Goal: Task Accomplishment & Management: Use online tool/utility

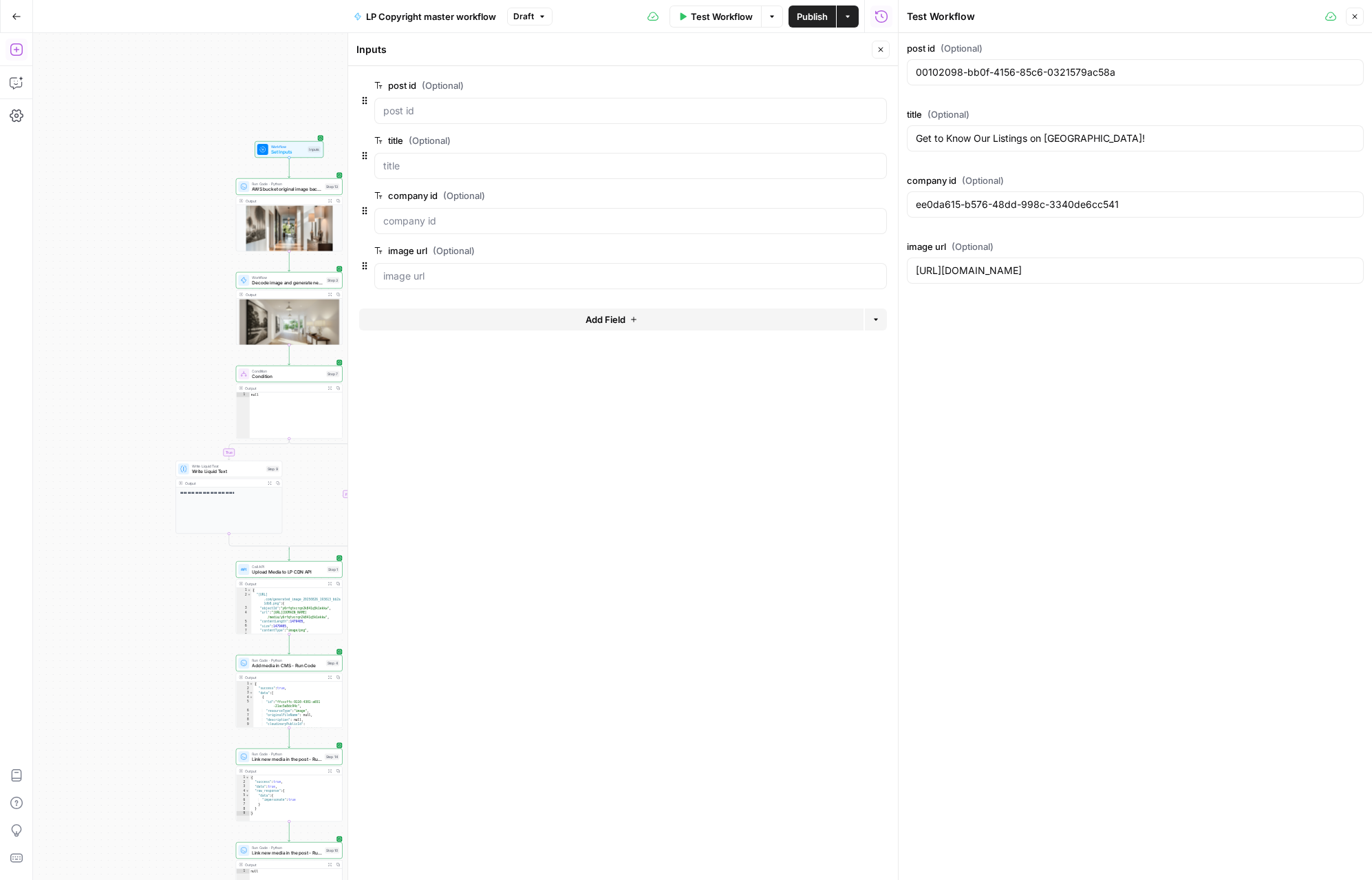
click at [884, 49] on span "Close" at bounding box center [884, 49] width 1 height 1
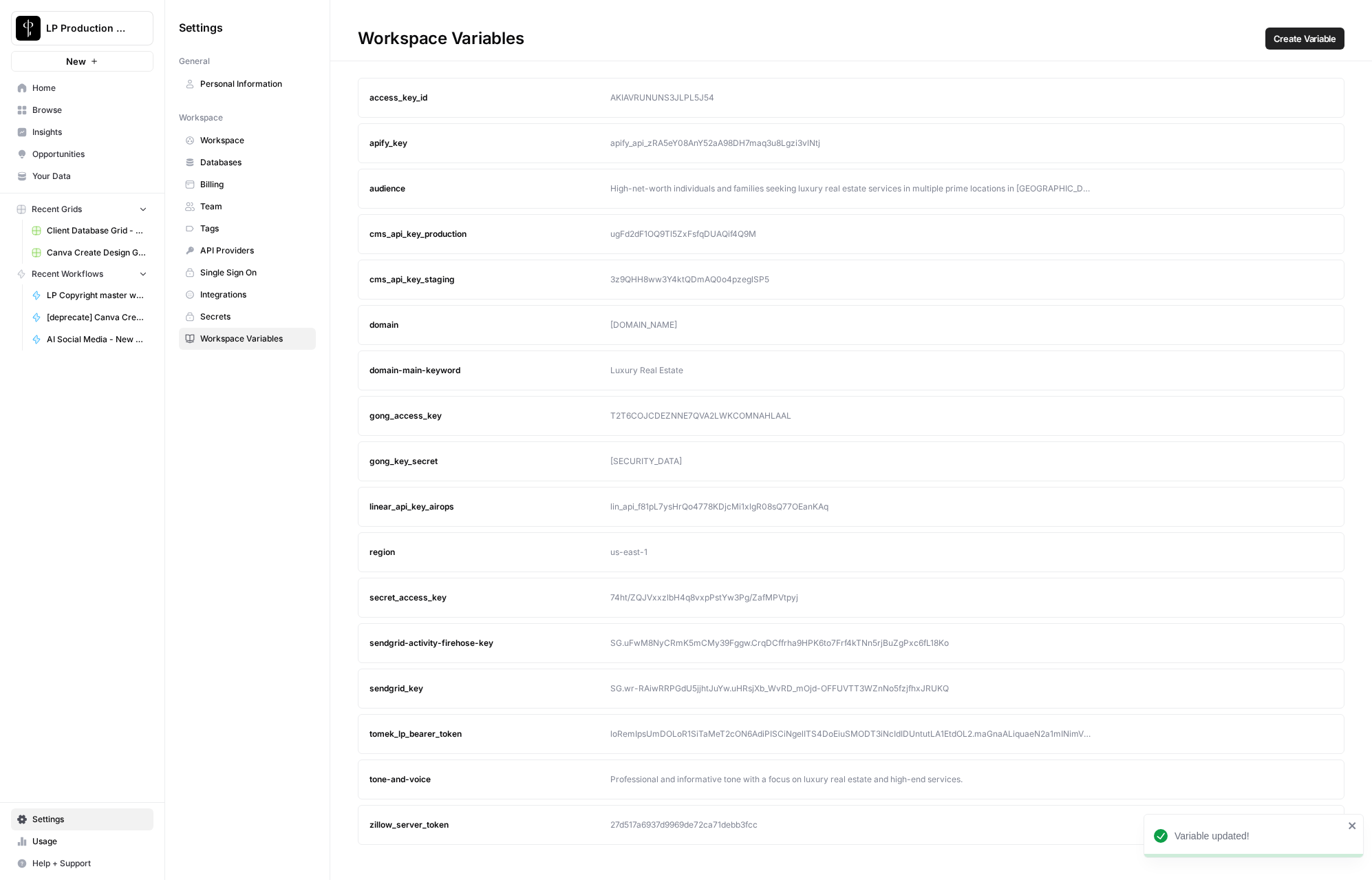
click at [1296, 732] on icon "button" at bounding box center [1296, 733] width 6 height 6
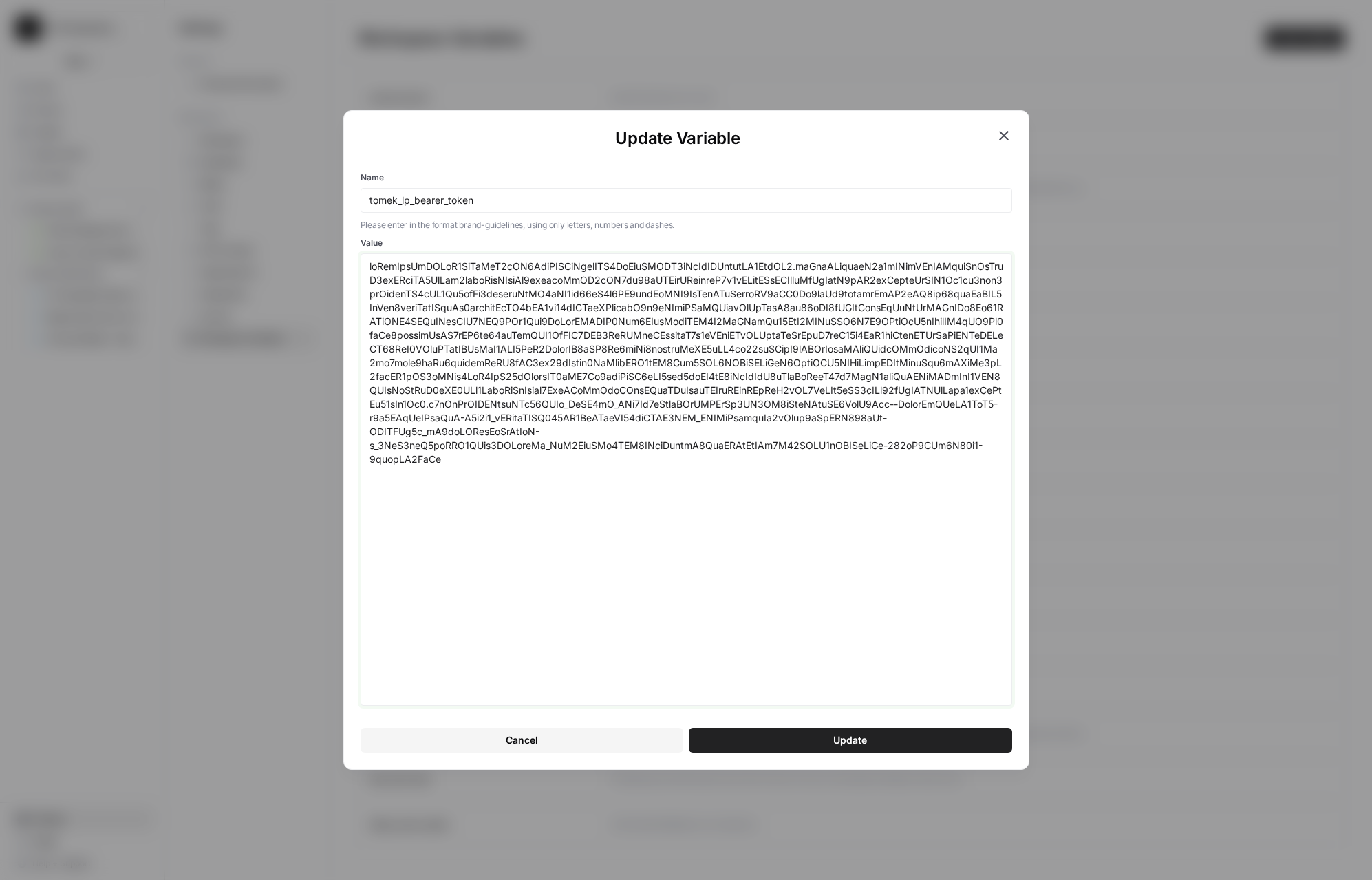
click at [695, 474] on textarea "Value" at bounding box center [686, 479] width 634 height 440
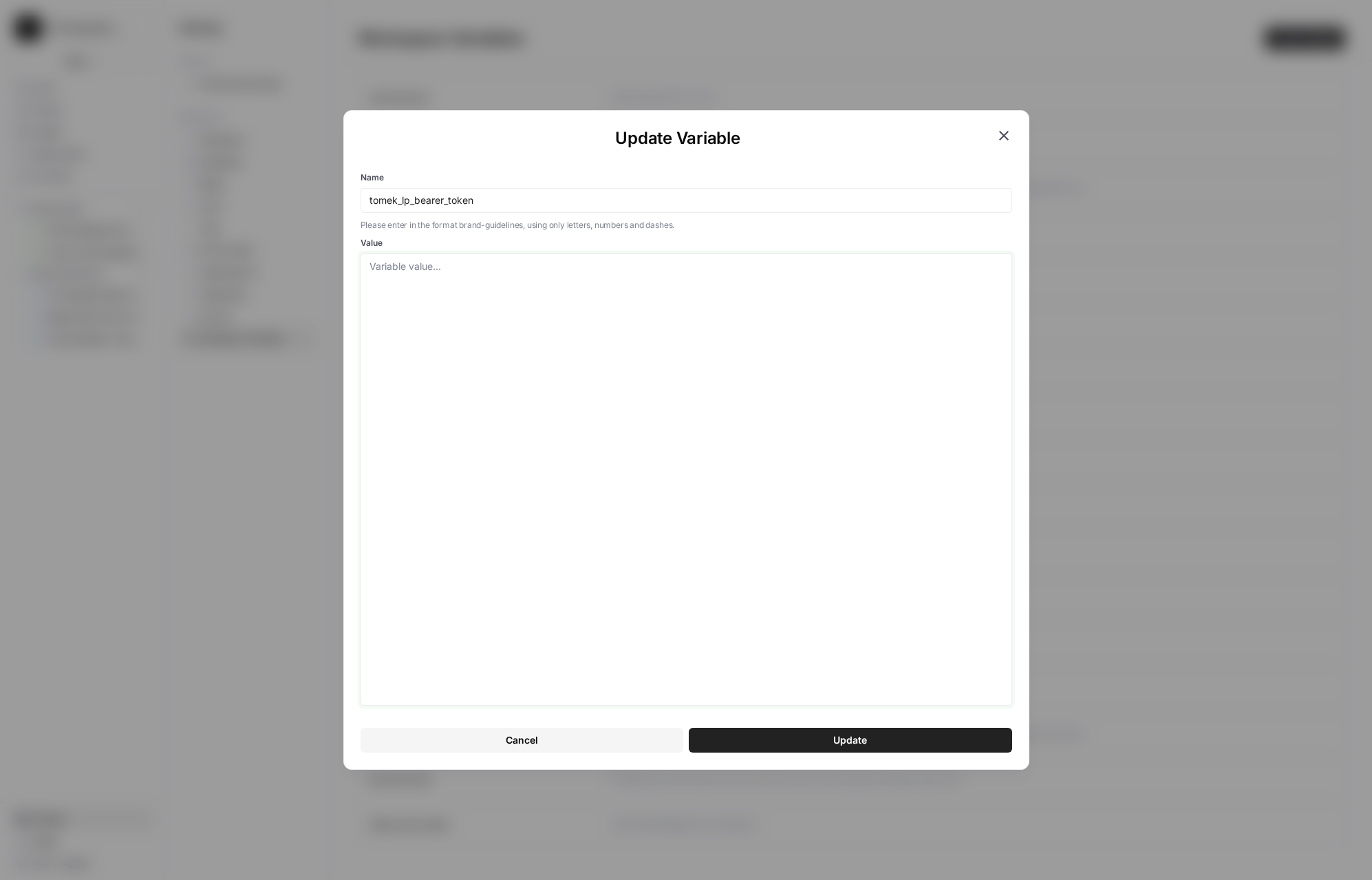
paste textarea "eyJhbGciOiJSUzI1NiIsInR5cCI6IkpXVCIsImtpZCI6ImFydEFXRV9rTzVlZHByeldNZ3ZodSJ9.ey…"
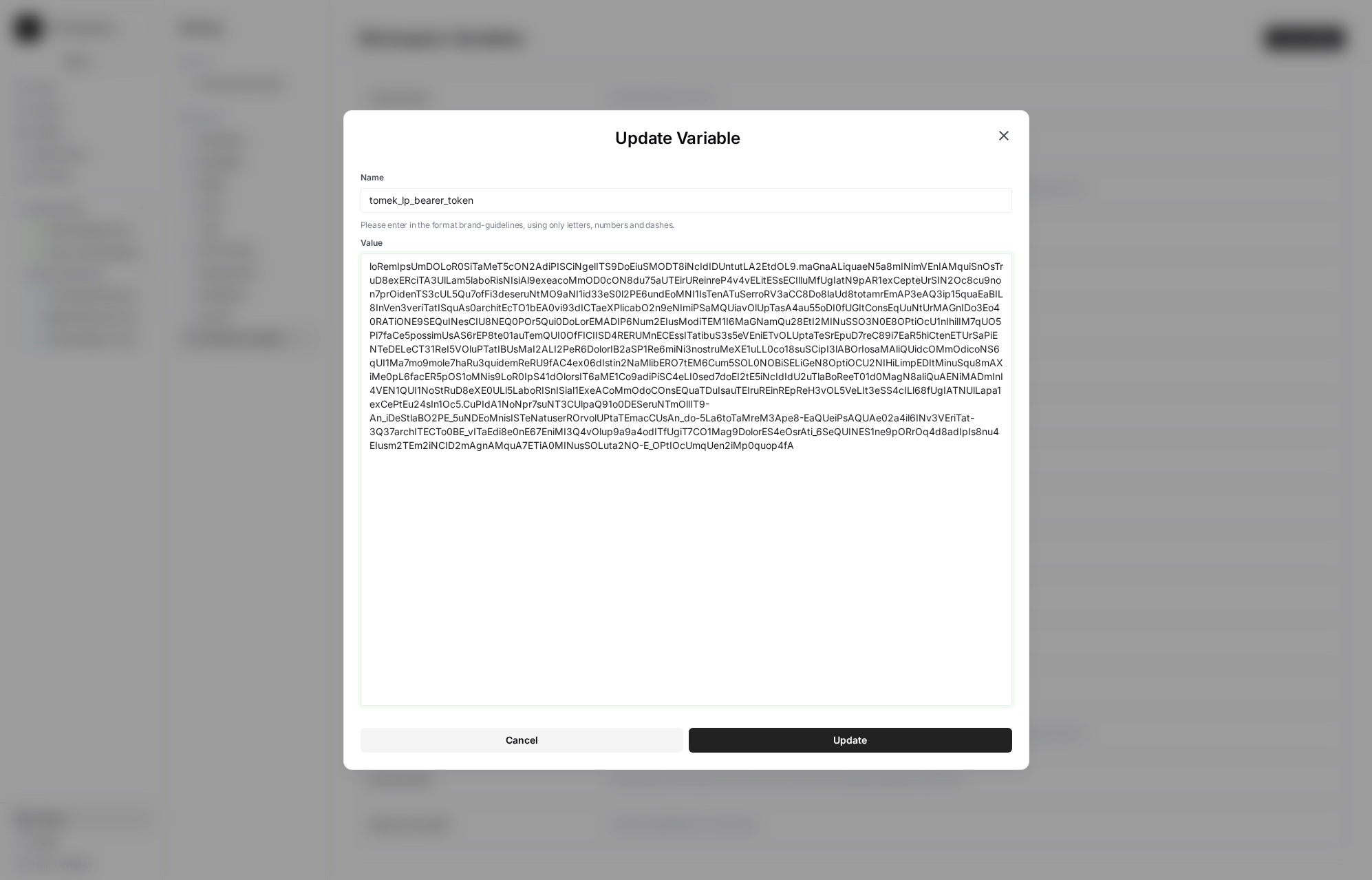
type textarea "eyJhbGciOiJSUzI1NiIsInR5cCI6IkpXVCIsImtpZCI6ImFydEFXRV9rTzVlZHByeldNZ3ZodSJ9.ey…"
click at [920, 737] on button "Update" at bounding box center [850, 740] width 323 height 25
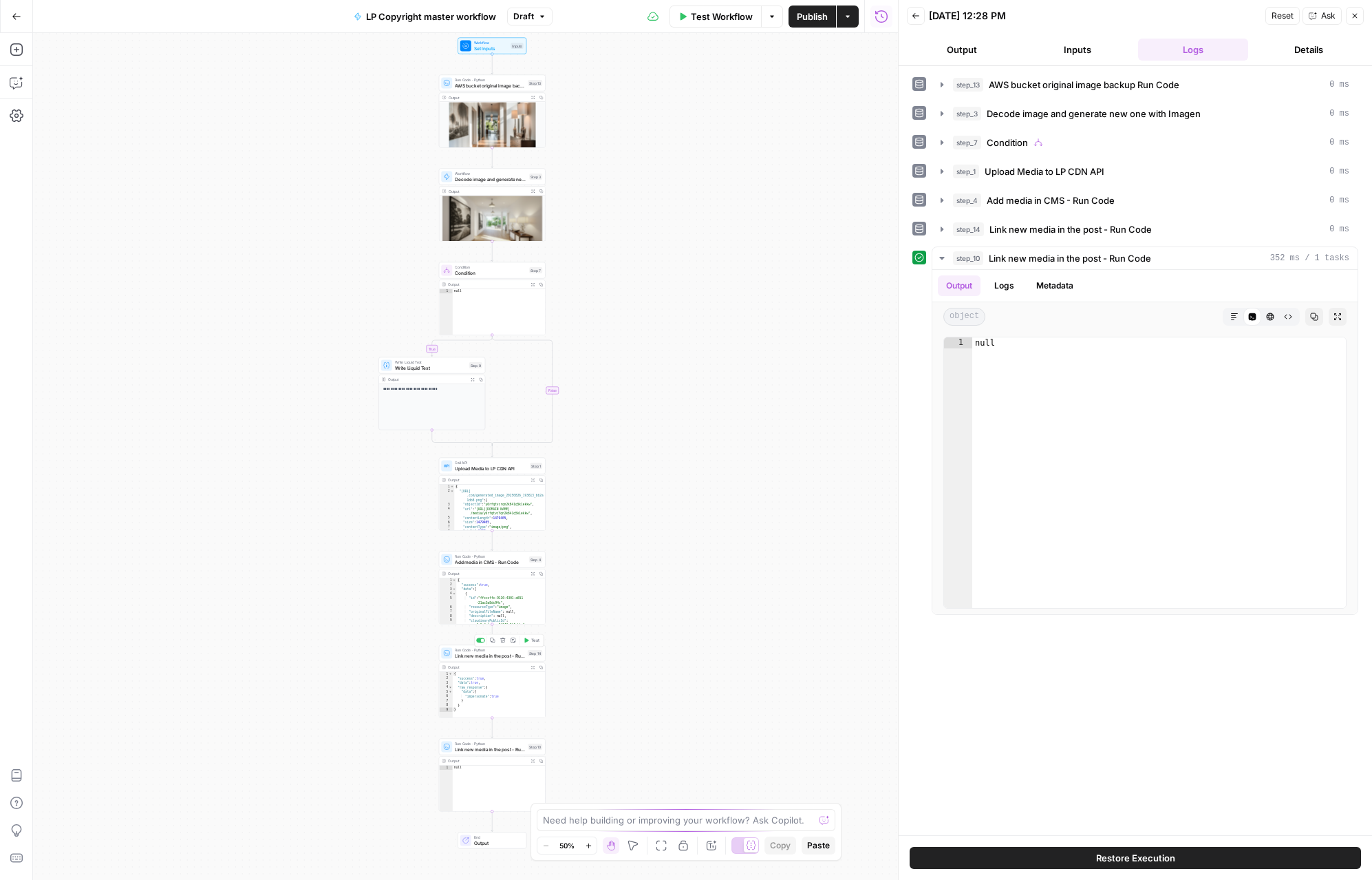
click at [486, 655] on span "Link new media in the post - Run Code" at bounding box center [489, 655] width 70 height 7
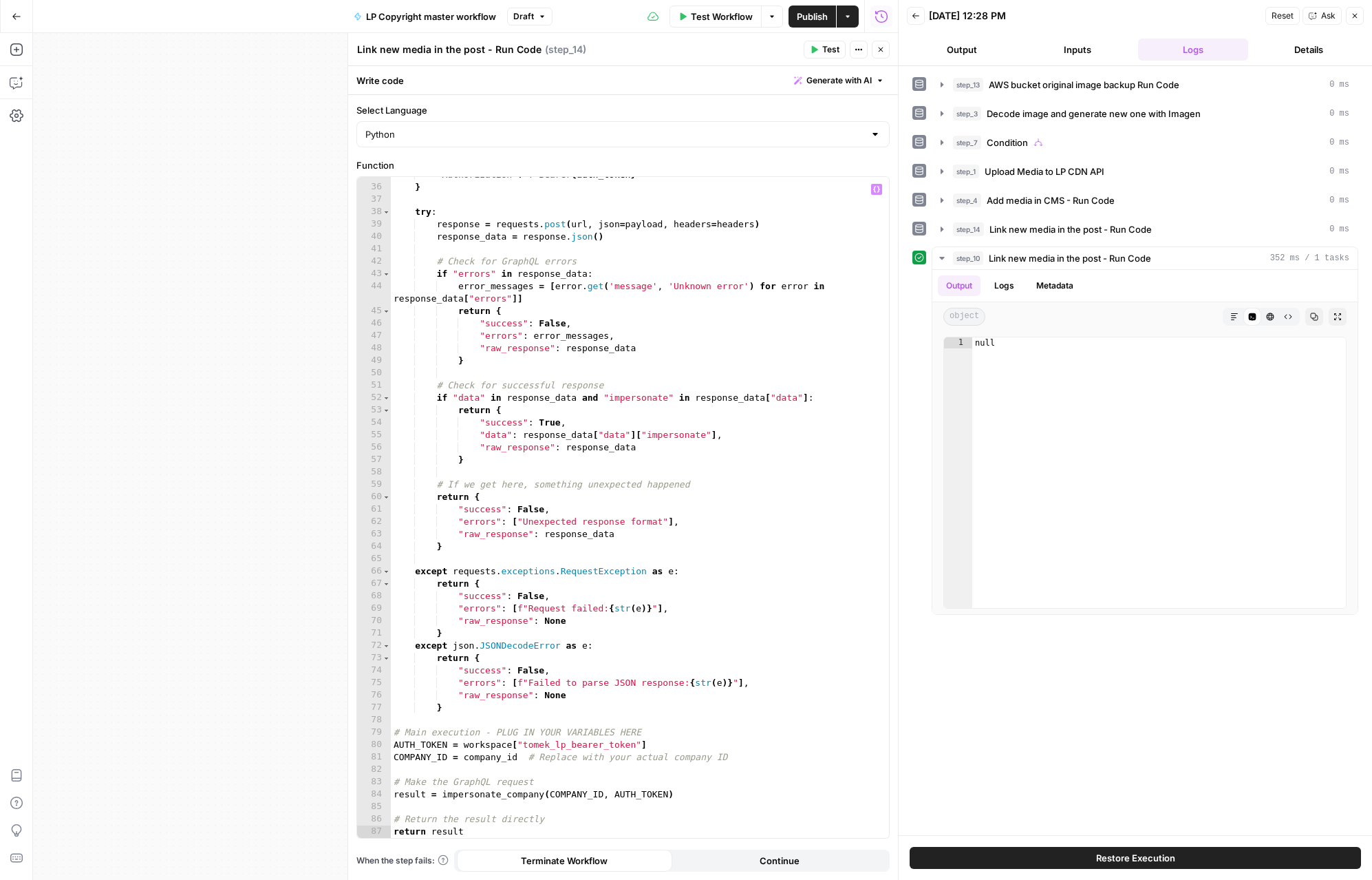
scroll to position [430, 0]
type textarea "**********"
drag, startPoint x: 661, startPoint y: 746, endPoint x: 464, endPoint y: 741, distance: 197.1
click at [464, 741] on div ""Authorization" : f"Bearer { auth_token } " } try : response = requests . post …" at bounding box center [640, 511] width 498 height 686
click at [872, 55] on button "Close" at bounding box center [880, 49] width 18 height 18
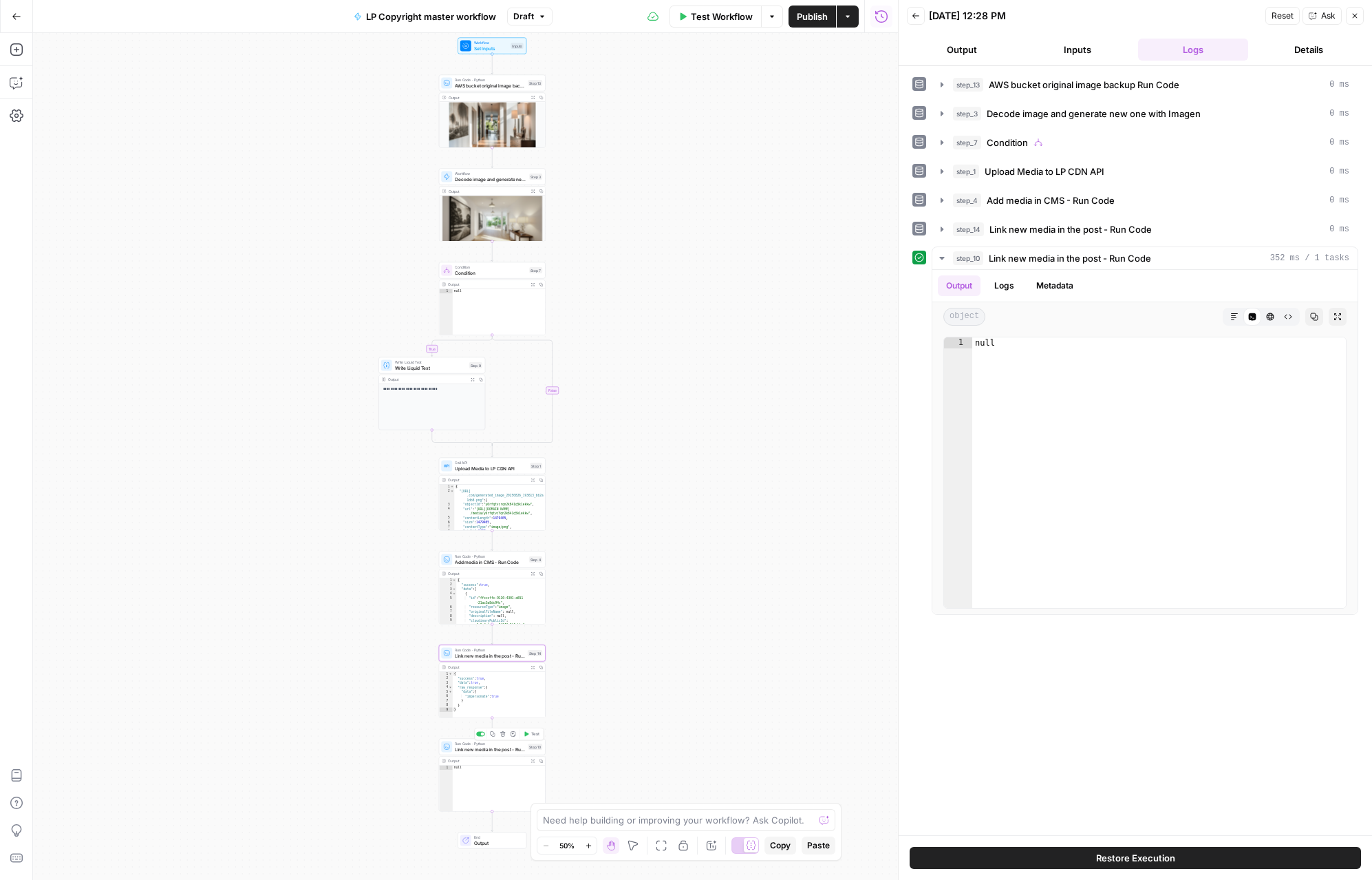
click at [478, 746] on span "Link new media in the post - Run Code" at bounding box center [489, 749] width 70 height 7
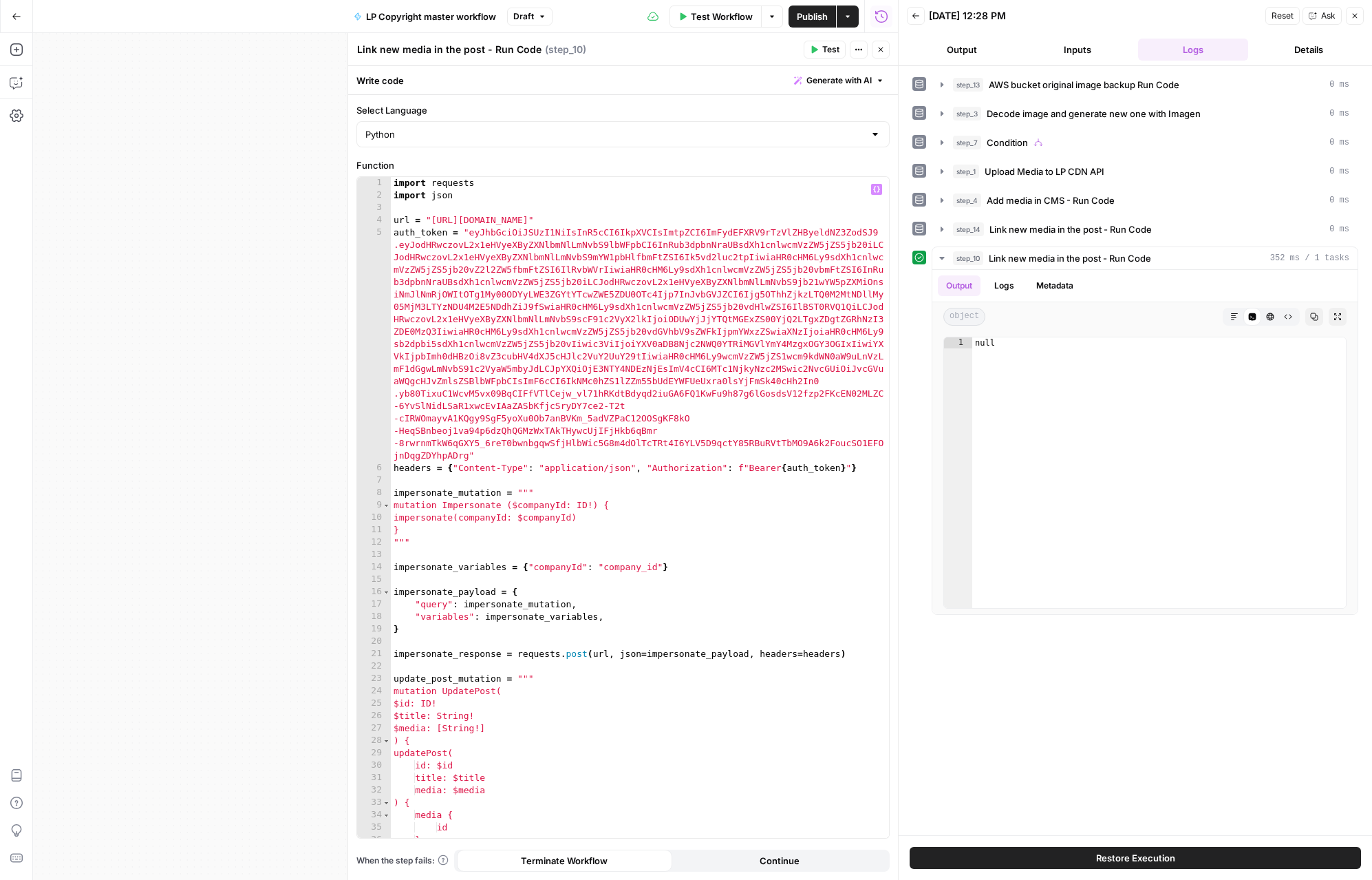
type textarea "**********"
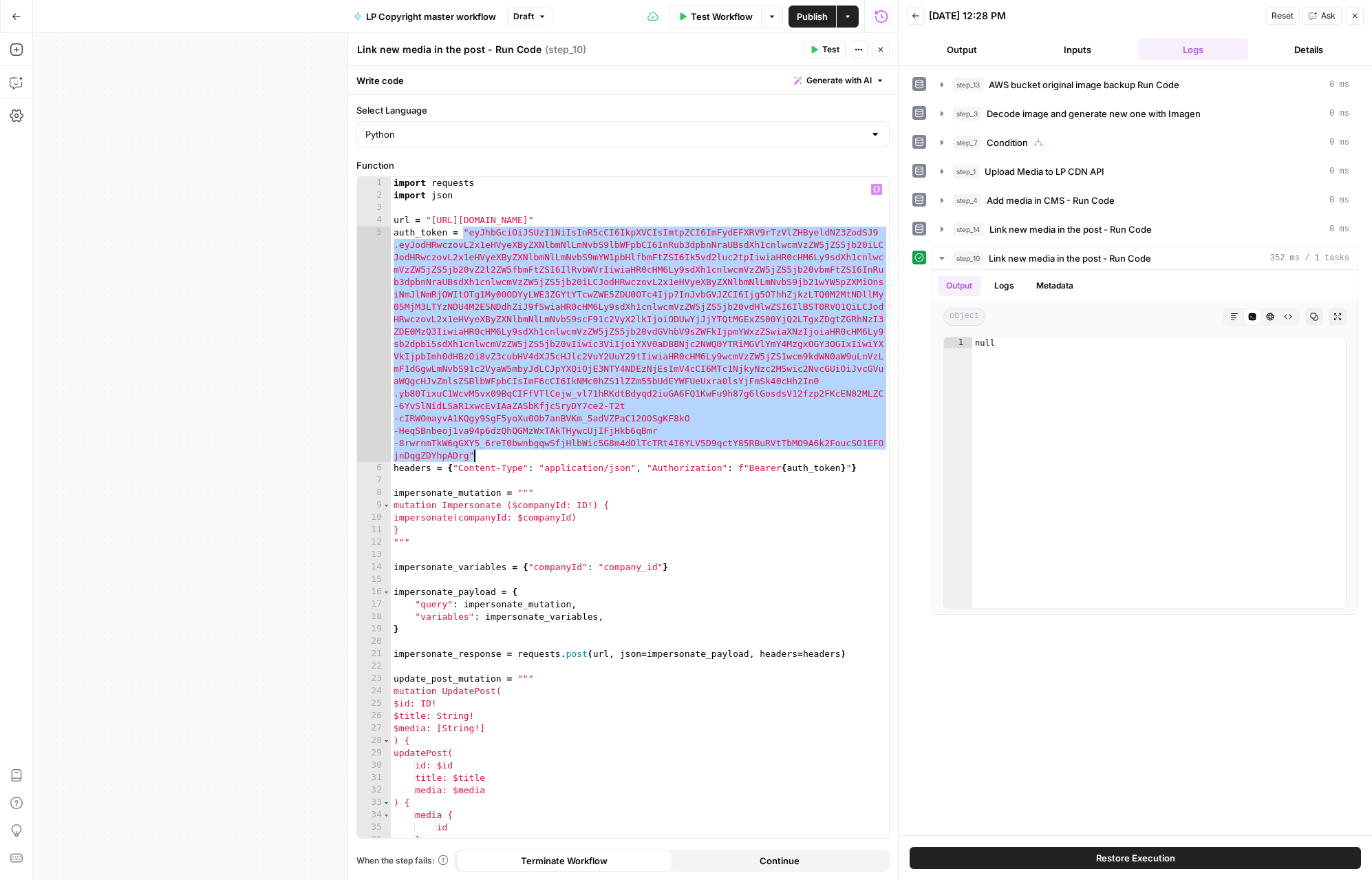
drag, startPoint x: 463, startPoint y: 230, endPoint x: 501, endPoint y: 455, distance: 228.2
click at [501, 455] on div "import requests import json url = "https://gw.luxurycoders.com/graphql" auth_to…" at bounding box center [640, 520] width 498 height 686
paste textarea "**********"
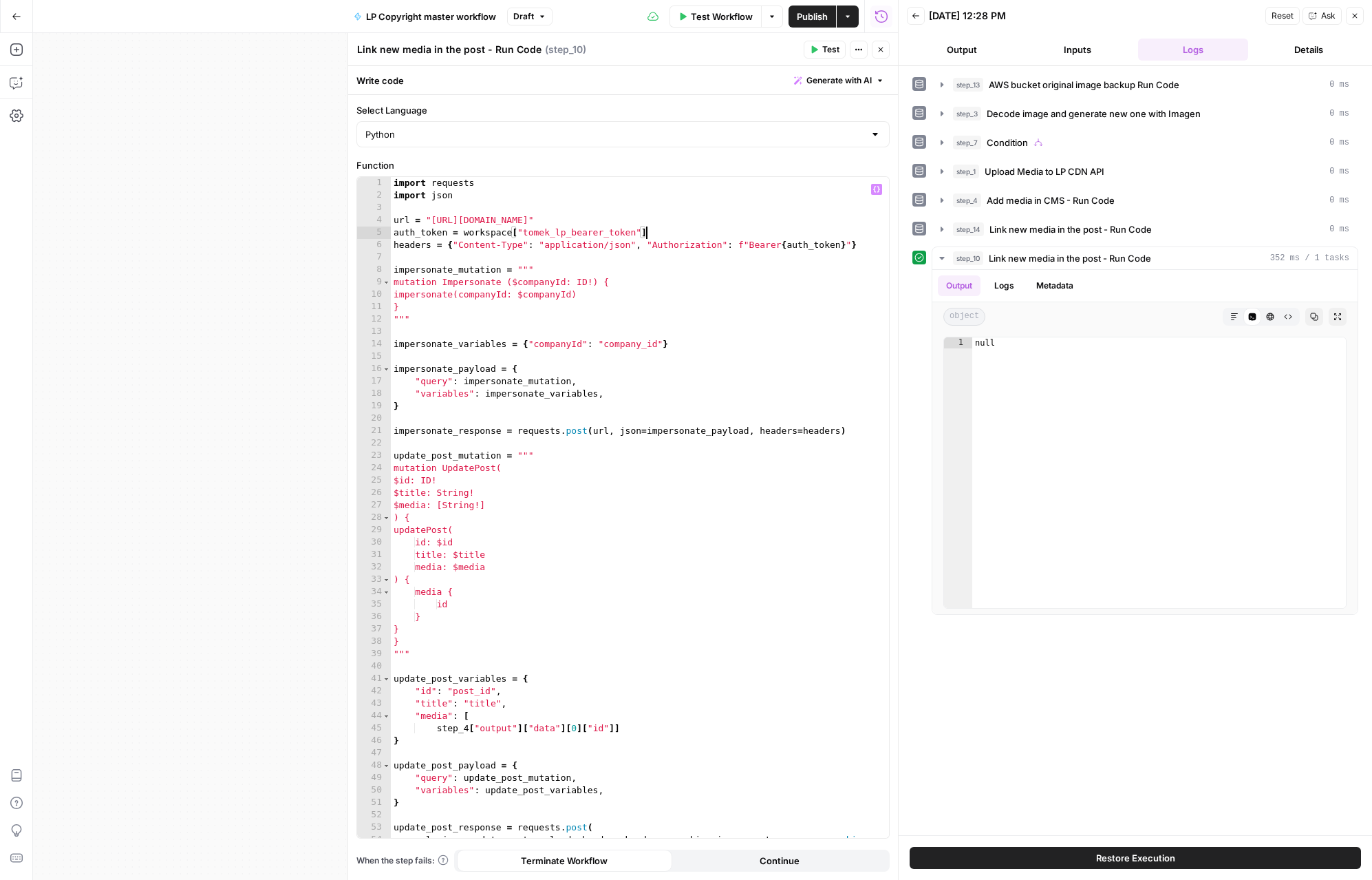
click at [821, 51] on button "Test" at bounding box center [824, 49] width 42 height 18
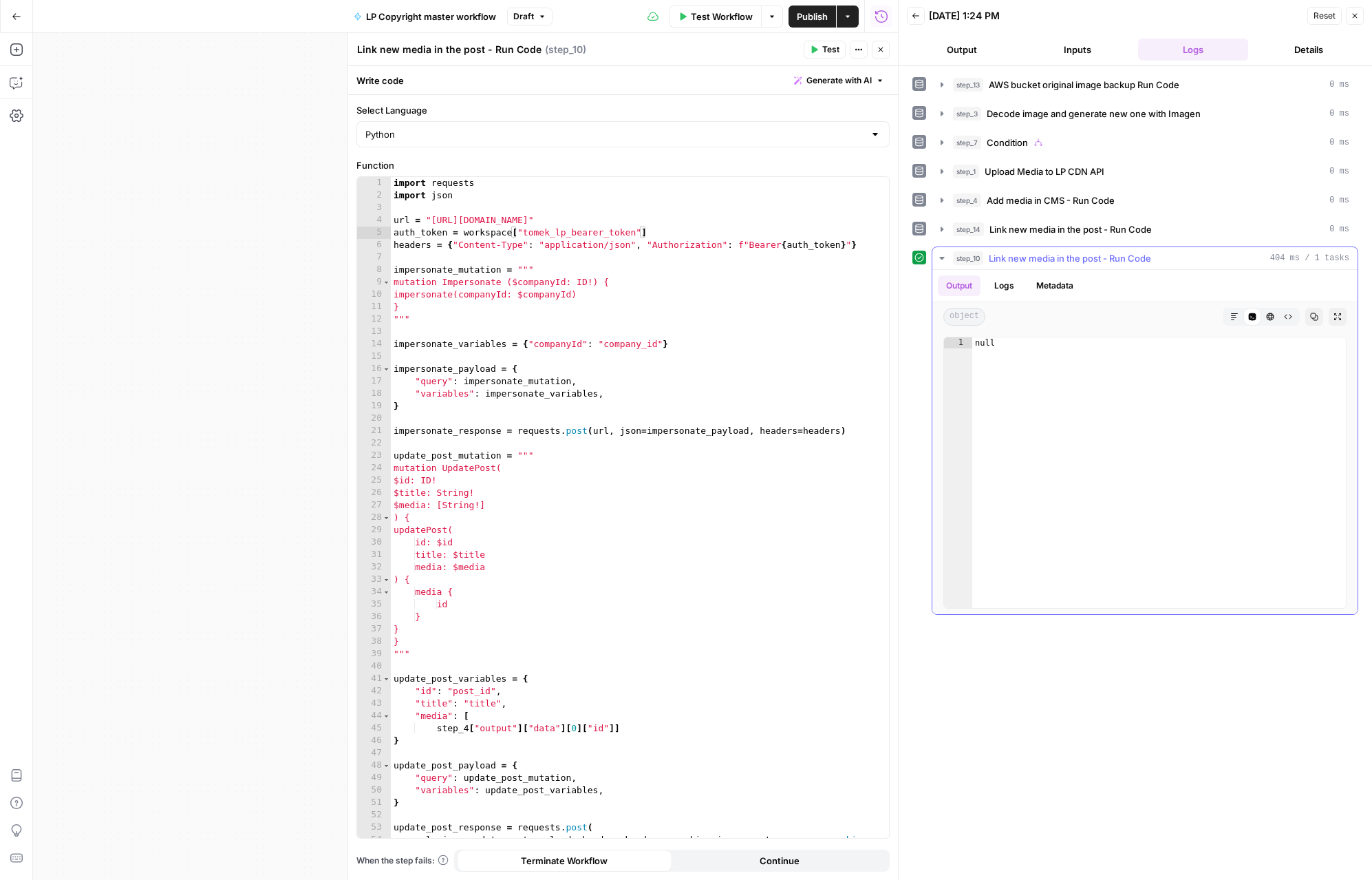
click at [1000, 292] on button "Logs" at bounding box center [1004, 286] width 36 height 21
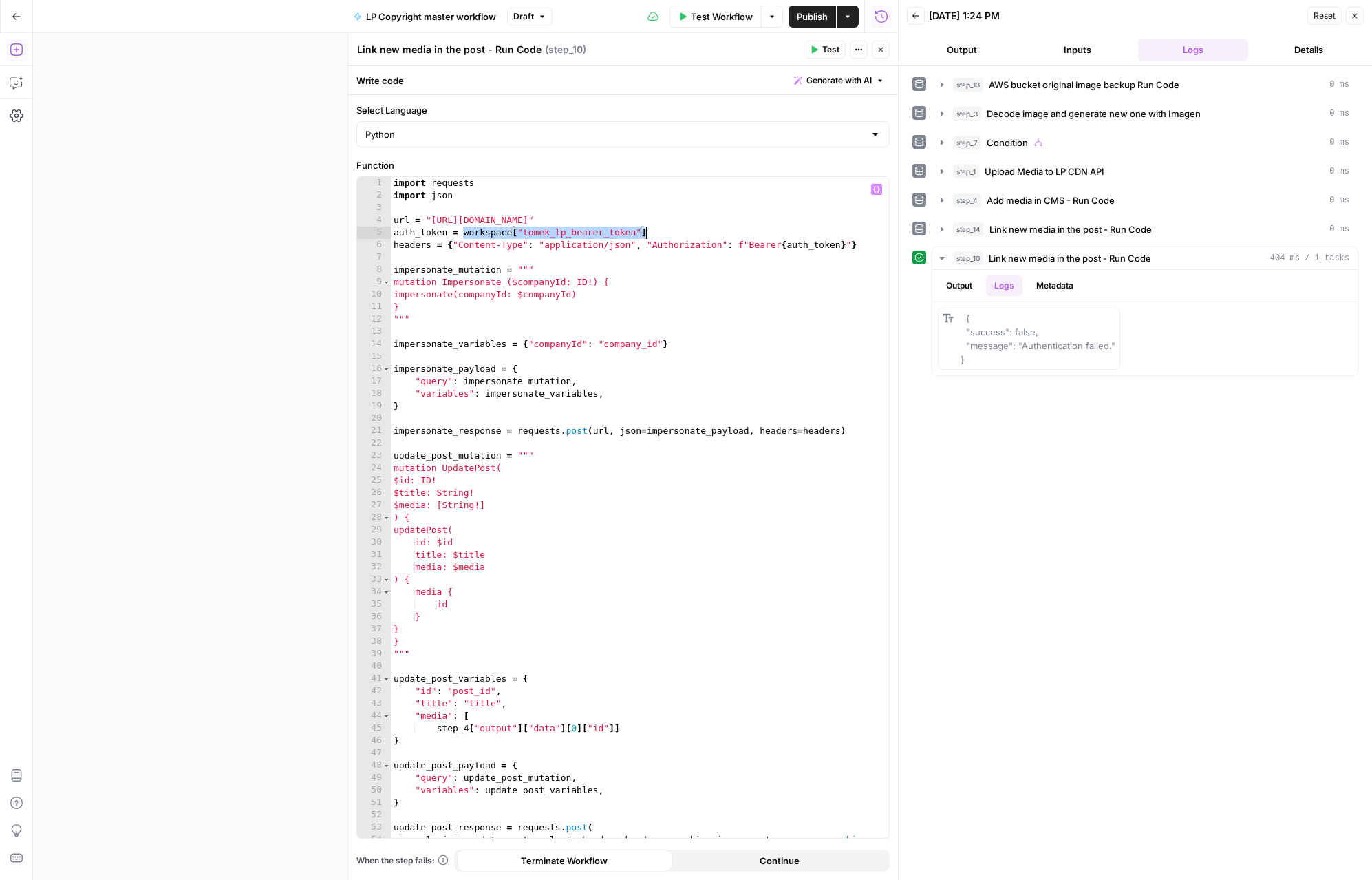
drag, startPoint x: 464, startPoint y: 230, endPoint x: 677, endPoint y: 234, distance: 213.0
click at [677, 234] on div "import requests import json url = "https://gw.luxurycoders.com/graphql" auth_to…" at bounding box center [640, 520] width 498 height 686
type textarea "**********"
paste textarea
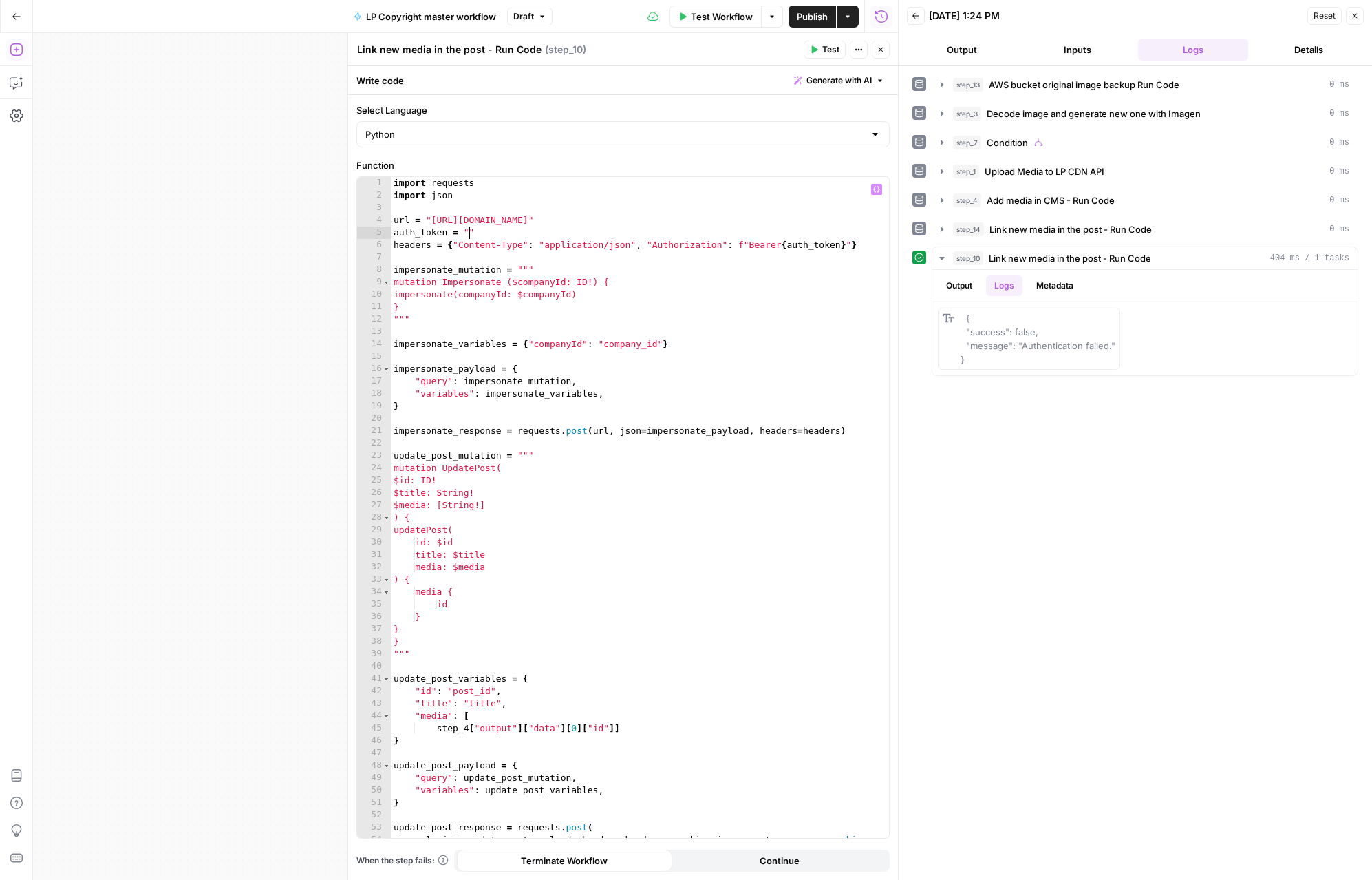
scroll to position [0, 0]
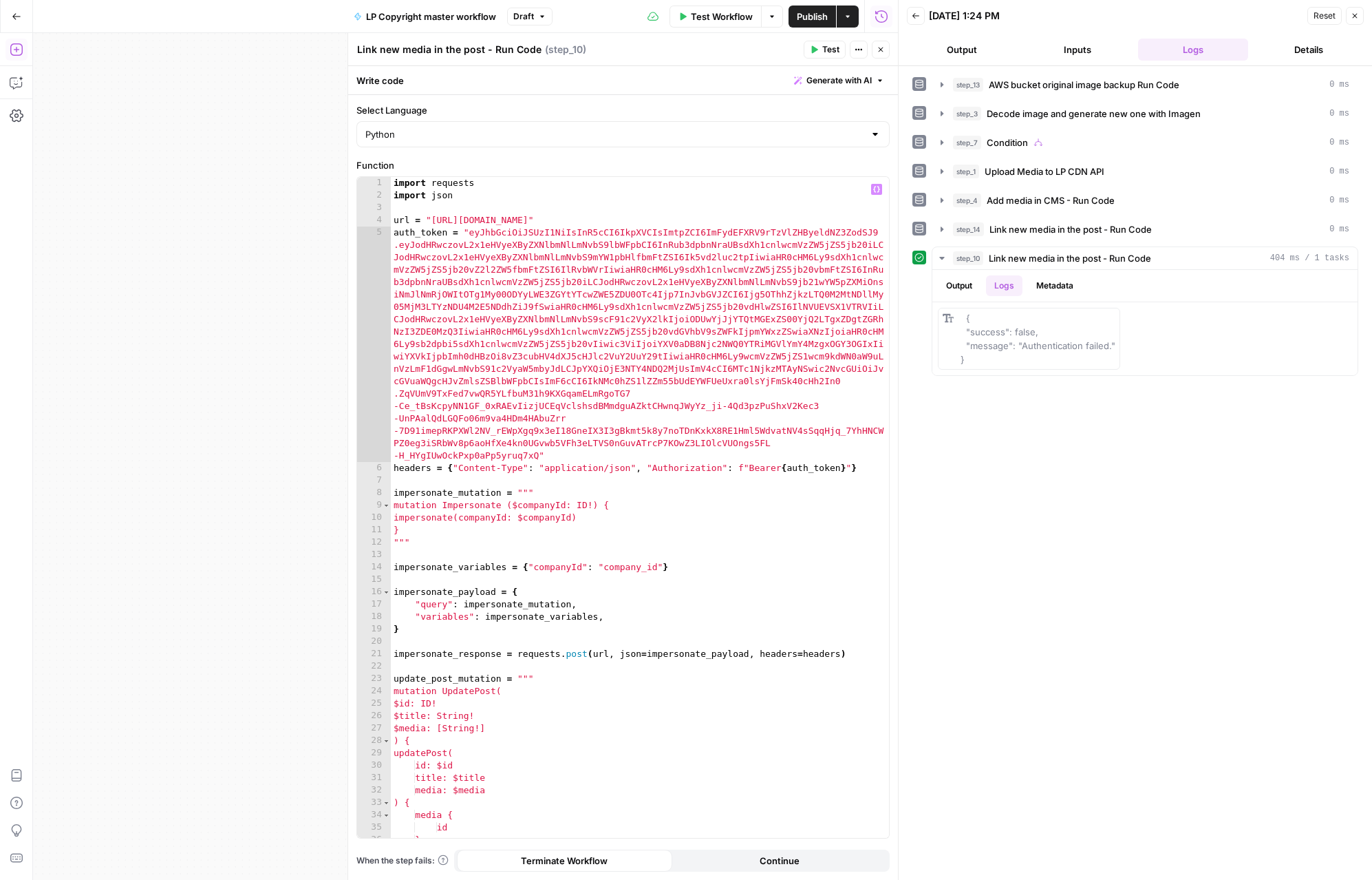
click at [807, 55] on button "Test" at bounding box center [824, 49] width 42 height 18
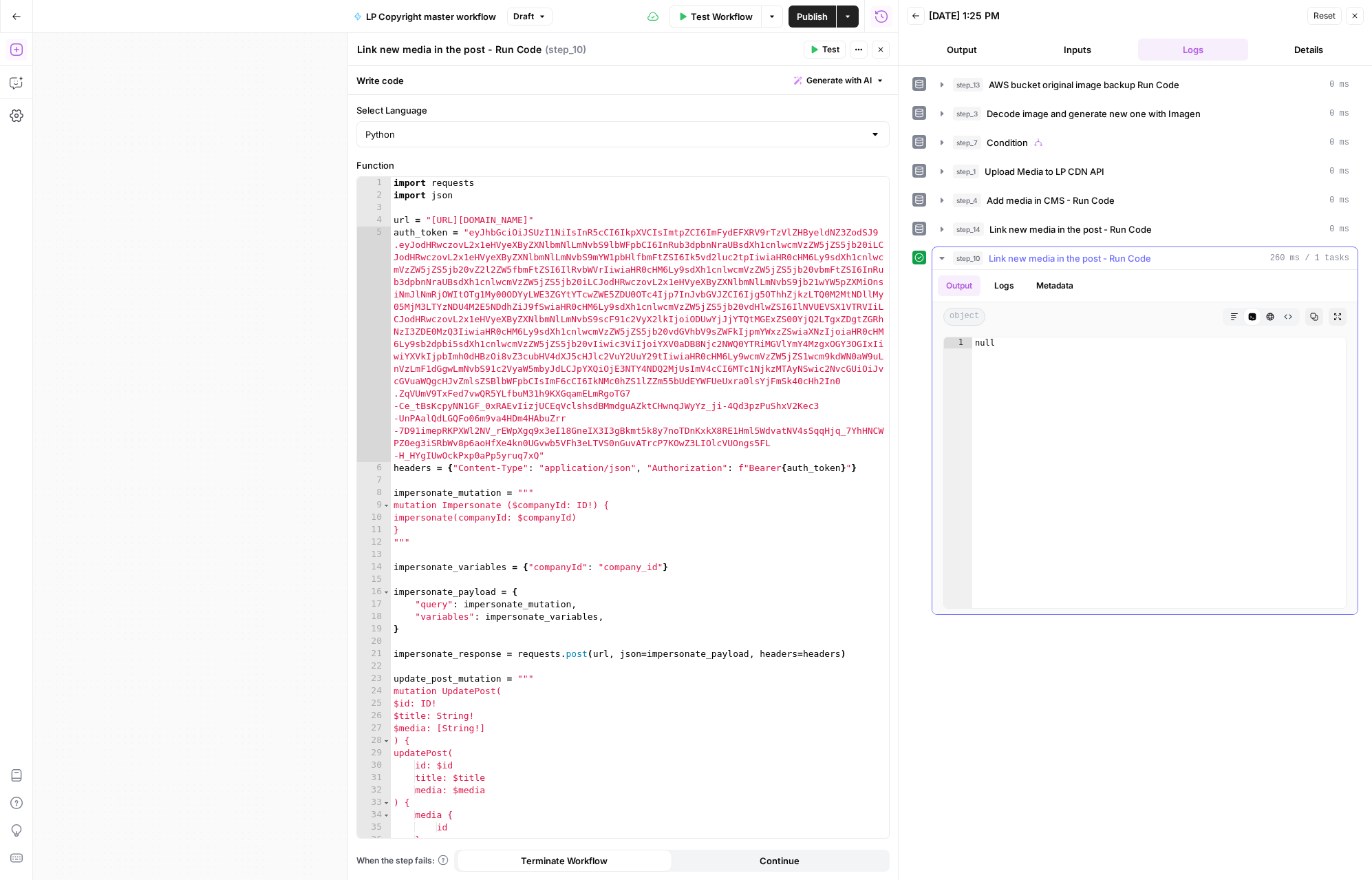
click at [1010, 281] on button "Logs" at bounding box center [1004, 286] width 36 height 21
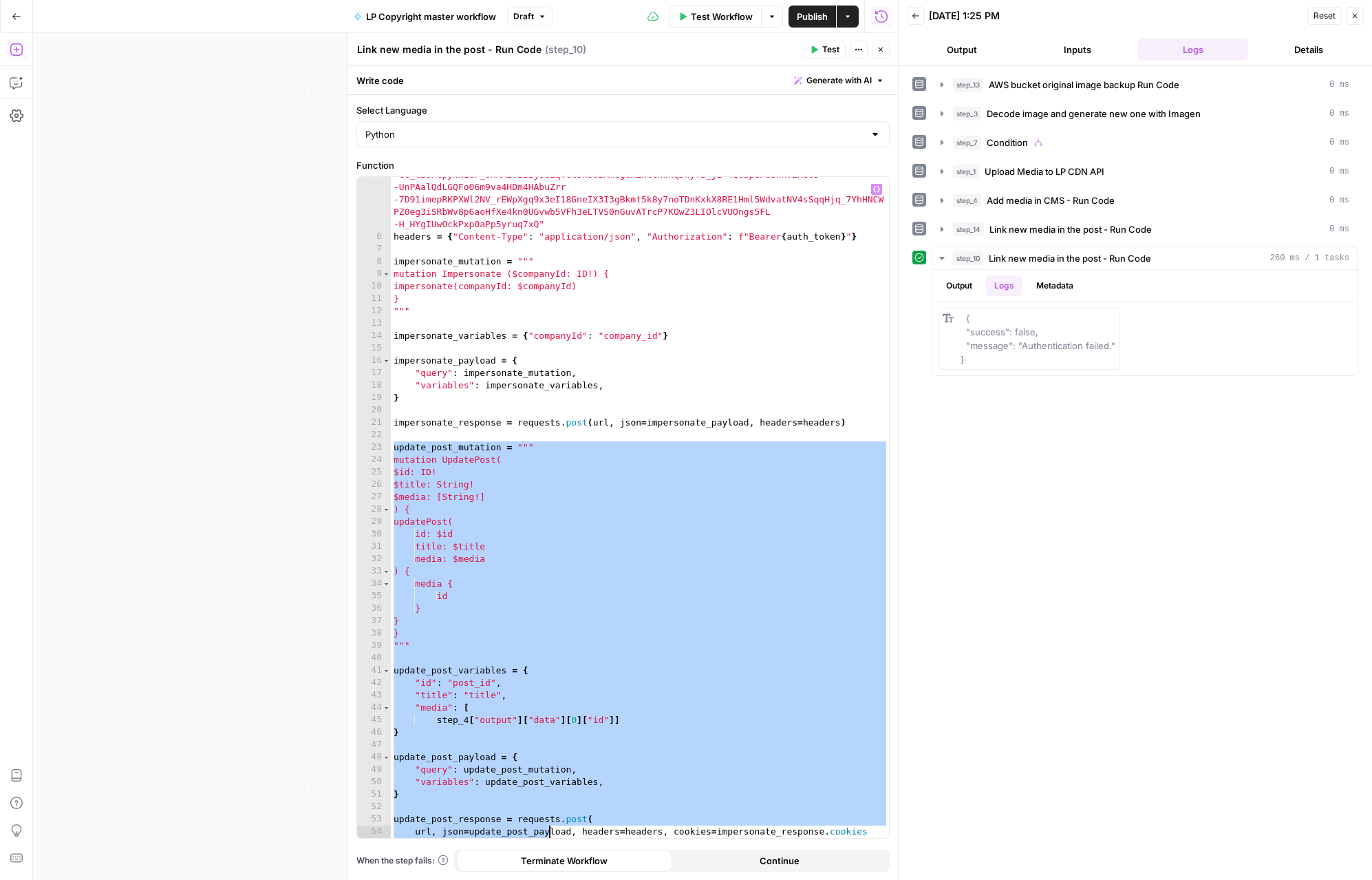
scroll to position [293, 0]
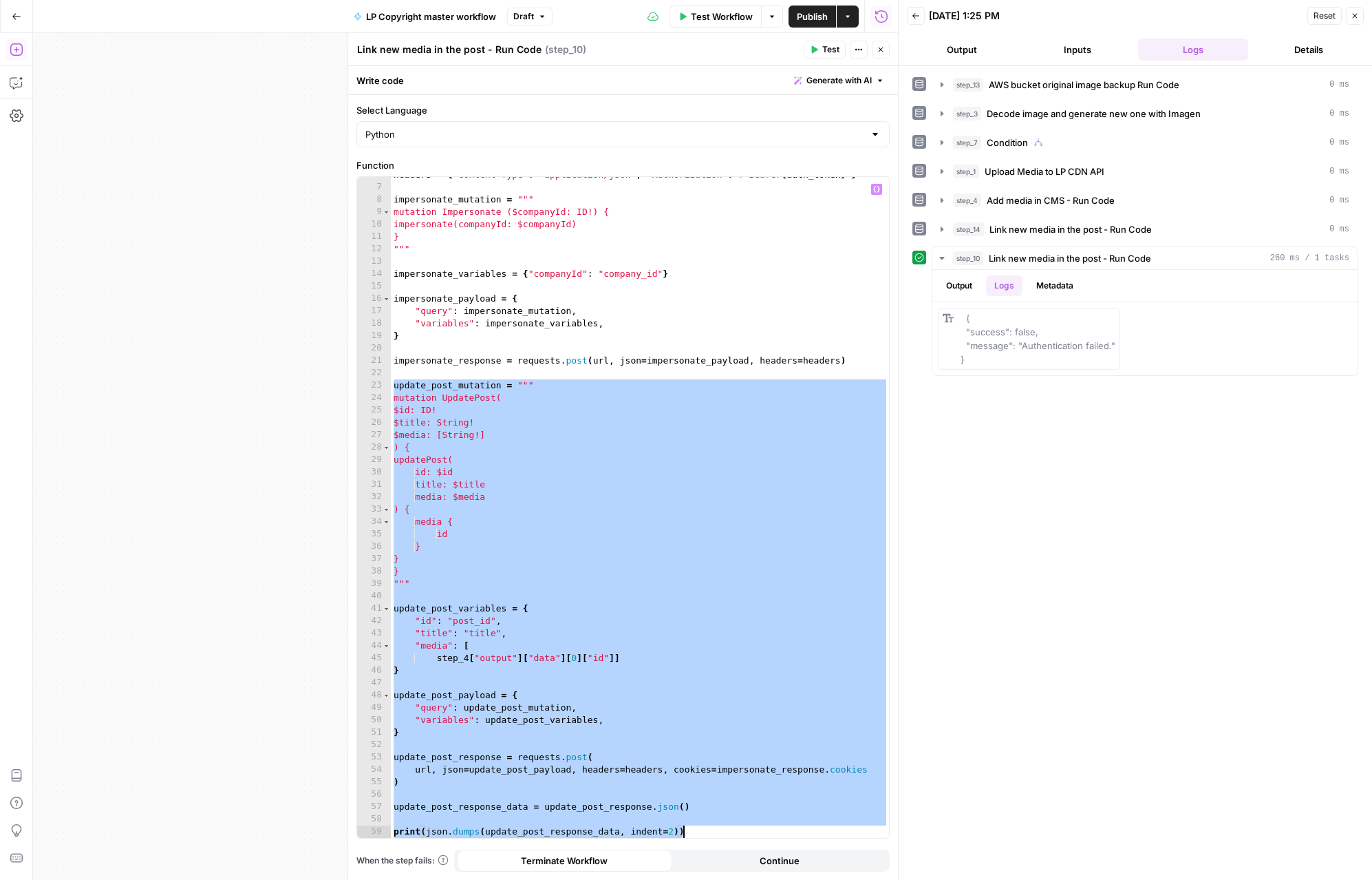
drag, startPoint x: 394, startPoint y: 499, endPoint x: 721, endPoint y: 831, distance: 466.0
click at [721, 831] on div "headers = { "Content-Type" : "application/json" , "Authorization" : f"Bearer { …" at bounding box center [640, 511] width 498 height 686
type textarea "**********"
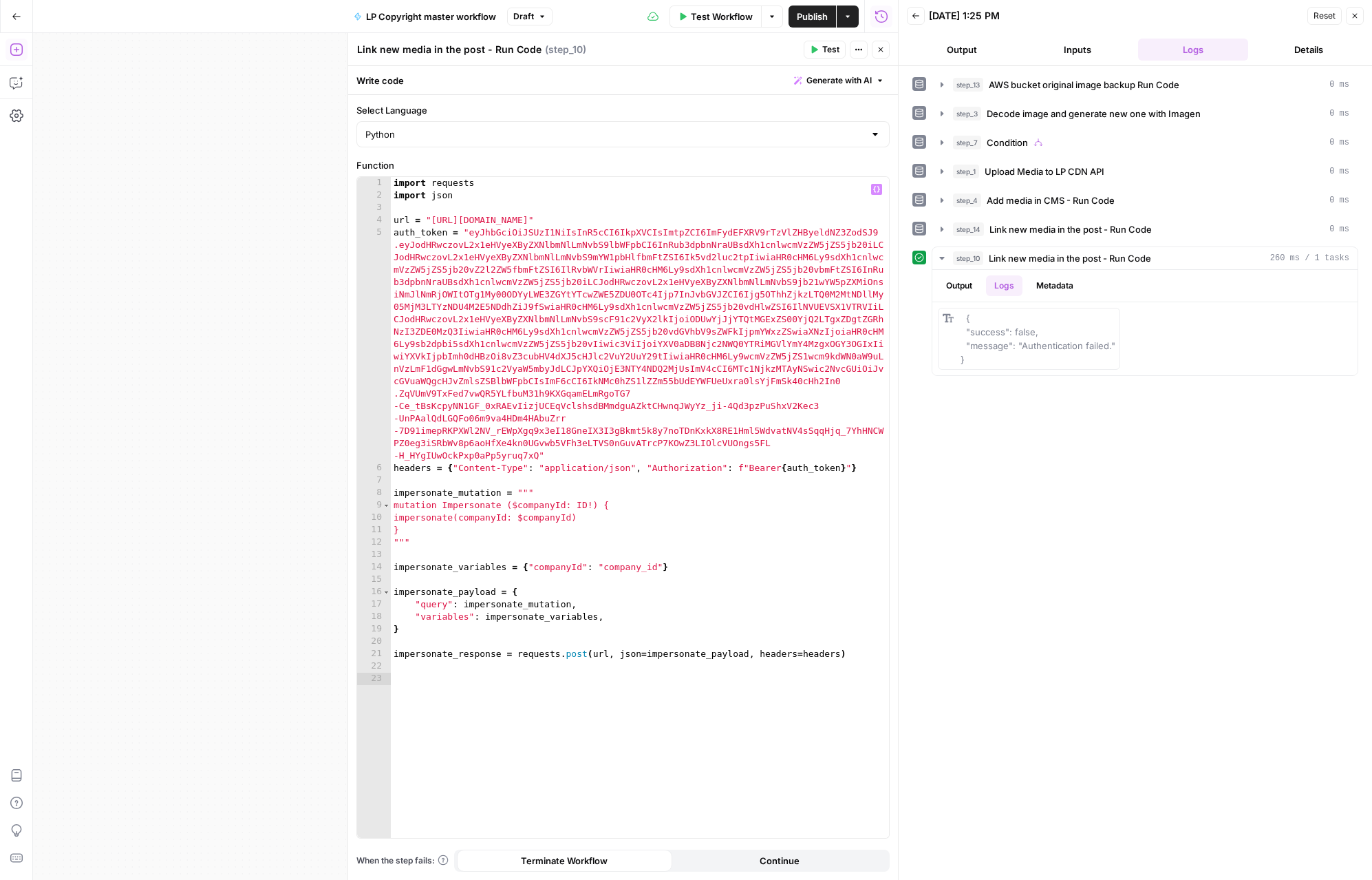
click at [833, 49] on span "Test" at bounding box center [830, 49] width 17 height 13
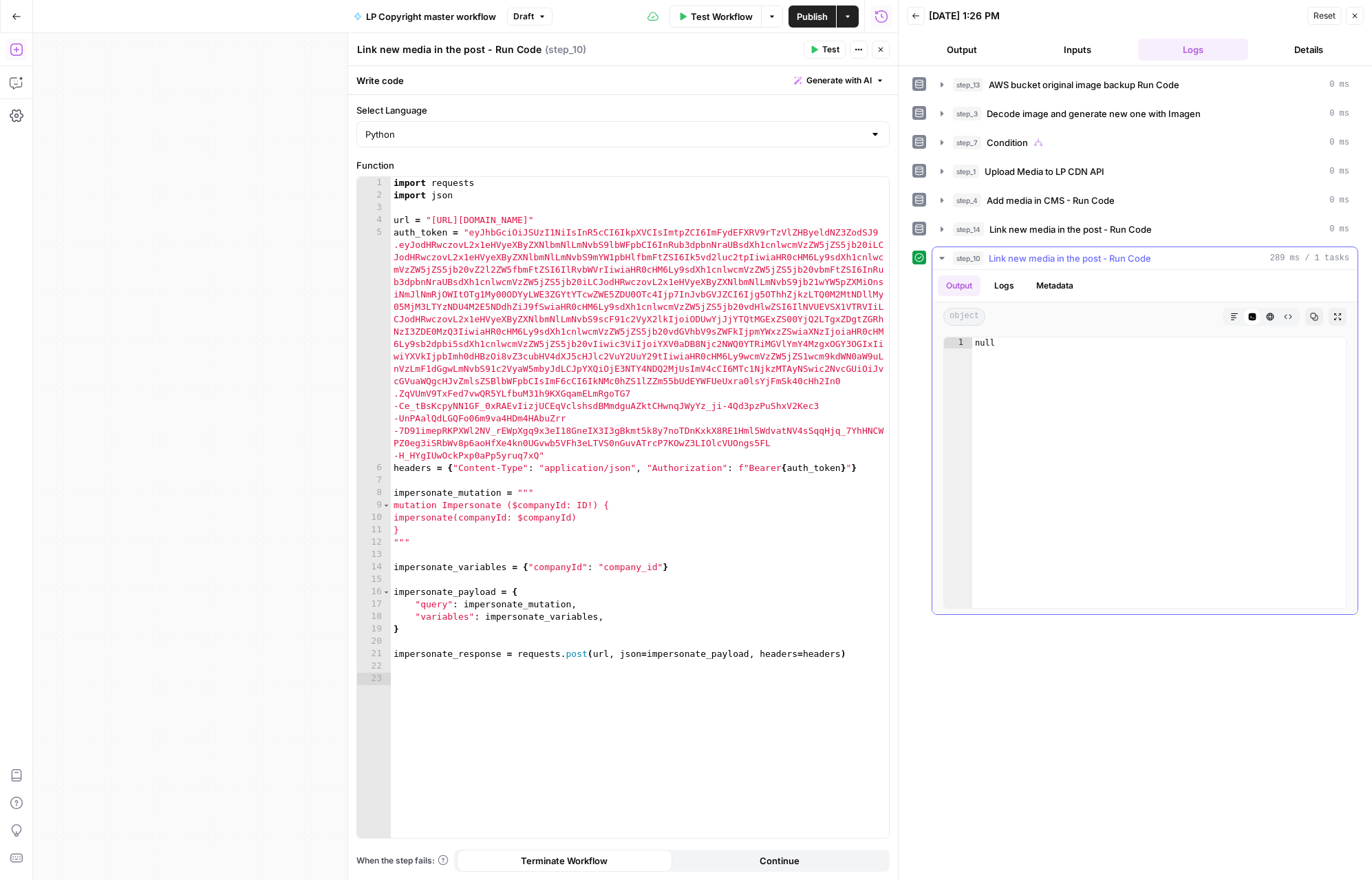
click at [1015, 288] on button "Logs" at bounding box center [1004, 286] width 36 height 21
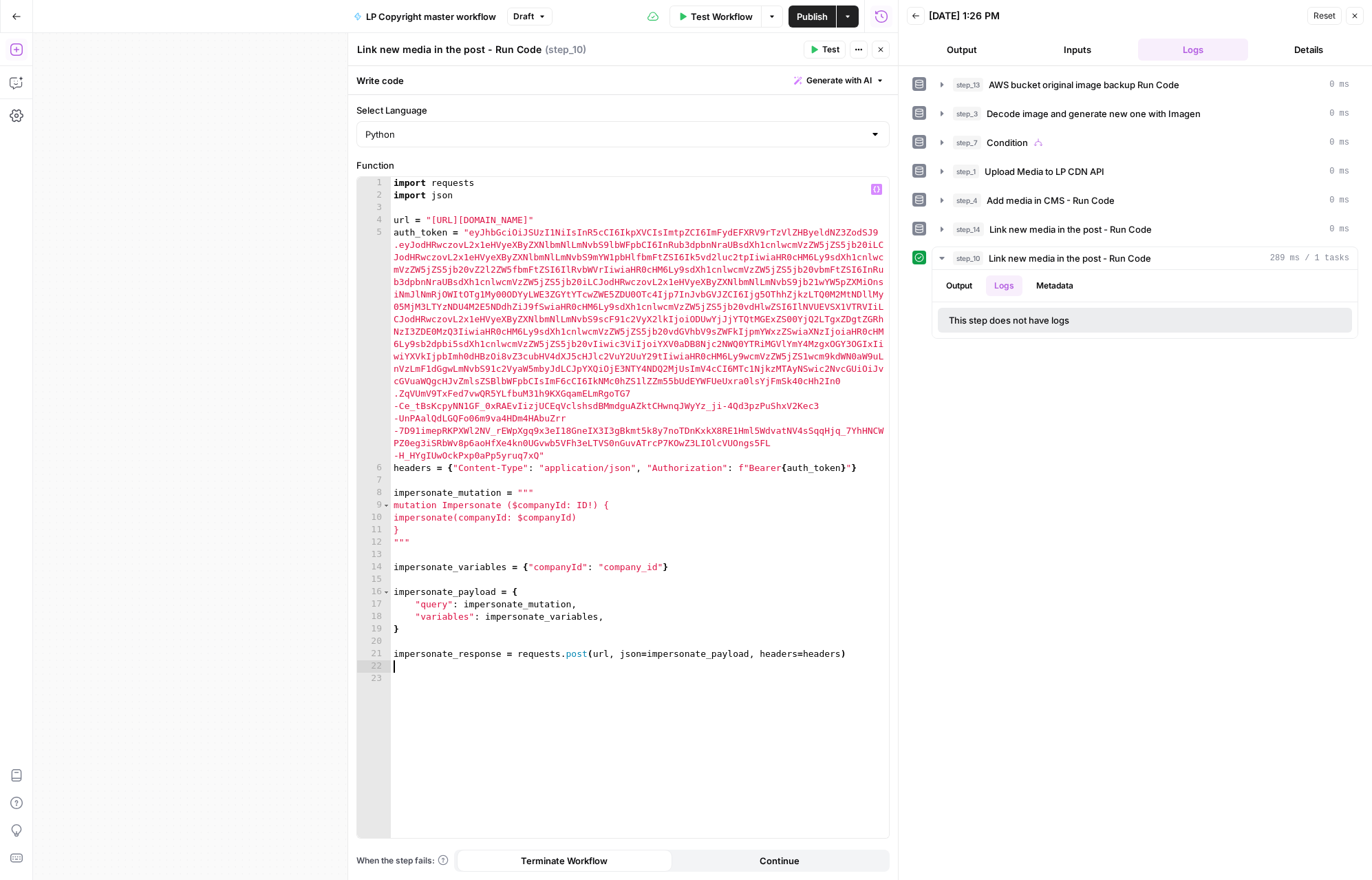
click at [402, 671] on div "import requests import json url = "https://gw.luxurycoders.com/graphql" auth_to…" at bounding box center [640, 520] width 498 height 686
click at [399, 681] on div "import requests import json url = "https://gw.luxurycoders.com/graphql" auth_to…" at bounding box center [640, 520] width 498 height 686
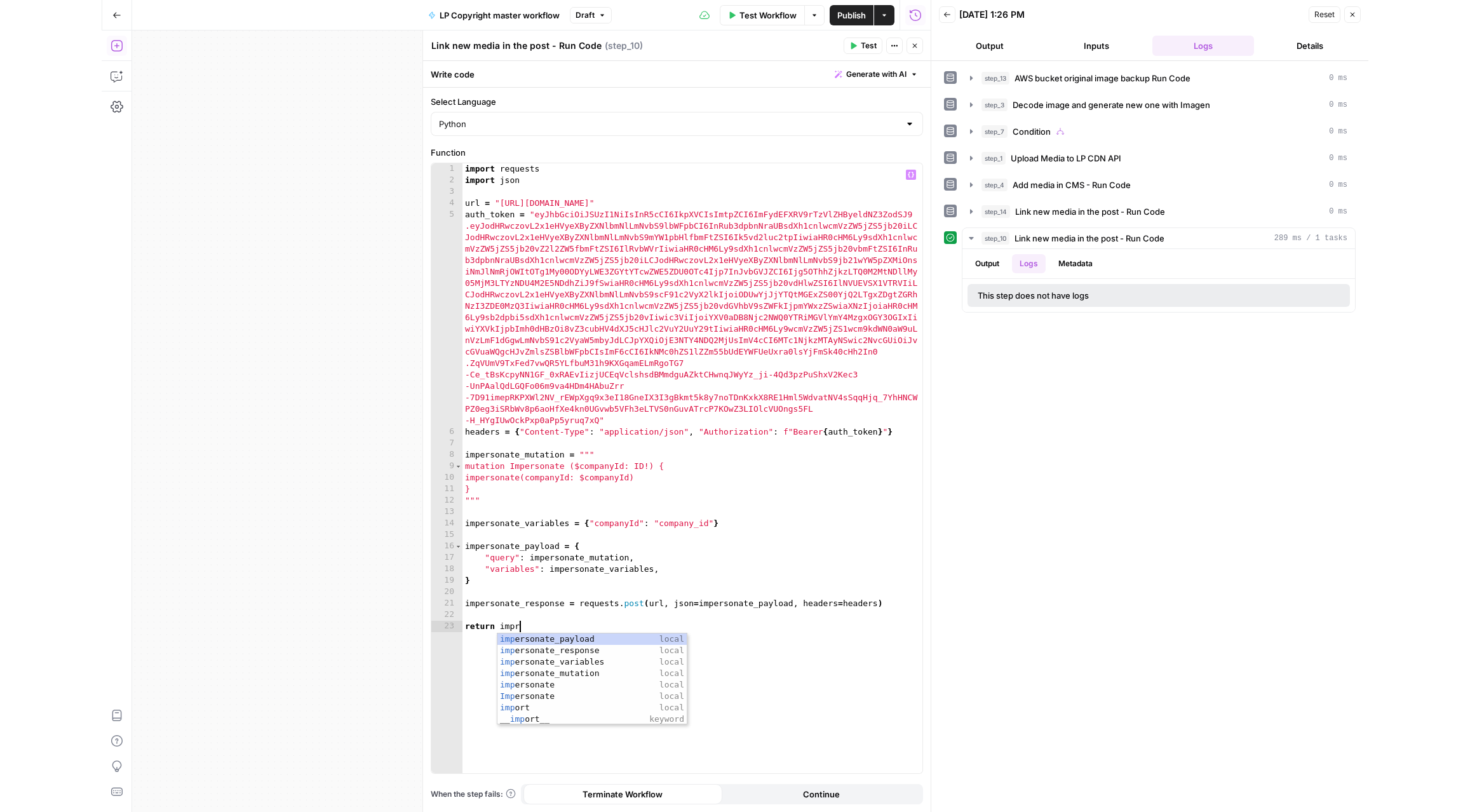
scroll to position [0, 4]
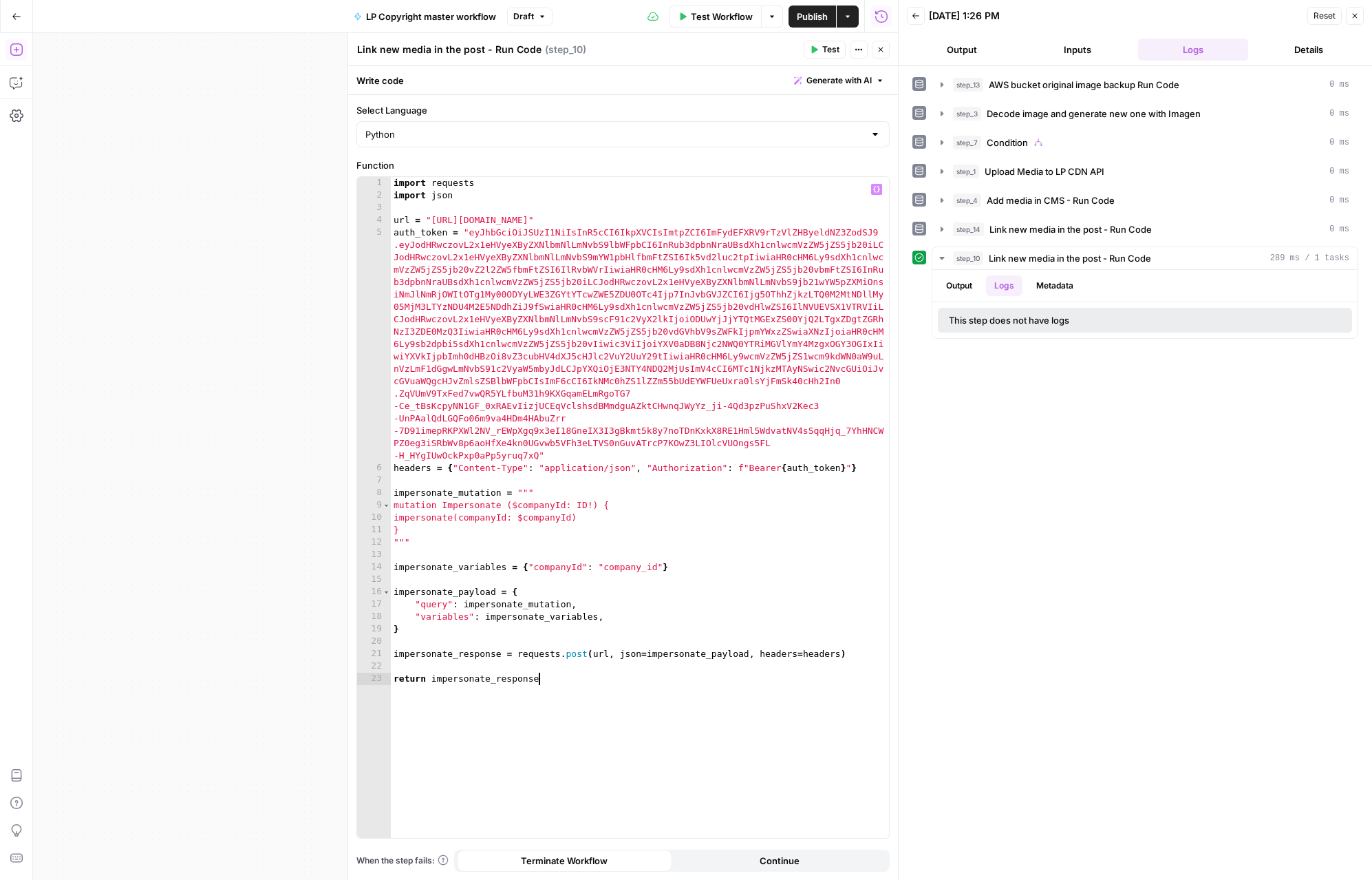
type textarea "**********"
click at [818, 50] on icon "button" at bounding box center [813, 49] width 8 height 8
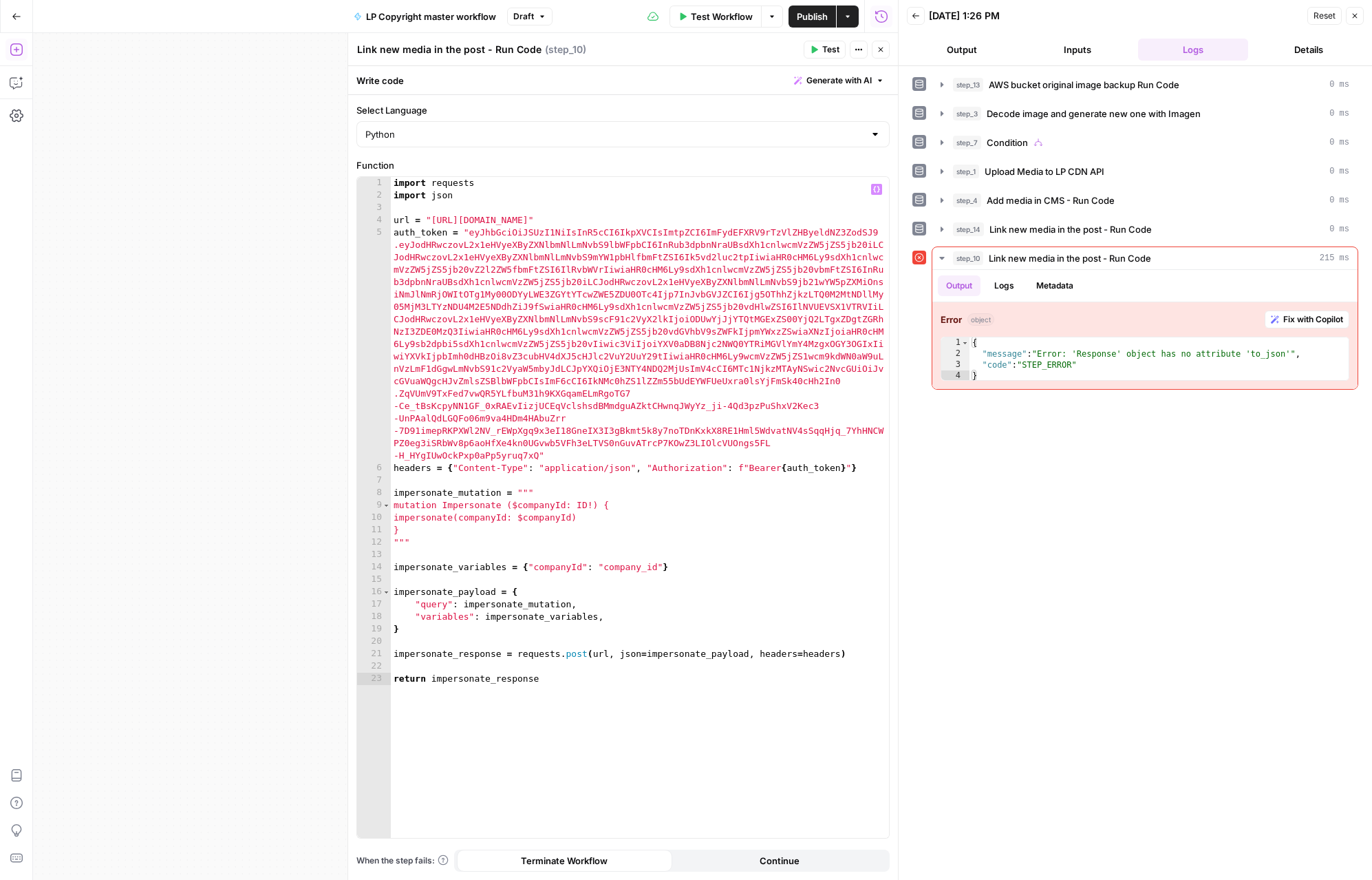
click at [582, 683] on div "import requests import json url = "https://gw.luxurycoders.com/graphql" auth_to…" at bounding box center [640, 520] width 498 height 686
click at [1292, 315] on span "Fix with Copilot" at bounding box center [1313, 319] width 60 height 13
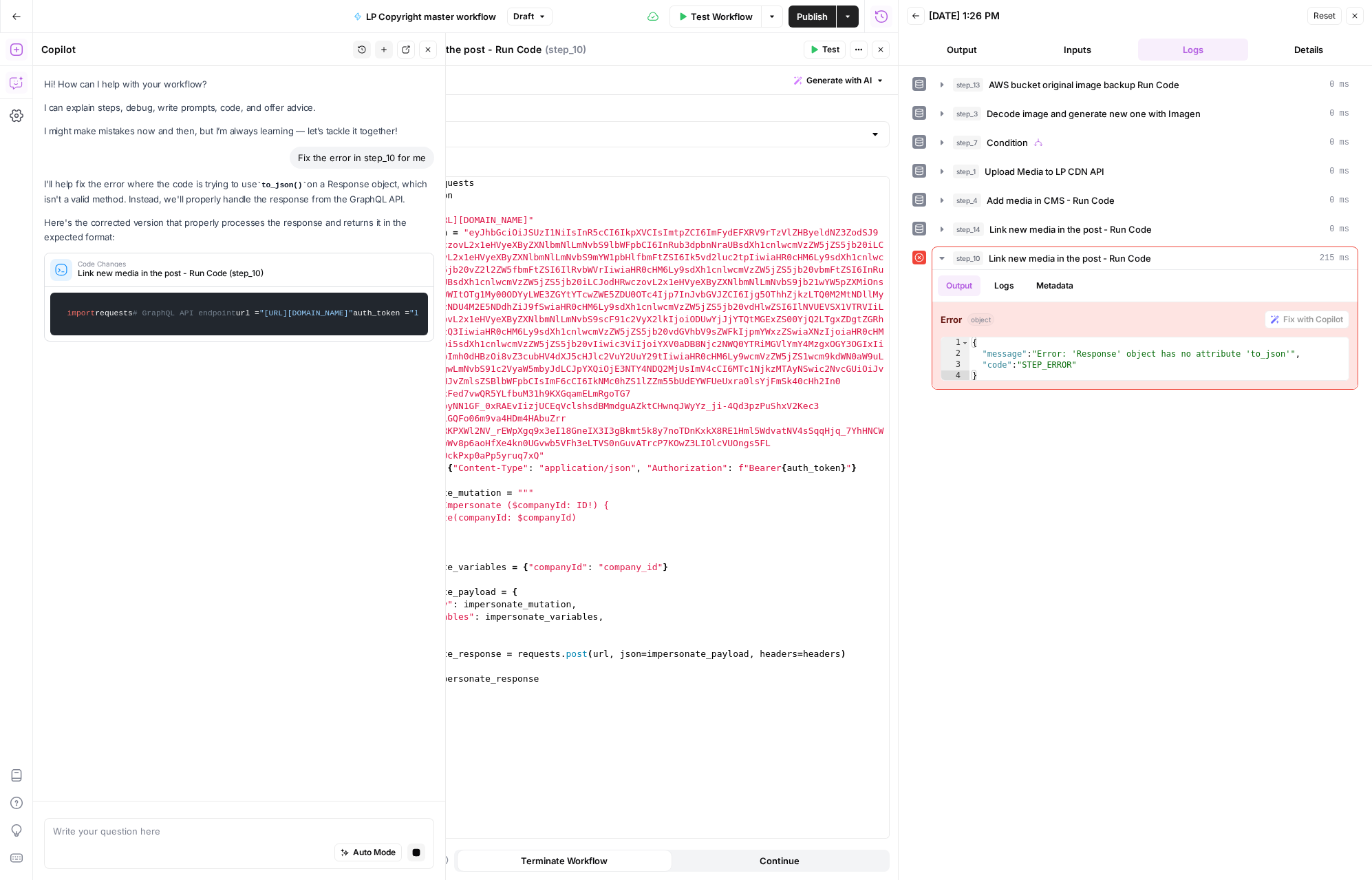
click at [379, 269] on span "Link new media in the post - Run Code (step_10)" at bounding box center [248, 273] width 342 height 13
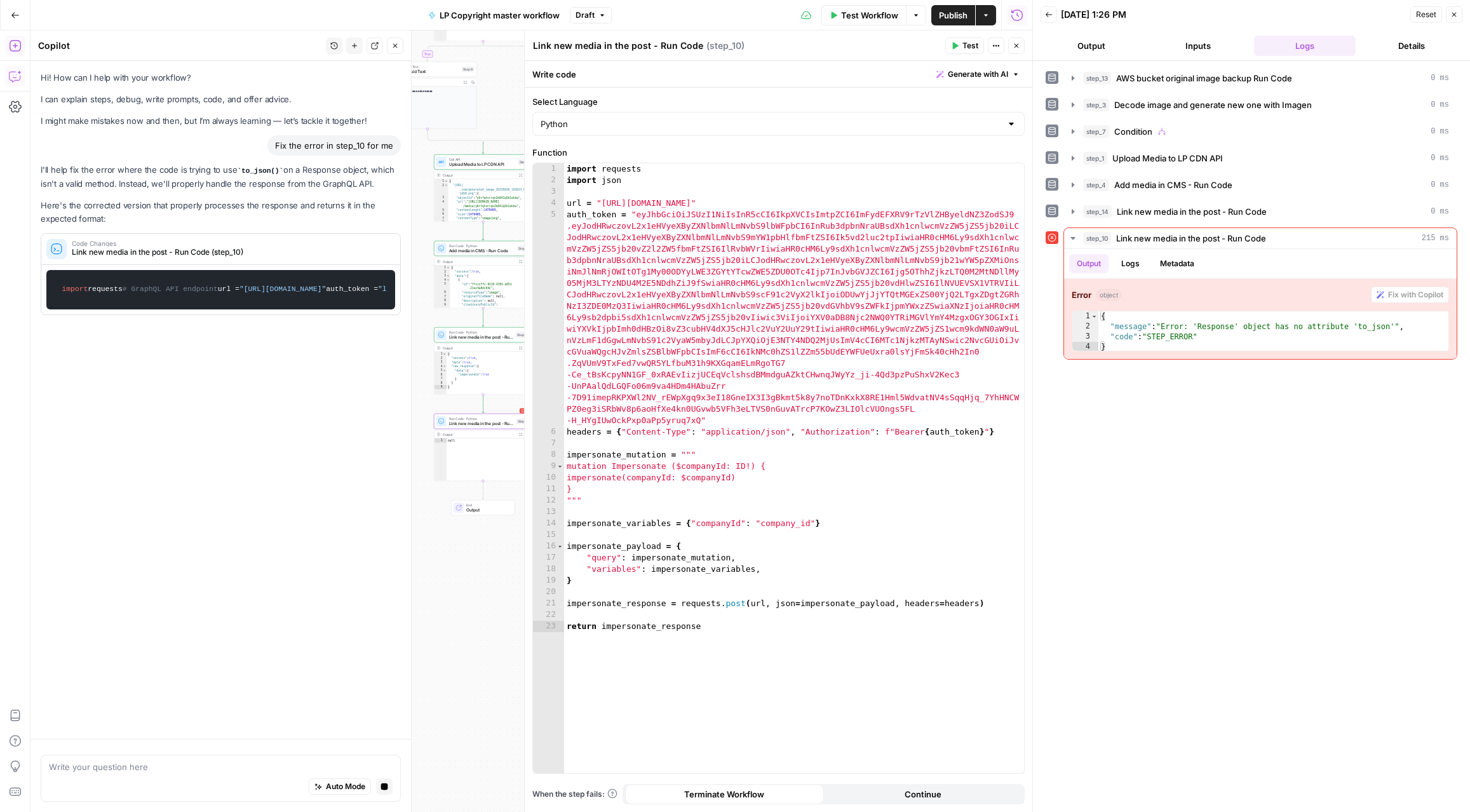
click at [322, 249] on span "Link new media in the post - Run Code (step_10)" at bounding box center [229, 252] width 316 height 12
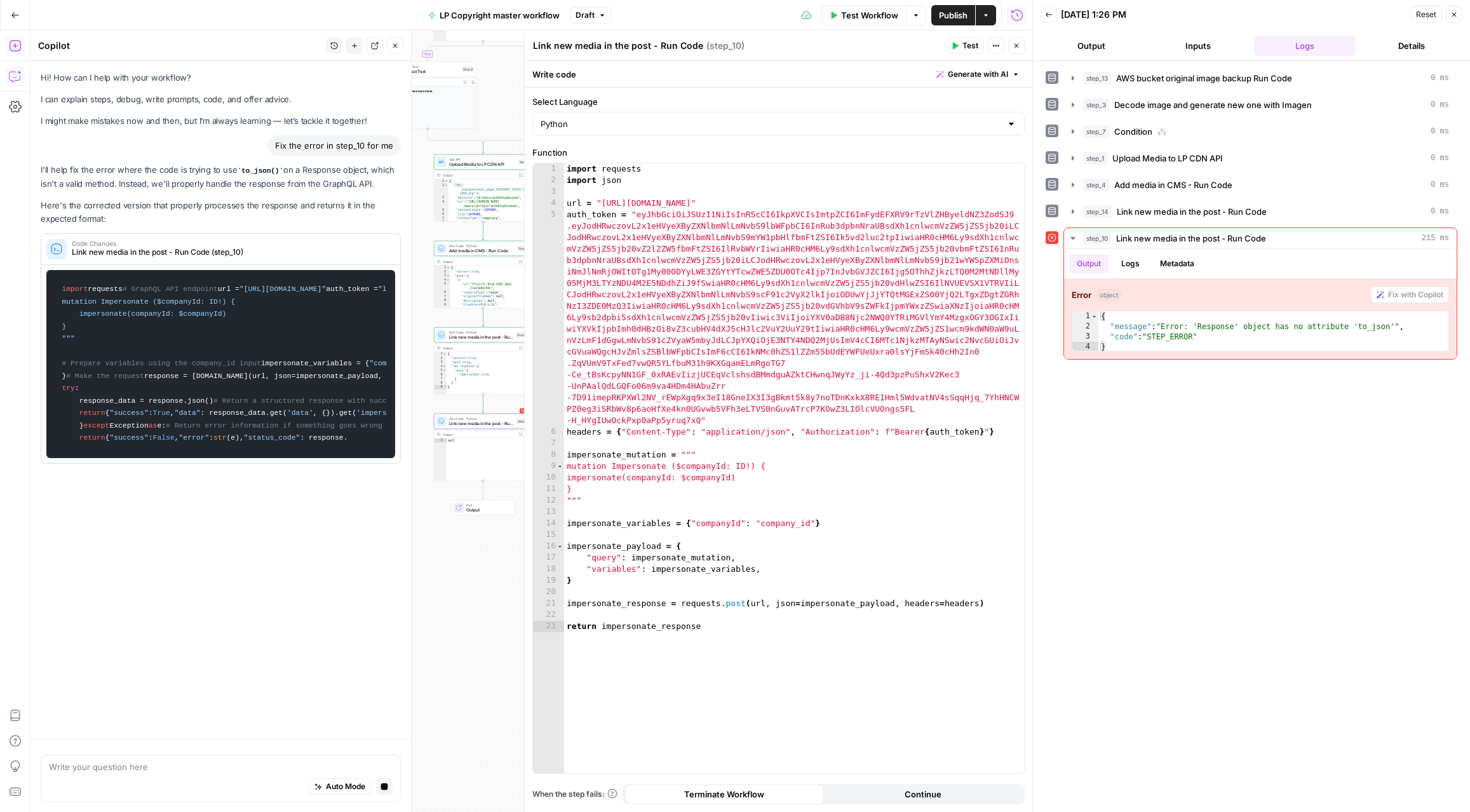
scroll to position [0, 0]
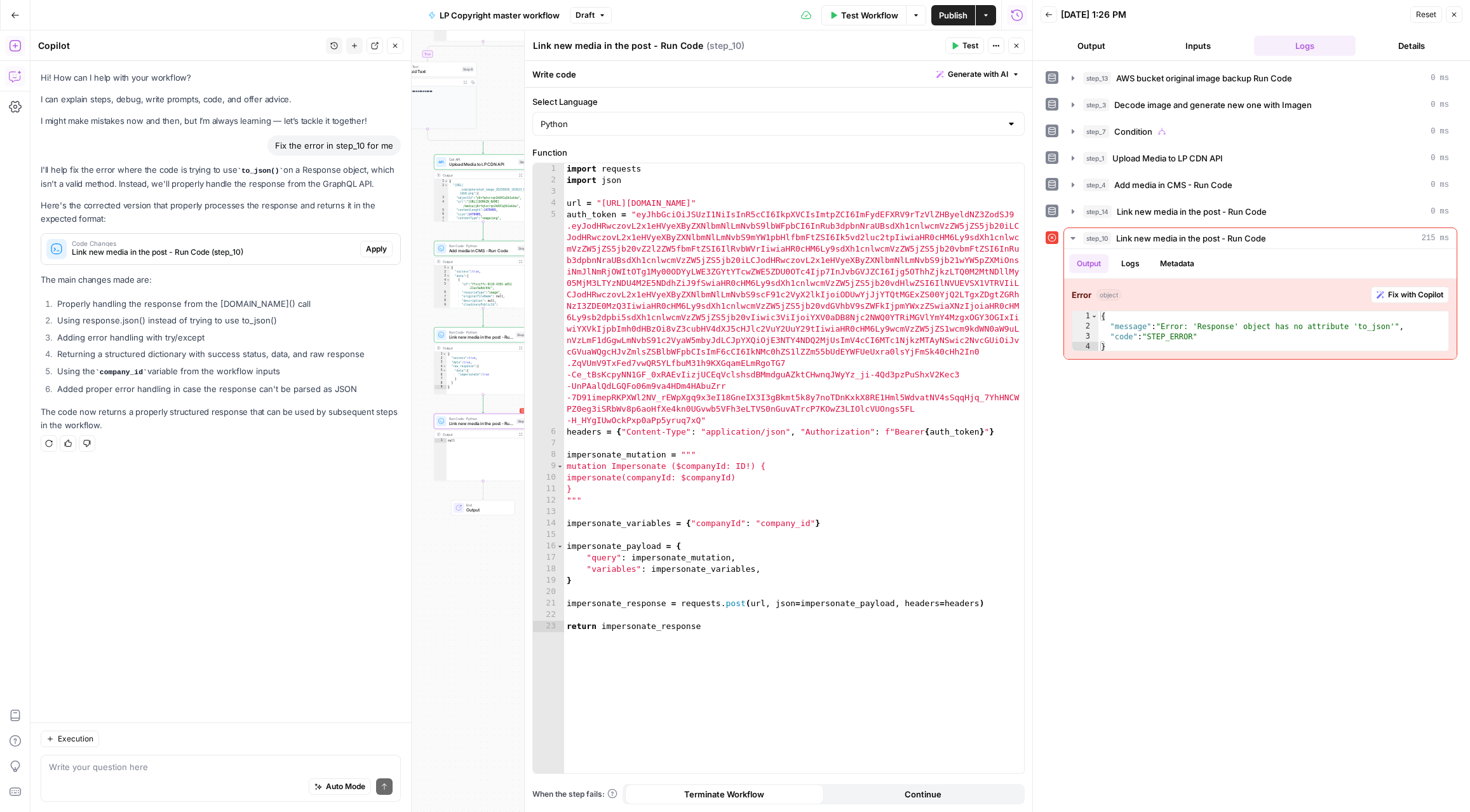
click at [373, 251] on span "Apply" at bounding box center [376, 249] width 21 height 12
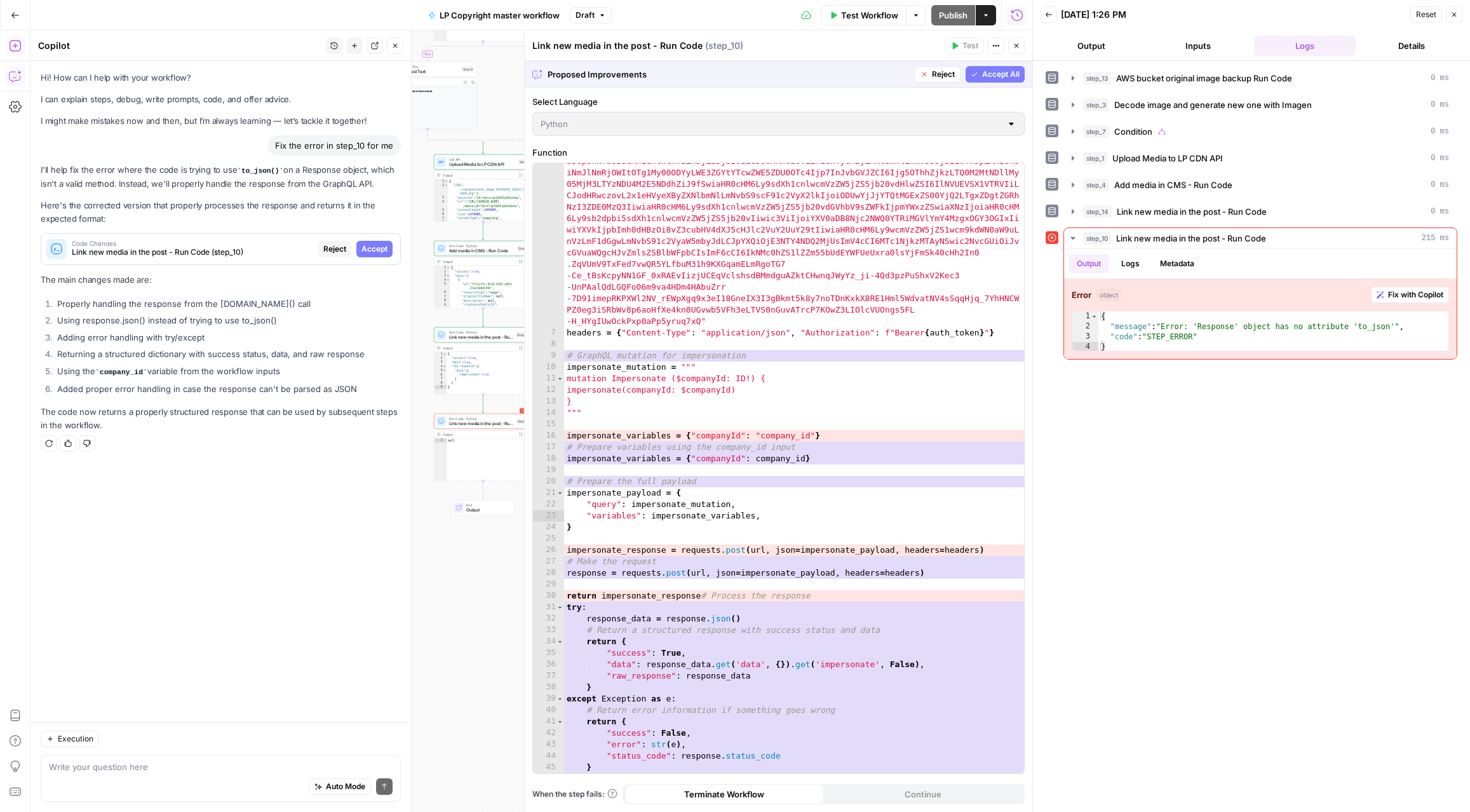
scroll to position [110, 0]
click at [983, 77] on span "Accept All" at bounding box center [1000, 74] width 37 height 12
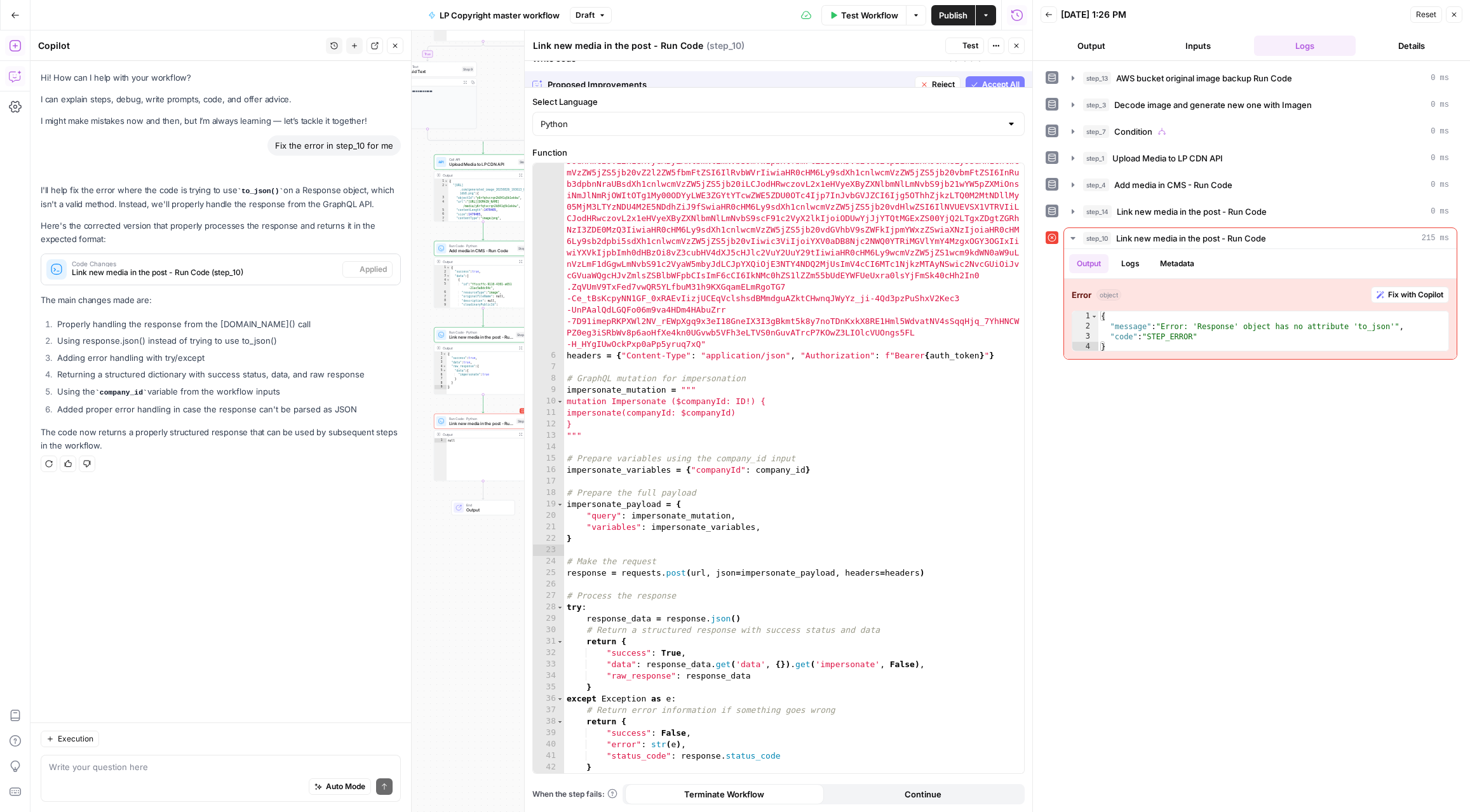
scroll to position [76, 0]
click at [960, 44] on button "Test" at bounding box center [964, 46] width 39 height 16
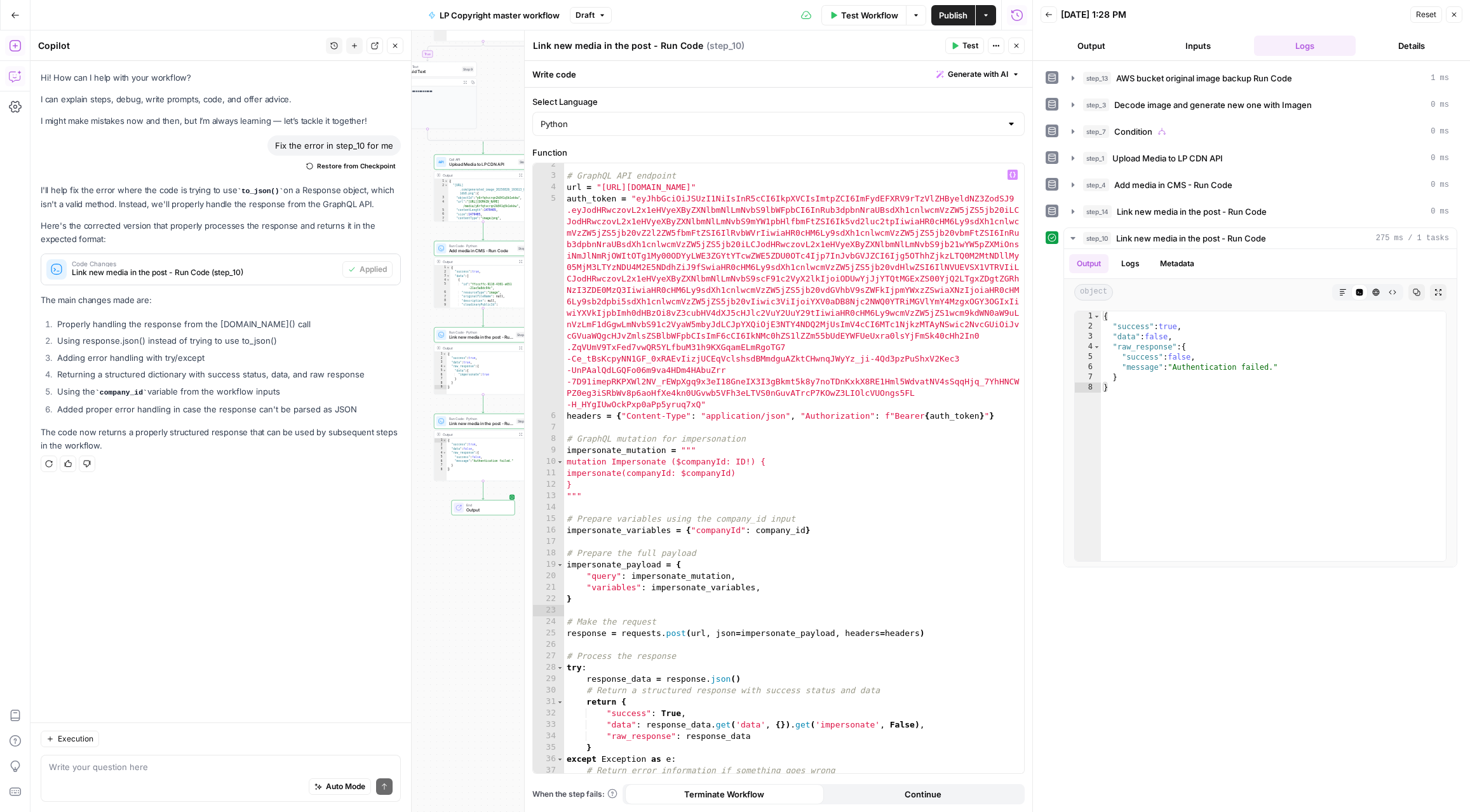
scroll to position [0, 0]
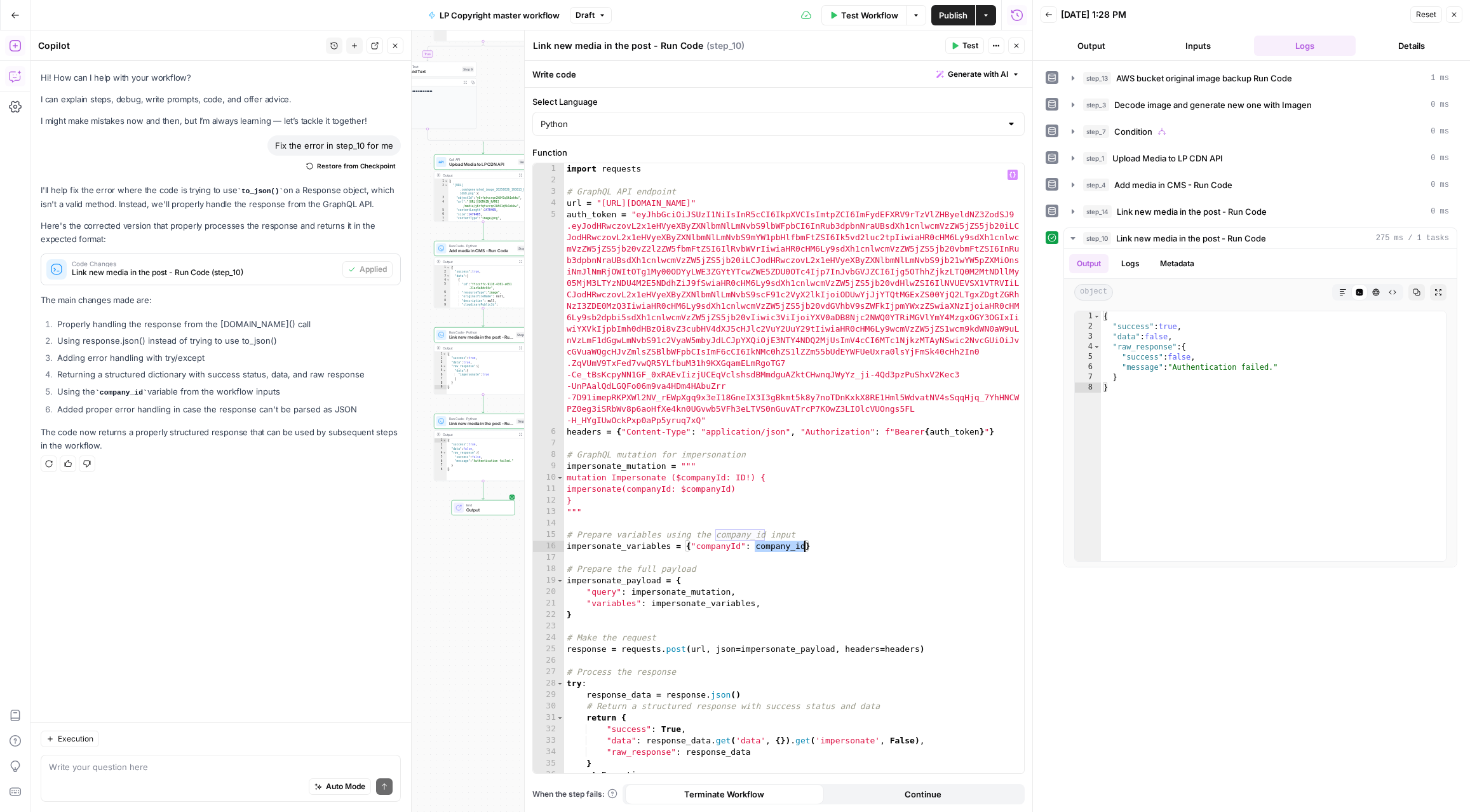
drag, startPoint x: 755, startPoint y: 546, endPoint x: 803, endPoint y: 546, distance: 48.0
click at [803, 546] on div "import requests # GraphQL API endpoint url = "https://gw.luxurycoders.com/graph…" at bounding box center [794, 480] width 460 height 633
paste textarea "**********"
click at [972, 52] on button "Test" at bounding box center [964, 46] width 39 height 16
click at [707, 202] on div "import requests # GraphQL API endpoint url = "https://gw.luxurycoders.com/graph…" at bounding box center [794, 480] width 460 height 633
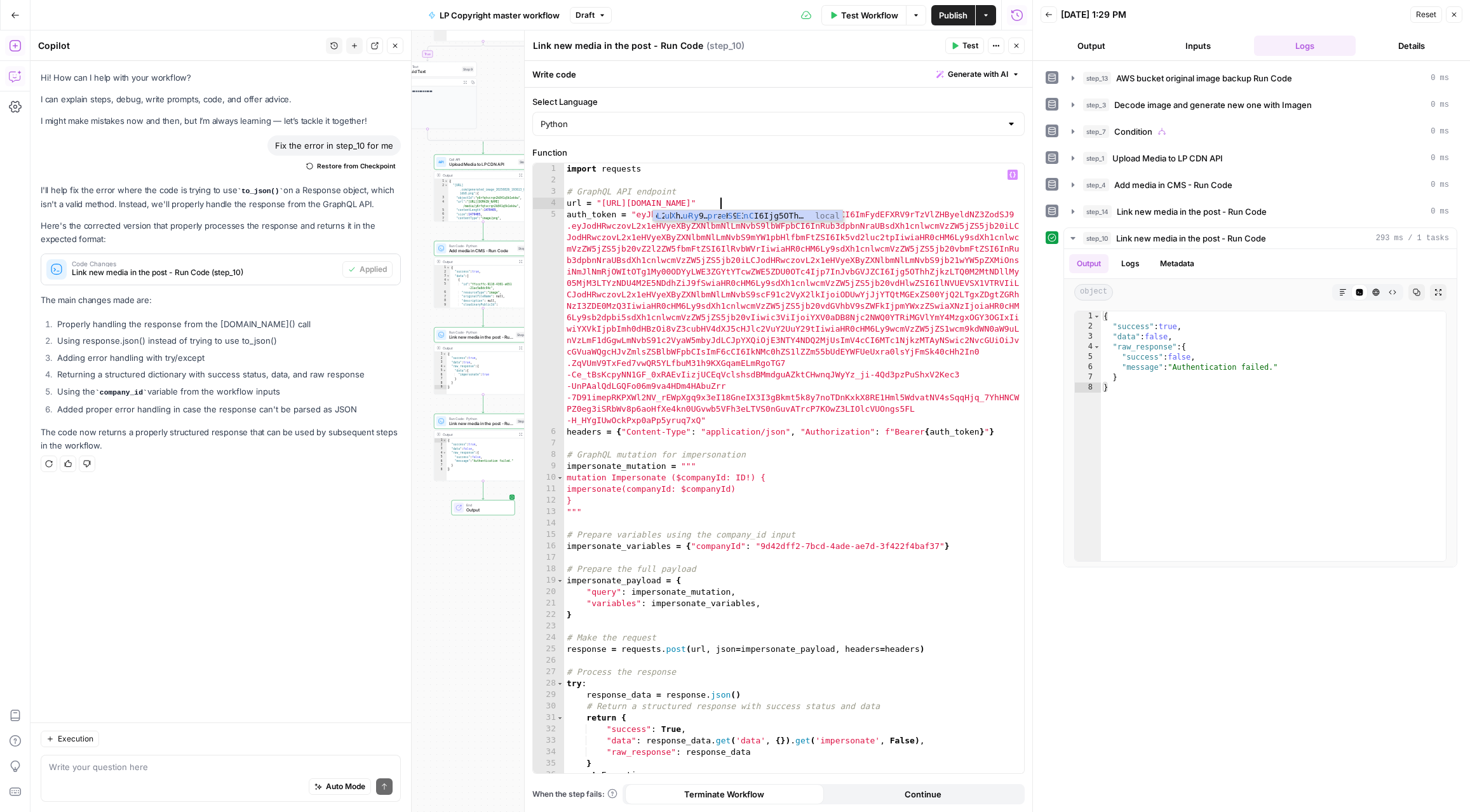
scroll to position [0, 12]
click at [978, 204] on div "import requests # GraphQL API endpoint url = "https://gw.luxurypresence.com/gra…" at bounding box center [794, 480] width 460 height 633
type textarea "**********"
click at [961, 46] on button "Test" at bounding box center [964, 46] width 39 height 16
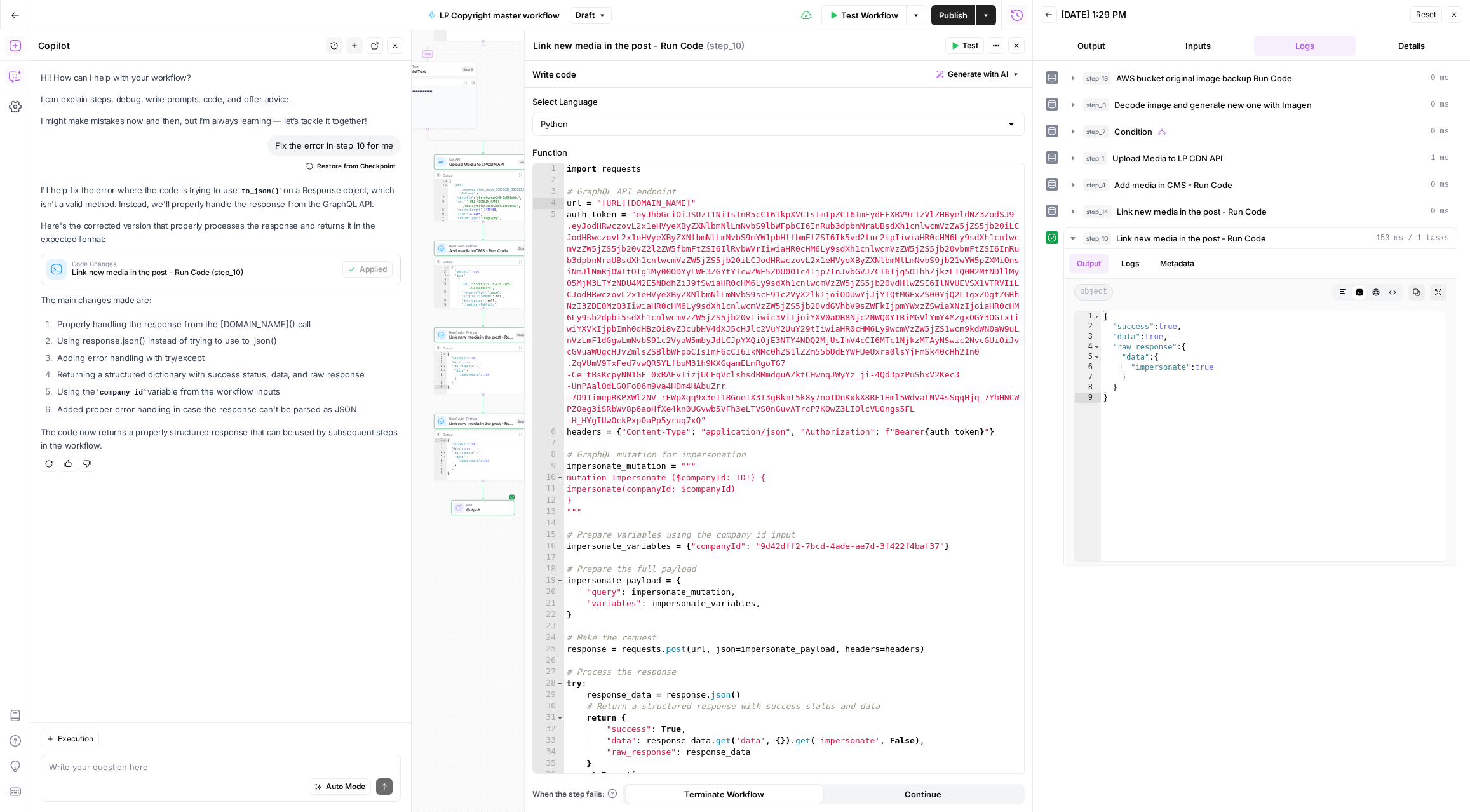
click at [748, 447] on div "import requests # GraphQL API endpoint url = "https://gw.luxurypresence.com/gra…" at bounding box center [794, 480] width 460 height 633
type textarea "**********"
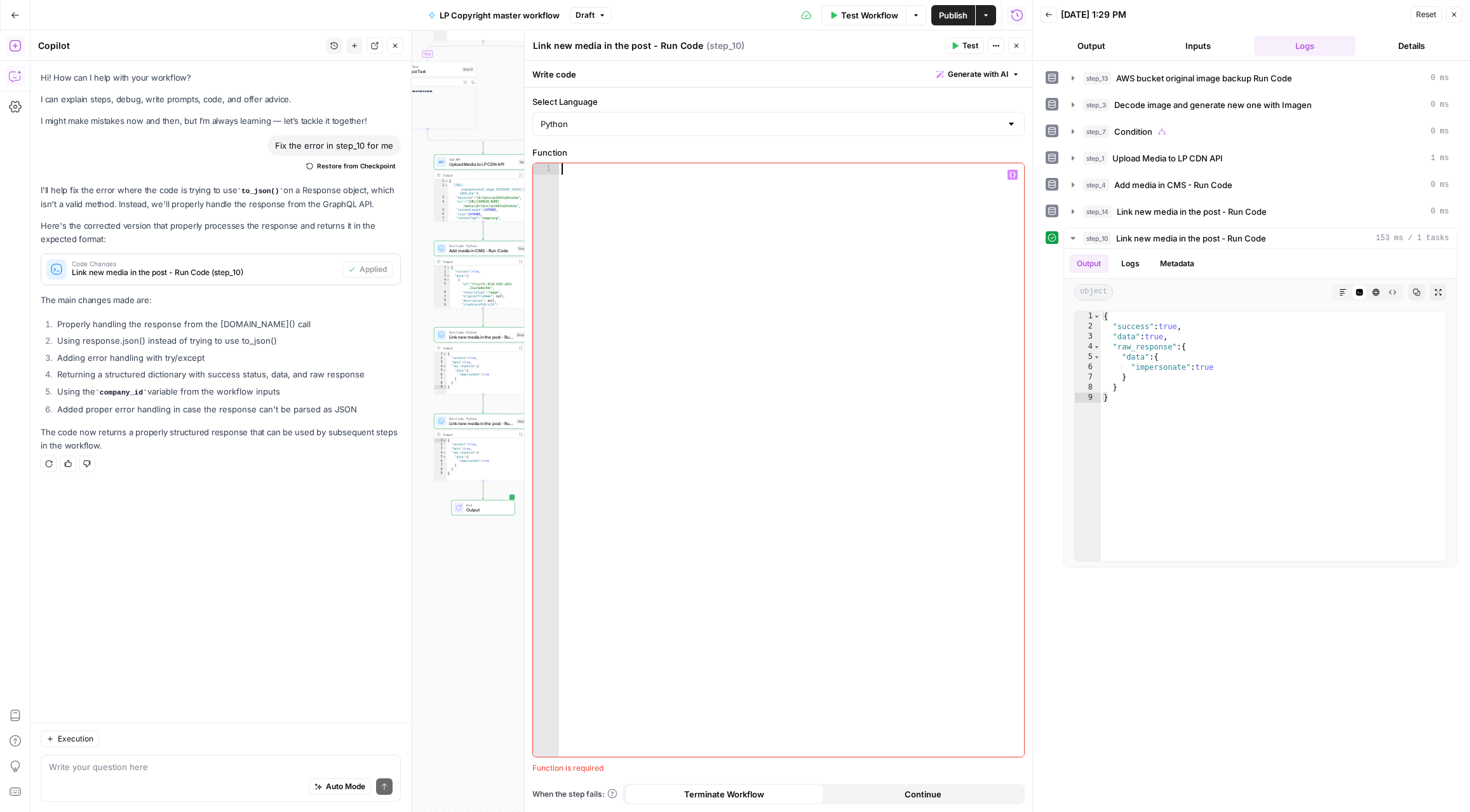
paste textarea "**********"
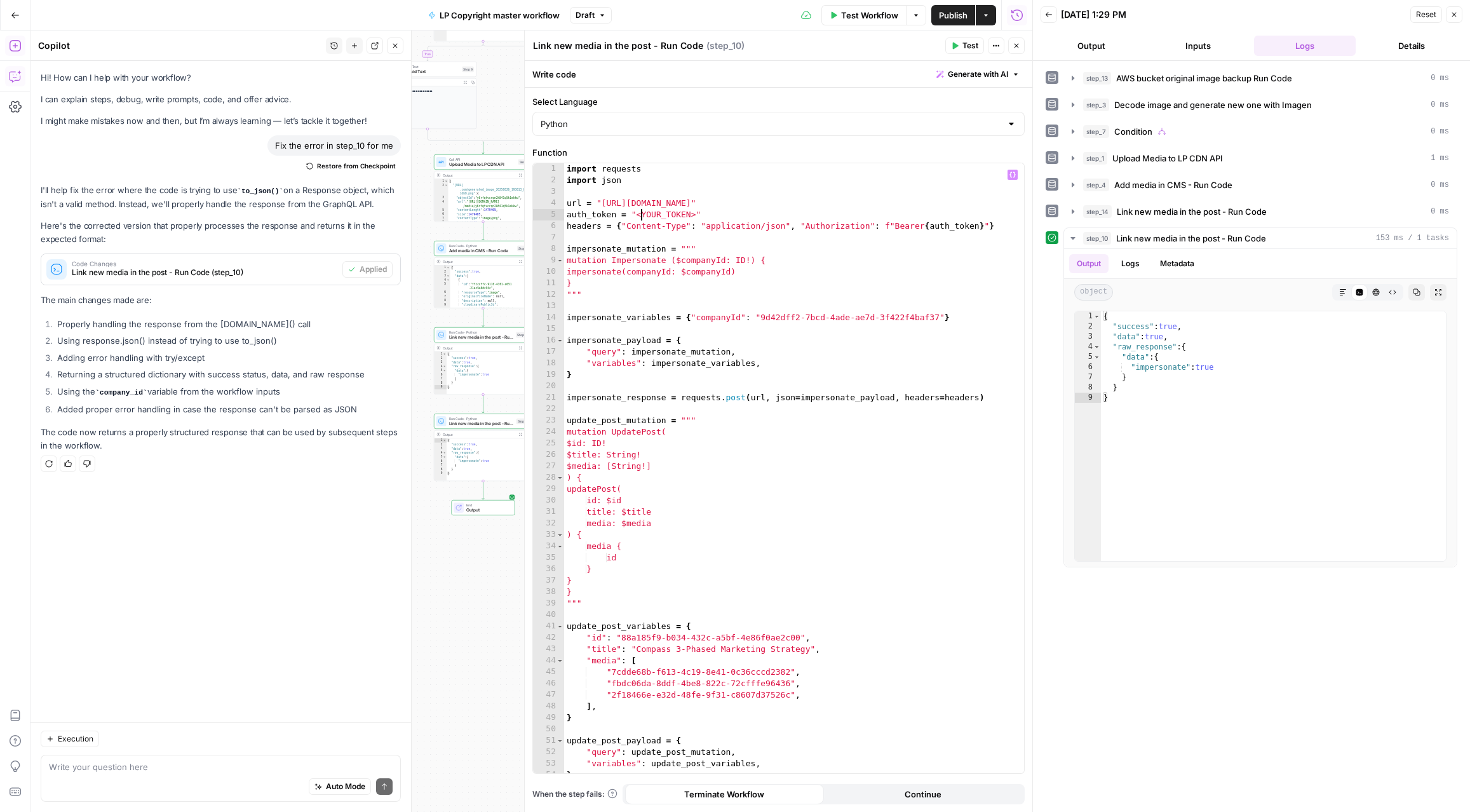
drag, startPoint x: 639, startPoint y: 215, endPoint x: 662, endPoint y: 225, distance: 25.1
click at [639, 215] on div "import requests import json url = "https://gw.luxurycoders.com/graphql" auth_to…" at bounding box center [794, 480] width 460 height 633
type textarea "**********"
click at [470, 337] on span "Link new media in the post - Run Code" at bounding box center [481, 337] width 65 height 6
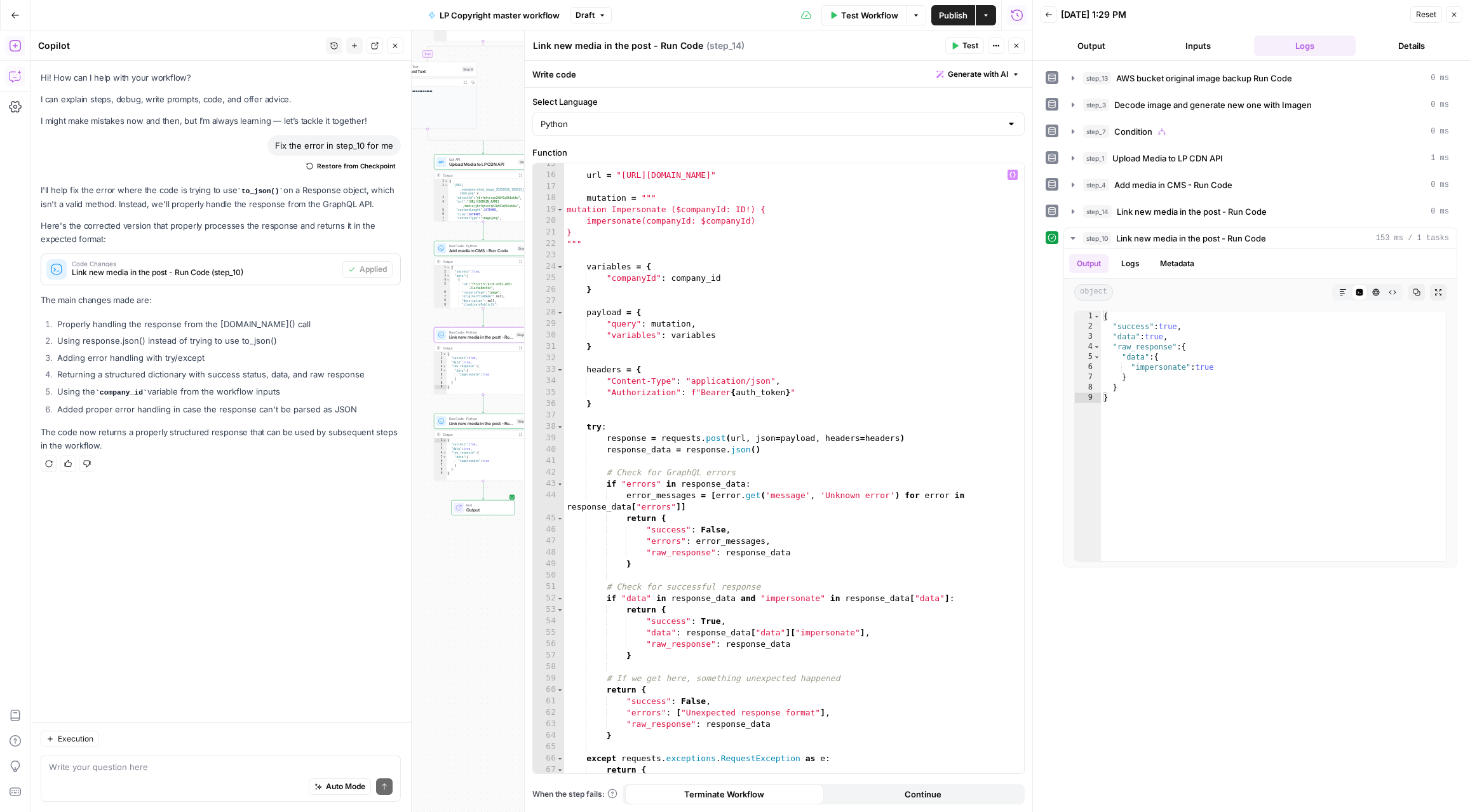
scroll to position [396, 0]
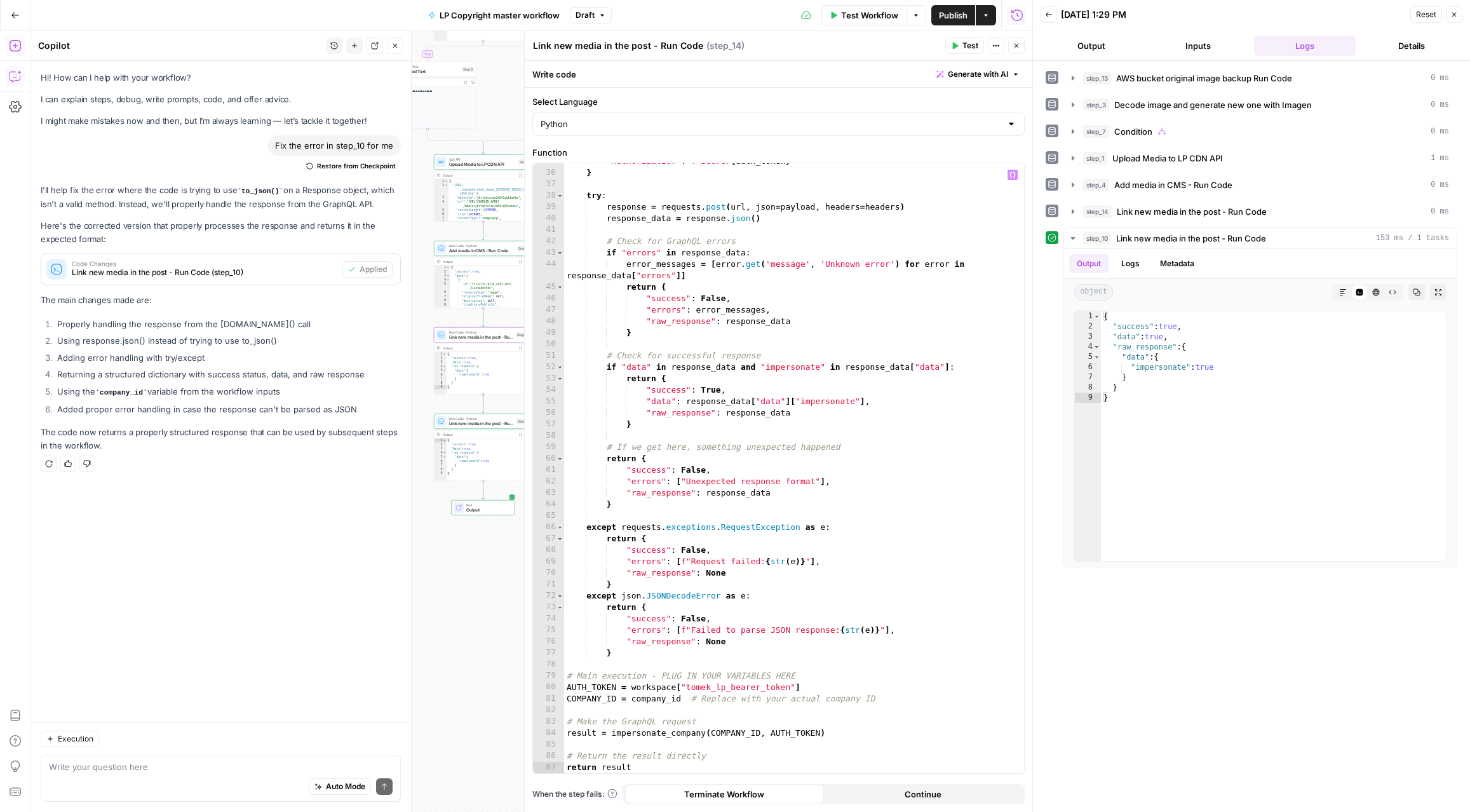
type textarea "**********"
drag, startPoint x: 806, startPoint y: 687, endPoint x: 632, endPoint y: 685, distance: 174.0
click at [632, 685] on div ""Authorization" : f"Bearer { auth_token } " } try : response = requests . post …" at bounding box center [794, 471] width 460 height 633
click at [483, 416] on span "Run Code · Python" at bounding box center [481, 418] width 65 height 5
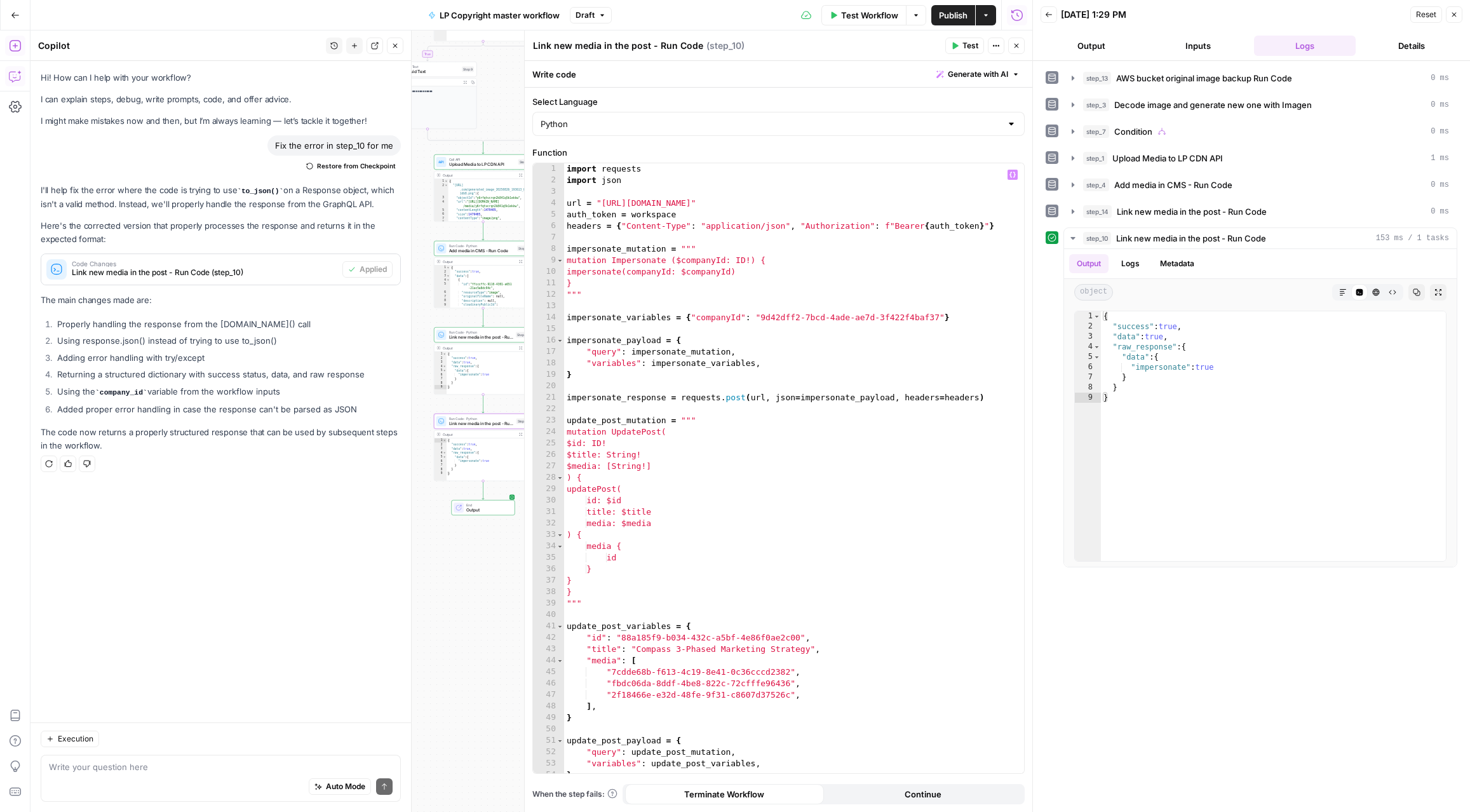
click at [686, 202] on div "import requests import json url = "https://gw.luxurycoders.com/graphql" auth_to…" at bounding box center [794, 480] width 460 height 633
drag, startPoint x: 632, startPoint y: 212, endPoint x: 677, endPoint y: 213, distance: 45.0
click at [677, 213] on div "import requests import json url = "https://gw.luxurypresence.com/graphql" auth_…" at bounding box center [794, 480] width 460 height 633
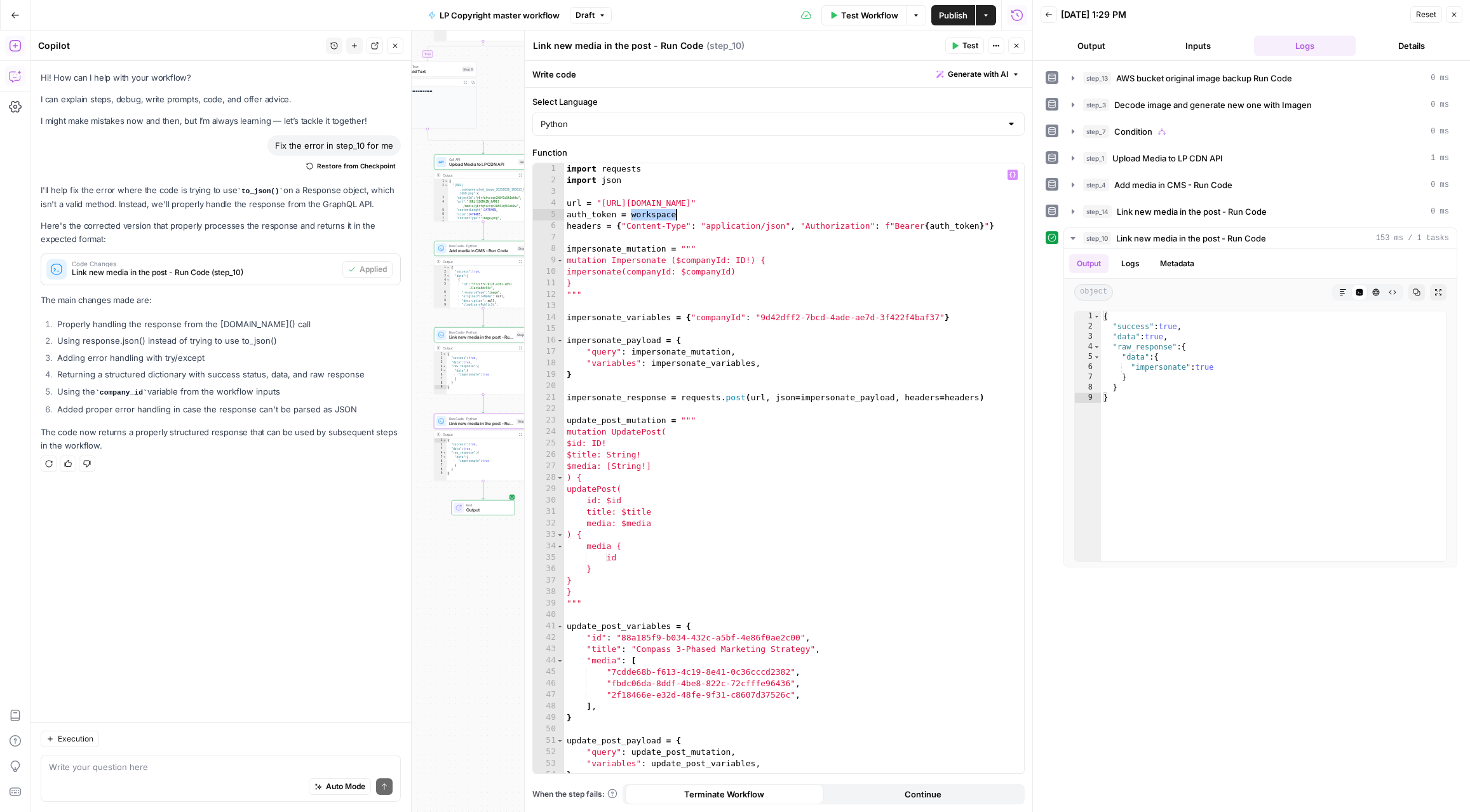
paste textarea "**********"
drag, startPoint x: 757, startPoint y: 315, endPoint x: 942, endPoint y: 316, distance: 185.0
click at [942, 317] on div "import requests import json url = "https://gw.luxurypresence.com/graphql" auth_…" at bounding box center [794, 480] width 460 height 633
type textarea "**********"
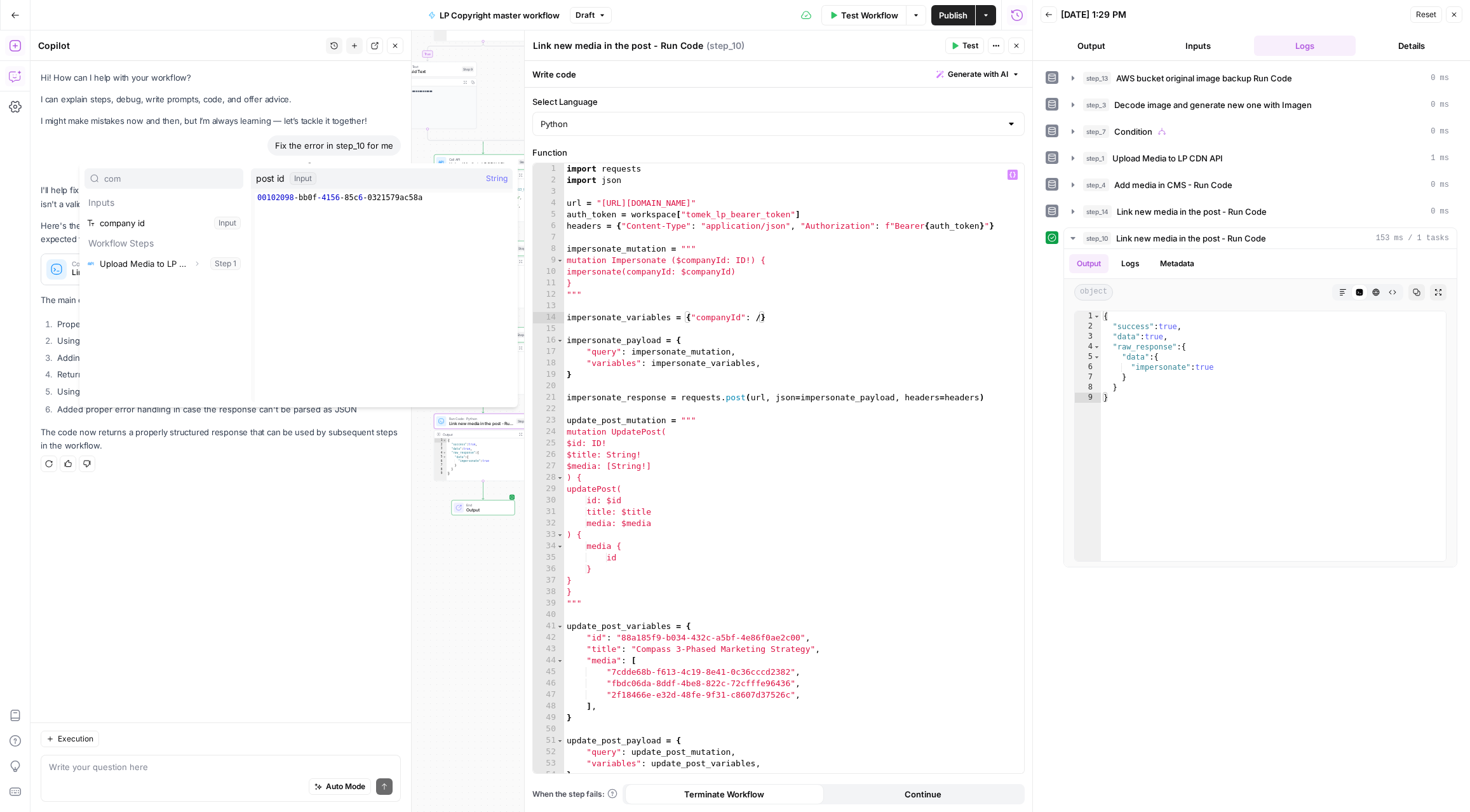
type input "com"
click at [85, 213] on button "Select variable company id" at bounding box center [164, 223] width 159 height 20
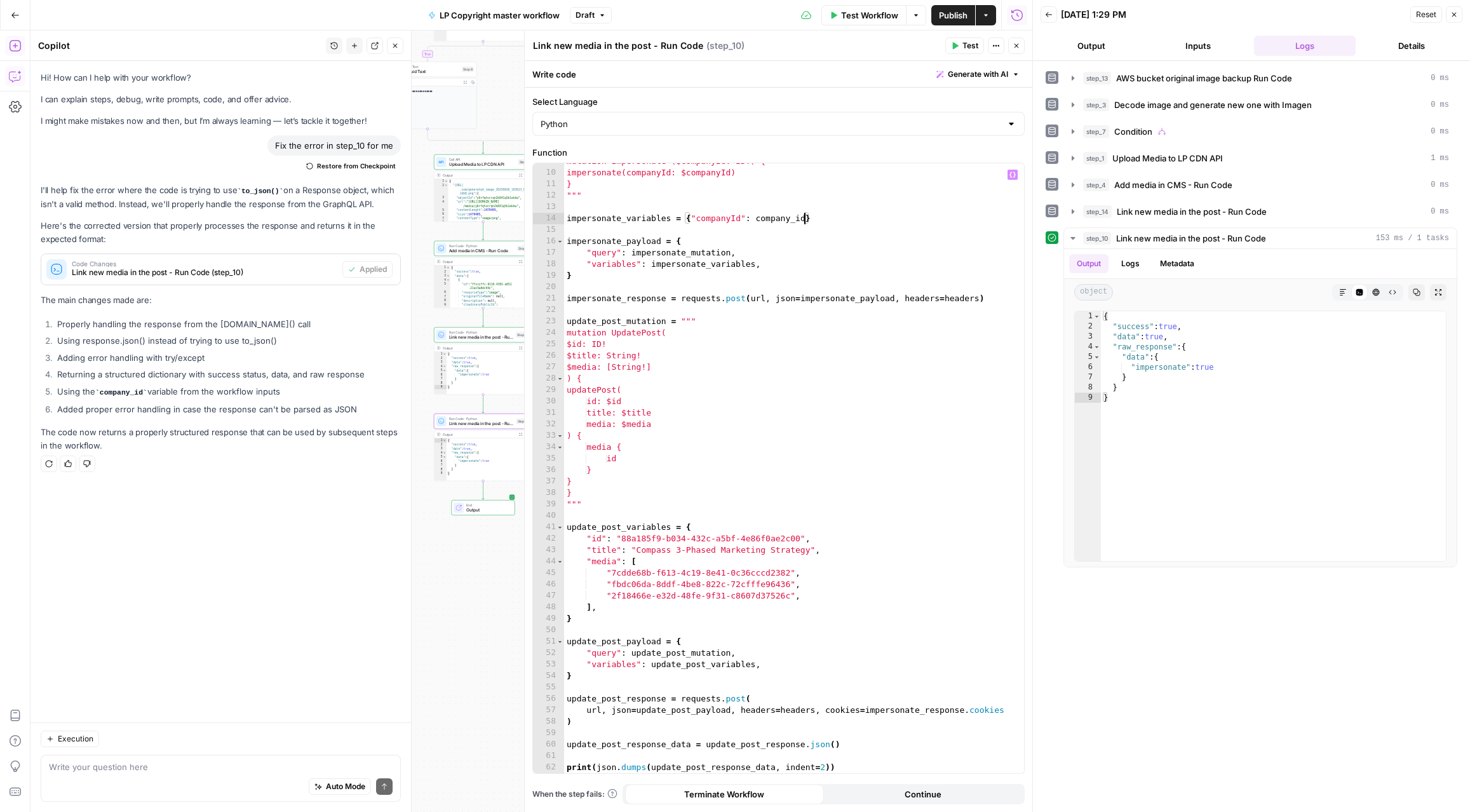
scroll to position [99, 0]
drag, startPoint x: 617, startPoint y: 537, endPoint x: 803, endPoint y: 534, distance: 186.0
click at [803, 534] on div "mutation Impersonate ($companyId: ID!) { impersonate(companyId: $companyId) } "…" at bounding box center [794, 471] width 460 height 633
type textarea "********"
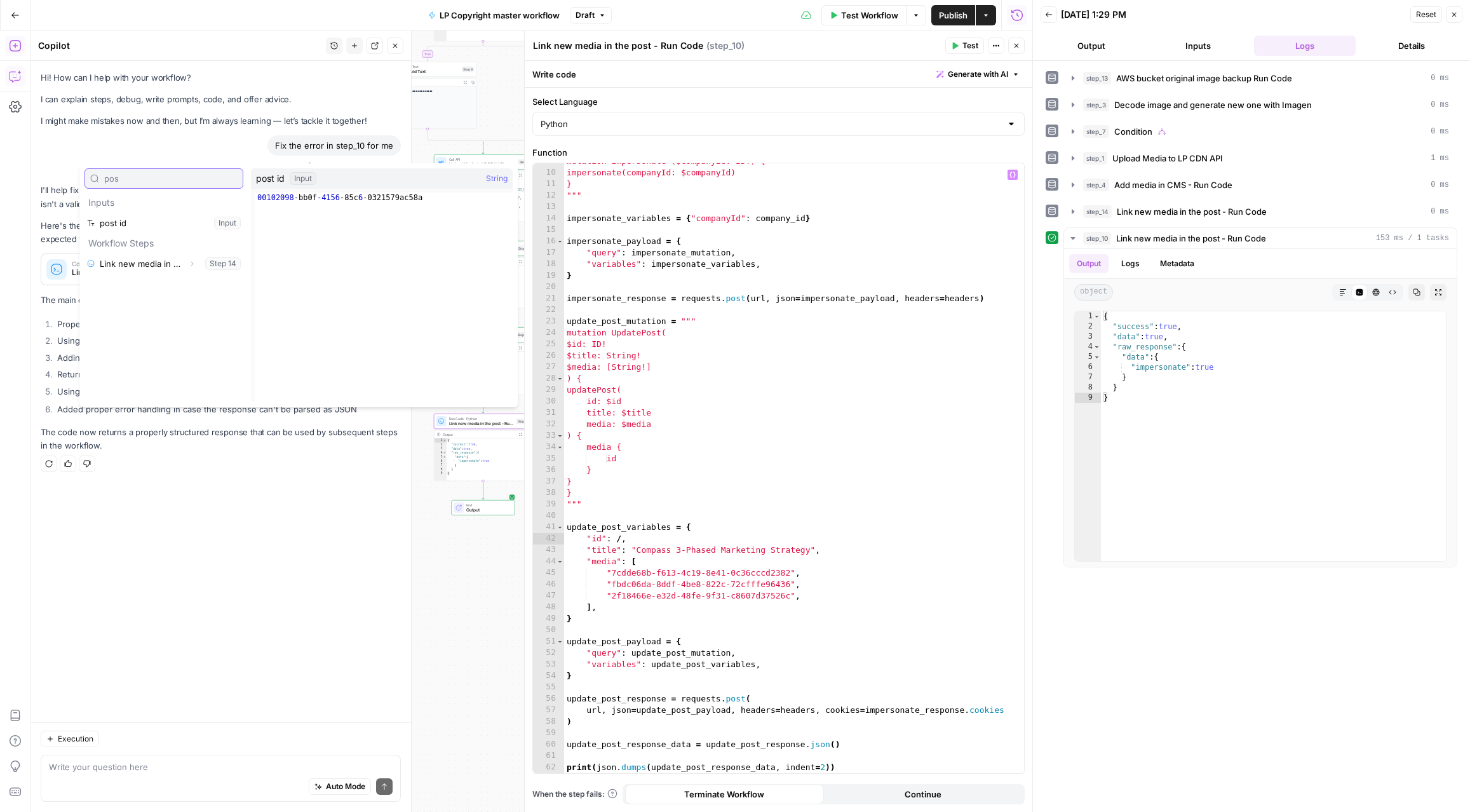
type input "pos"
click at [85, 213] on button "Select variable post id" at bounding box center [164, 223] width 159 height 20
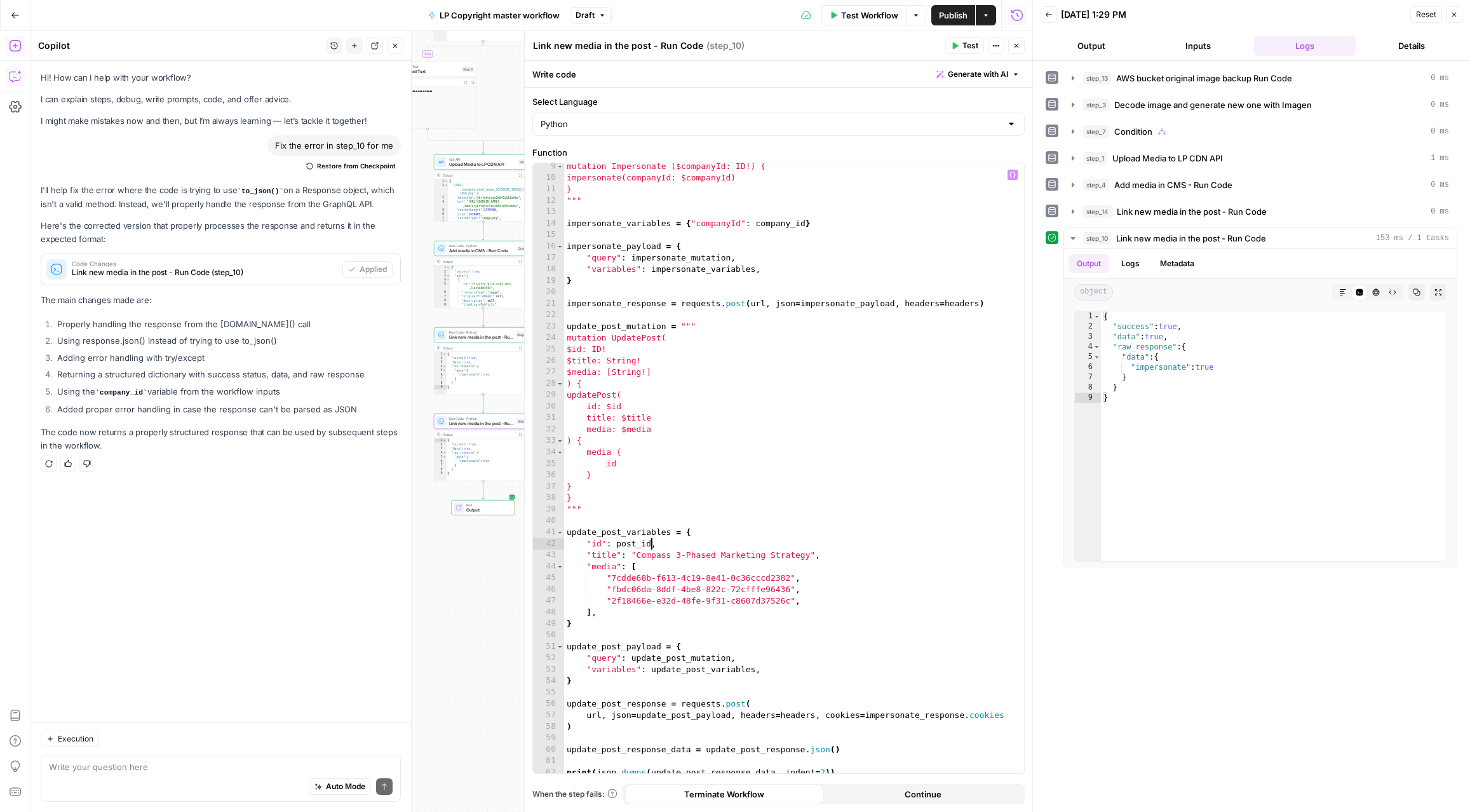
scroll to position [99, 0]
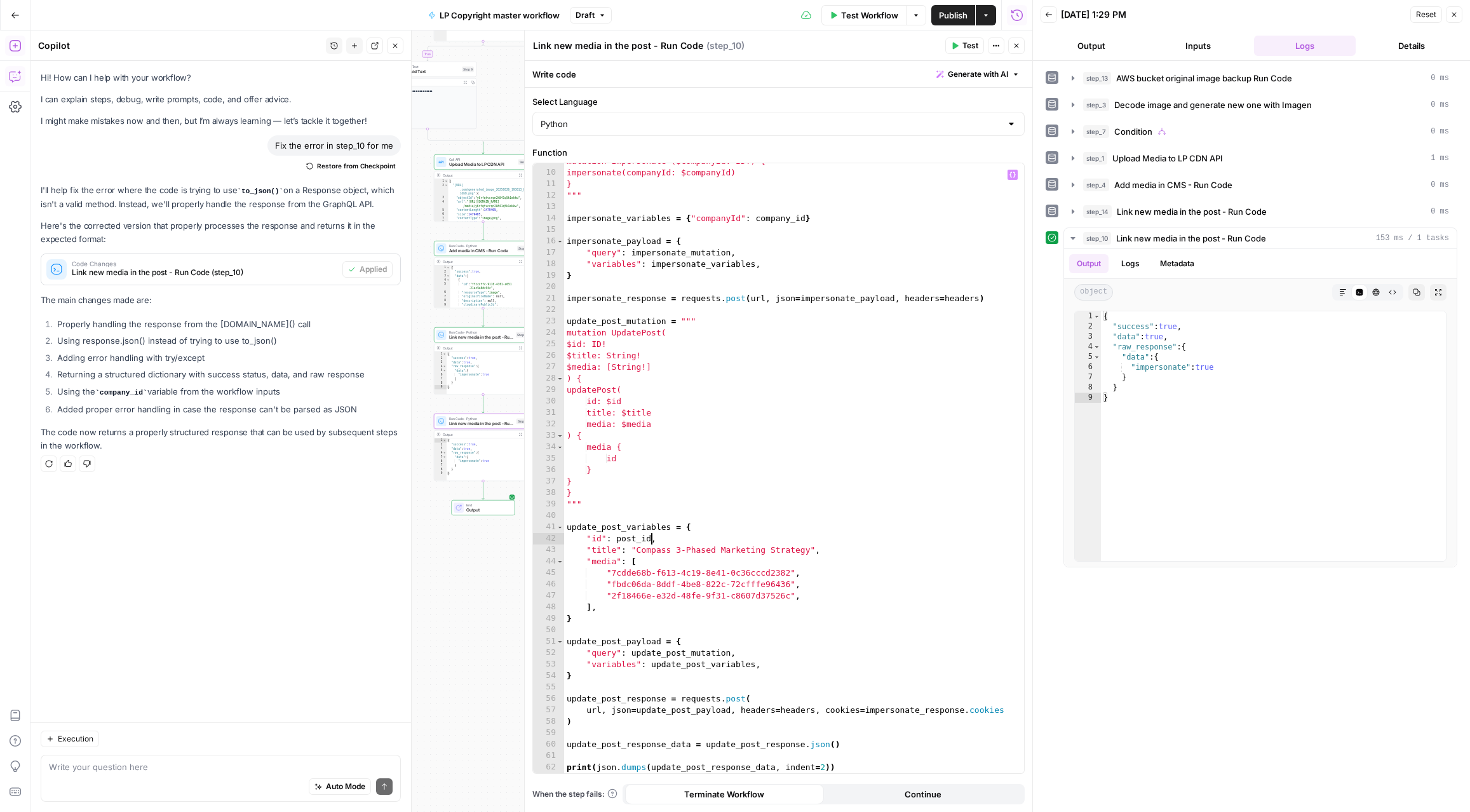
click at [634, 550] on div "mutation Impersonate ($companyId: ID!) { impersonate(companyId: $companyId) } "…" at bounding box center [794, 471] width 460 height 633
type textarea "**********"
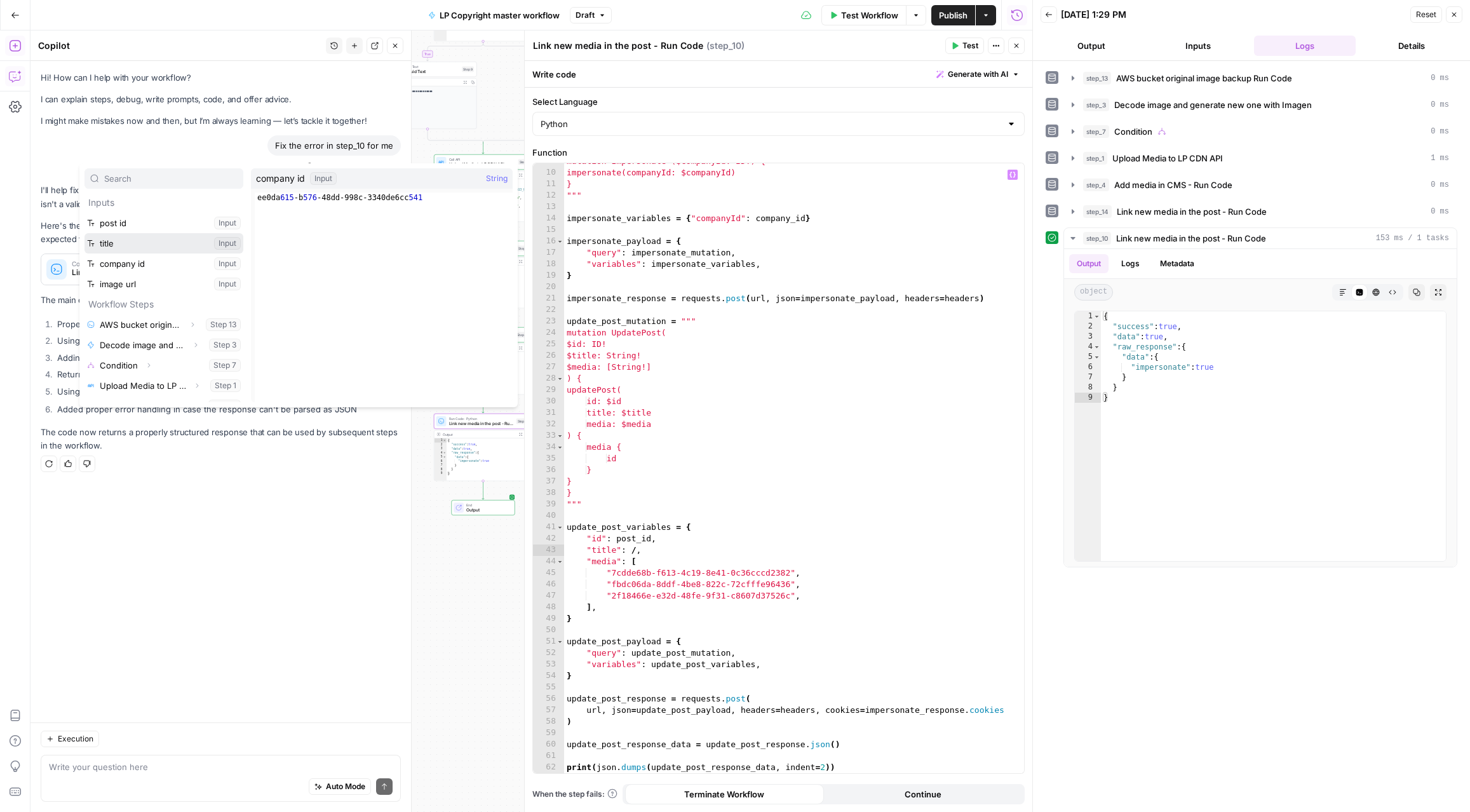
click at [85, 233] on button "Select variable title" at bounding box center [164, 243] width 159 height 20
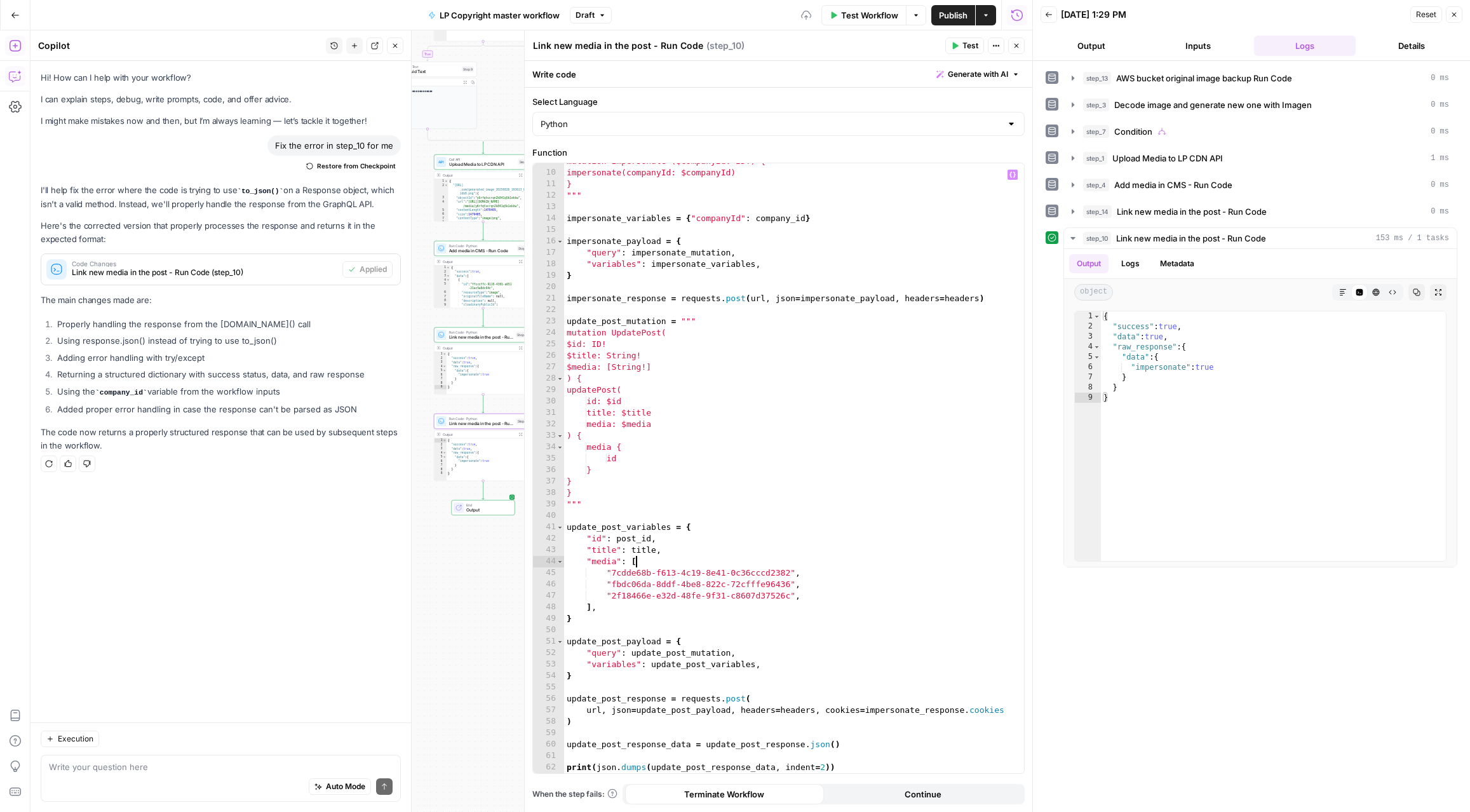
scroll to position [0, 5]
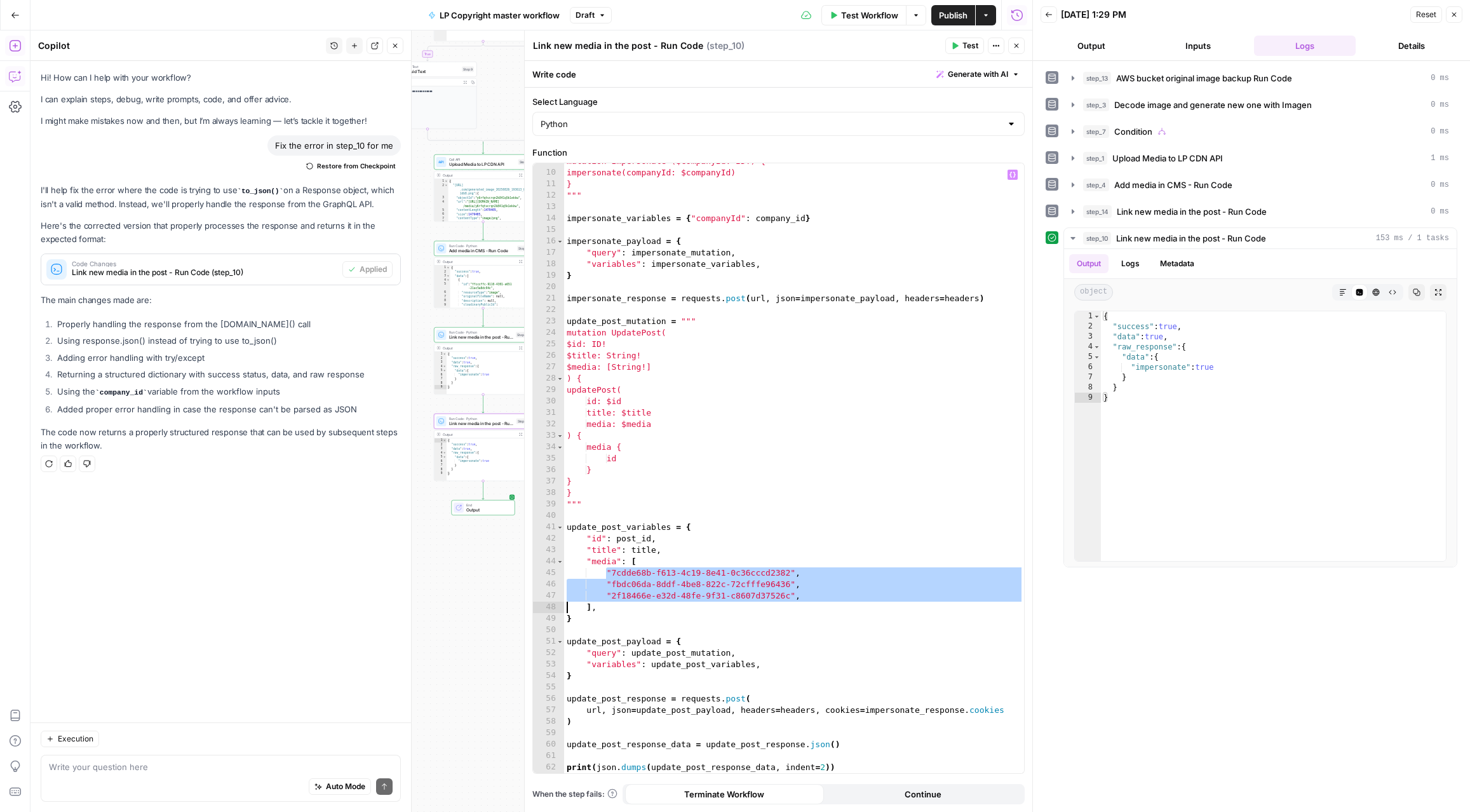
type textarea "**********"
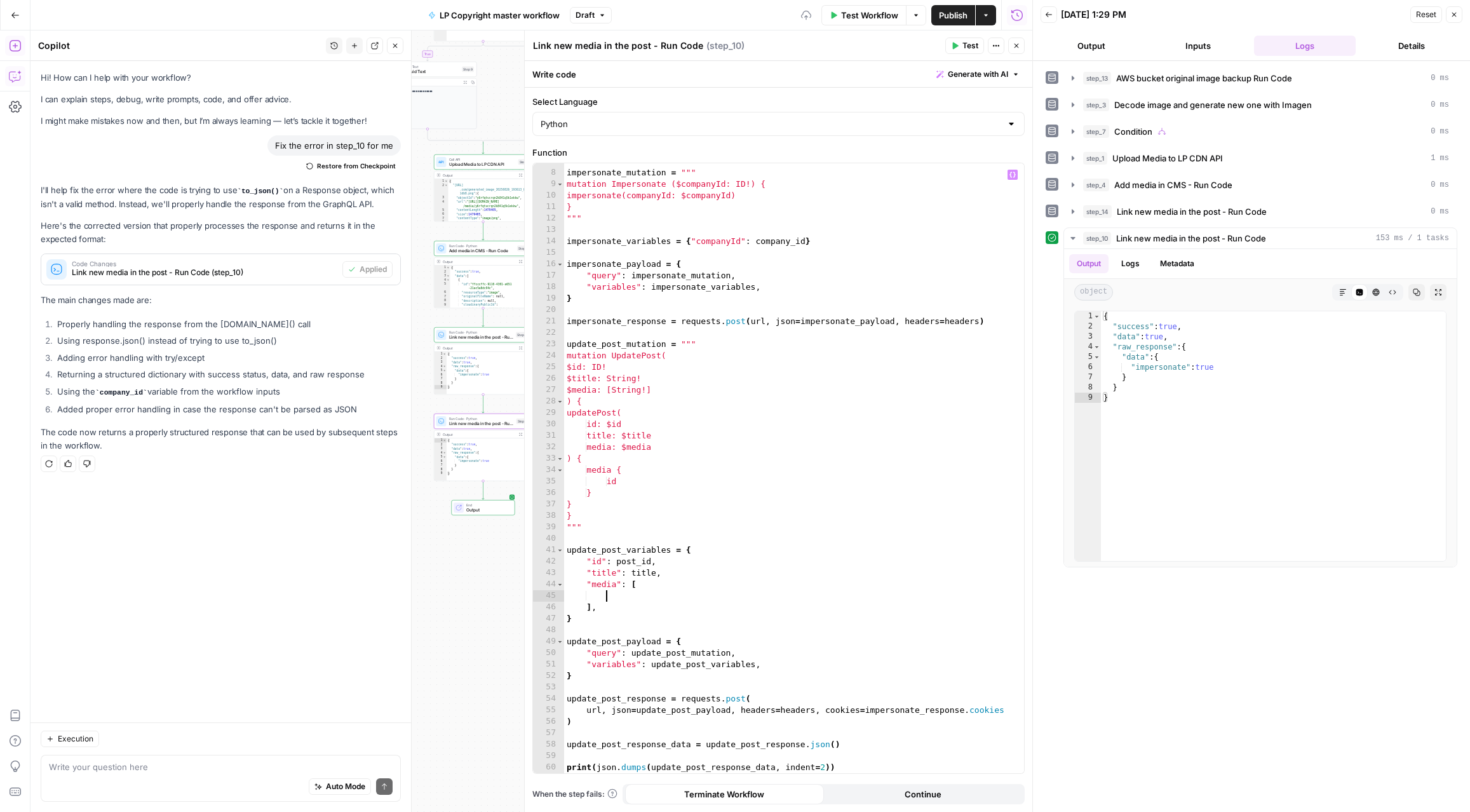
type textarea "*"
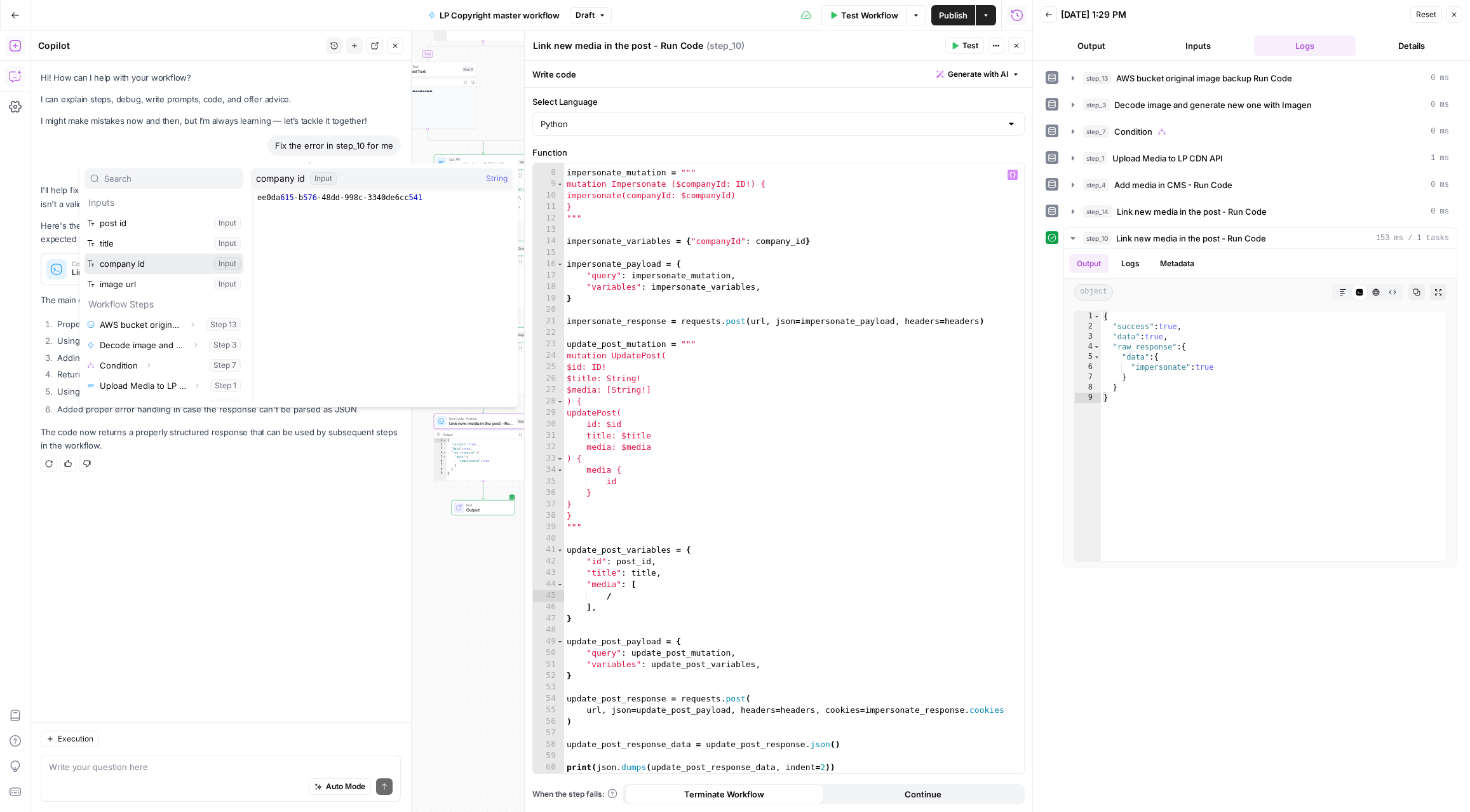
scroll to position [76, 0]
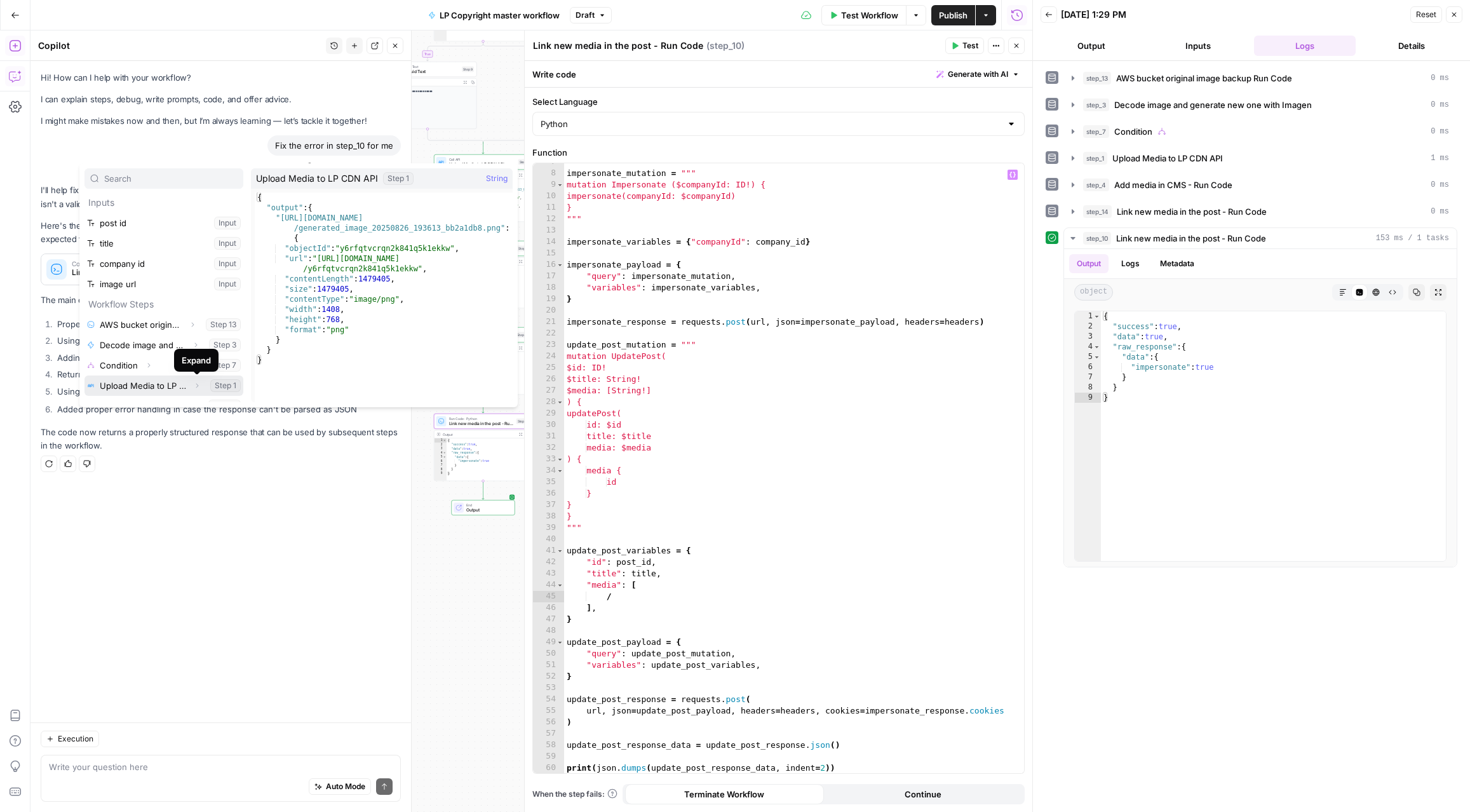
click at [196, 384] on icon "button" at bounding box center [196, 385] width 7 height 7
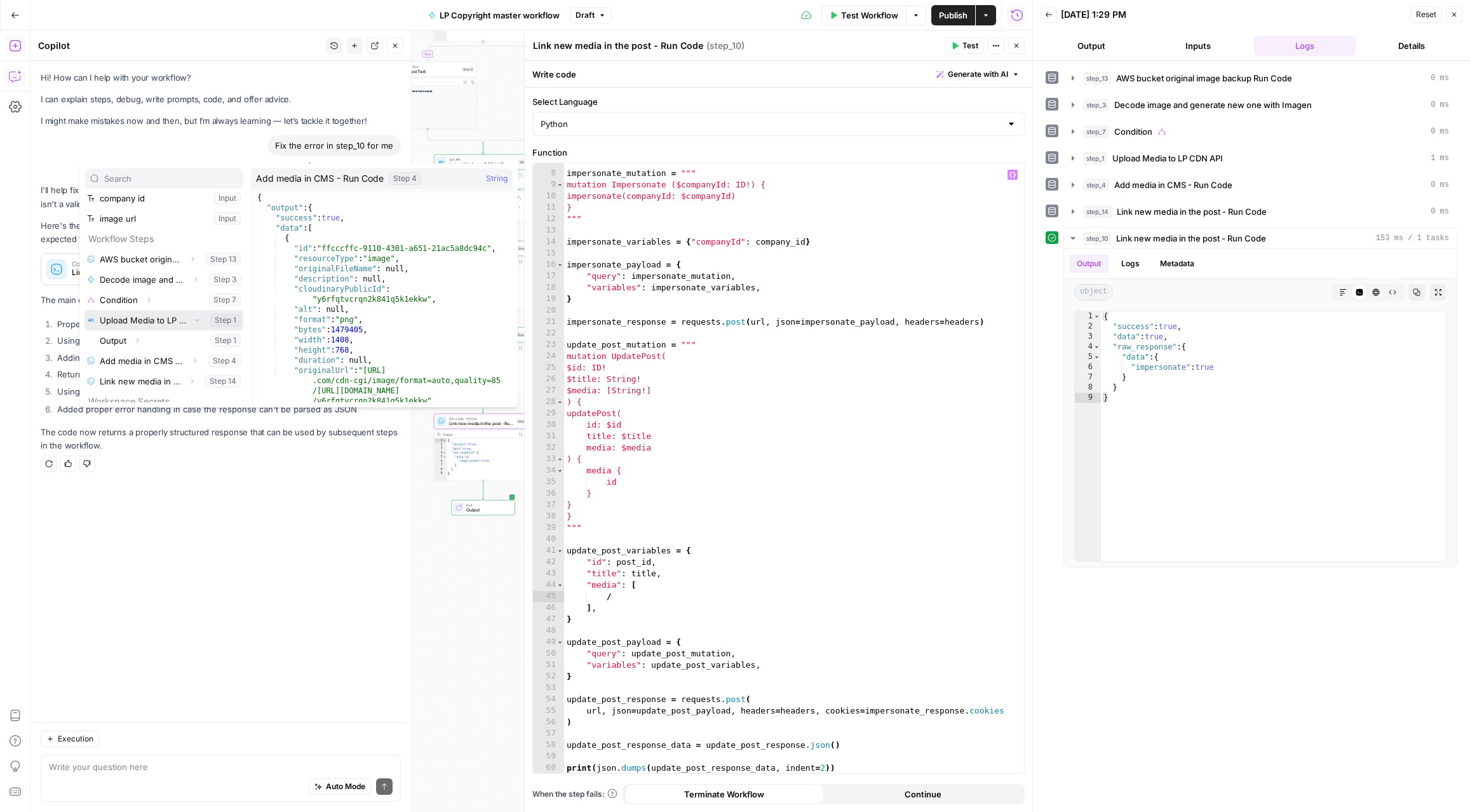
scroll to position [89, 0]
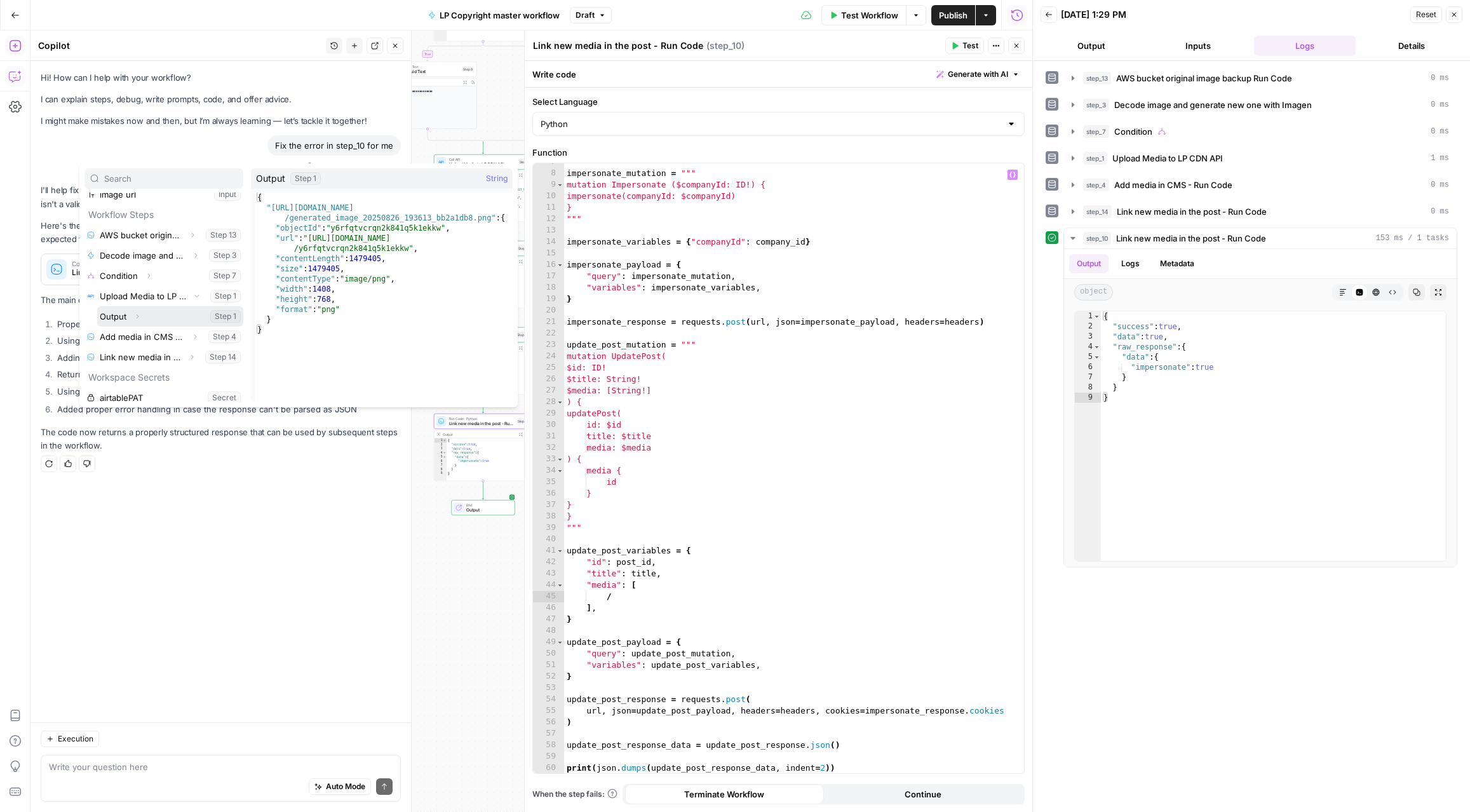
click at [132, 315] on button "Expand" at bounding box center [137, 316] width 16 height 16
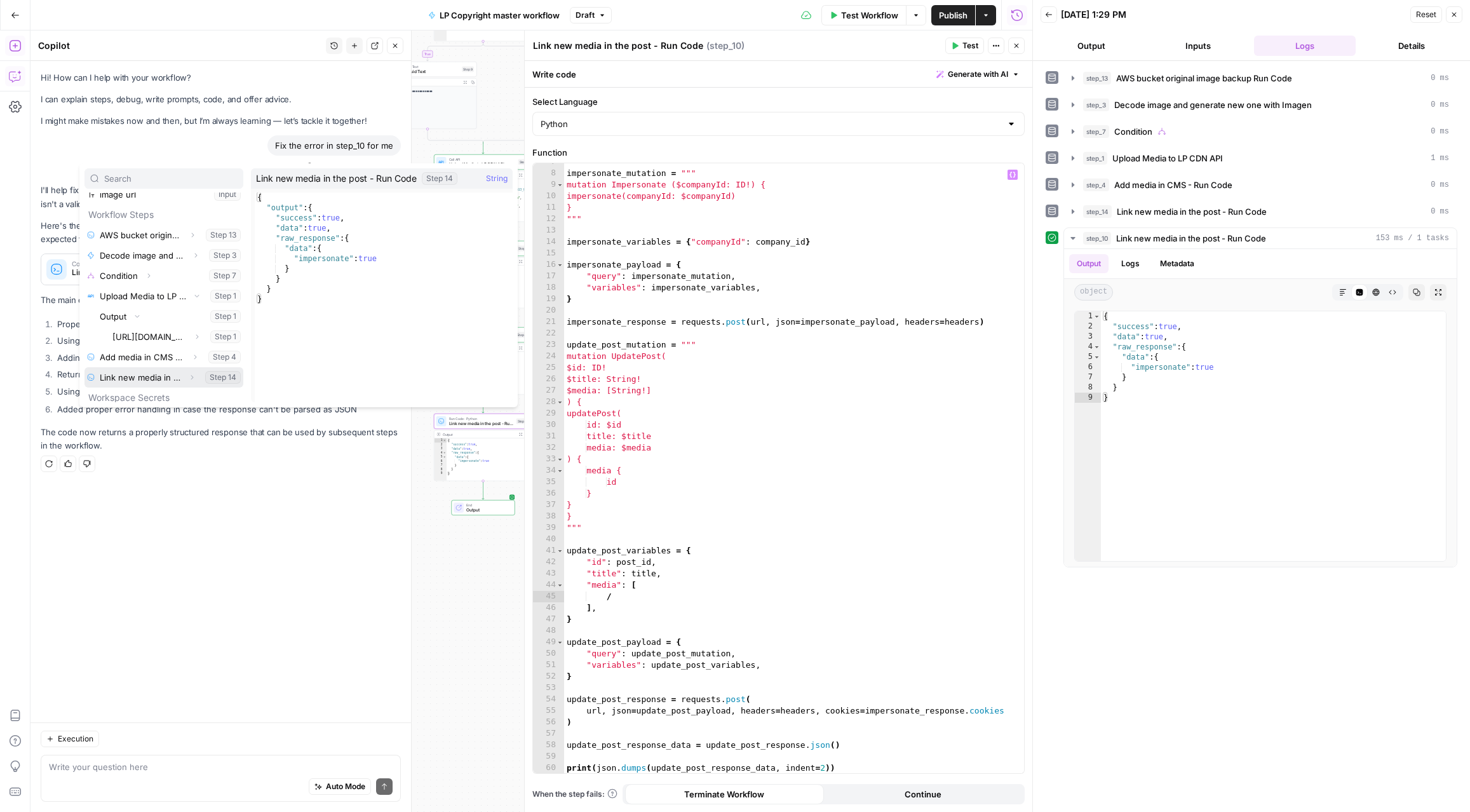
click at [178, 373] on button "Select variable Link new media in the post - Run Code" at bounding box center [164, 377] width 159 height 20
type textarea "**********"
click at [183, 253] on button "Expand" at bounding box center [192, 249] width 16 height 16
click at [138, 270] on icon "button" at bounding box center [138, 270] width 3 height 5
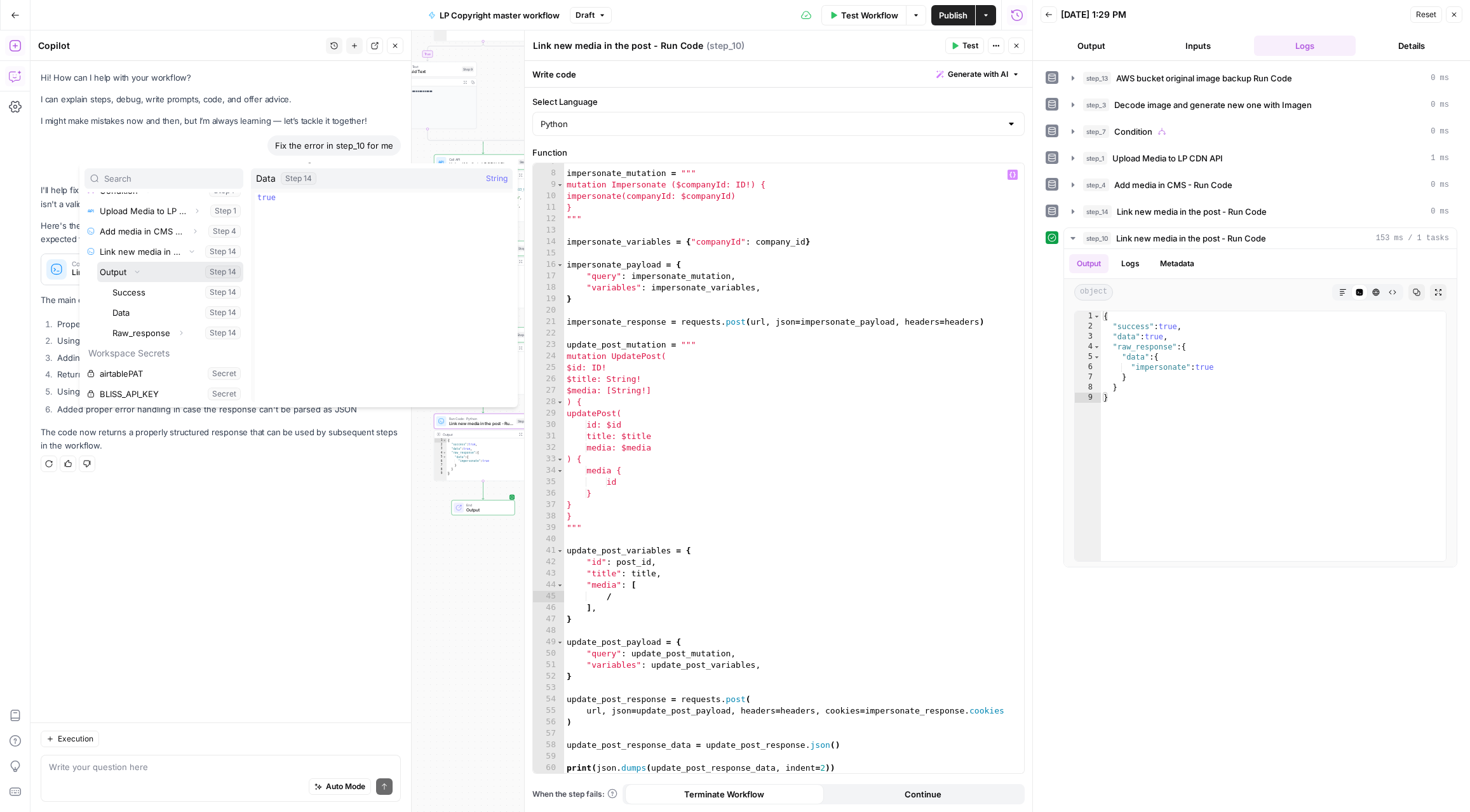
scroll to position [175, 0]
click at [181, 331] on icon "button" at bounding box center [182, 332] width 3 height 5
click at [127, 311] on button "Select variable Data" at bounding box center [177, 312] width 134 height 20
type textarea "**********"
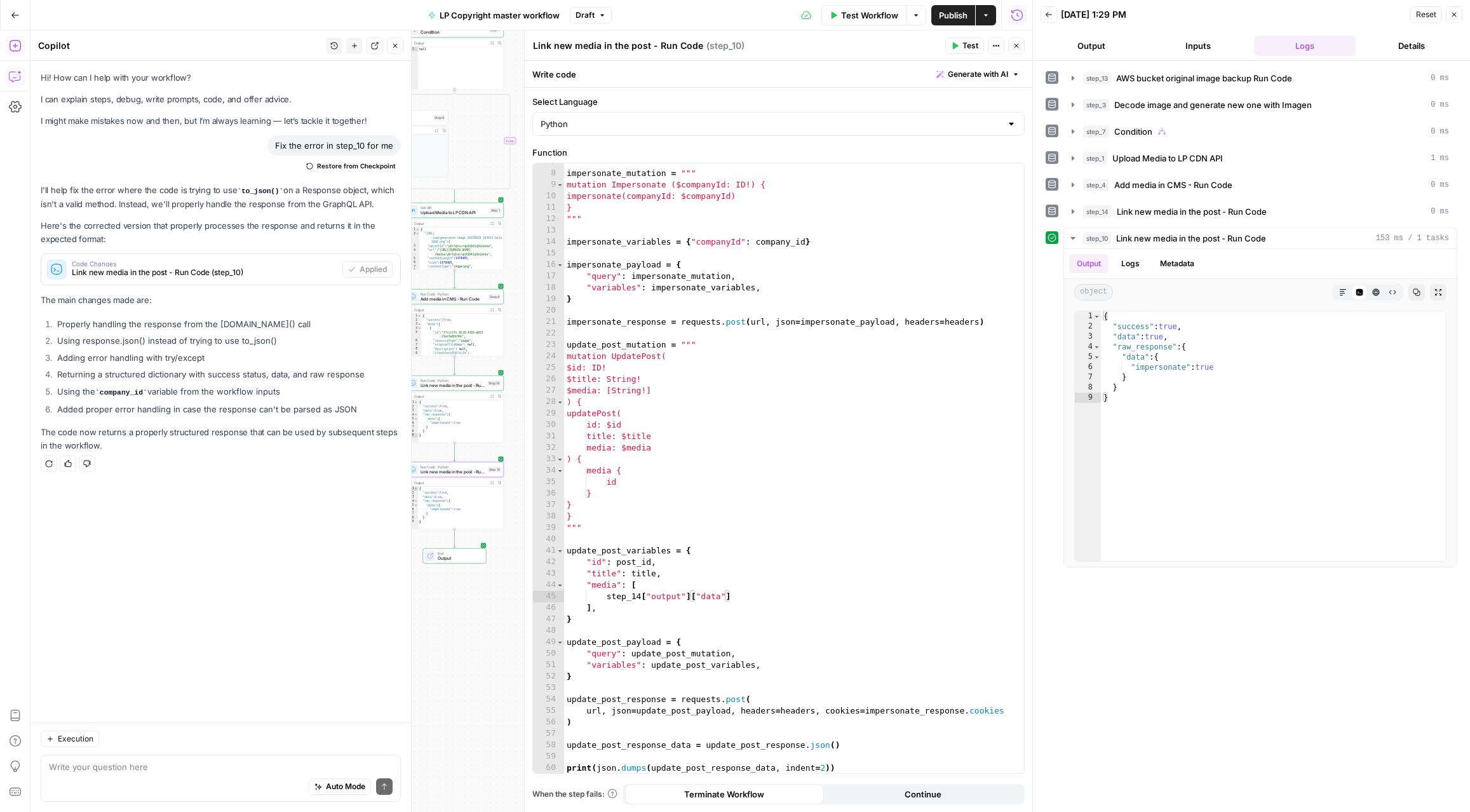
drag, startPoint x: 465, startPoint y: 580, endPoint x: 437, endPoint y: 628, distance: 55.6
click at [437, 628] on div "**********" at bounding box center [532, 421] width 1002 height 781
click at [453, 386] on span "Link new media in the post - Run Code" at bounding box center [453, 385] width 65 height 6
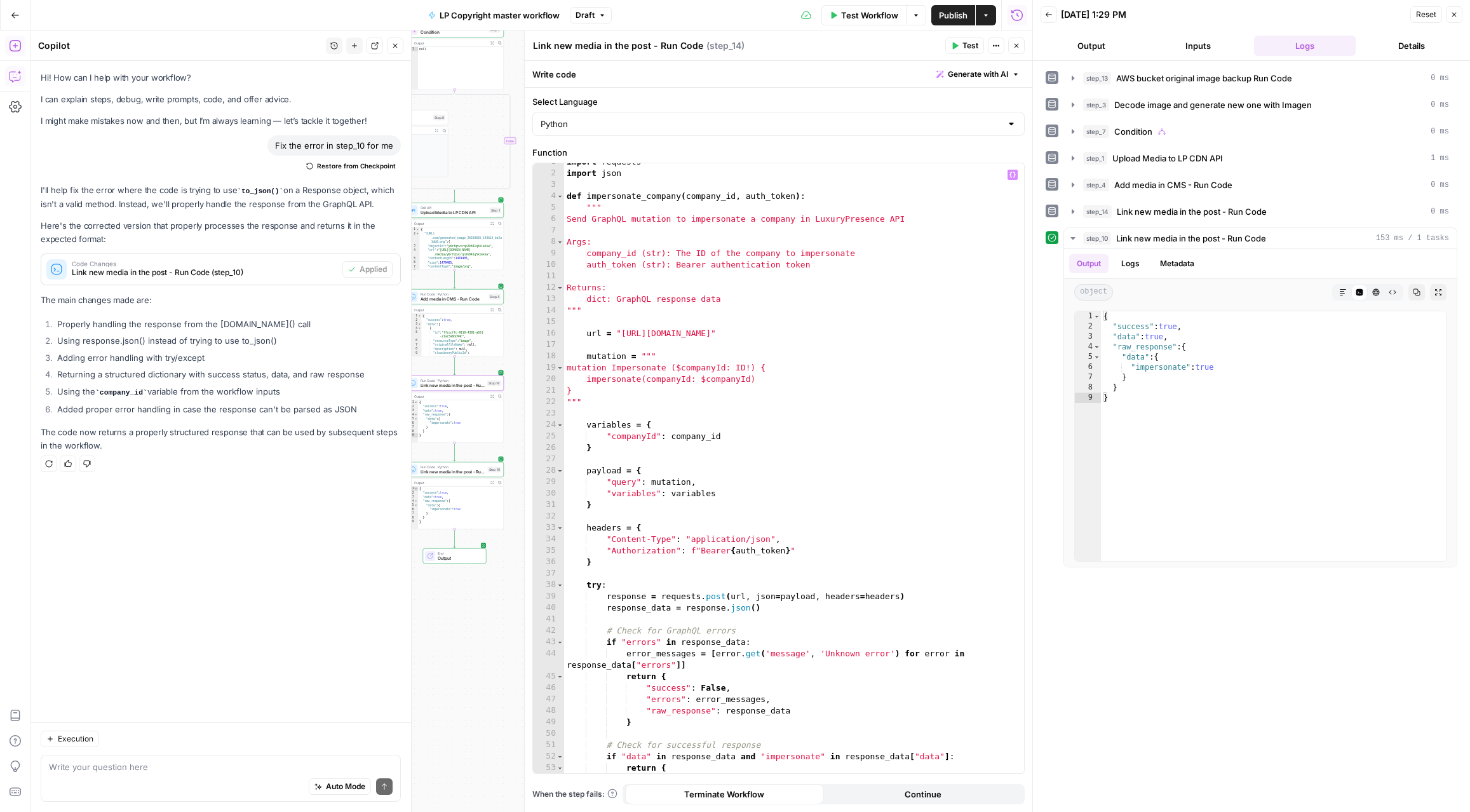
scroll to position [0, 0]
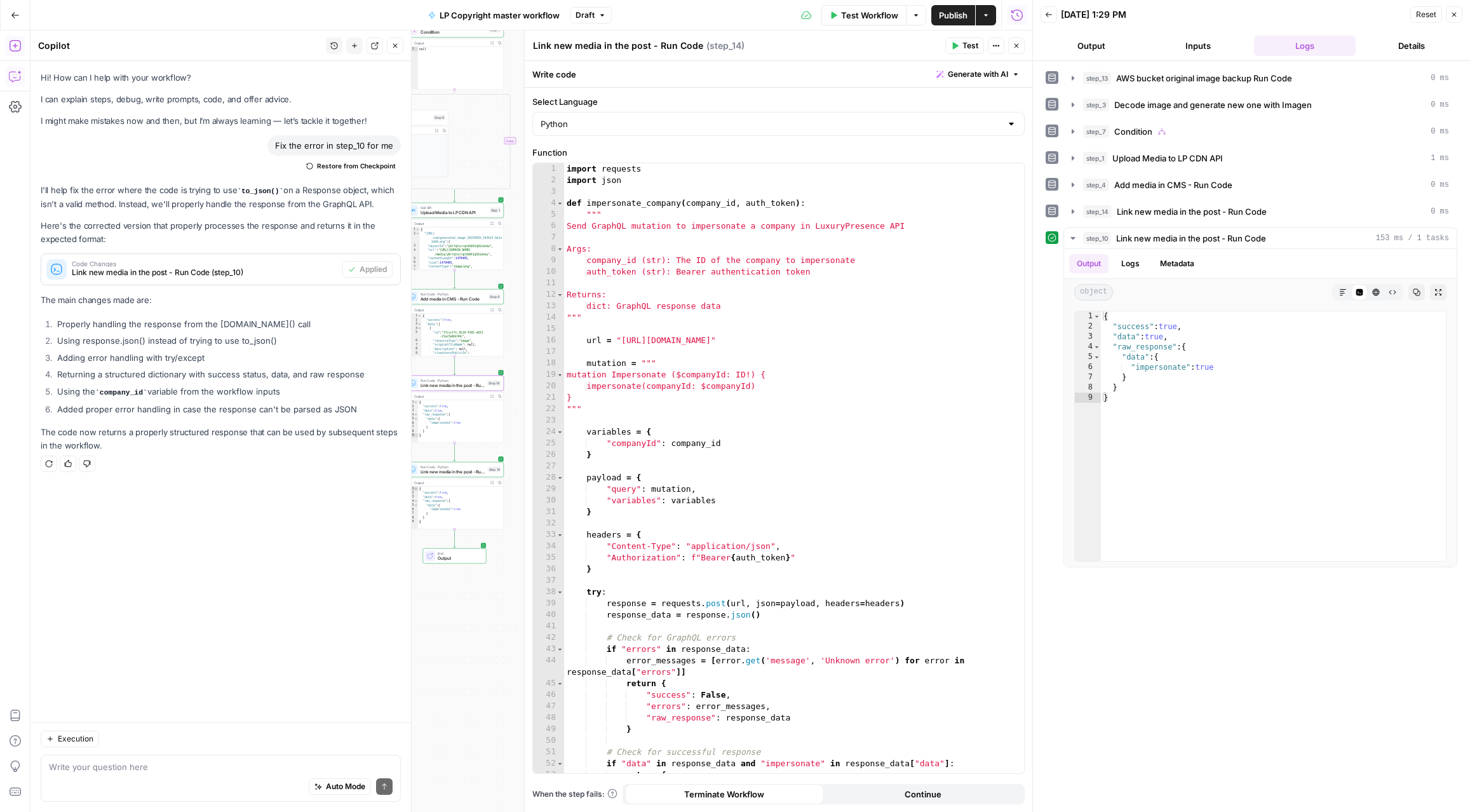
click at [965, 49] on span "Test" at bounding box center [970, 46] width 16 height 12
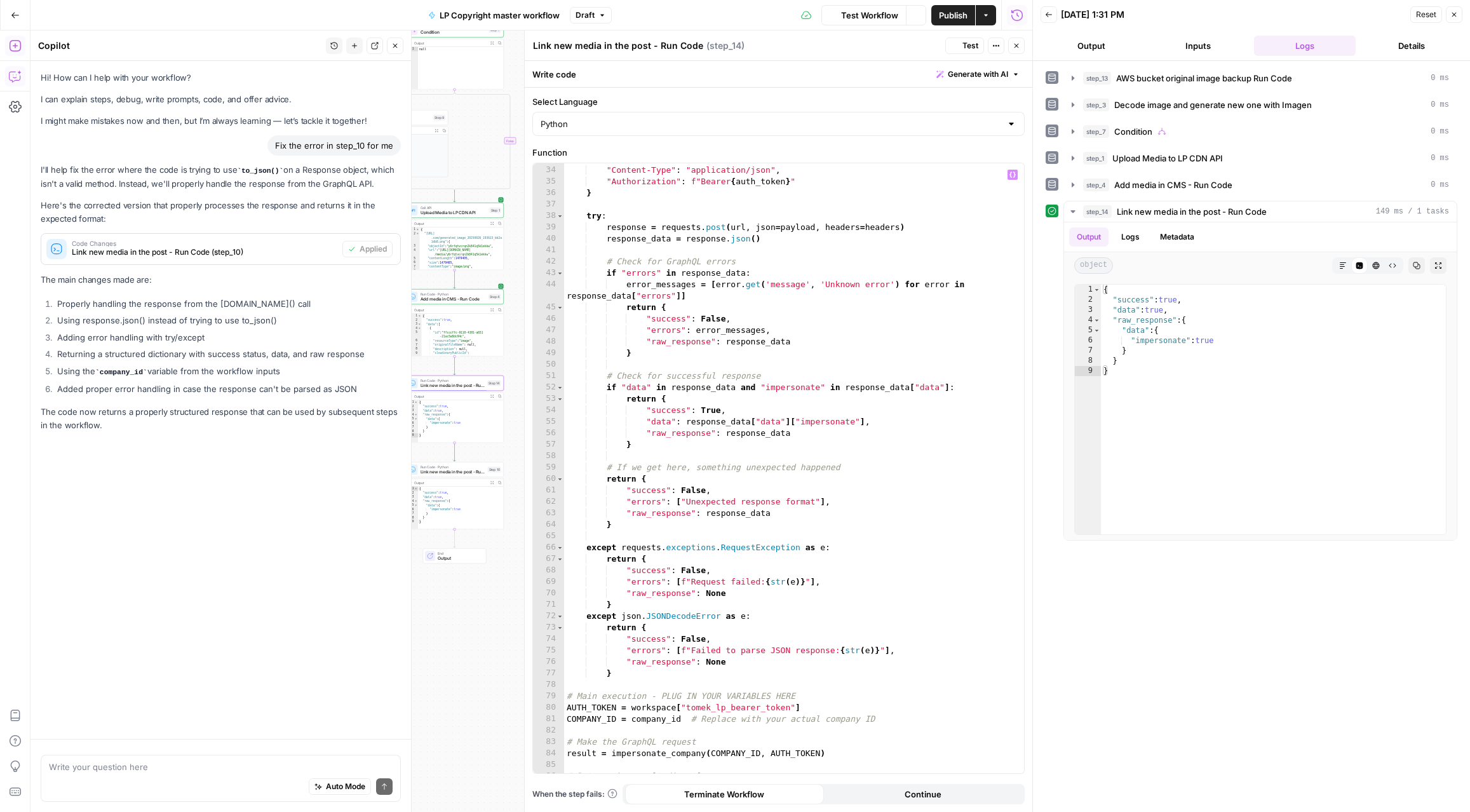
scroll to position [396, 0]
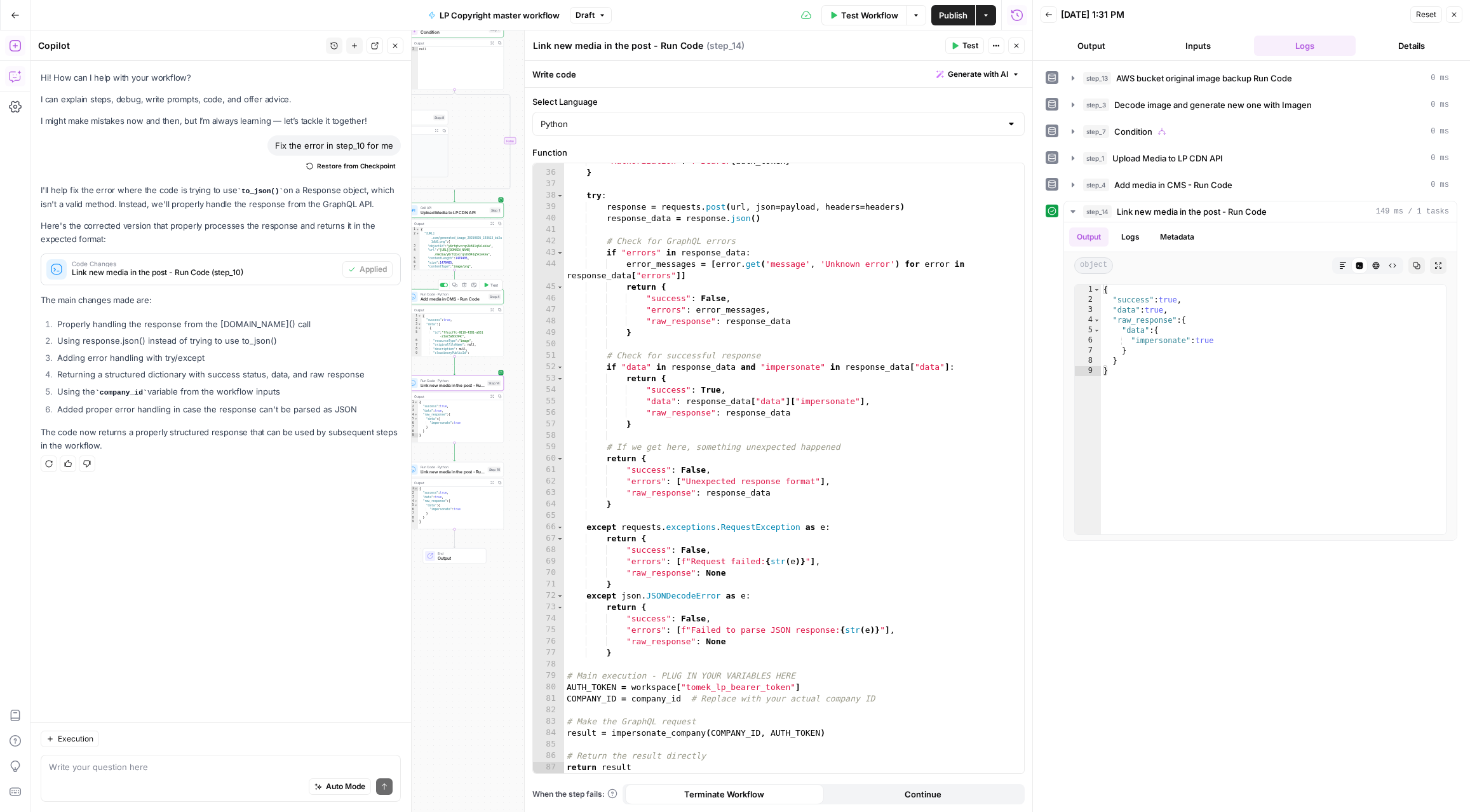
click at [451, 300] on span "Add media in CMS - Run Code" at bounding box center [453, 298] width 66 height 6
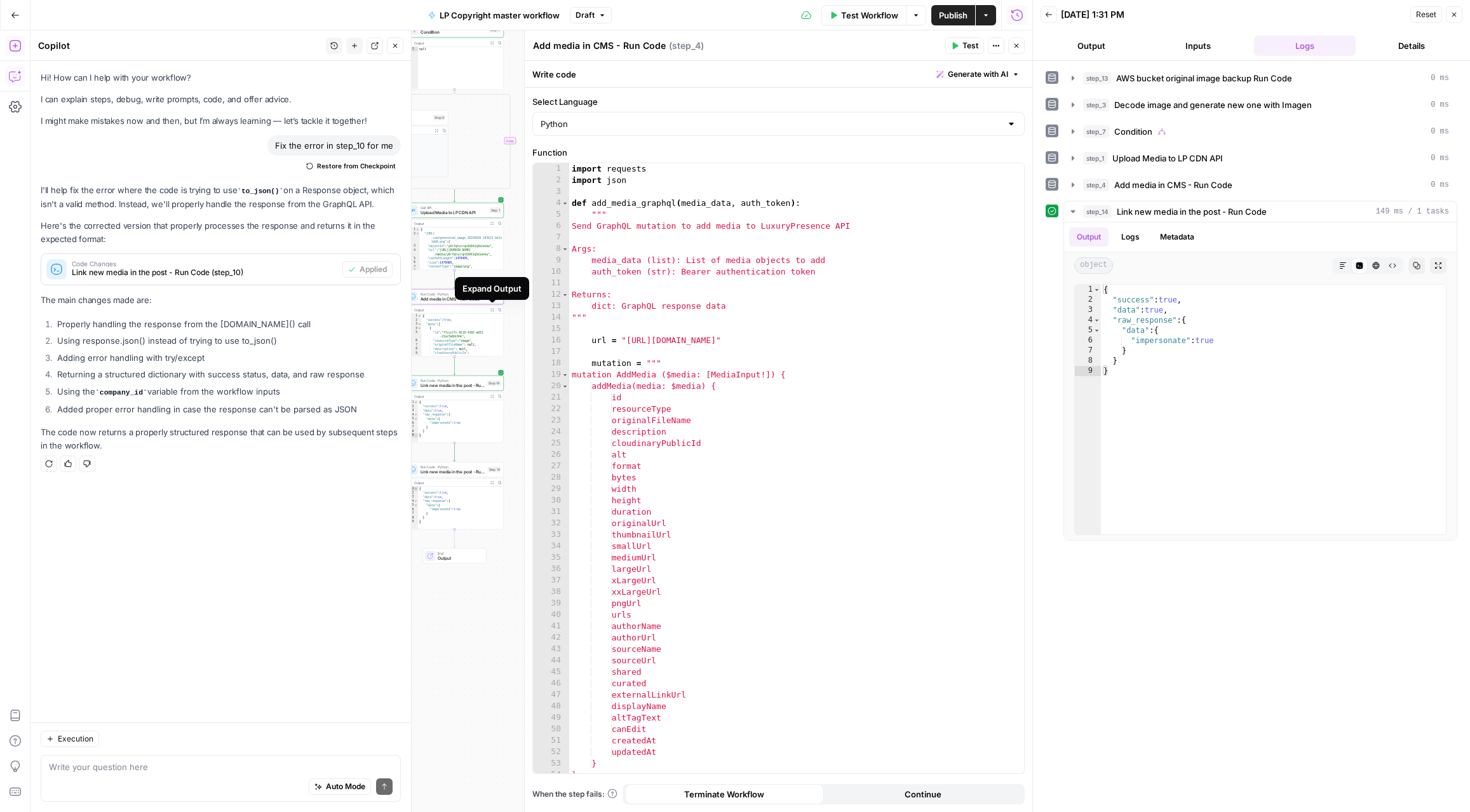
click at [491, 307] on button "Expand Output" at bounding box center [492, 309] width 7 height 7
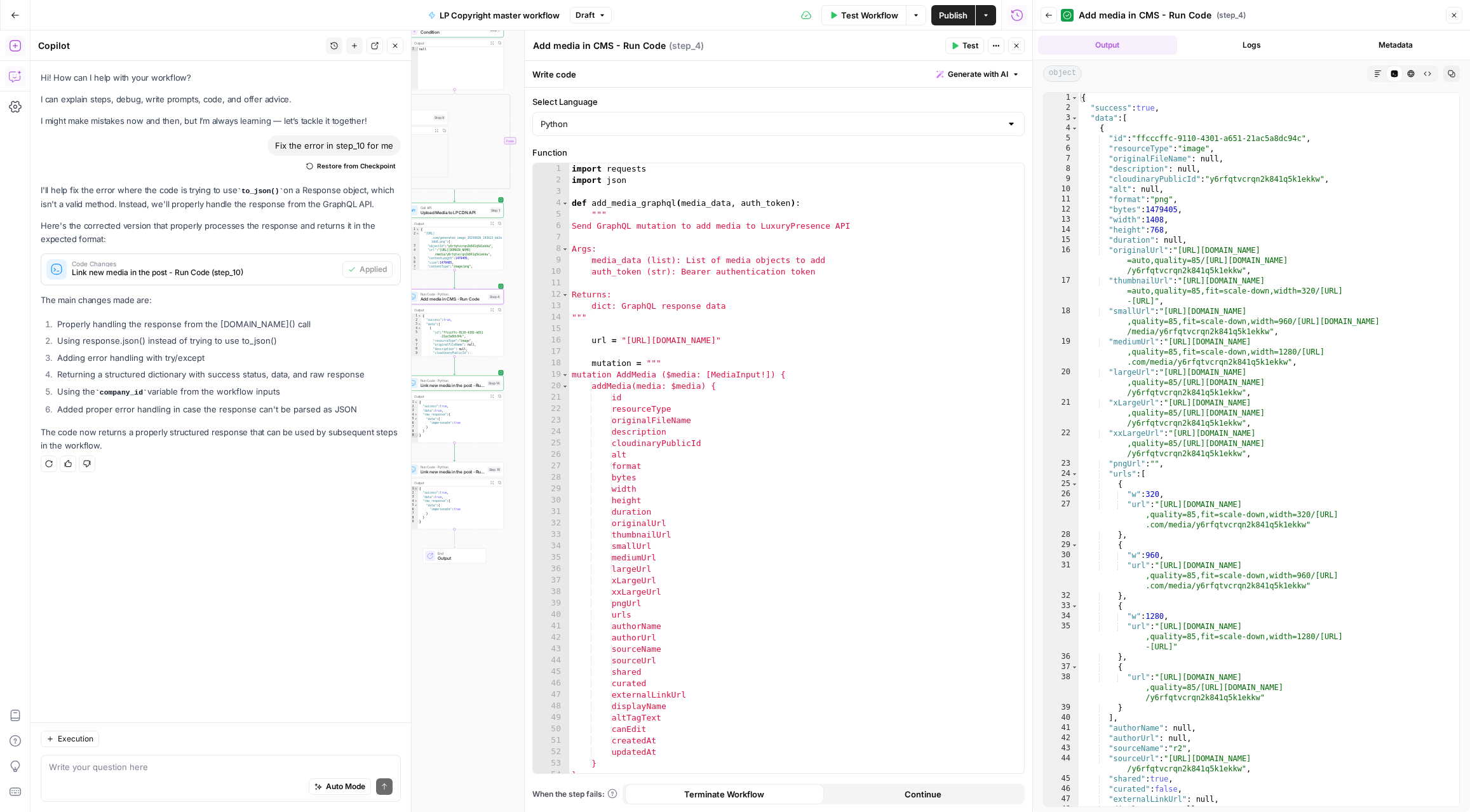
click at [465, 472] on span "Link new media in the post - Run Code" at bounding box center [453, 471] width 65 height 6
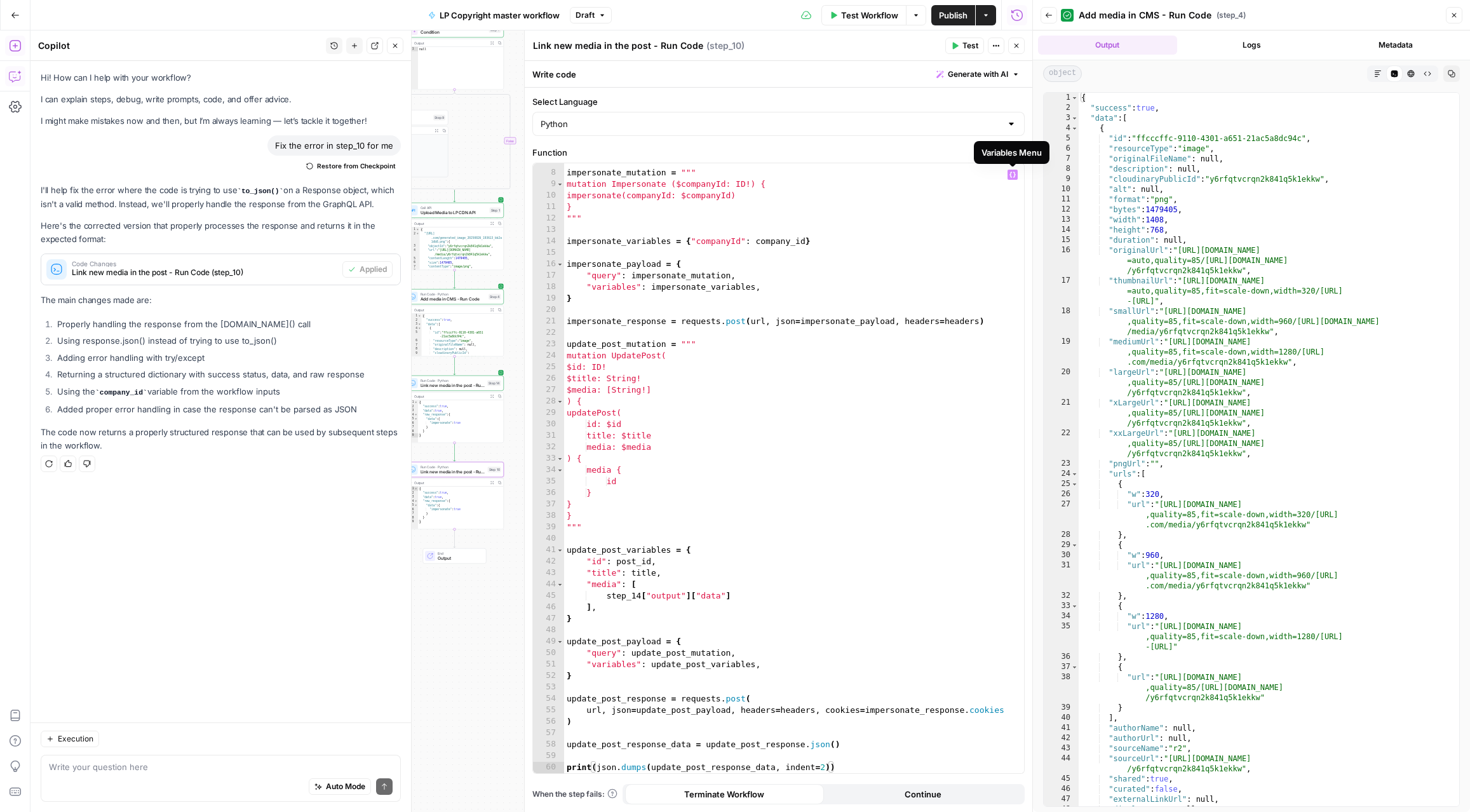
scroll to position [76, 0]
drag, startPoint x: 731, startPoint y: 598, endPoint x: 606, endPoint y: 596, distance: 125.0
click at [606, 596] on div "impersonate_mutation = """ mutation Impersonate ($companyId: ID!) { impersonate…" at bounding box center [794, 471] width 460 height 633
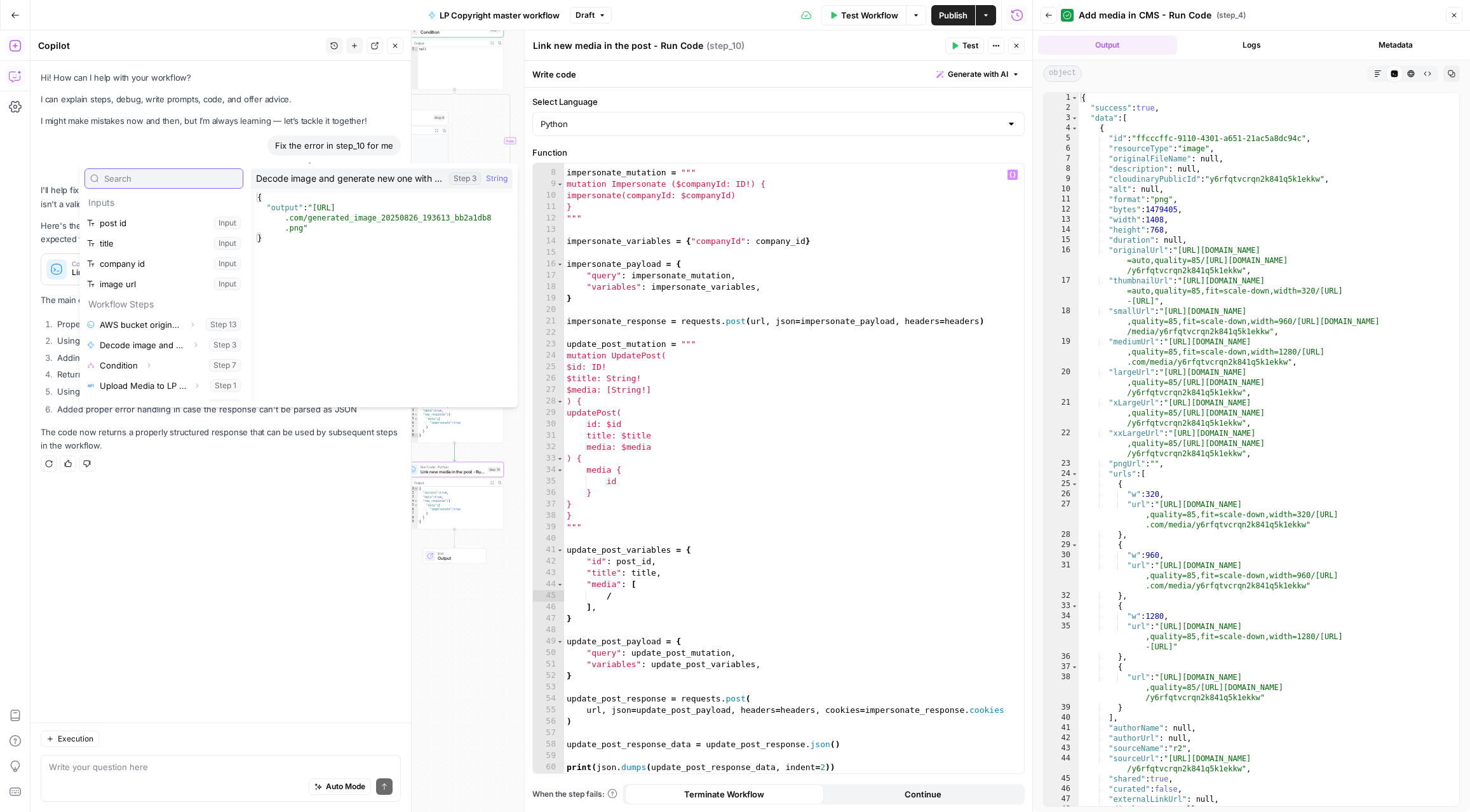
scroll to position [176, 0]
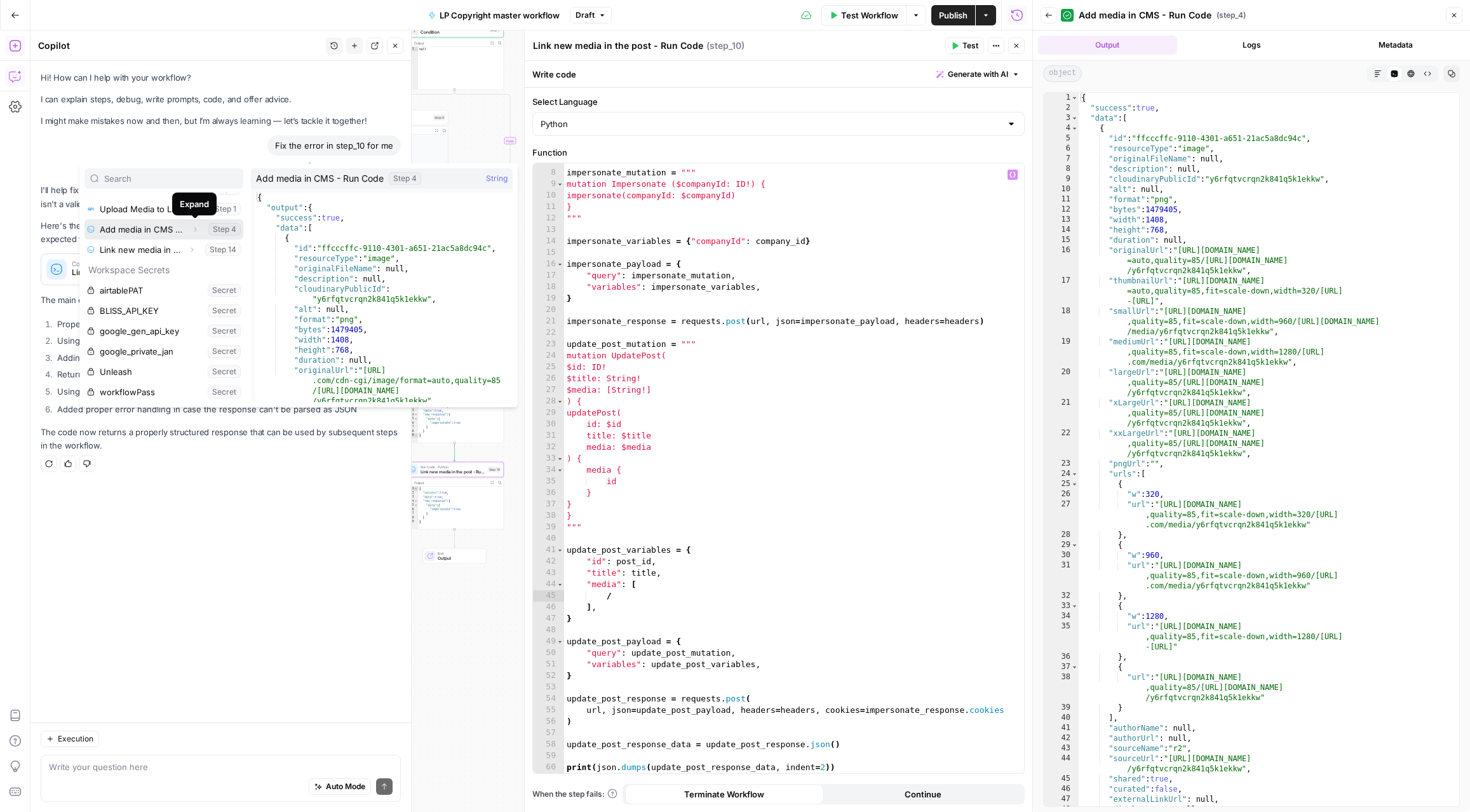
click at [193, 228] on icon "button" at bounding box center [195, 229] width 7 height 7
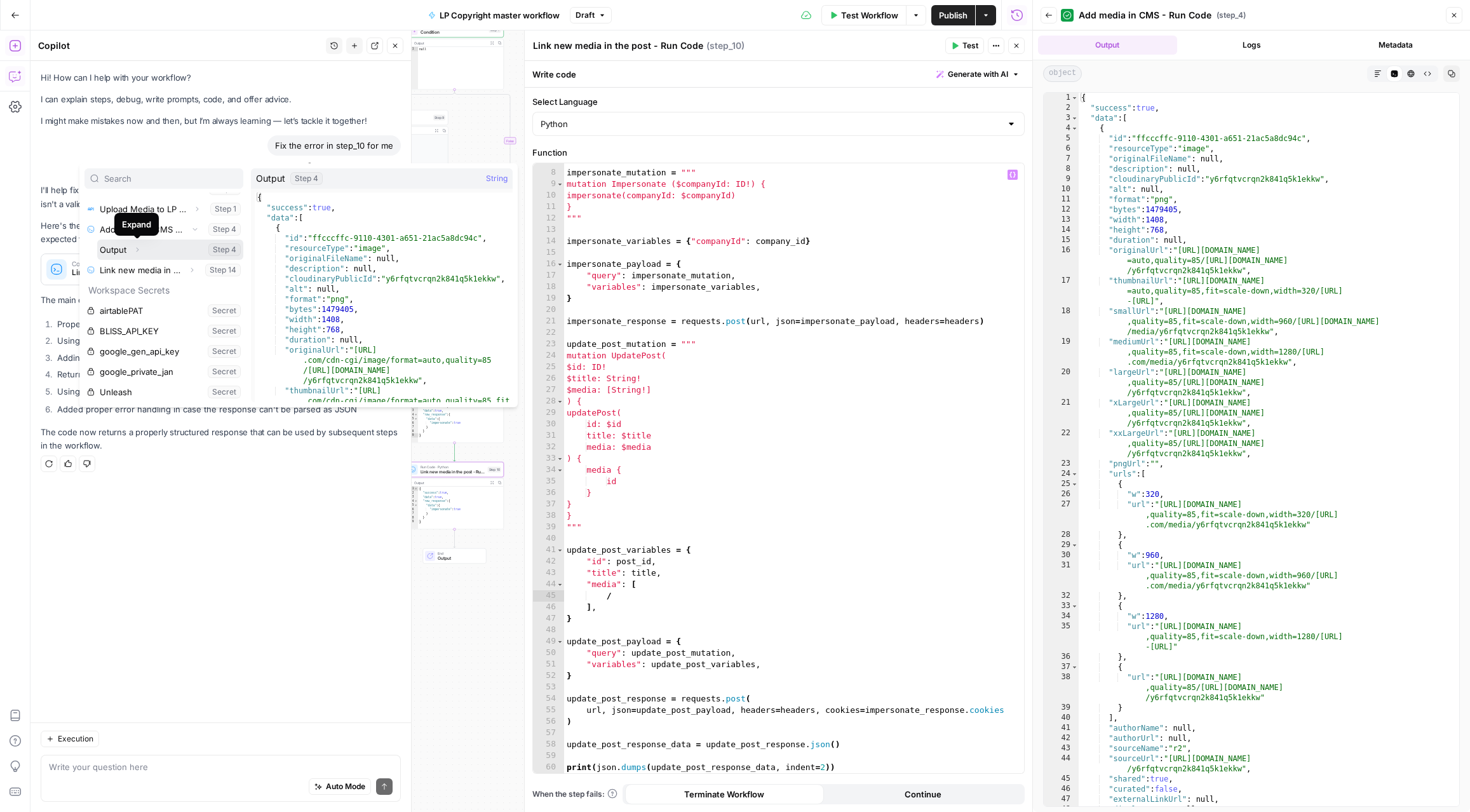
click at [138, 247] on icon "button" at bounding box center [137, 249] width 7 height 7
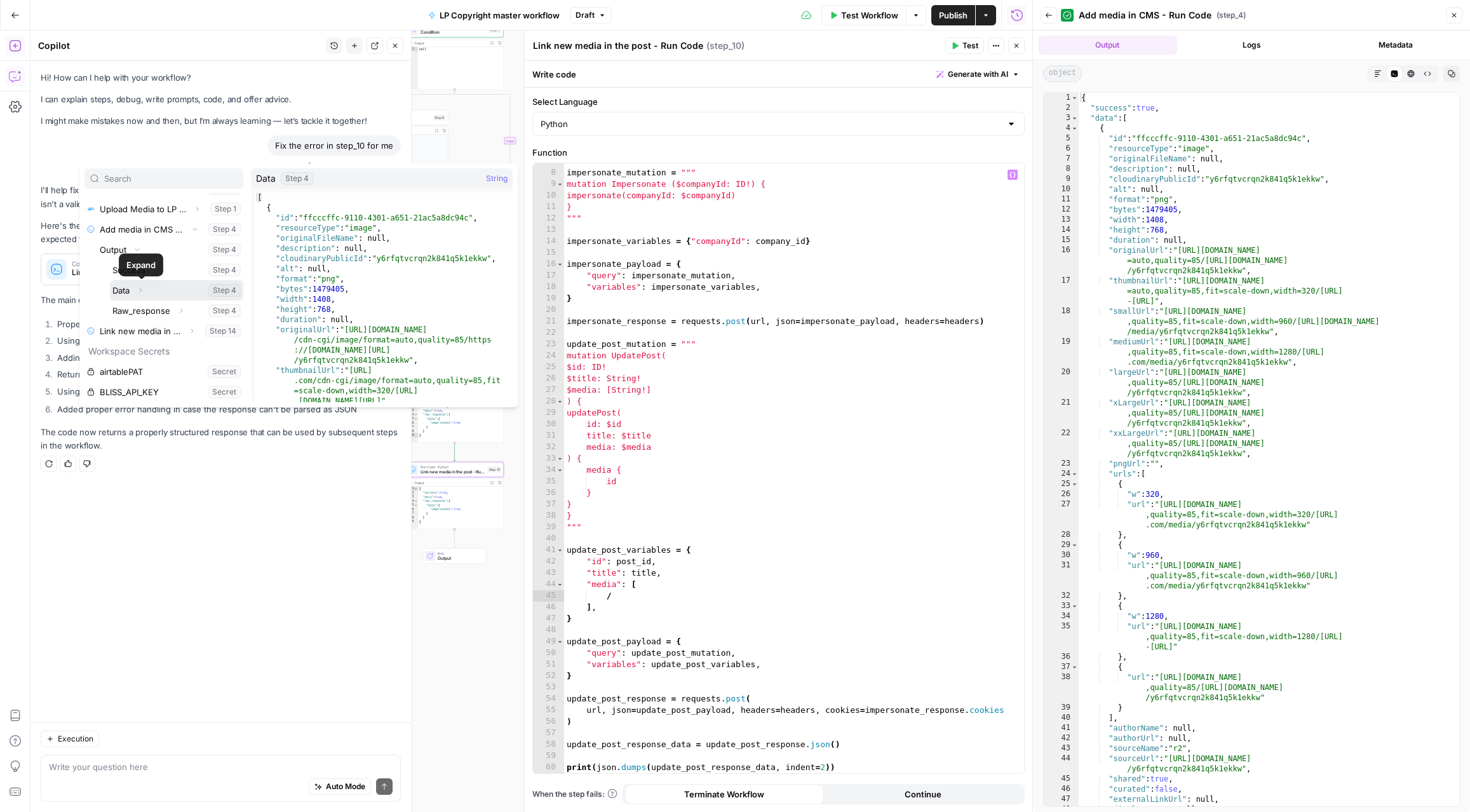
click at [144, 285] on button "Expand" at bounding box center [140, 290] width 16 height 16
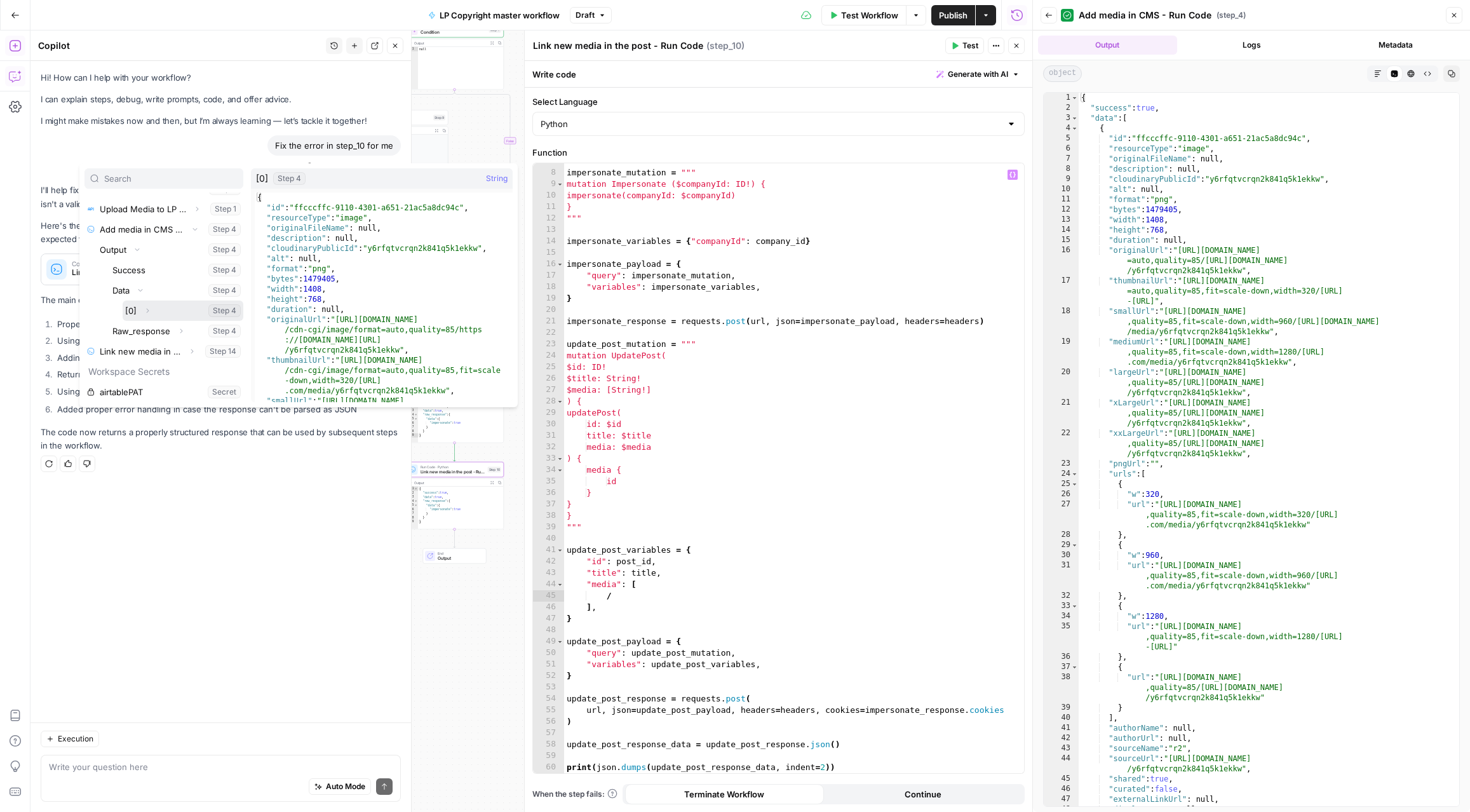
click at [148, 307] on icon "button" at bounding box center [147, 310] width 7 height 7
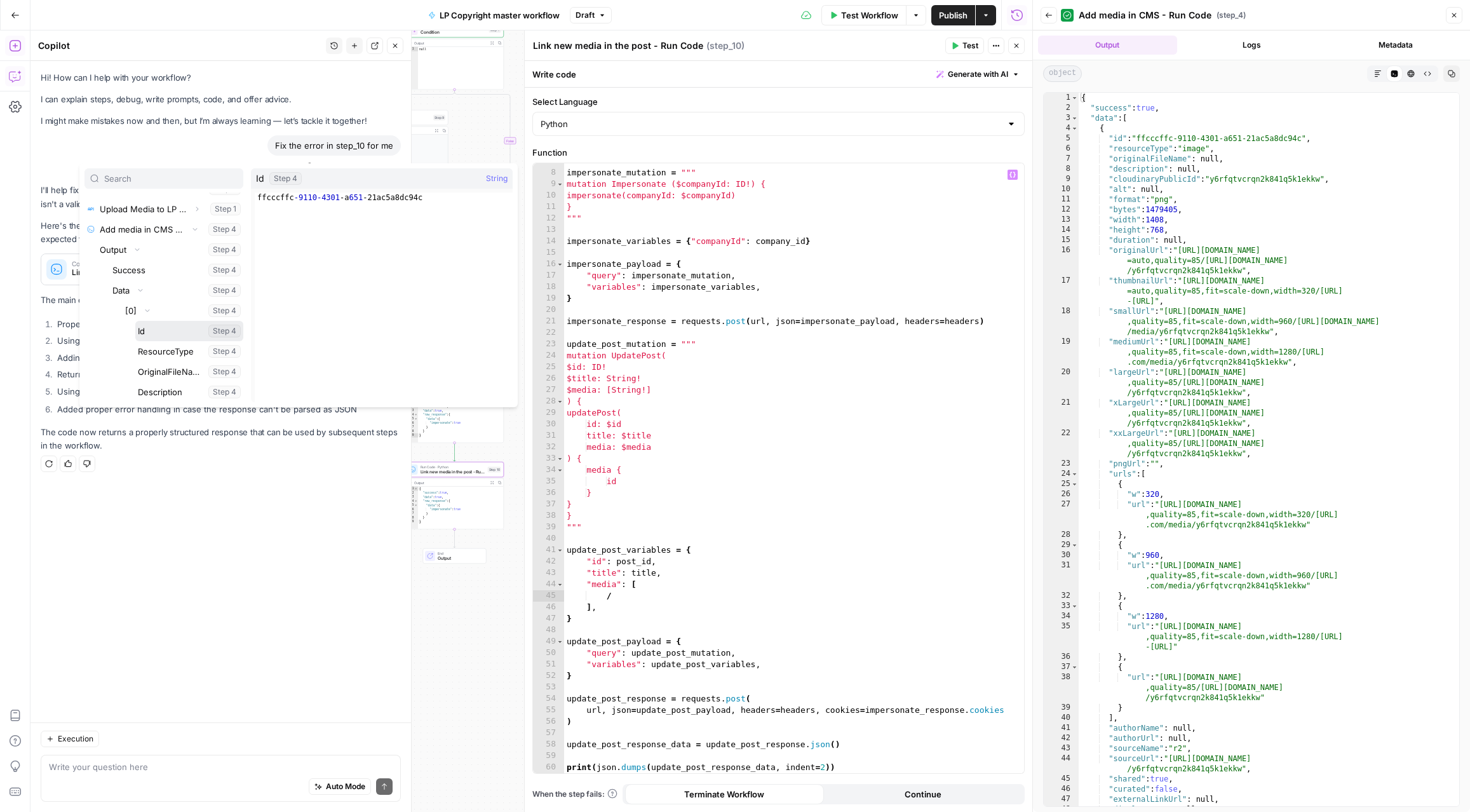
click at [147, 334] on button "Select variable Id" at bounding box center [189, 331] width 108 height 20
type textarea "**********"
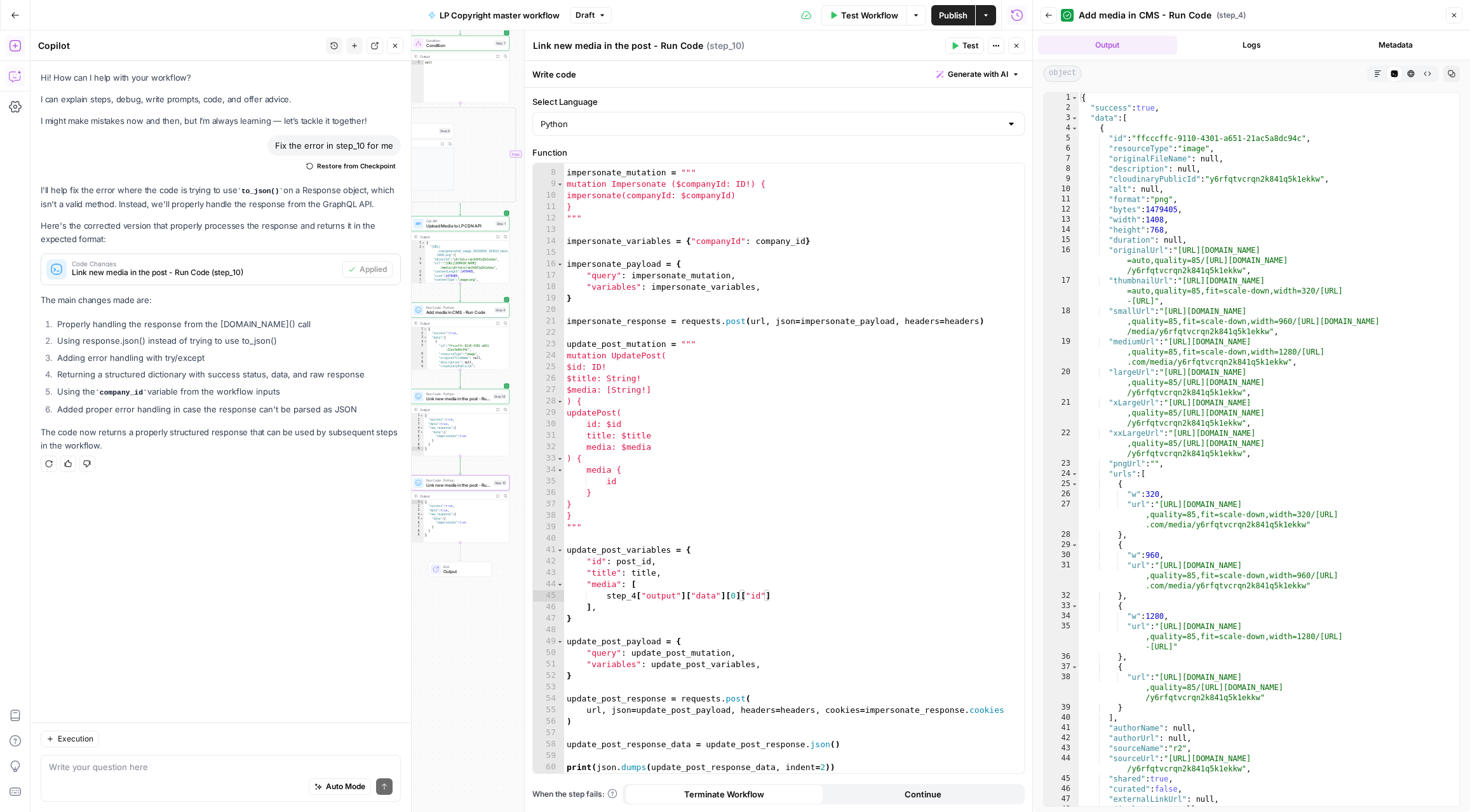
drag, startPoint x: 471, startPoint y: 586, endPoint x: 476, endPoint y: 599, distance: 13.9
click at [476, 599] on div "**********" at bounding box center [532, 421] width 1002 height 781
click at [468, 385] on icon "button" at bounding box center [470, 384] width 5 height 5
click at [713, 157] on span "Delete Step" at bounding box center [701, 161] width 50 height 13
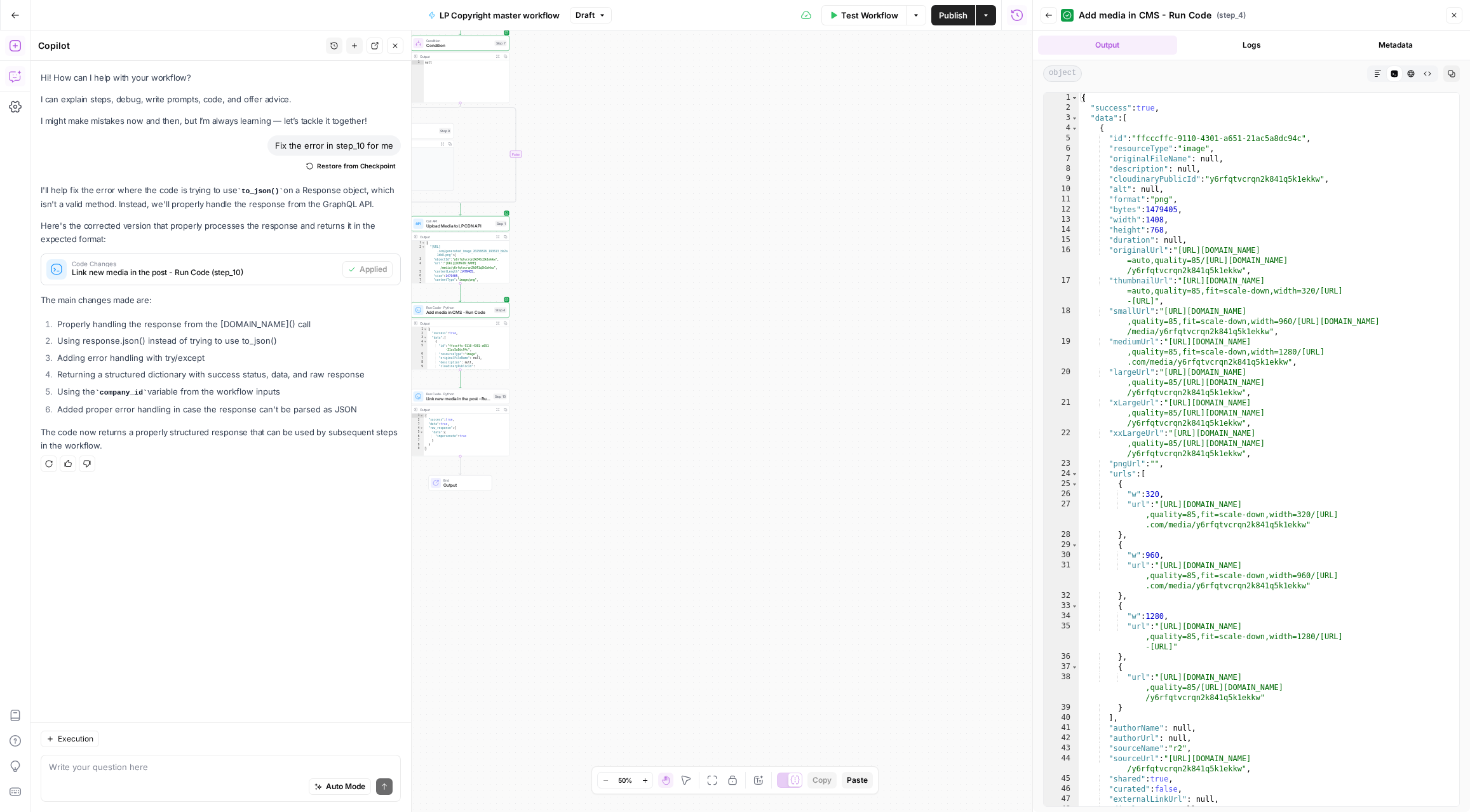
click at [476, 396] on span "Link new media in the post - Run Code" at bounding box center [459, 399] width 65 height 6
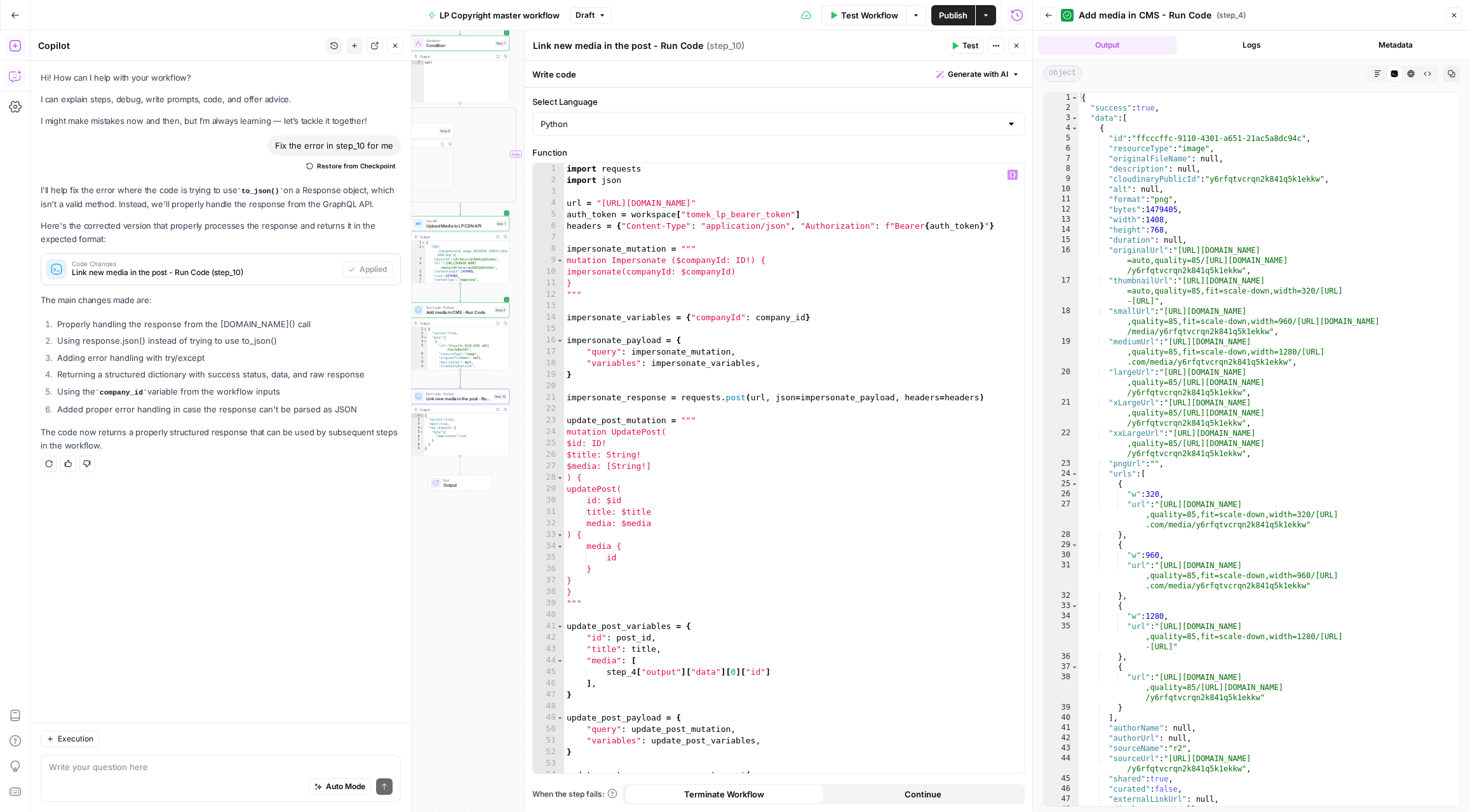
scroll to position [0, 0]
click at [971, 49] on span "Test" at bounding box center [970, 46] width 16 height 12
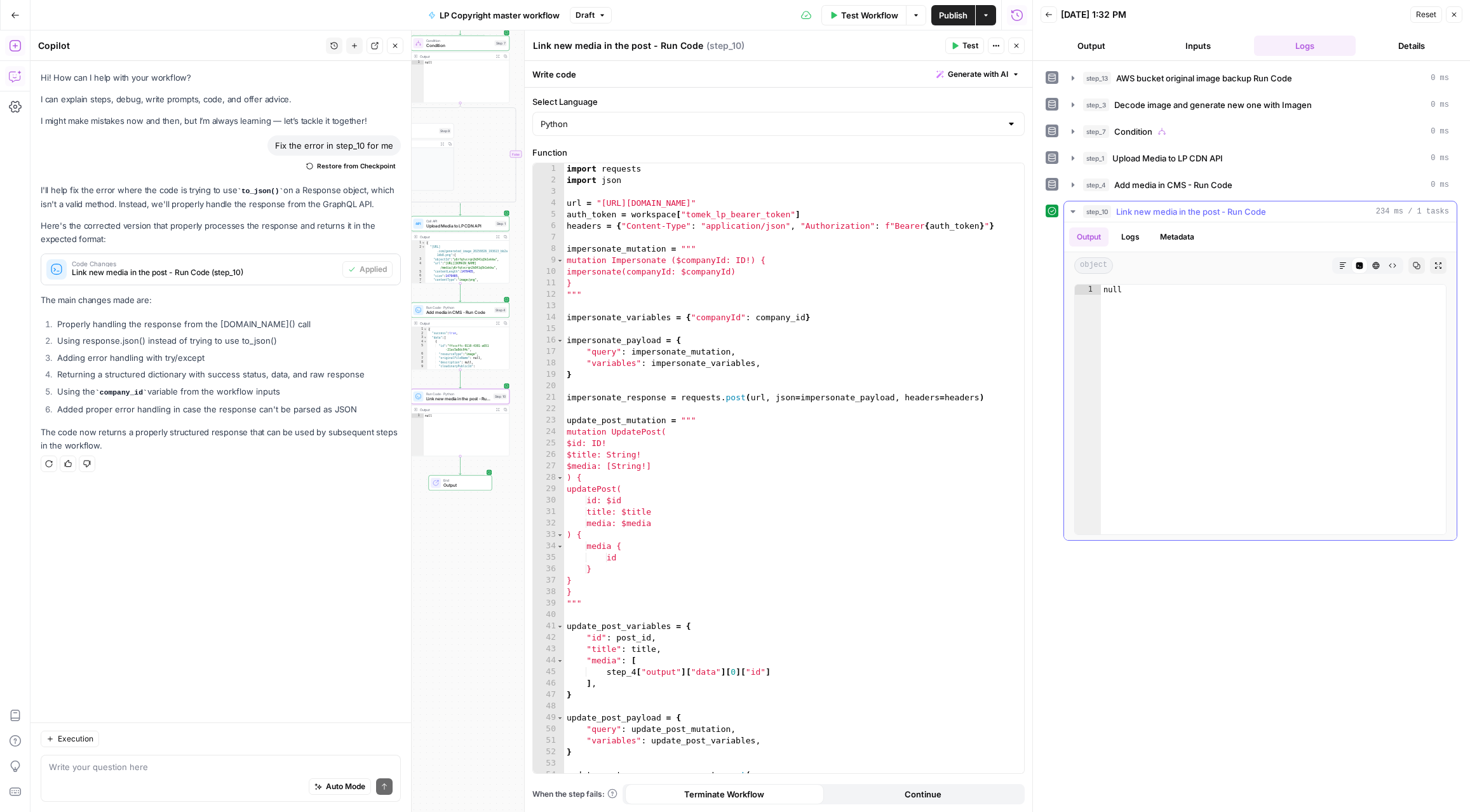
click at [1131, 243] on button "Logs" at bounding box center [1130, 237] width 33 height 19
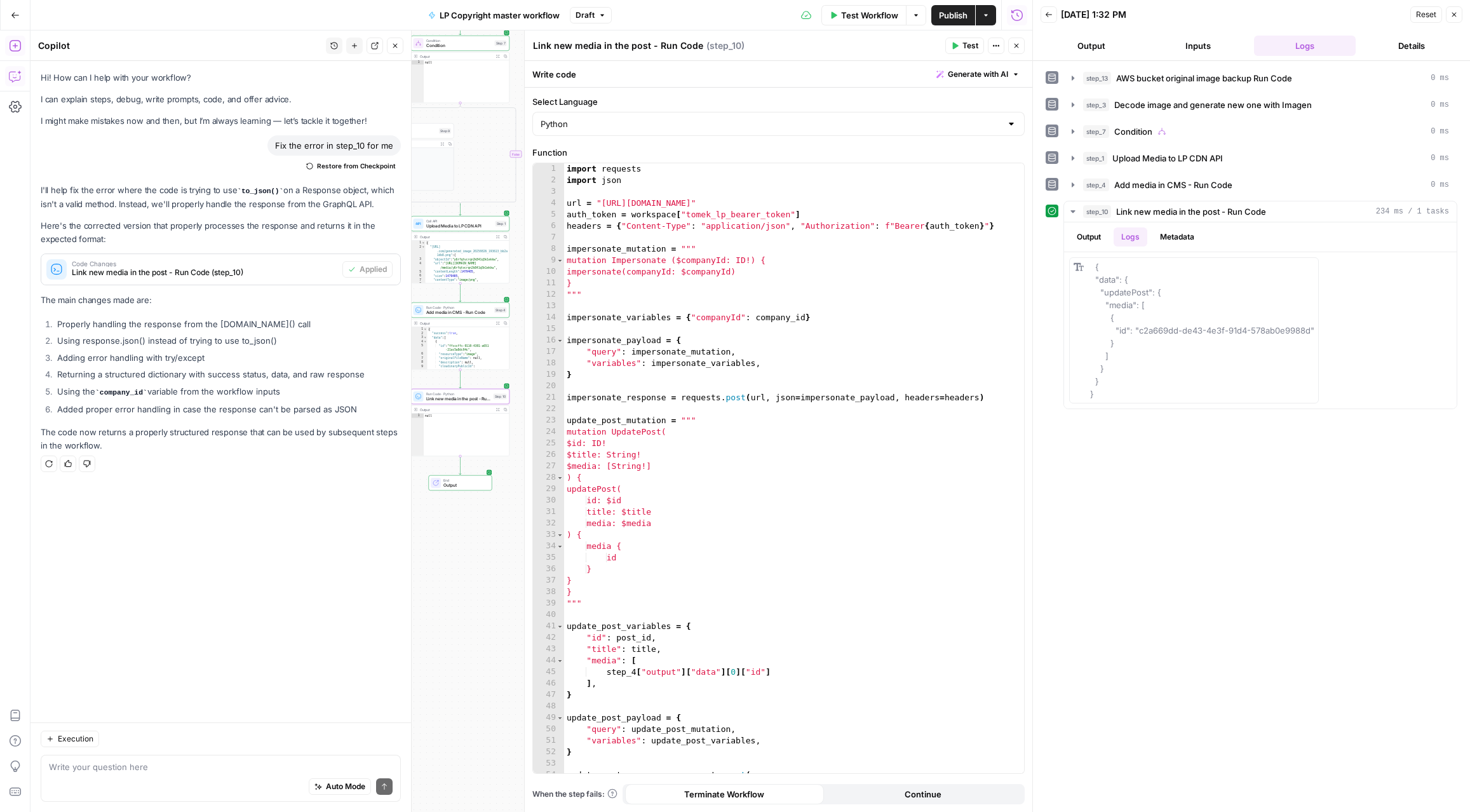
scroll to position [76, 0]
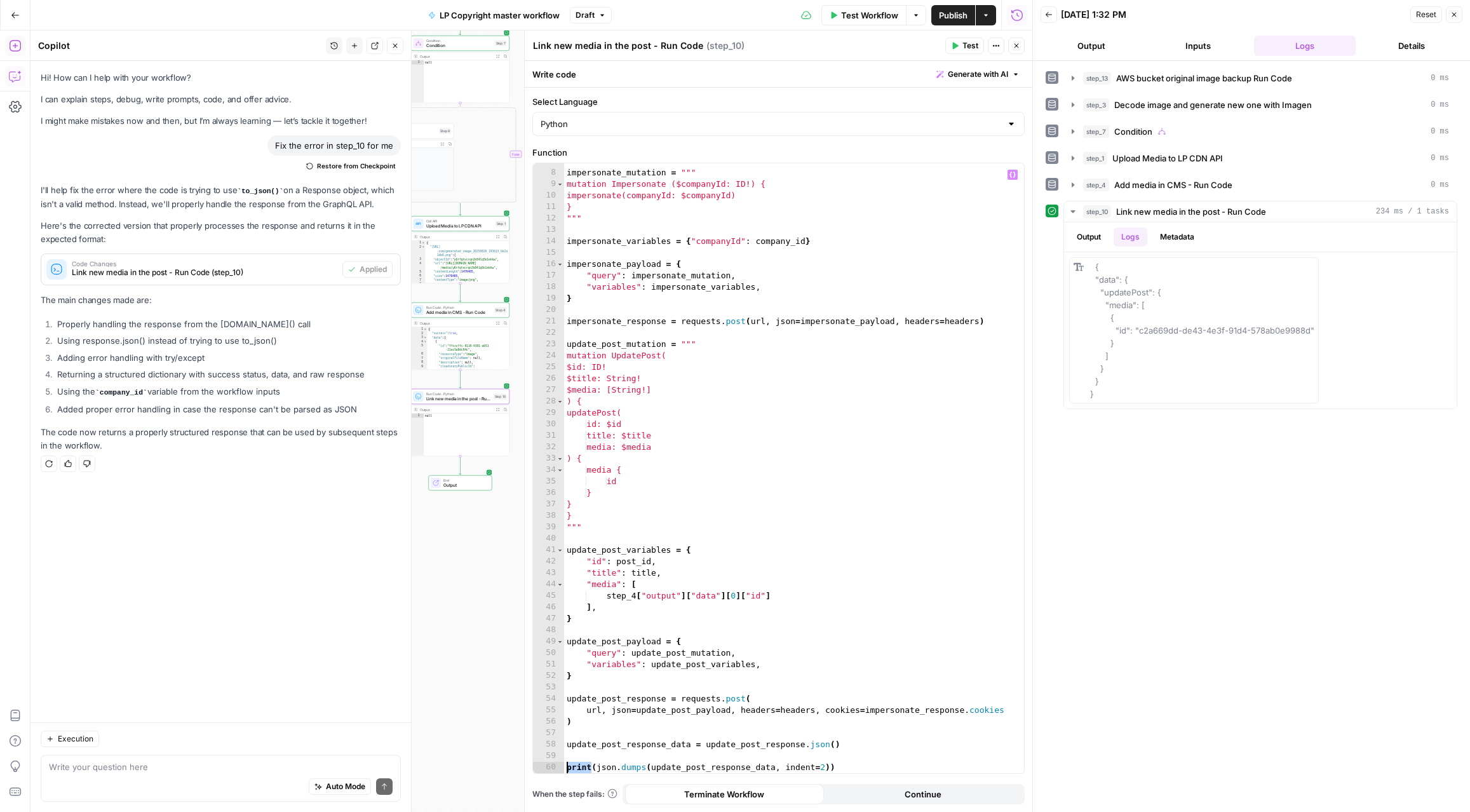
drag, startPoint x: 590, startPoint y: 766, endPoint x: 543, endPoint y: 764, distance: 47.0
click at [543, 764] on div "**********" at bounding box center [778, 468] width 491 height 610
type textarea "**********"
click at [962, 48] on button "Test" at bounding box center [964, 46] width 39 height 16
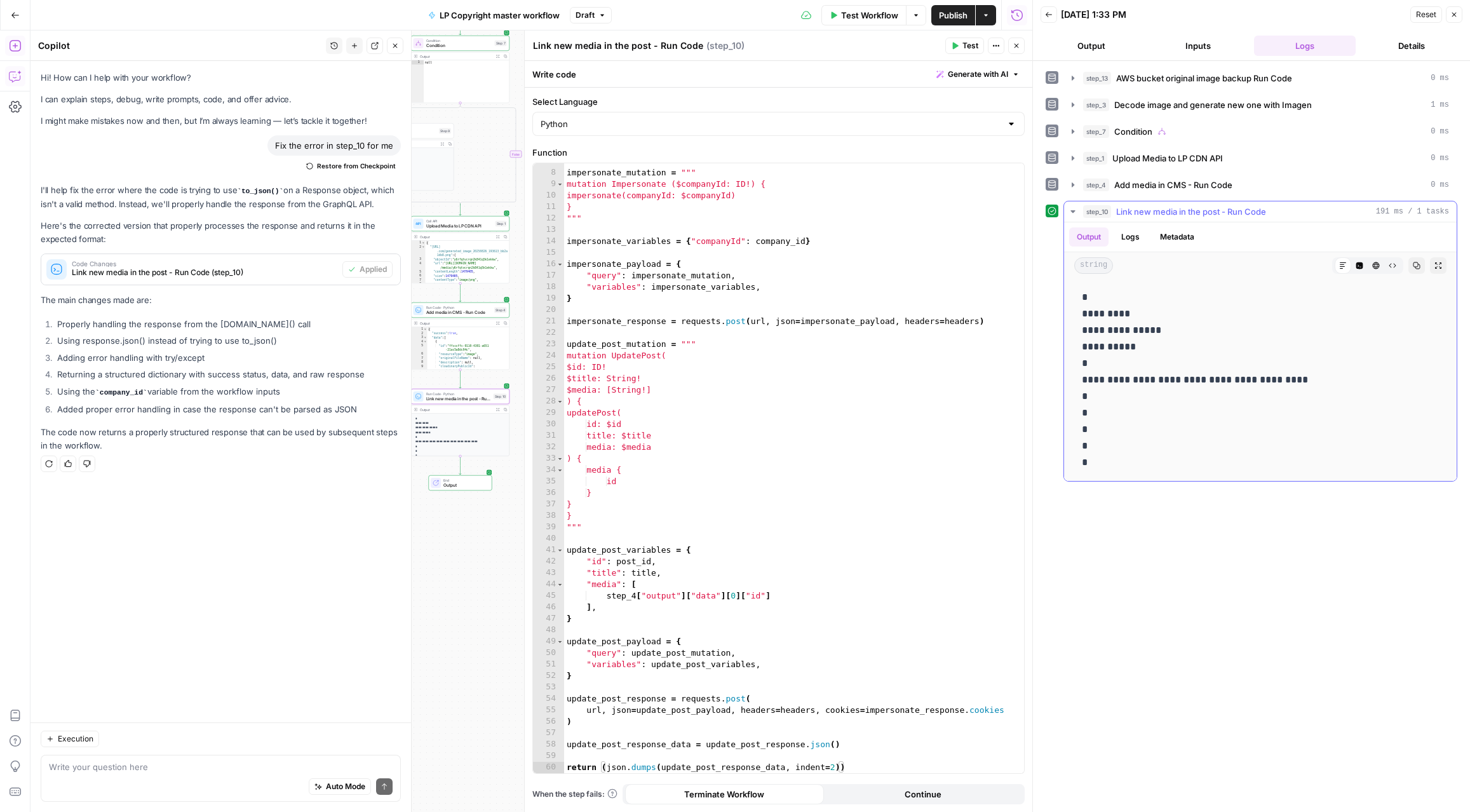
click at [1132, 236] on button "Logs" at bounding box center [1130, 237] width 33 height 19
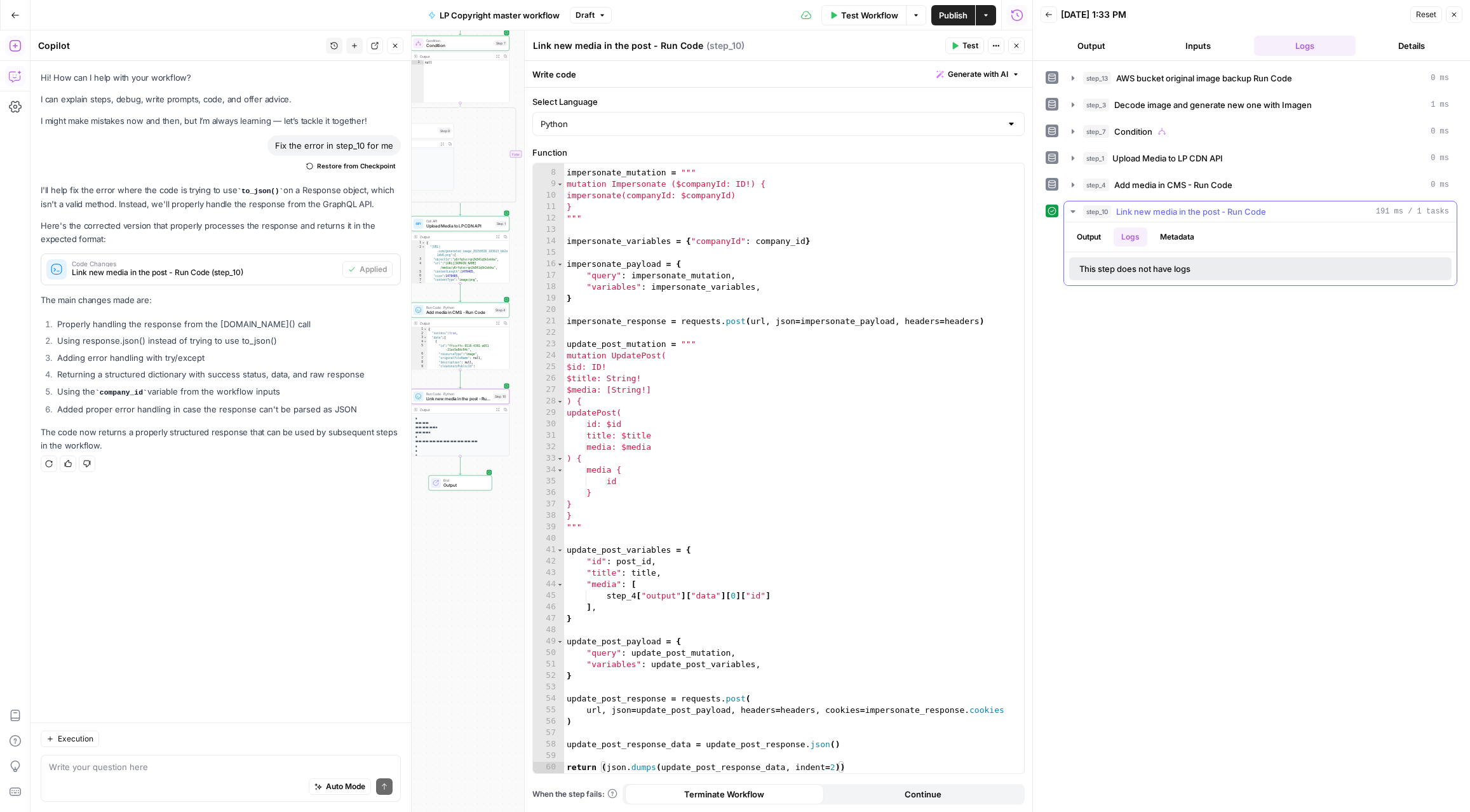
click at [1097, 238] on button "Output" at bounding box center [1089, 237] width 40 height 19
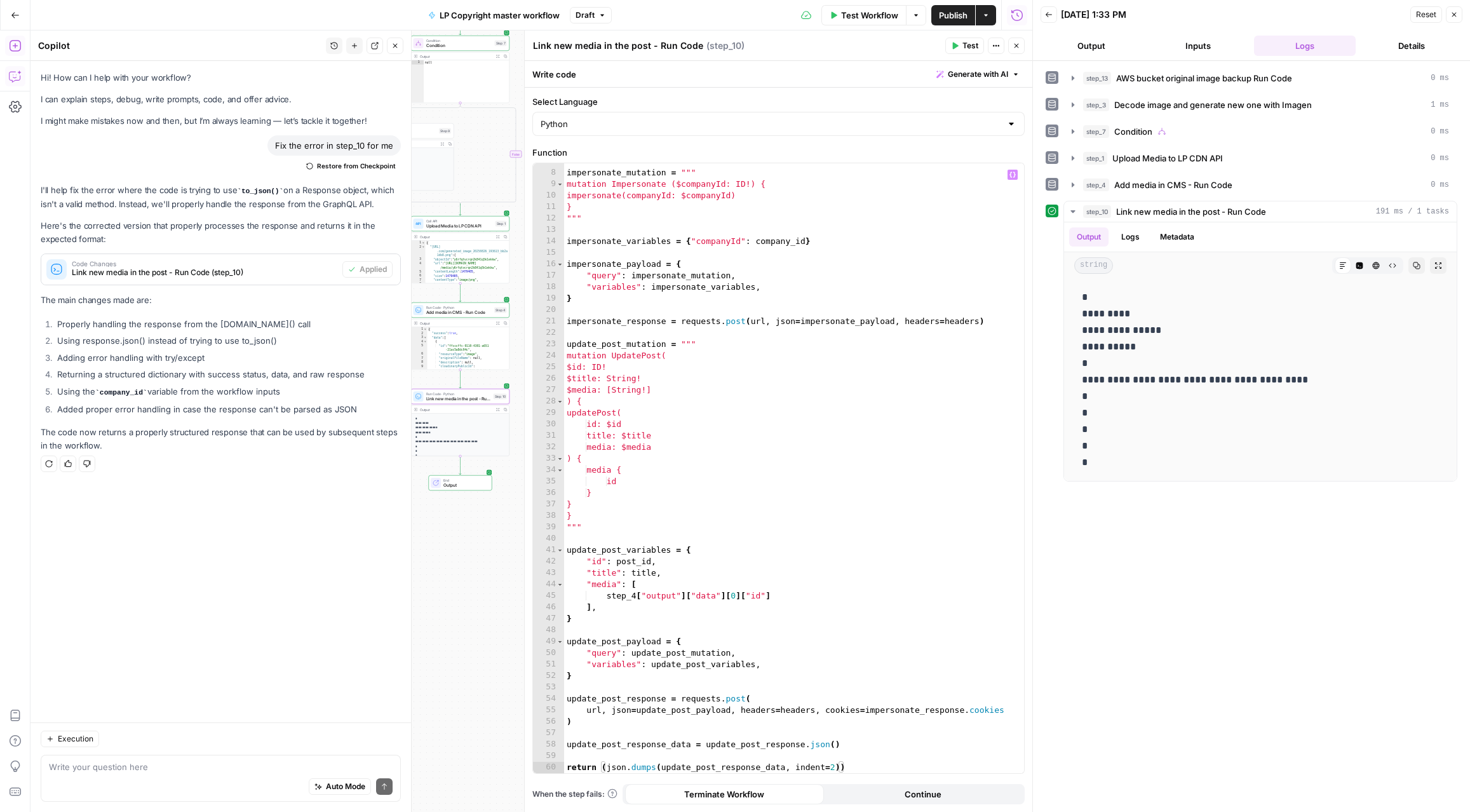
scroll to position [0, 0]
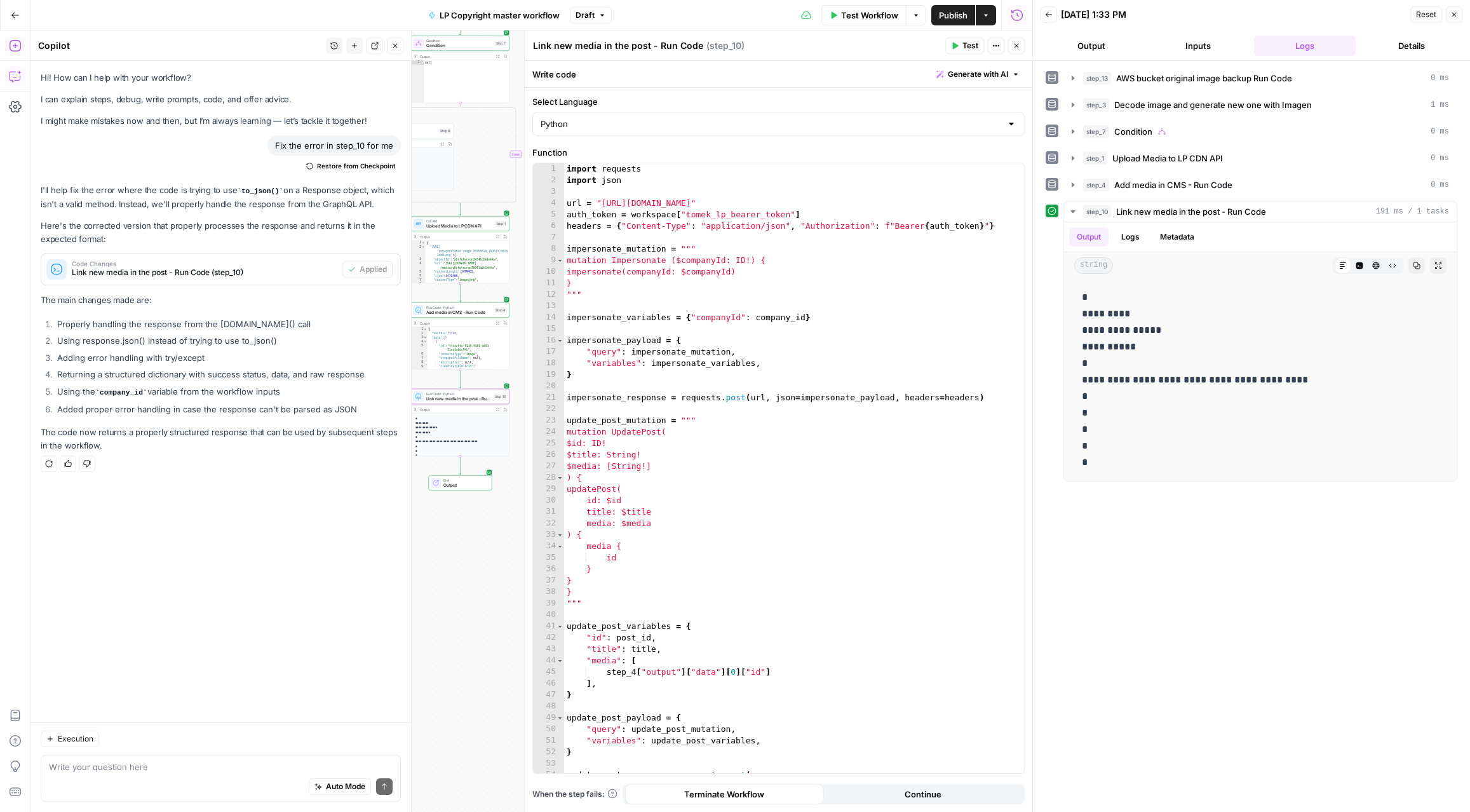
click at [1019, 46] on icon "button" at bounding box center [1016, 46] width 7 height 7
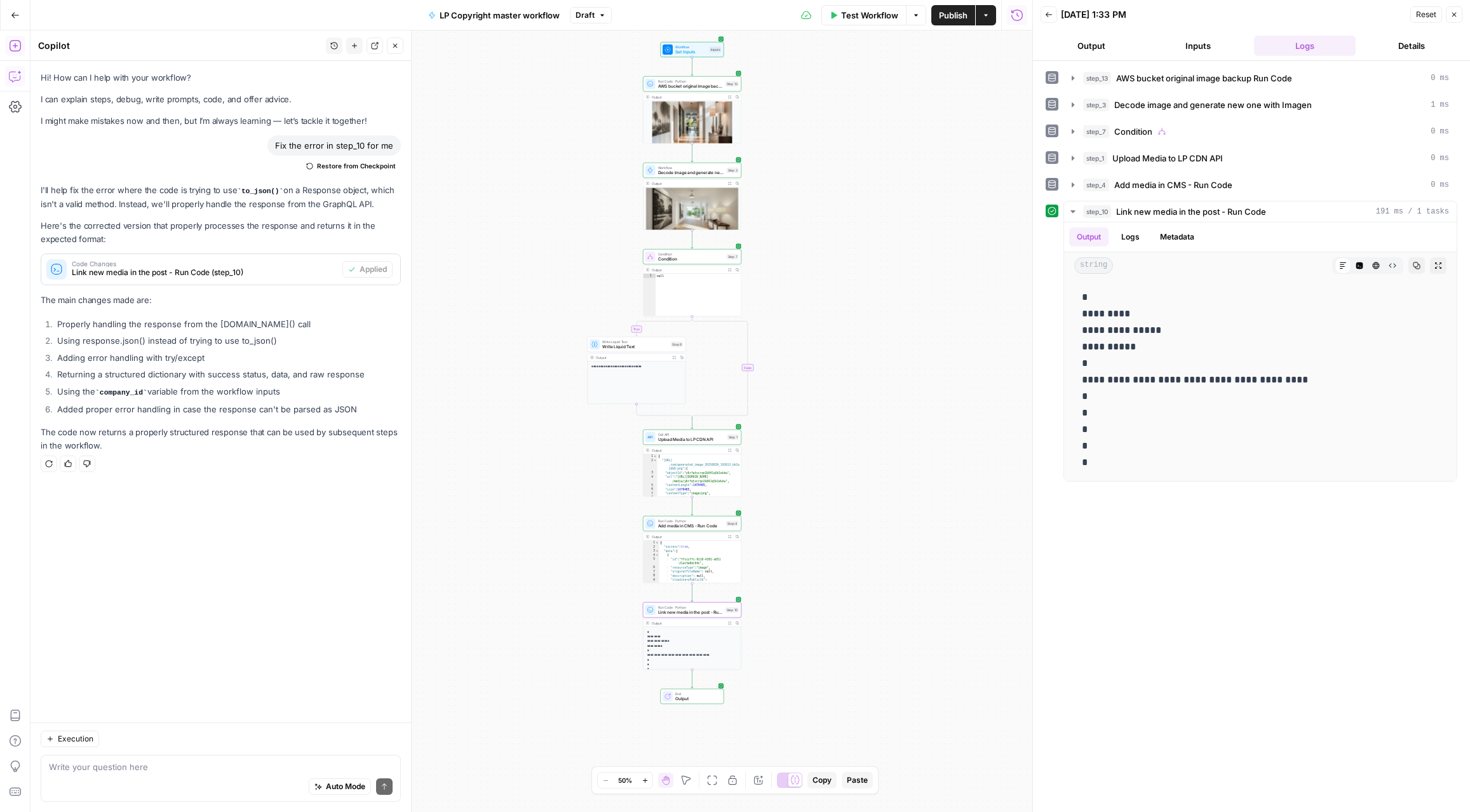
drag, startPoint x: 598, startPoint y: 230, endPoint x: 816, endPoint y: 429, distance: 295.2
click at [831, 459] on div "**********" at bounding box center [532, 421] width 1002 height 781
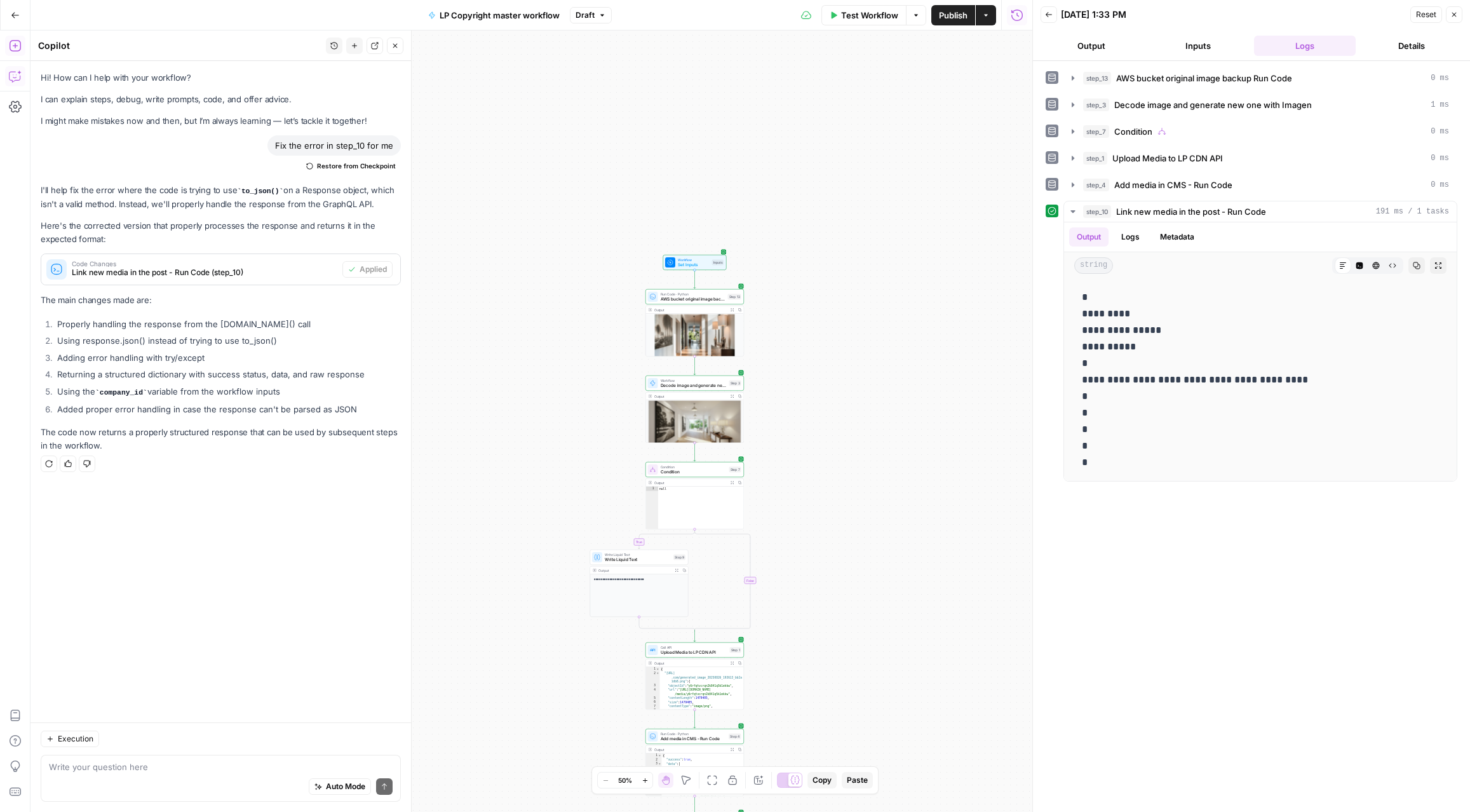
drag, startPoint x: 858, startPoint y: 206, endPoint x: 859, endPoint y: 409, distance: 203.0
click at [859, 409] on div "**********" at bounding box center [532, 421] width 1002 height 781
click at [710, 266] on div "Workflow Set Inputs Inputs Test Step" at bounding box center [694, 269] width 59 height 11
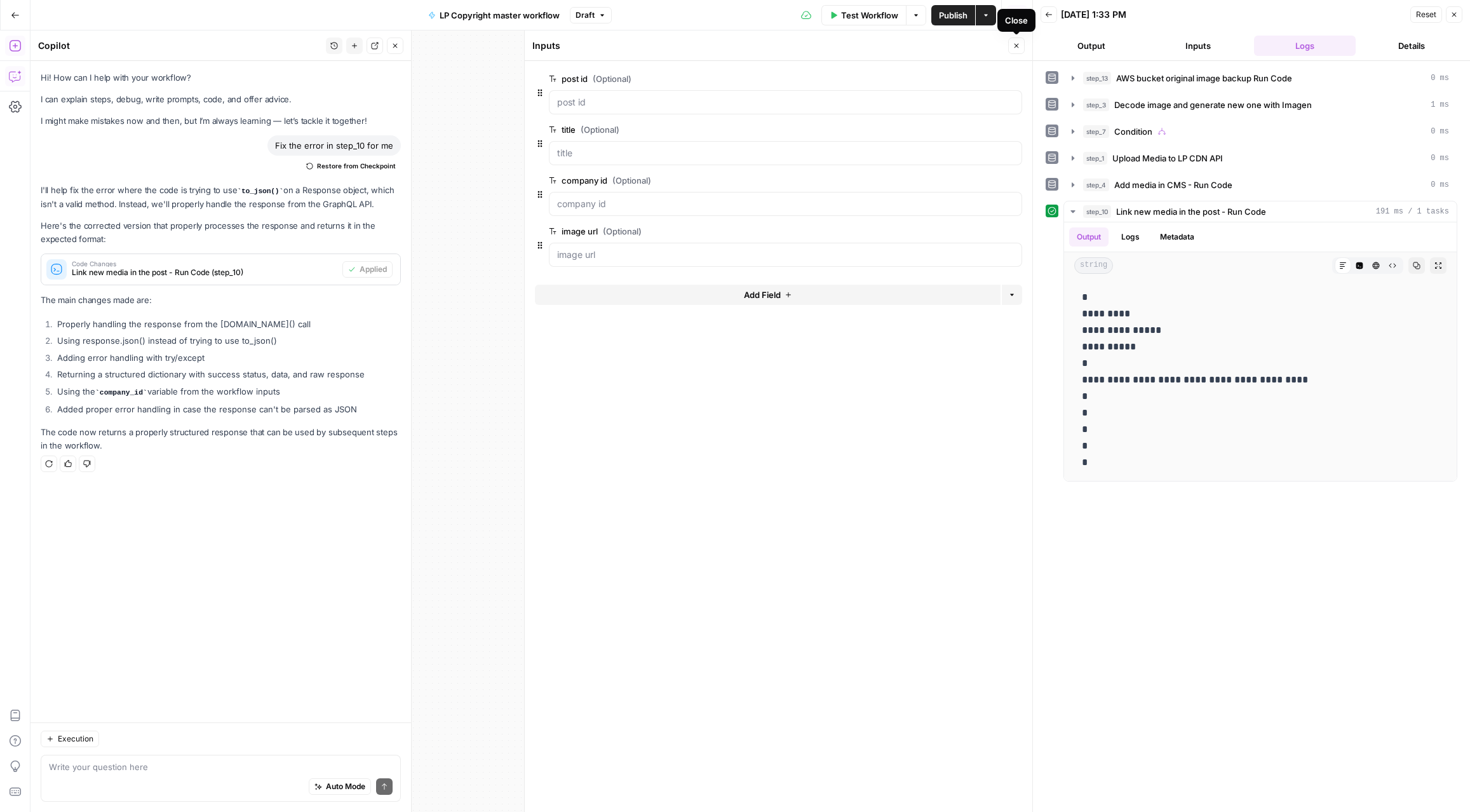
click at [1015, 49] on icon "button" at bounding box center [1016, 46] width 7 height 7
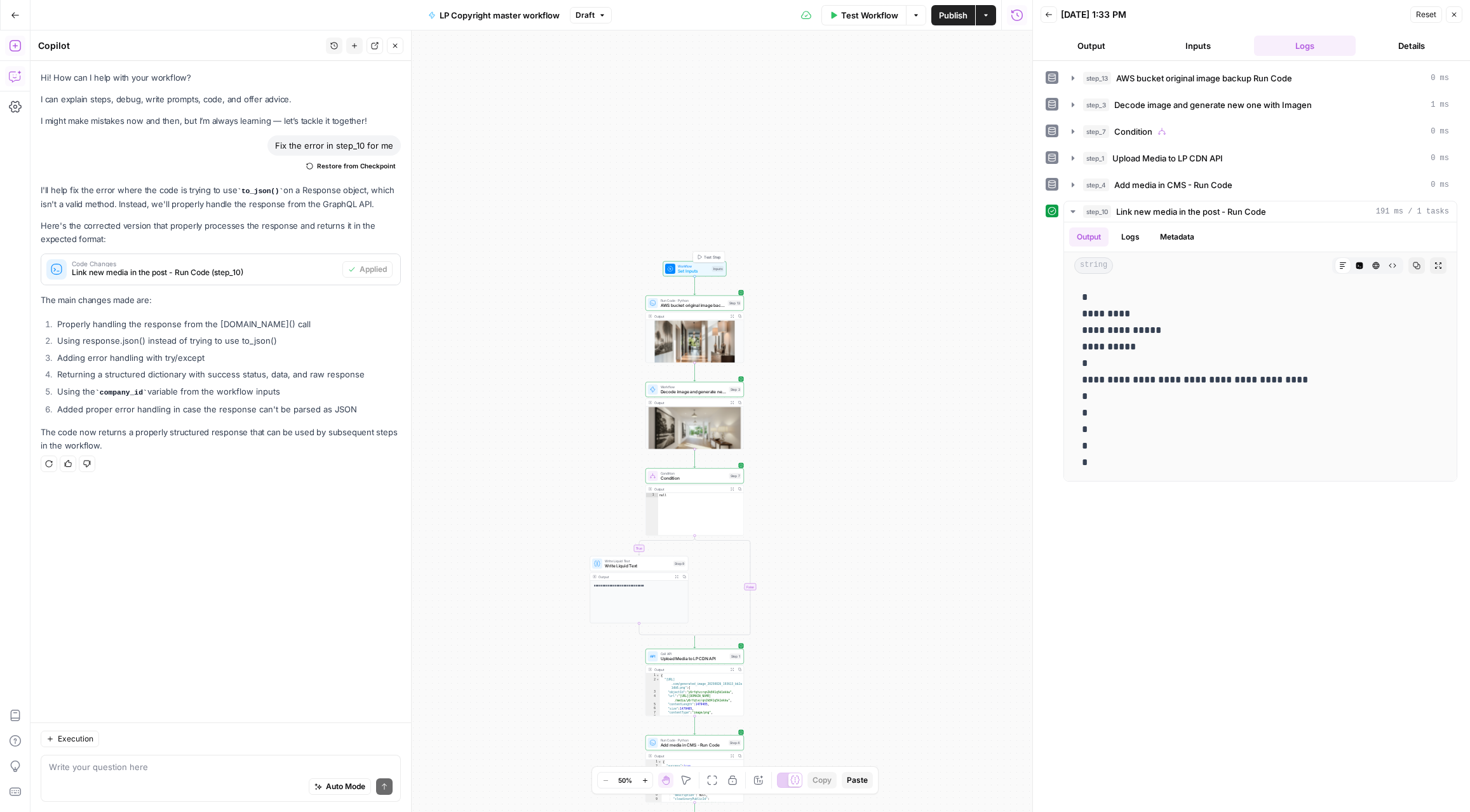
click at [709, 257] on span "Test Step" at bounding box center [712, 257] width 17 height 5
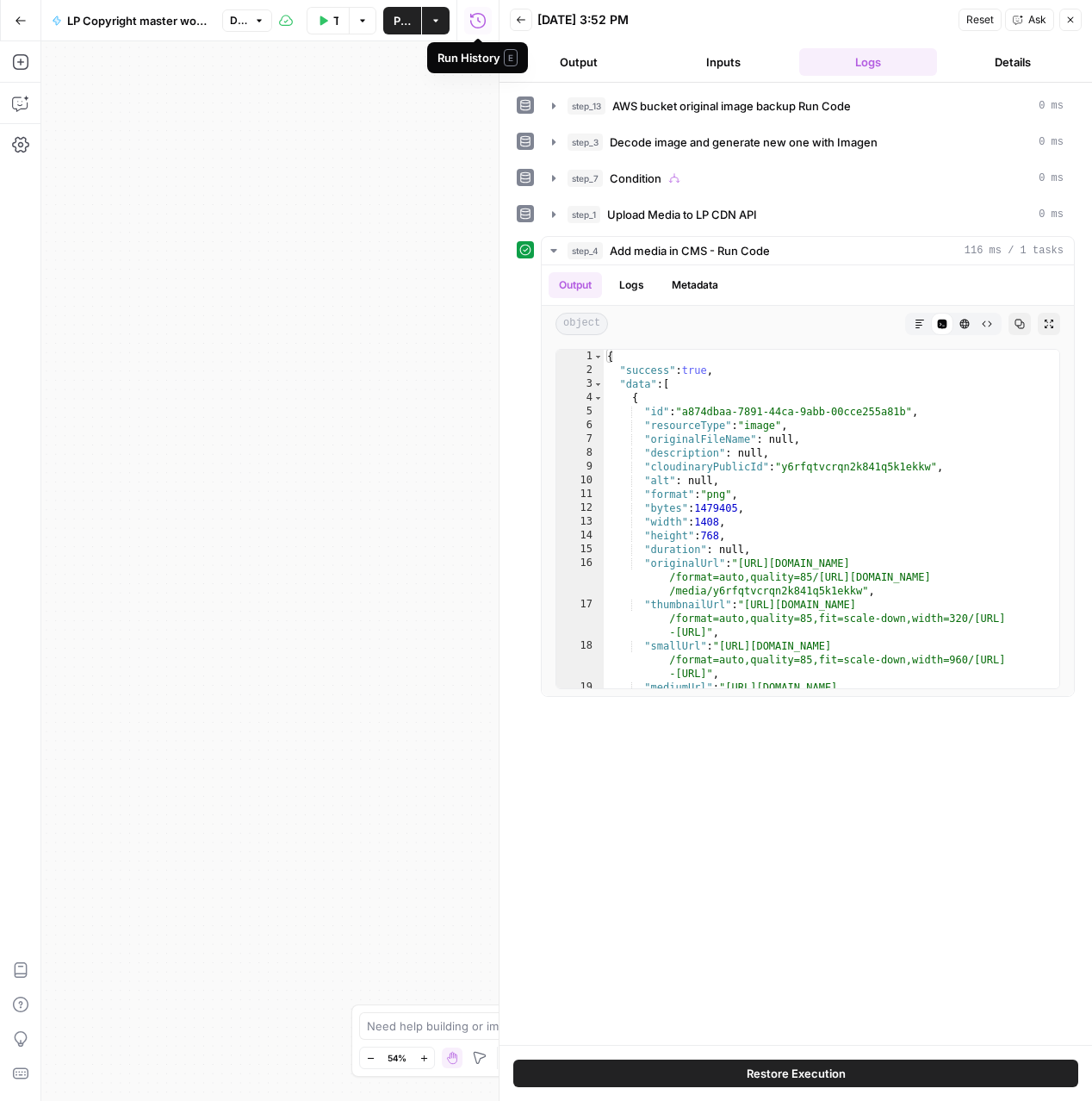
click at [1069, 21] on icon "button" at bounding box center [1071, 20] width 6 height 6
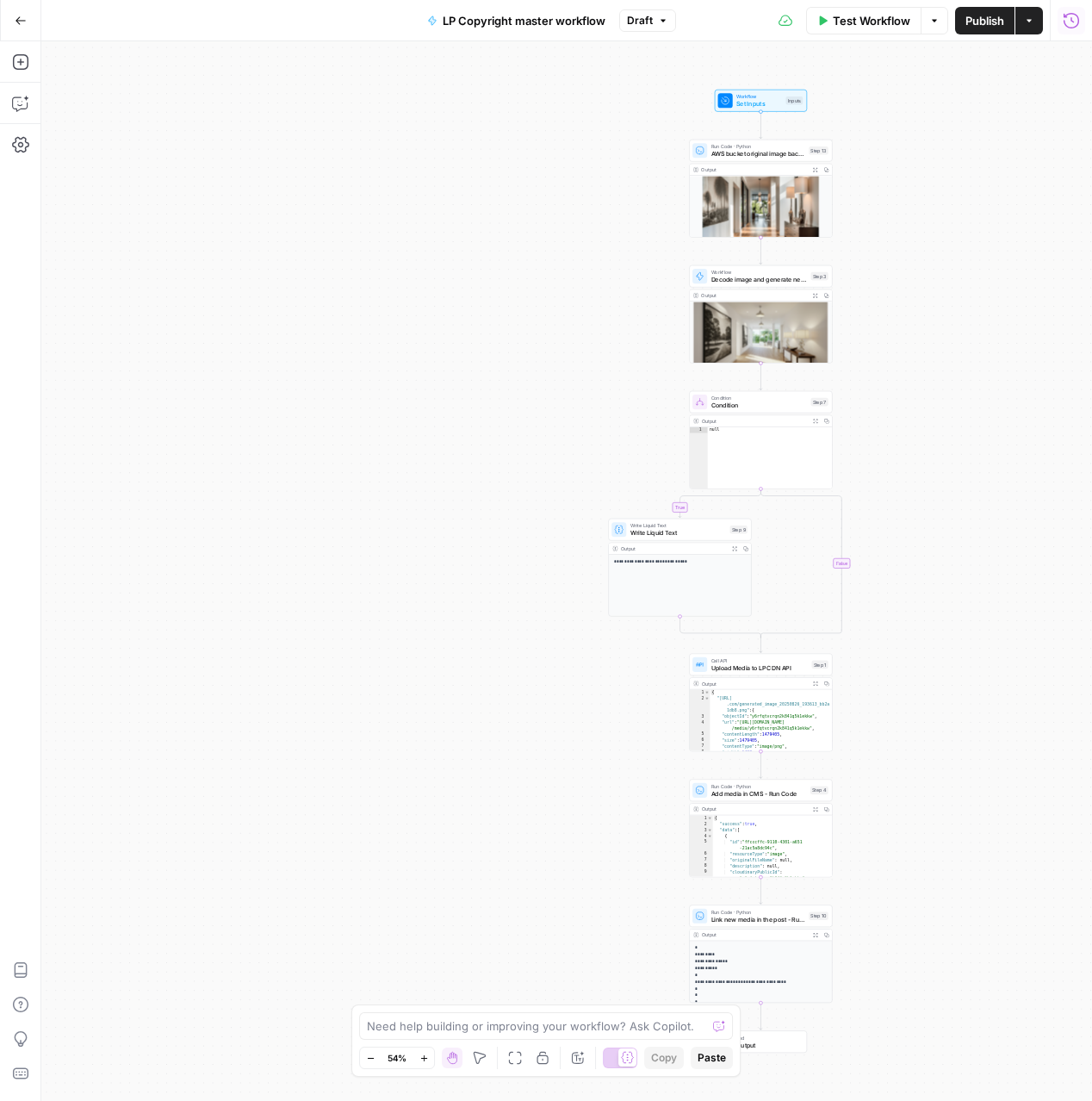
click at [973, 21] on span "Publish" at bounding box center [985, 20] width 39 height 18
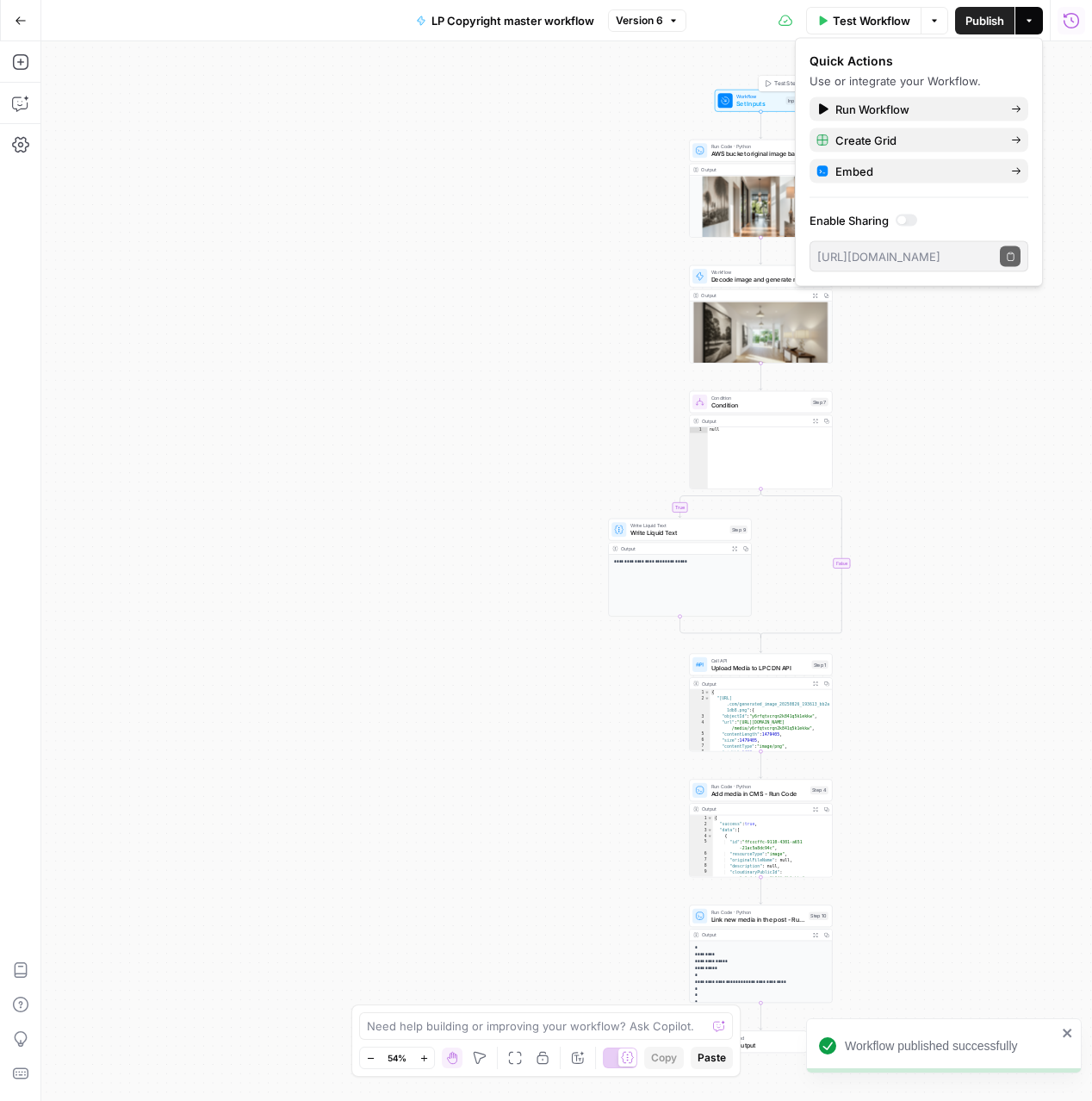
click at [785, 78] on button "Test Step" at bounding box center [782, 83] width 42 height 12
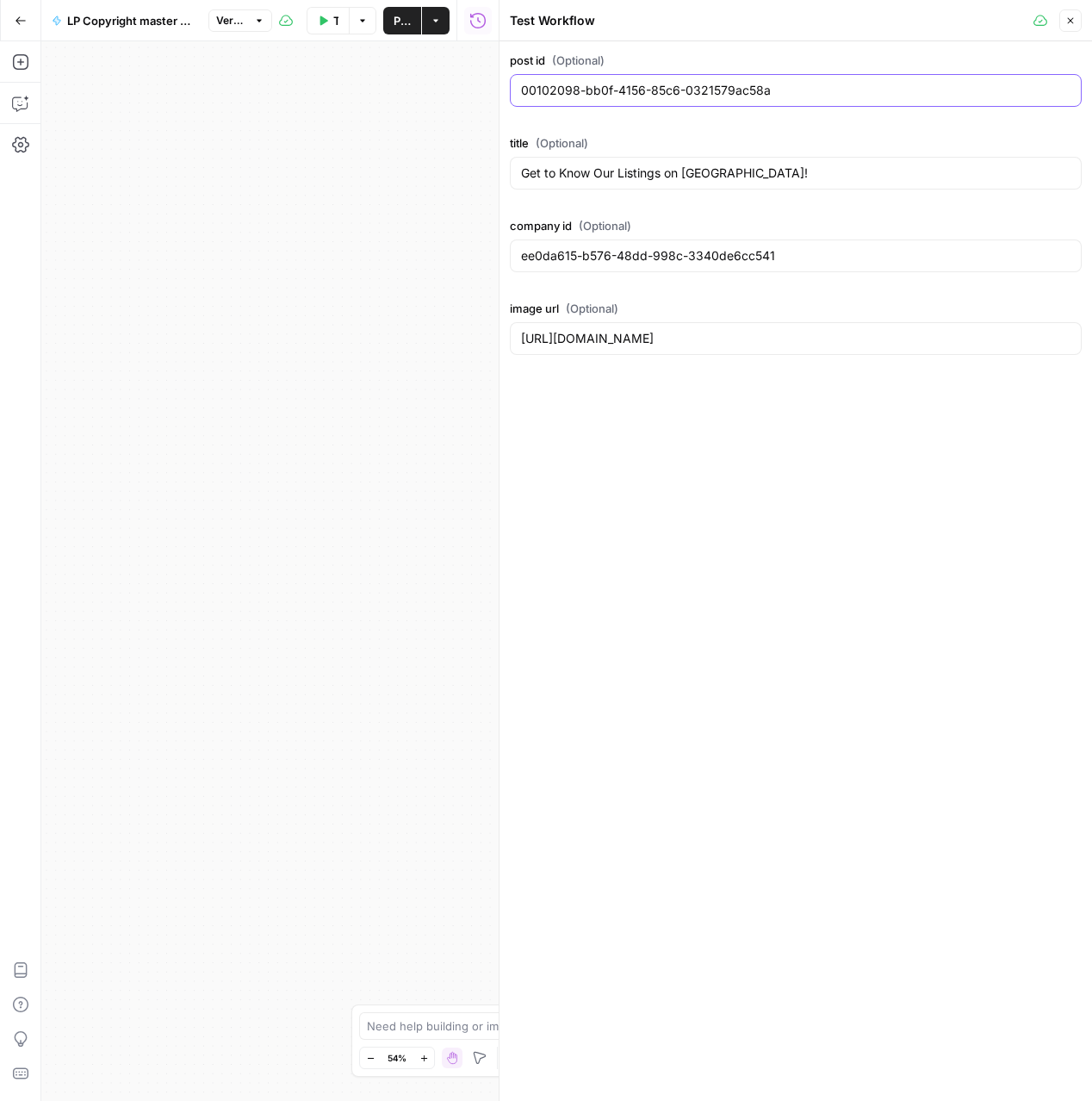
drag, startPoint x: 783, startPoint y: 87, endPoint x: 515, endPoint y: 91, distance: 268.0
click at [515, 91] on div "00102098-bb0f-4156-85c6-0321579ac58a" at bounding box center [795, 90] width 572 height 32
paste input "0680bf-0c39-4d4f-b5b0-a75ac889b71c"
type input "000680bf-0c39-4d4f-b5b0-a75ac889b71c"
click at [720, 254] on input "ee0da615-b576-48dd-998c-3340de6cc541" at bounding box center [795, 256] width 550 height 18
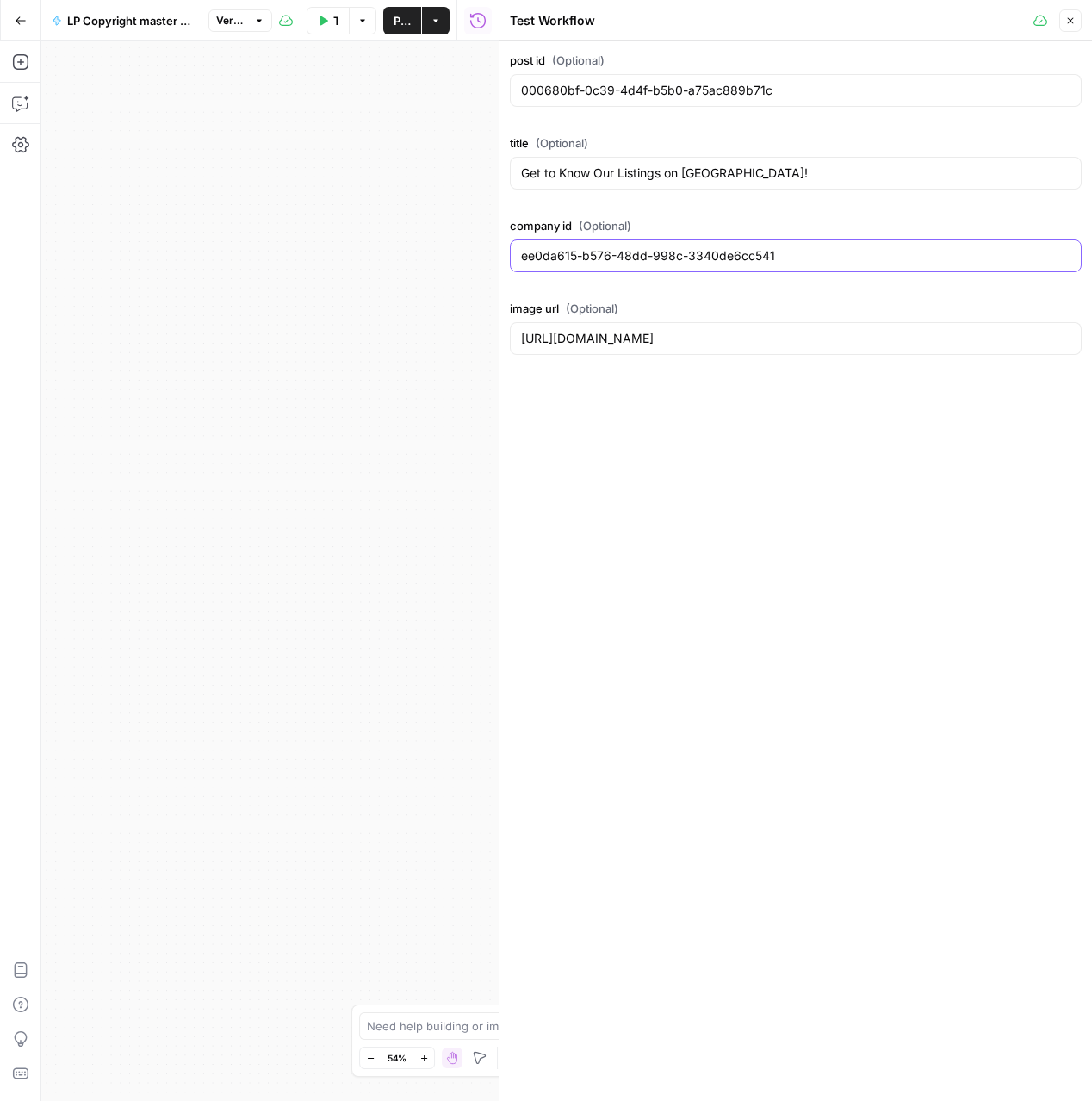
click at [720, 254] on input "ee0da615-b576-48dd-998c-3340de6cc541" at bounding box center [795, 256] width 550 height 18
paste input "dc4c0bcc-fca6-4e1c-9b06-db2ac3561af0"
type input "dc4c0bcc-fca6-4e1c-9b06-db2ac3561af0"
drag, startPoint x: 919, startPoint y: 166, endPoint x: 500, endPoint y: 166, distance: 419.0
click at [500, 166] on div "Test Workflow Close post id (Optional) 000680bf-0c39-4d4f-b5b0-a75ac889b71c tit…" at bounding box center [795, 550] width 593 height 1101
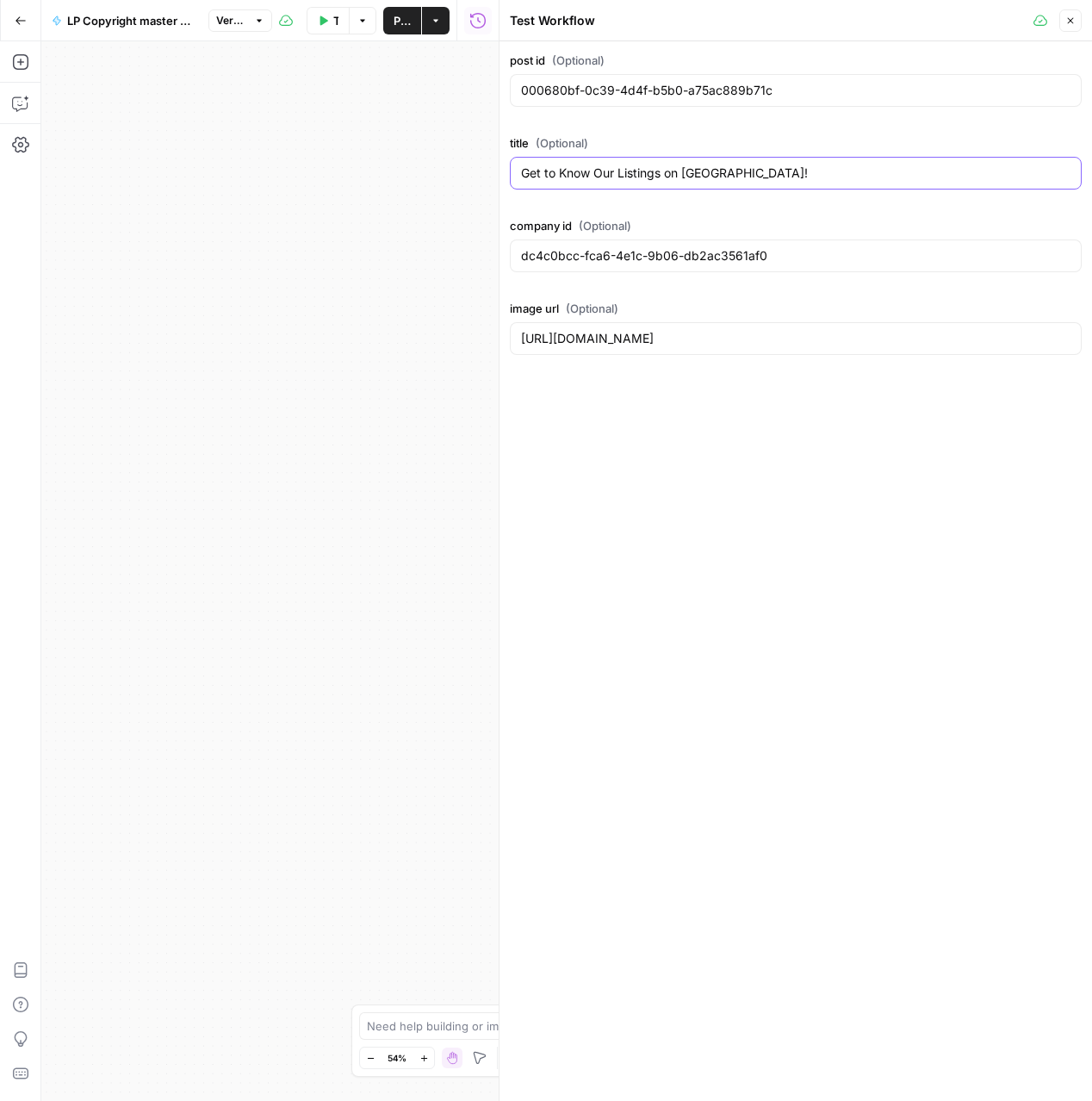
paste input "Avoid Mistakes-Top 5 Tips To Winning Offers in a Seller’s Market"
type input "Avoid Mistakes-Top 5 Tips To Winning Offers in a Seller’s Market"
click at [699, 337] on input "https://res.cloudinary.com/luxuryp/image/upload/v1724711743/j98cxlqjwpzwphjqgvi…" at bounding box center [795, 338] width 550 height 18
paste input "2115123/diwoh3cwzjeecedgfw25.jp"
type input "https://res.cloudinary.com/luxuryp/image/upload/v1722115123/diwoh3cwzjeecedgfw2…"
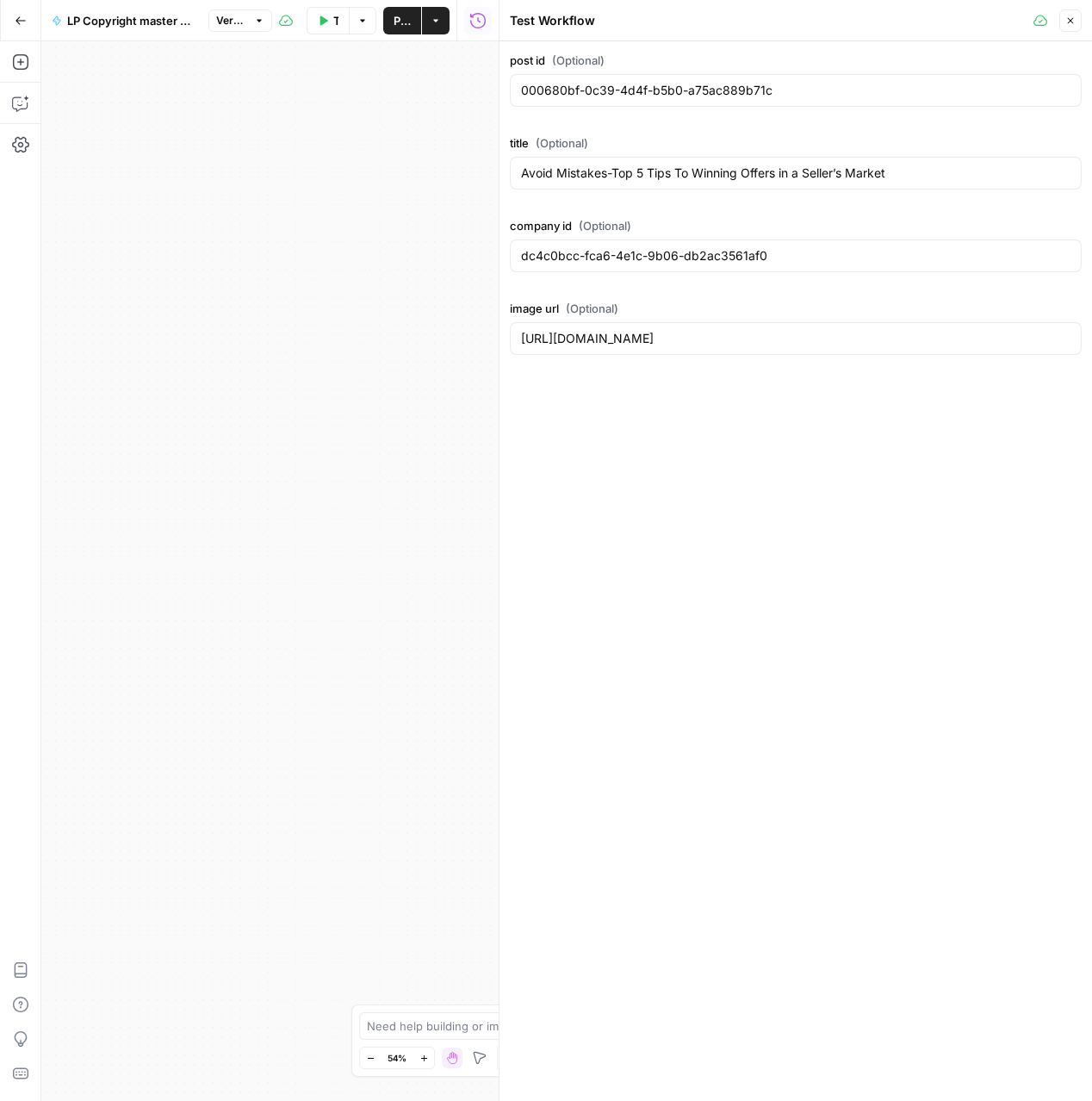
click at [1070, 22] on icon "button" at bounding box center [1070, 20] width 10 height 10
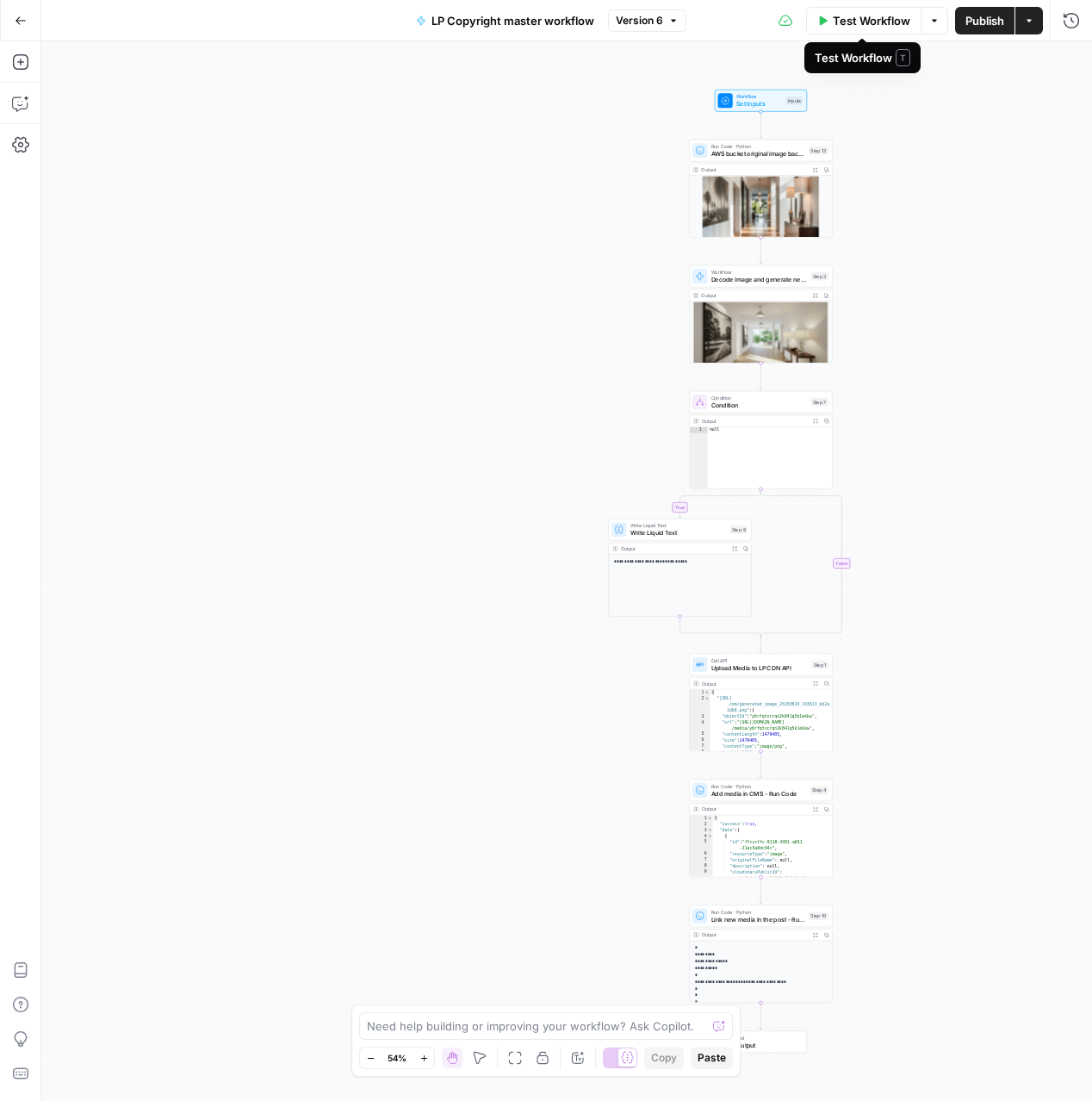
click at [883, 19] on span "Test Workflow" at bounding box center [872, 20] width 78 height 18
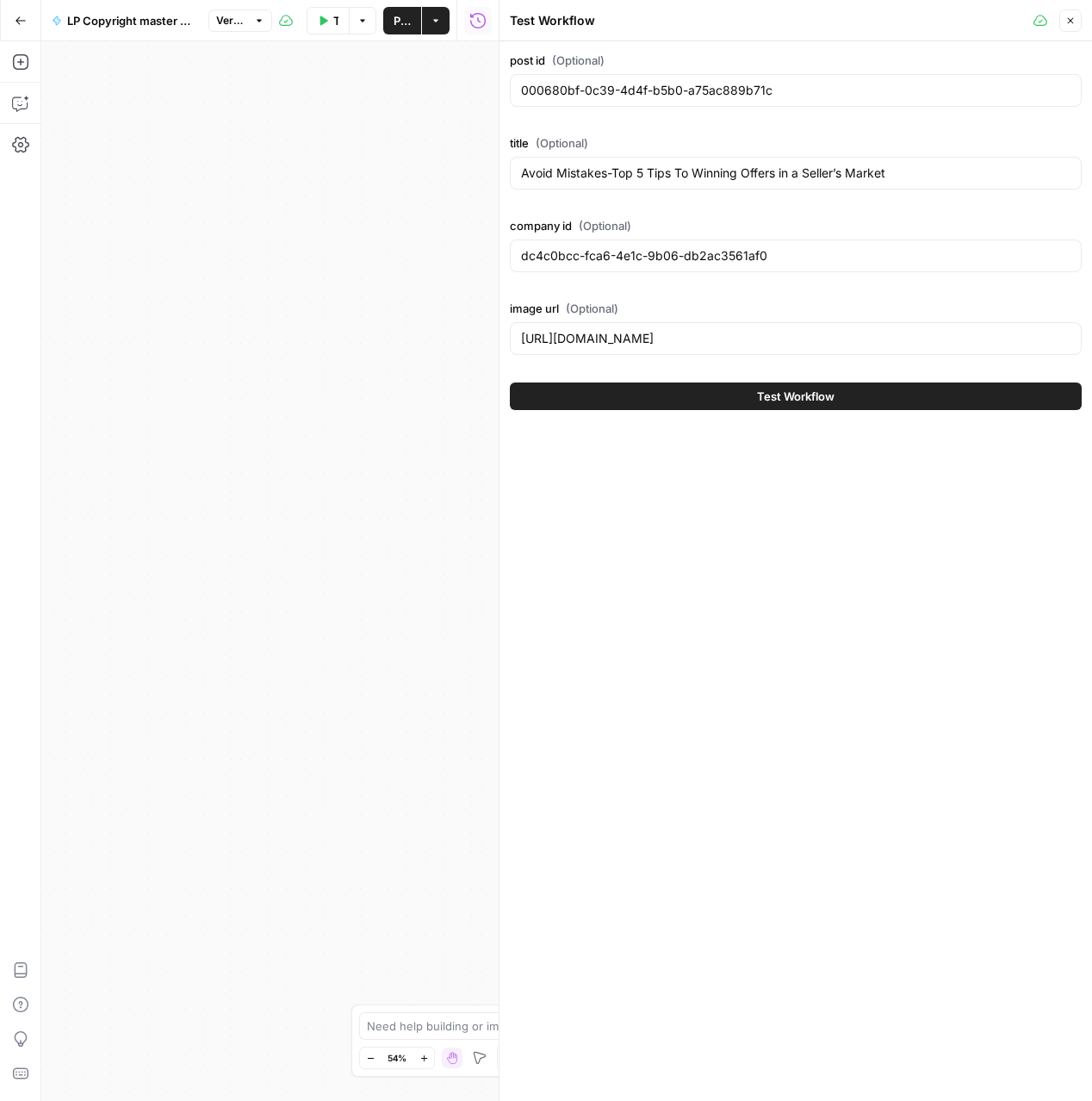
click at [739, 411] on div "Test Workflow" at bounding box center [795, 396] width 572 height 48
click at [741, 400] on button "Test Workflow" at bounding box center [795, 396] width 572 height 28
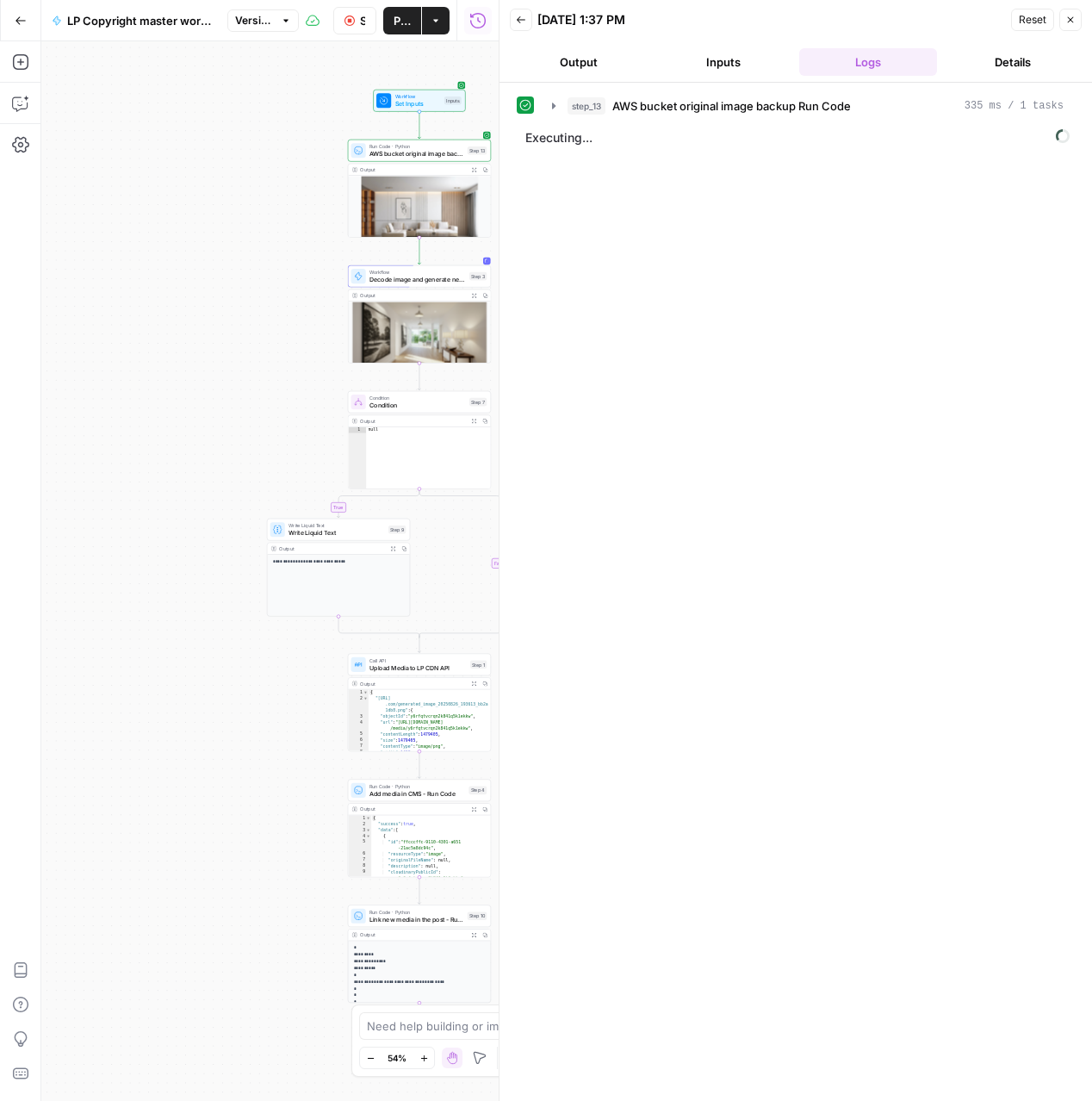
drag, startPoint x: 385, startPoint y: 346, endPoint x: 31, endPoint y: 345, distance: 354.0
click at [31, 345] on div "**********" at bounding box center [249, 571] width 499 height 1059
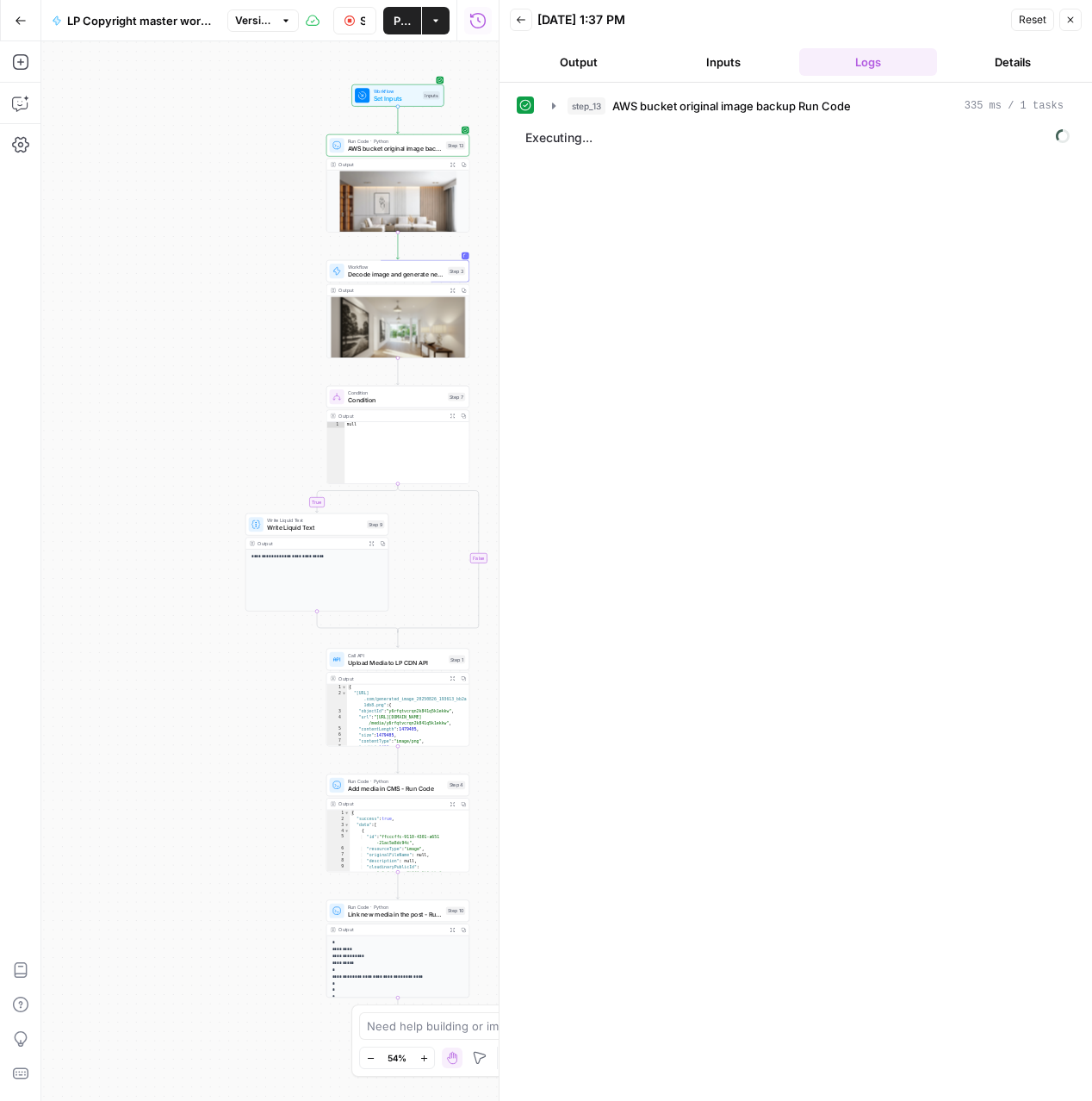
drag, startPoint x: 182, startPoint y: 284, endPoint x: 160, endPoint y: 279, distance: 22.6
click at [160, 279] on div "**********" at bounding box center [270, 571] width 457 height 1059
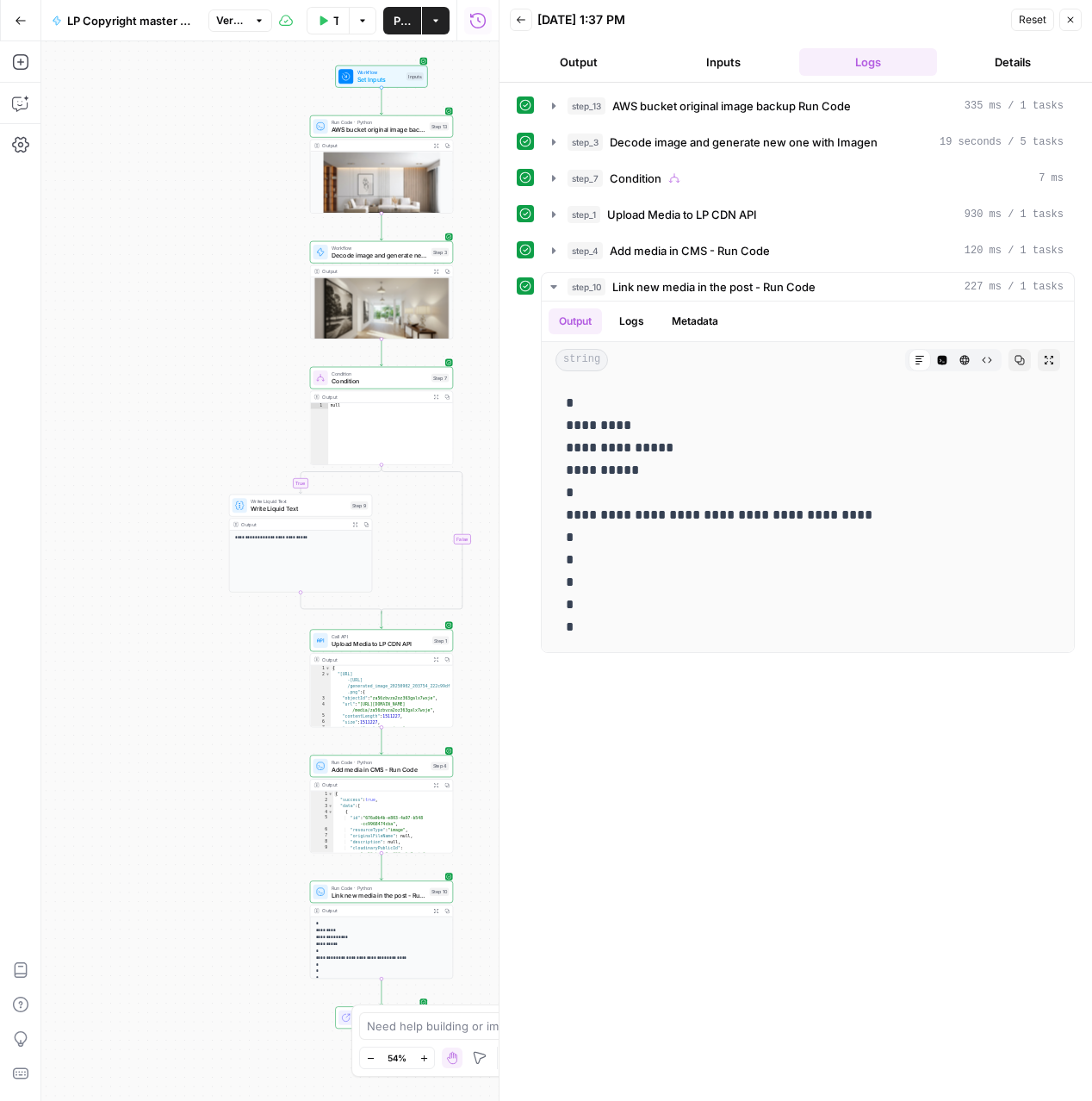
click at [436, 273] on button "Expand Output" at bounding box center [436, 271] width 11 height 11
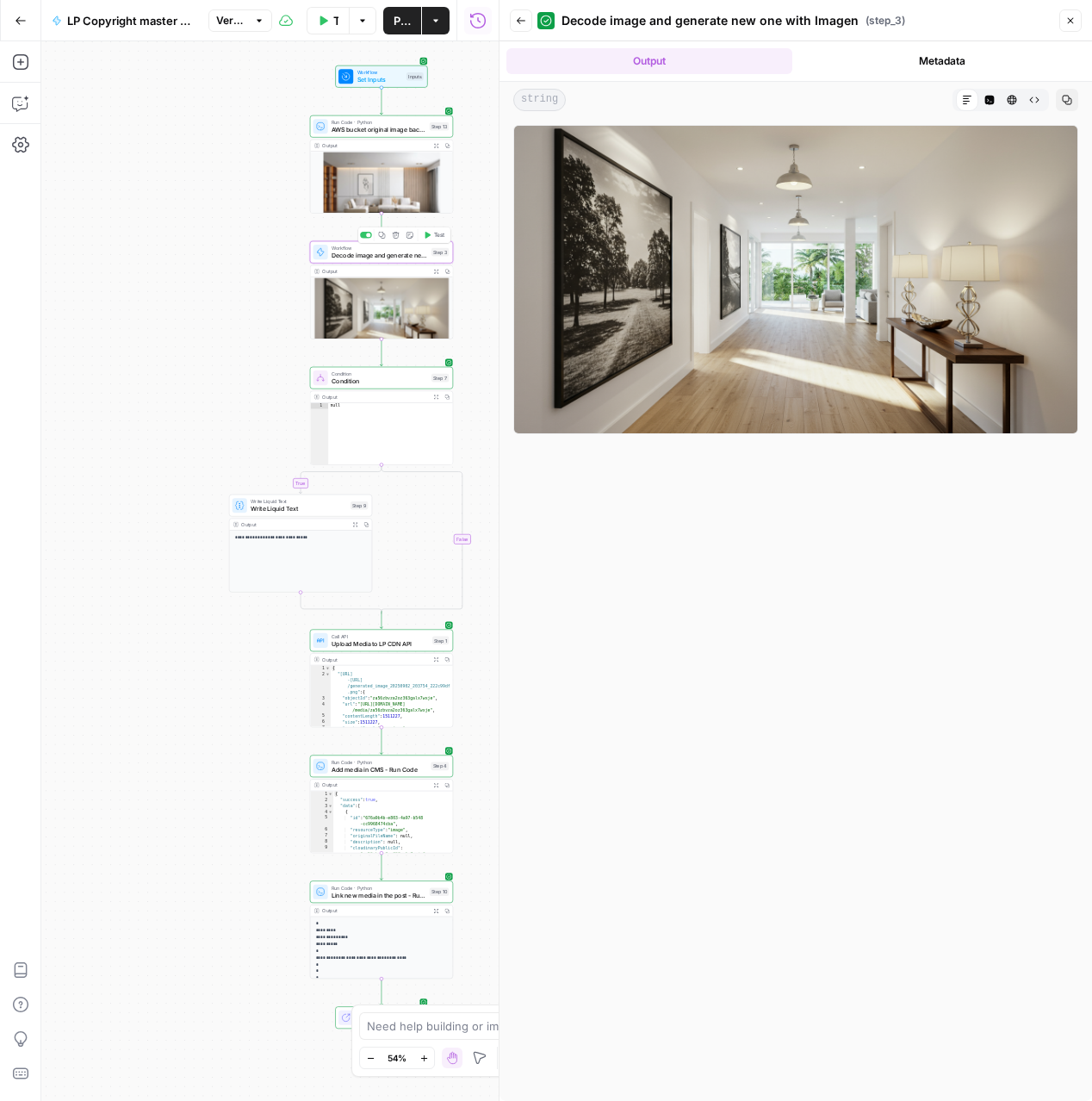
click at [399, 257] on span "Decode image and generate new one with Imagen" at bounding box center [380, 255] width 96 height 9
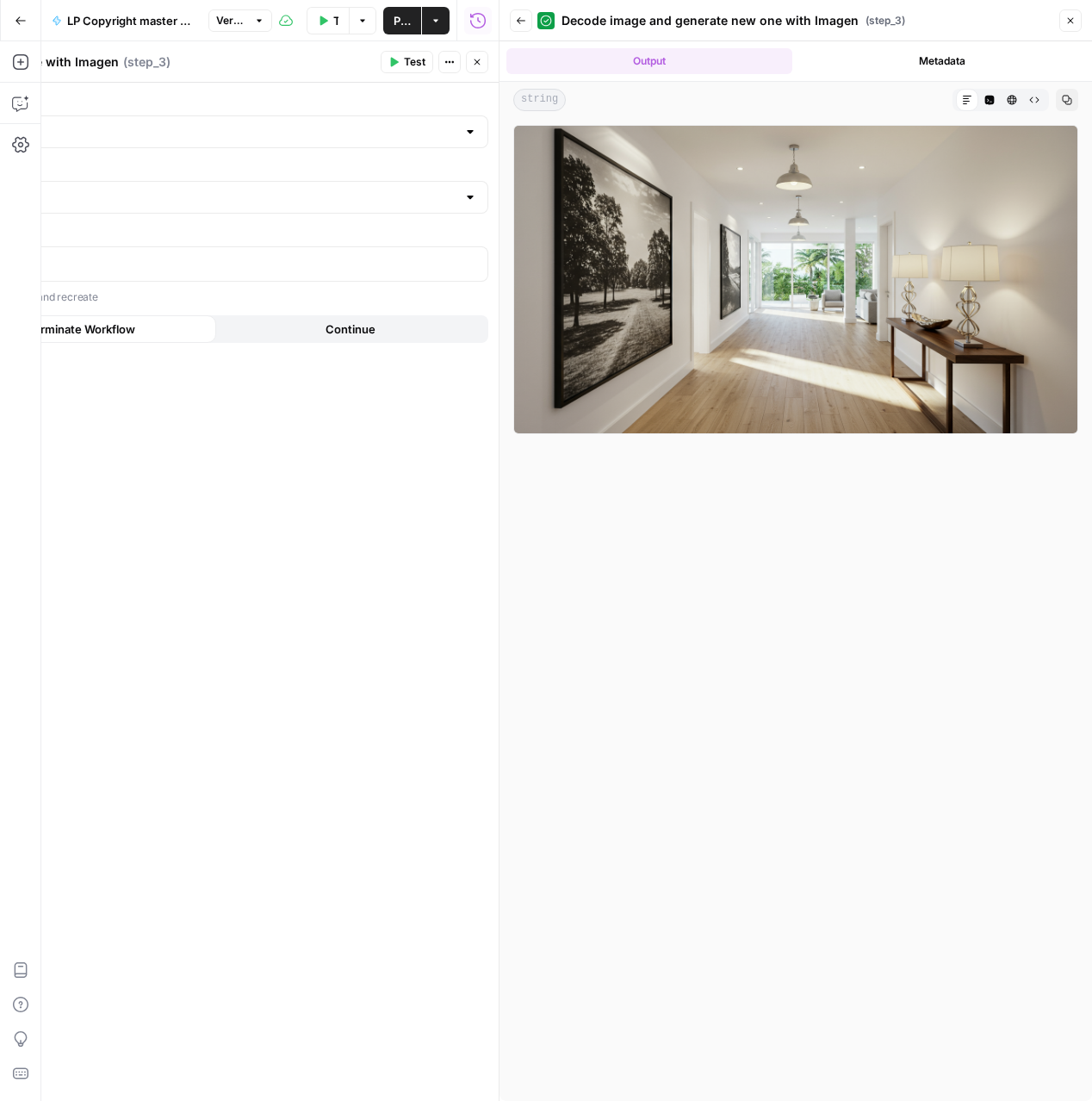
type input "generate image from input image using imagen, host on Apex AWS bucket"
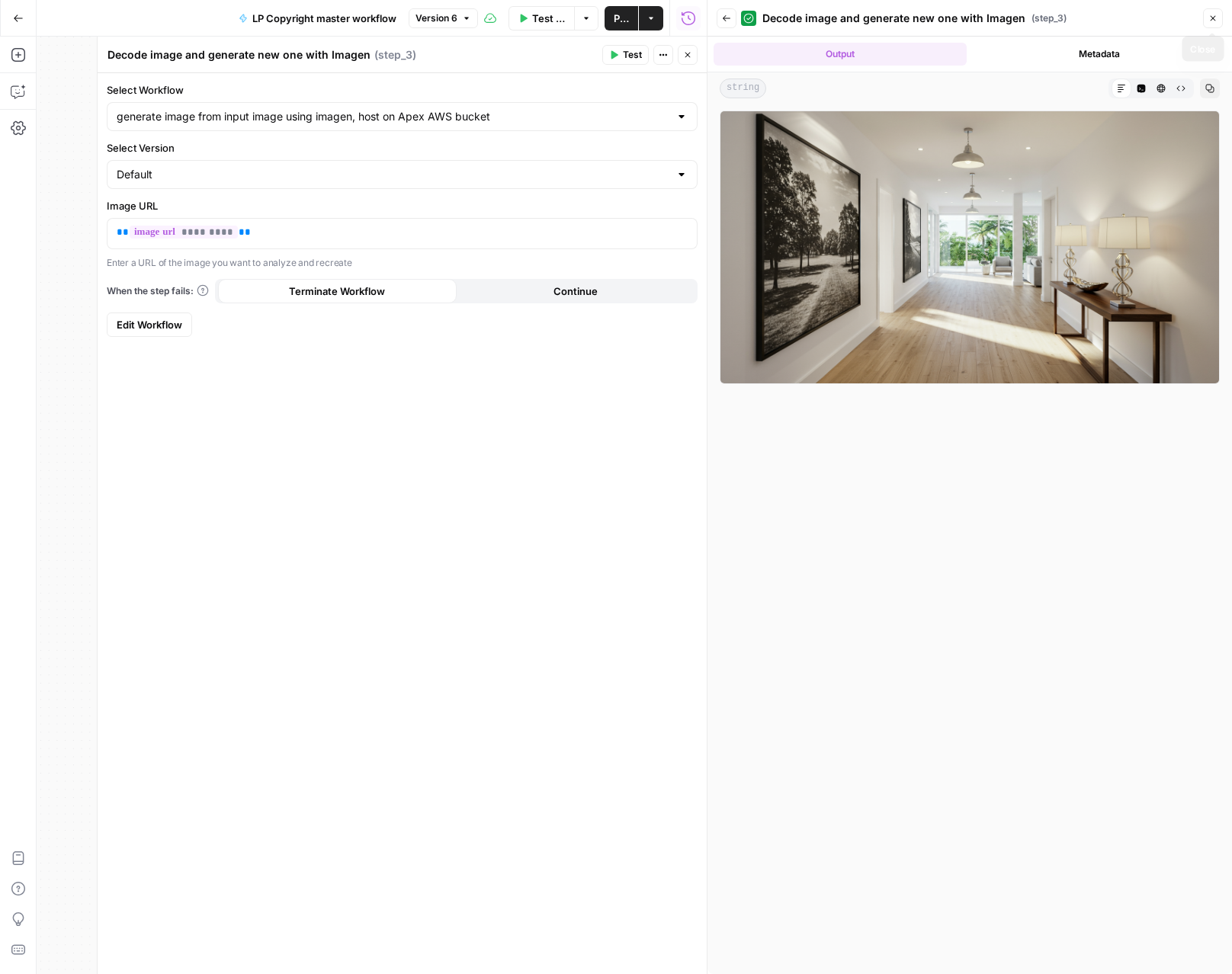
click at [1212, 14] on icon "button" at bounding box center [1212, 18] width 9 height 9
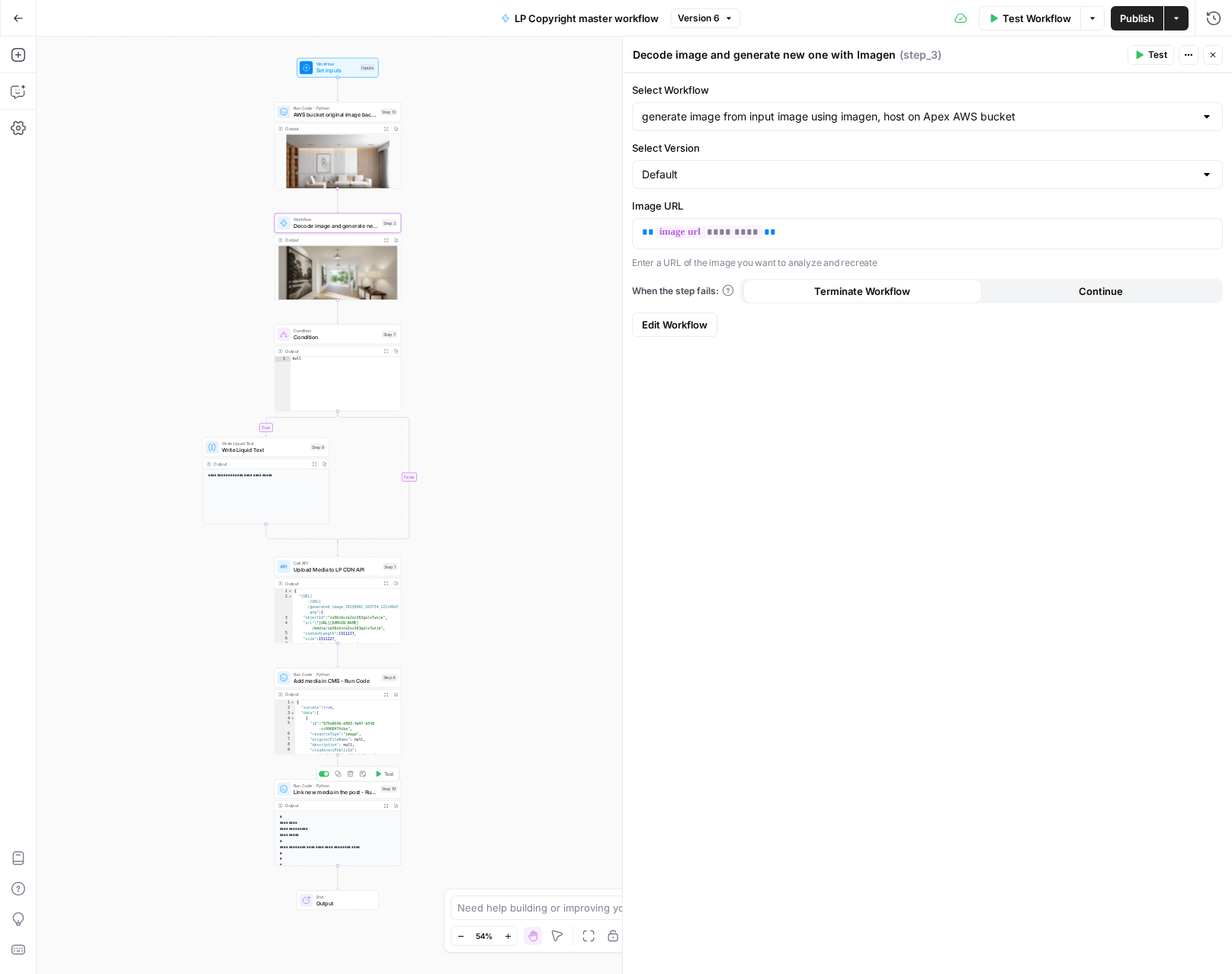
click at [355, 789] on span "Link new media in the post - Run Code" at bounding box center [335, 792] width 83 height 8
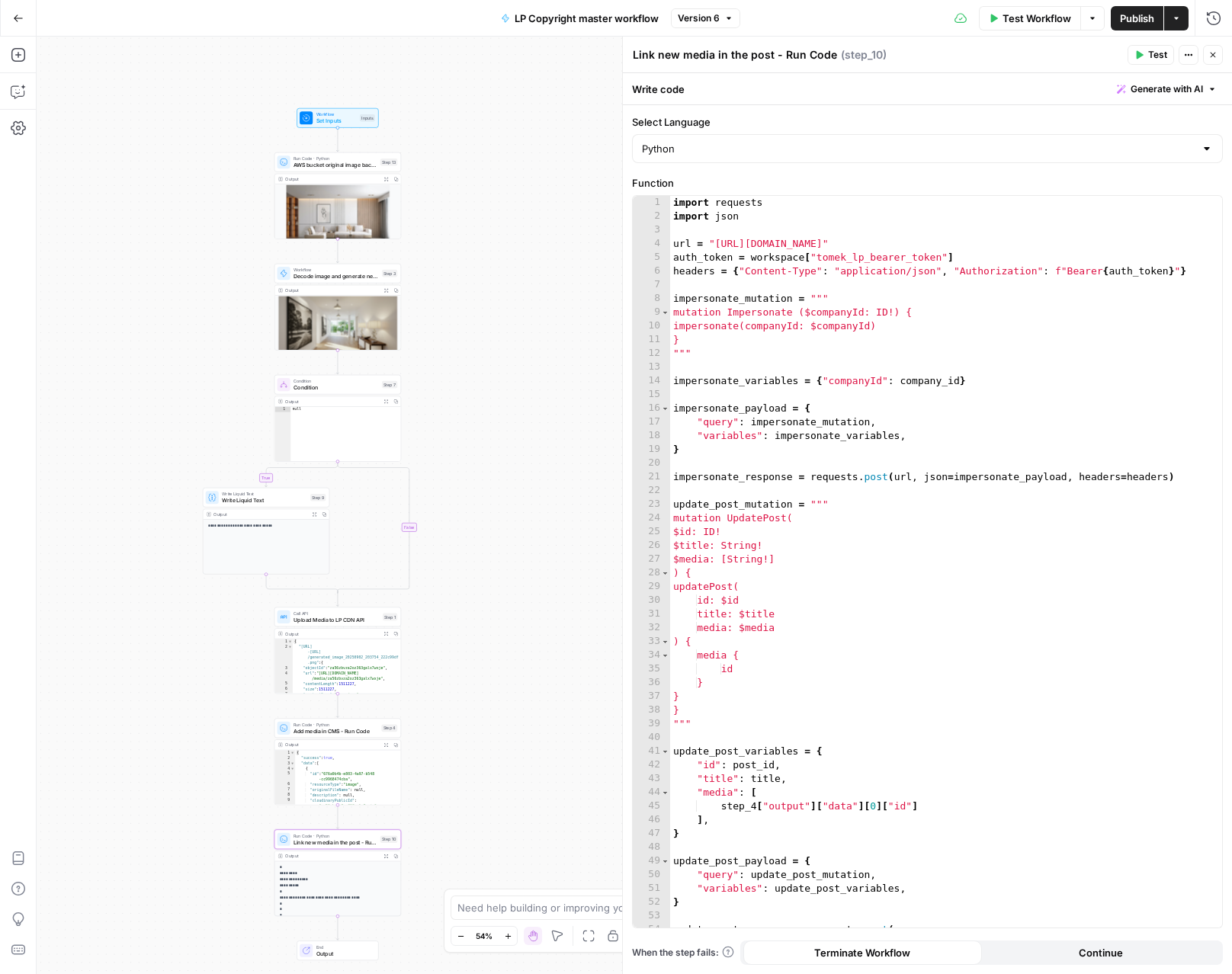
click at [385, 856] on icon "button" at bounding box center [386, 856] width 5 height 5
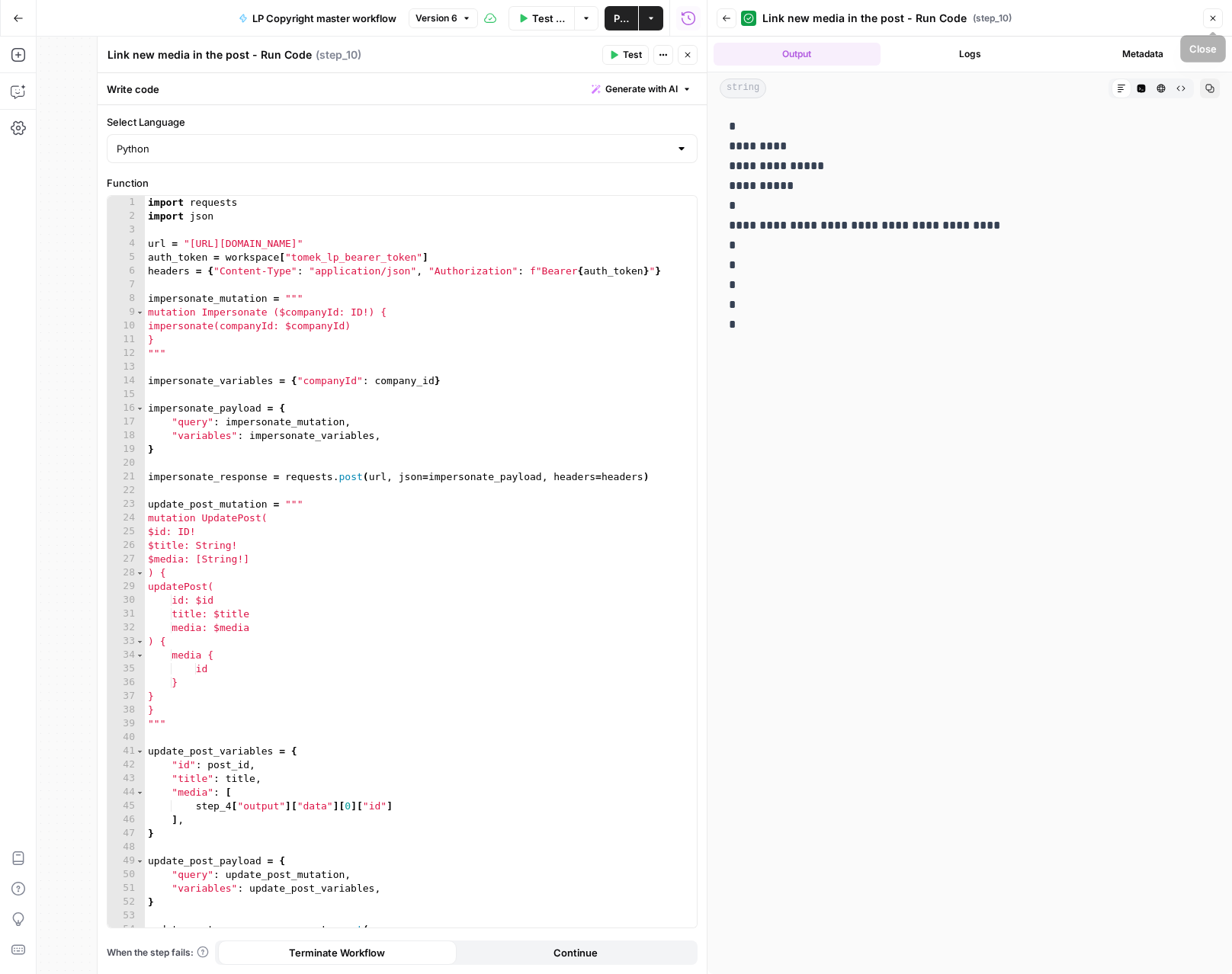
click at [1211, 17] on icon "button" at bounding box center [1212, 18] width 9 height 9
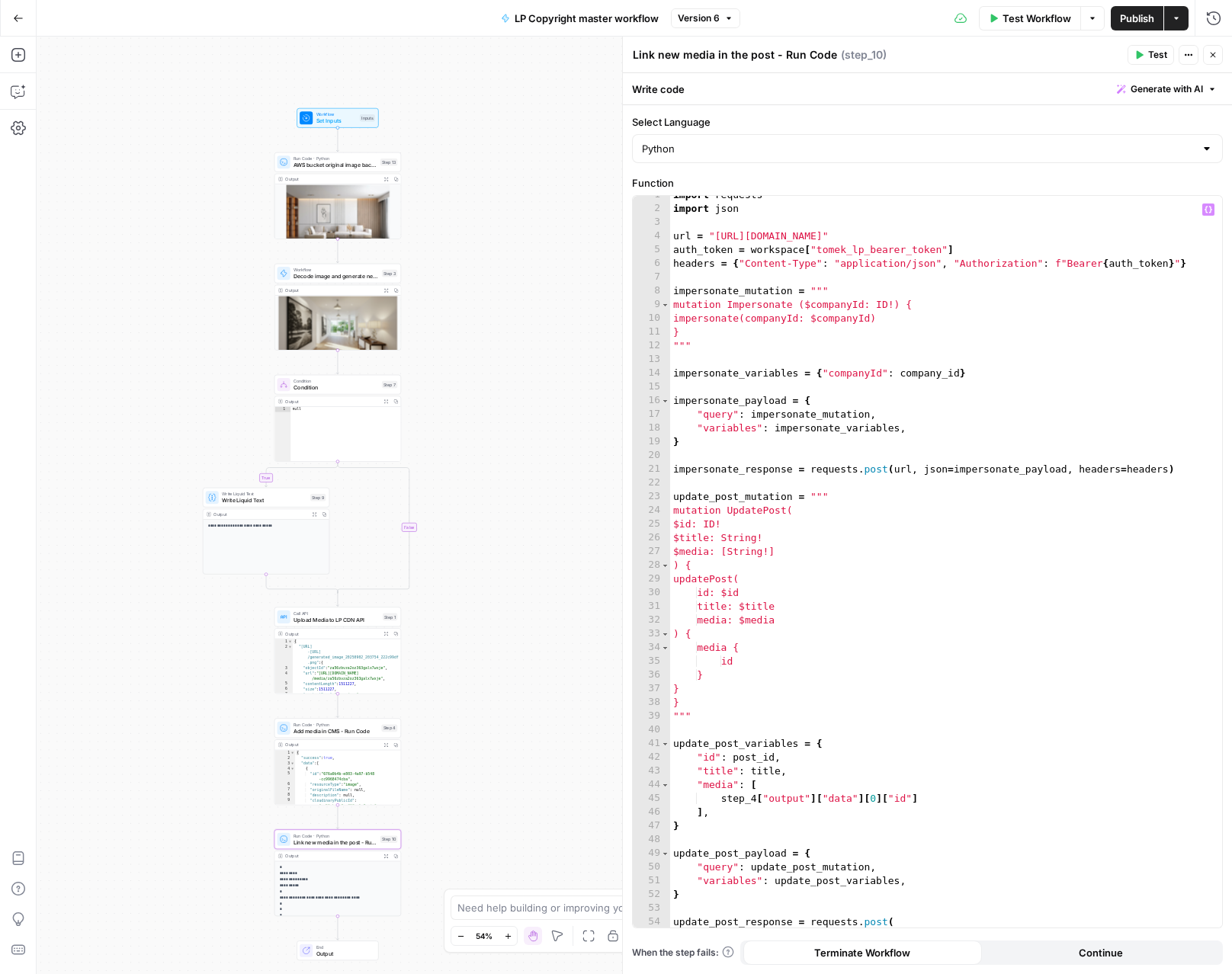
scroll to position [92, 0]
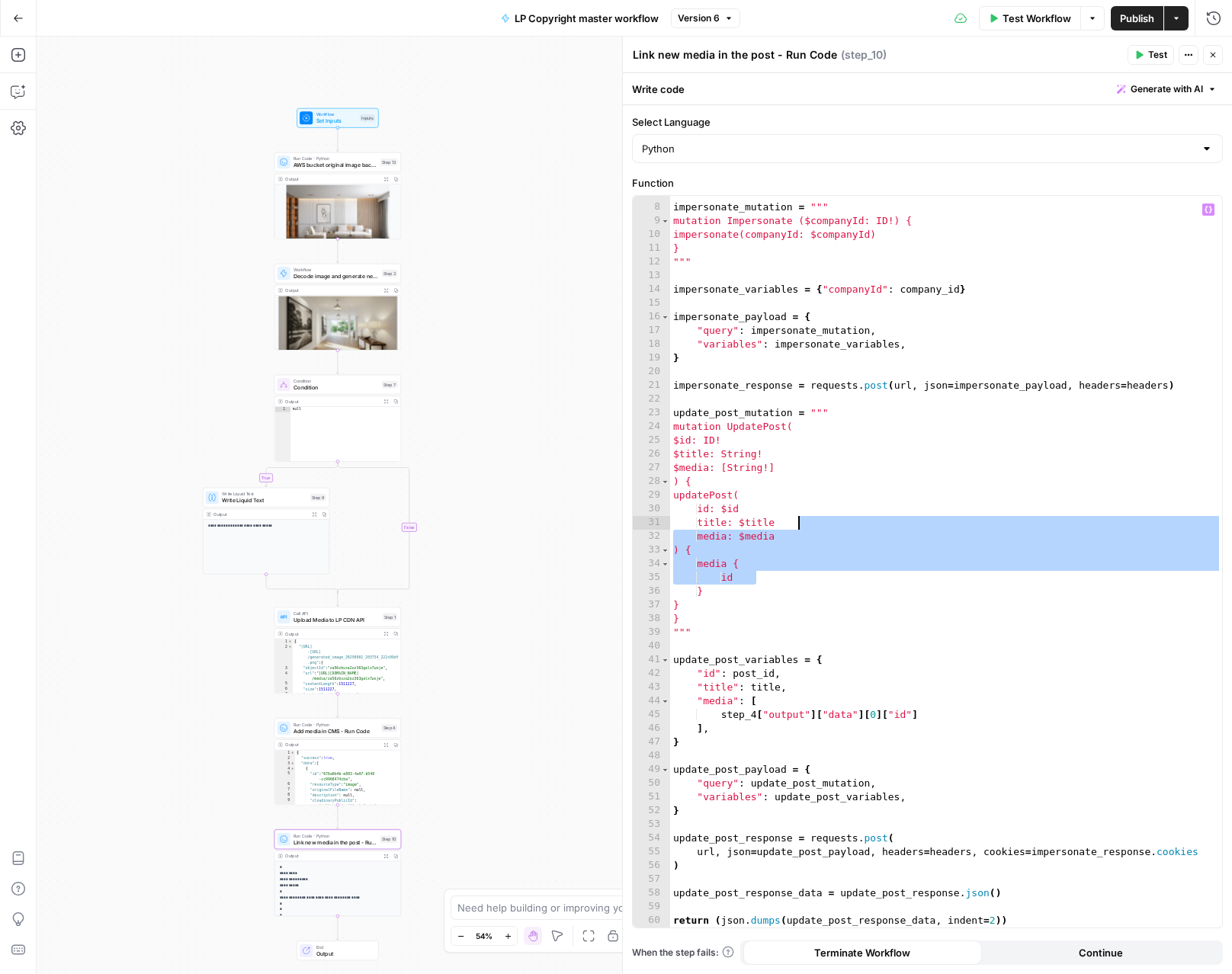
drag, startPoint x: 948, startPoint y: 579, endPoint x: 950, endPoint y: 529, distance: 50.0
click at [950, 529] on div "impersonate_mutation = """ mutation Impersonate ($companyId: ID!) { impersonate…" at bounding box center [946, 565] width 552 height 759
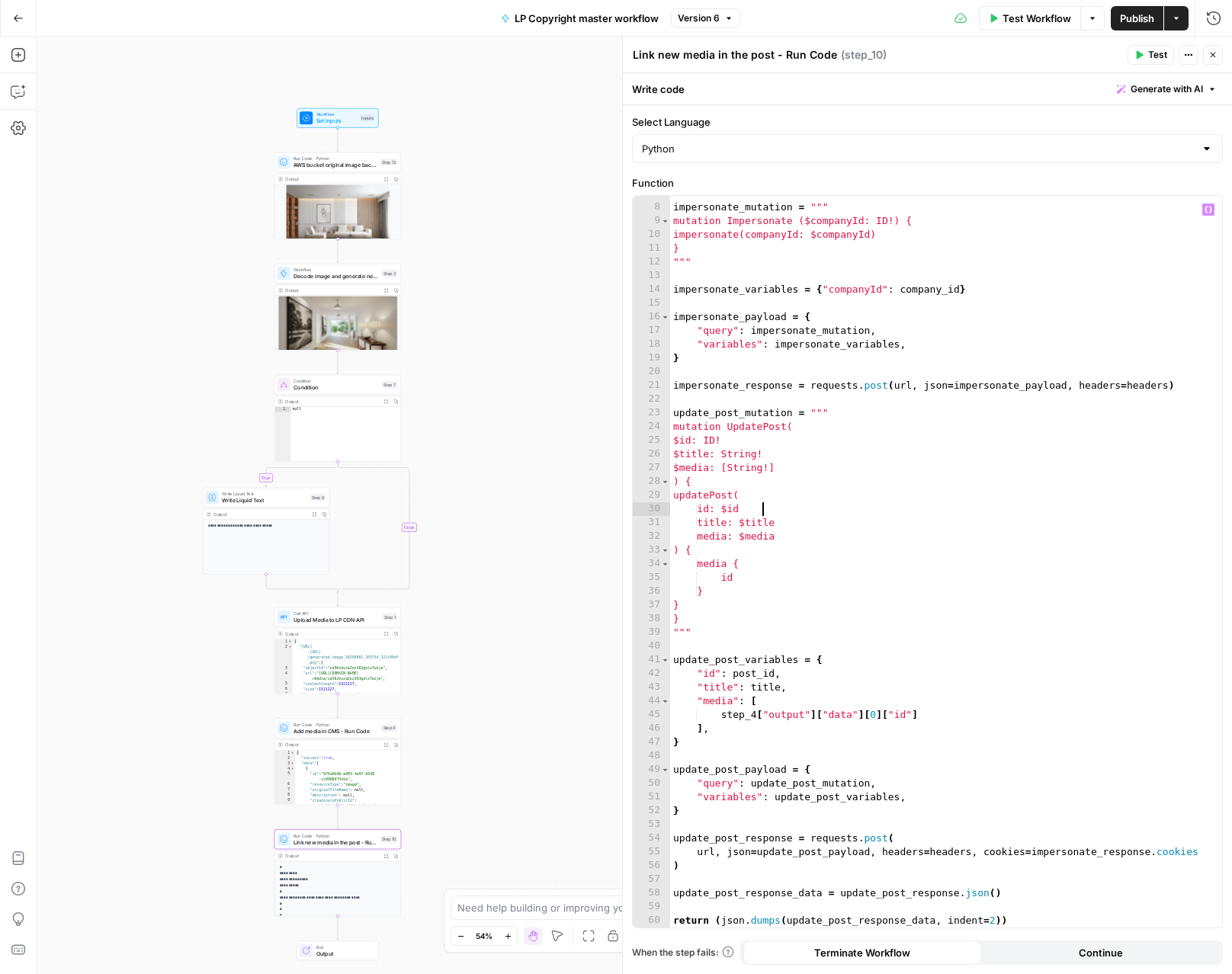
click at [950, 508] on div "impersonate_mutation = """ mutation Impersonate ($companyId: ID!) { impersonate…" at bounding box center [946, 565] width 552 height 759
click at [386, 292] on button "Expand Output" at bounding box center [386, 290] width 10 height 10
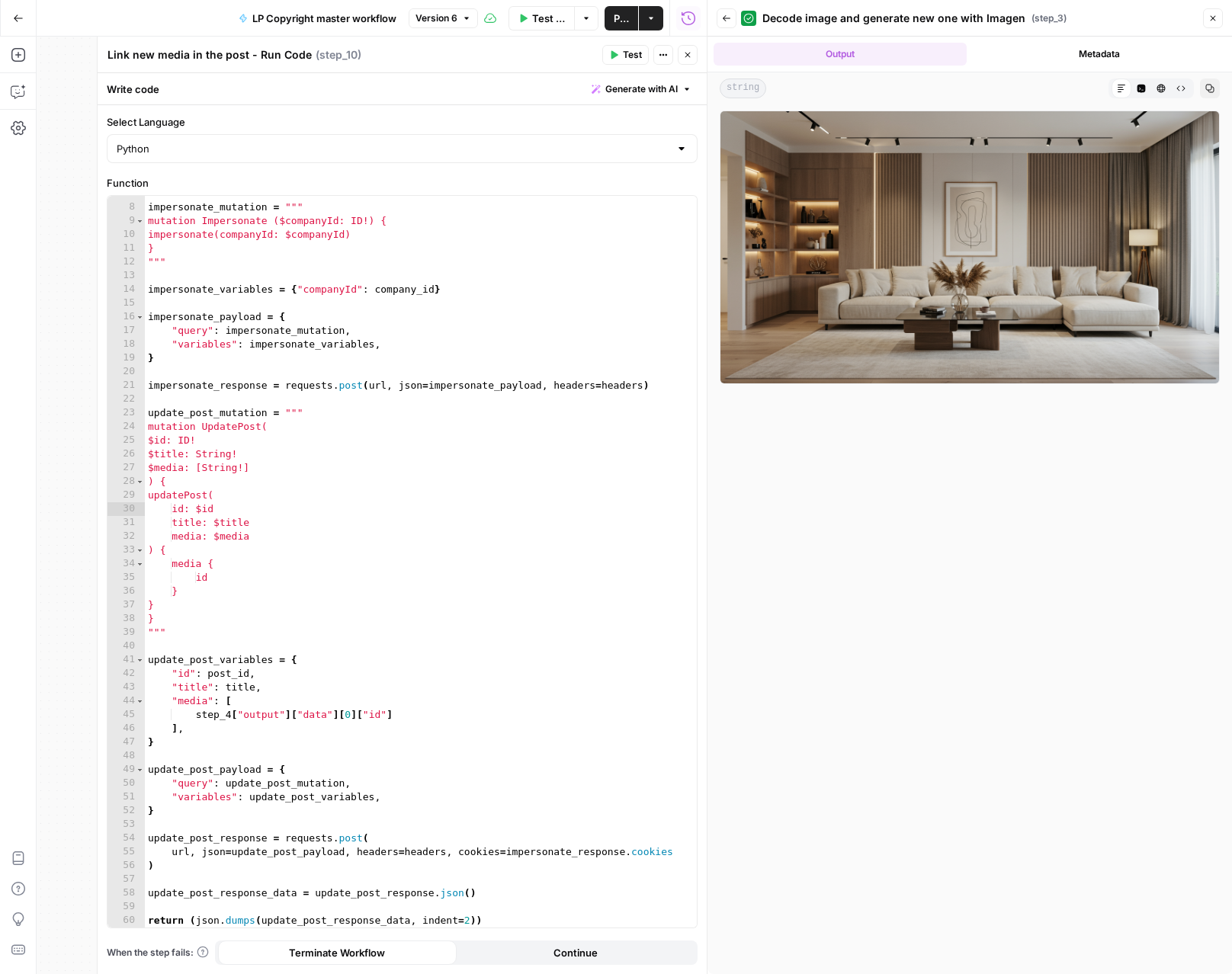
click at [1211, 21] on icon "button" at bounding box center [1212, 18] width 9 height 9
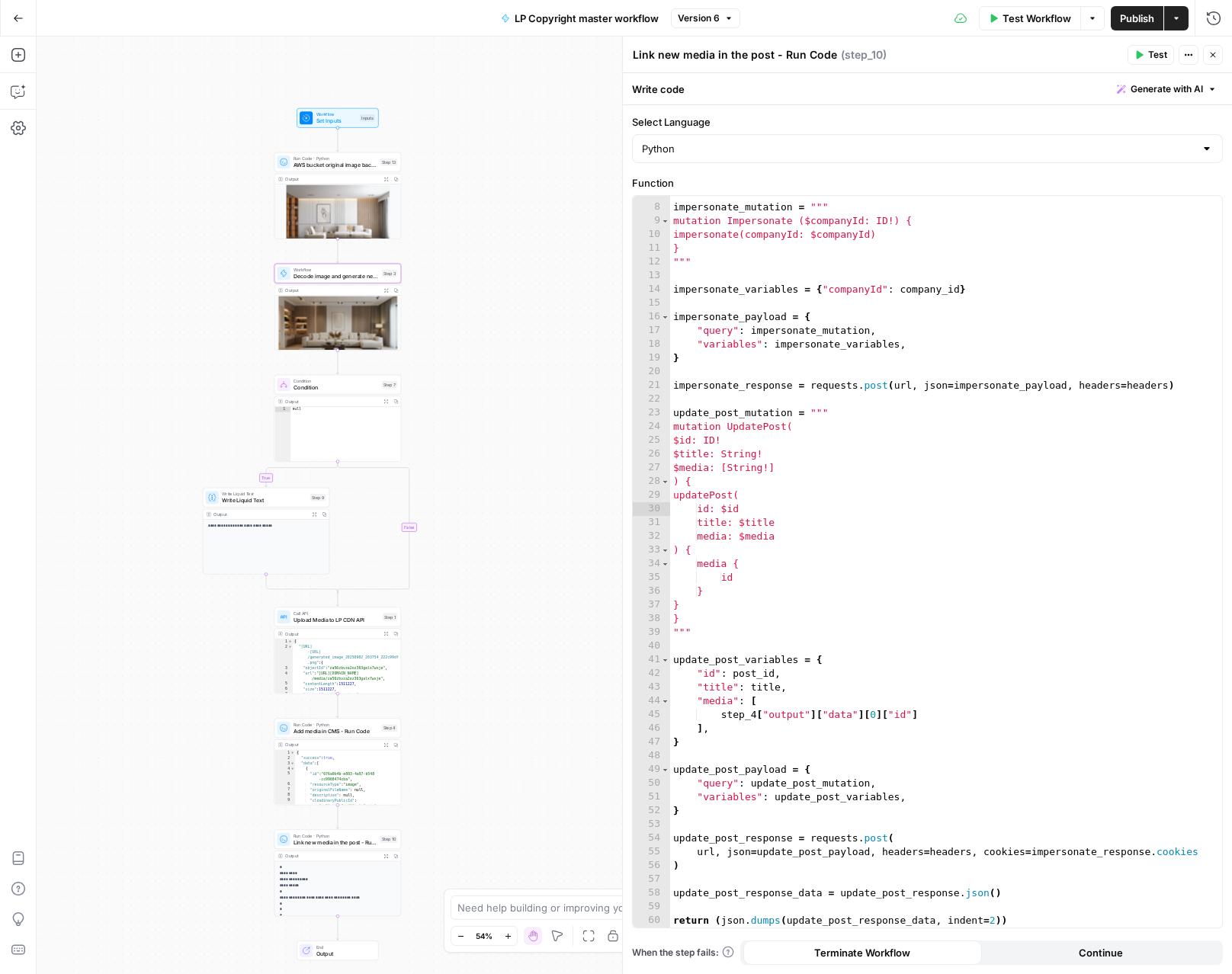
scroll to position [32, 0]
click at [337, 845] on span "Link new media in the post - Run Code" at bounding box center [335, 842] width 83 height 8
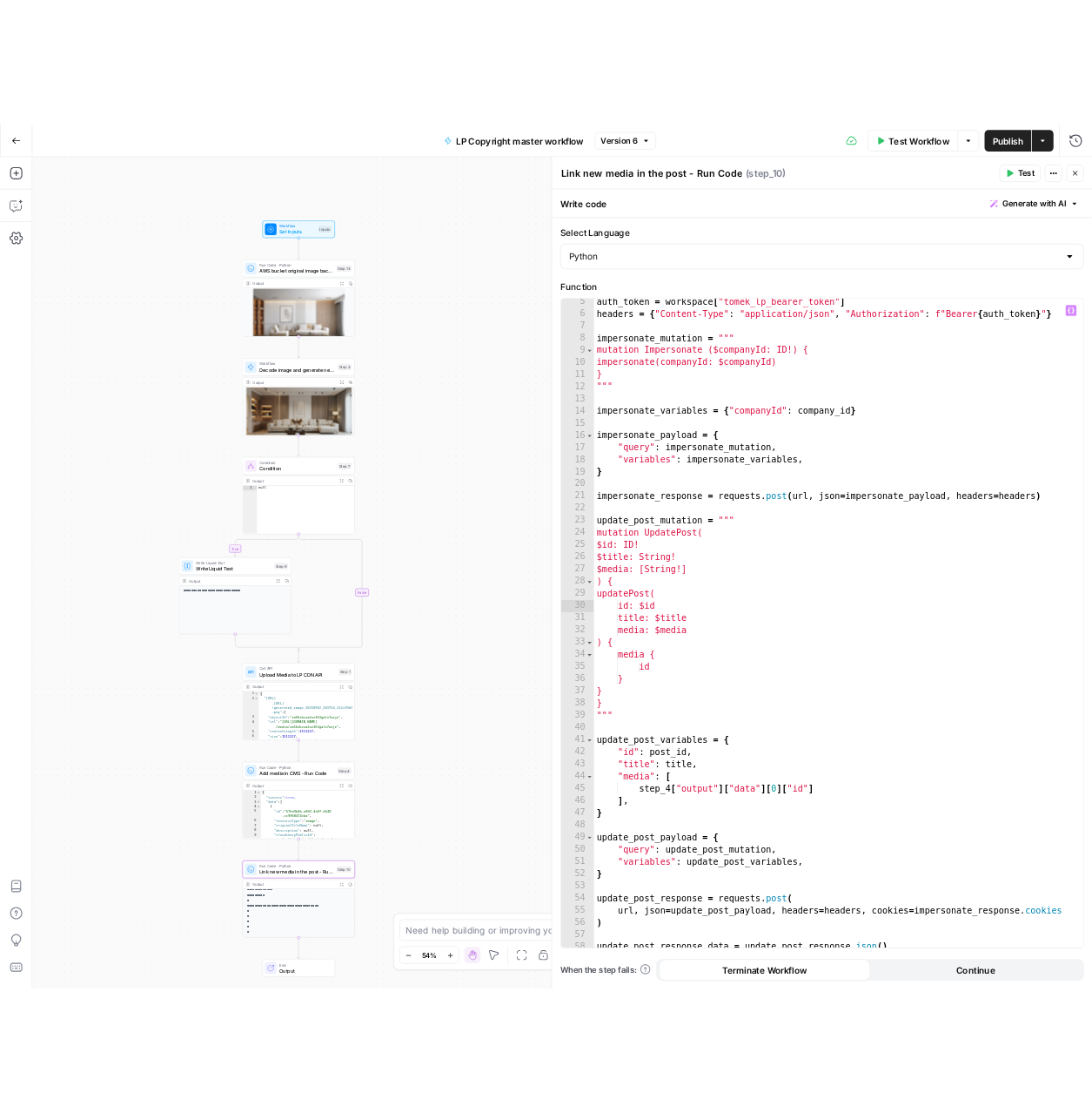
scroll to position [68, 0]
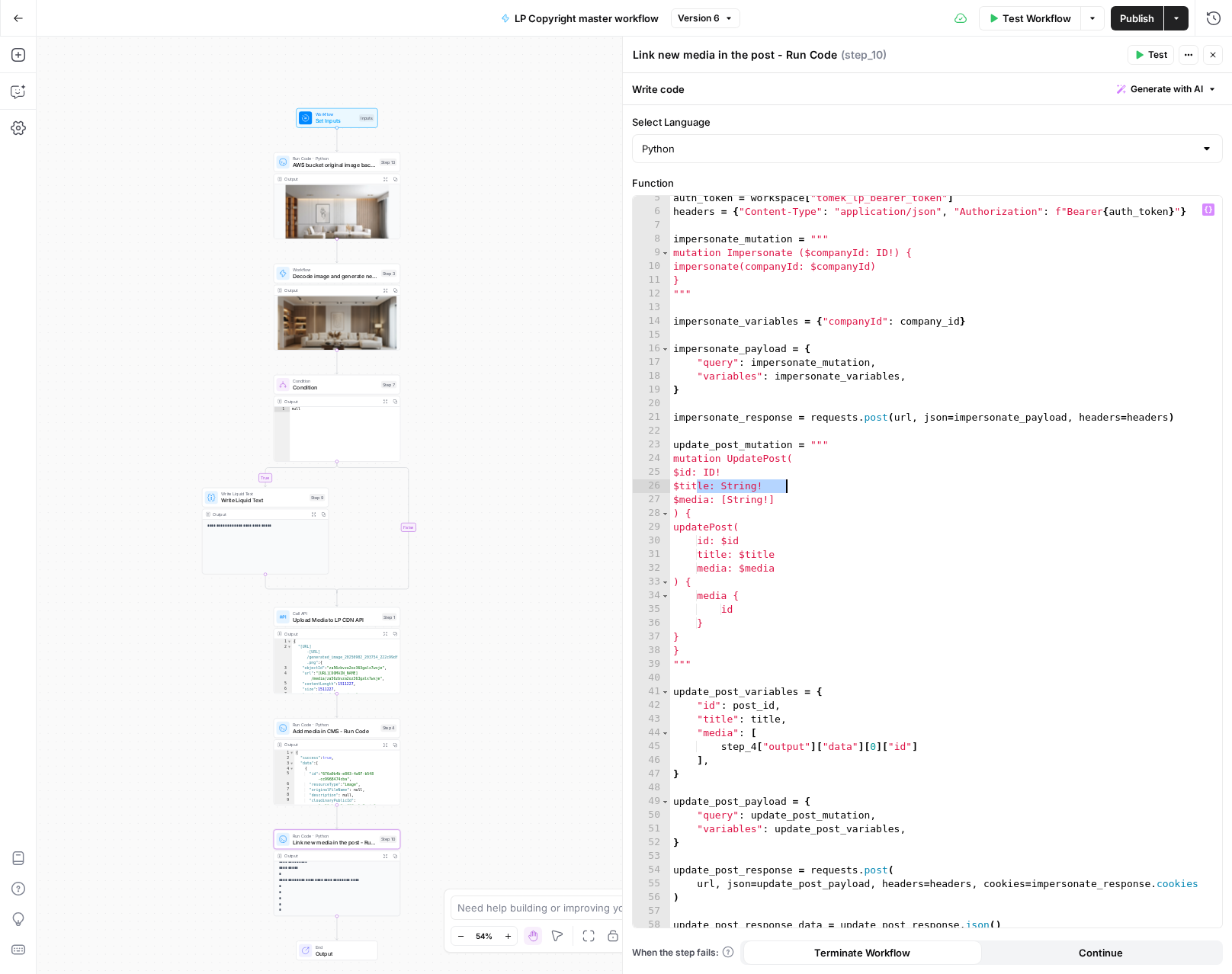
drag, startPoint x: 697, startPoint y: 485, endPoint x: 788, endPoint y: 489, distance: 91.1
click at [788, 489] on div "auth_token = workspace [ "tomek_lp_bearer_token" ] headers = { "Content-Type" :…" at bounding box center [946, 570] width 552 height 759
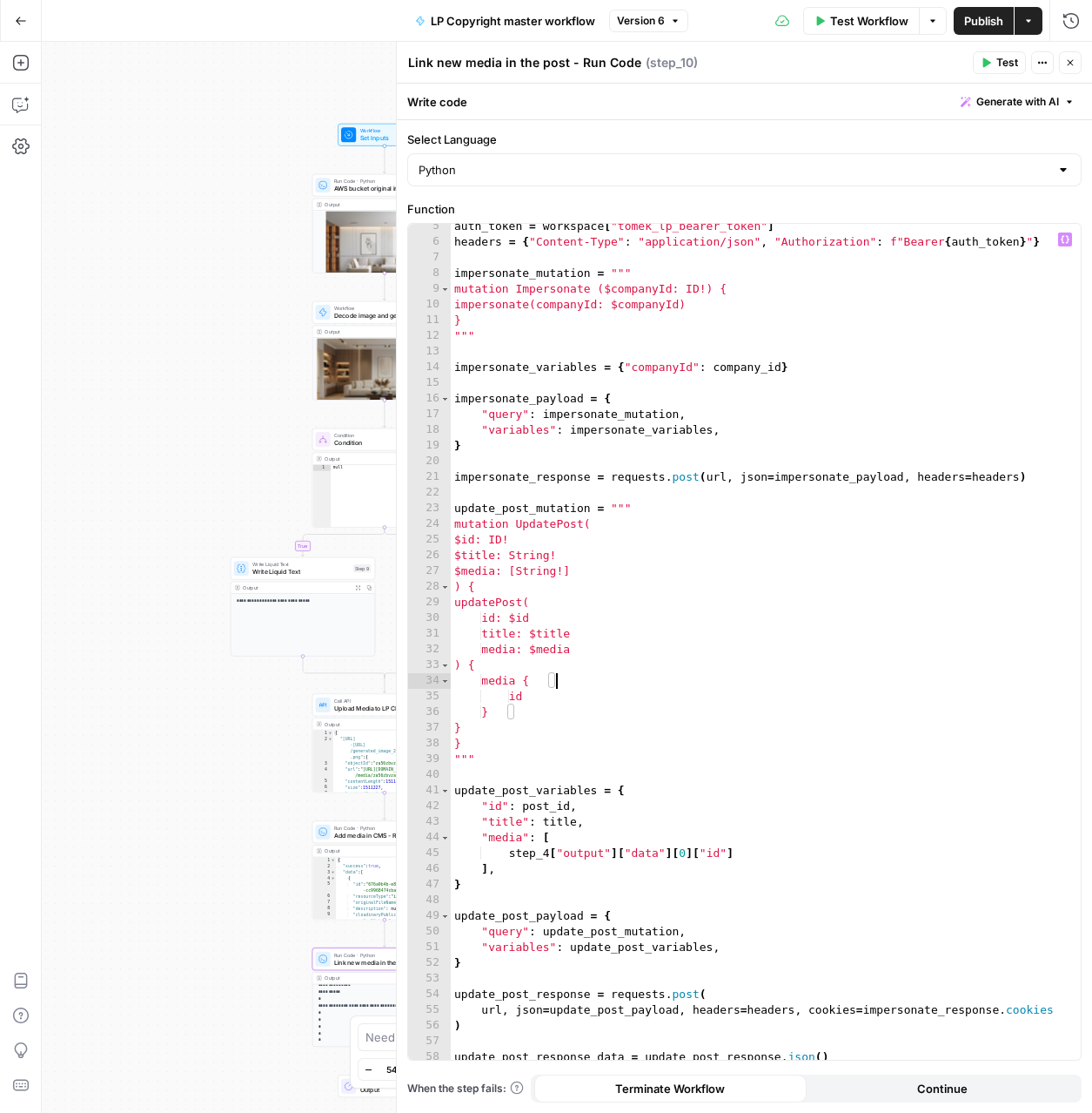
click at [786, 680] on div "auth_token = workspace [ "tomek_lp_bearer_token" ] headers = { "Content-Type" :…" at bounding box center [765, 652] width 630 height 867
click at [608, 630] on div "auth_token = workspace [ "tomek_lp_bearer_token" ] headers = { "Content-Type" :…" at bounding box center [765, 652] width 630 height 867
type textarea "**********"
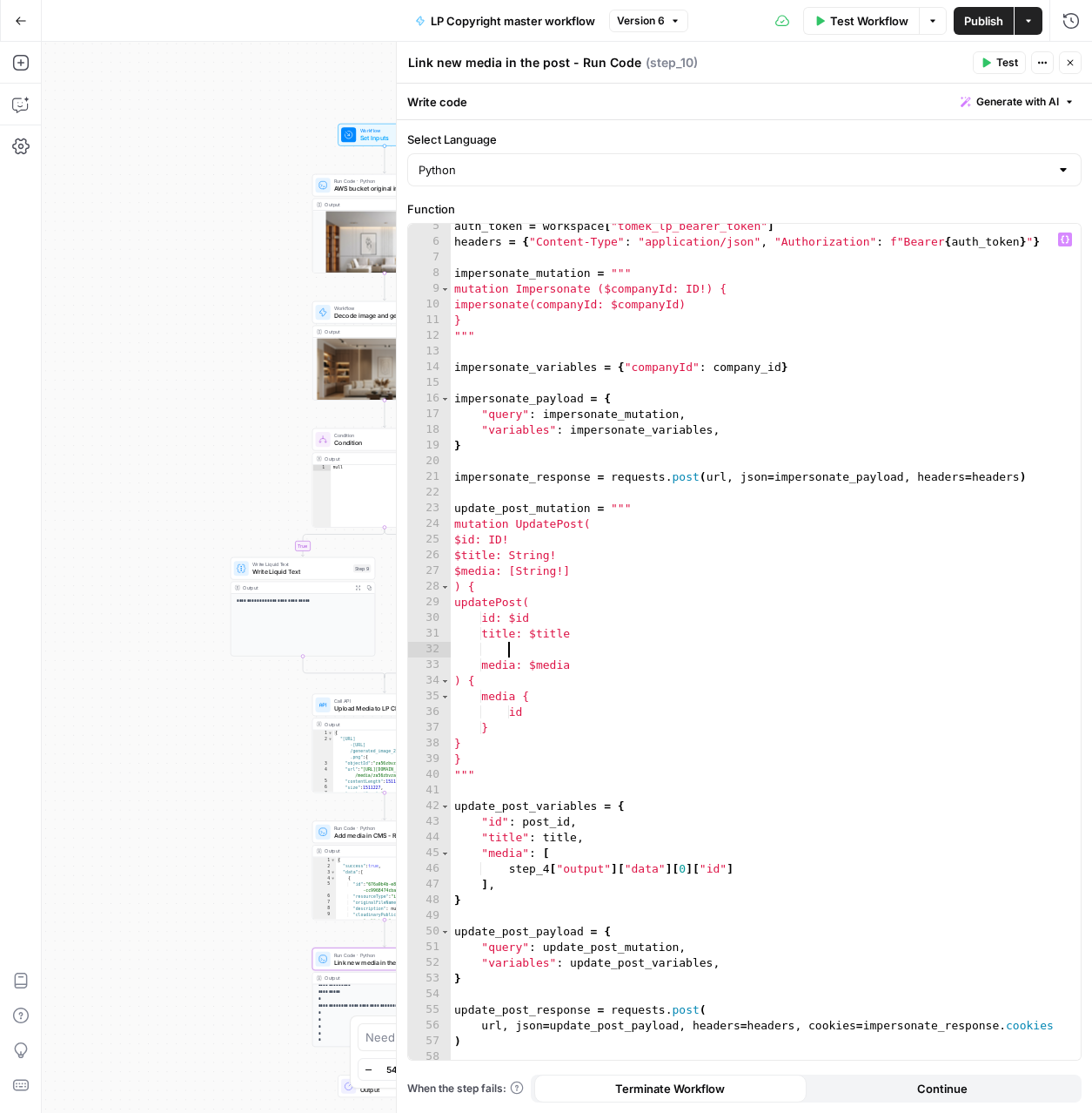
paste textarea "**********"
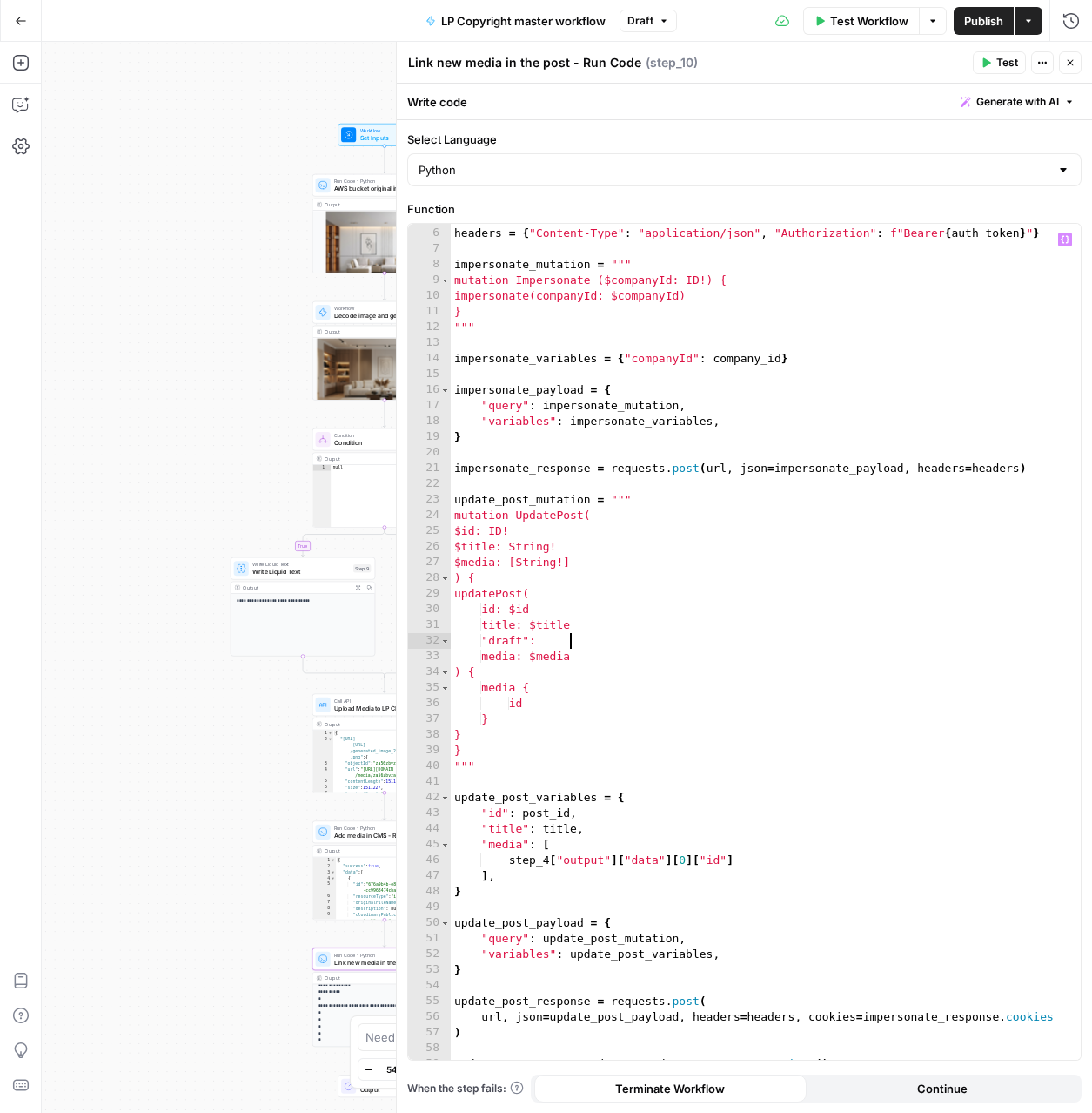
click at [581, 637] on div "auth_token = workspace [ "tomek_lp_bearer_token" ] headers = { "Content-Type" :…" at bounding box center [765, 643] width 630 height 867
click at [585, 545] on div "auth_token = workspace [ "tomek_lp_bearer_token" ] headers = { "Content-Type" :…" at bounding box center [765, 643] width 630 height 867
type textarea "**********"
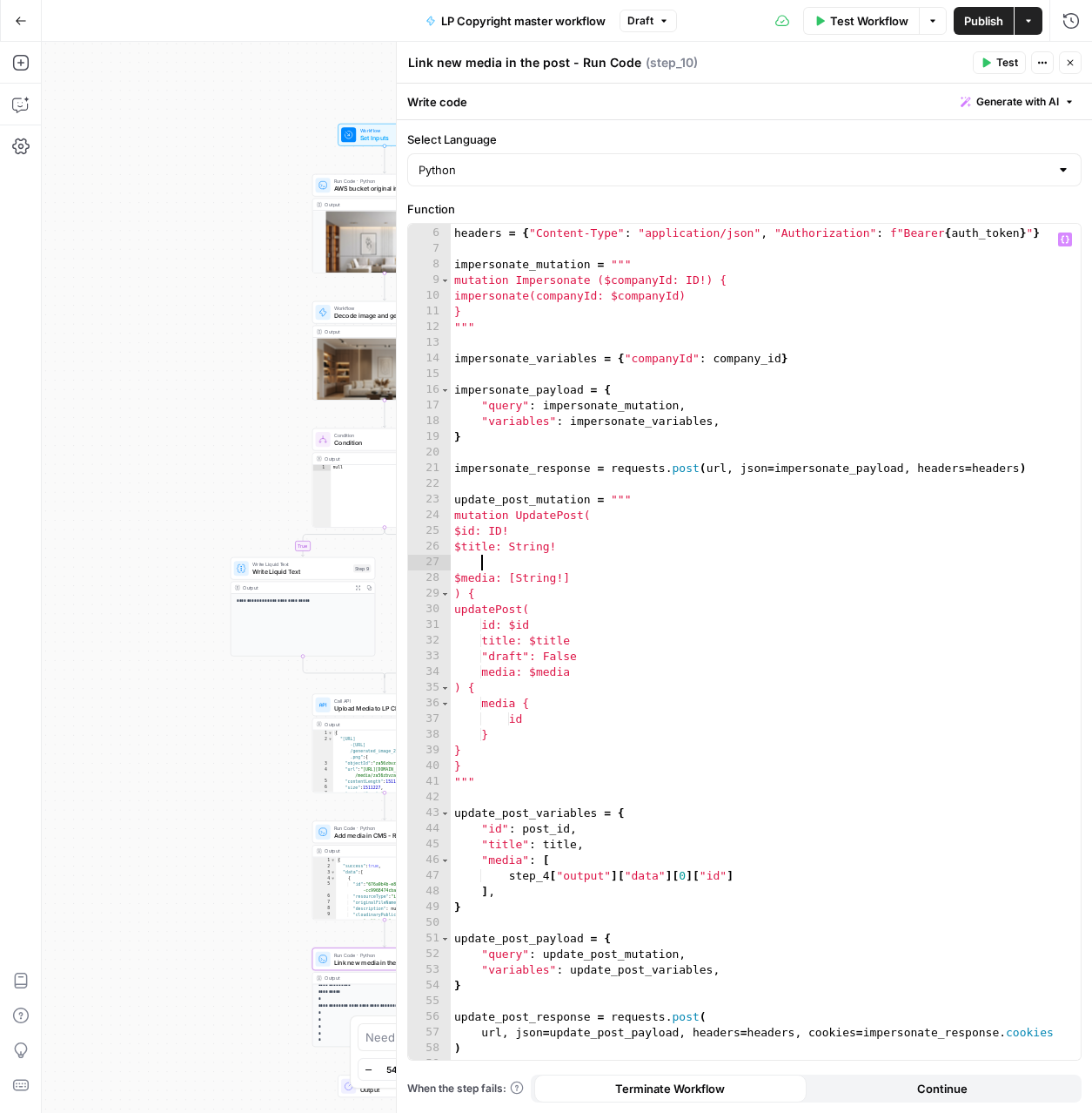
paste textarea "**********"
type textarea "***"
type textarea "**********"
type textarea "***"
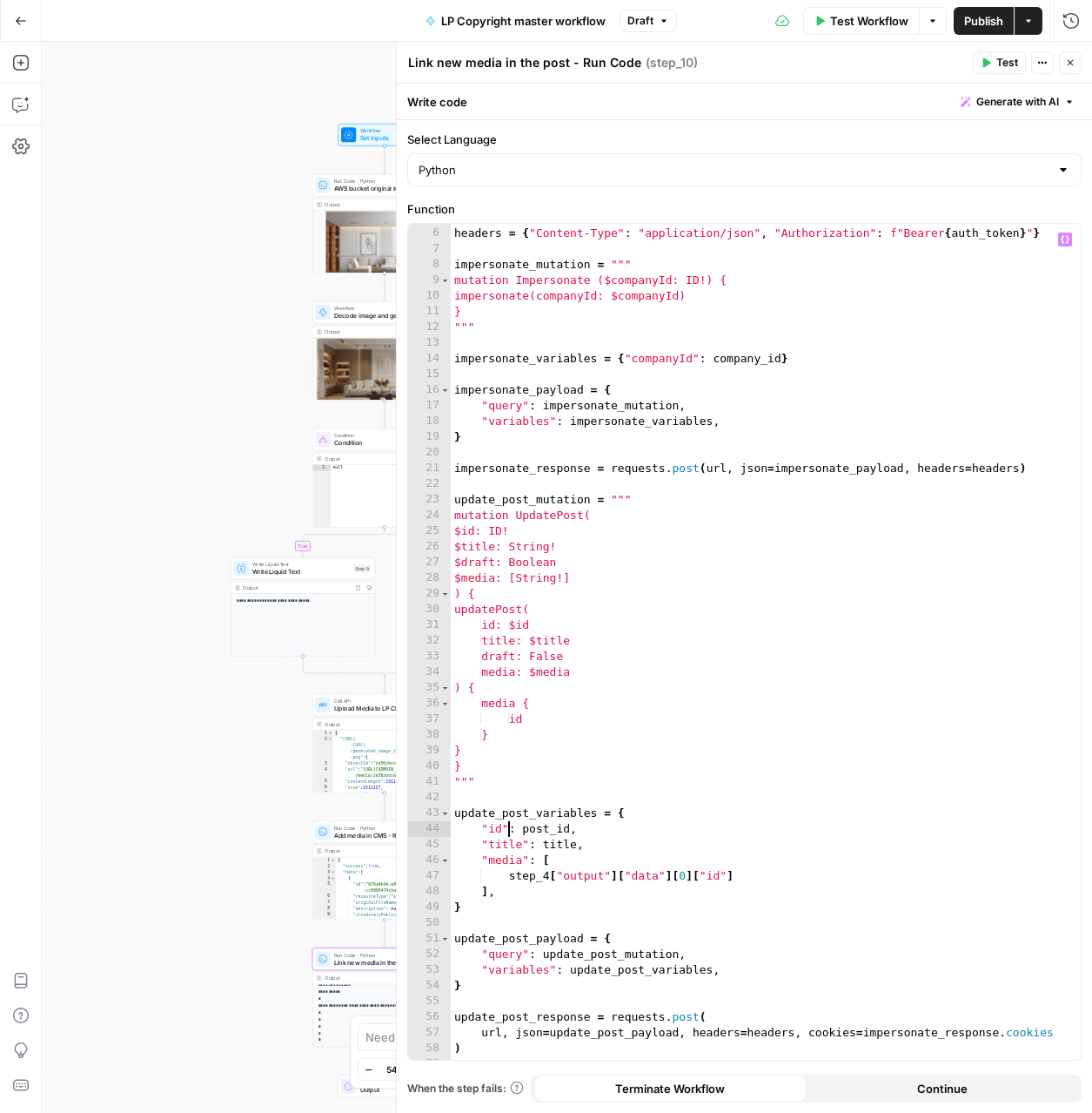
type textarea "**********"
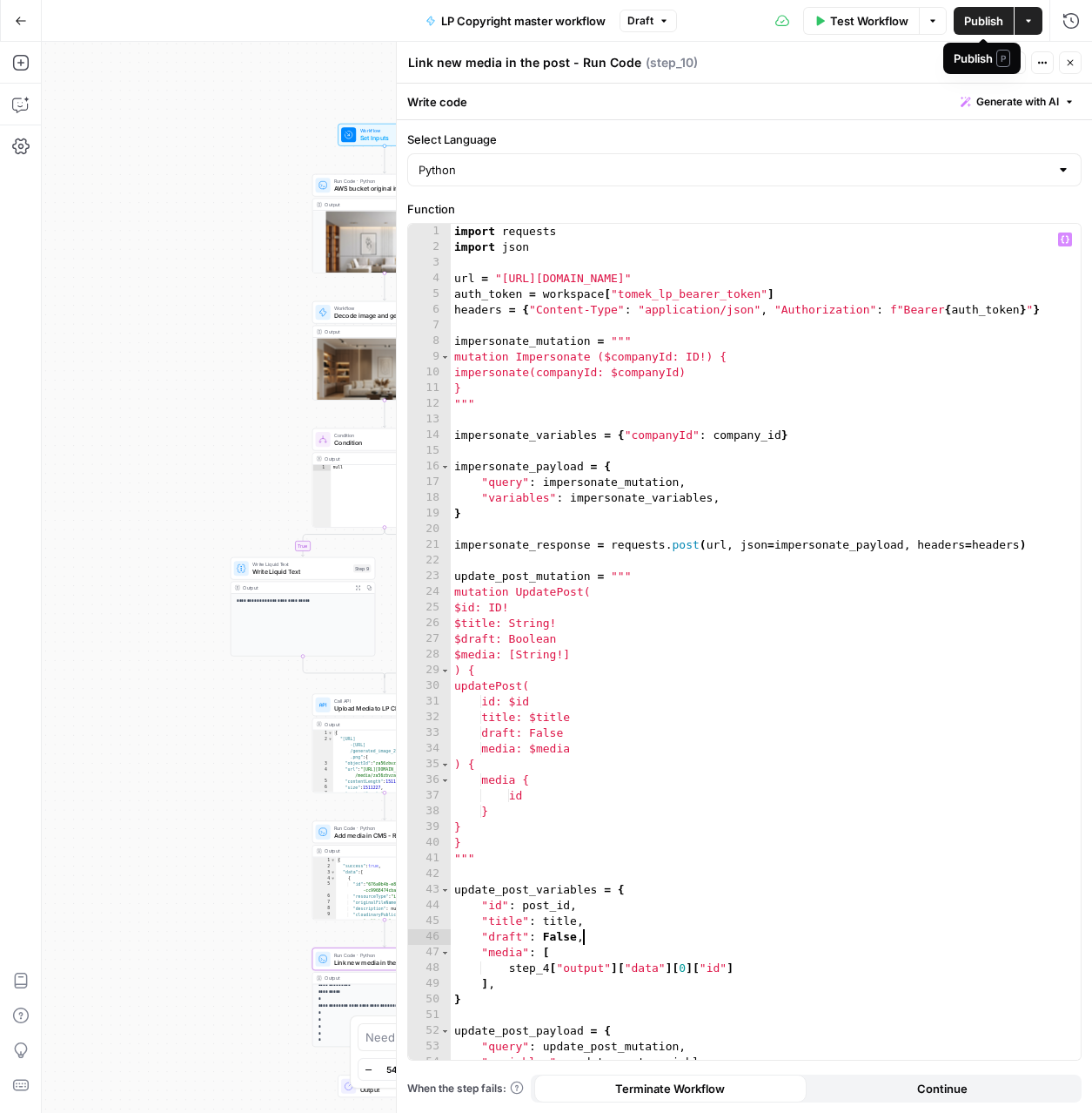
type textarea "**********"
click at [987, 18] on span "Publish" at bounding box center [984, 21] width 39 height 18
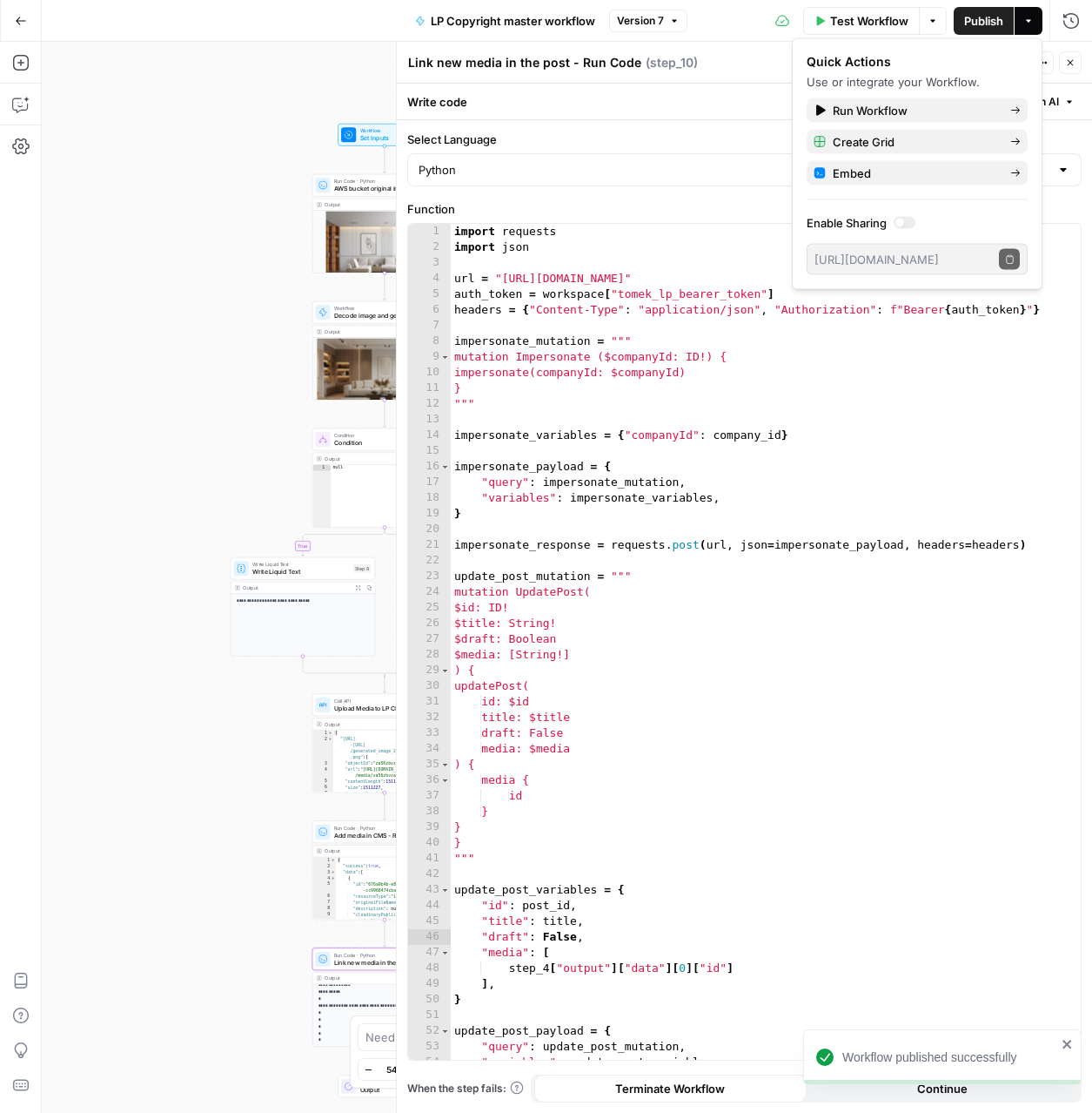
click at [1068, 64] on icon "button" at bounding box center [1070, 63] width 10 height 10
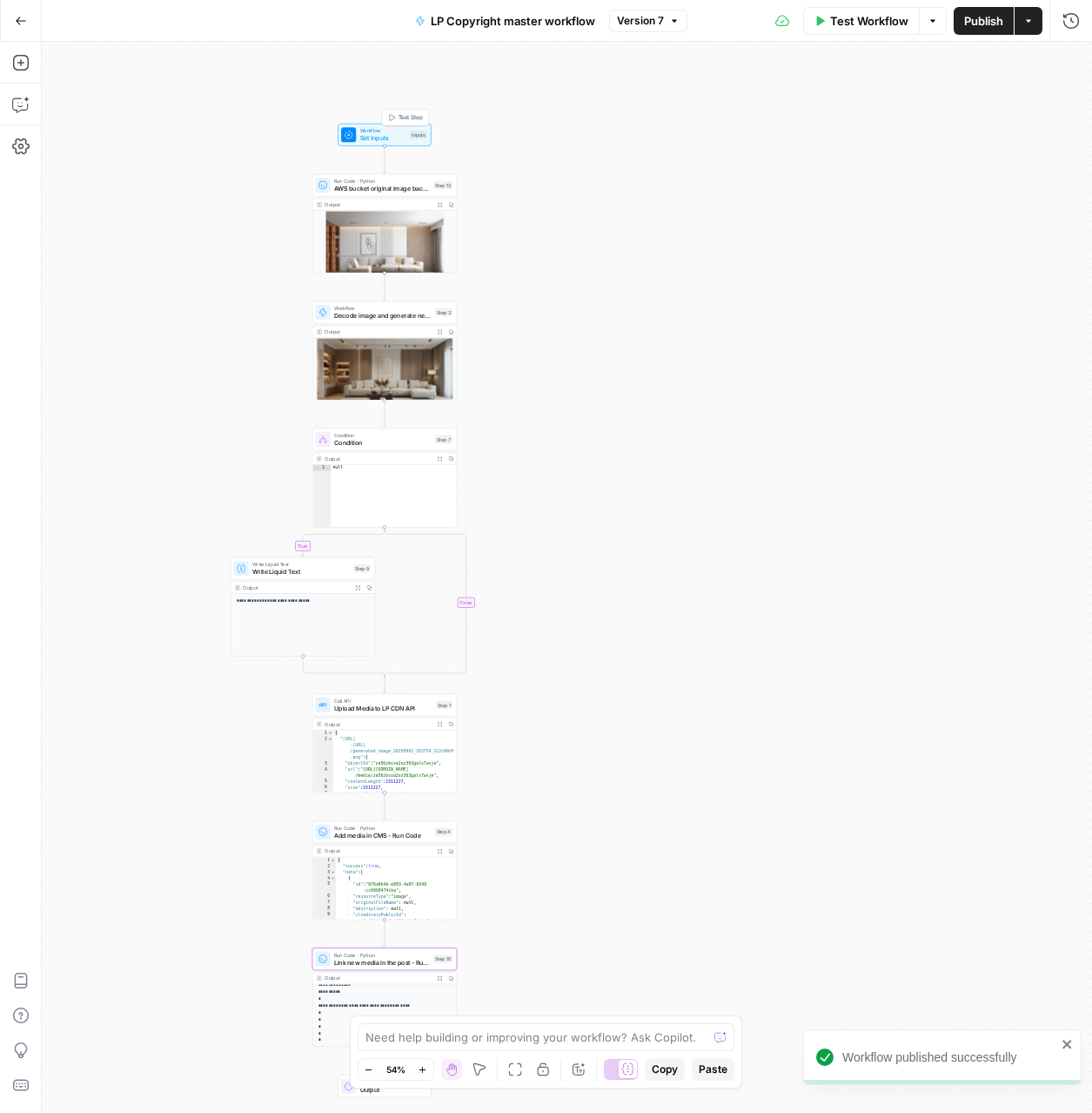
click at [399, 136] on span "Set Inputs" at bounding box center [383, 138] width 46 height 9
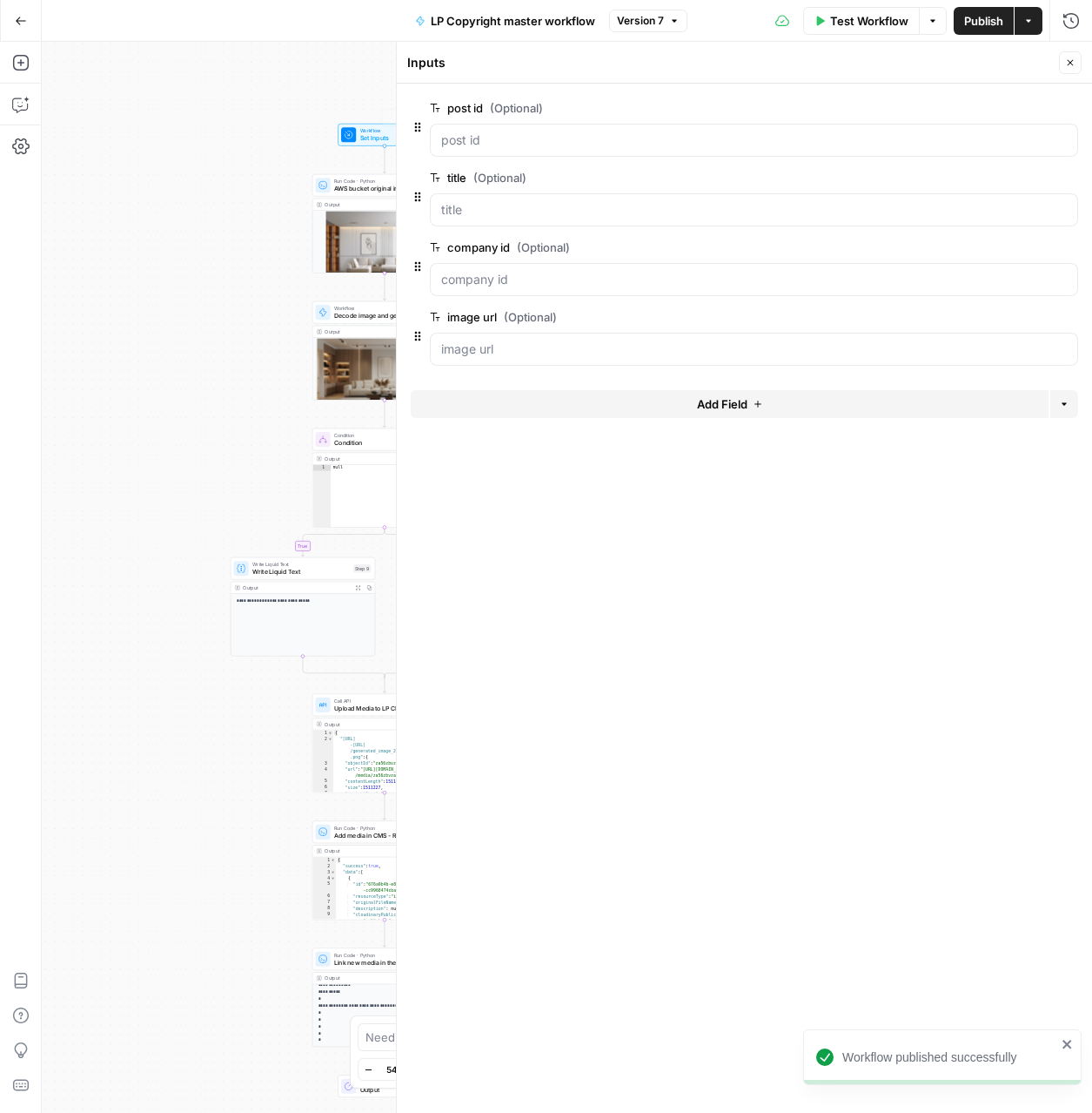
drag, startPoint x: 341, startPoint y: 100, endPoint x: 349, endPoint y: 98, distance: 8.2
click at [341, 100] on div "**********" at bounding box center [567, 577] width 1050 height 1071
click at [1074, 64] on icon "button" at bounding box center [1070, 63] width 10 height 10
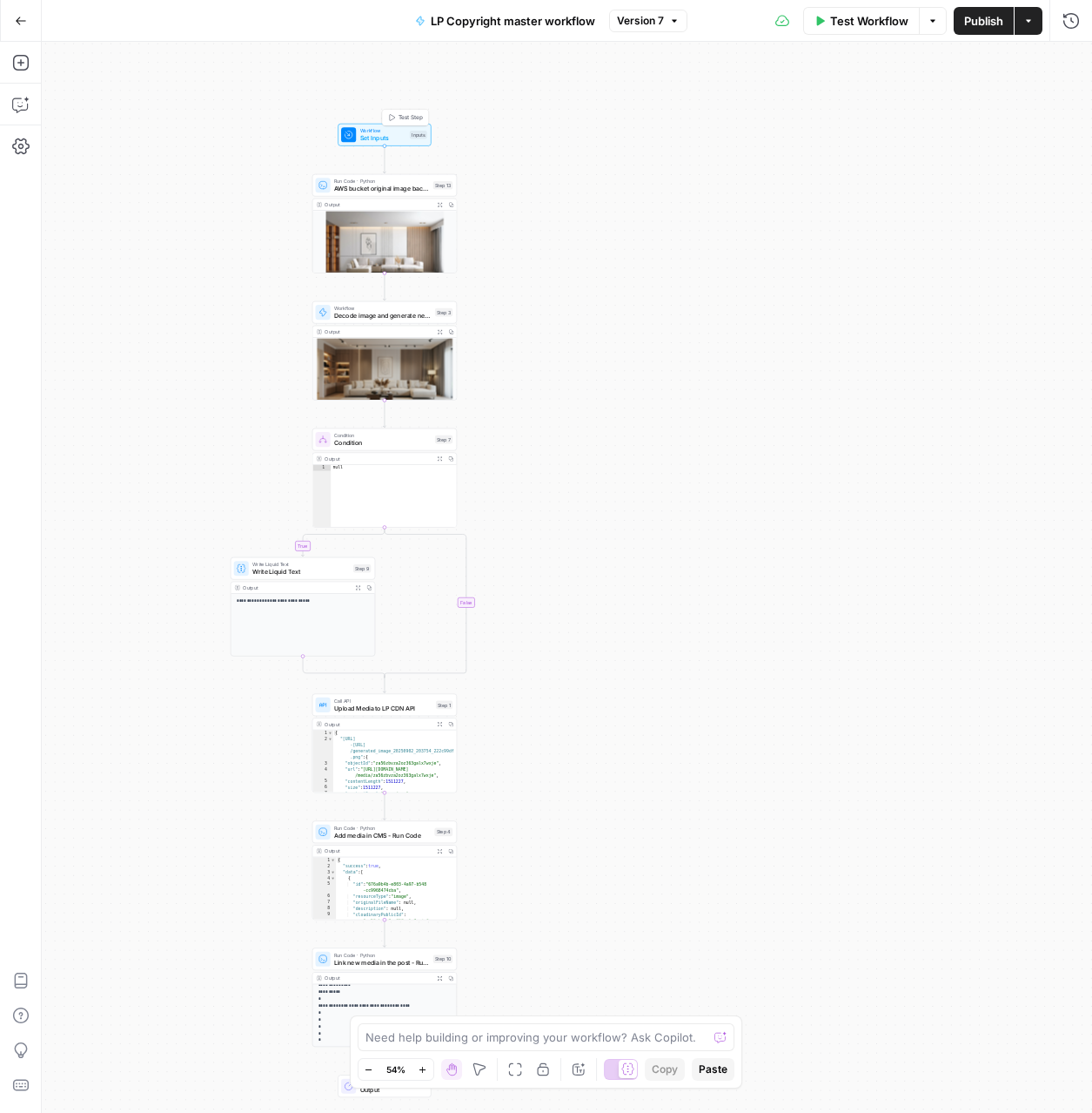
click at [412, 117] on span "Test Step" at bounding box center [411, 117] width 24 height 8
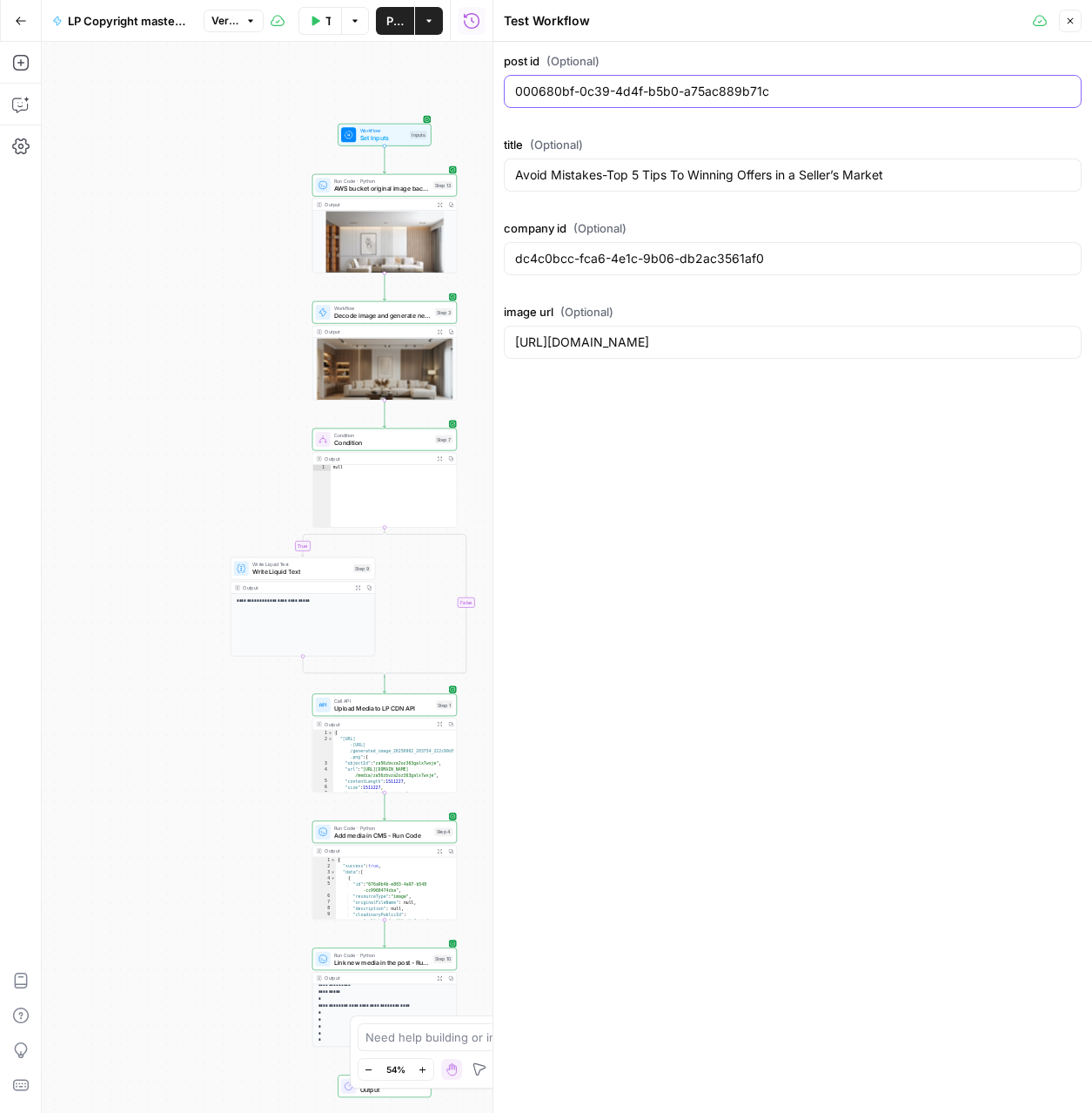
click at [904, 95] on input "000680bf-0c39-4d4f-b5b0-a75ac889b71c" at bounding box center [792, 92] width 555 height 18
click at [815, 110] on div "post id (Optional) 000680bf-0c39-4d4f-b5b0-a75ac889b71c" at bounding box center [792, 83] width 578 height 63
drag, startPoint x: 812, startPoint y: 92, endPoint x: 456, endPoint y: 72, distance: 356.6
click at [456, 72] on body "**********" at bounding box center [546, 556] width 1092 height 1113
paste input "102098-bb0f-4156-85c6-0321579ac58a"
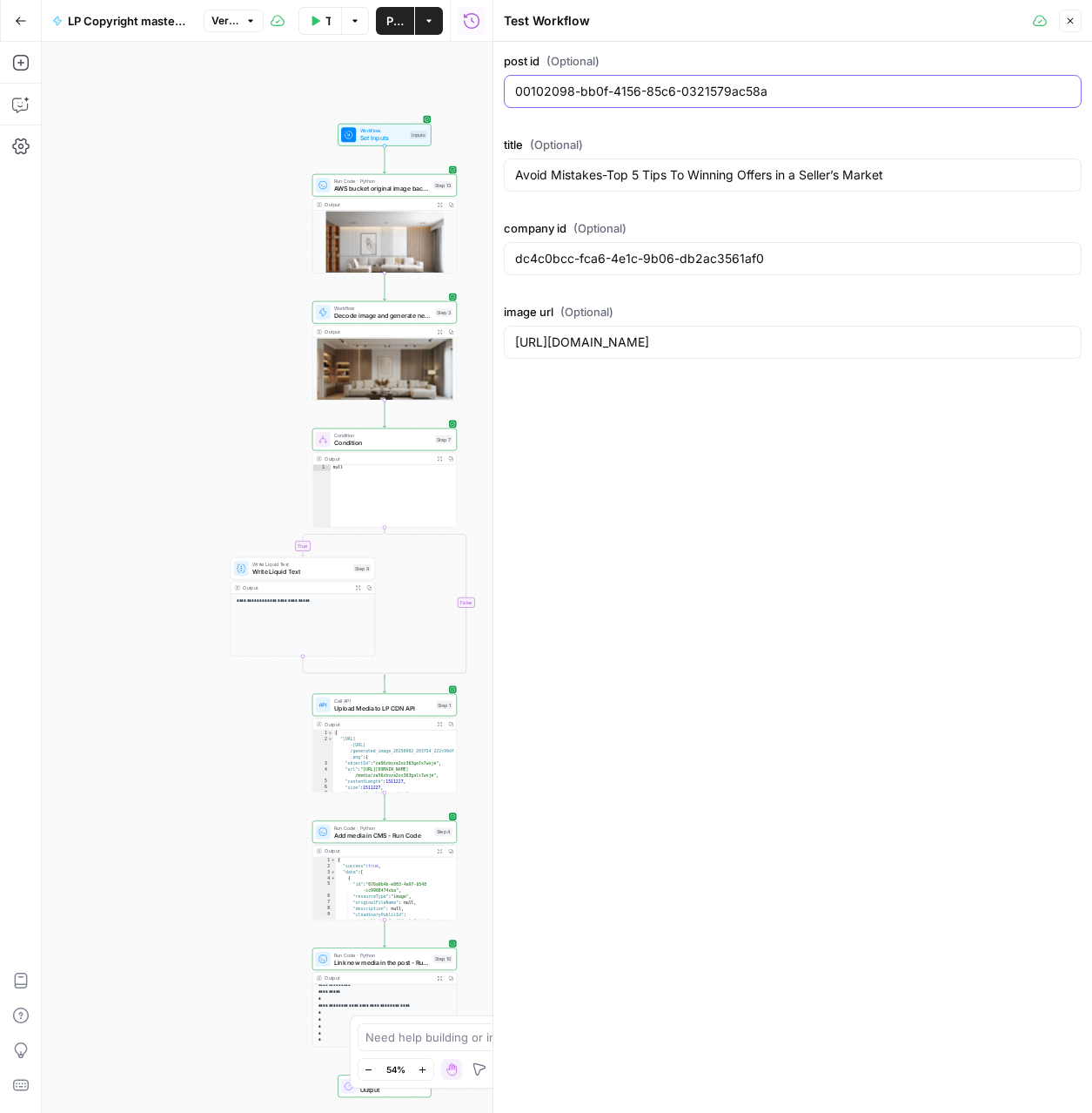
type input "00102098-bb0f-4156-85c6-0321579ac58a"
drag, startPoint x: 804, startPoint y: 262, endPoint x: 785, endPoint y: 265, distance: 19.2
click at [803, 263] on input "dc4c0bcc-fca6-4e1c-9b06-db2ac3561af0" at bounding box center [792, 259] width 555 height 18
drag, startPoint x: 785, startPoint y: 265, endPoint x: 541, endPoint y: 248, distance: 244.6
click at [541, 248] on div "dc4c0bcc-fca6-4e1c-9b06-db2ac3561af0" at bounding box center [792, 258] width 578 height 33
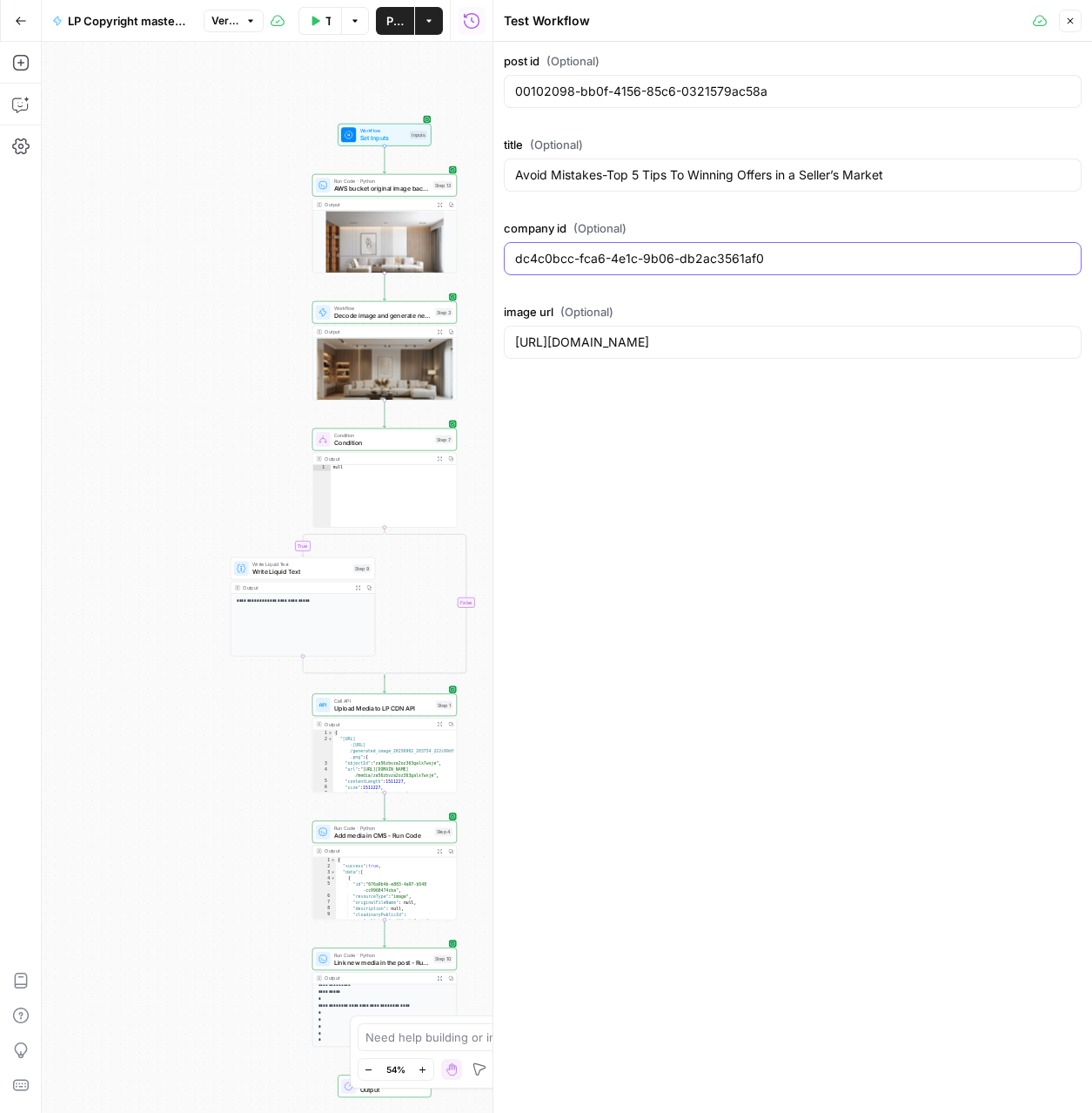
paste input "ee0da615-b576-48dd-998c-3340de6cc541"
type input "ee0da615-b576-48dd-998c-3340de6cc541"
drag, startPoint x: 827, startPoint y: 178, endPoint x: 496, endPoint y: 175, distance: 331.0
click at [496, 175] on div "Test Workflow Close post id (Optional) 00102098-bb0f-4156-85c6-0321579ac58a tit…" at bounding box center [792, 556] width 599 height 1113
paste input "http://beacham.com/blog/listings-on-west-paces-ferry-rd"
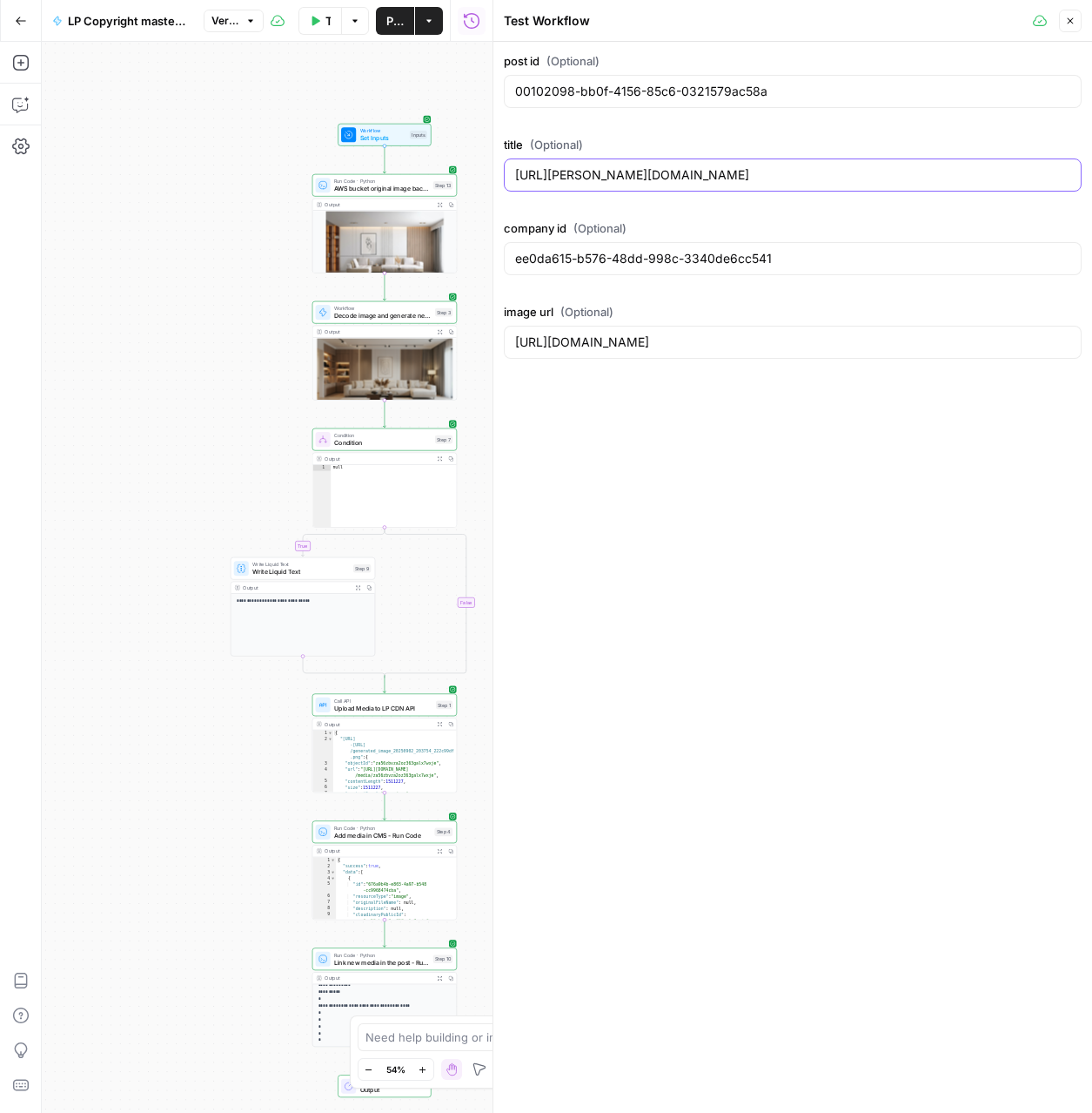
drag, startPoint x: 864, startPoint y: 174, endPoint x: 511, endPoint y: 171, distance: 353.0
click at [511, 171] on div "http://beacham.com/blog/listings-on-west-paces-ferry-rd" at bounding box center [792, 175] width 578 height 33
click at [871, 173] on input "http://beacham.com/blog/listings-on-west-paces-ferry-rd" at bounding box center [792, 175] width 555 height 18
drag, startPoint x: 796, startPoint y: 165, endPoint x: 586, endPoint y: 170, distance: 210.1
click at [587, 171] on input "http://beacham.com/blog/listings-on-west-paces-ferry-rd" at bounding box center [792, 175] width 555 height 18
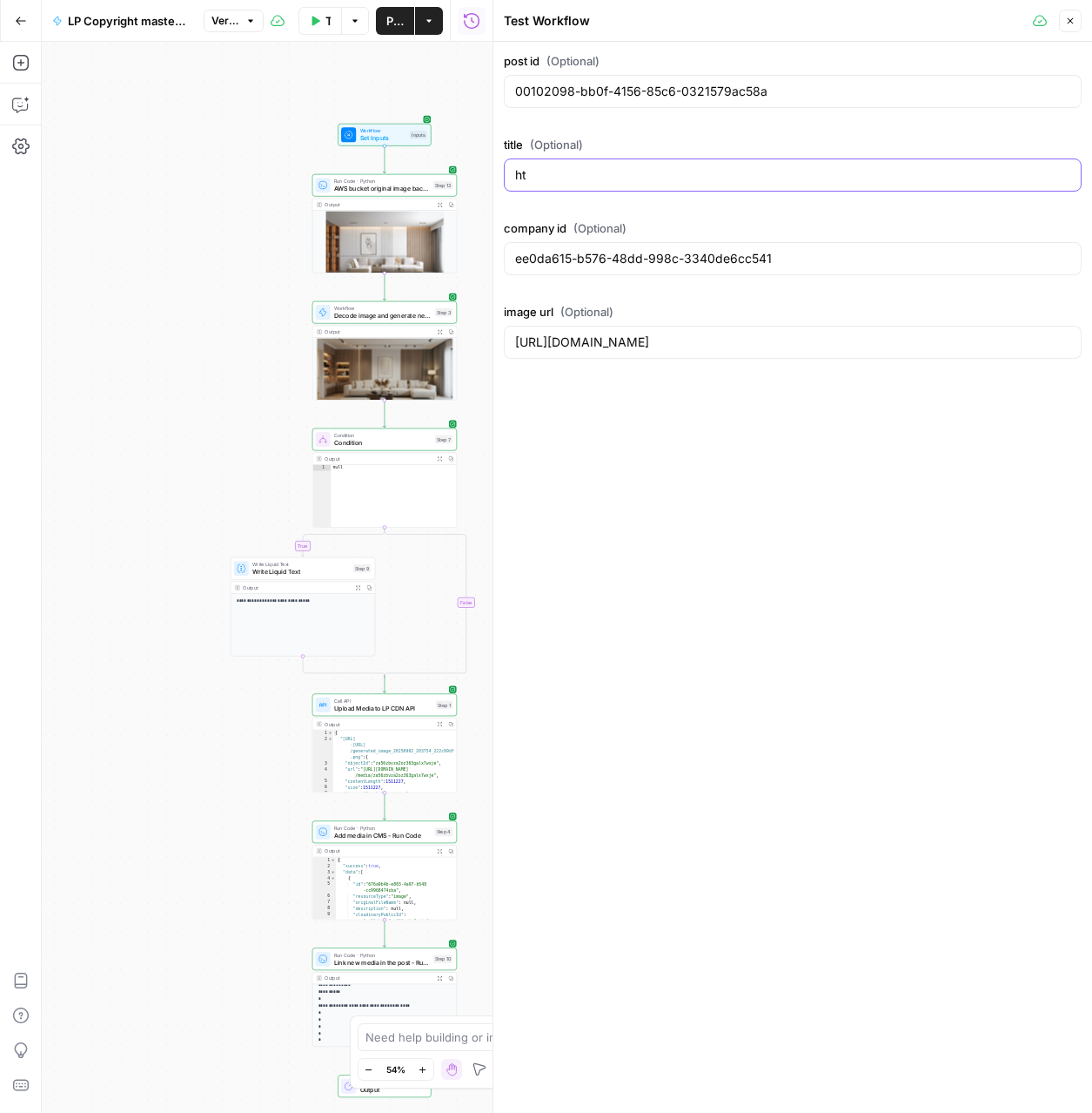
type input "h"
paste input "Listings on West Paces Ferry Rd"
type input "Listings on West Paces Ferry Rd"
click at [942, 344] on input "https://res.cloudinary.com/luxuryp/image/upload/v1722115123/diwoh3cwzjeecedgfw2…" at bounding box center [792, 342] width 555 height 18
paste input "[URL][DOMAIN_NAME]"
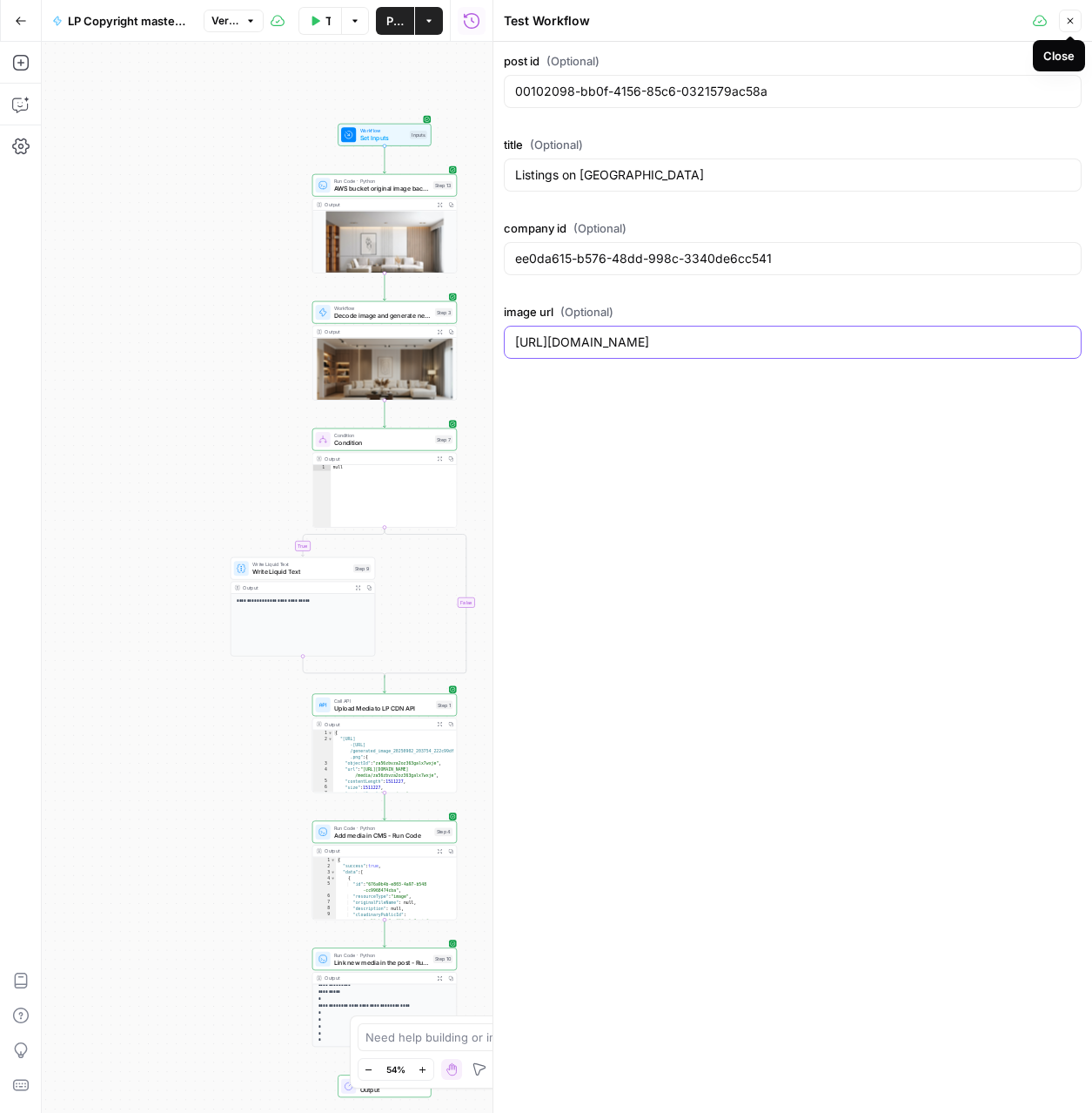
type input "[URL][DOMAIN_NAME]"
click at [1064, 26] on button "Close" at bounding box center [1071, 21] width 22 height 22
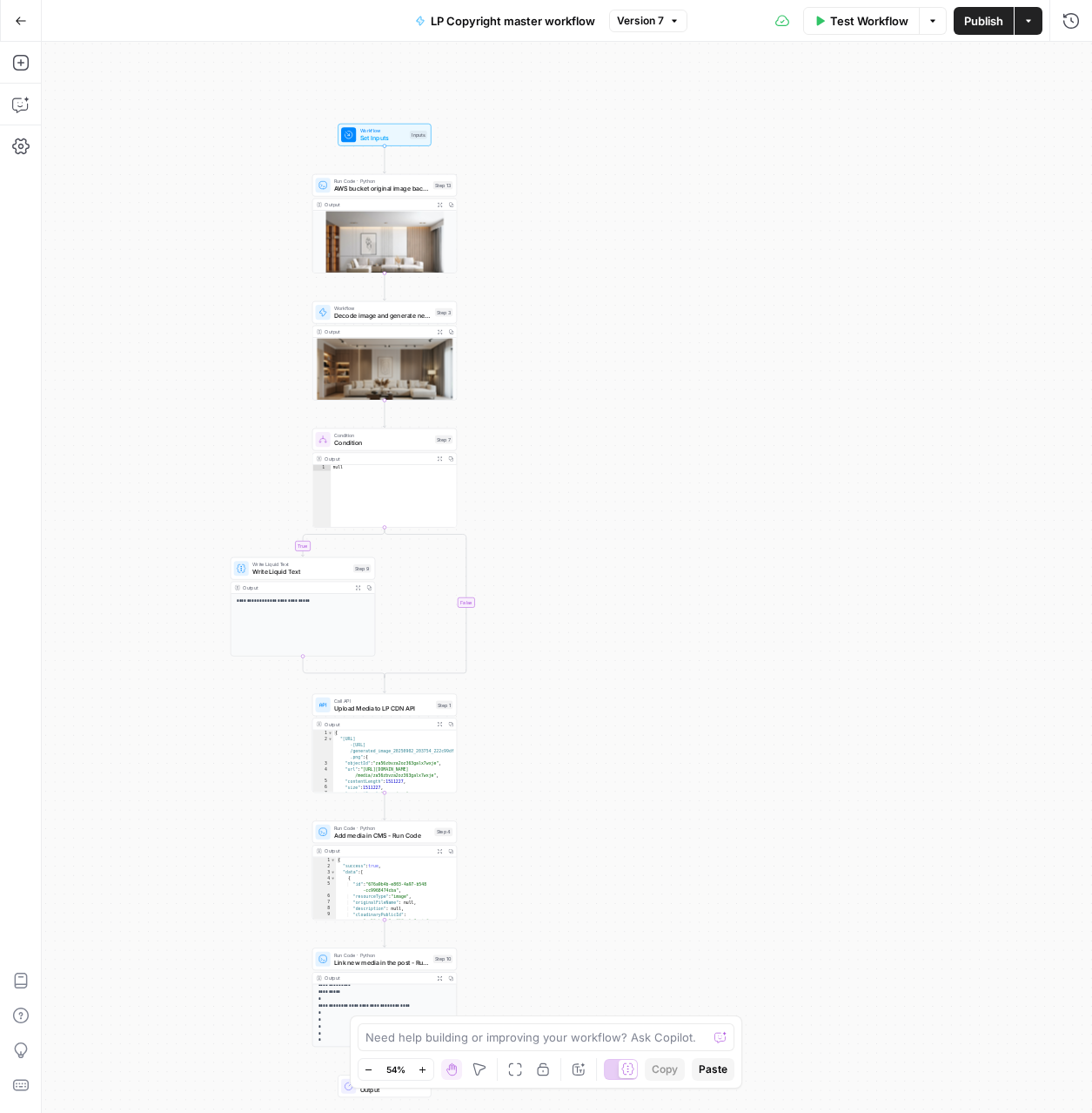
click at [889, 25] on span "Test Workflow" at bounding box center [869, 21] width 78 height 18
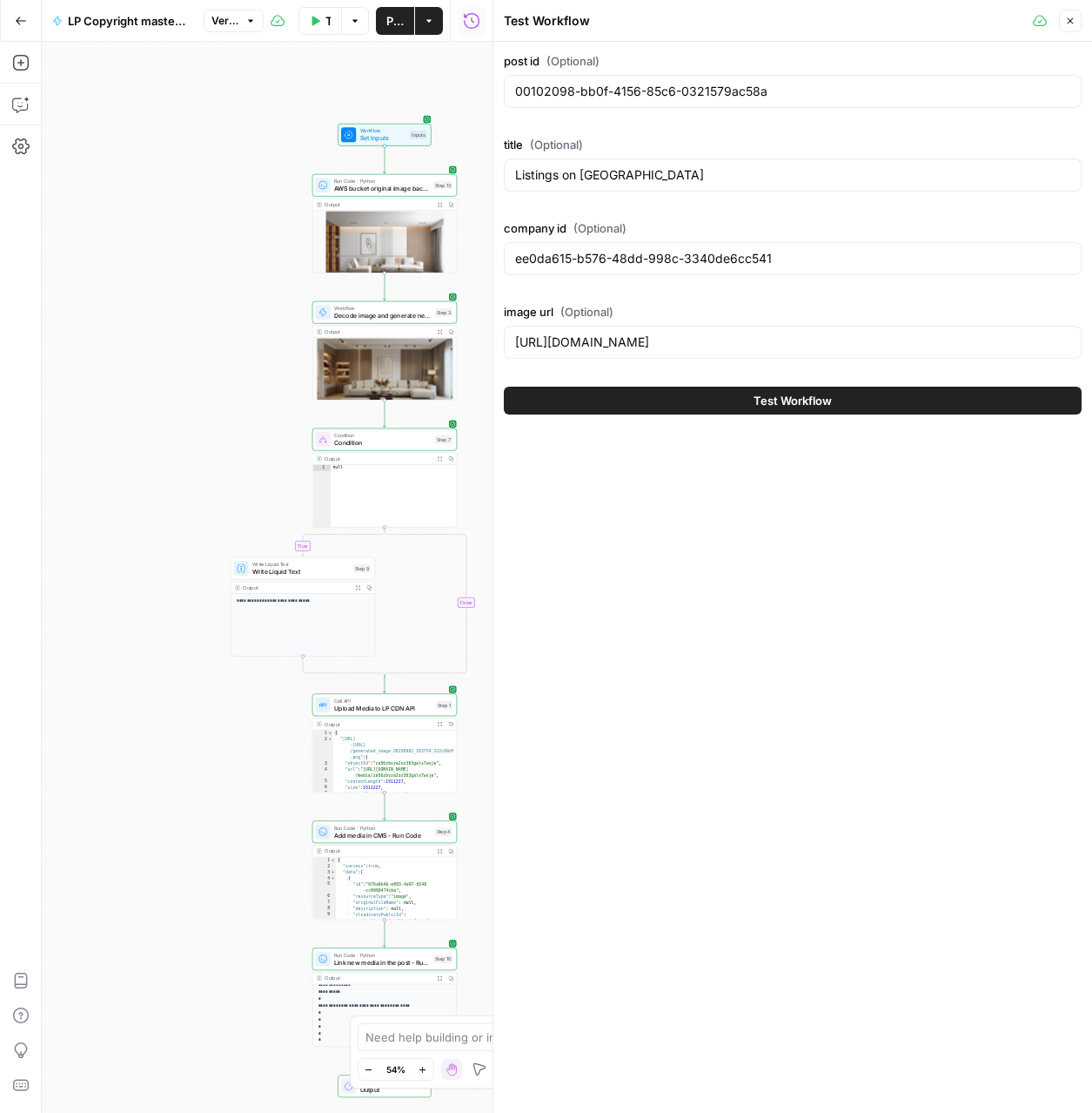
click at [804, 408] on span "Test Workflow" at bounding box center [792, 401] width 78 height 18
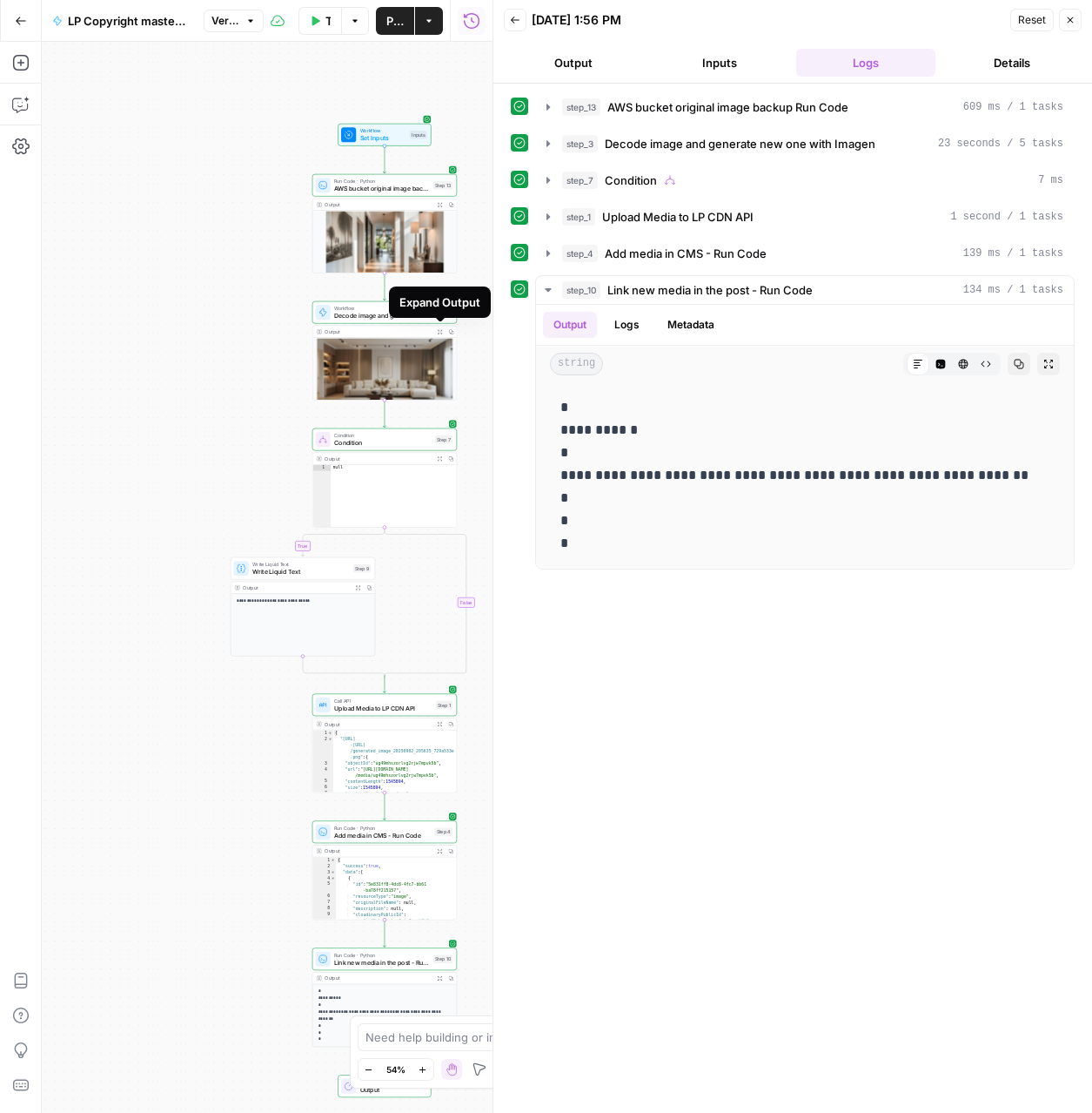
click at [440, 329] on icon "button" at bounding box center [440, 331] width 6 height 6
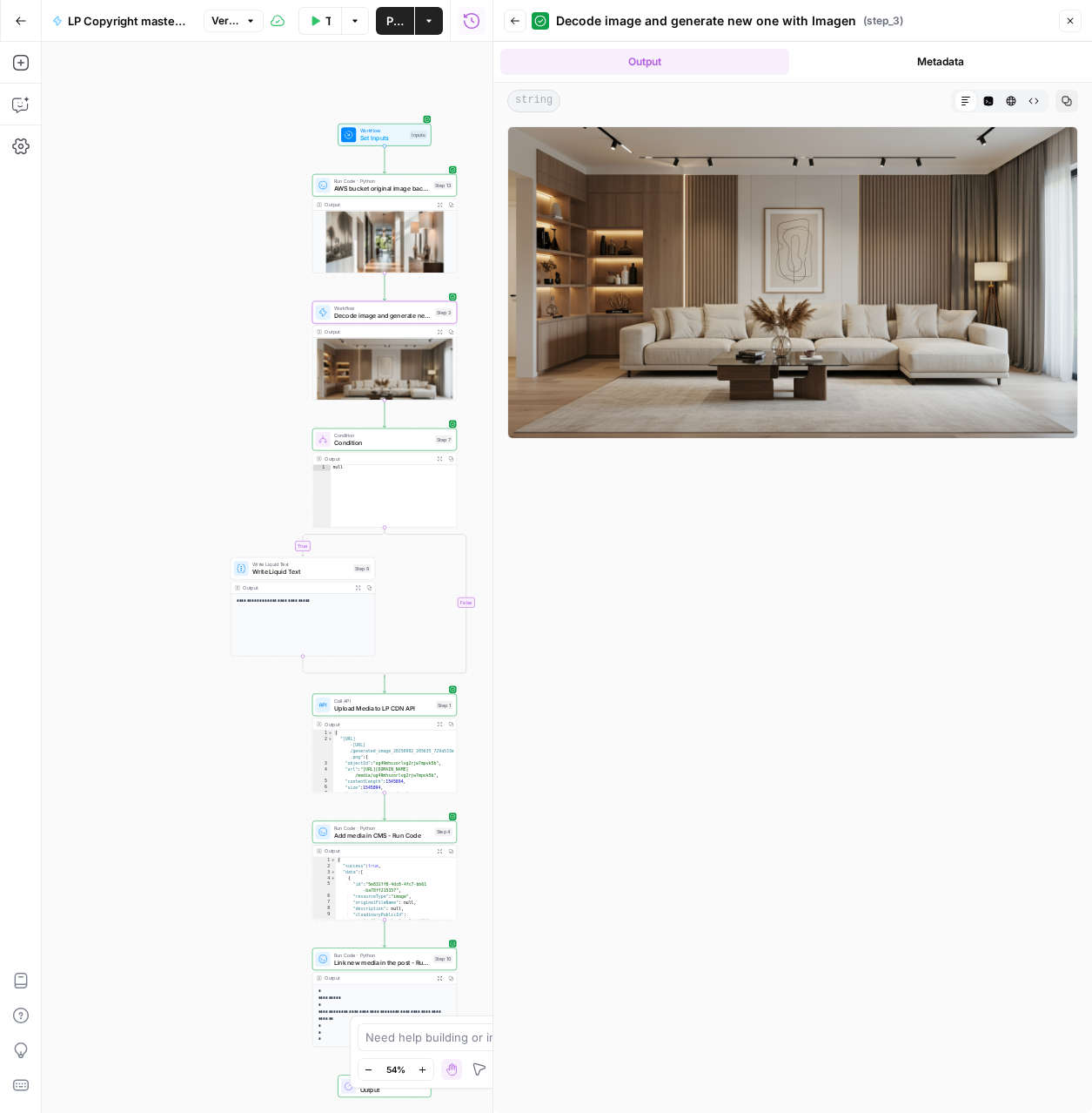
click at [994, 98] on button "Code Editor" at bounding box center [988, 101] width 22 height 22
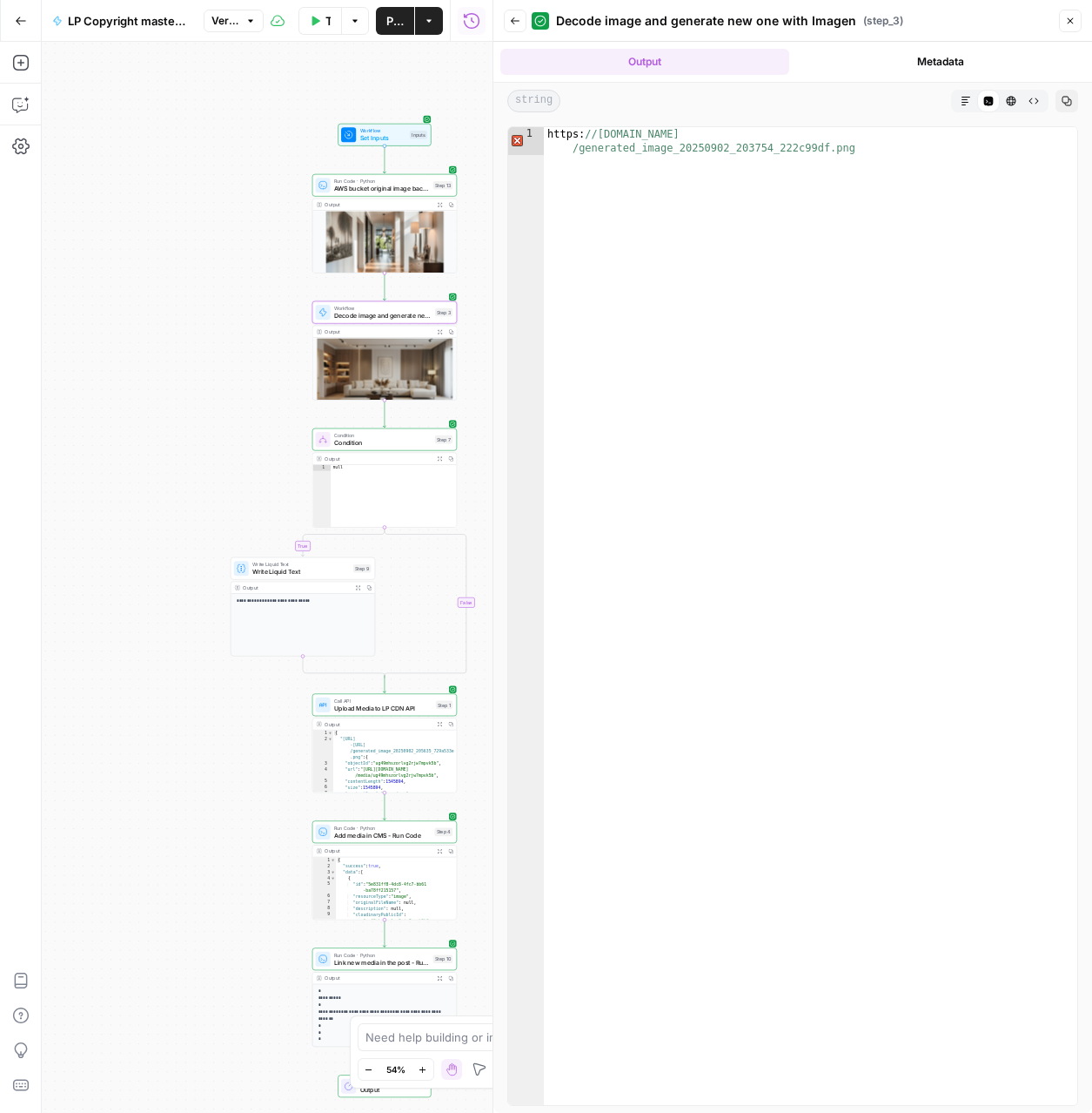
type textarea "**********"
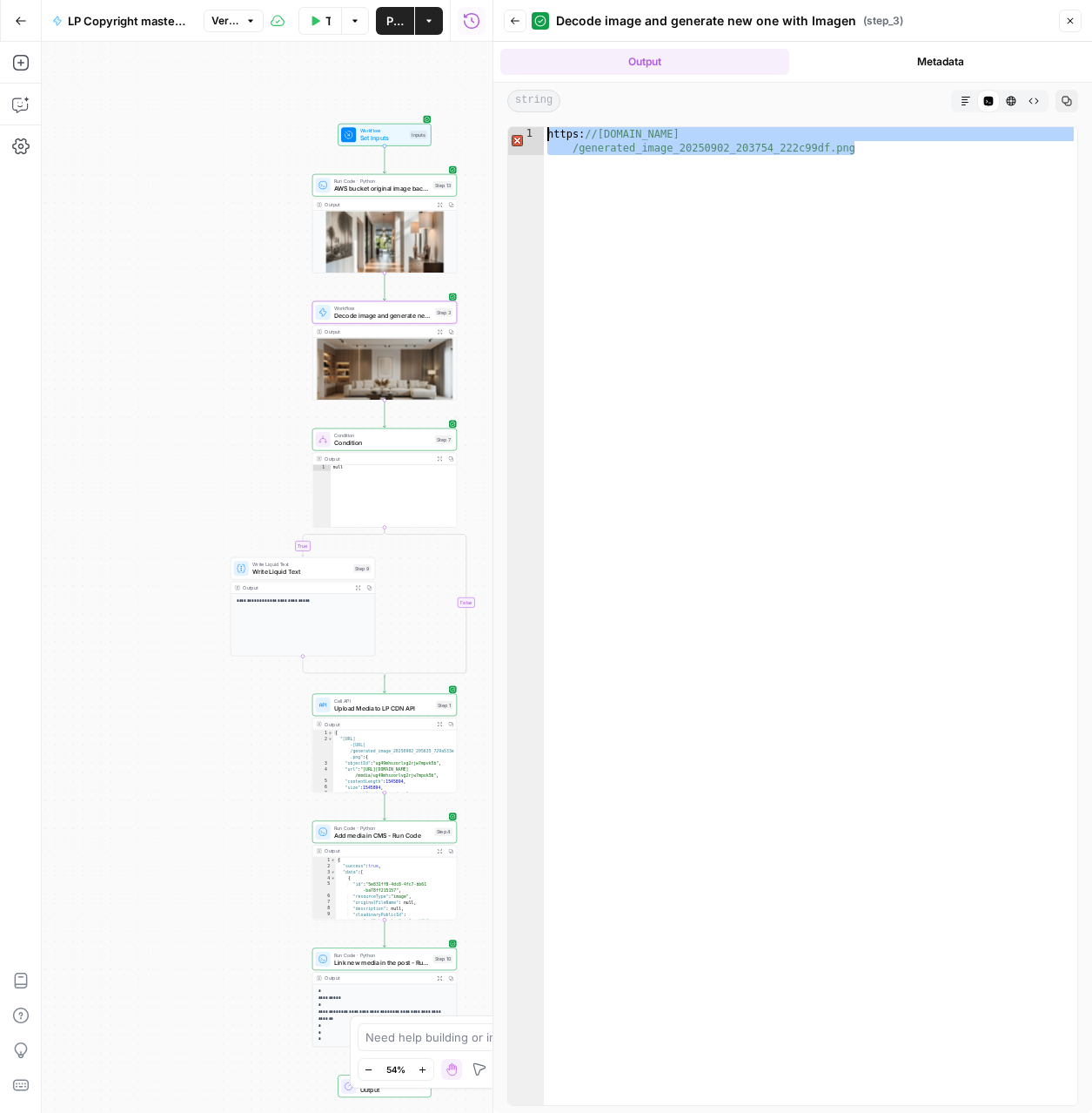
drag, startPoint x: 861, startPoint y: 158, endPoint x: 549, endPoint y: 136, distance: 312.8
click at [549, 136] on div "https: //lp-airops-image-migration.s3.us-east-1.amazonaws.com /generated_image_…" at bounding box center [811, 643] width 534 height 1034
click at [1071, 16] on icon "button" at bounding box center [1070, 21] width 10 height 10
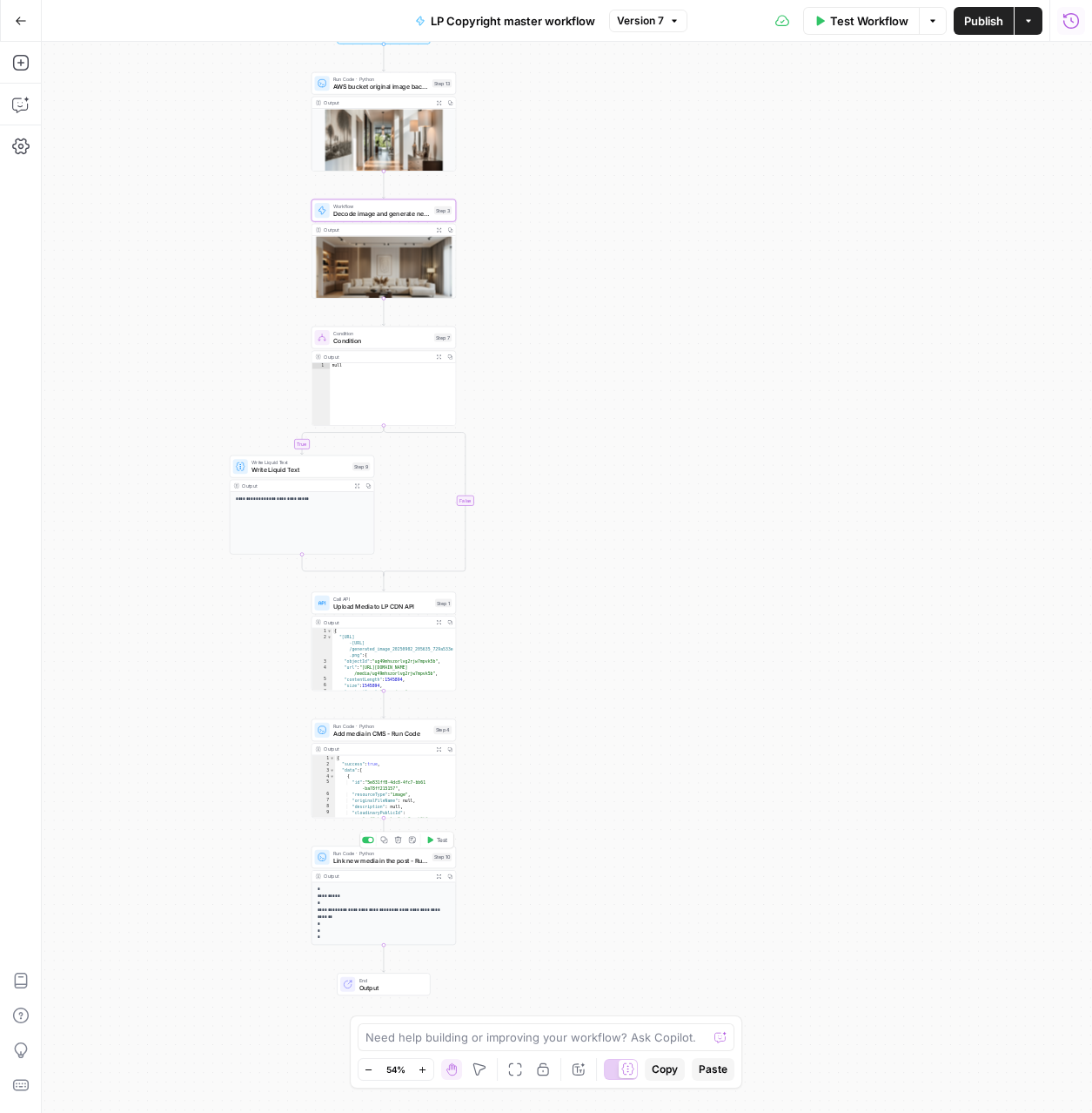
click at [421, 856] on span "Link new media in the post - Run Code" at bounding box center [381, 860] width 95 height 9
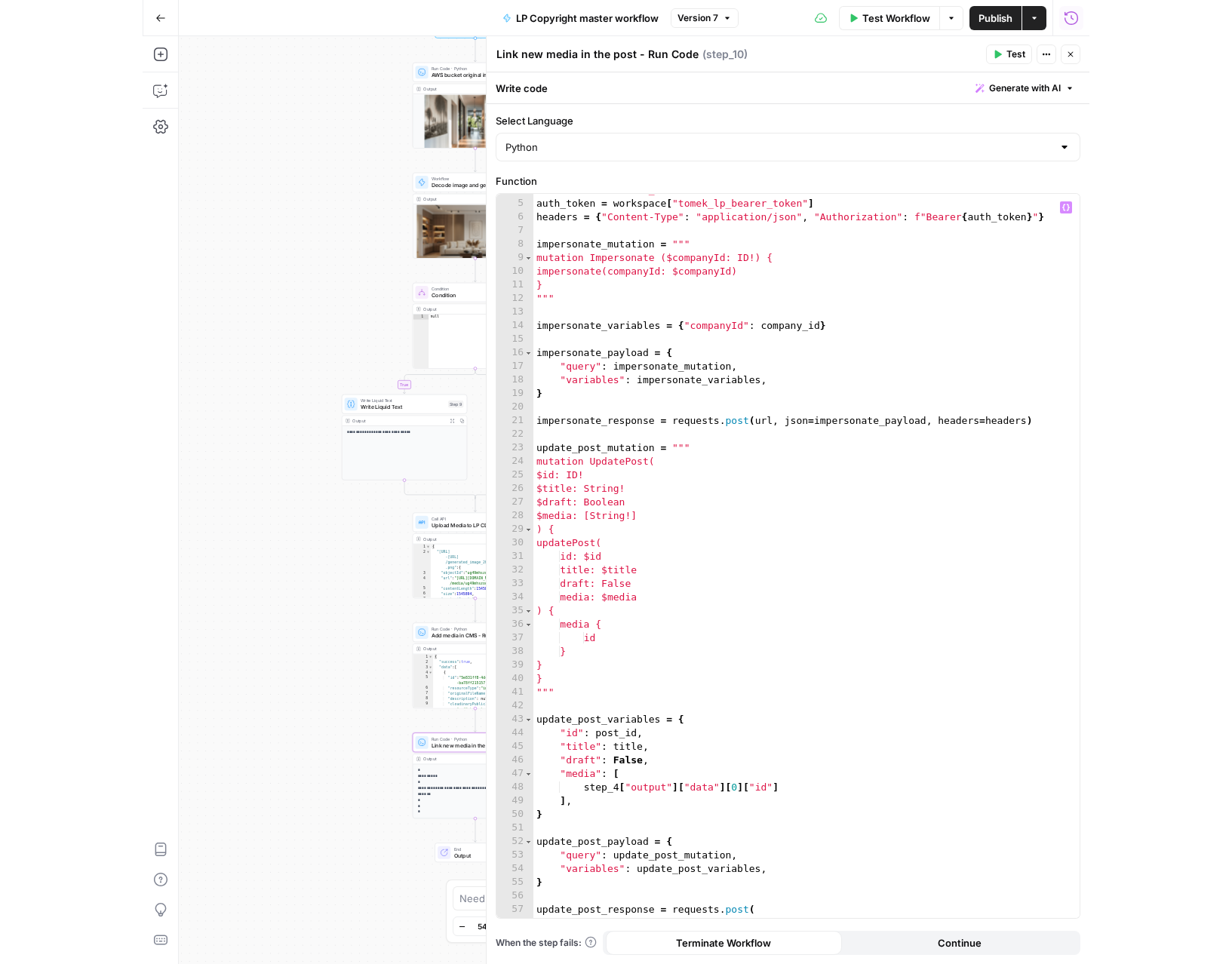
scroll to position [131, 0]
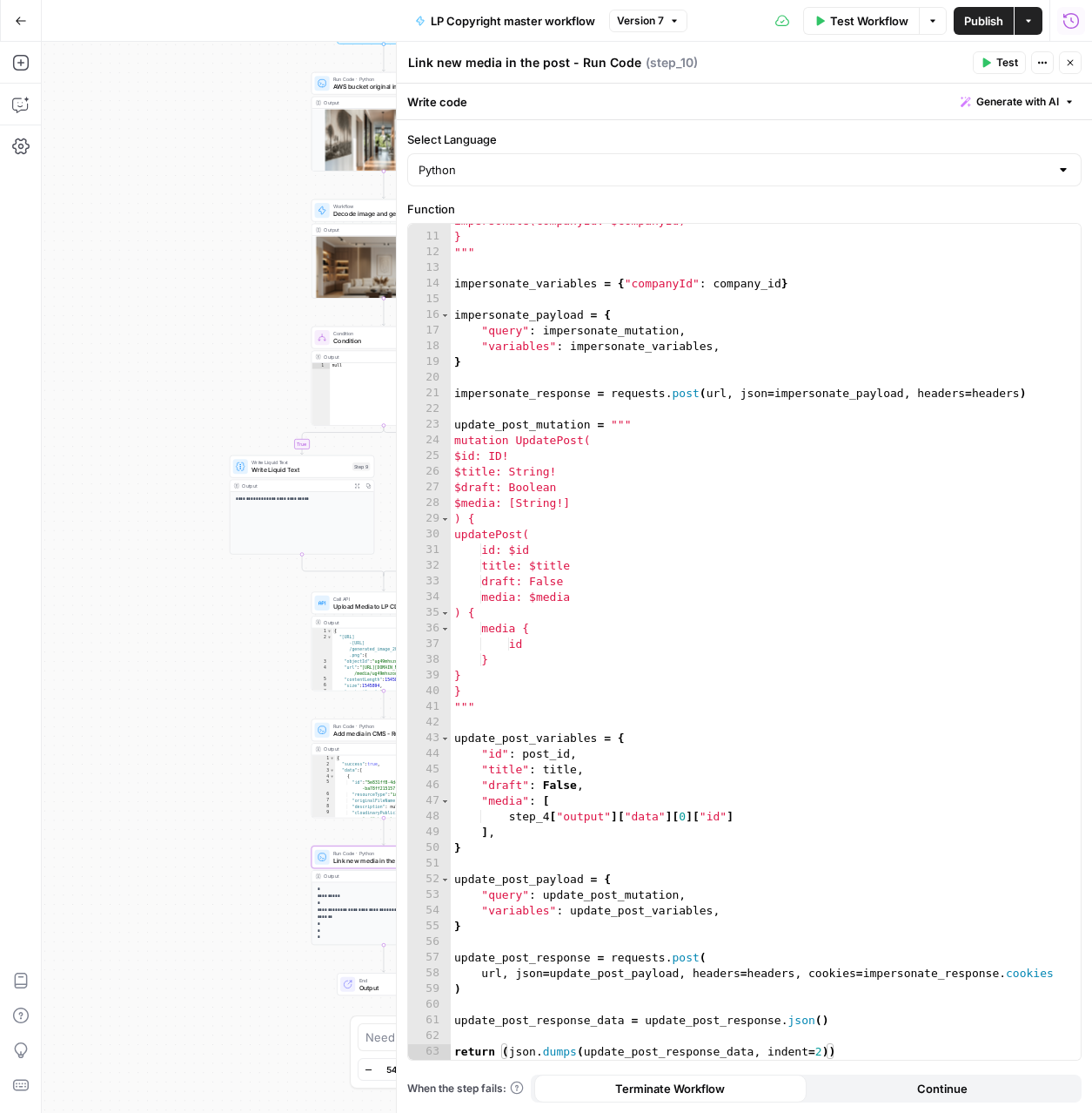
click at [1002, 64] on span "Test" at bounding box center [1007, 63] width 21 height 16
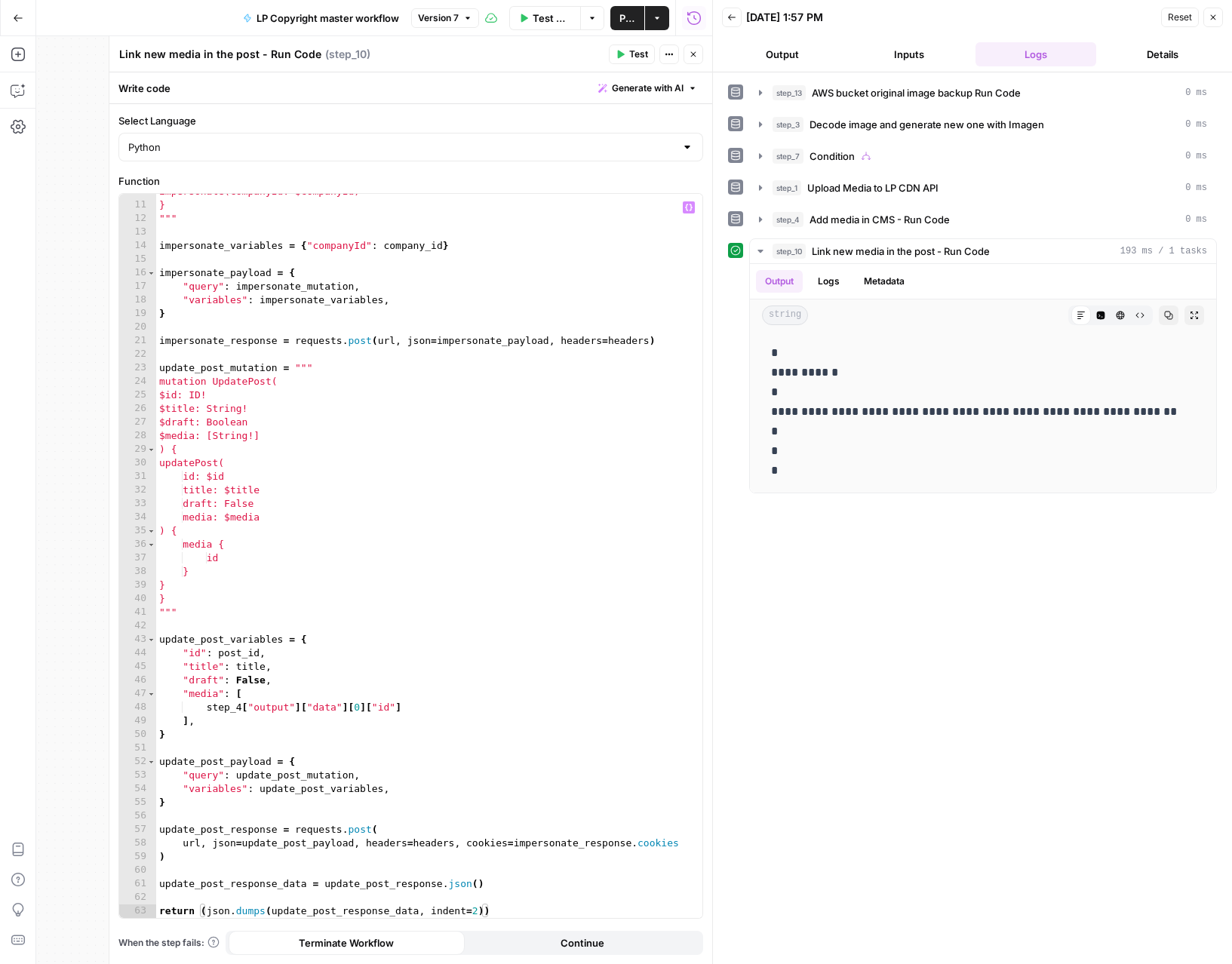
click at [282, 509] on div "impersonate(companyId: $companyId) } """ impersonate_variables = { "companyId" …" at bounding box center [429, 560] width 546 height 751
type textarea "**********"
click at [623, 53] on icon "button" at bounding box center [621, 54] width 6 height 8
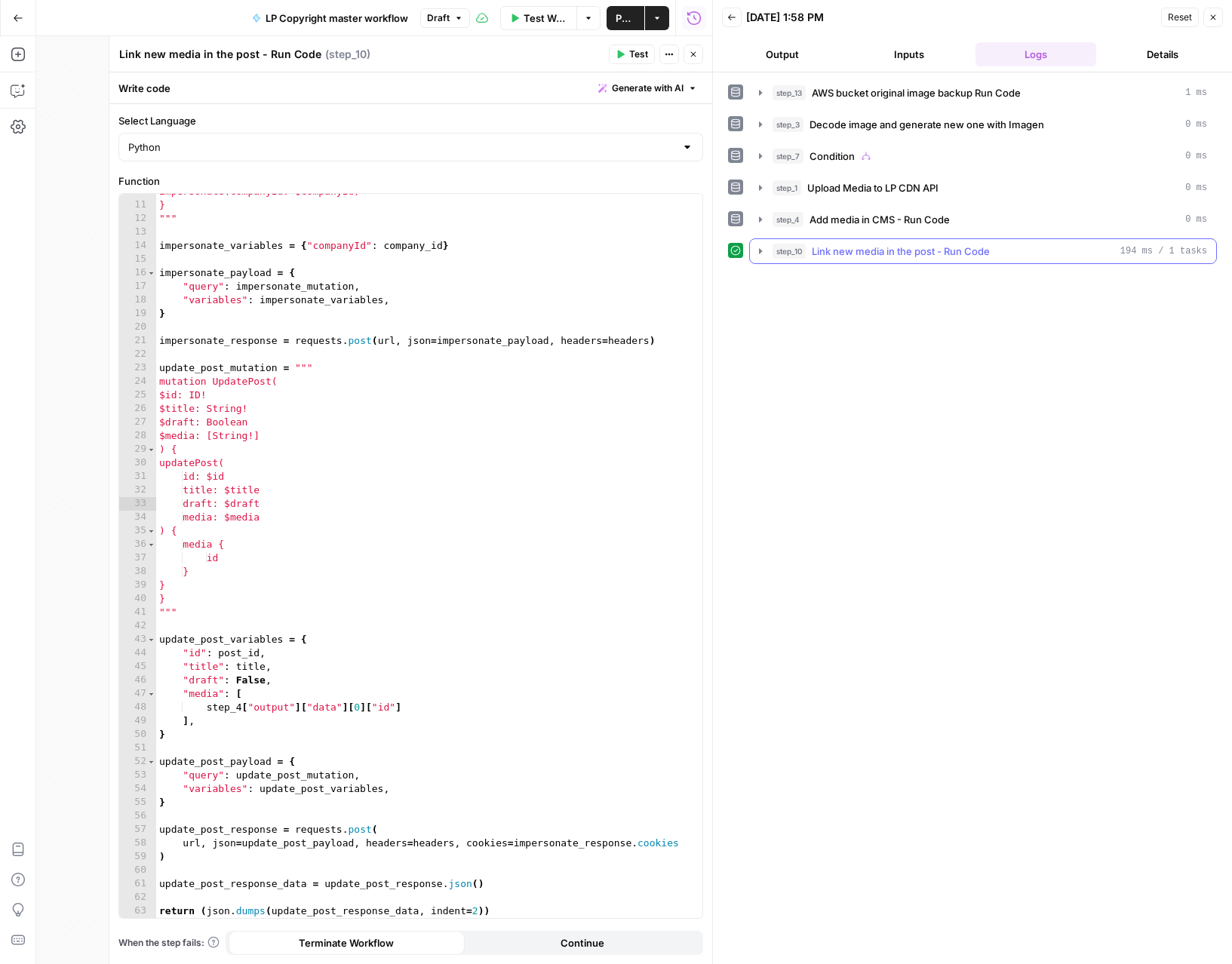
click at [756, 252] on icon "button" at bounding box center [760, 251] width 12 height 12
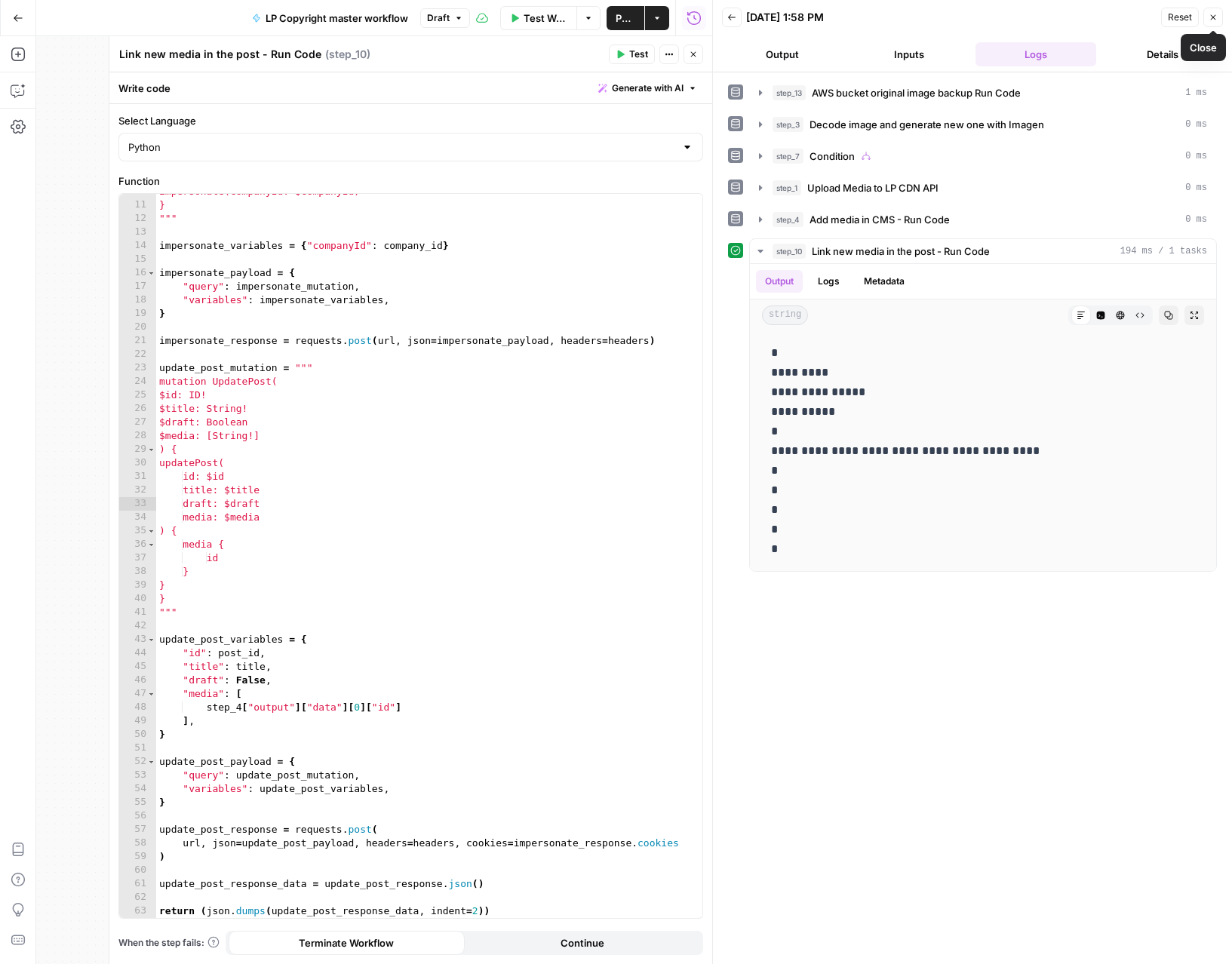
click at [1213, 21] on icon "button" at bounding box center [1213, 17] width 9 height 9
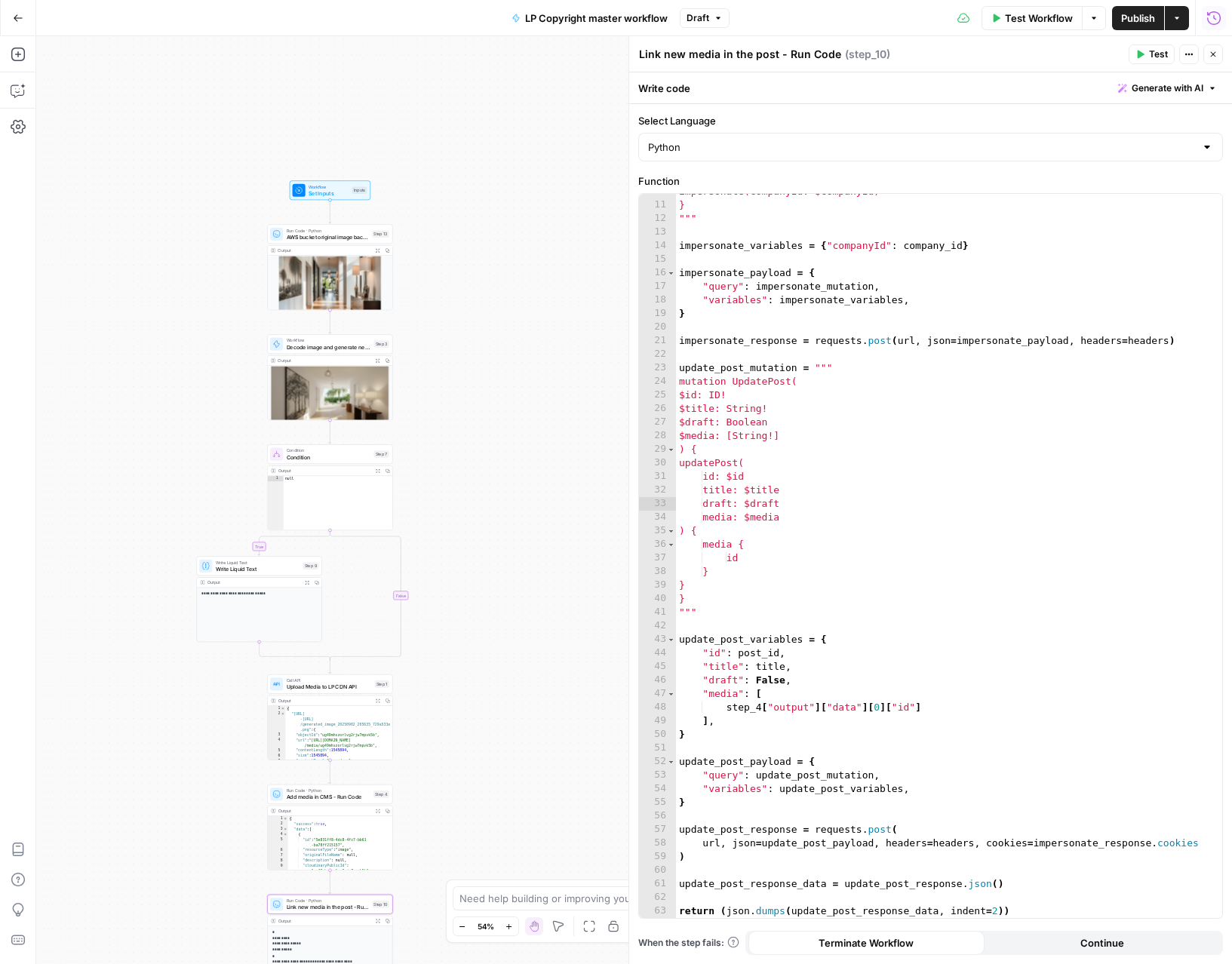
drag, startPoint x: 417, startPoint y: 78, endPoint x: 379, endPoint y: 189, distance: 117.3
click at [417, 234] on div "**********" at bounding box center [634, 500] width 1196 height 928
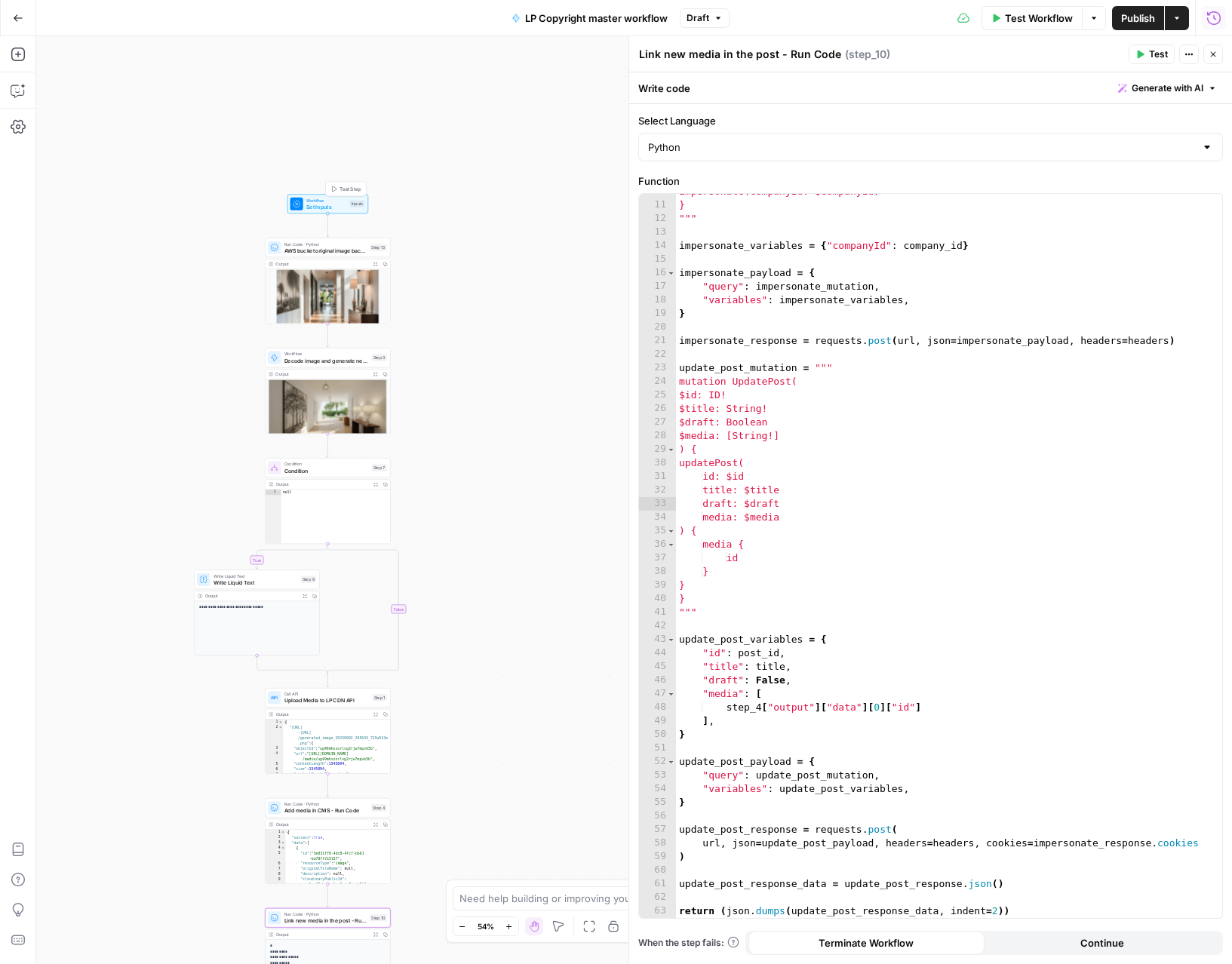
click at [351, 188] on span "Test Step" at bounding box center [350, 188] width 21 height 7
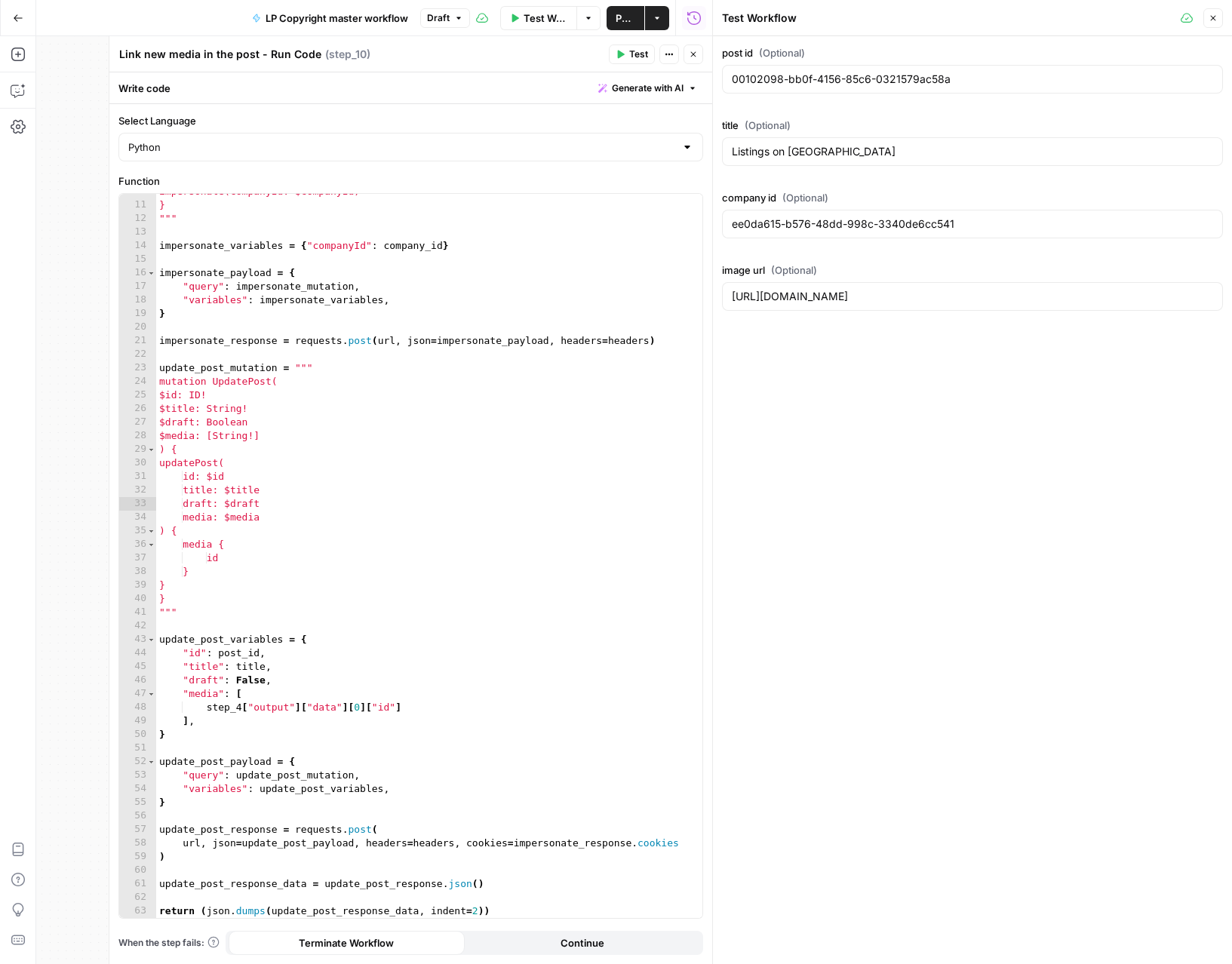
click at [942, 167] on div "title (Optional) Listings on West Paces Ferry Rd" at bounding box center [972, 144] width 501 height 54
drag, startPoint x: 934, startPoint y: 152, endPoint x: 724, endPoint y: 149, distance: 210.0
click at [724, 149] on div "Listings on West Paces Ferry Rd" at bounding box center [972, 151] width 501 height 28
paste input "Annual Home Maintenance Checklist to Keep Your Property Value Up"
type input "Annual Home Maintenance Checklist to Keep Your Property Value Up"
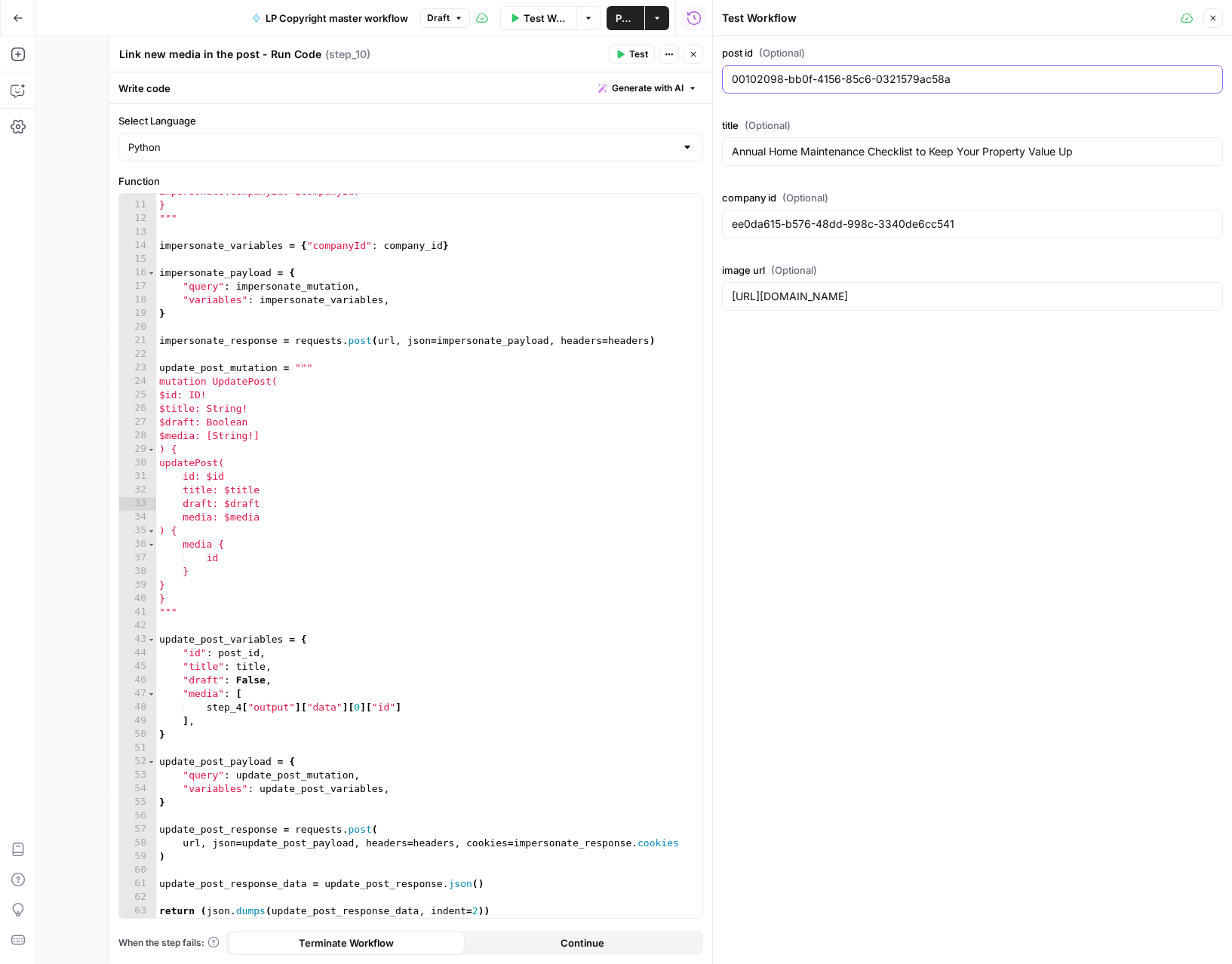
click at [927, 83] on input "00102098-bb0f-4156-85c6-0321579ac58a" at bounding box center [972, 79] width 481 height 15
paste input "a98bf-bd9a-417b-b675-8656b88fead9"
type input "001a98bf-bd9a-417b-b675-8656b88fead9"
click at [781, 225] on input "ee0da615-b576-48dd-998c-3340de6cc541" at bounding box center [972, 224] width 481 height 15
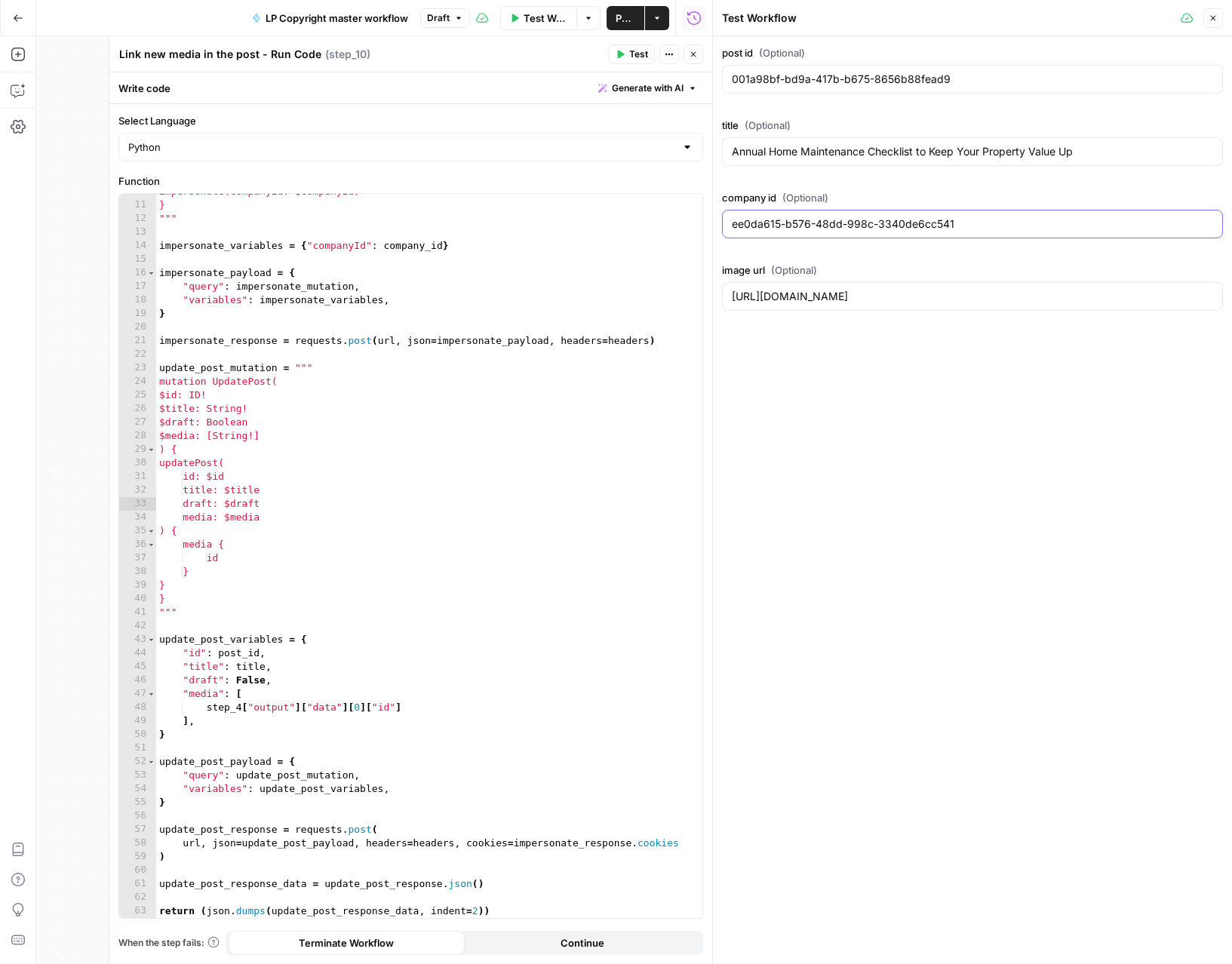
paste input "294a706d-d0ff-453d-8809-6646fbb19fb9"
type input "294a706d-d0ff-453d-8809-6646fbb19fb9"
click at [925, 296] on input "[URL][DOMAIN_NAME]" at bounding box center [972, 296] width 481 height 15
paste input "media-production.lp-cdn.com/media/35cec32a-c3db-4116-bd84-91205919164e"
type input "https://media-production.lp-cdn.com/media/35cec32a-c3db-4116-bd84-91205919164e"
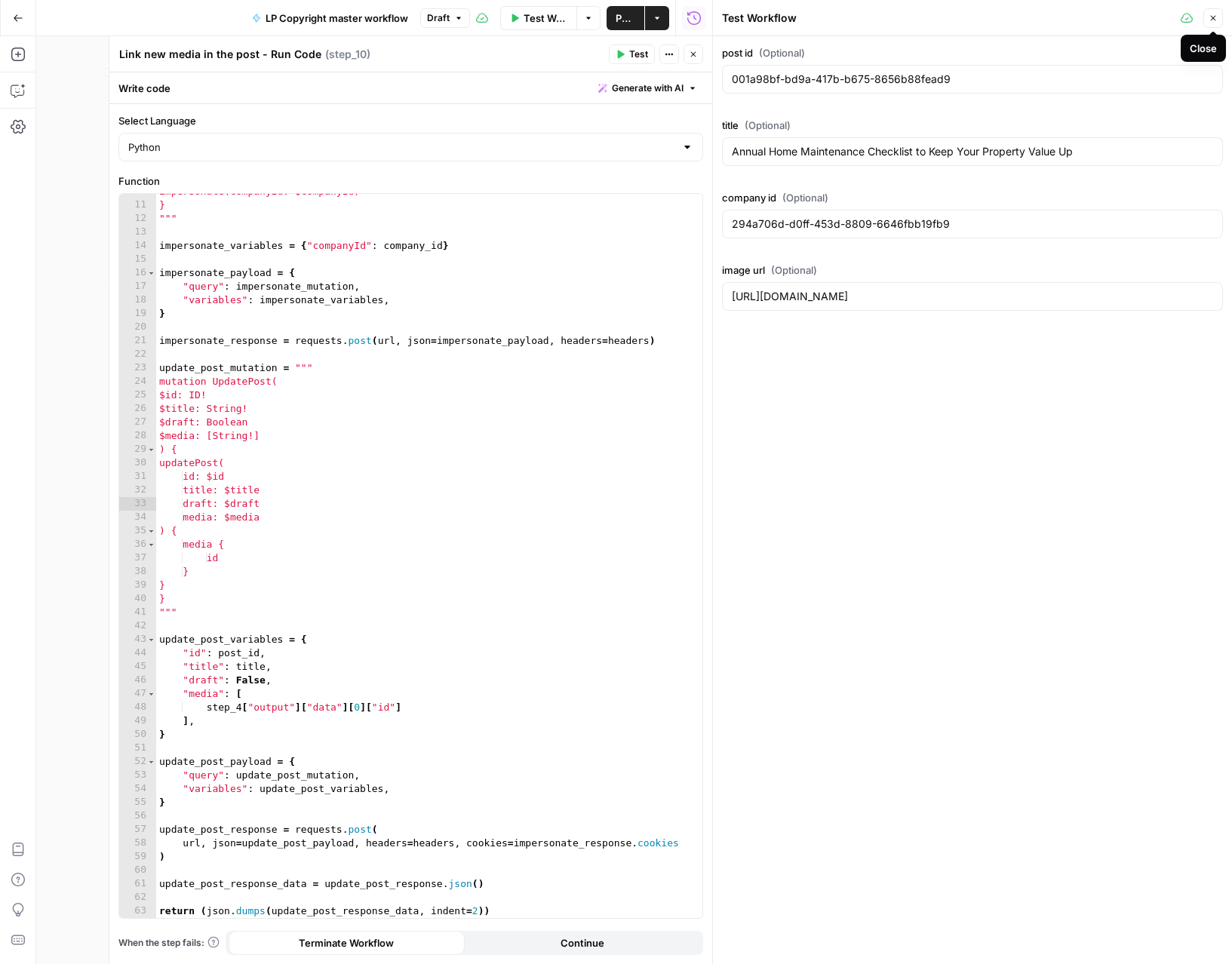
click at [1207, 16] on button "Close" at bounding box center [1213, 18] width 19 height 19
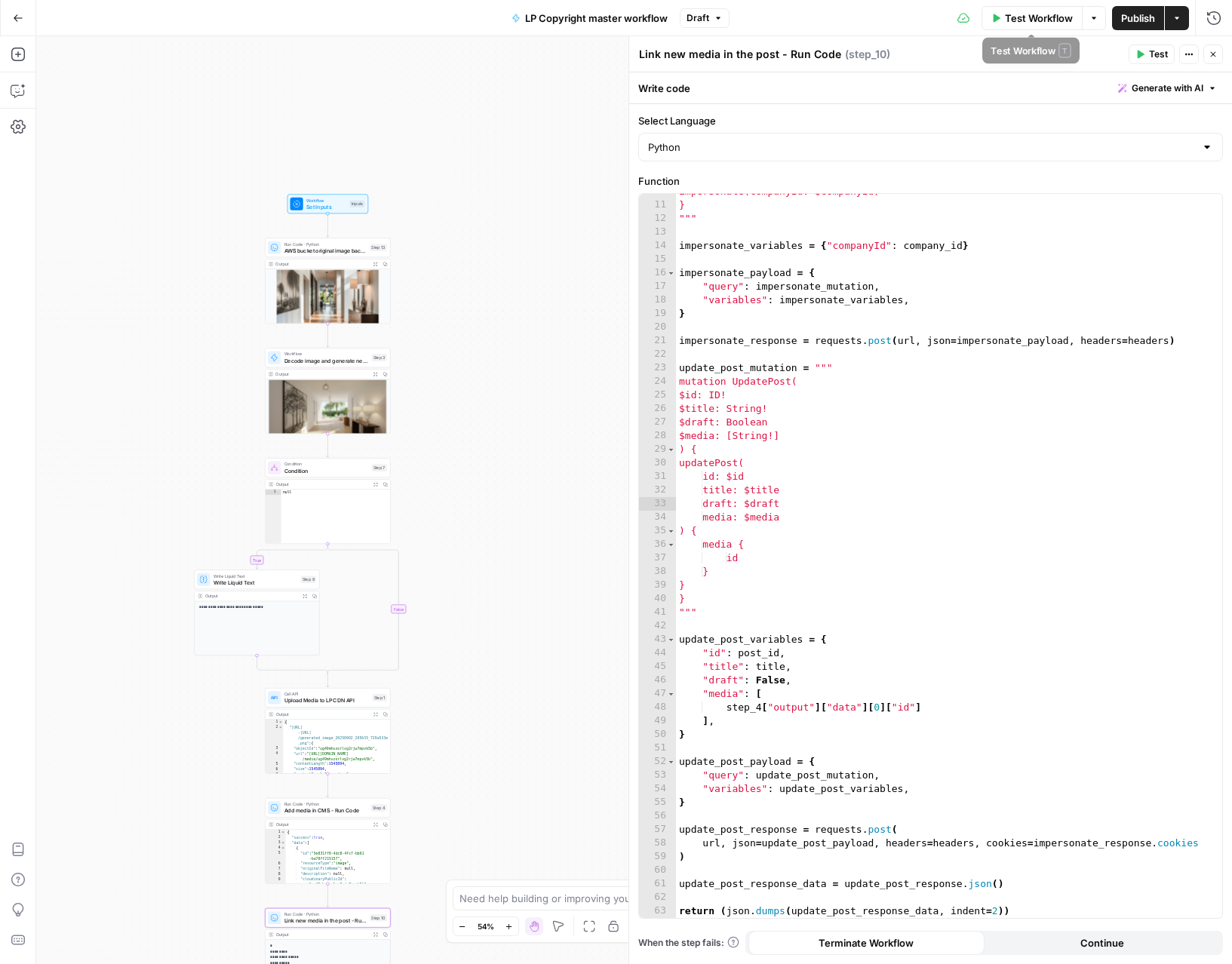
click at [1045, 19] on span "Test Workflow" at bounding box center [1039, 18] width 68 height 15
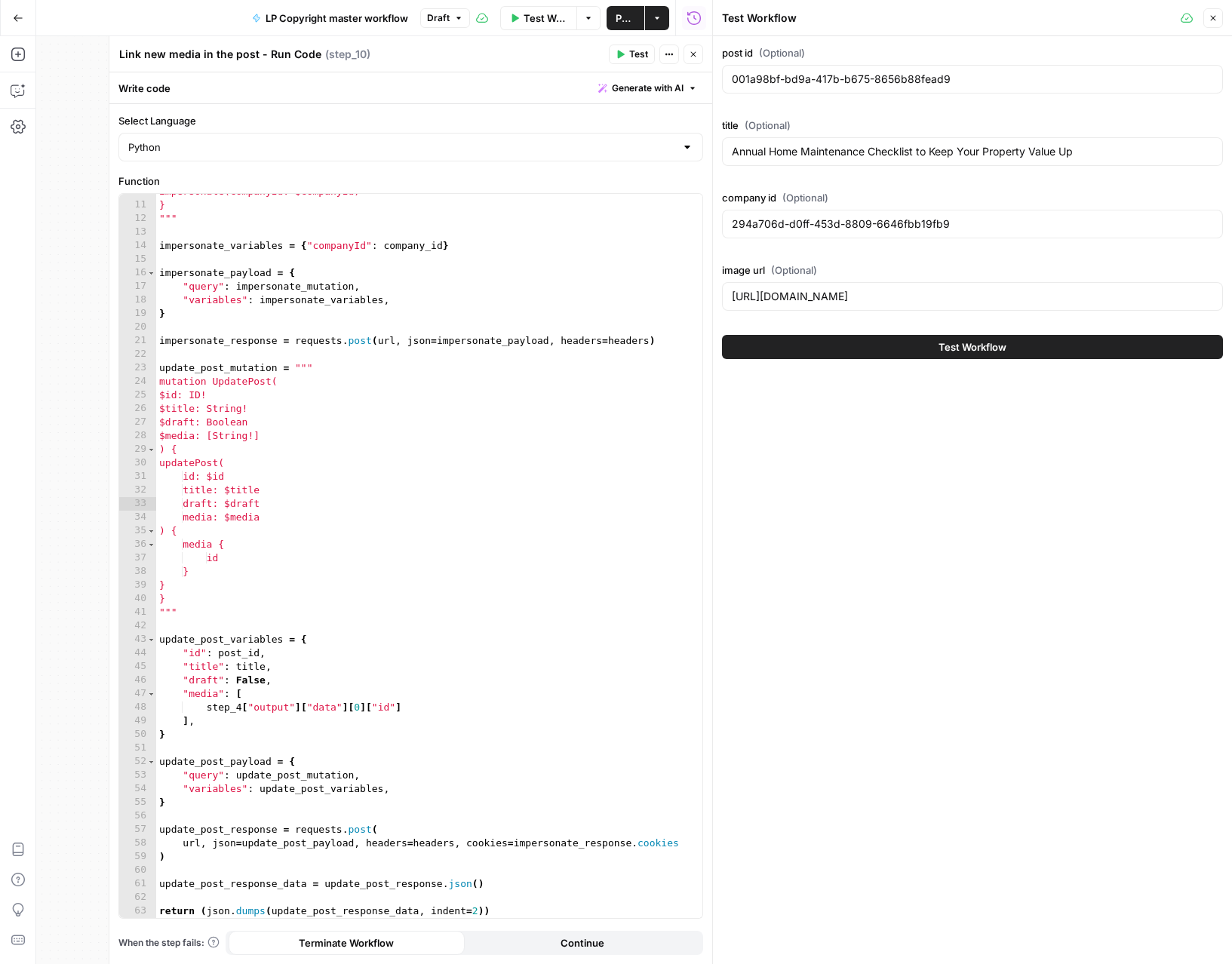
click at [990, 351] on span "Test Workflow" at bounding box center [972, 347] width 68 height 15
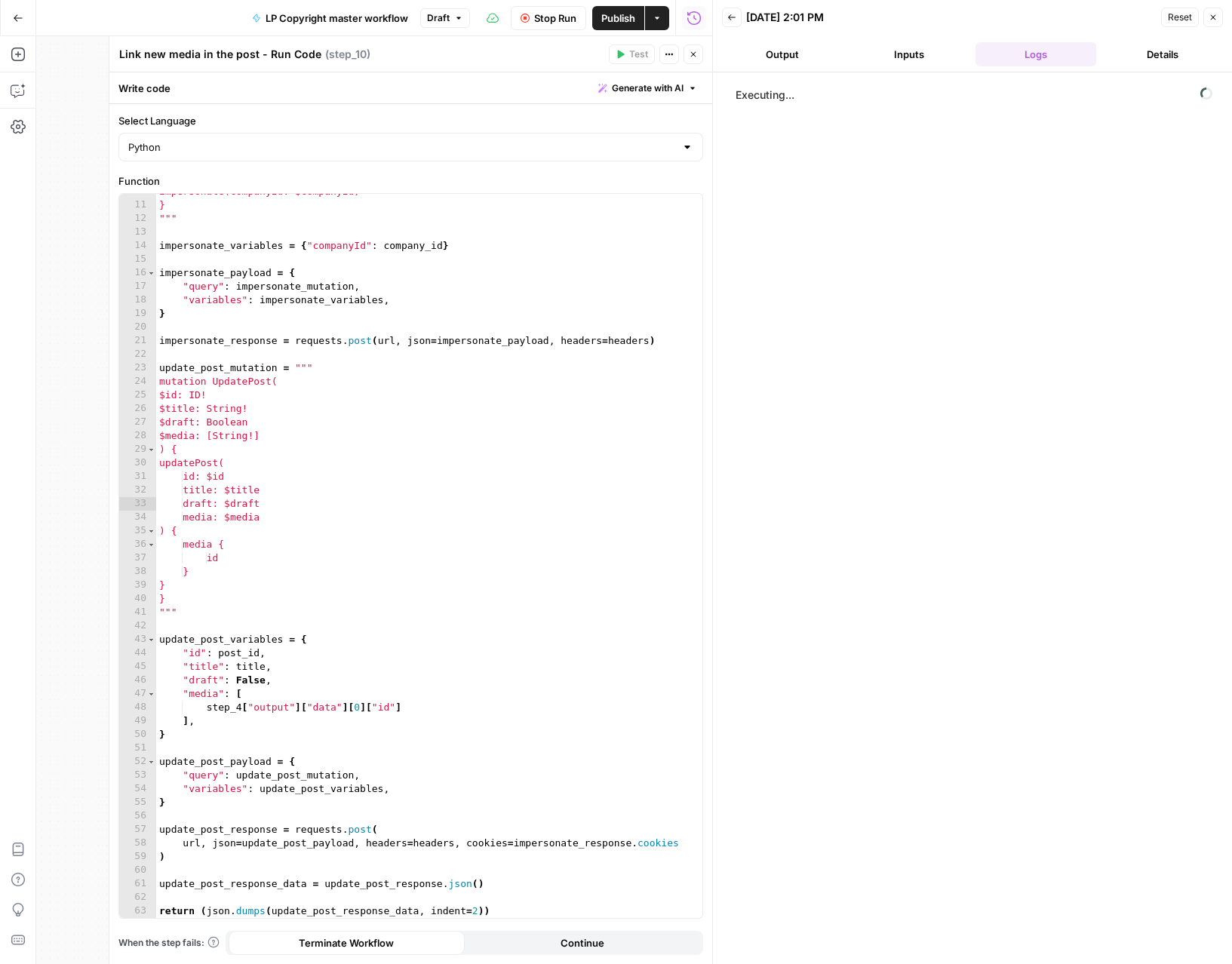
click at [698, 50] on button "Close" at bounding box center [693, 54] width 19 height 19
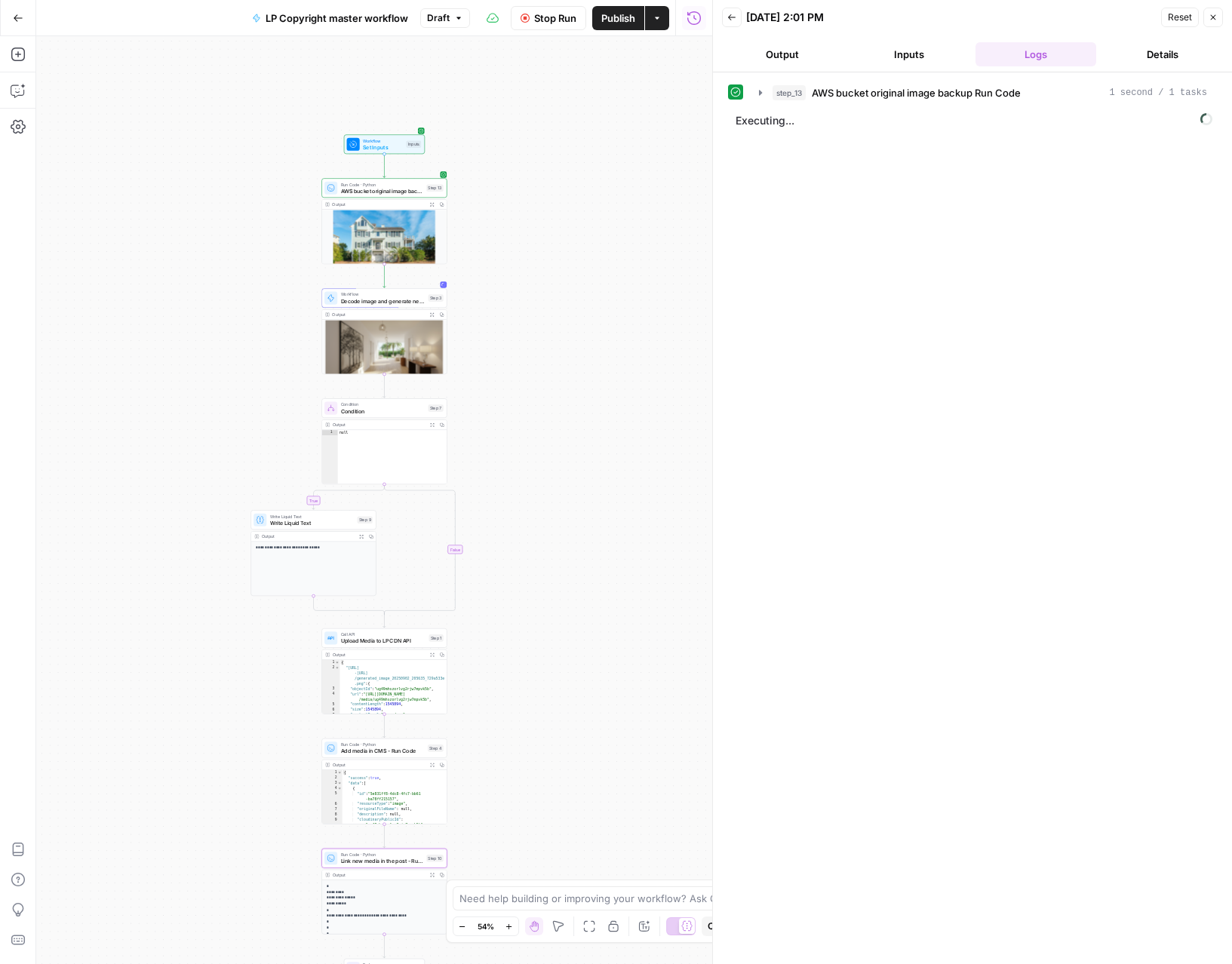
drag, startPoint x: 502, startPoint y: 299, endPoint x: 571, endPoint y: 219, distance: 105.6
click at [571, 219] on div "**********" at bounding box center [374, 500] width 675 height 928
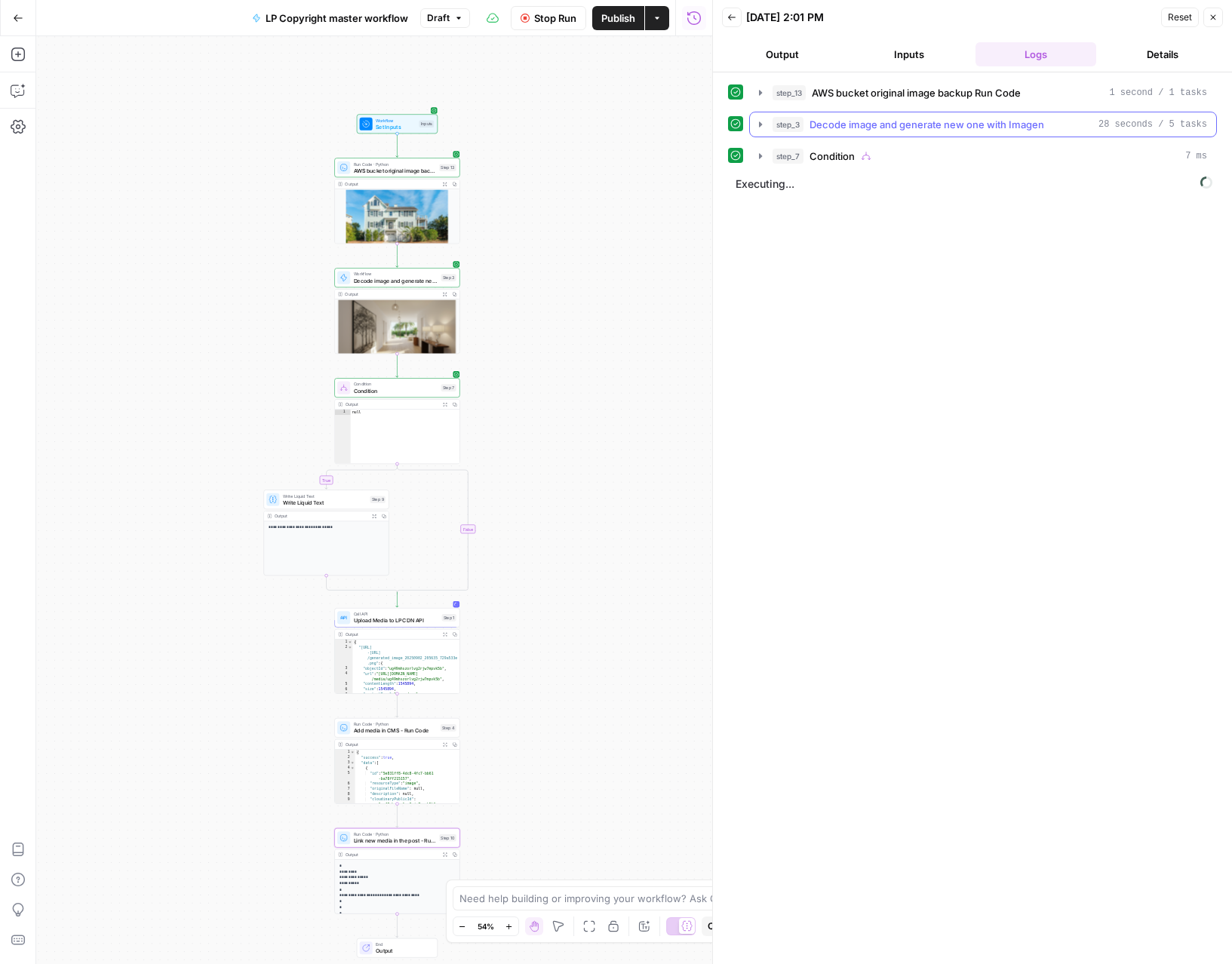
click at [764, 129] on icon "button" at bounding box center [760, 124] width 12 height 12
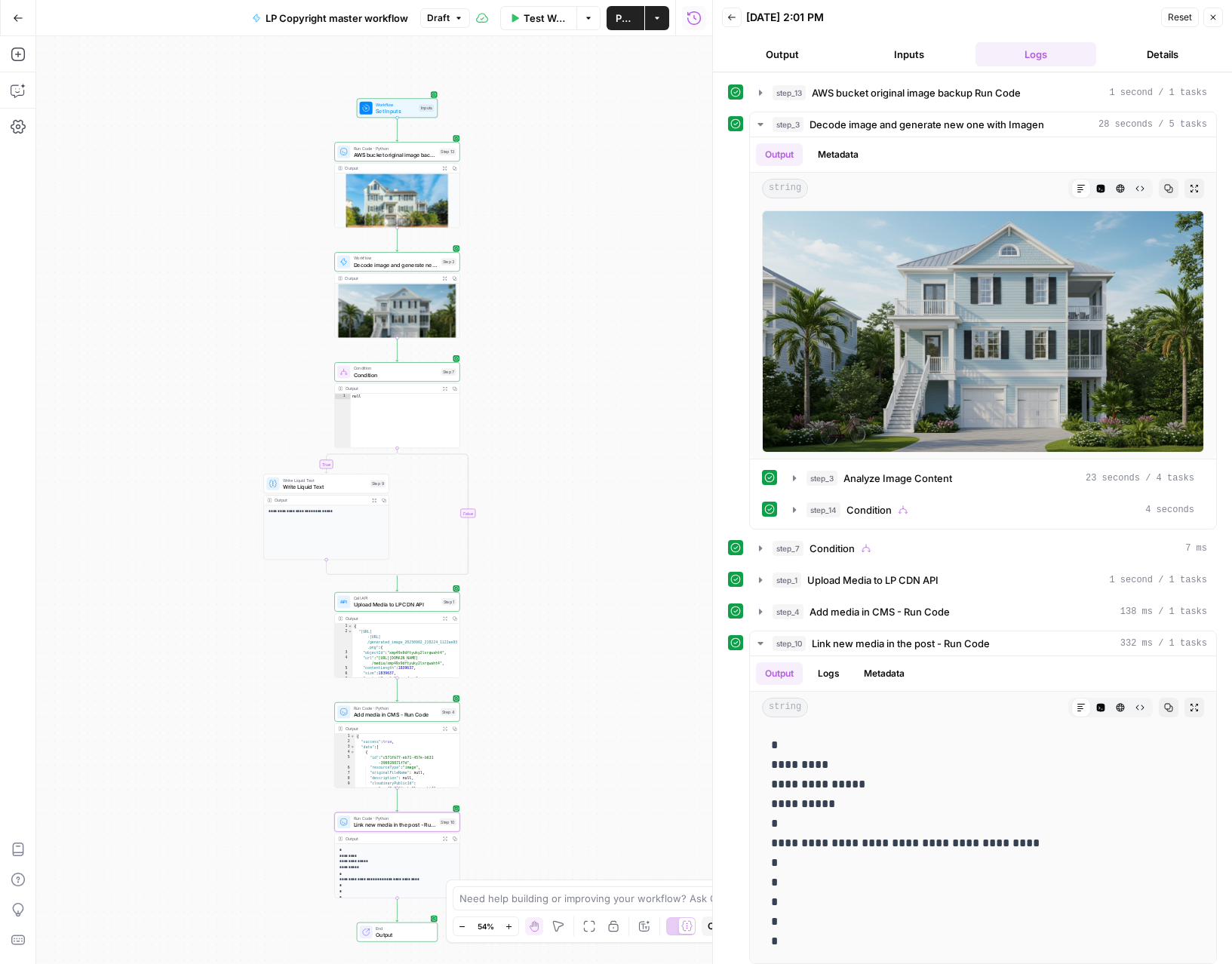
click at [384, 827] on span "Link new media in the post - Run Code" at bounding box center [395, 824] width 83 height 8
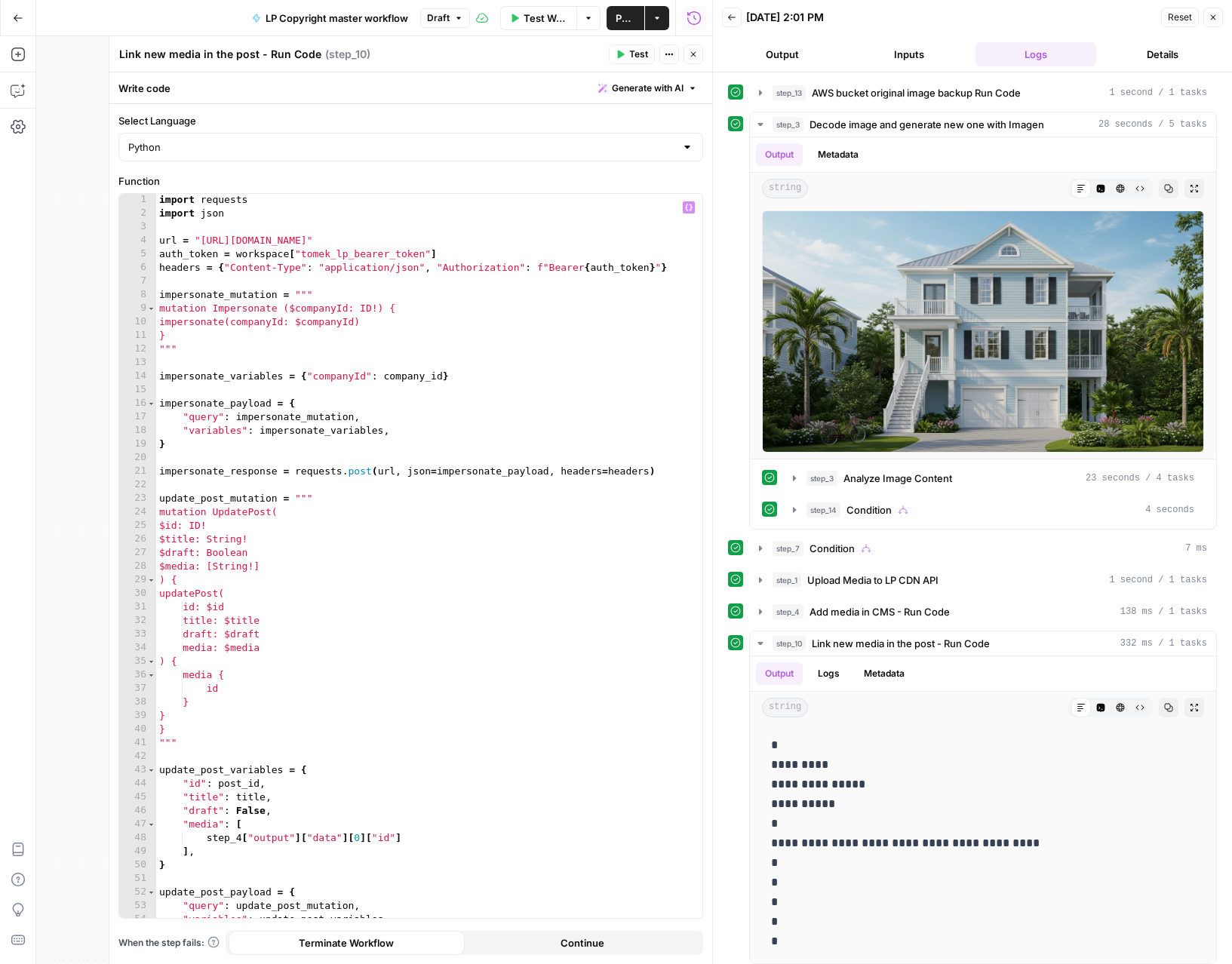
scroll to position [131, 0]
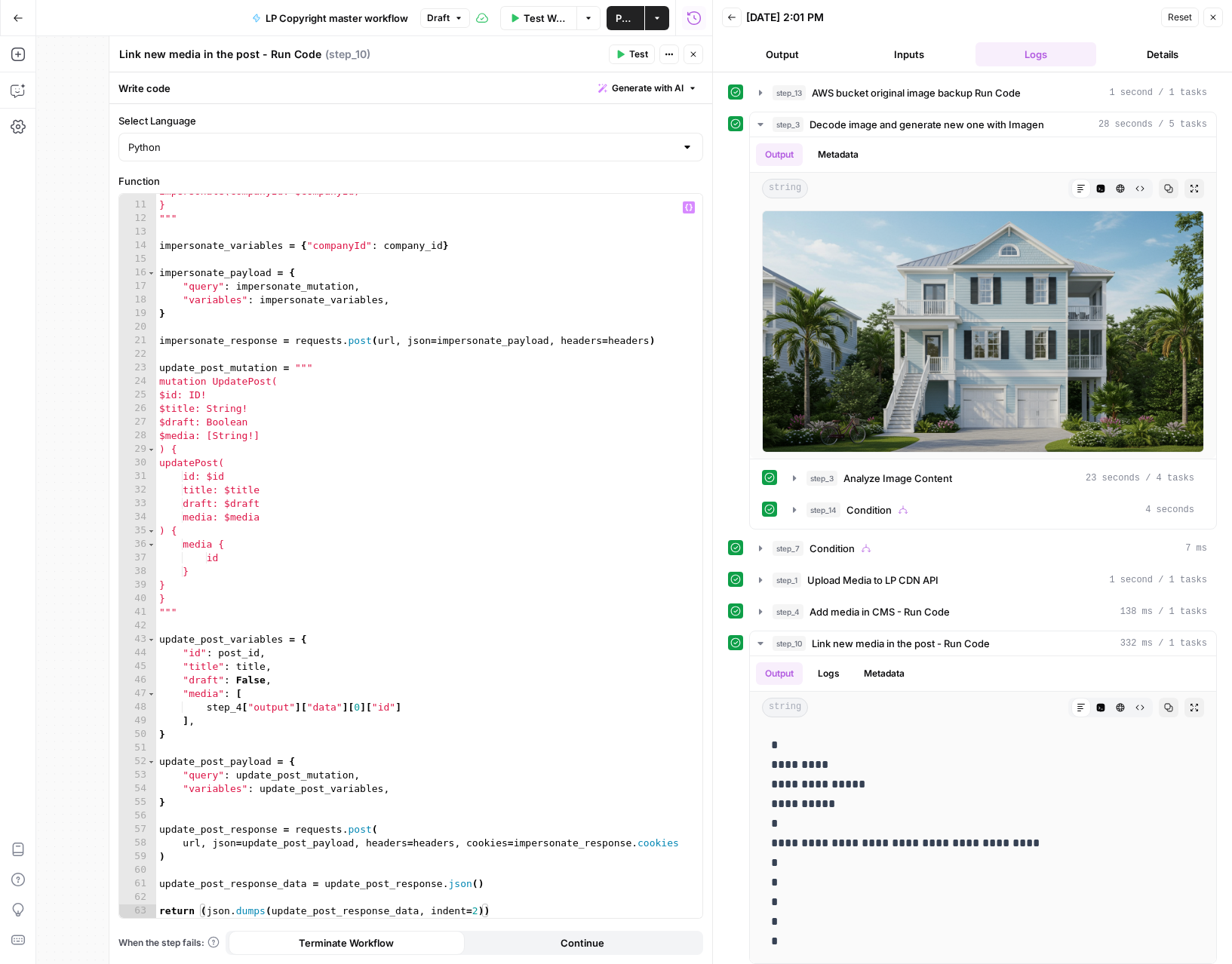
click at [419, 908] on div "impersonate(companyId: $companyId) } """ impersonate_variables = { "companyId" …" at bounding box center [429, 560] width 546 height 751
click at [637, 58] on span "Test" at bounding box center [638, 54] width 19 height 14
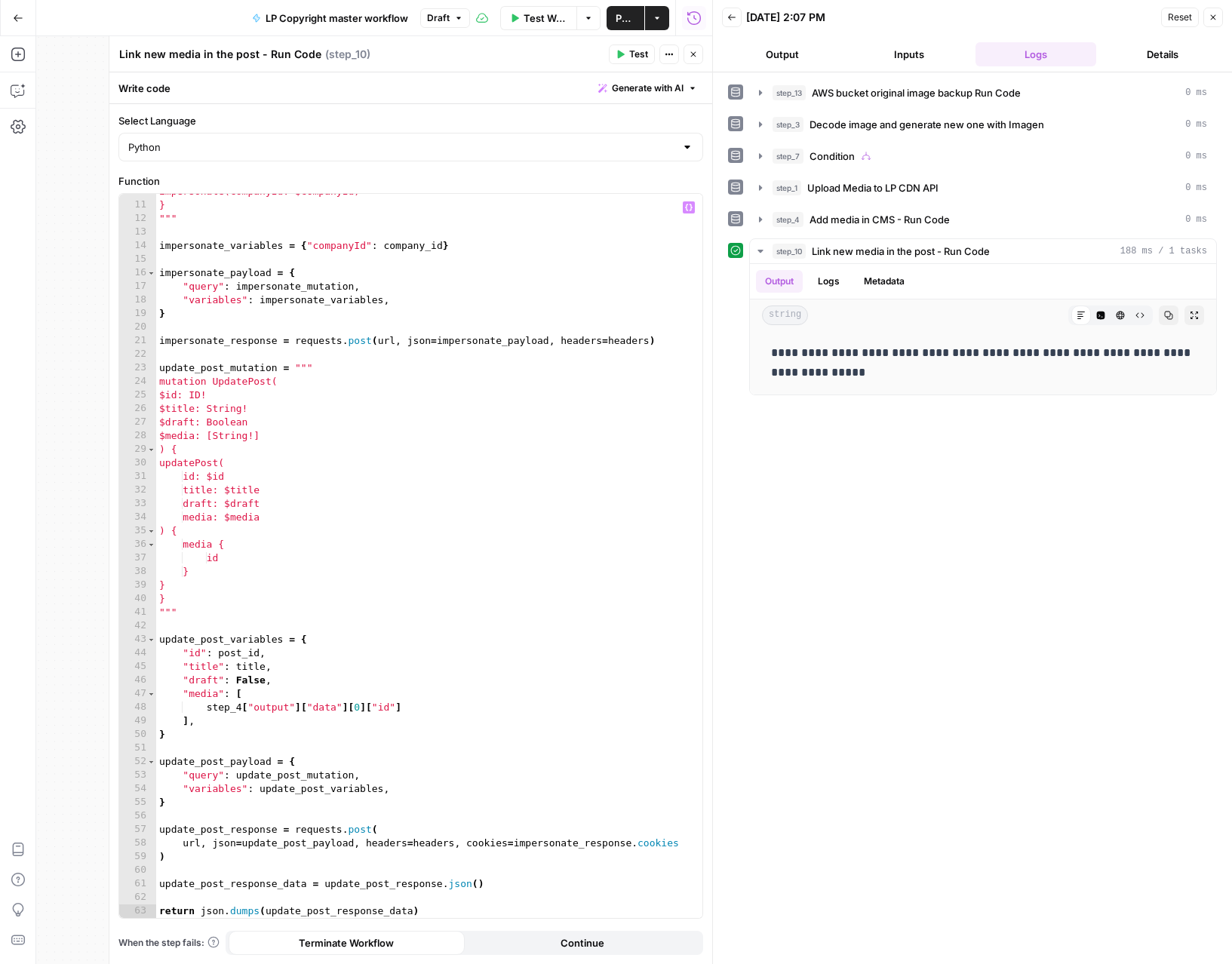
scroll to position [0, 6]
click at [265, 476] on div "impersonate(companyId: $companyId) } """ impersonate_variables = { "companyId" …" at bounding box center [429, 560] width 546 height 751
click at [293, 493] on div "impersonate(companyId: $companyId) } """ impersonate_variables = { "companyId" …" at bounding box center [429, 560] width 546 height 751
click at [288, 500] on div "impersonate(companyId: $companyId) } """ impersonate_variables = { "companyId" …" at bounding box center [429, 560] width 546 height 751
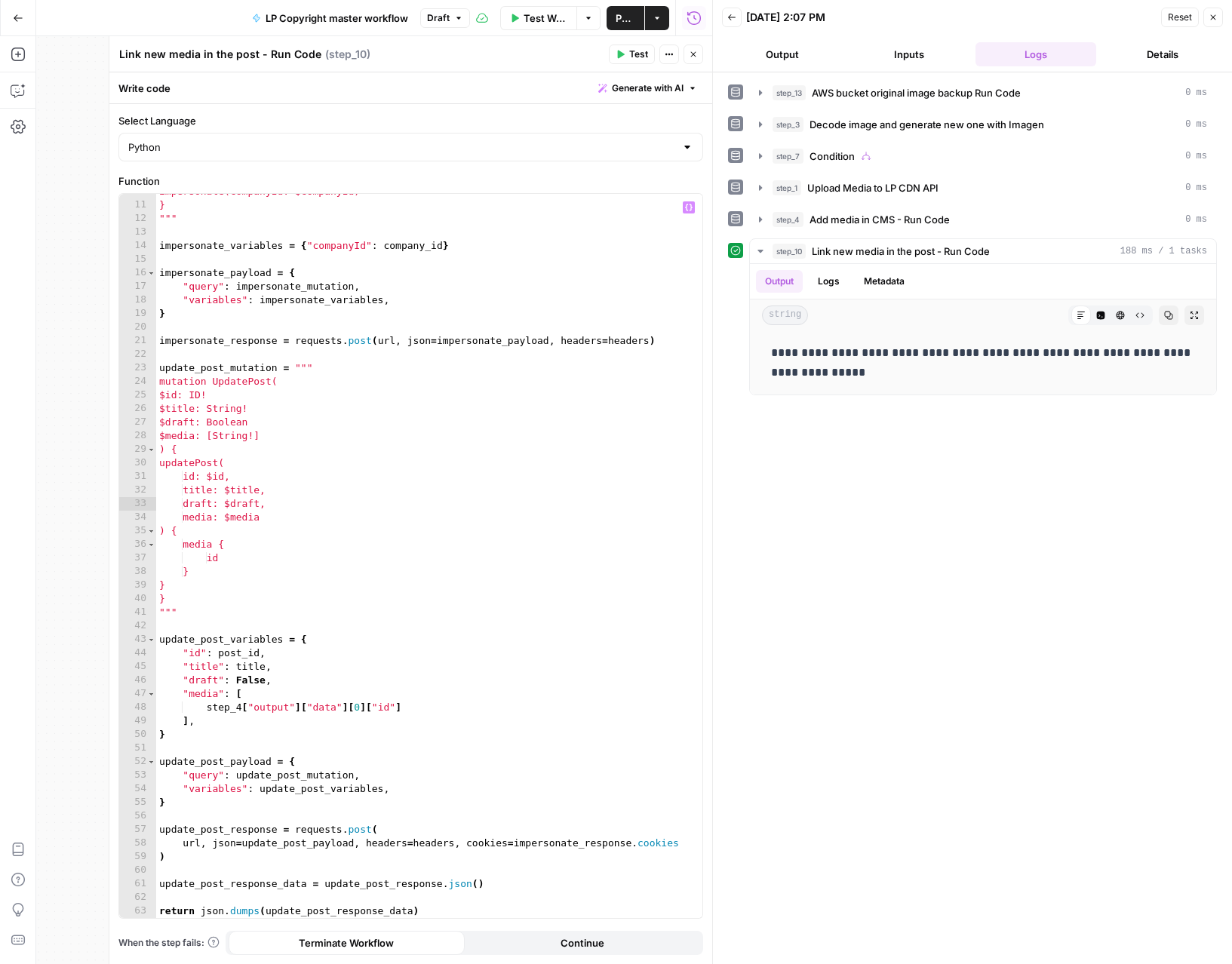
click at [639, 55] on span "Test" at bounding box center [638, 54] width 19 height 14
type textarea "**********"
drag, startPoint x: 182, startPoint y: 679, endPoint x: 265, endPoint y: 676, distance: 83.1
click at [265, 676] on div "impersonate(companyId: $companyId) } """ impersonate_variables = { "companyId" …" at bounding box center [429, 560] width 546 height 751
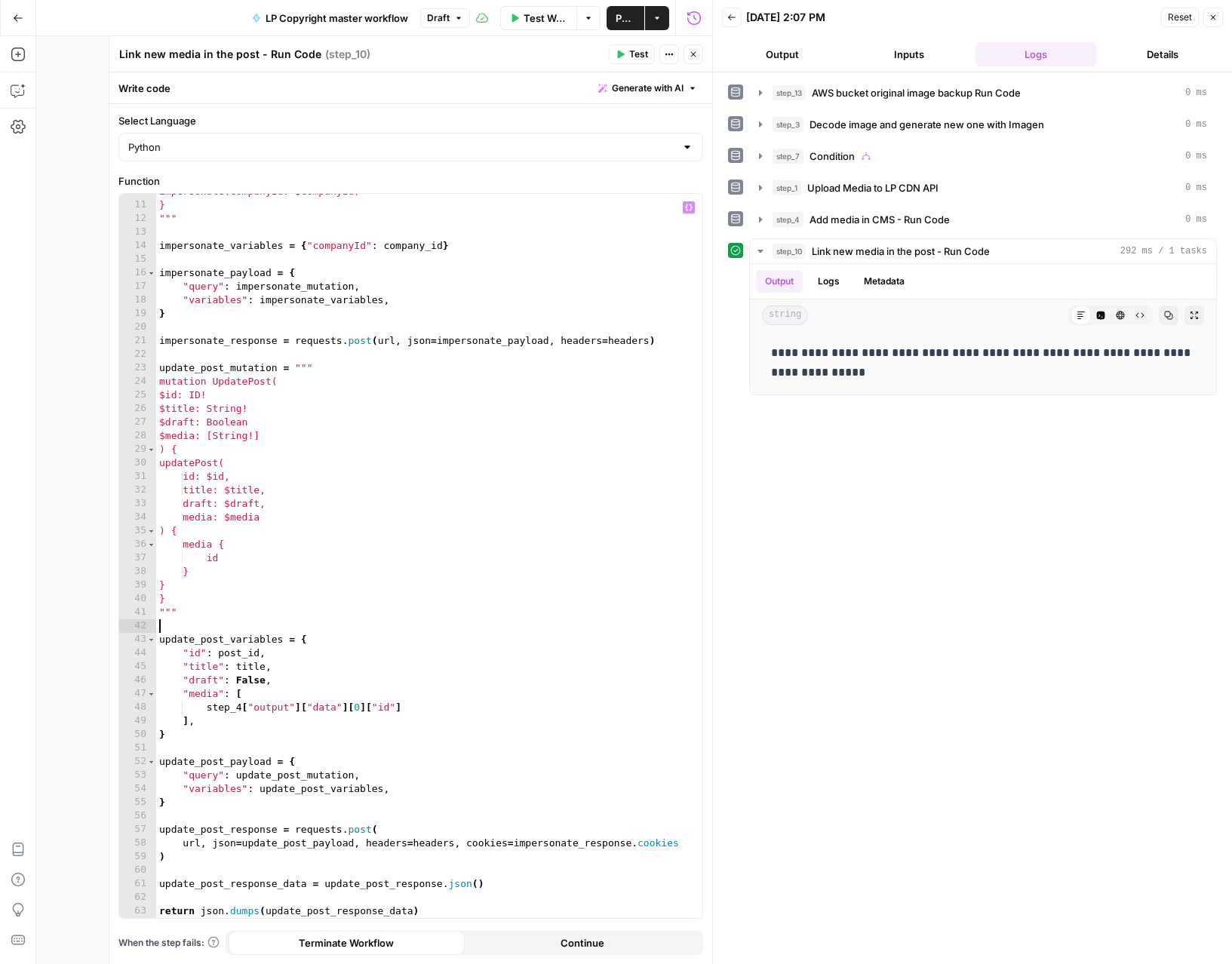
click at [486, 626] on div "impersonate(companyId: $companyId) } """ impersonate_variables = { "companyId" …" at bounding box center [429, 560] width 546 height 751
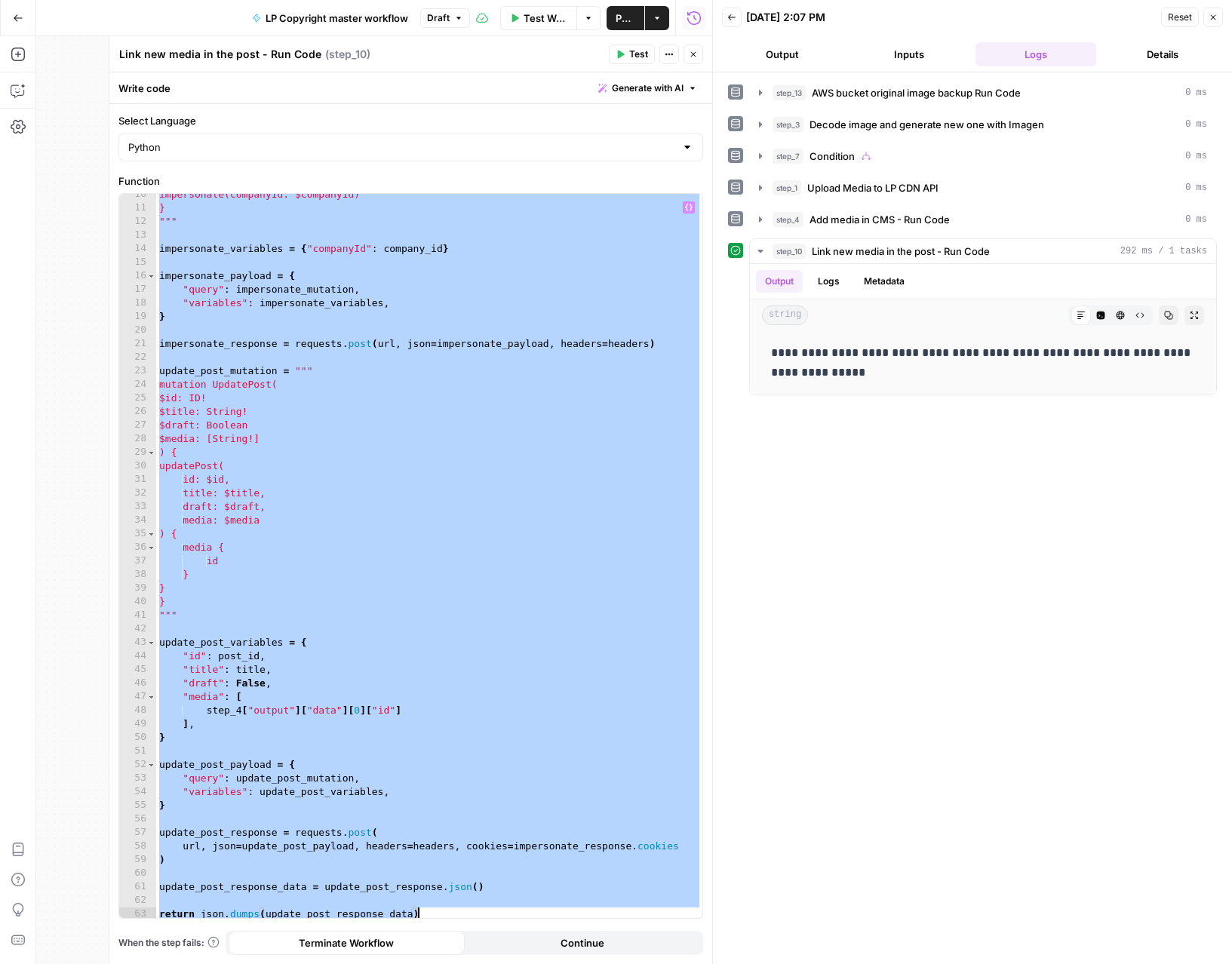
scroll to position [129, 0]
click at [261, 514] on div "impersonate(companyId: $companyId) } """ impersonate_variables = { "companyId" …" at bounding box center [429, 562] width 546 height 751
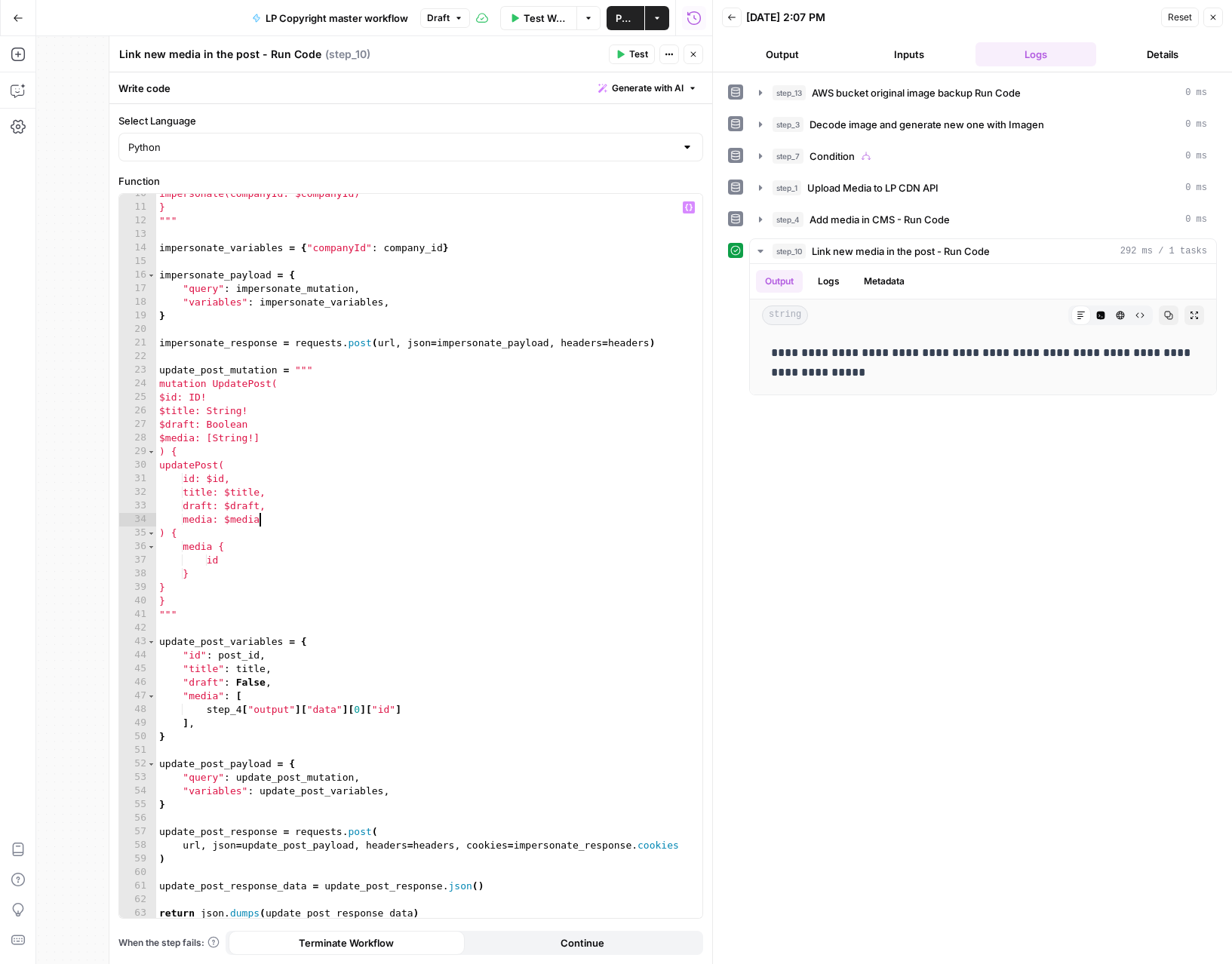
click at [292, 438] on div "impersonate(companyId: $companyId) } """ impersonate_variables = { "companyId" …" at bounding box center [429, 562] width 546 height 751
type textarea "**********"
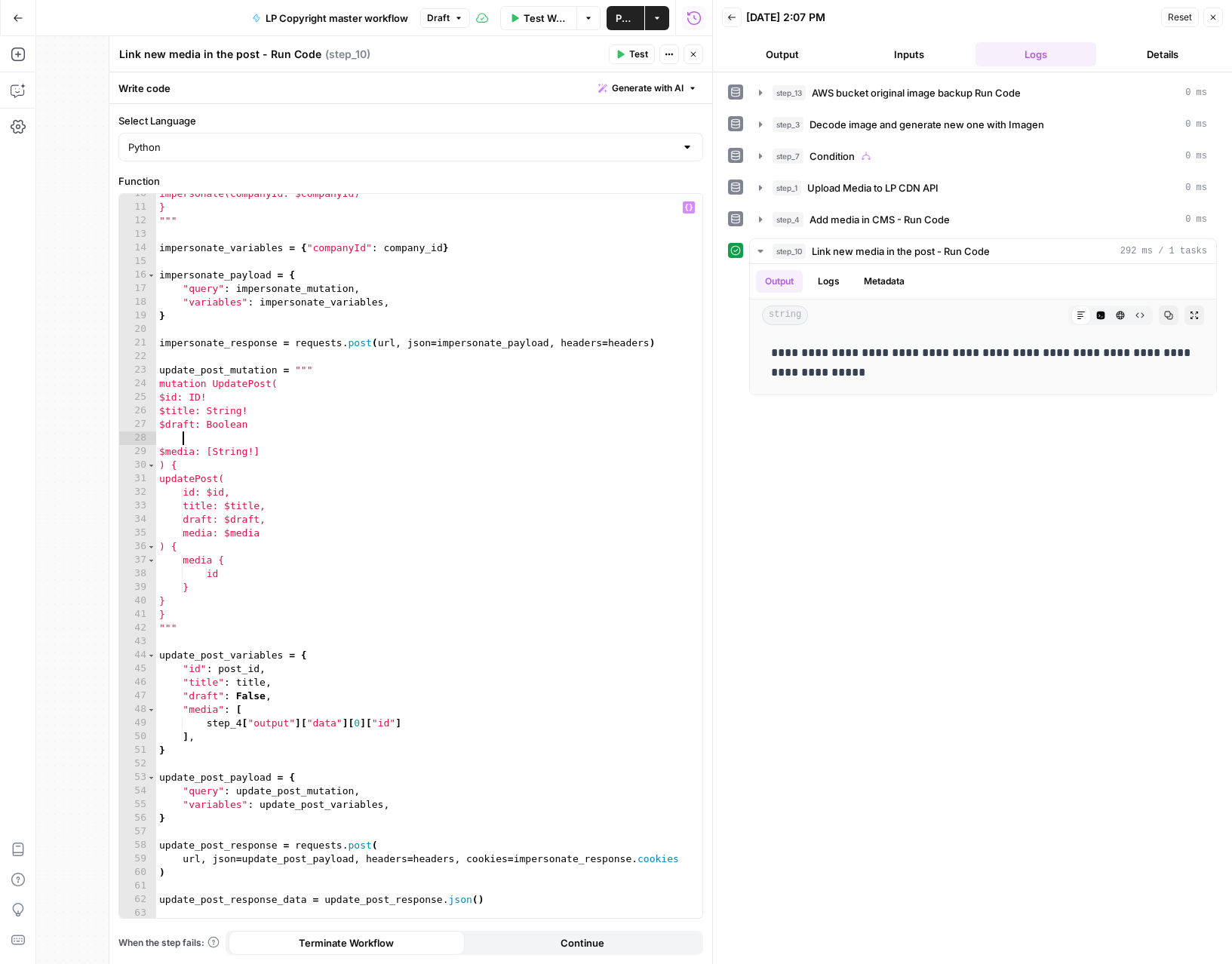
paste textarea "**********"
type textarea "**********"
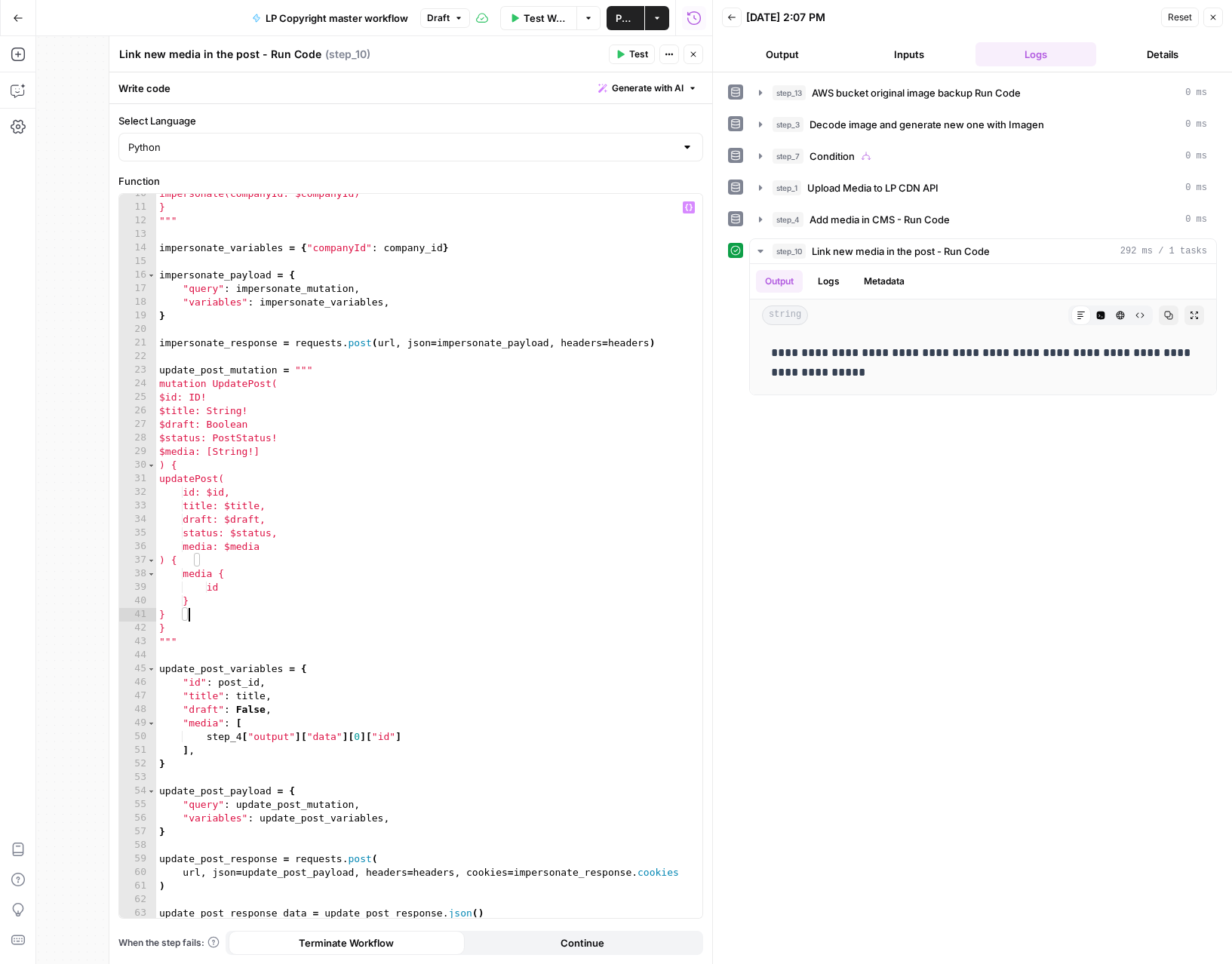
scroll to position [0, 0]
type textarea "***"
type textarea "**********"
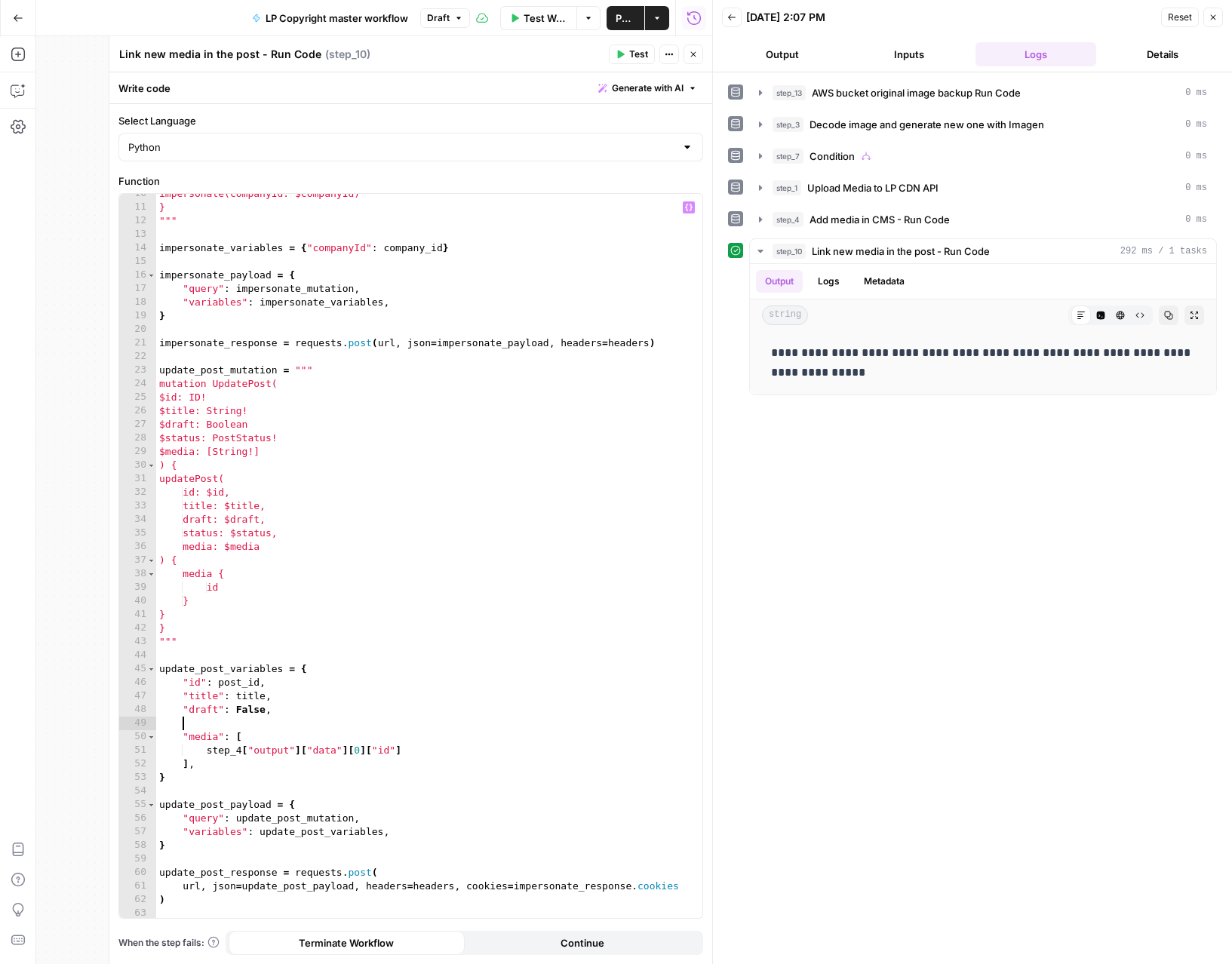
paste textarea "**********"
type textarea "**********"
click at [638, 47] on button "Test" at bounding box center [631, 54] width 46 height 19
click at [696, 57] on icon "button" at bounding box center [692, 54] width 9 height 9
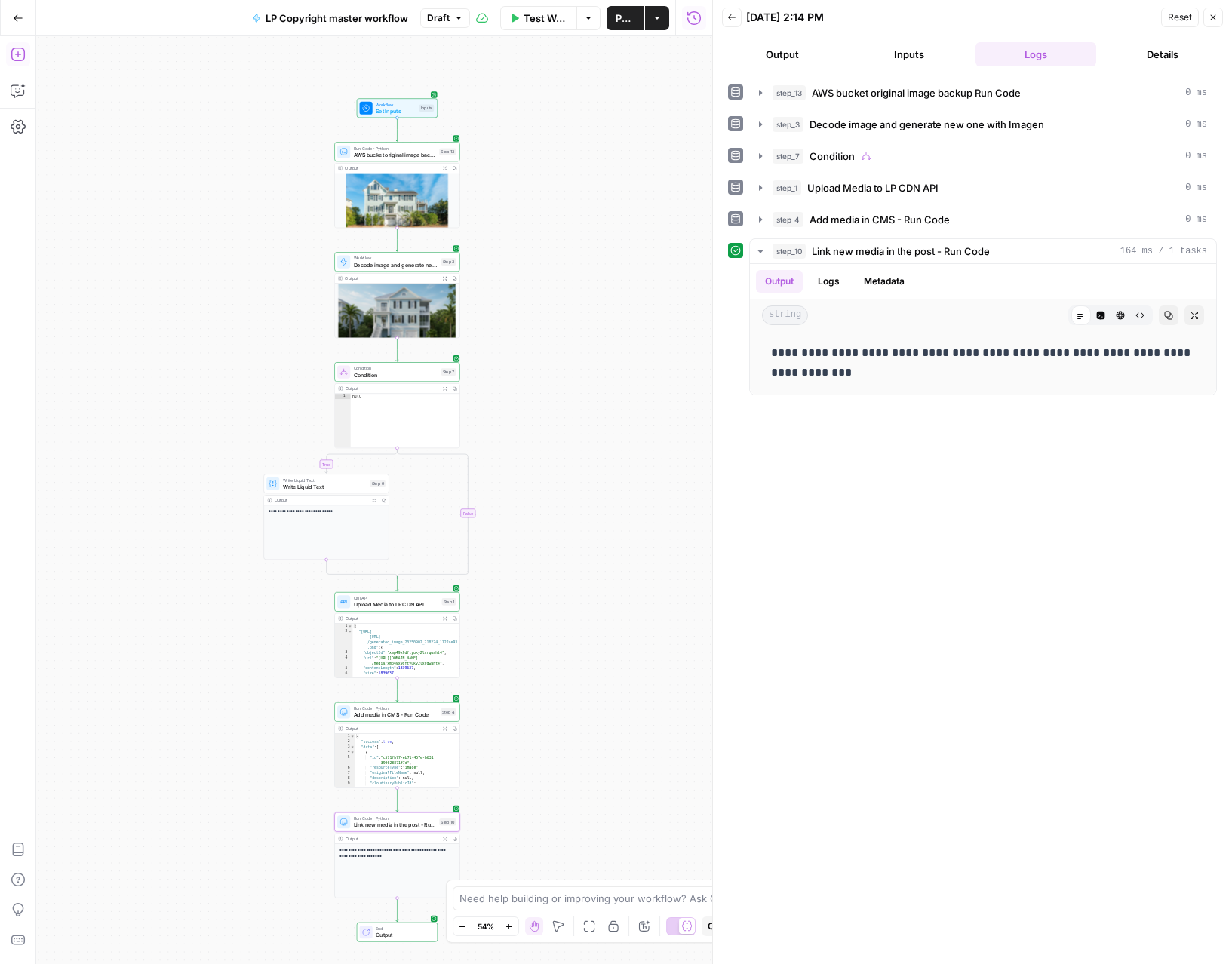
click at [18, 57] on icon "button" at bounding box center [18, 54] width 15 height 15
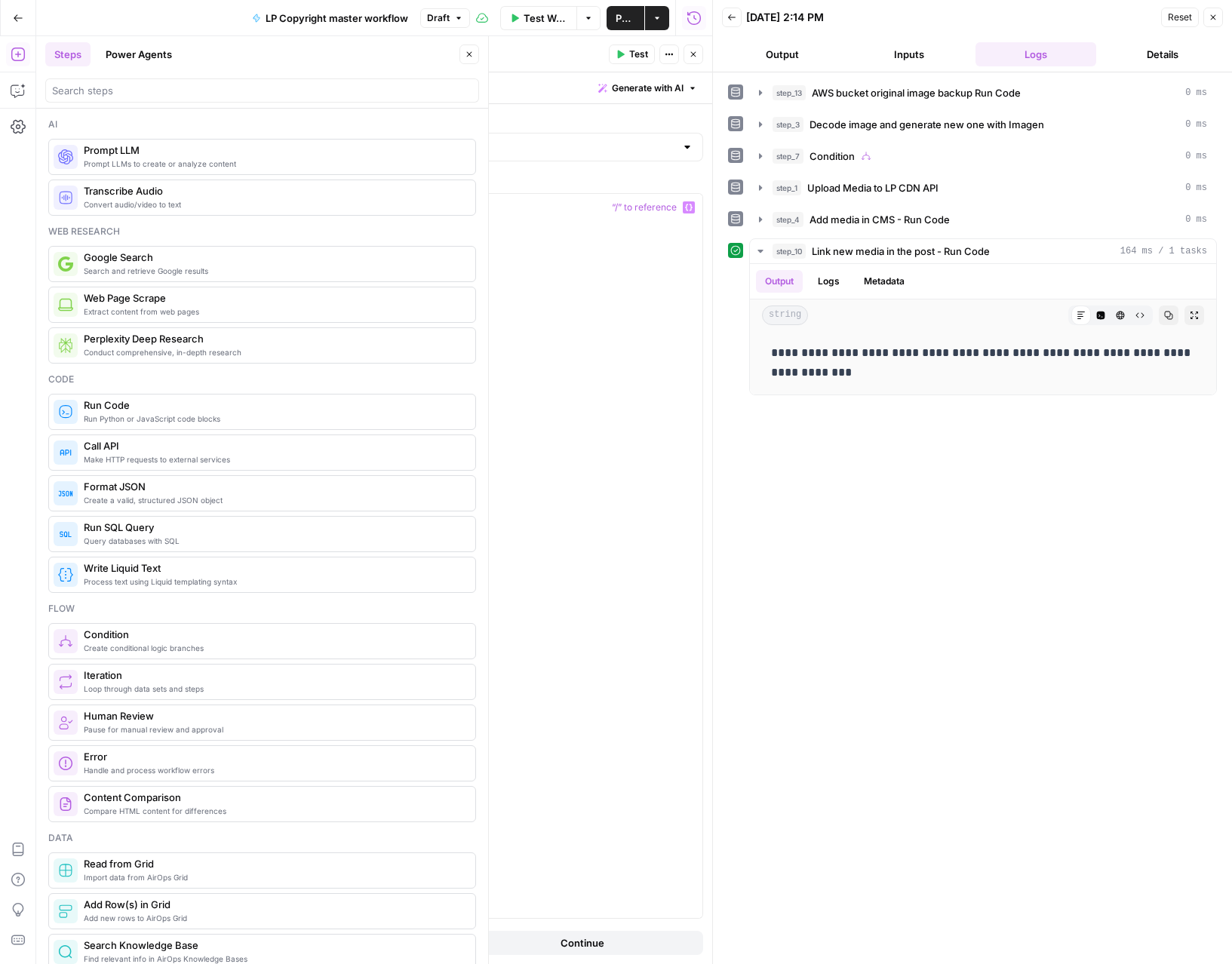
click at [529, 729] on div at bounding box center [426, 569] width 552 height 751
paste textarea "**********"
click at [579, 437] on div "import requests , json url = "https://gw.luxurypresence.com/graphql" headers = …" at bounding box center [429, 569] width 546 height 751
type textarea "**********"
type textarea "*"
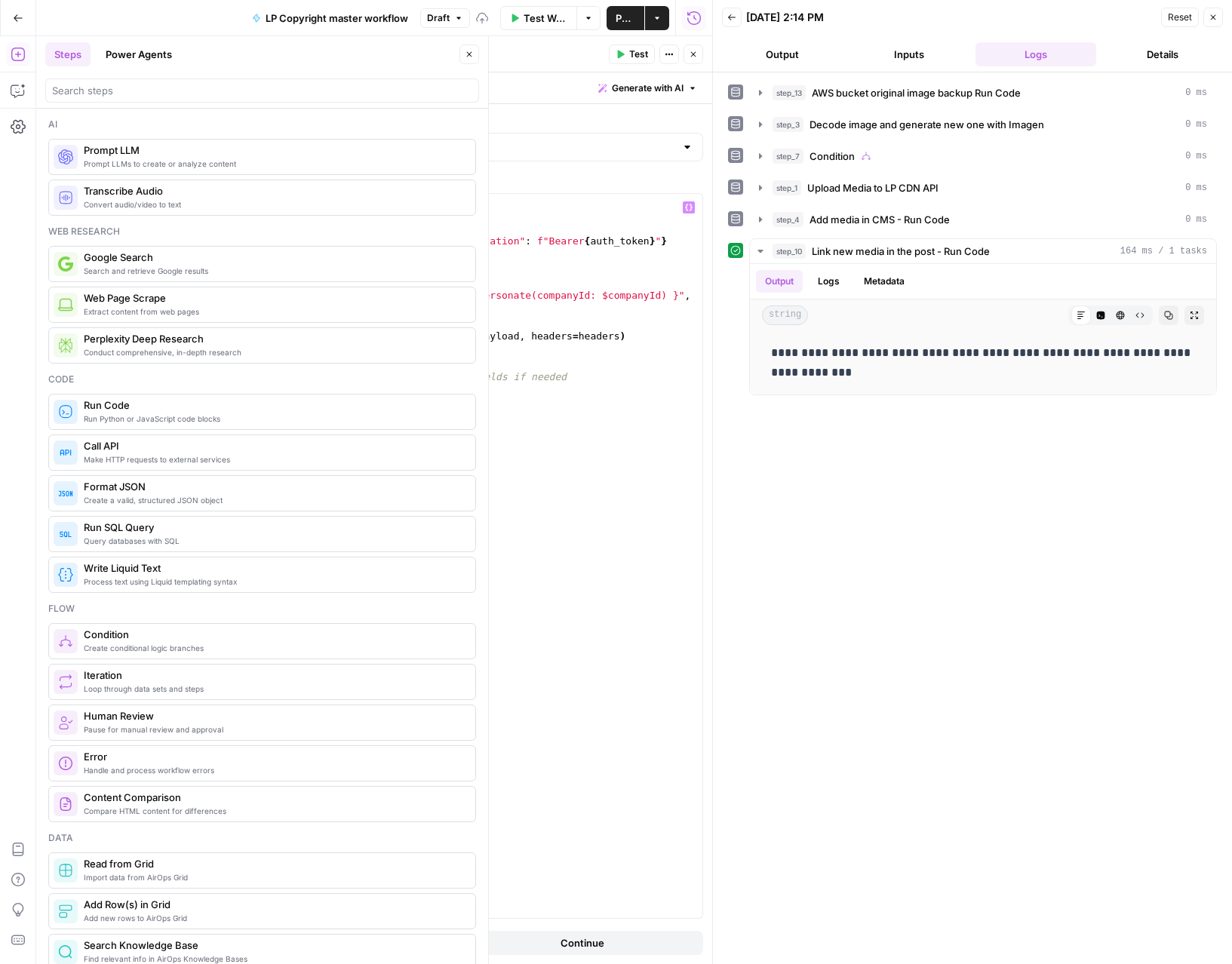
scroll to position [0, 0]
paste textarea "**********"
drag, startPoint x: 197, startPoint y: 579, endPoint x: 134, endPoint y: 581, distance: 63.0
click at [134, 581] on div "**********" at bounding box center [410, 556] width 583 height 724
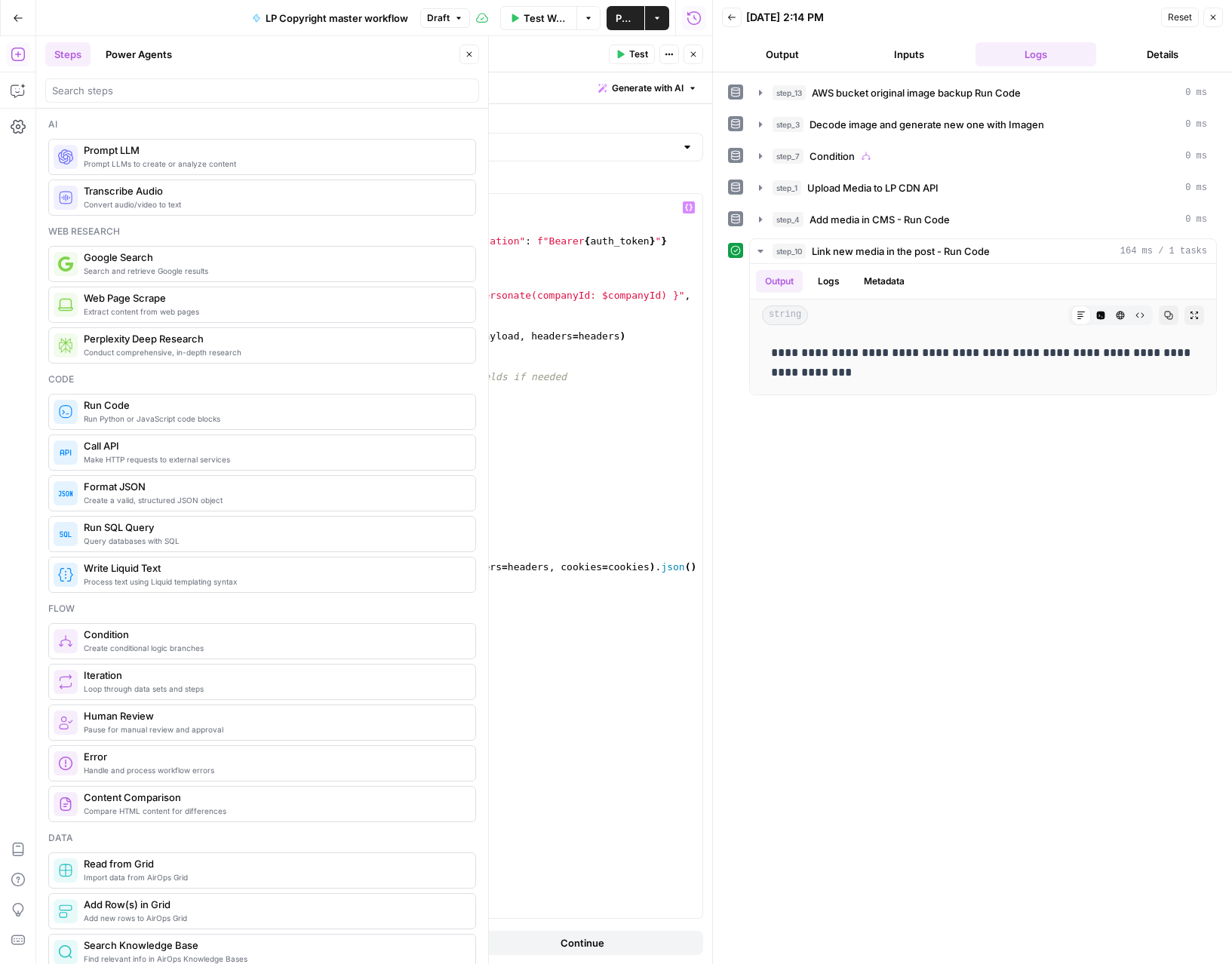
drag, startPoint x: 330, startPoint y: 310, endPoint x: 388, endPoint y: 311, distance: 58.0
click at [388, 311] on div "import requests , json url = "https://gw.luxurypresence.com/graphql" headers = …" at bounding box center [429, 569] width 546 height 751
type textarea "**********"
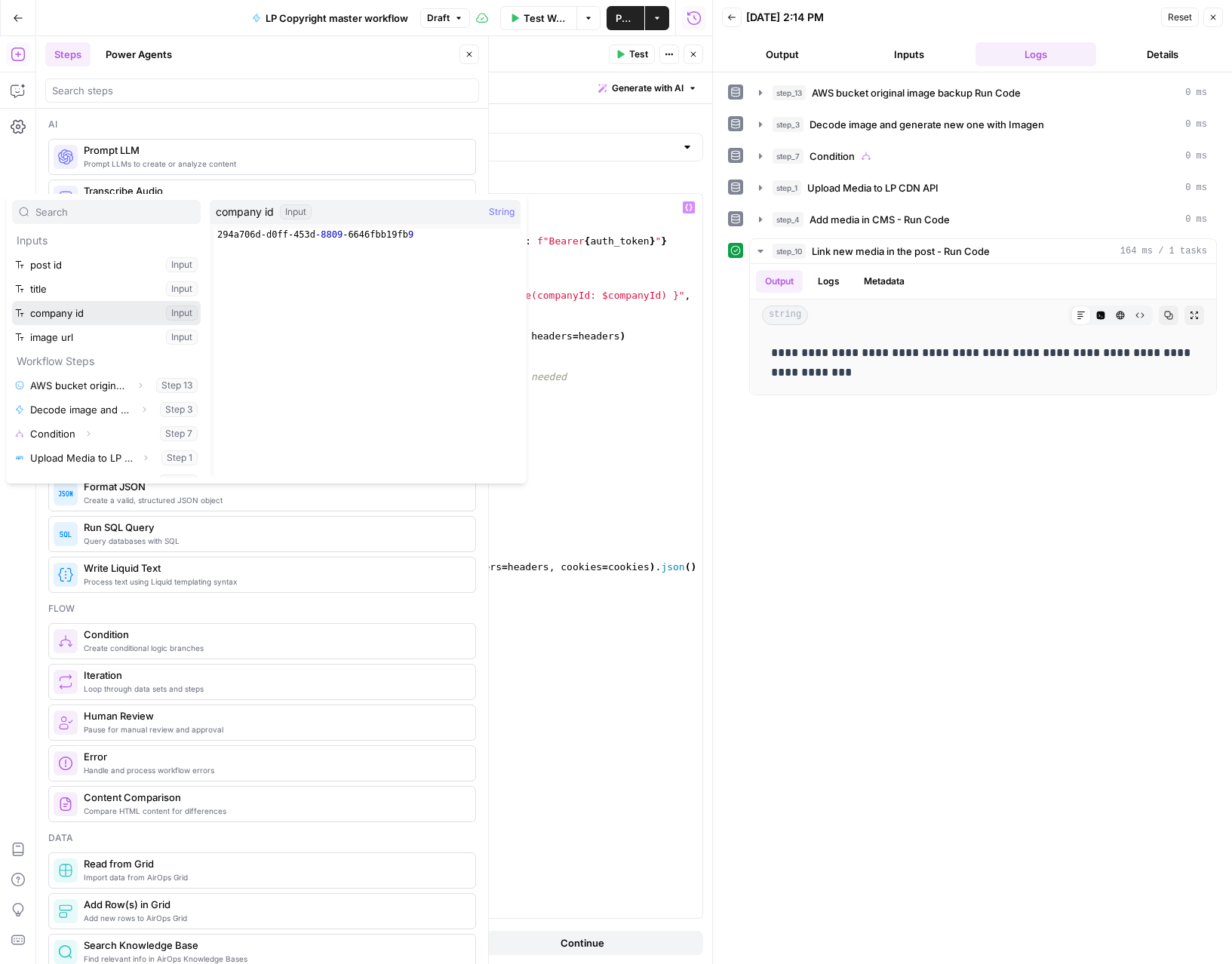
click at [12, 301] on button "Select variable company id" at bounding box center [106, 313] width 188 height 24
type textarea "**********"
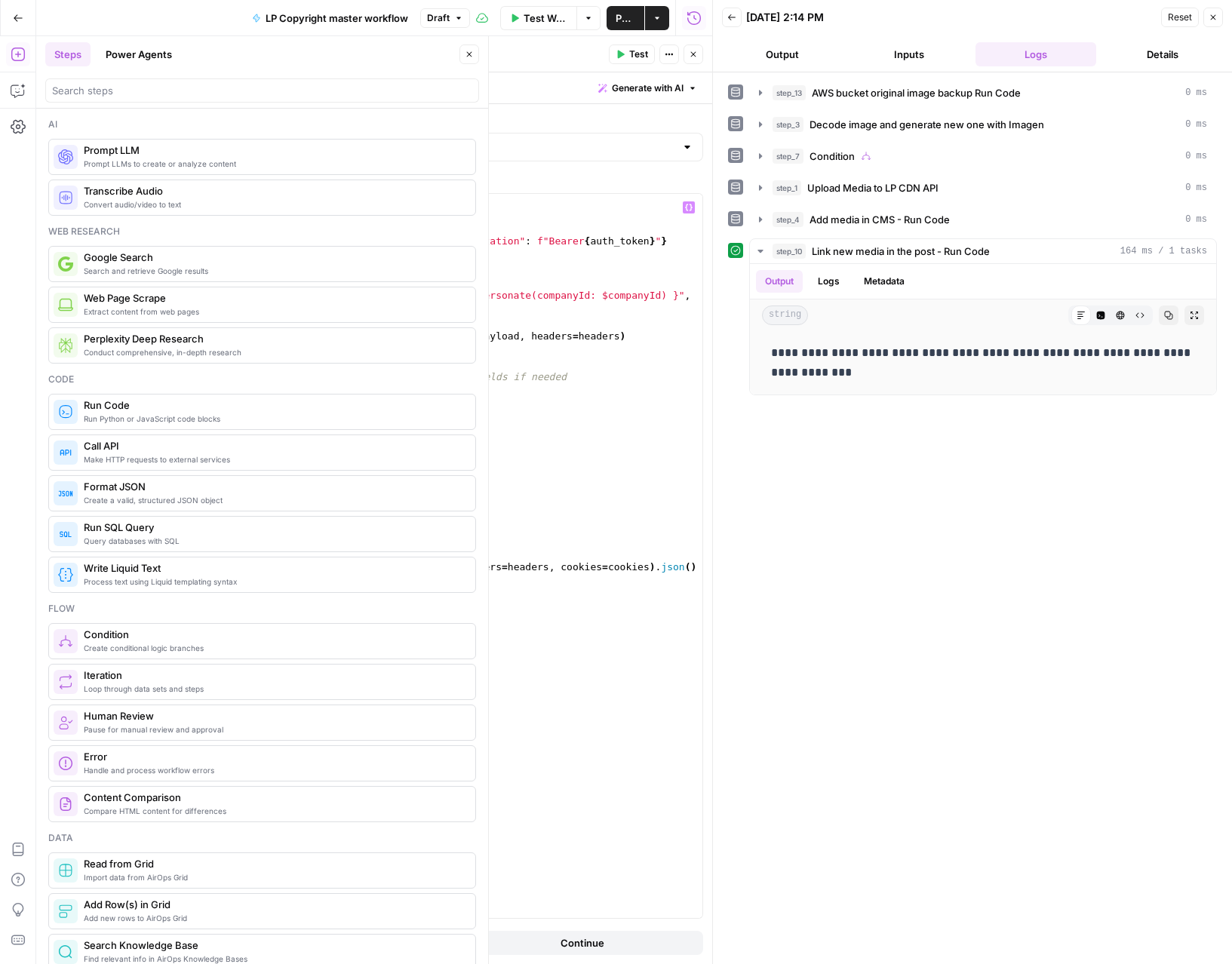
click at [462, 53] on button "Close" at bounding box center [469, 54] width 19 height 19
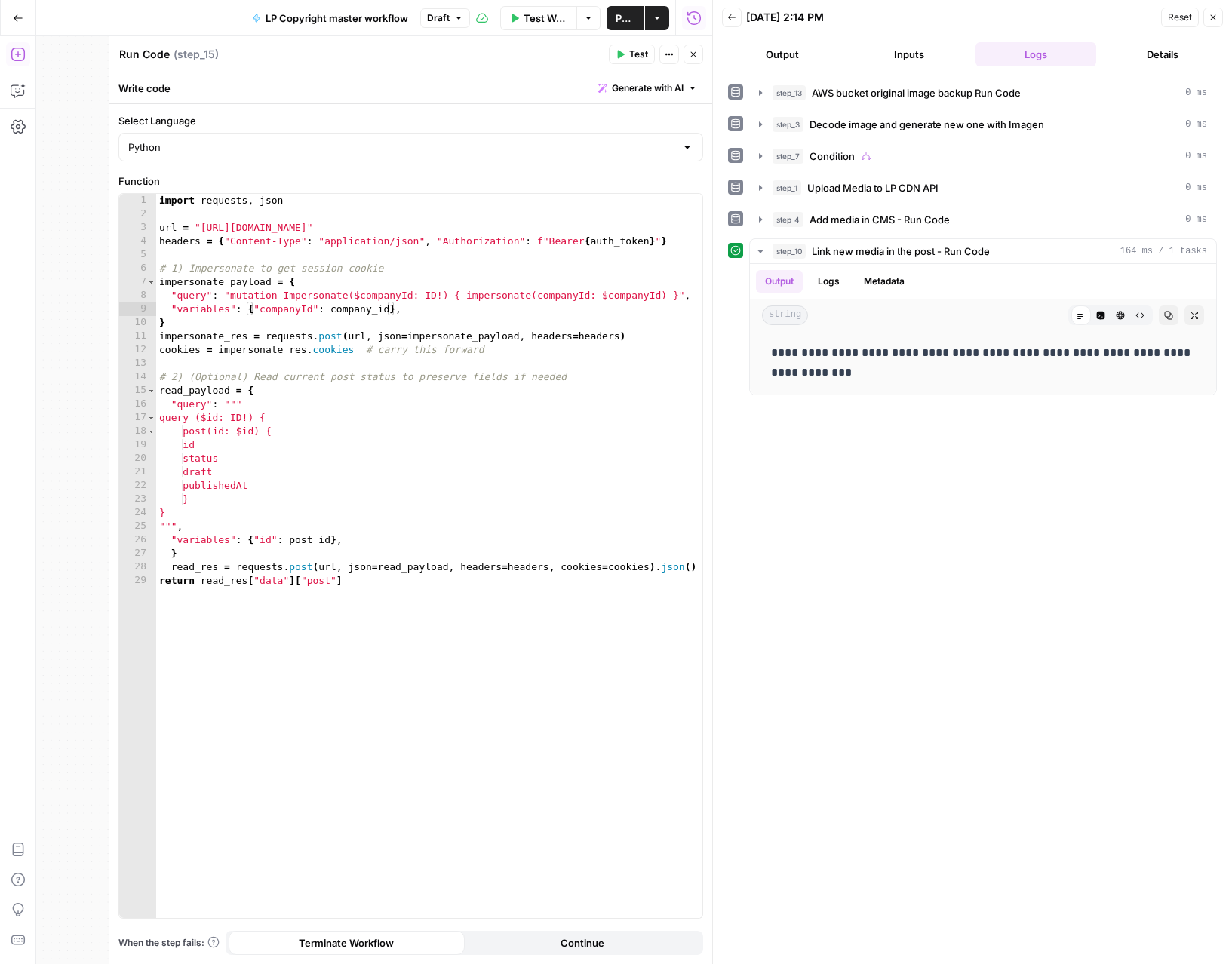
click at [1213, 19] on icon "button" at bounding box center [1213, 17] width 9 height 9
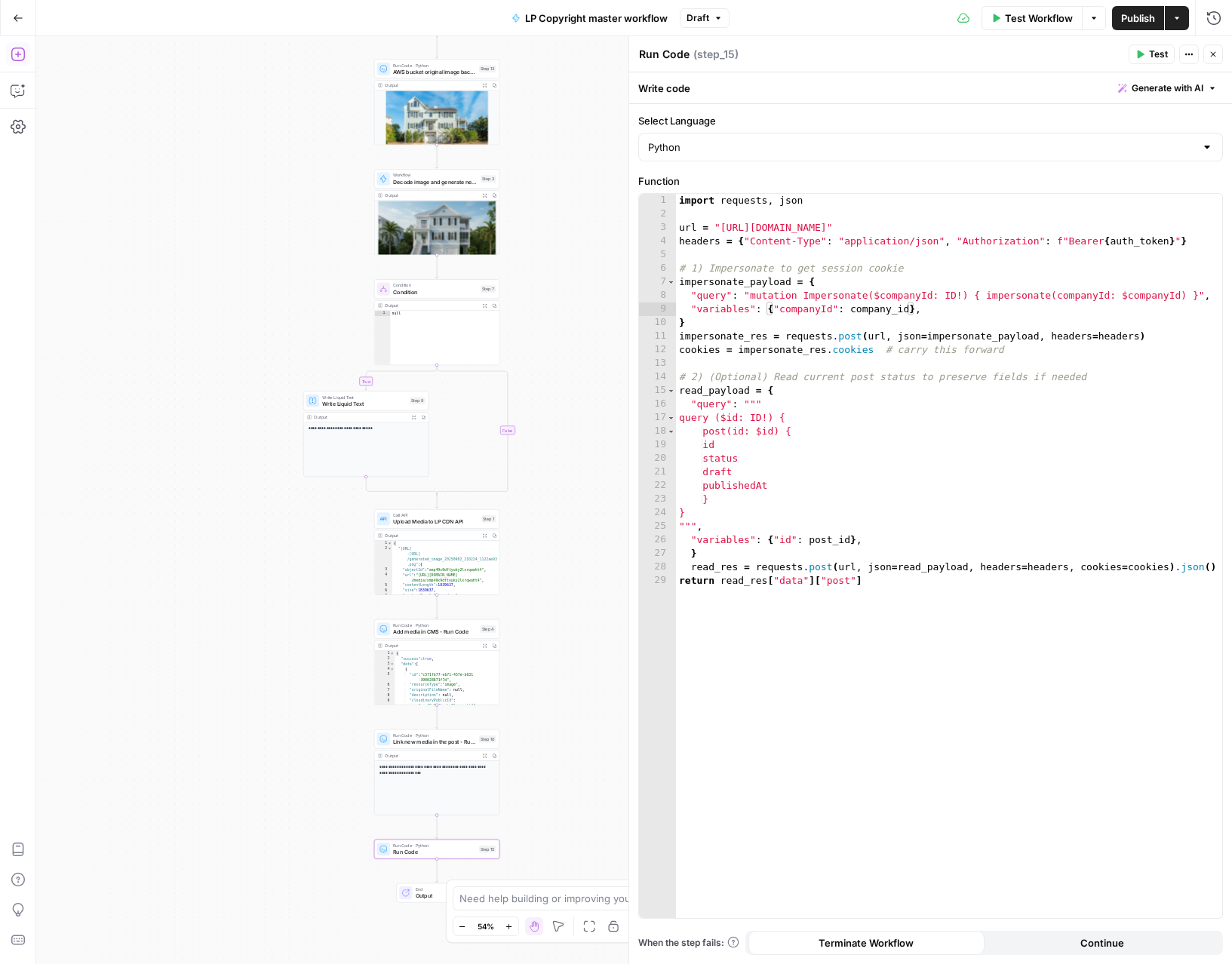
drag, startPoint x: 446, startPoint y: 493, endPoint x: 248, endPoint y: 452, distance: 202.2
click at [247, 451] on div "**********" at bounding box center [634, 500] width 1196 height 928
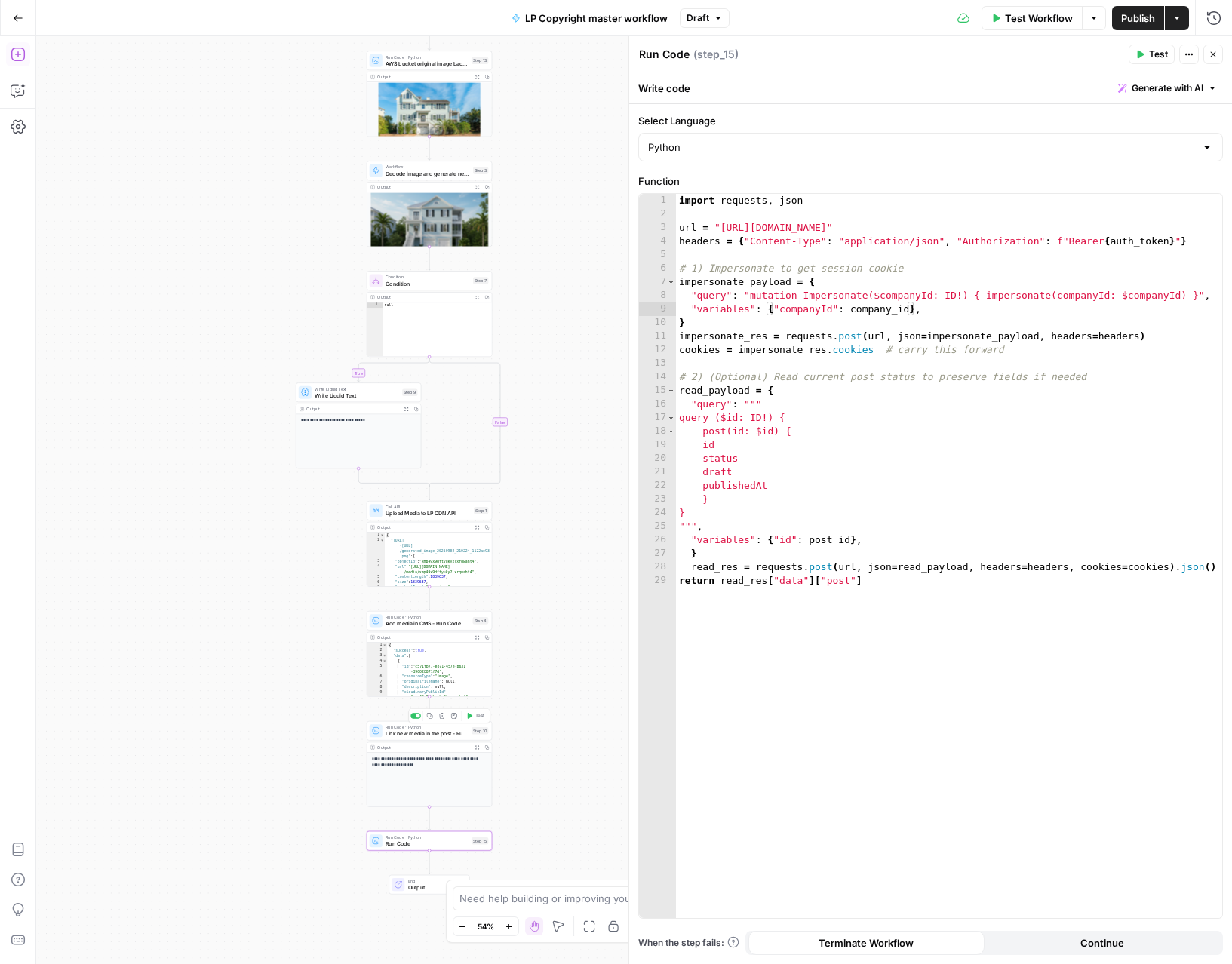
click at [438, 736] on span "Link new media in the post - Run Code" at bounding box center [426, 734] width 83 height 8
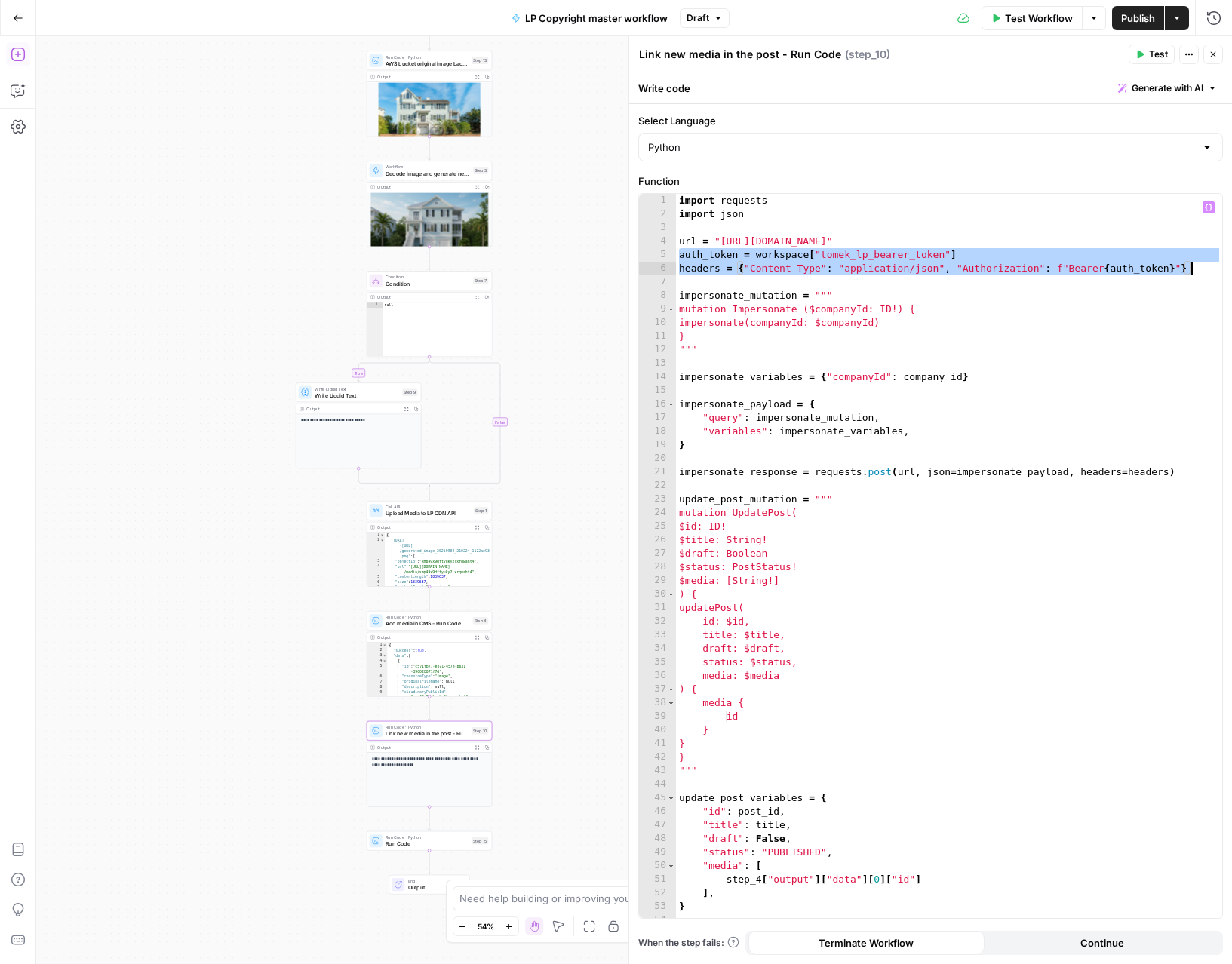
drag, startPoint x: 680, startPoint y: 254, endPoint x: 1194, endPoint y: 271, distance: 514.3
click at [1194, 271] on div "import requests import json url = "https://gw.luxurypresence.com/graphql" auth_…" at bounding box center [948, 569] width 546 height 751
type textarea "**********"
click at [420, 834] on span "Run Code · Python" at bounding box center [426, 837] width 83 height 6
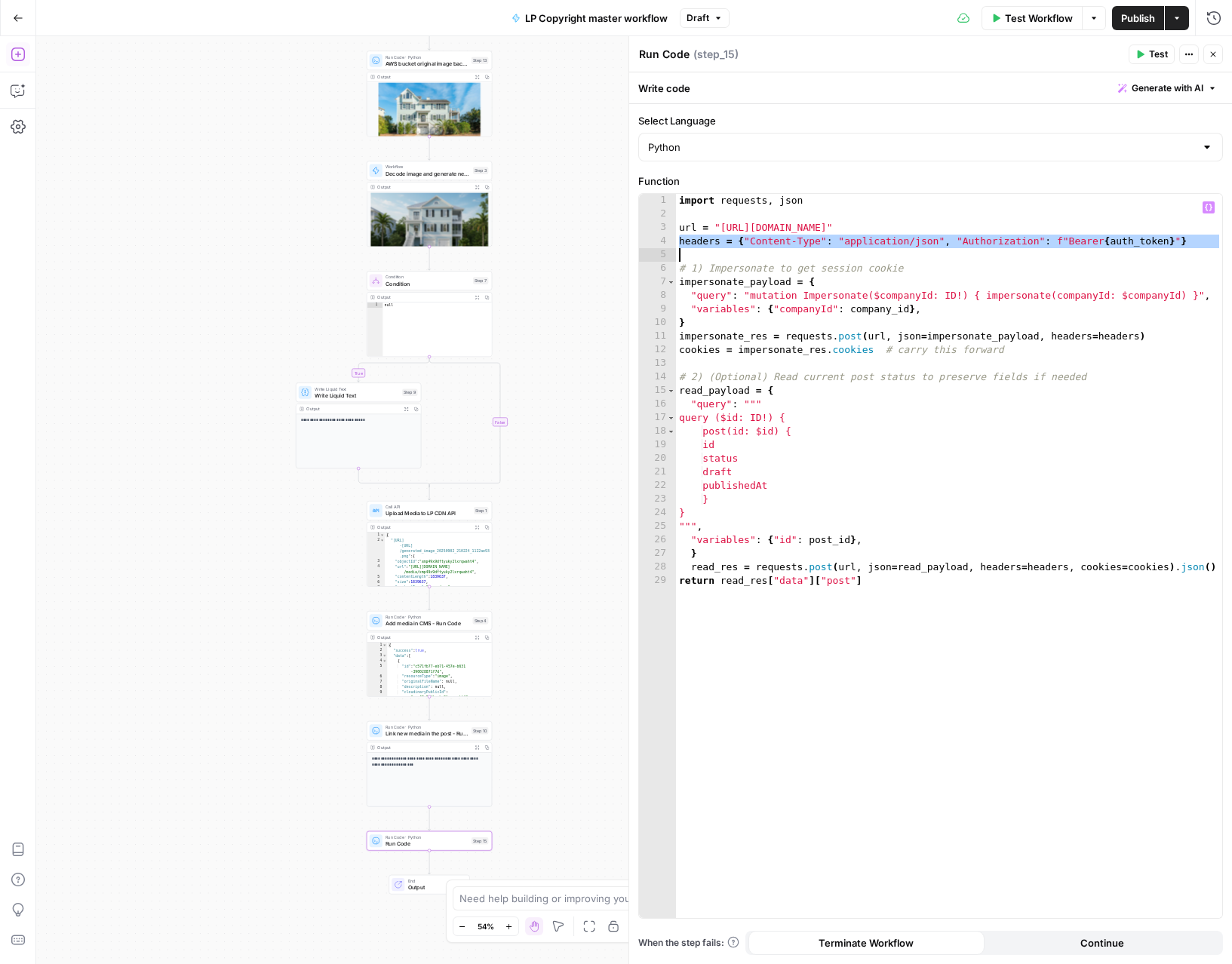
drag, startPoint x: 678, startPoint y: 239, endPoint x: 764, endPoint y: 251, distance: 86.8
click at [764, 251] on div "import requests , json url = "https://gw.luxurypresence.com/graphql" headers = …" at bounding box center [948, 569] width 546 height 751
paste textarea
type textarea "**********"
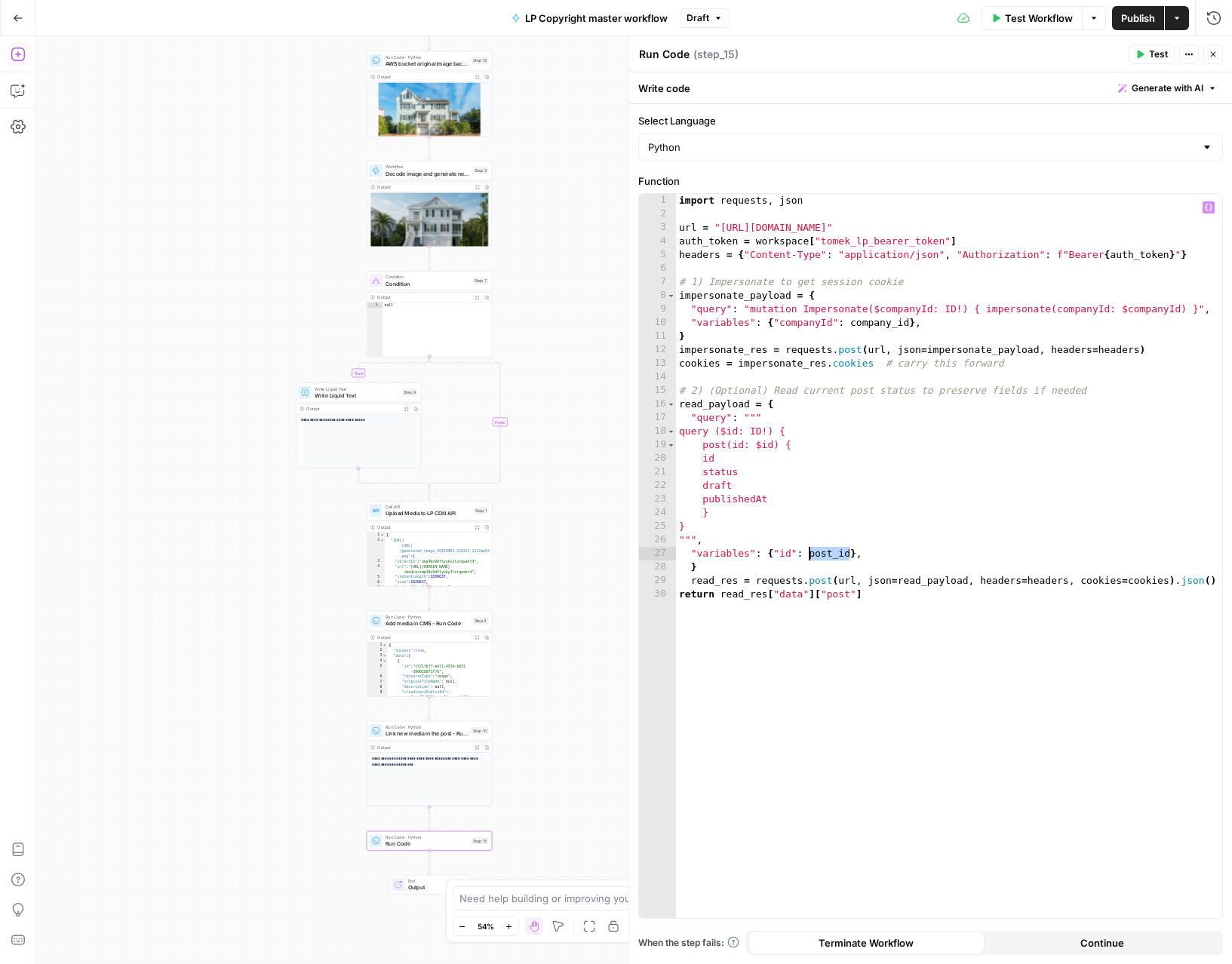
drag, startPoint x: 849, startPoint y: 555, endPoint x: 810, endPoint y: 550, distance: 39.3
click at [810, 550] on div "import requests , json url = "https://gw.luxurypresence.com/graphql" auth_token…" at bounding box center [948, 569] width 546 height 751
type textarea "**********"
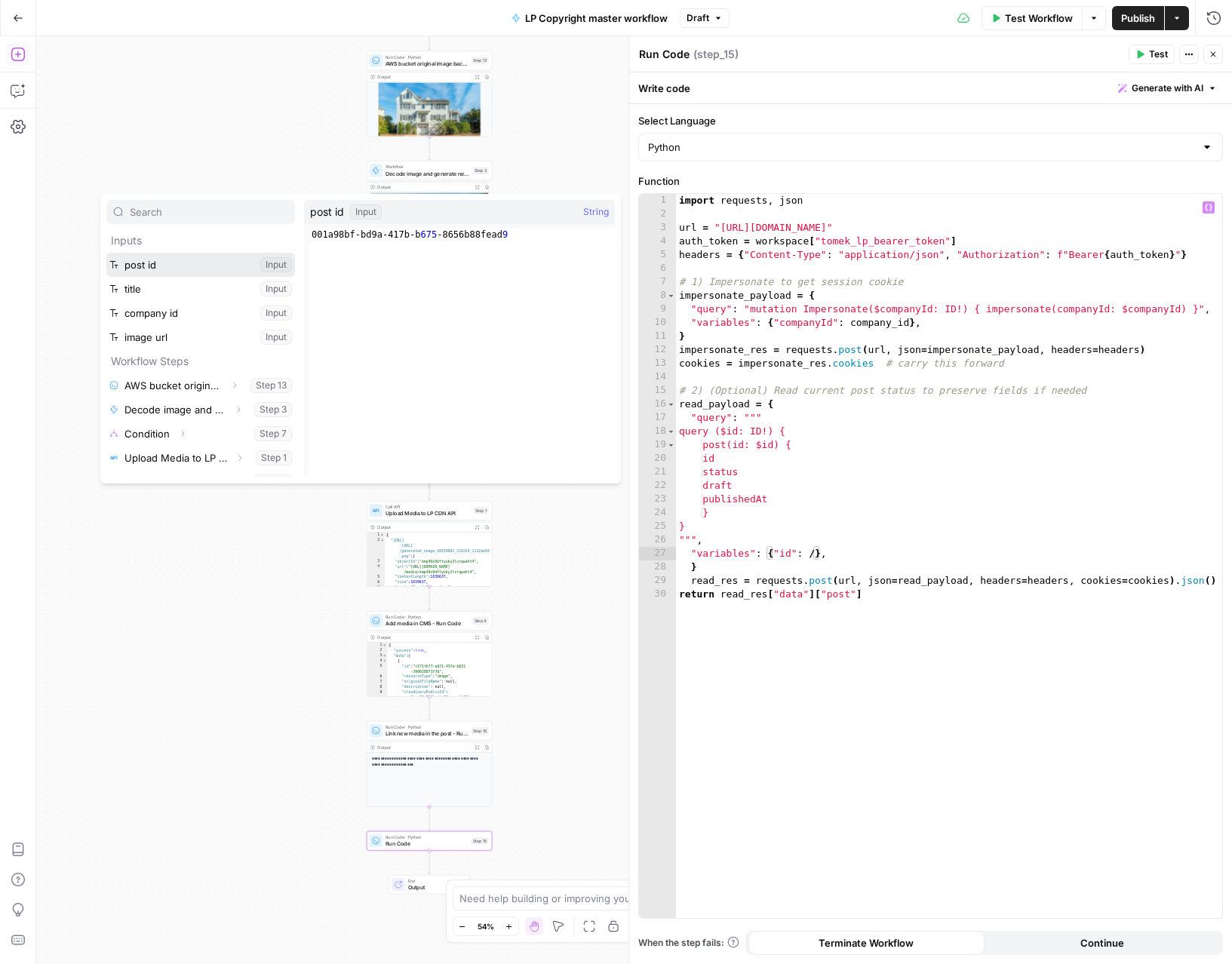
click at [106, 252] on button "Select variable post id" at bounding box center [200, 264] width 188 height 24
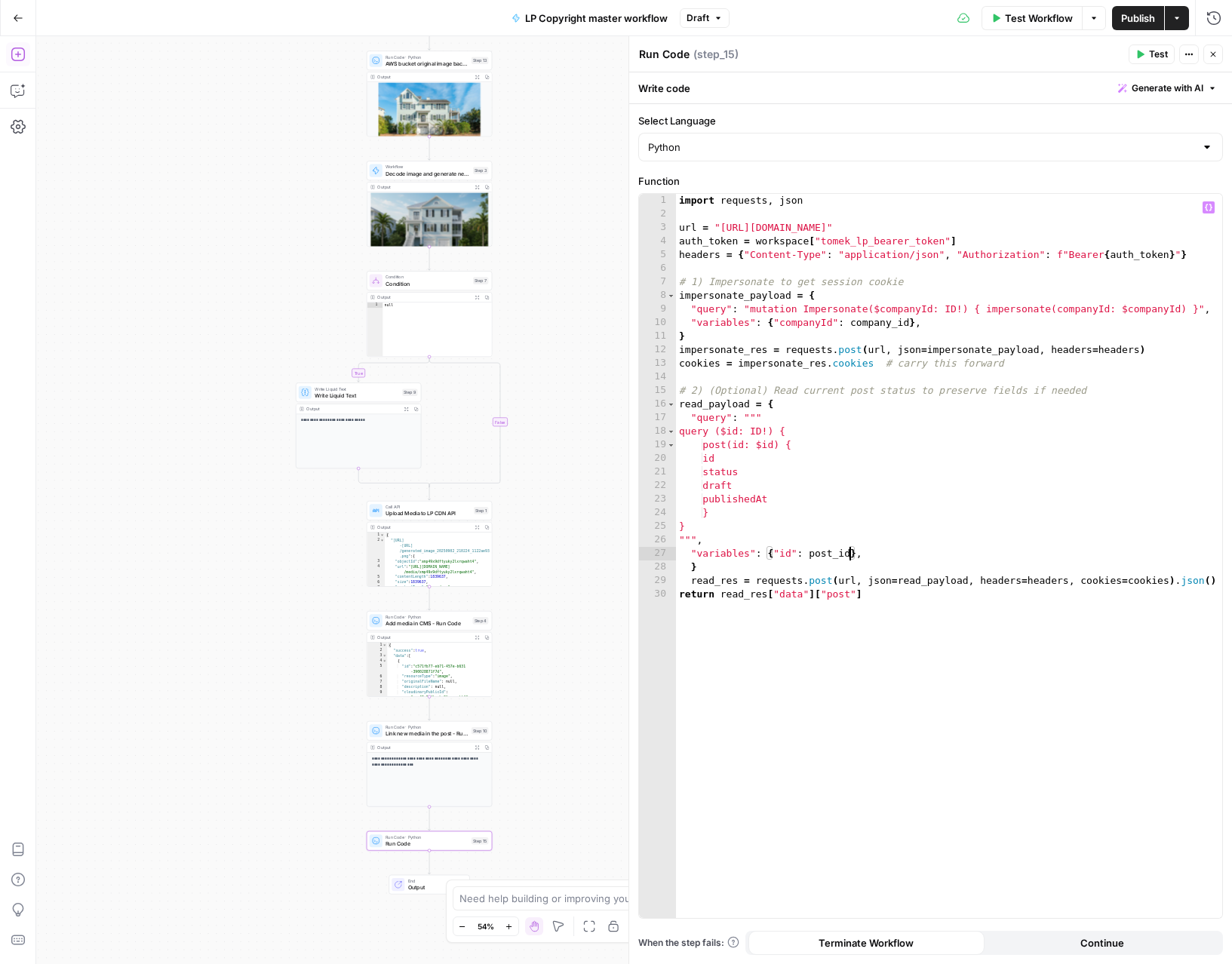
drag, startPoint x: 1154, startPoint y: 53, endPoint x: 1142, endPoint y: 0, distance: 54.3
click at [1154, 7] on body "**********" at bounding box center [616, 482] width 1232 height 964
click at [1009, 66] on header "Run Code Run Code ( step_15 ) Test Actions Close" at bounding box center [930, 54] width 603 height 36
click at [1147, 50] on button "Test" at bounding box center [1151, 54] width 46 height 19
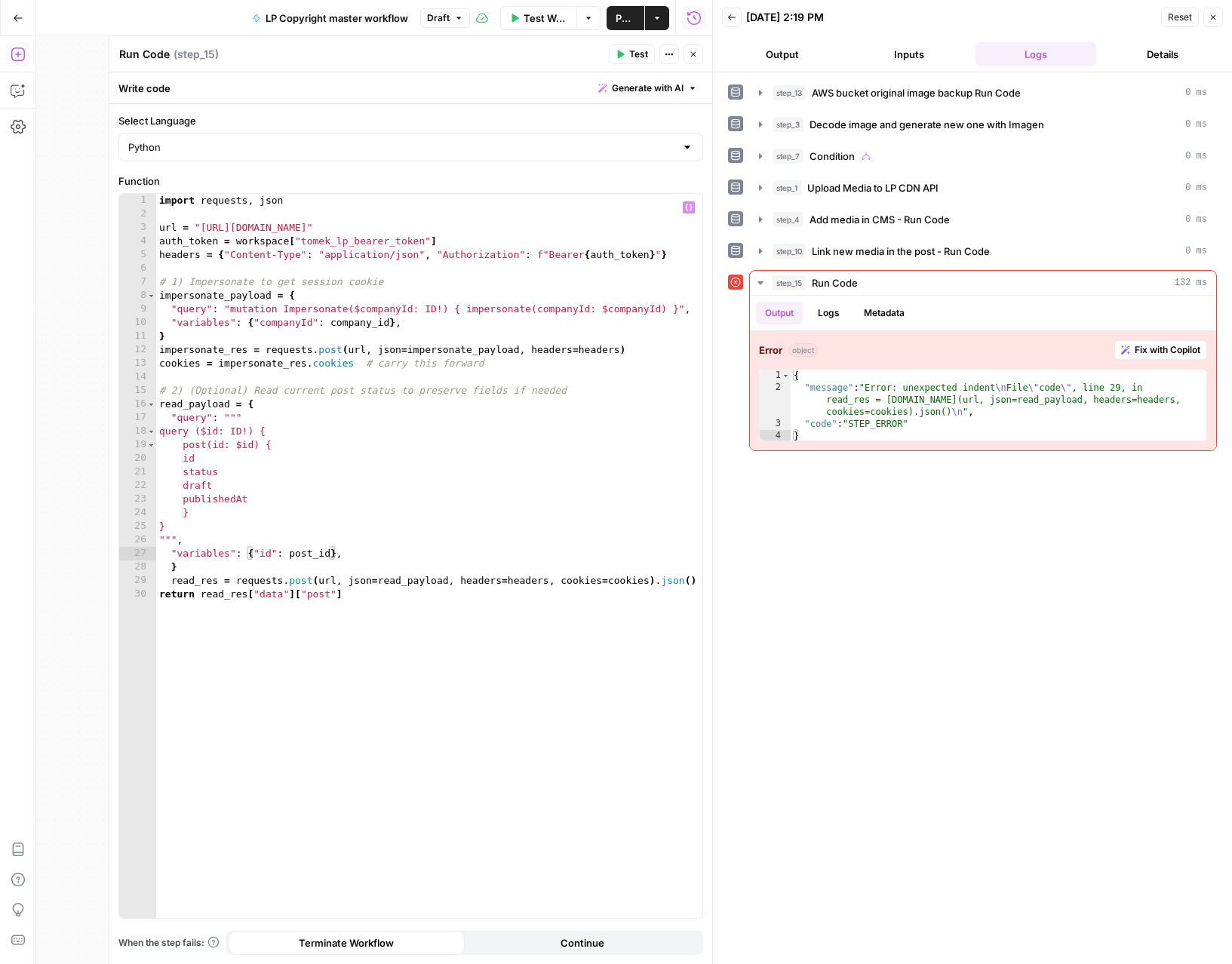
click at [170, 581] on div "import requests , json url = "https://gw.luxurypresence.com/graphql" auth_token…" at bounding box center [429, 569] width 546 height 751
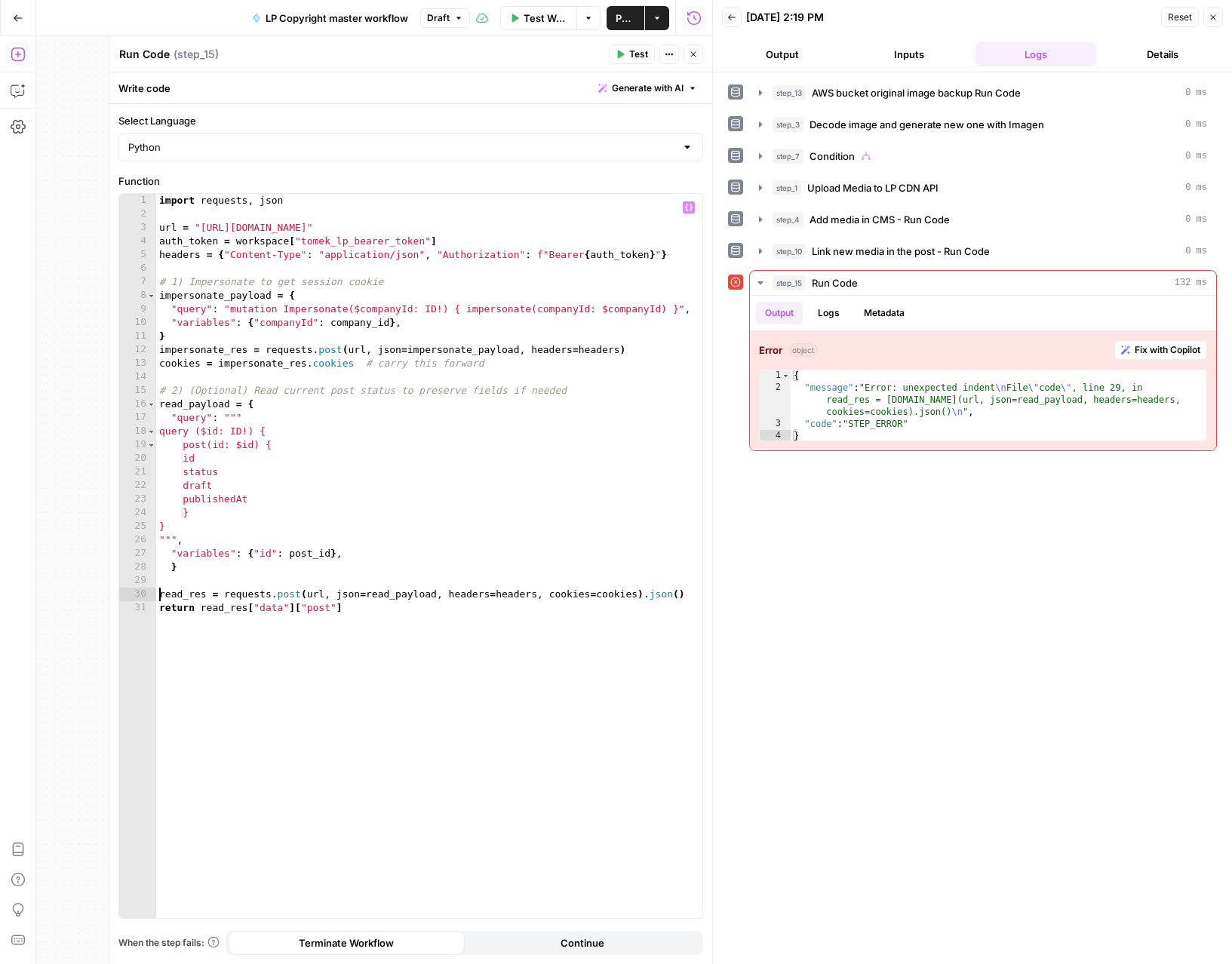
click at [640, 56] on span "Test" at bounding box center [638, 54] width 19 height 14
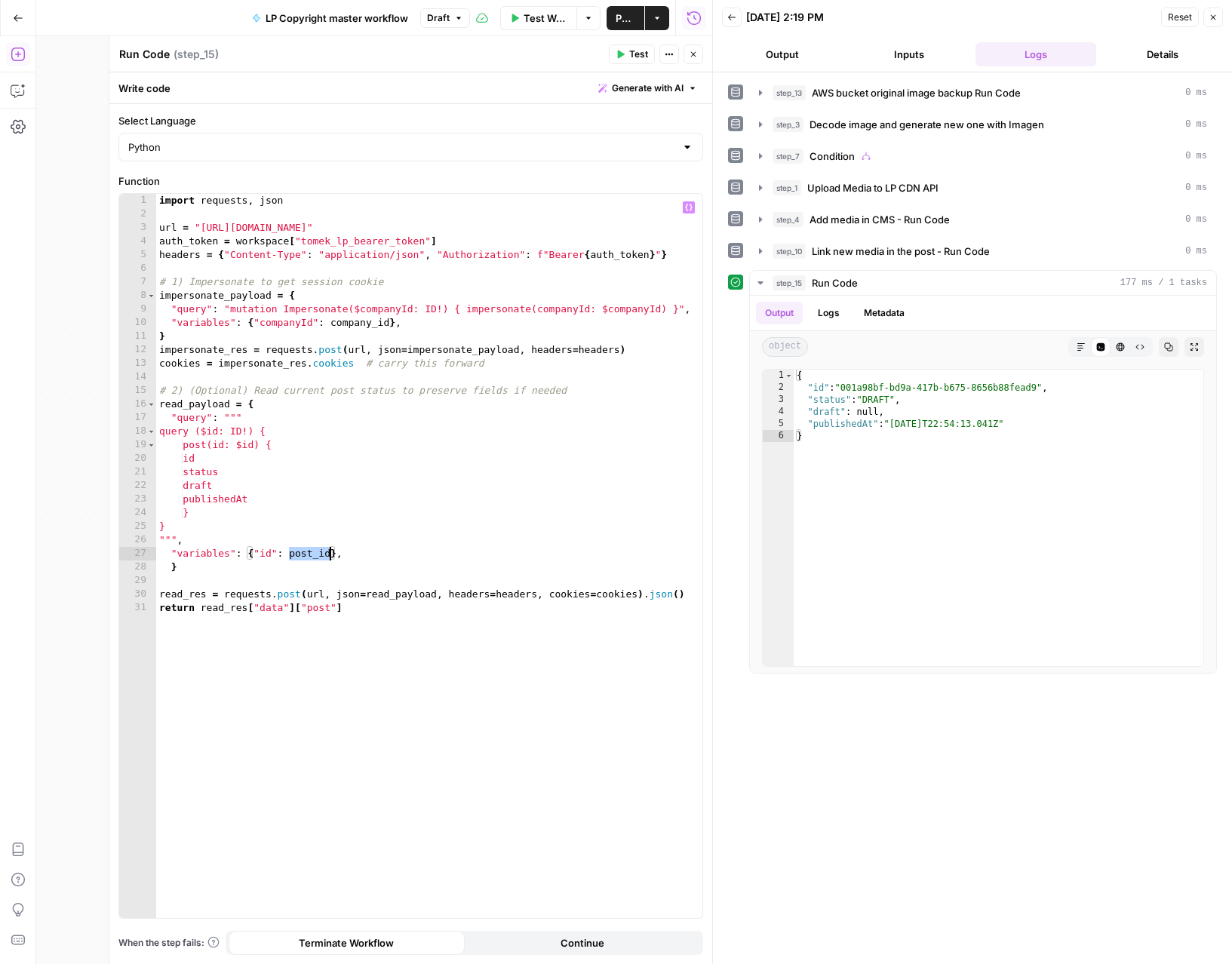
drag, startPoint x: 290, startPoint y: 551, endPoint x: 326, endPoint y: 550, distance: 36.0
click at [328, 552] on div "import requests , json url = "https://gw.luxurypresence.com/graphql" auth_token…" at bounding box center [429, 569] width 546 height 751
paste textarea "**********"
drag, startPoint x: 332, startPoint y: 321, endPoint x: 392, endPoint y: 324, distance: 60.1
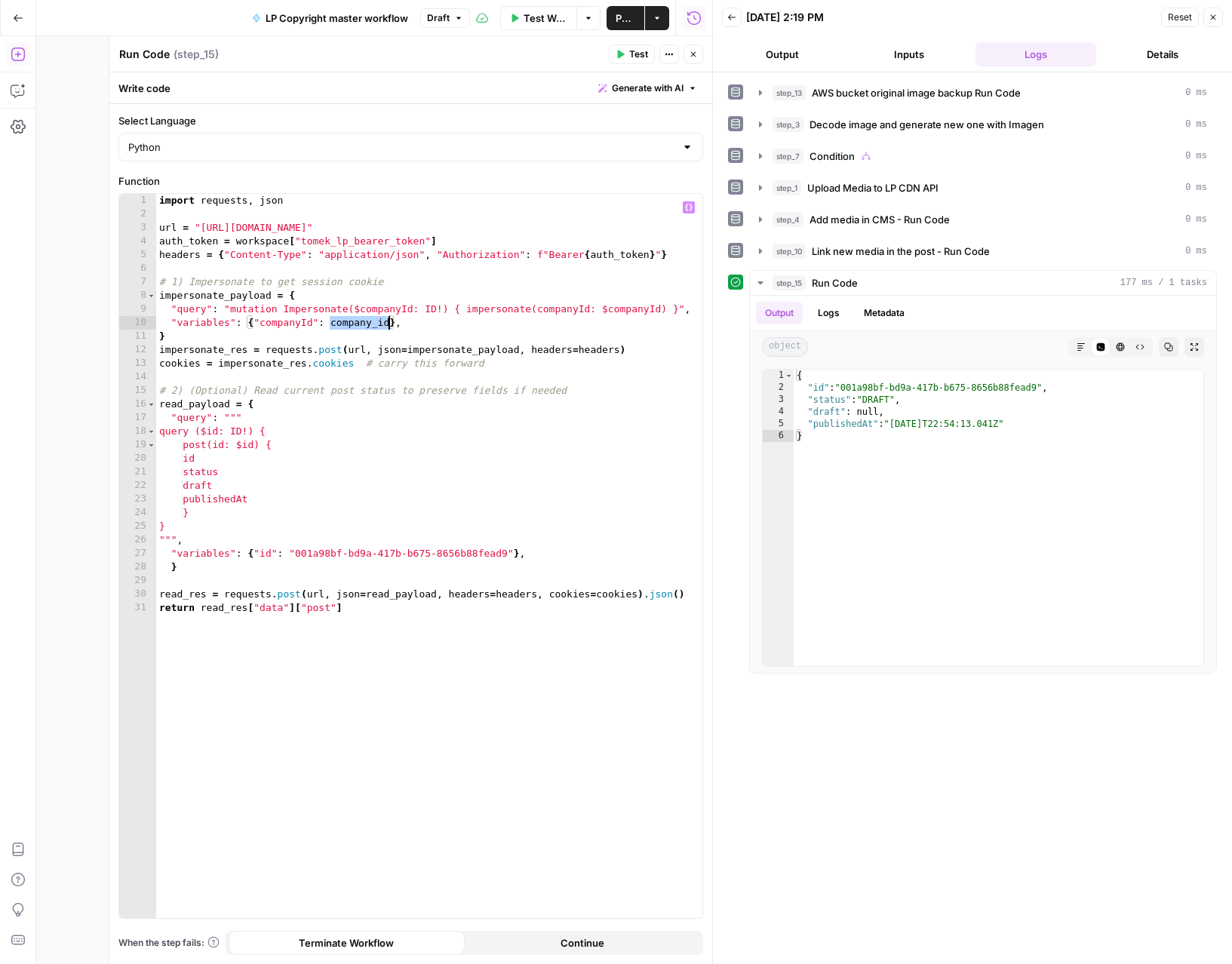
click at [392, 324] on div "import requests , json url = "https://gw.luxurypresence.com/graphql" auth_token…" at bounding box center [429, 569] width 546 height 751
paste textarea "**********"
click at [637, 51] on span "Test" at bounding box center [638, 54] width 19 height 14
drag, startPoint x: 548, startPoint y: 323, endPoint x: 338, endPoint y: 325, distance: 210.0
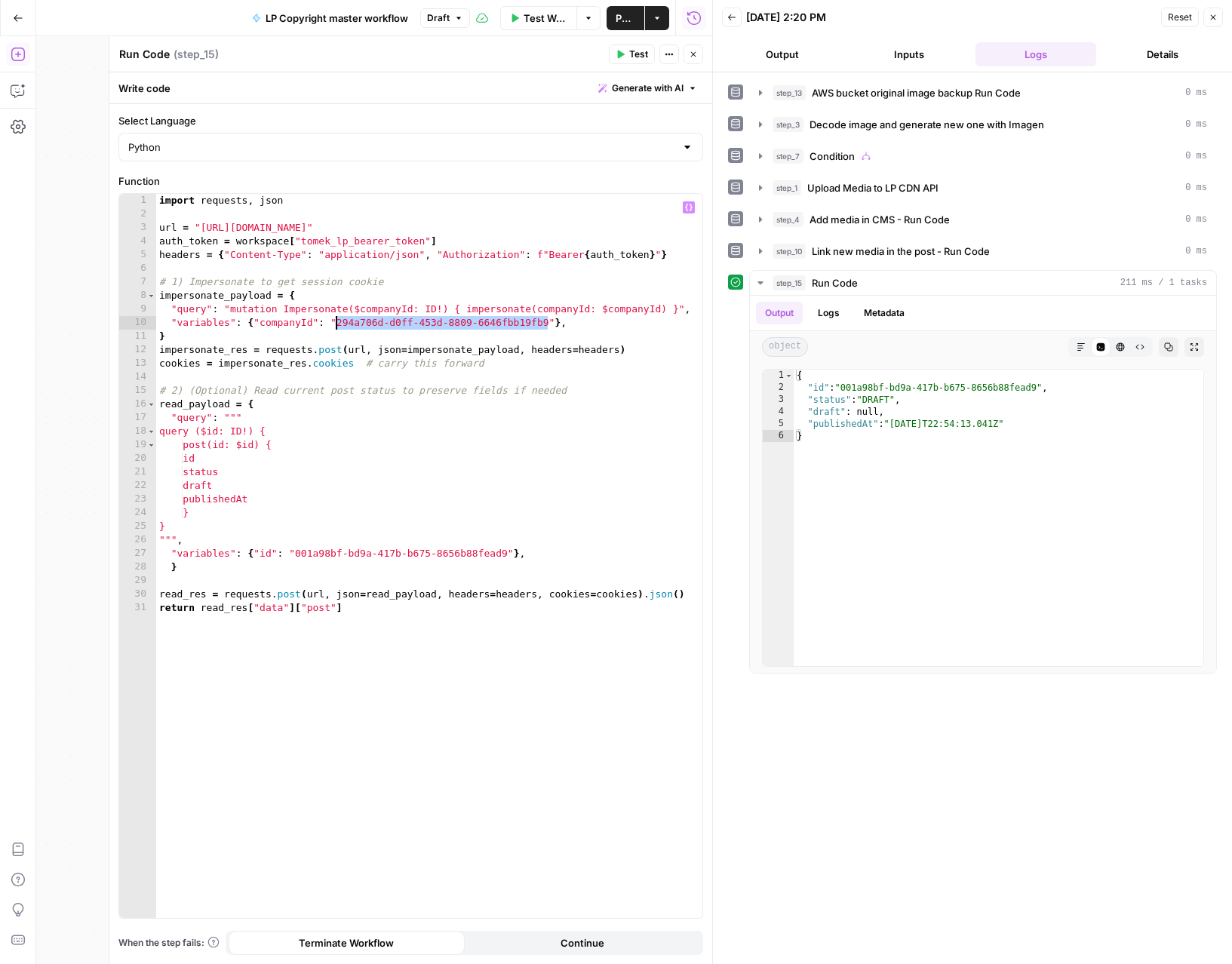
click at [338, 325] on div "import requests , json url = "https://gw.luxurypresence.com/graphql" auth_token…" at bounding box center [429, 569] width 546 height 751
paste textarea
drag, startPoint x: 506, startPoint y: 552, endPoint x: 296, endPoint y: 552, distance: 210.0
click at [296, 552] on div "import requests , json url = "https://gw.luxurypresence.com/graphql" auth_token…" at bounding box center [429, 569] width 546 height 751
paste textarea
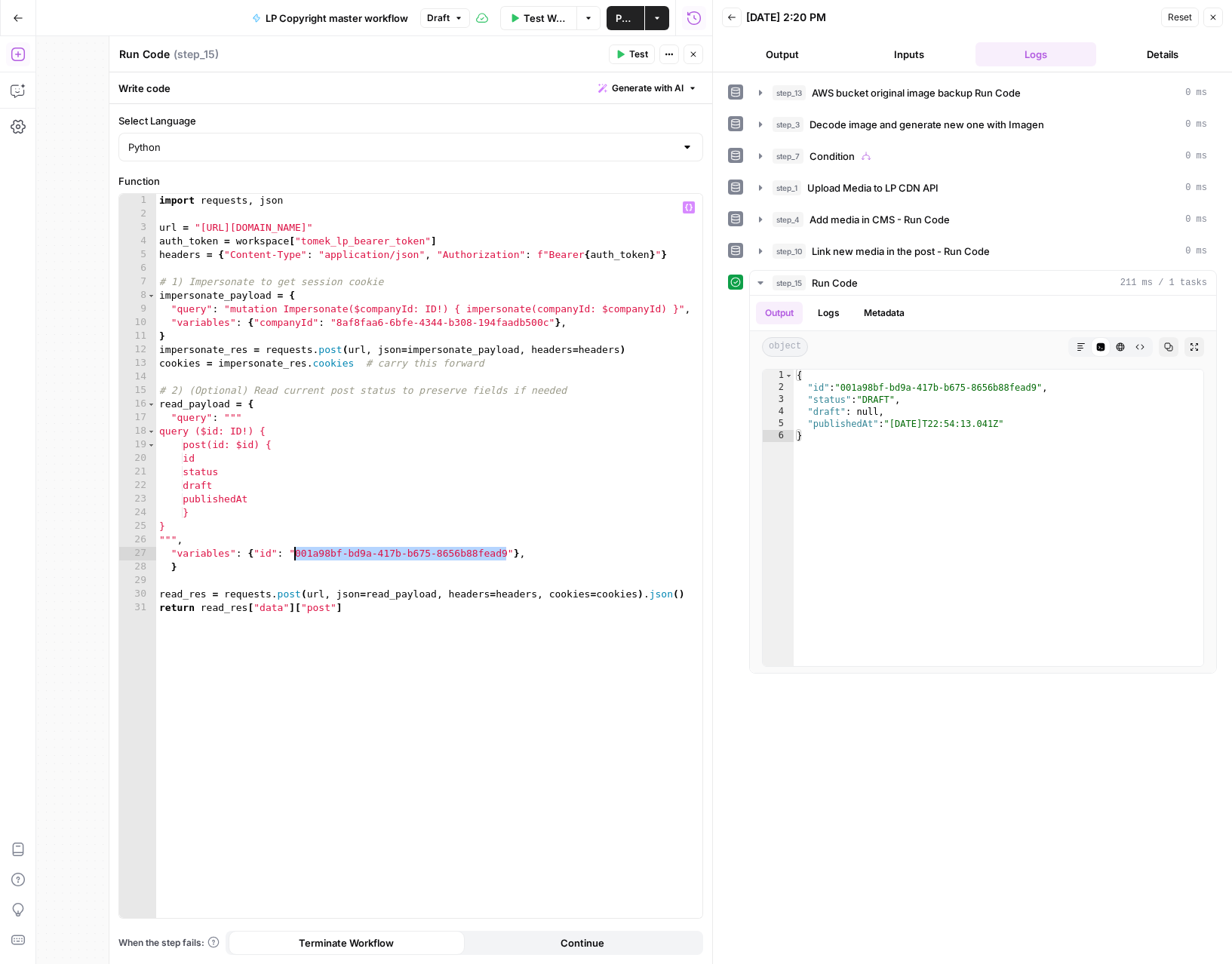
type textarea "**********"
click at [635, 53] on span "Test" at bounding box center [638, 54] width 19 height 14
click at [694, 51] on icon "button" at bounding box center [692, 54] width 9 height 9
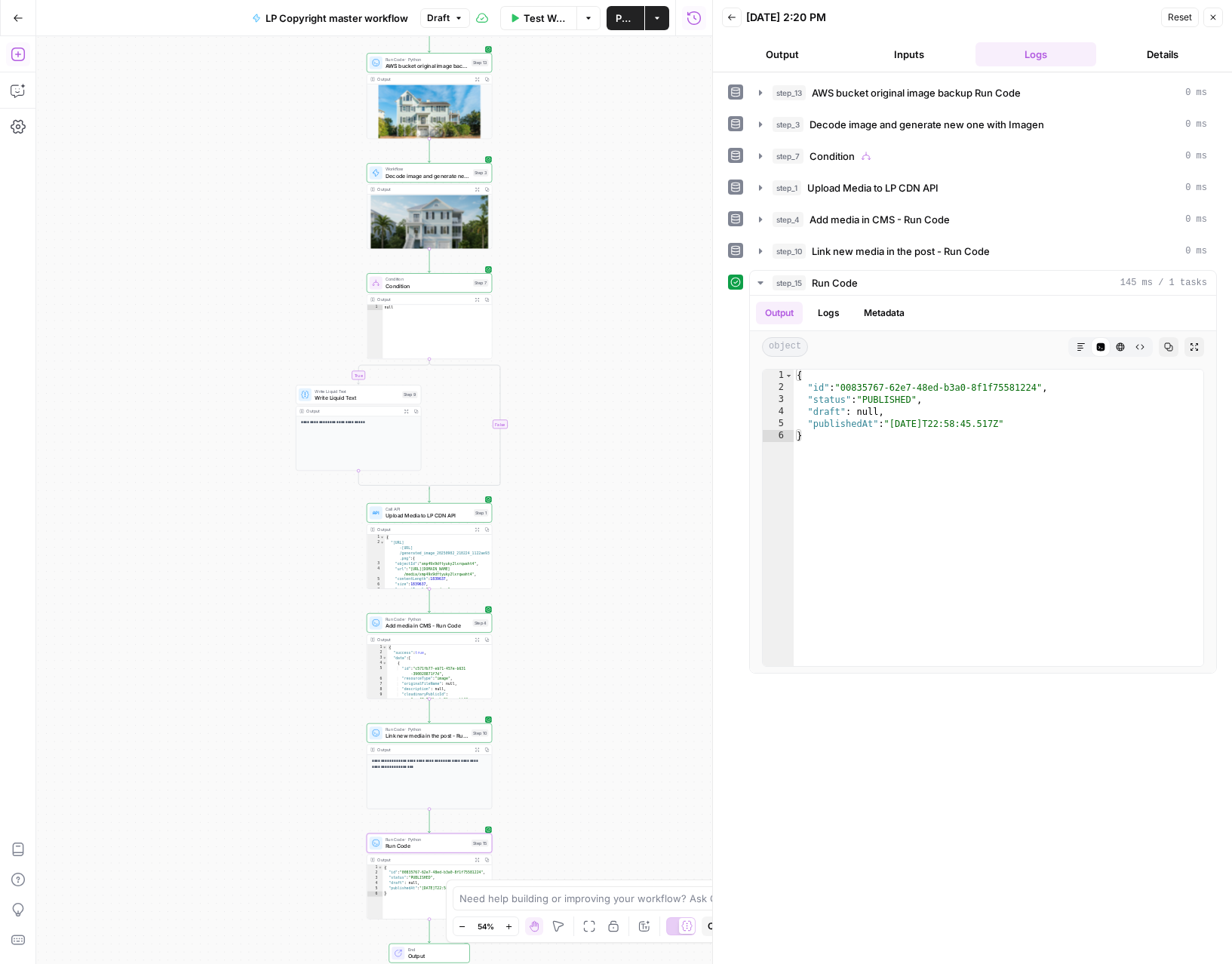
click at [417, 733] on span "Link new media in the post - Run Code" at bounding box center [426, 735] width 83 height 8
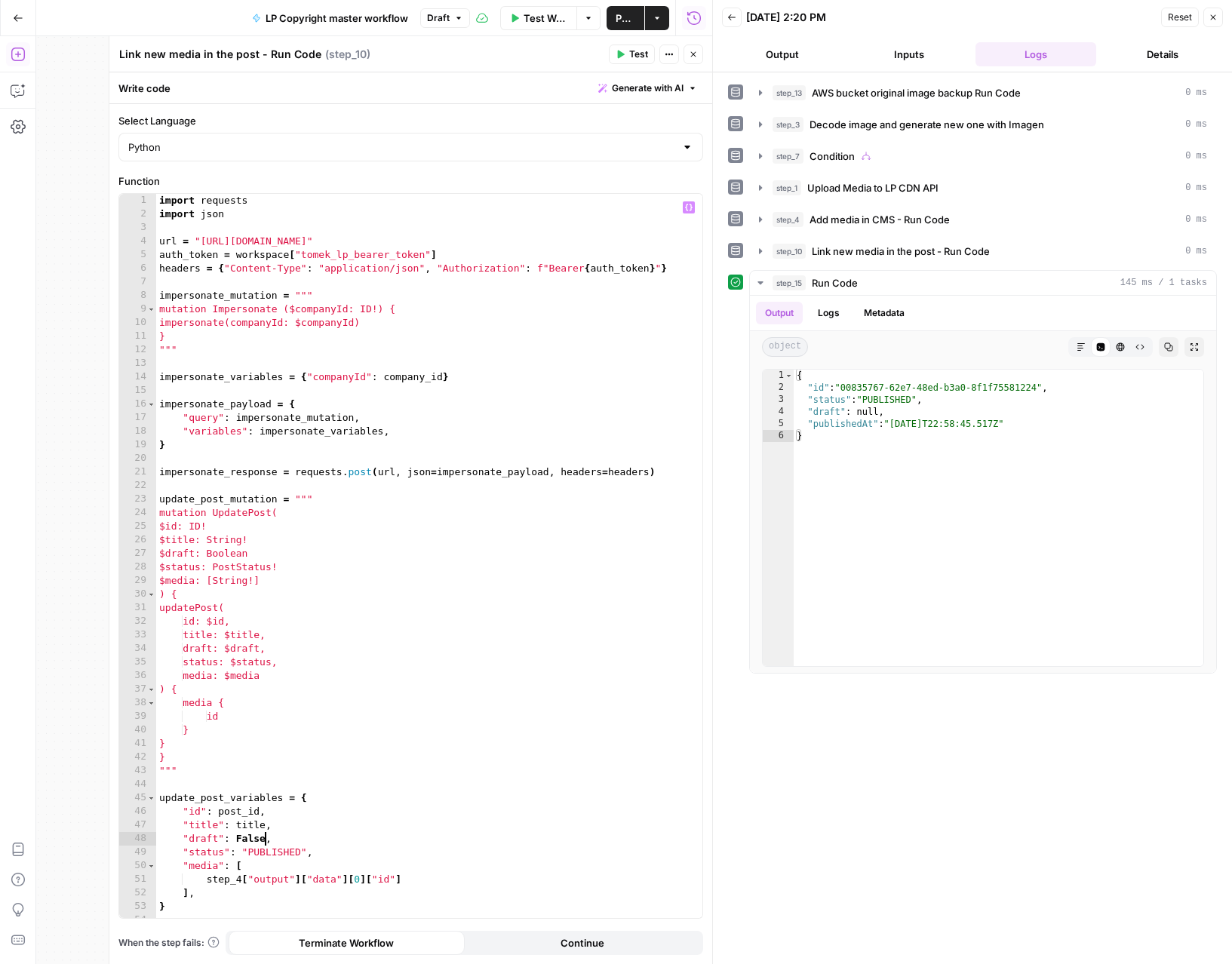
click at [265, 839] on div "import requests import json url = "https://gw.luxurypresence.com/graphql" auth_…" at bounding box center [429, 569] width 546 height 751
click at [630, 53] on span "Test" at bounding box center [638, 54] width 19 height 14
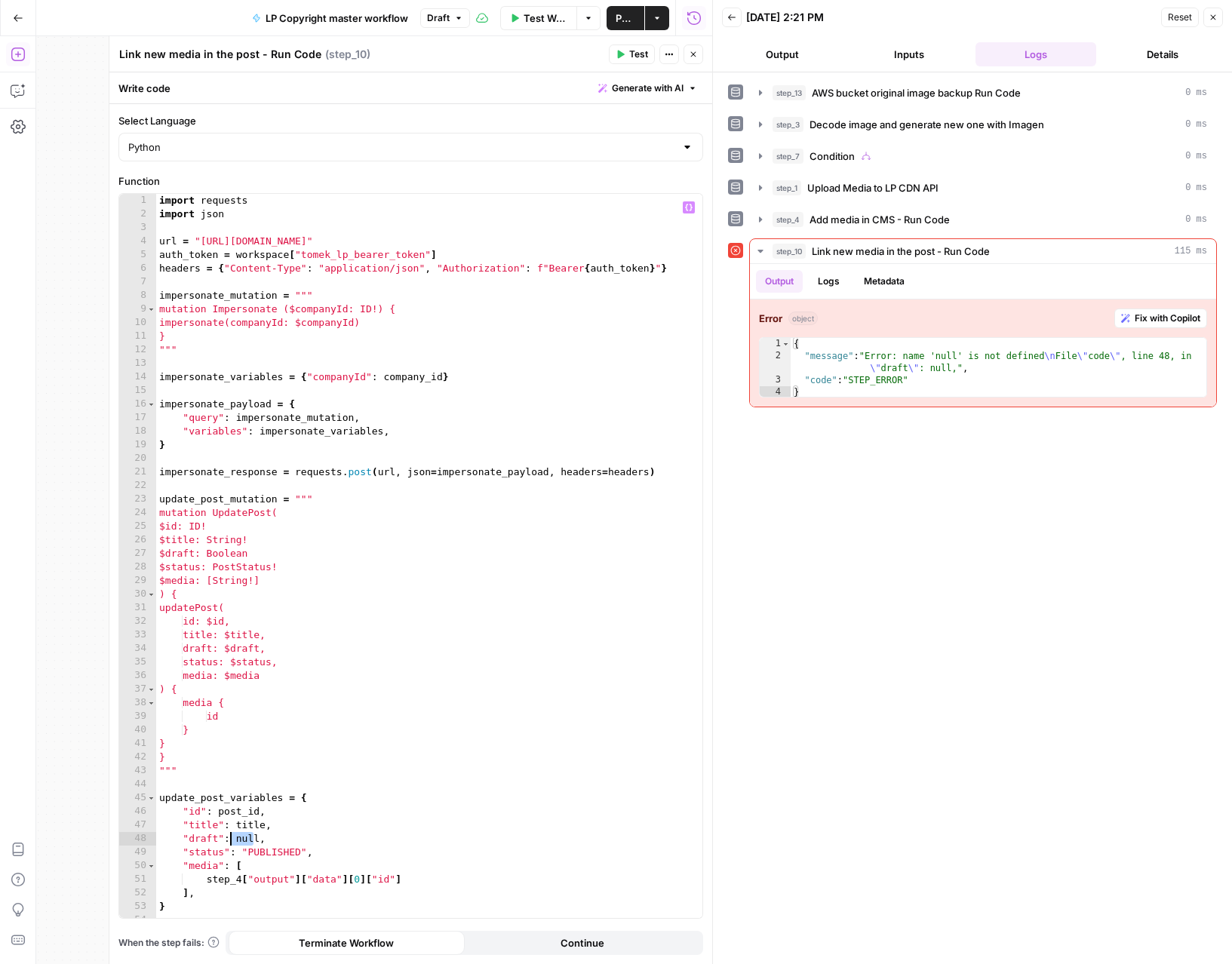
drag, startPoint x: 254, startPoint y: 838, endPoint x: 235, endPoint y: 839, distance: 19.0
click at [235, 839] on div "import requests import json url = "https://gw.luxurypresence.com/graphql" auth_…" at bounding box center [429, 569] width 546 height 751
click at [269, 840] on div "import requests import json url = "https://gw.luxurypresence.com/graphql" auth_…" at bounding box center [429, 569] width 546 height 751
type textarea "**********"
click at [421, 781] on div "import requests import json url = "https://gw.luxurypresence.com/graphql" auth_…" at bounding box center [429, 569] width 546 height 751
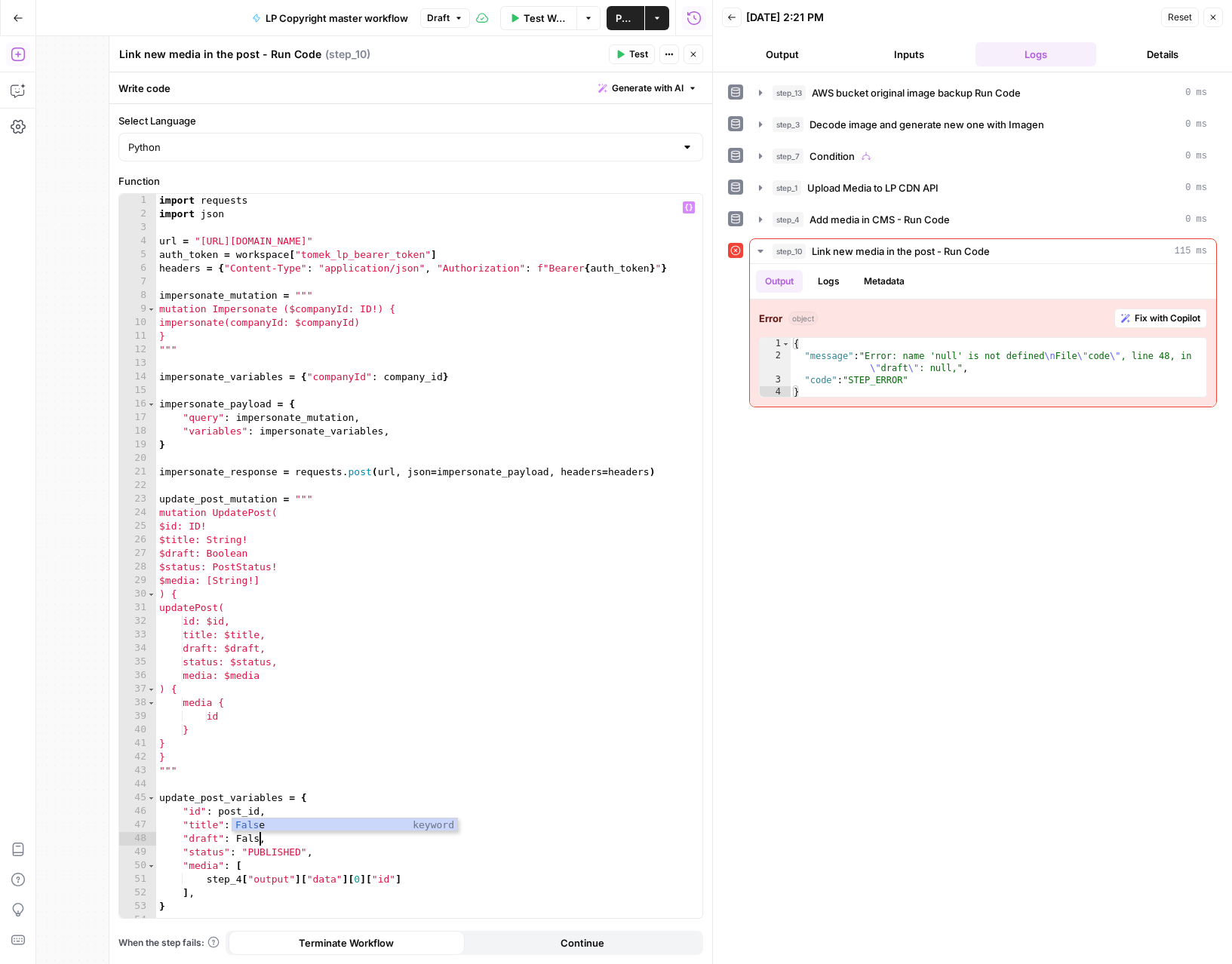
scroll to position [0, 0]
click at [260, 835] on div "import requests import json url = "https://gw.luxurypresence.com/graphql" auth_…" at bounding box center [429, 569] width 546 height 751
type textarea "**********"
click at [636, 57] on span "Test" at bounding box center [638, 54] width 19 height 14
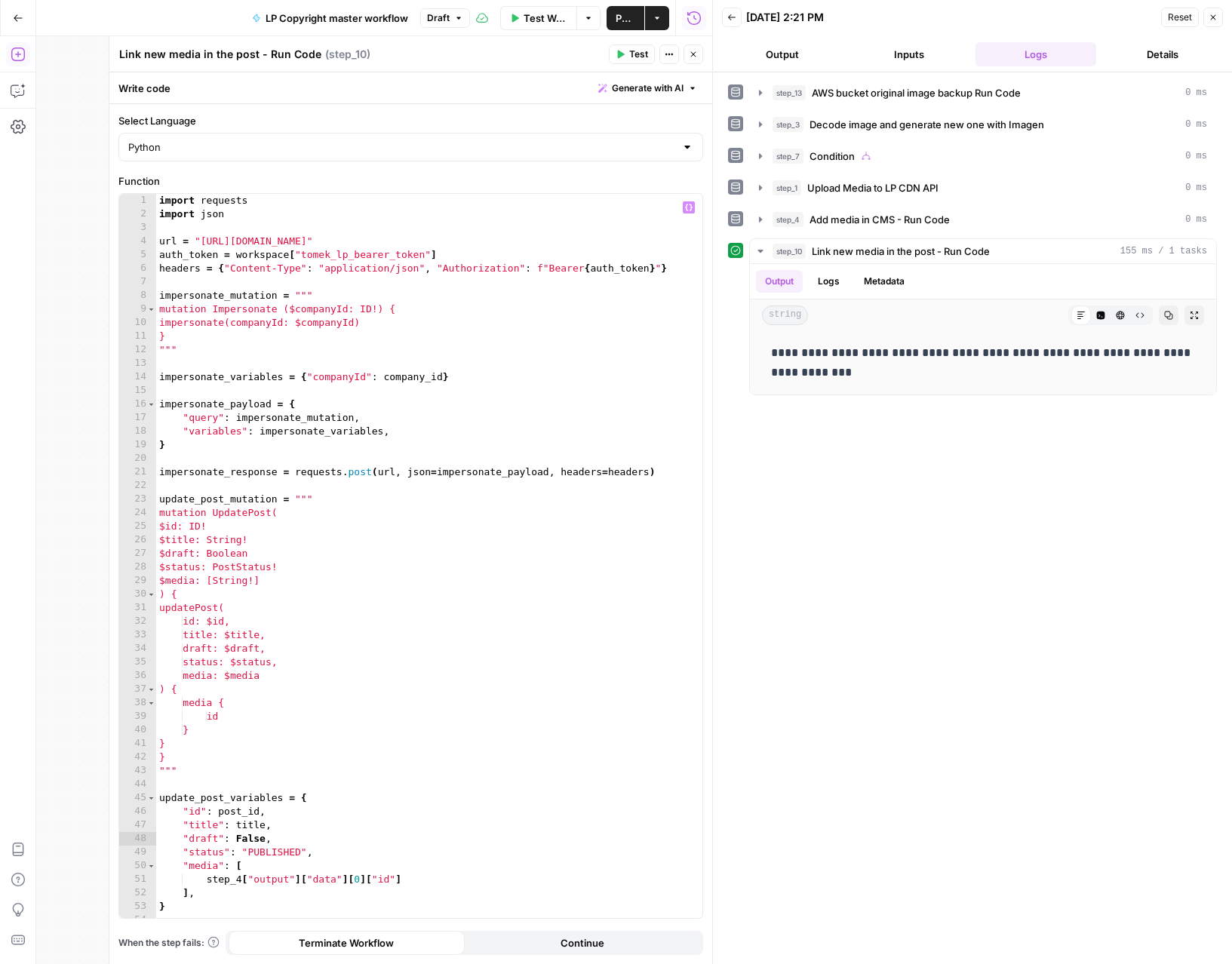
scroll to position [0, 7]
click at [239, 839] on div "import requests import json url = "[URL][DOMAIN_NAME]" auth_token = workspace […" at bounding box center [429, 569] width 546 height 751
drag, startPoint x: 274, startPoint y: 839, endPoint x: 187, endPoint y: 839, distance: 87.0
click at [187, 839] on div "import requests import json url = "[URL][DOMAIN_NAME]" auth_token = workspace […" at bounding box center [429, 569] width 546 height 751
type textarea "*"
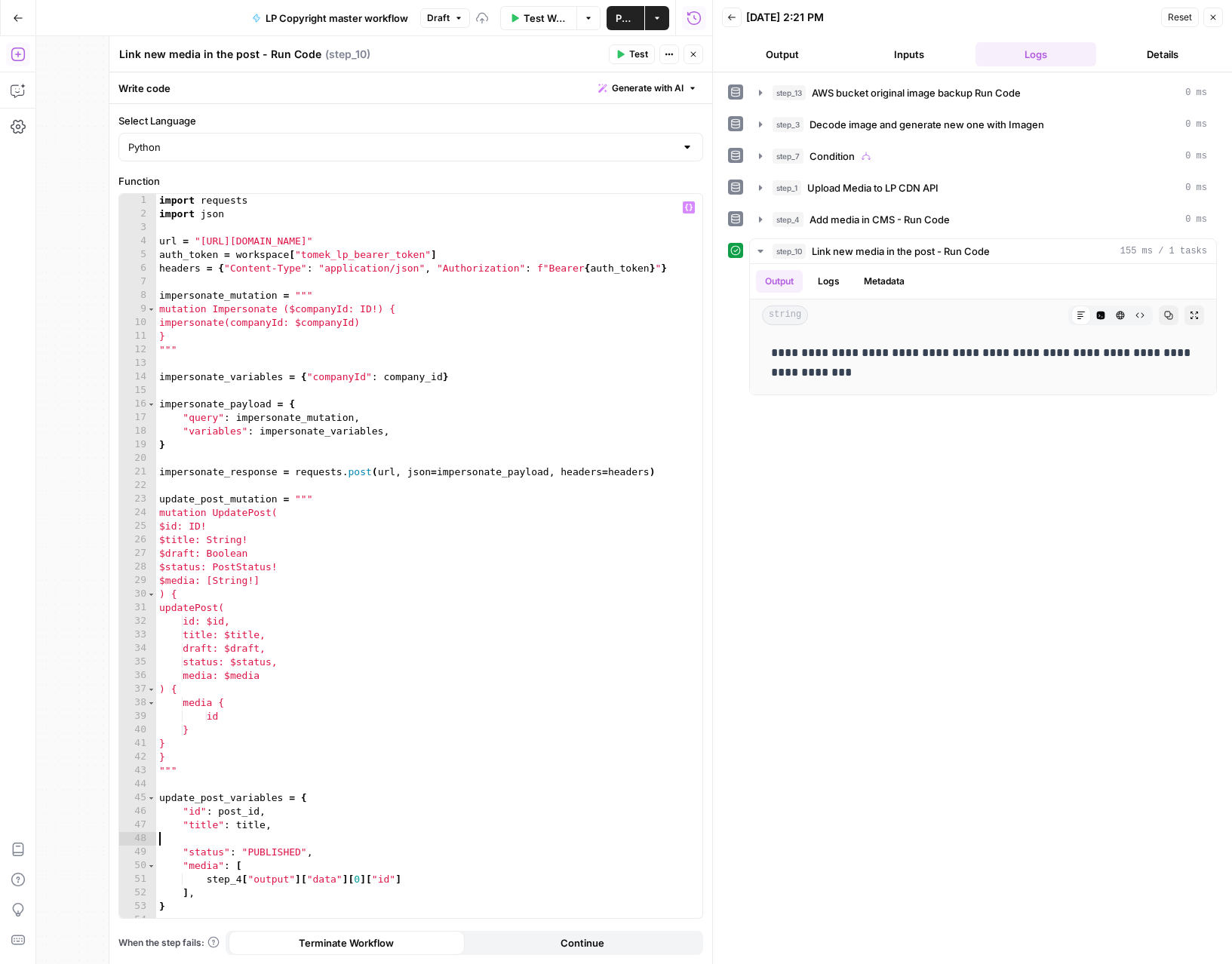
scroll to position [0, 0]
drag, startPoint x: 276, startPoint y: 555, endPoint x: 176, endPoint y: 552, distance: 100.0
click at [176, 552] on div "import requests import json url = "[URL][DOMAIN_NAME]" auth_token = workspace […" at bounding box center [429, 569] width 546 height 751
type textarea "**********"
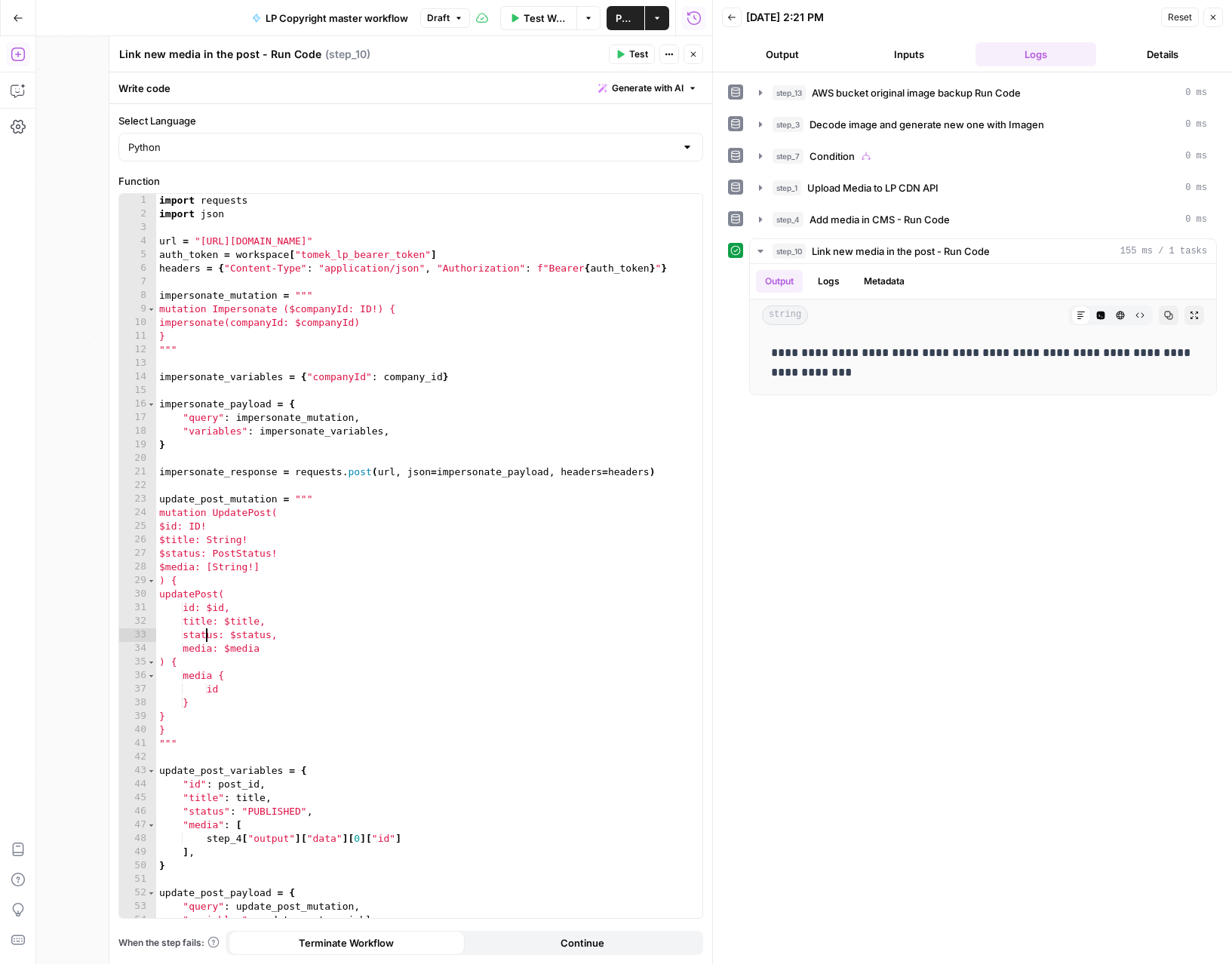
click at [618, 59] on button "Test" at bounding box center [631, 54] width 46 height 19
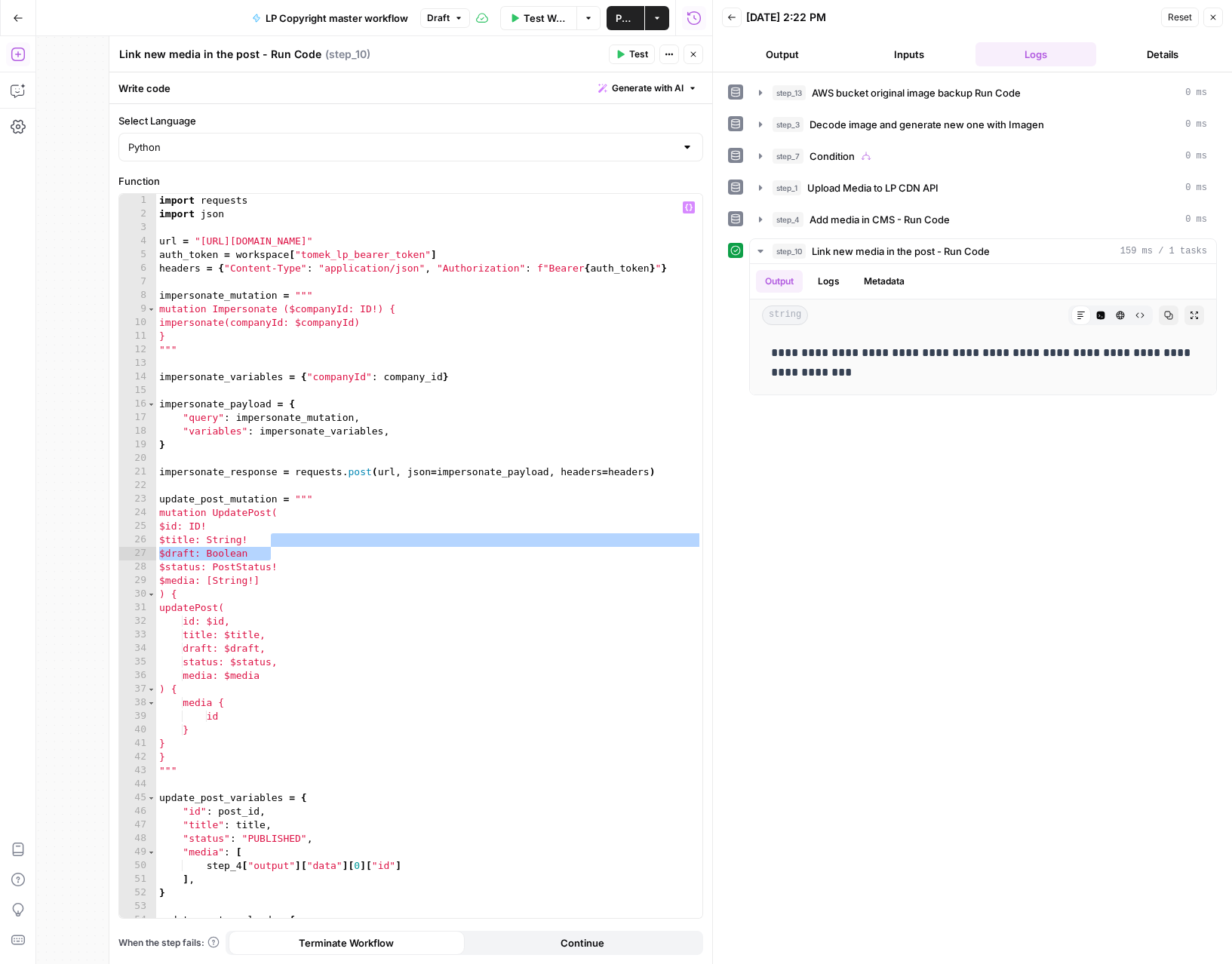
type textarea "**********"
click at [172, 569] on div "import requests import json url = "https://gw.luxurypresence.com/graphql" auth_…" at bounding box center [429, 569] width 546 height 751
drag, startPoint x: 171, startPoint y: 565, endPoint x: 307, endPoint y: 570, distance: 136.1
click at [307, 570] on div "import requests import json url = "https://gw.luxurypresence.com/graphql" auth_…" at bounding box center [429, 569] width 546 height 751
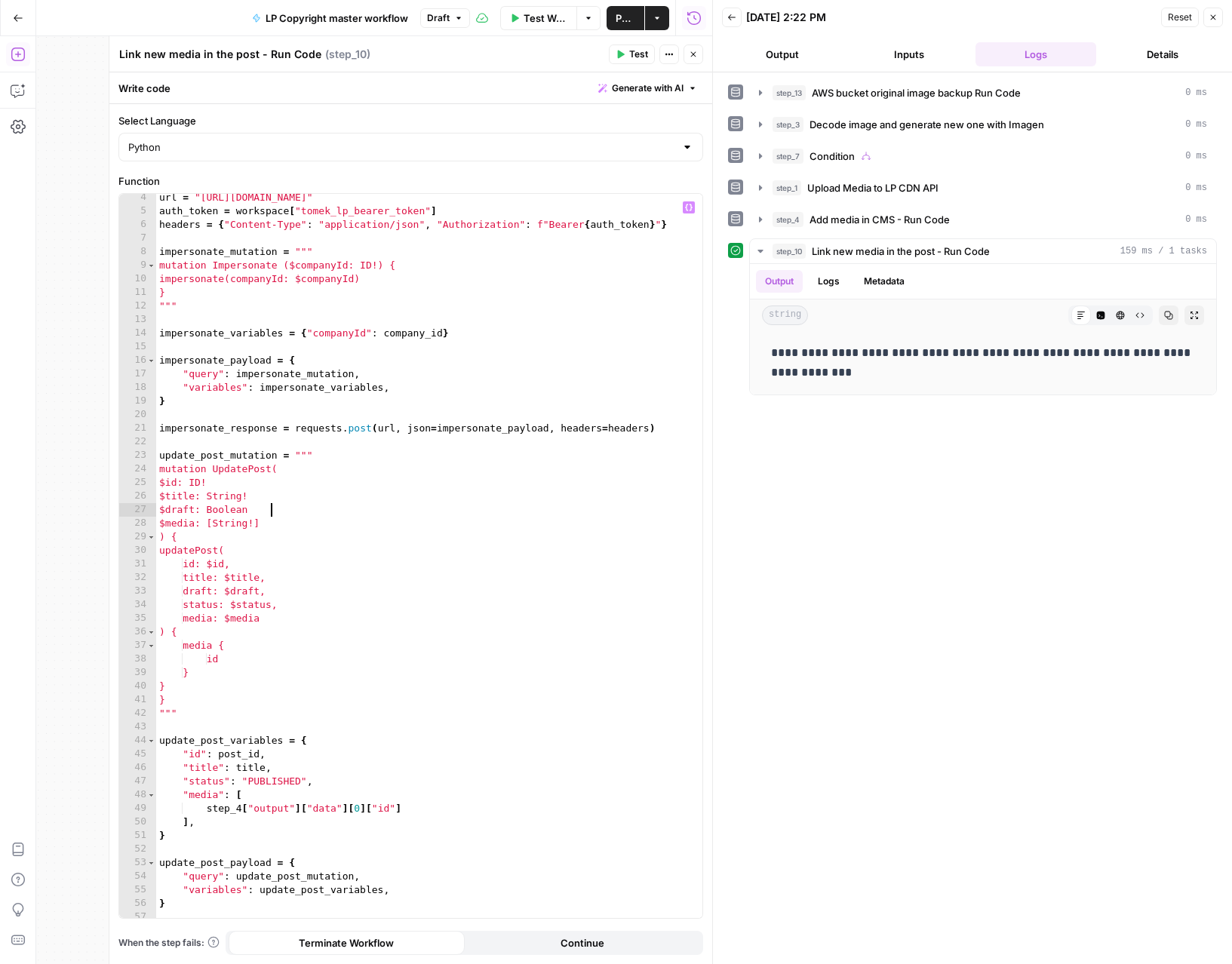
scroll to position [45, 0]
drag, startPoint x: 318, startPoint y: 776, endPoint x: 181, endPoint y: 774, distance: 137.0
click at [181, 774] on div "url = "https://gw.luxurypresence.com/graphql" auth_token = workspace [ "tomek_l…" at bounding box center [429, 564] width 546 height 751
type textarea "**********"
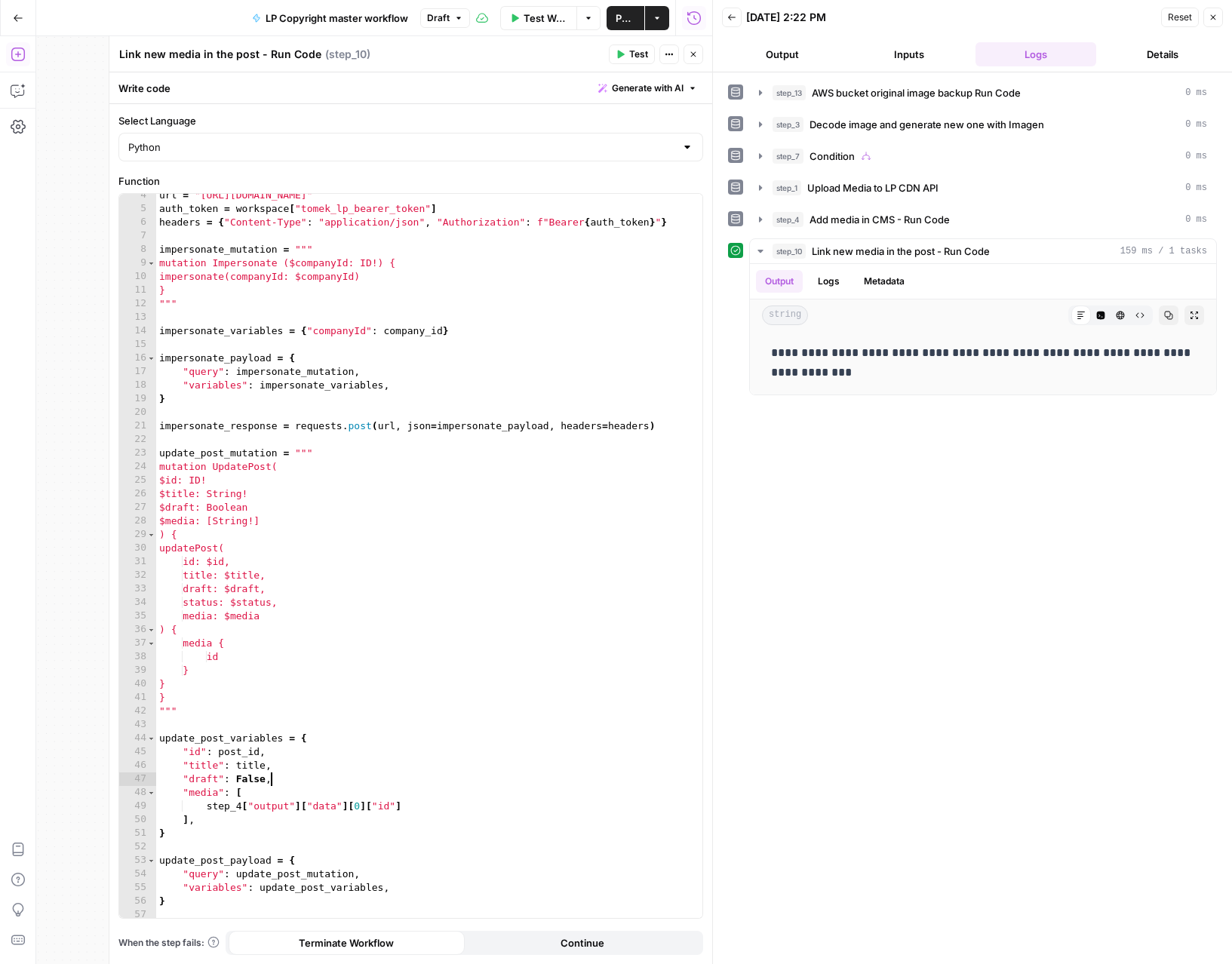
click at [646, 56] on span "Test" at bounding box center [638, 54] width 19 height 14
click at [205, 596] on div "url = "https://gw.luxurypresence.com/graphql" auth_token = workspace [ "tomek_l…" at bounding box center [429, 564] width 546 height 751
drag, startPoint x: 205, startPoint y: 605, endPoint x: 304, endPoint y: 601, distance: 99.1
click at [304, 601] on div "url = "https://gw.luxurypresence.com/graphql" auth_token = workspace [ "tomek_l…" at bounding box center [429, 564] width 546 height 751
type textarea "**********"
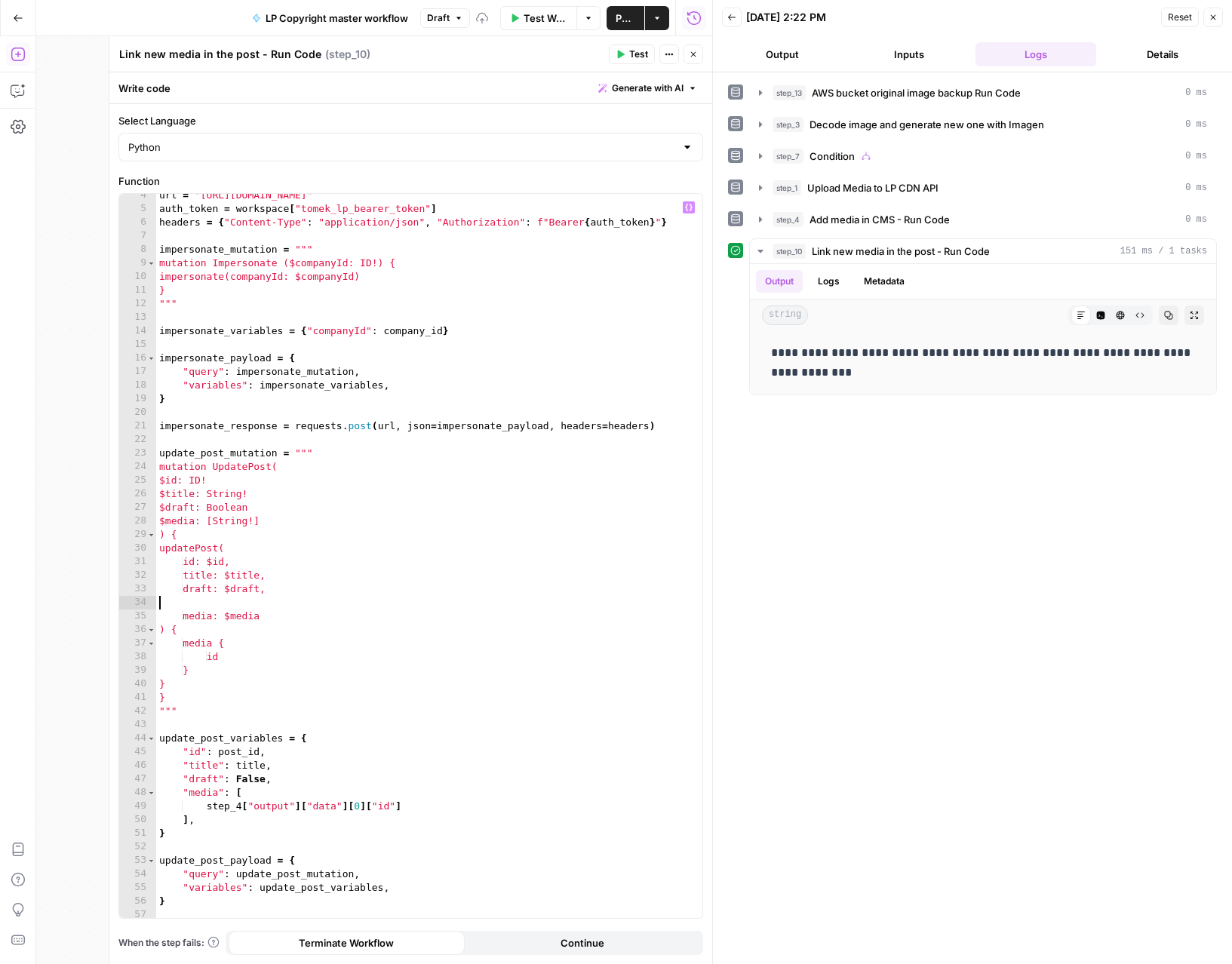
scroll to position [0, 0]
type textarea "**********"
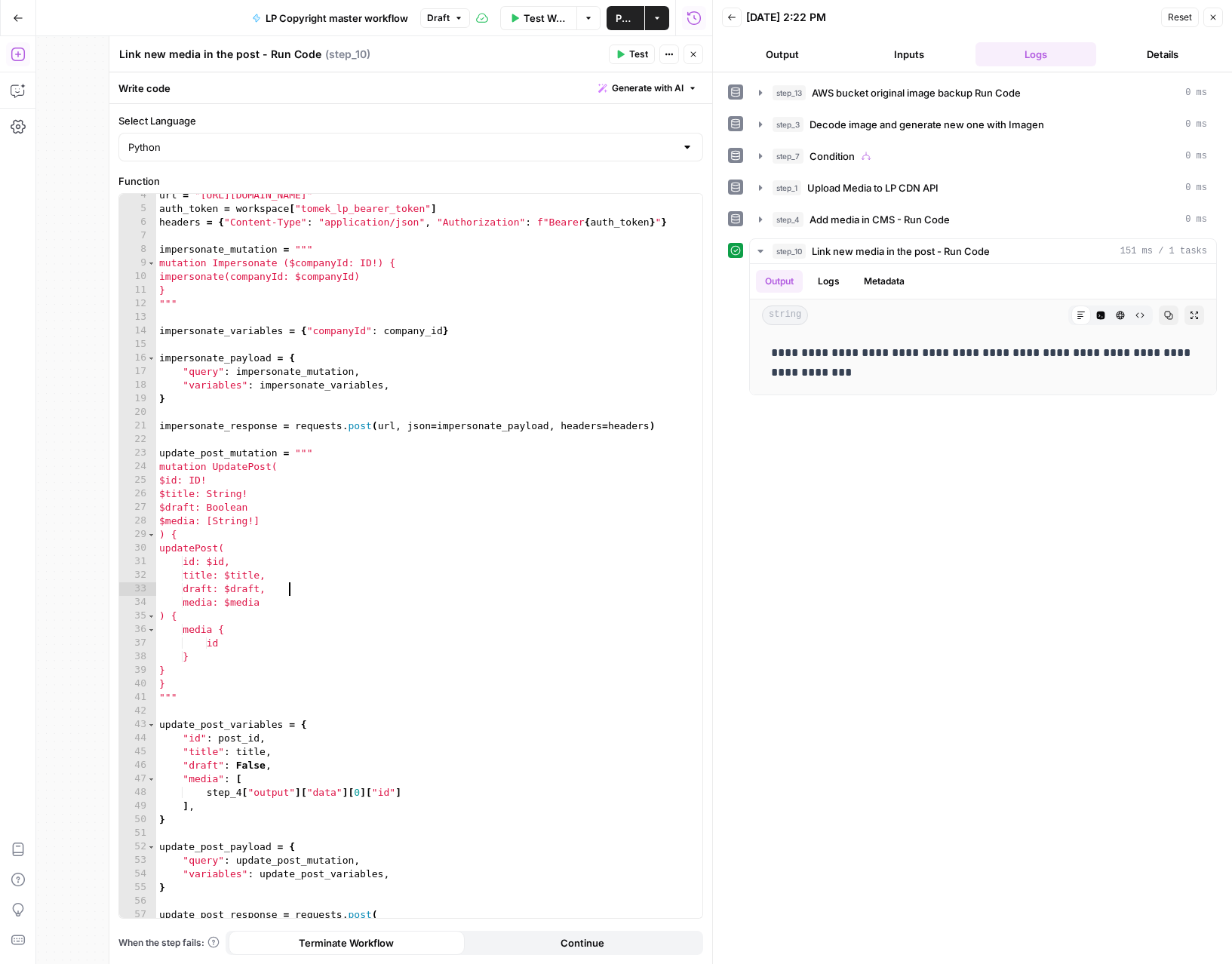
click at [619, 54] on icon "button" at bounding box center [621, 54] width 6 height 8
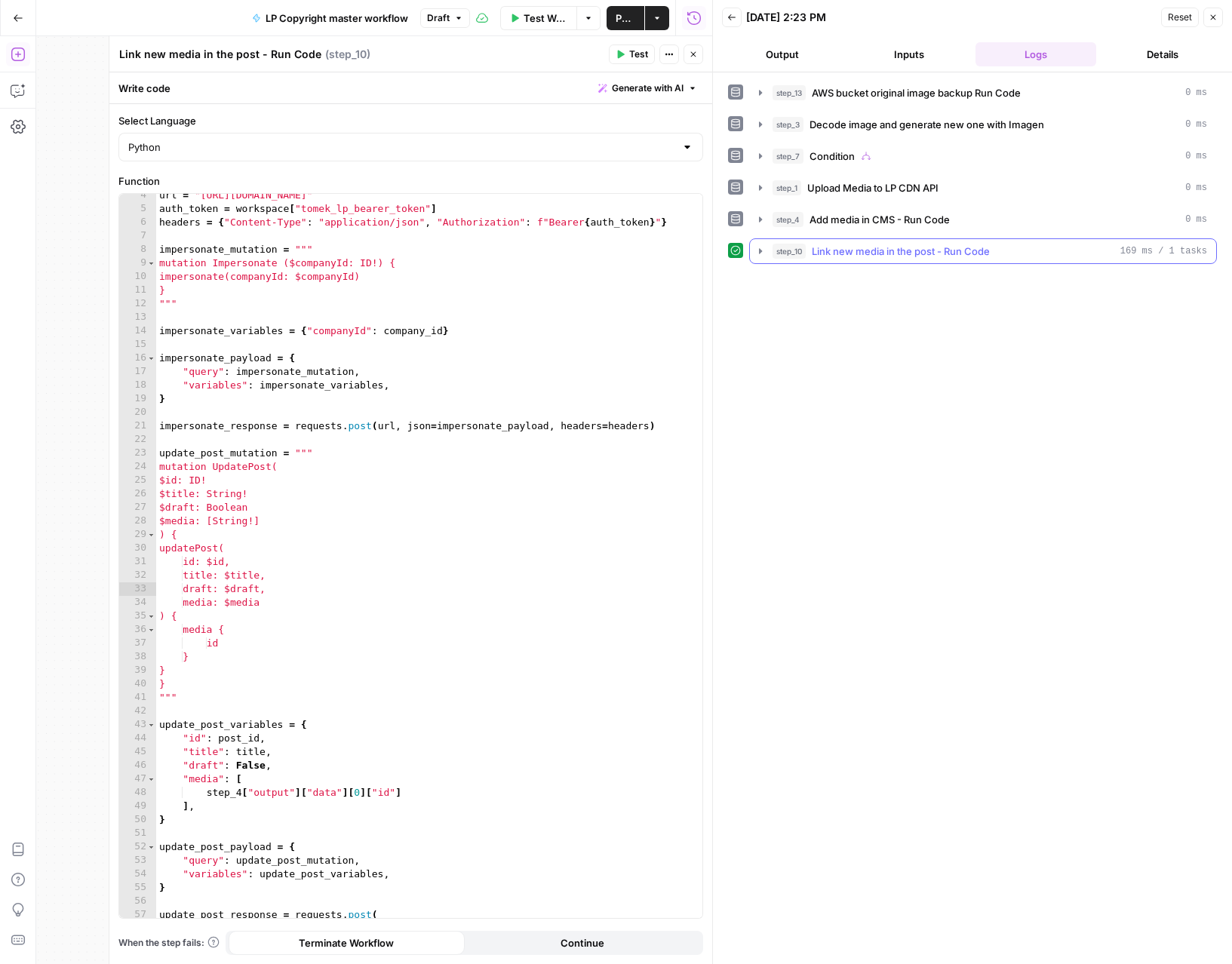
click at [767, 249] on button "step_10 Link new media in the post - Run Code 169 ms / 1 tasks" at bounding box center [983, 252] width 466 height 24
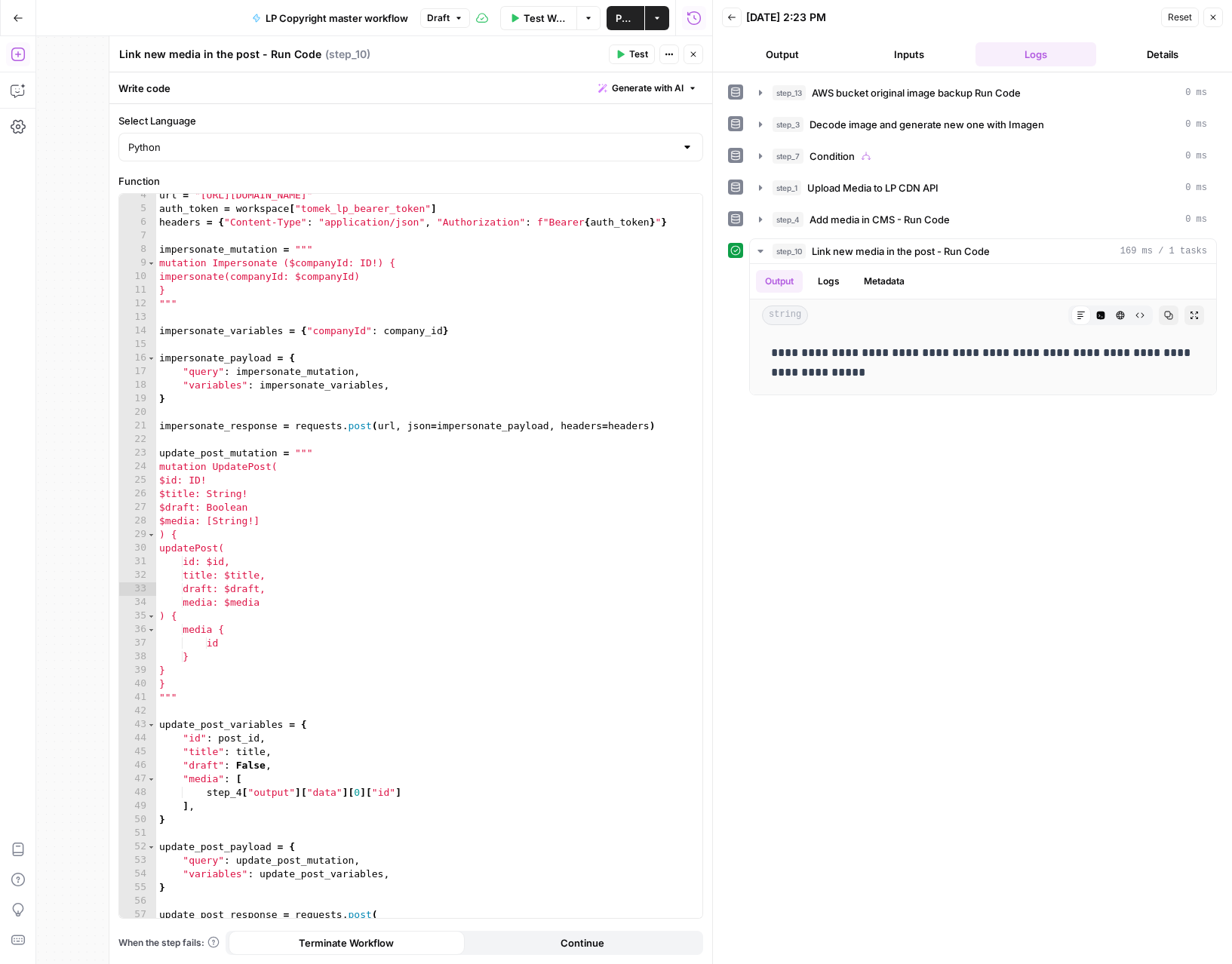
click at [688, 59] on button "Close" at bounding box center [693, 54] width 19 height 19
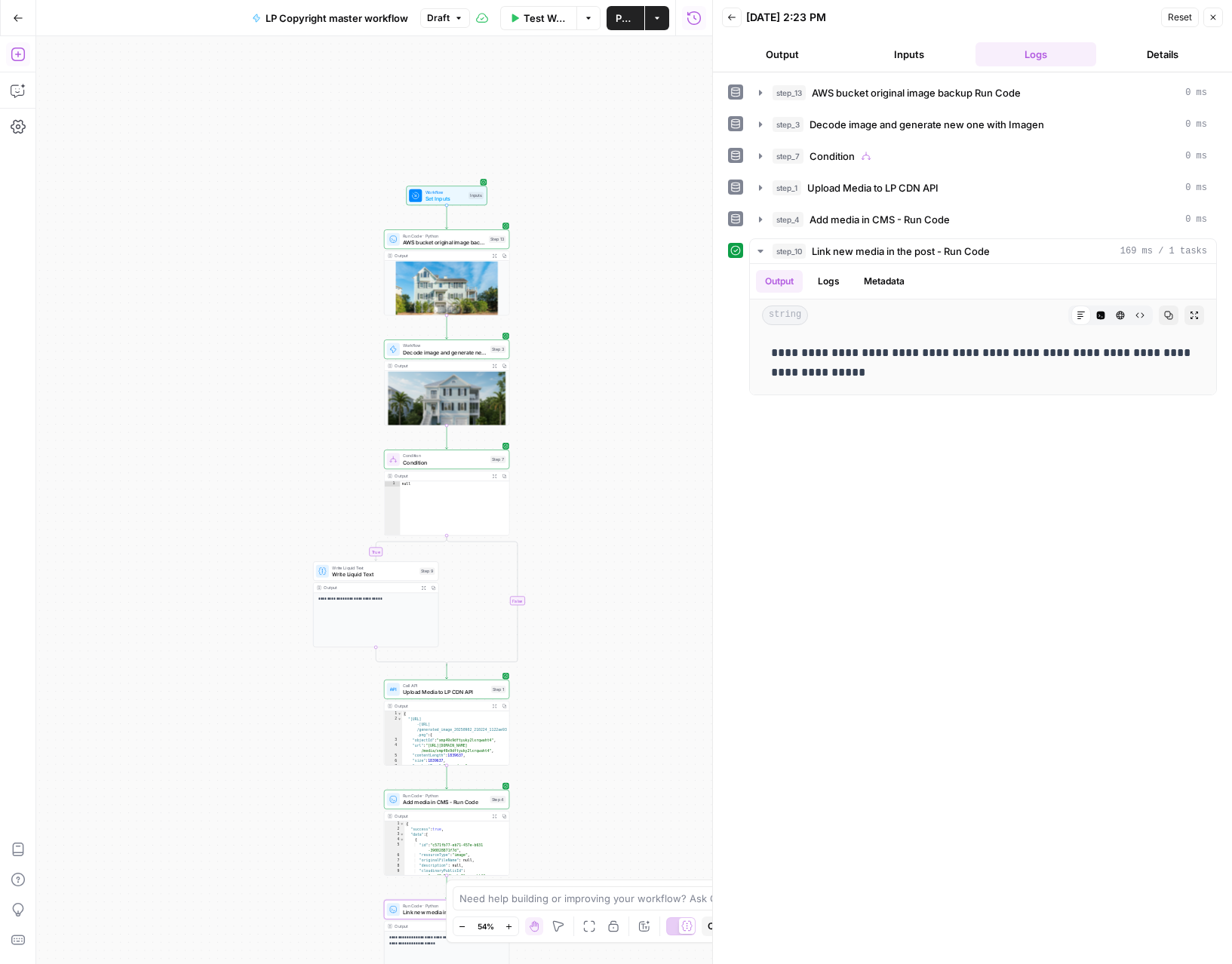
drag, startPoint x: 518, startPoint y: 286, endPoint x: 535, endPoint y: 463, distance: 177.8
click at [535, 463] on div "**********" at bounding box center [374, 500] width 675 height 928
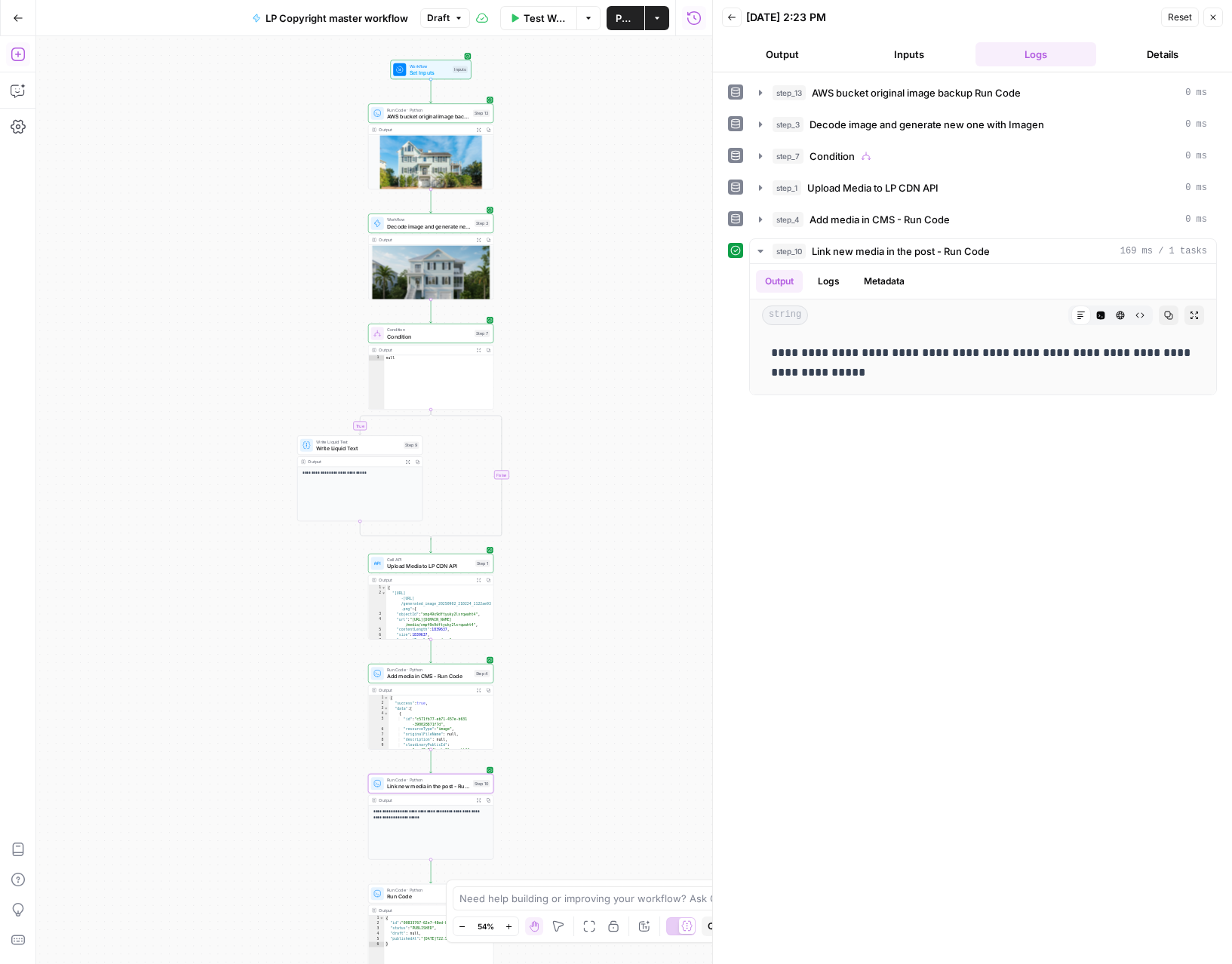
drag, startPoint x: 585, startPoint y: 546, endPoint x: 556, endPoint y: 387, distance: 161.6
click at [556, 387] on div "**********" at bounding box center [374, 500] width 675 height 928
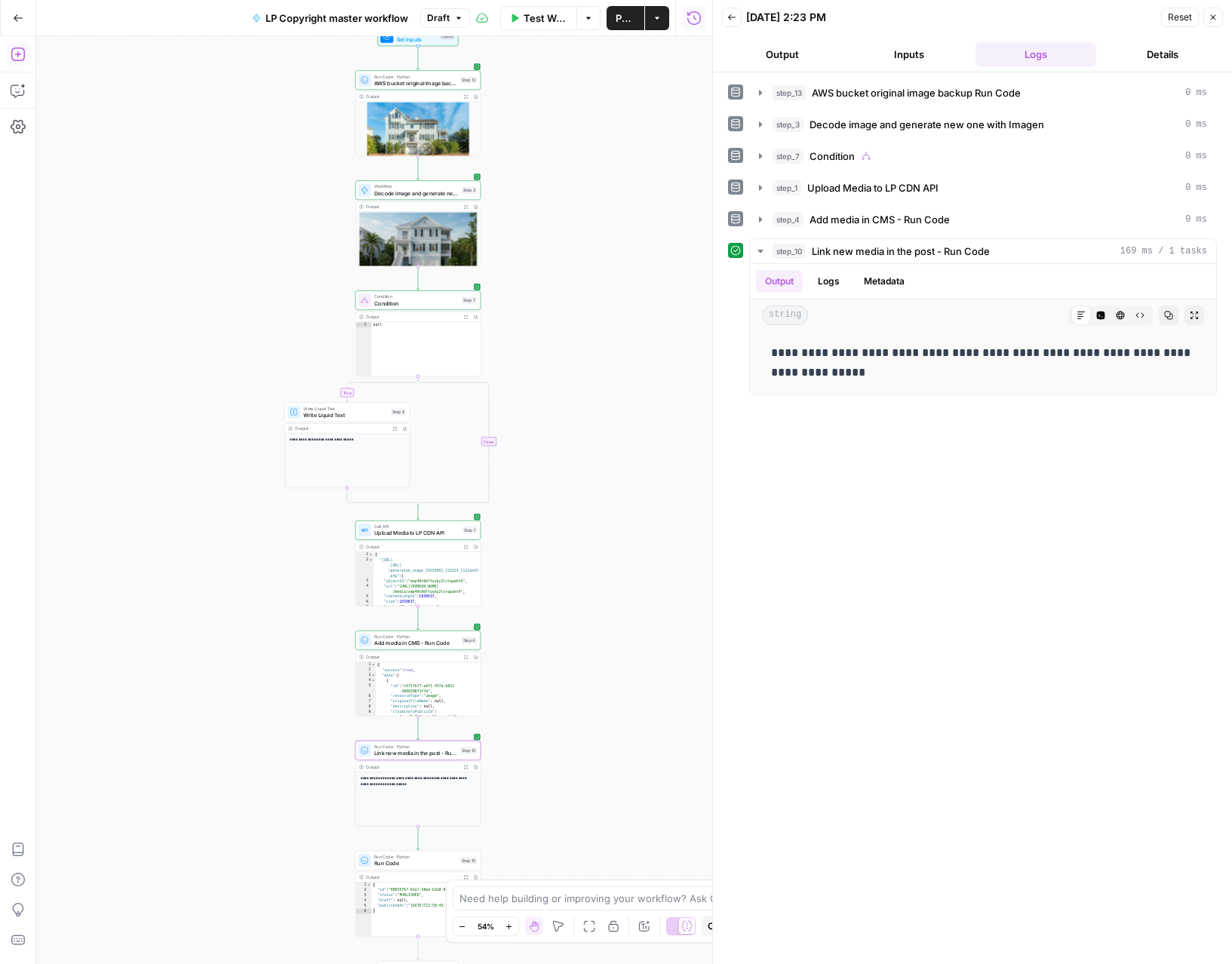
click at [556, 387] on div "**********" at bounding box center [374, 500] width 675 height 928
click at [1217, 15] on icon "button" at bounding box center [1213, 17] width 9 height 9
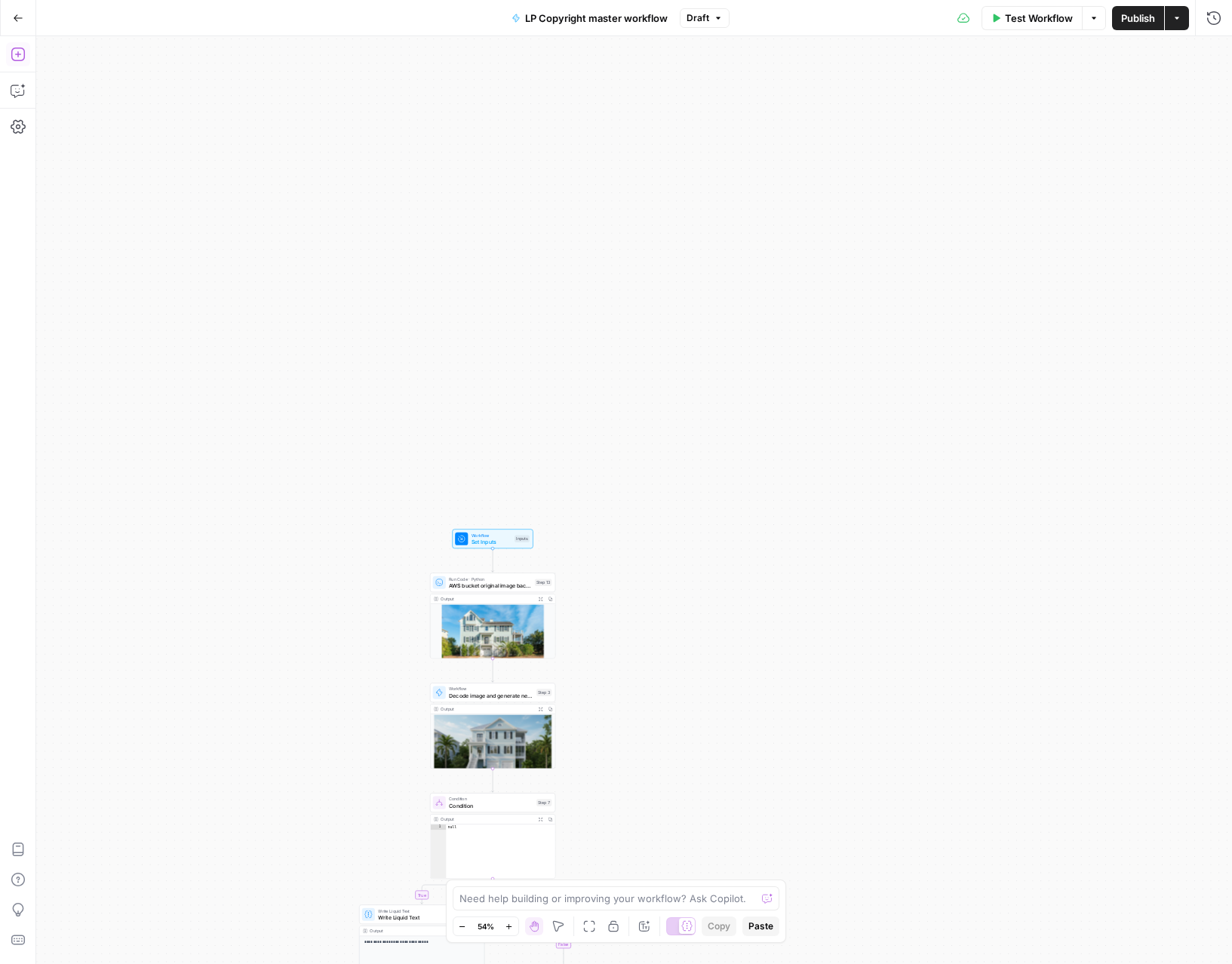
drag, startPoint x: 608, startPoint y: 184, endPoint x: 679, endPoint y: 683, distance: 504.0
click at [680, 683] on div "**********" at bounding box center [634, 500] width 1196 height 928
click at [507, 524] on button "Test Step" at bounding box center [508, 520] width 37 height 11
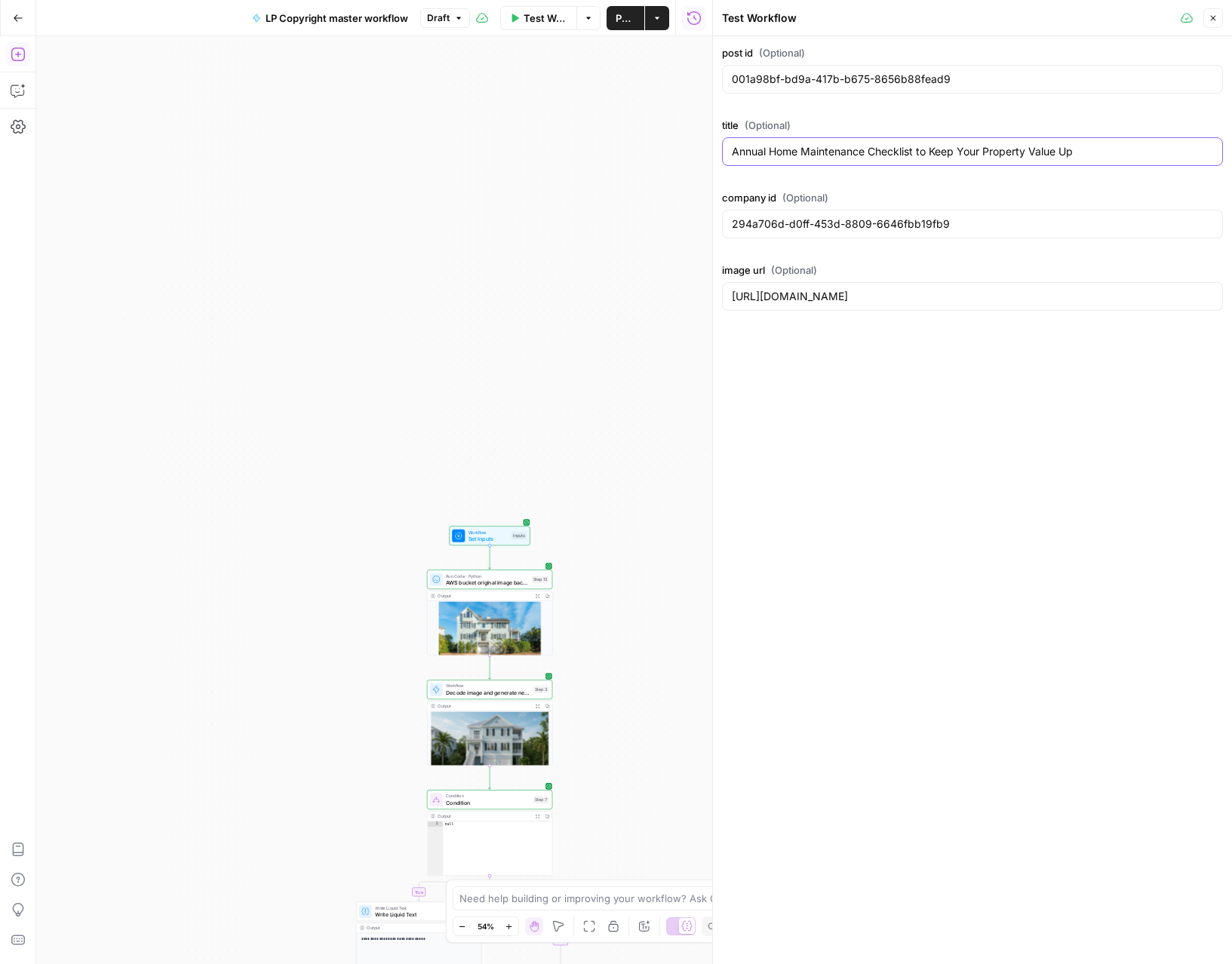
drag, startPoint x: 1001, startPoint y: 139, endPoint x: 726, endPoint y: 149, distance: 275.2
click at [726, 149] on div "Annual Home Maintenance Checklist to Keep Your Property Value Up" at bounding box center [972, 151] width 501 height 28
paste input "The Ultimate Guide to Home Inspection Before Buying"
type input "The Ultimate Guide to Home Inspection Before Buying"
click at [897, 80] on input "001a98bf-bd9a-417b-b675-8656b88fead9" at bounding box center [972, 79] width 481 height 15
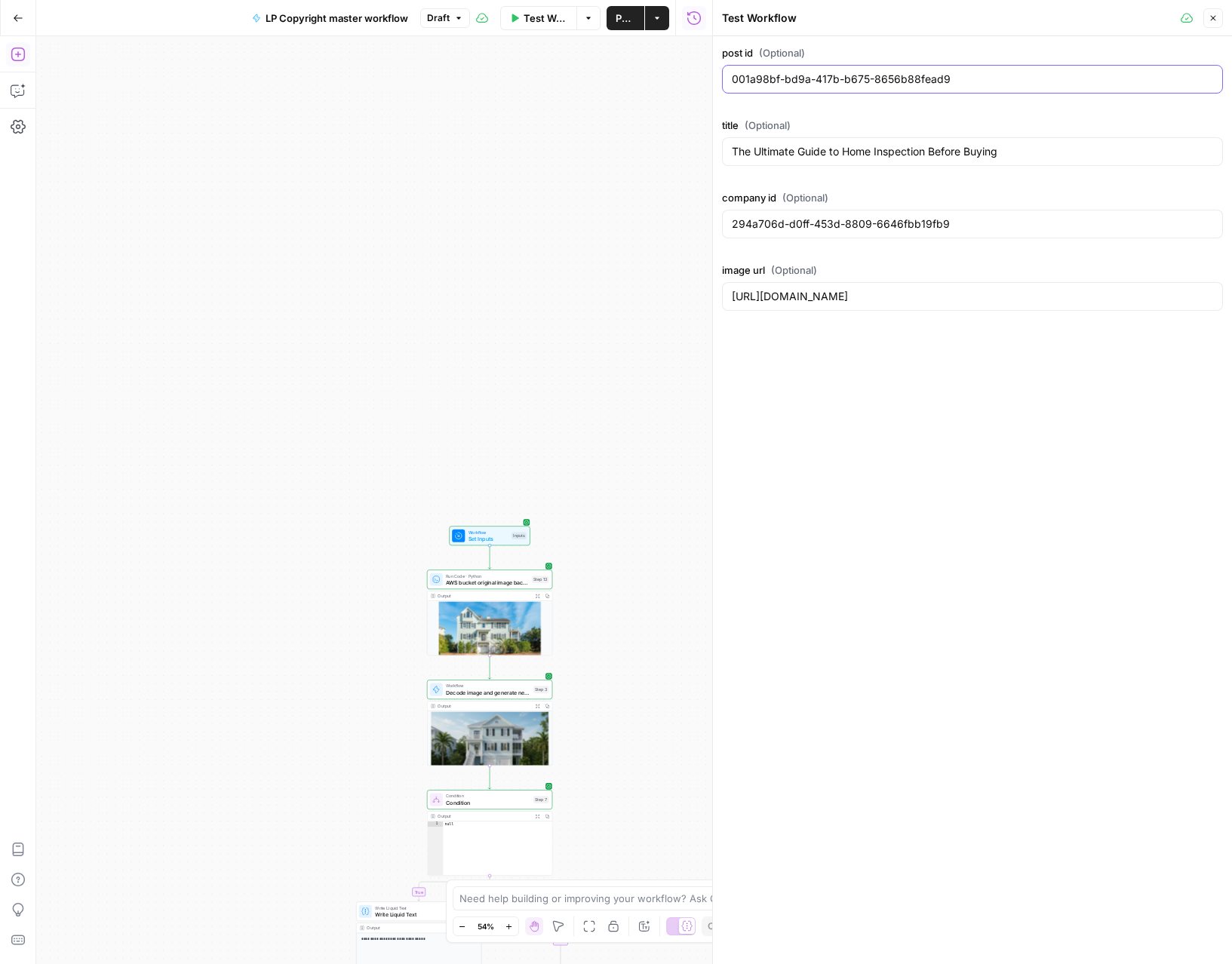
paste input "835767-62e7-48ed-b3a0-8f1f75581224"
type input "00835767-62e7-48ed-b3a0-8f1f75581224"
click at [864, 228] on input "294a706d-d0ff-453d-8809-6646fbb19fb9" at bounding box center [972, 224] width 481 height 15
paste input "8af8faa6-6bfe-4344-b308-194faadb500c"
type input "8af8faa6-6bfe-4344-b308-194faadb500c"
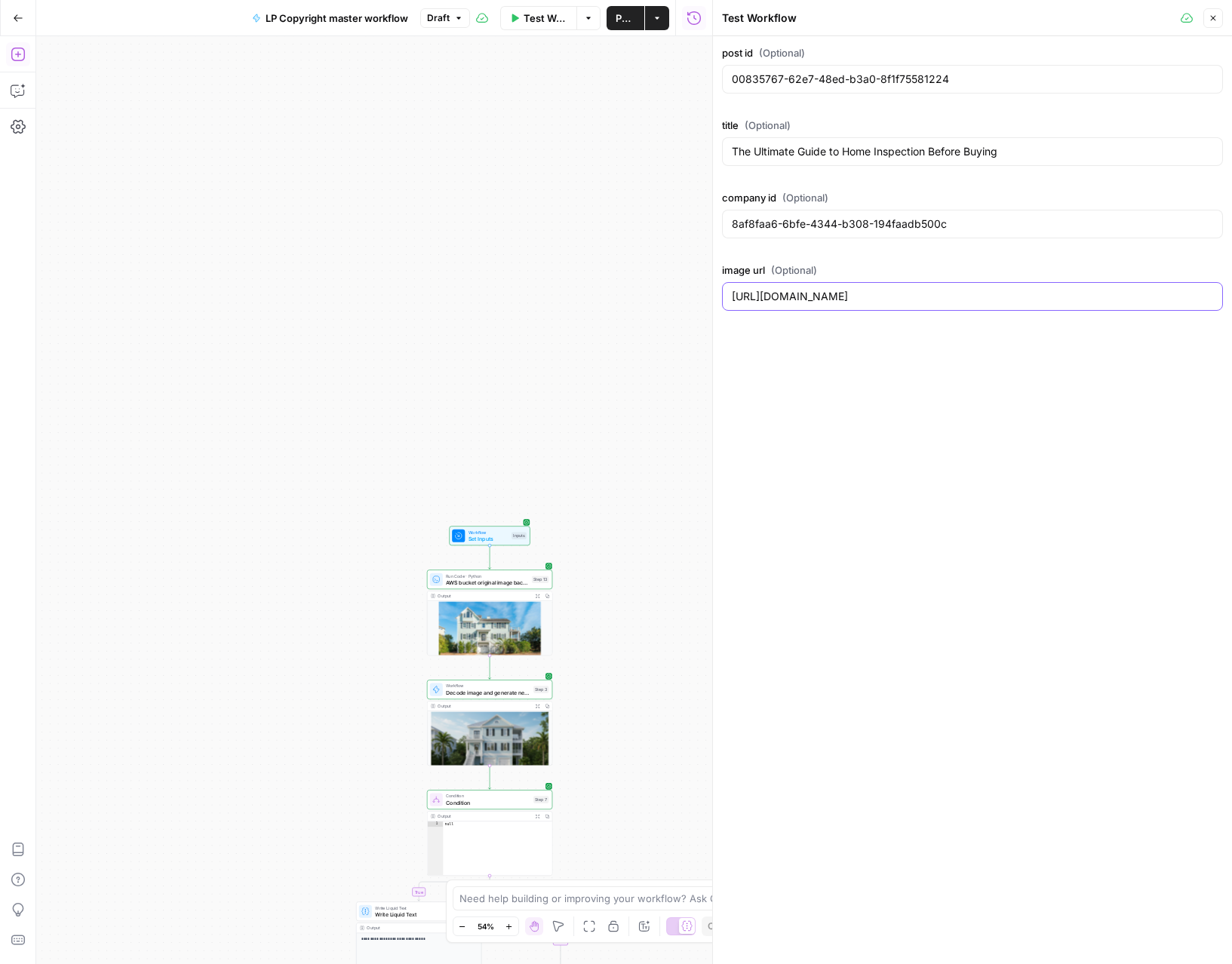
click at [832, 295] on input "https://media-production.lp-cdn.com/media/35cec32a-c3db-4116-bd84-91205919164e" at bounding box center [972, 296] width 481 height 15
paste input "res.cloudinary.com/luxuryp/image/upload/v1710802757/wpspenff5lamlumydoad.jpg"
type input "[URL][DOMAIN_NAME]"
click at [1217, 18] on span "Close" at bounding box center [1217, 18] width 1 height 1
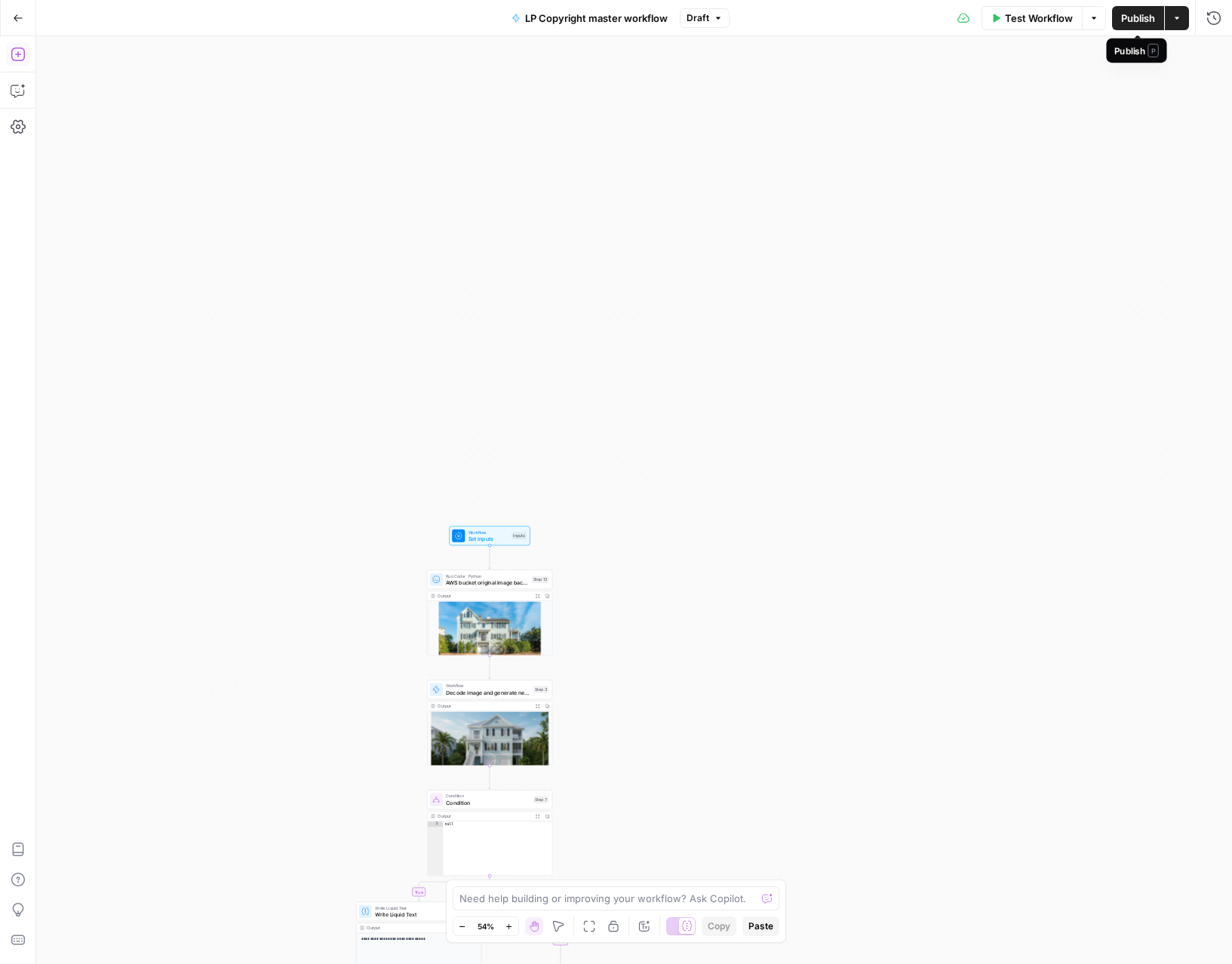
click at [1133, 25] on button "Publish" at bounding box center [1137, 18] width 52 height 24
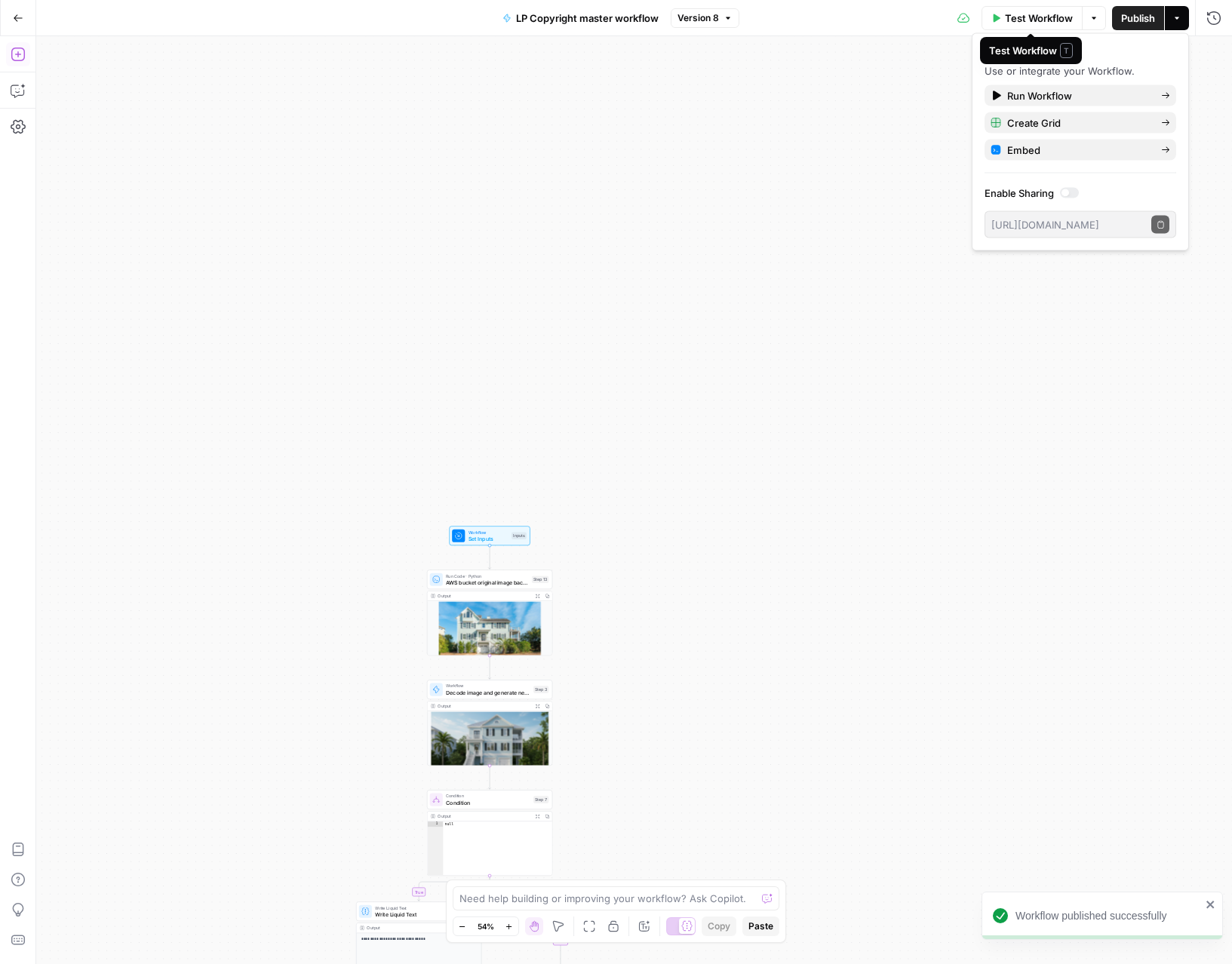
click at [1044, 23] on span "Test Workflow" at bounding box center [1039, 18] width 68 height 15
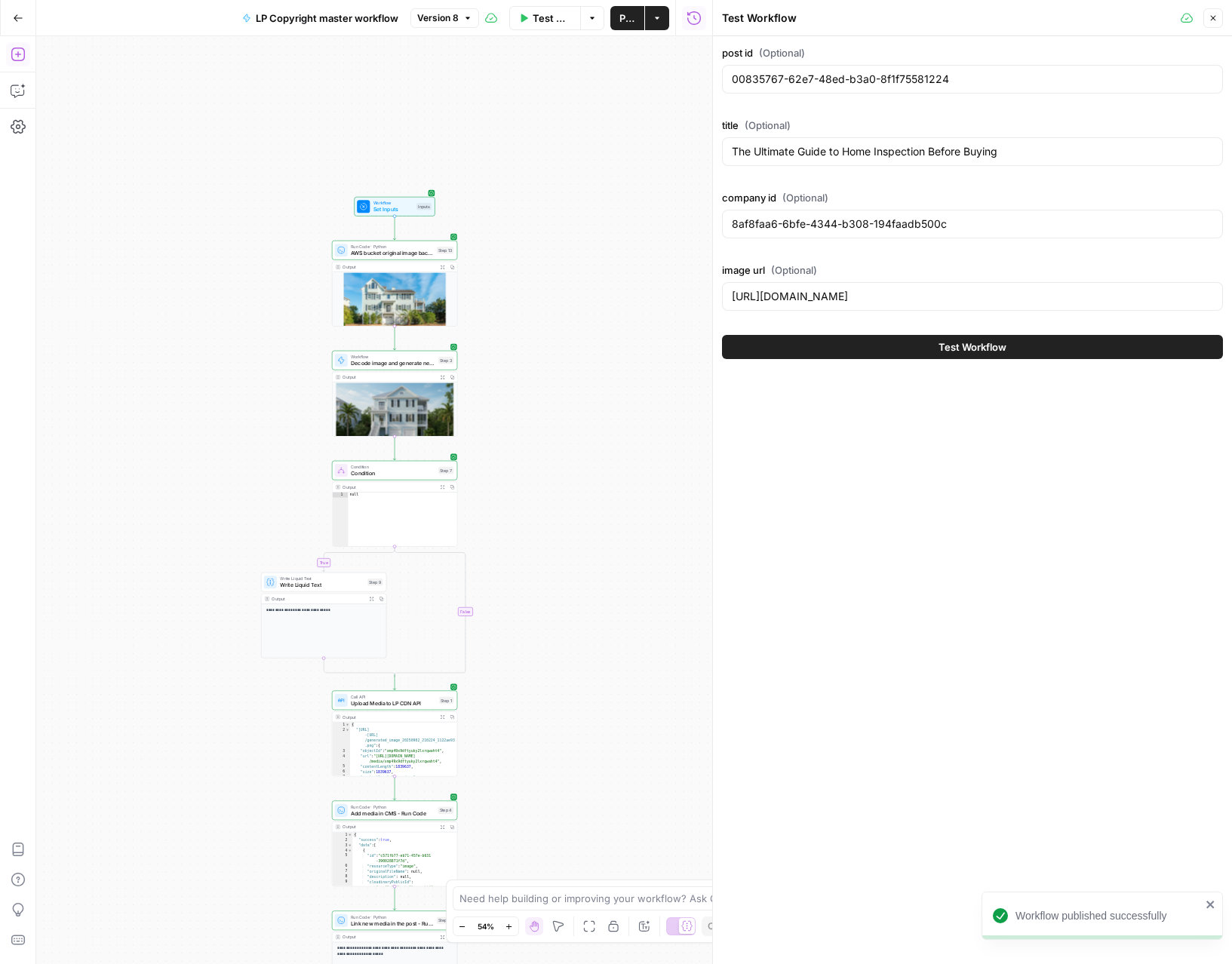
drag, startPoint x: 608, startPoint y: 435, endPoint x: 513, endPoint y: 188, distance: 264.6
click at [513, 188] on div "**********" at bounding box center [374, 500] width 675 height 928
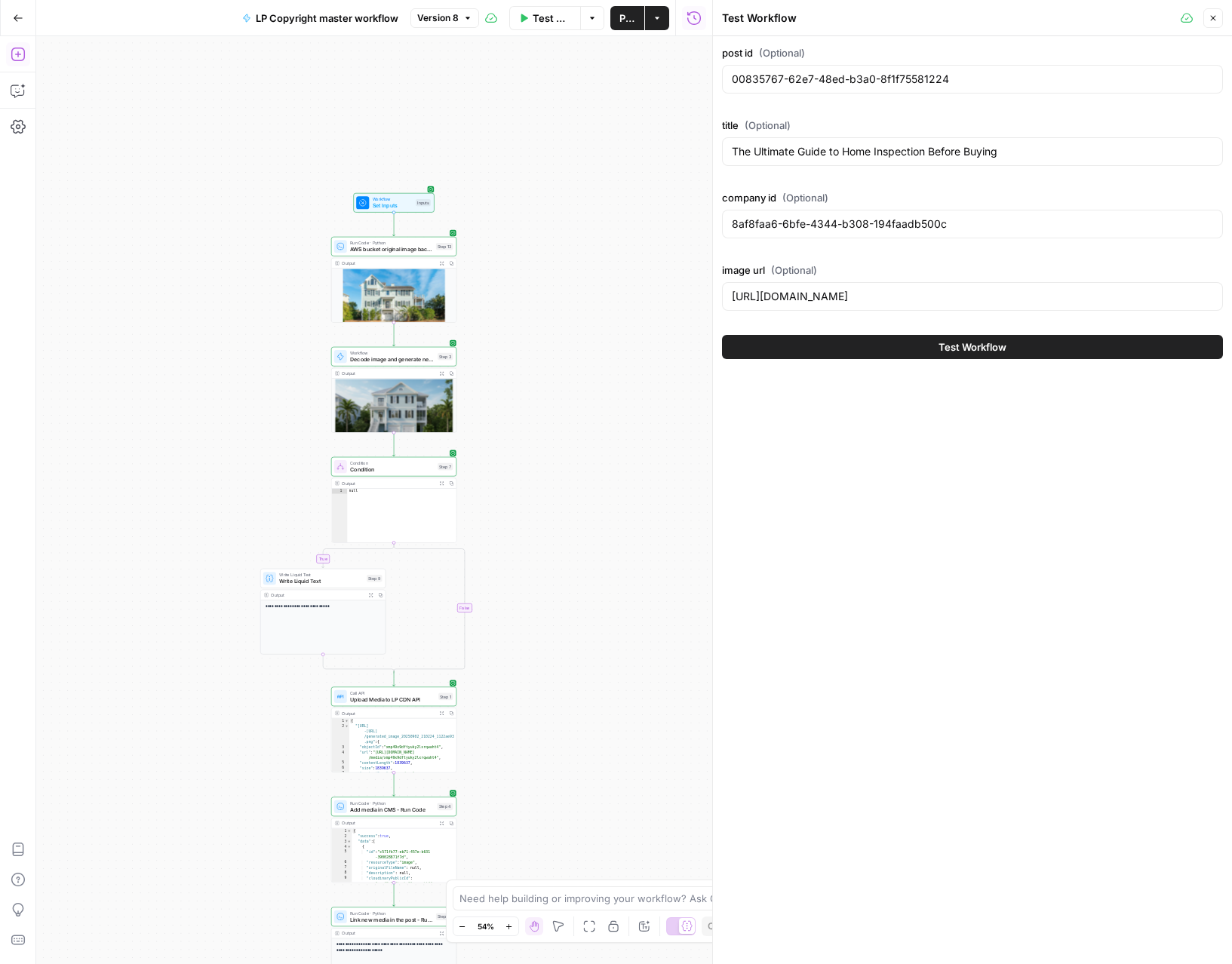
click at [908, 355] on button "Test Workflow" at bounding box center [972, 347] width 501 height 24
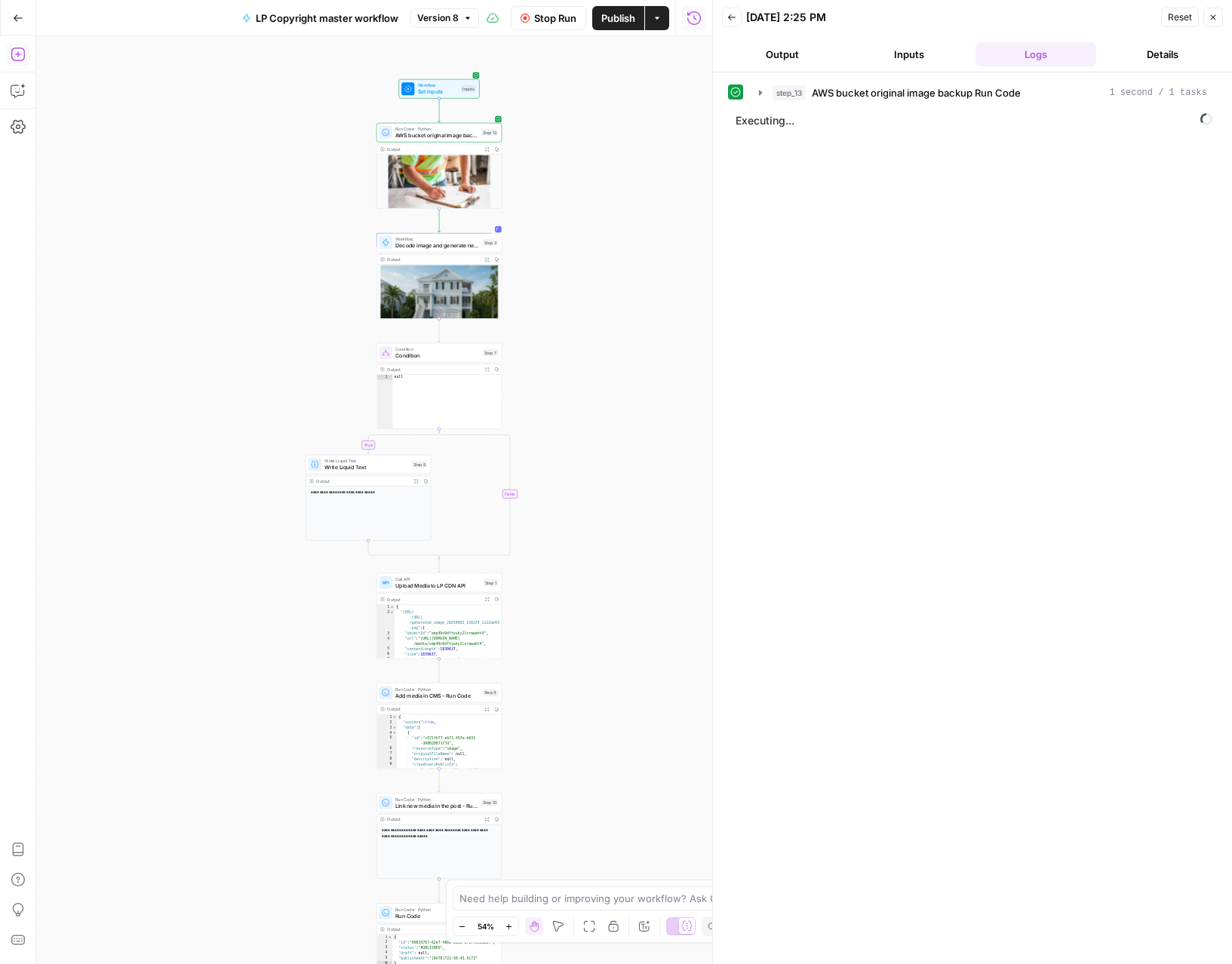
drag, startPoint x: 561, startPoint y: 436, endPoint x: 606, endPoint y: 319, distance: 125.4
click at [606, 319] on div "**********" at bounding box center [374, 500] width 675 height 928
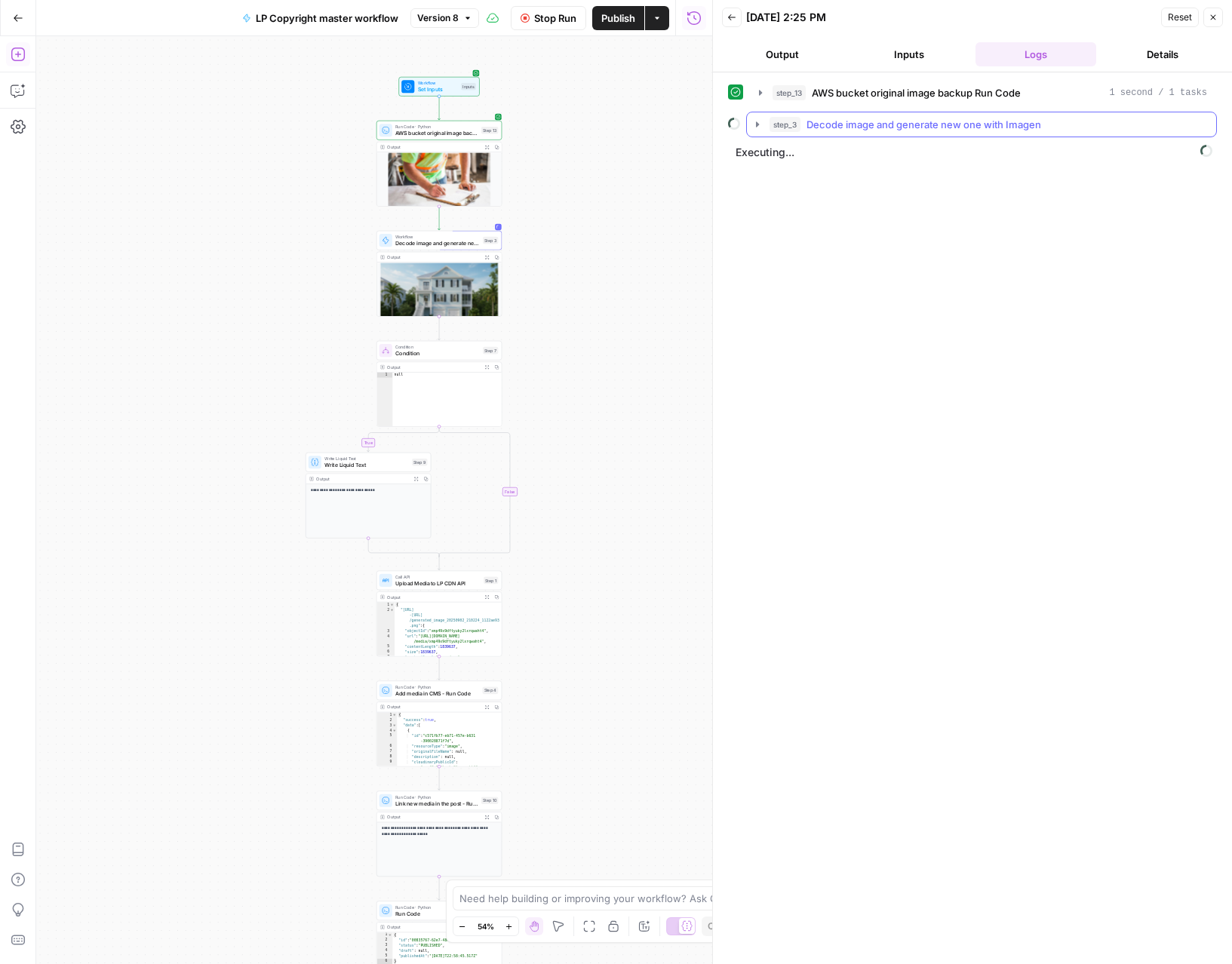
click at [761, 123] on icon "button" at bounding box center [757, 124] width 12 height 12
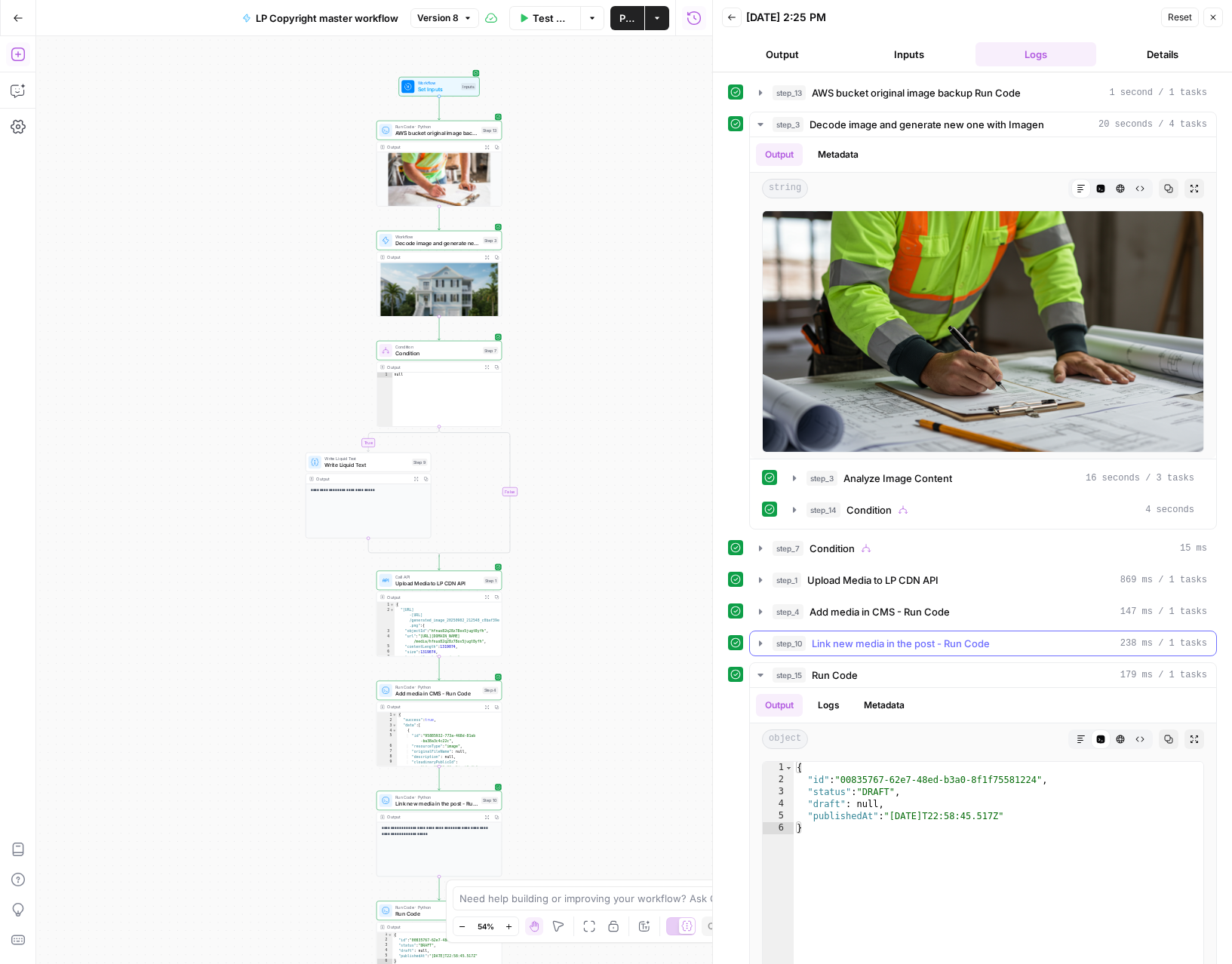
click at [762, 641] on icon "button" at bounding box center [760, 643] width 12 height 12
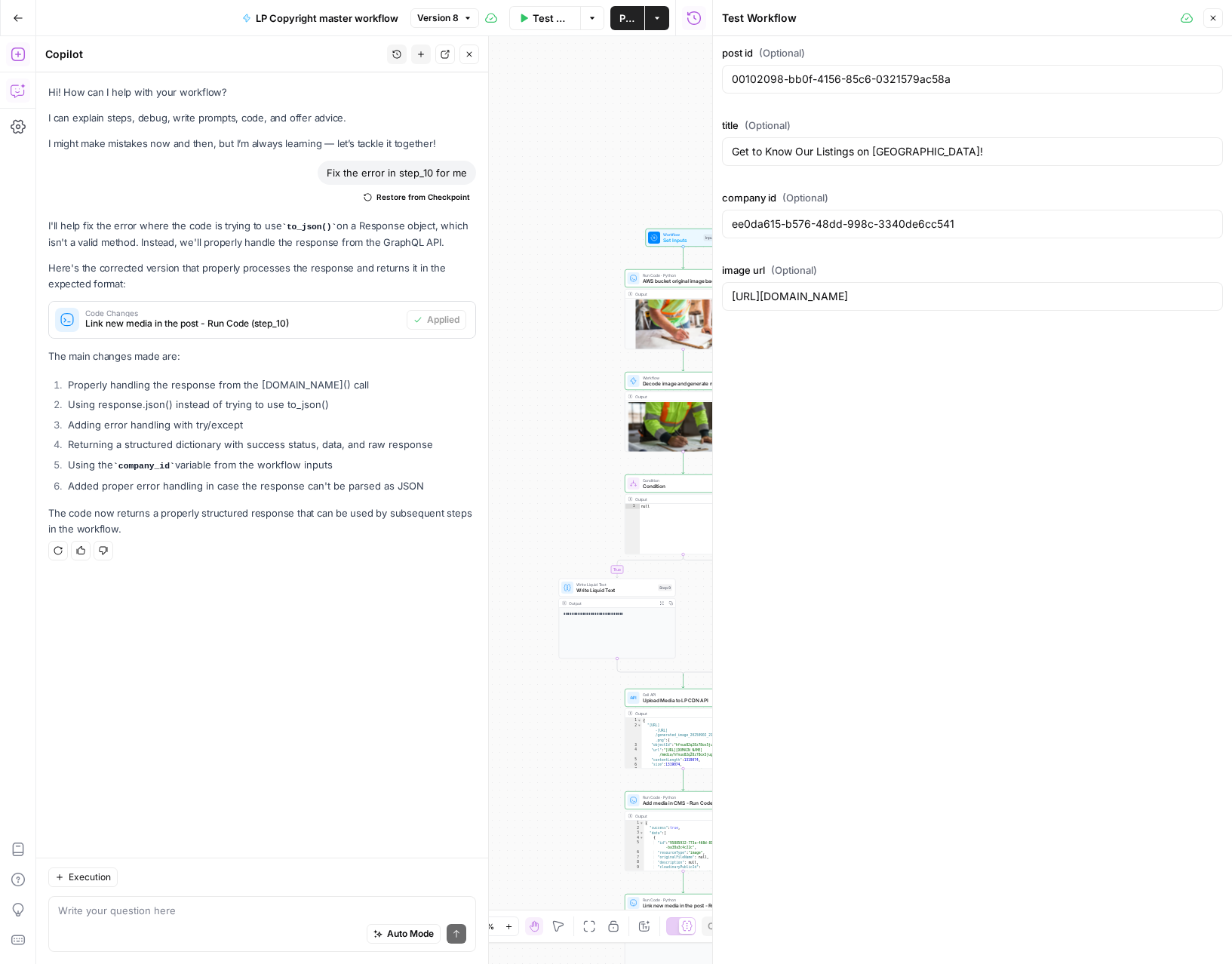
drag, startPoint x: 668, startPoint y: 480, endPoint x: 527, endPoint y: 396, distance: 164.1
click at [527, 397] on div "**********" at bounding box center [374, 500] width 675 height 928
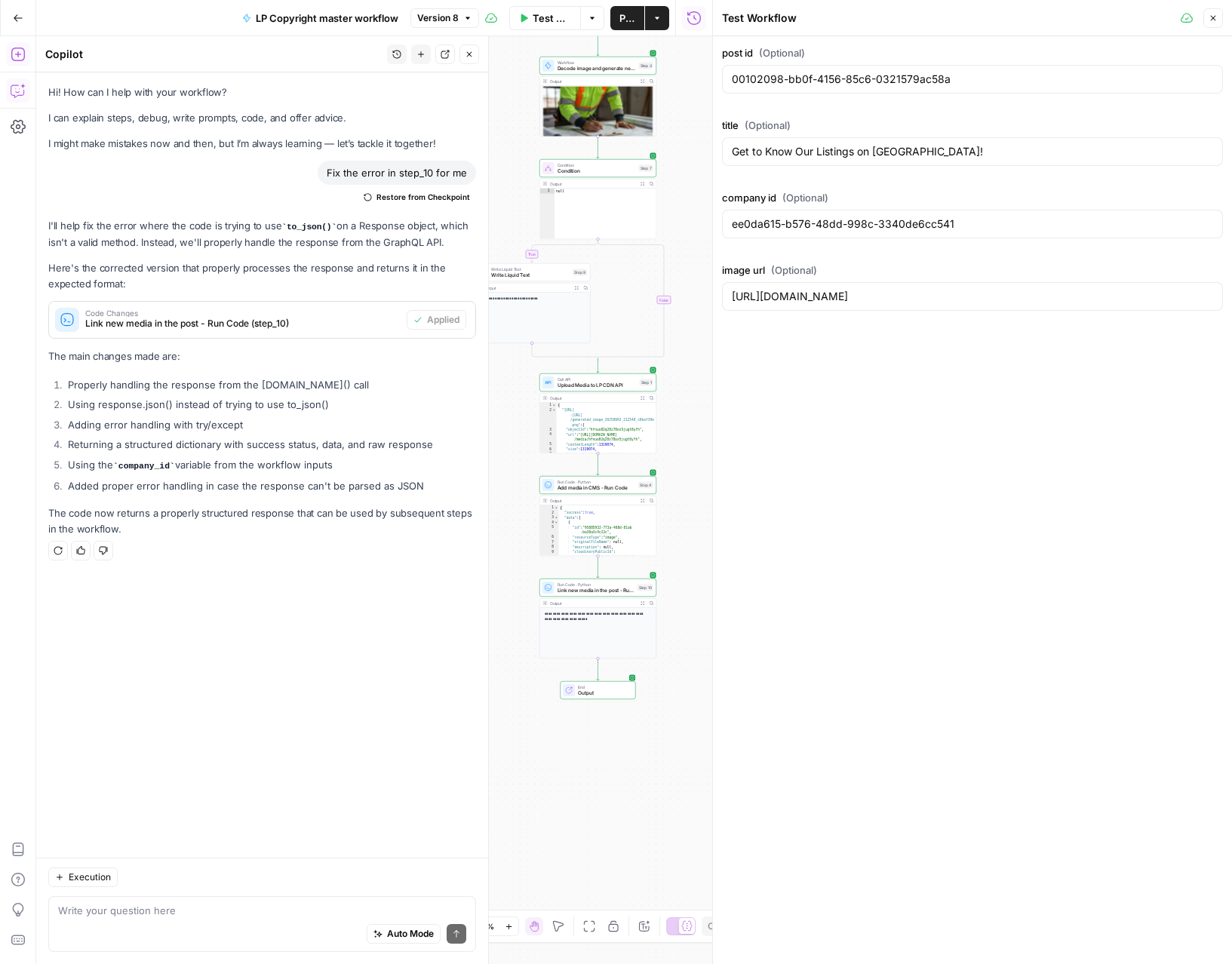
drag, startPoint x: 596, startPoint y: 724, endPoint x: 512, endPoint y: 387, distance: 347.3
click at [512, 388] on div "**********" at bounding box center [374, 500] width 675 height 928
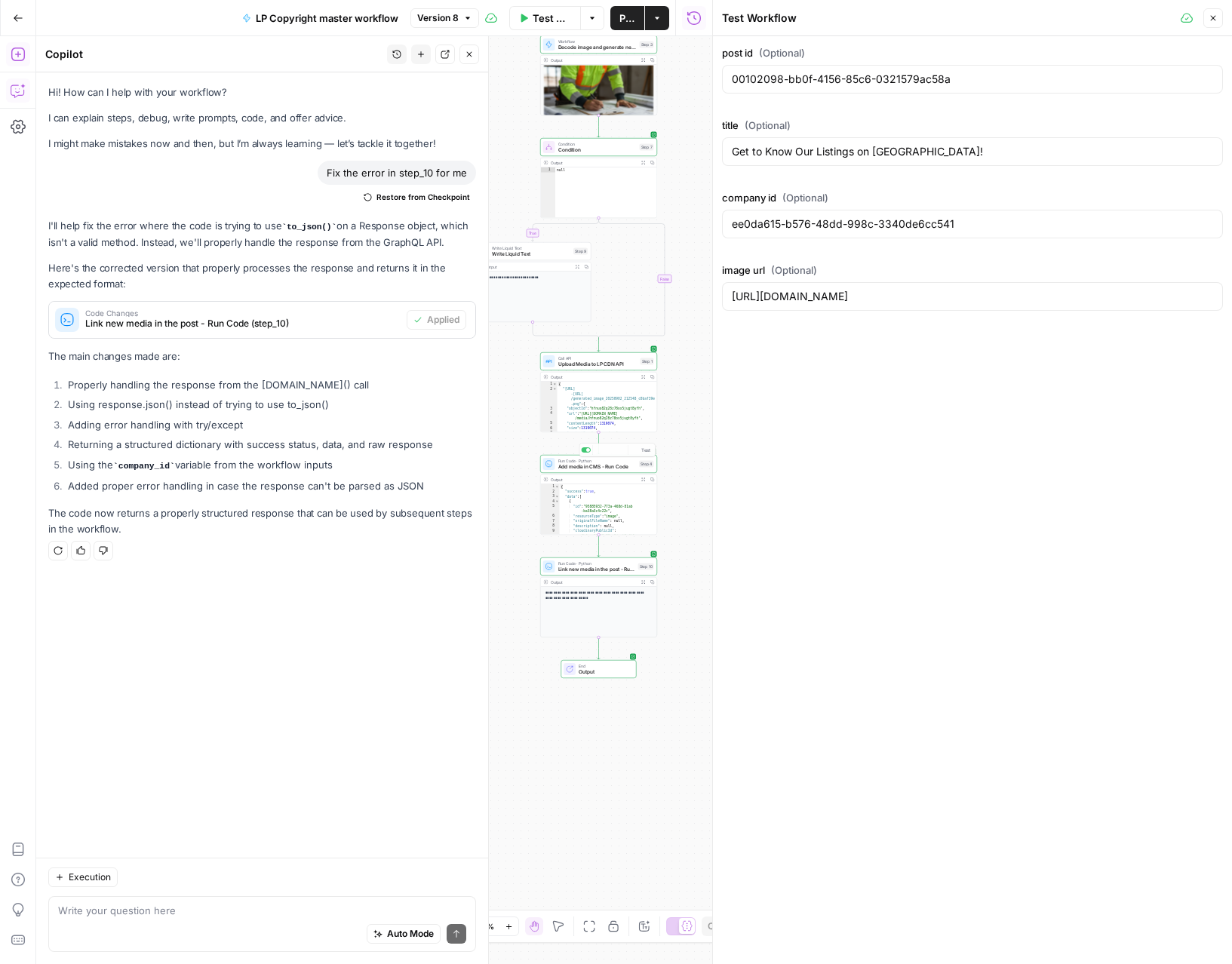
click at [608, 478] on div "Output" at bounding box center [594, 479] width 86 height 6
click at [608, 463] on span "Add media in CMS - Run Code" at bounding box center [597, 466] width 78 height 7
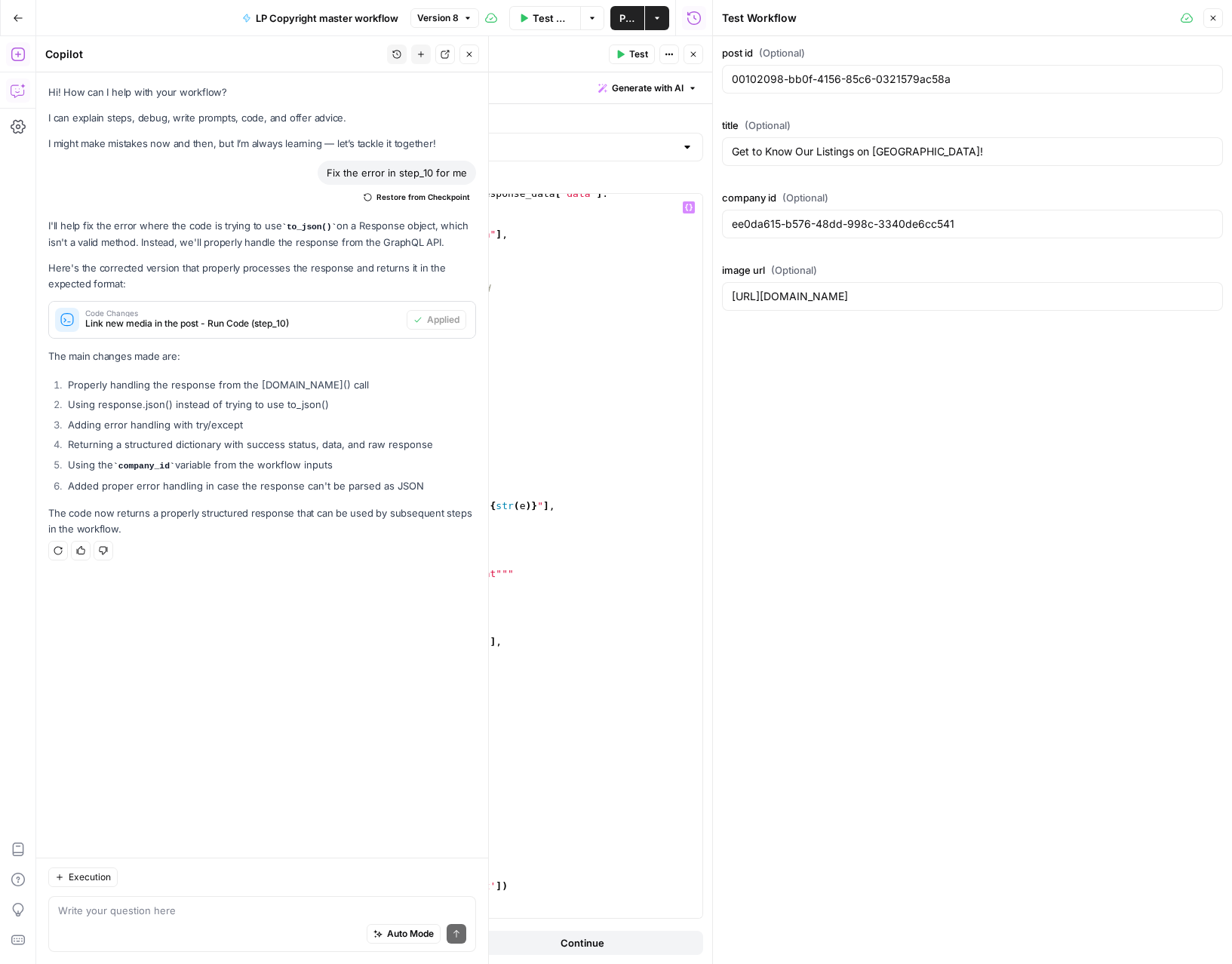
scroll to position [1190, 0]
click at [685, 56] on button "Close" at bounding box center [693, 54] width 19 height 19
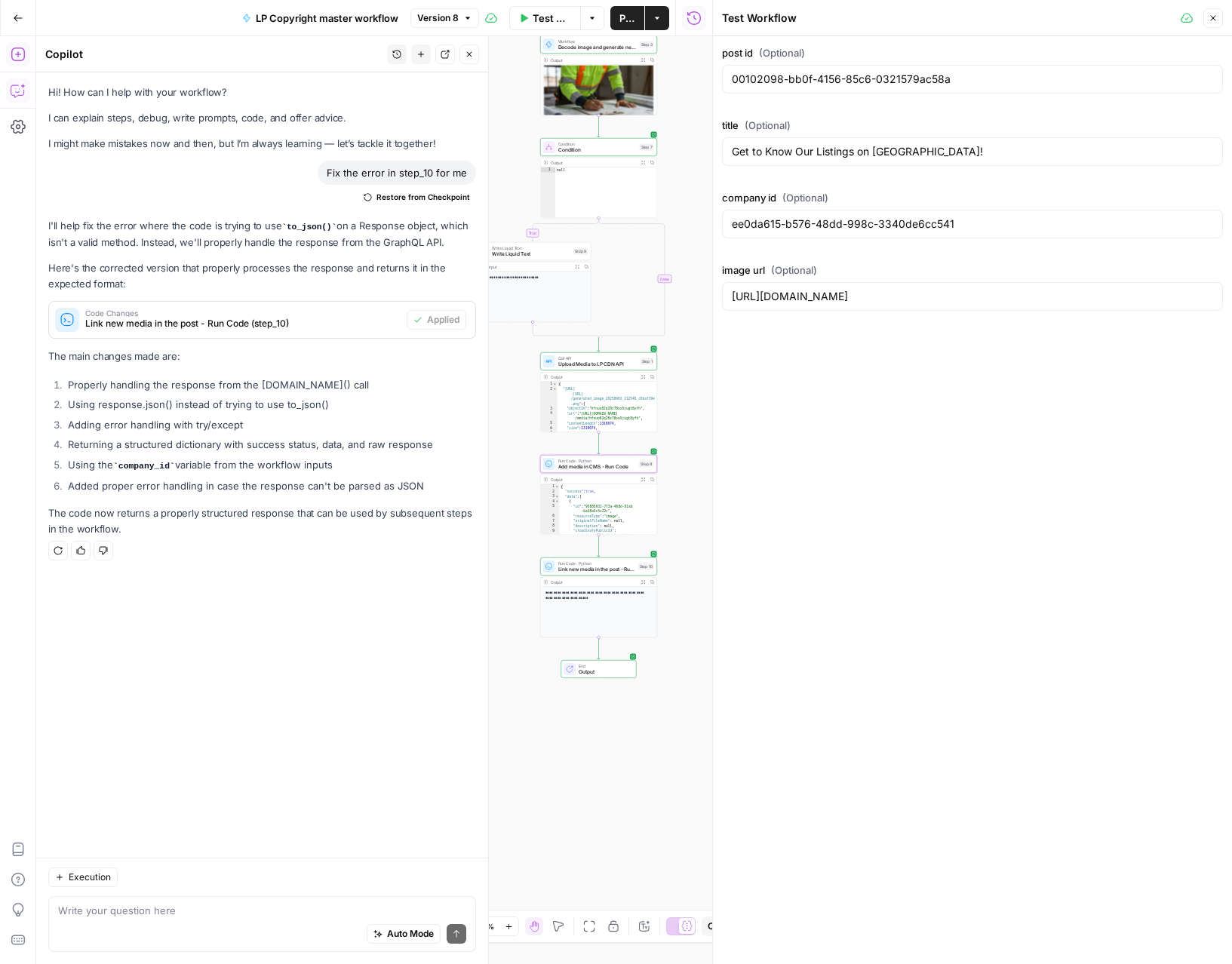
click at [610, 465] on span "Add media in CMS - Run Code" at bounding box center [597, 466] width 78 height 7
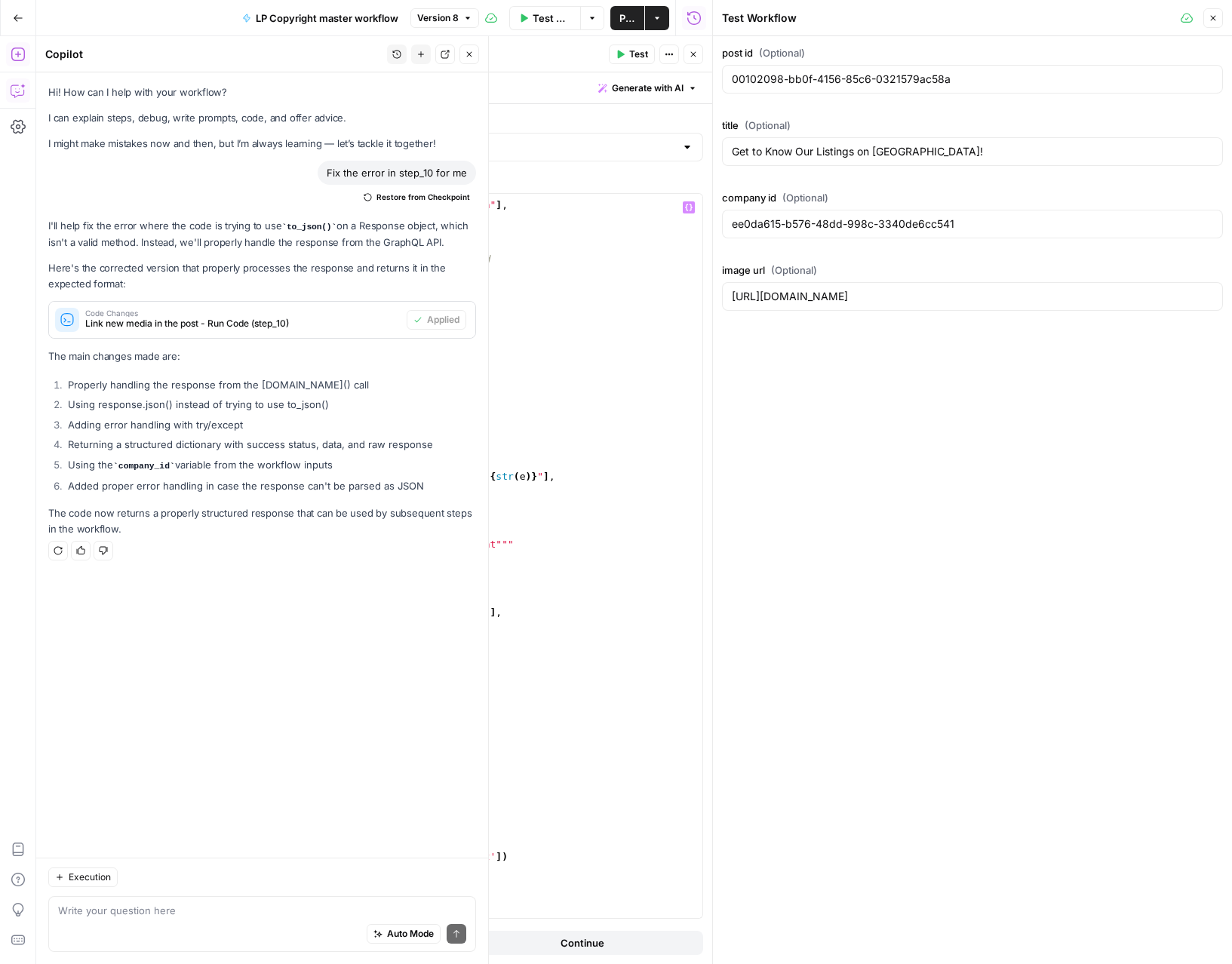
scroll to position [1189, 0]
click at [699, 58] on button "Close" at bounding box center [693, 54] width 19 height 19
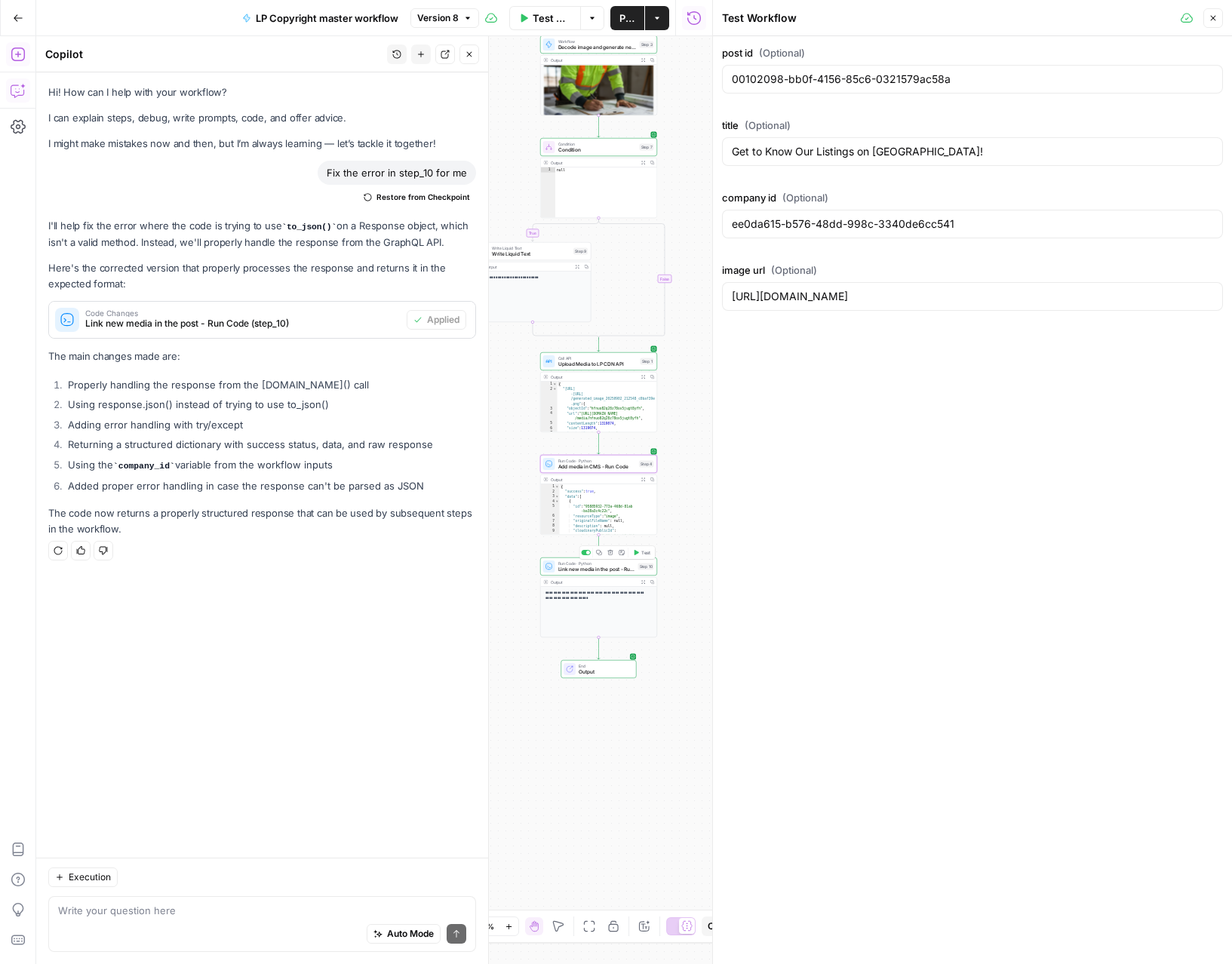
click at [591, 569] on span "Link new media in the post - Run Code" at bounding box center [596, 569] width 77 height 7
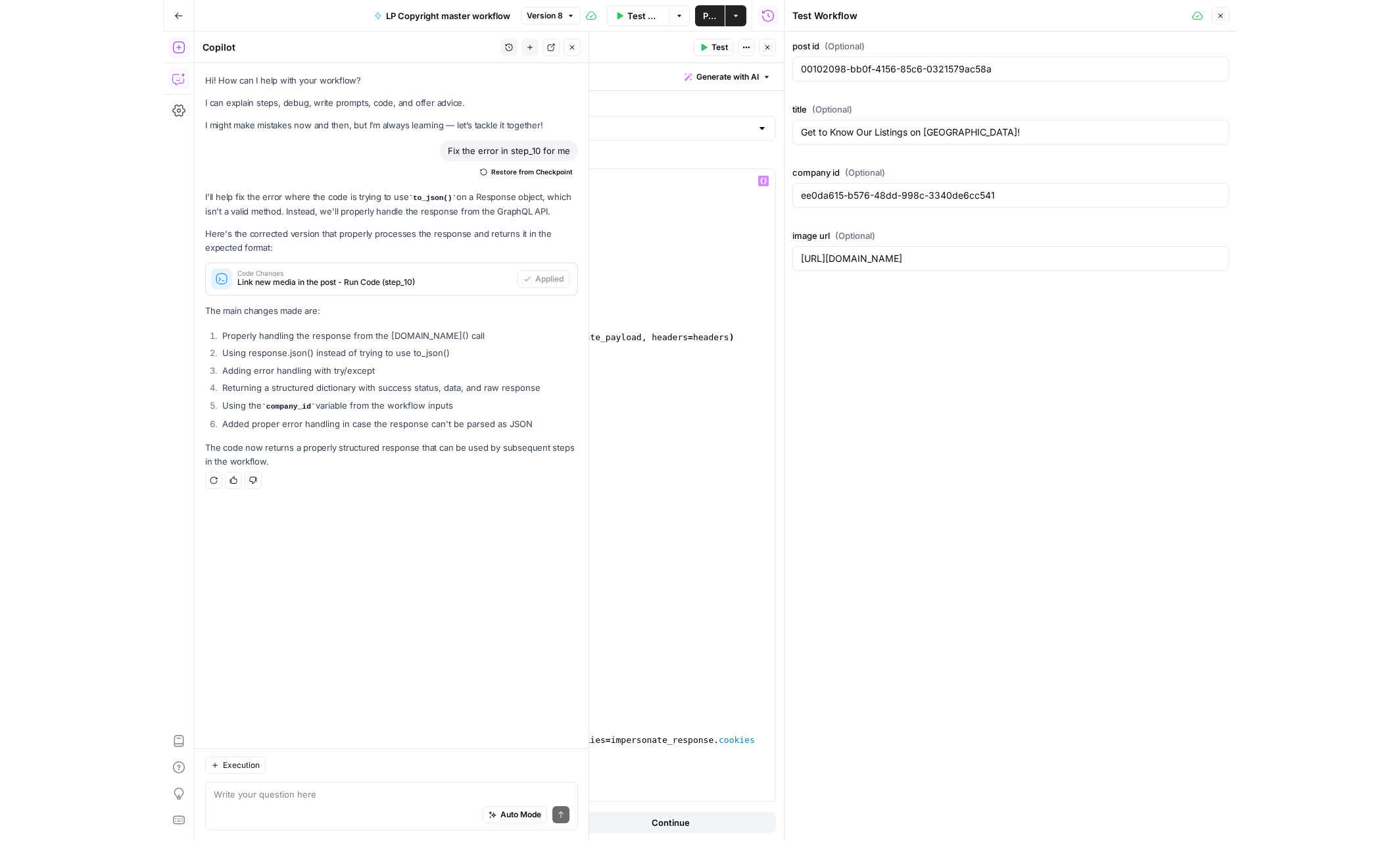
scroll to position [73, 0]
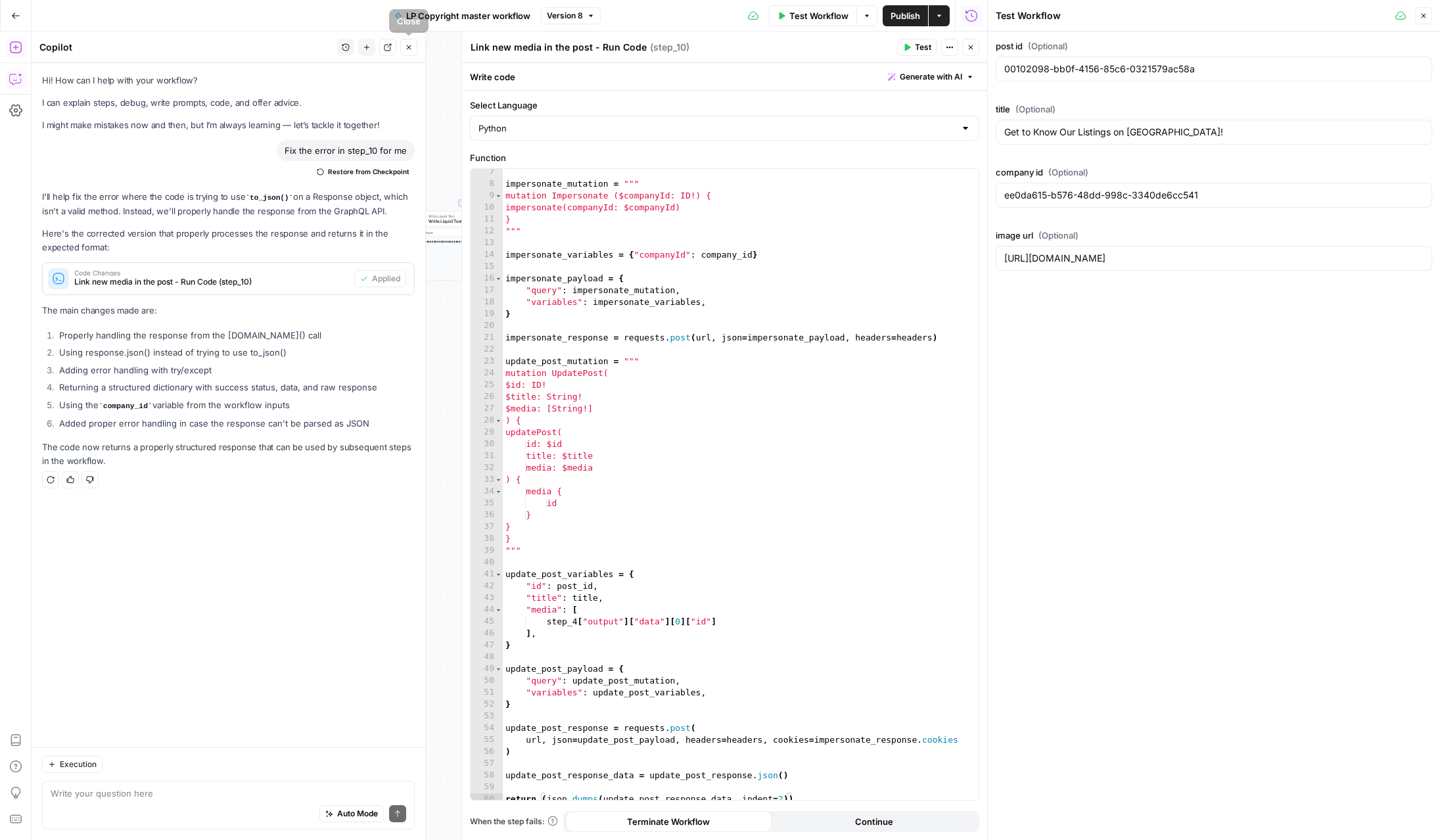
click at [412, 47] on icon "button" at bounding box center [408, 47] width 8 height 8
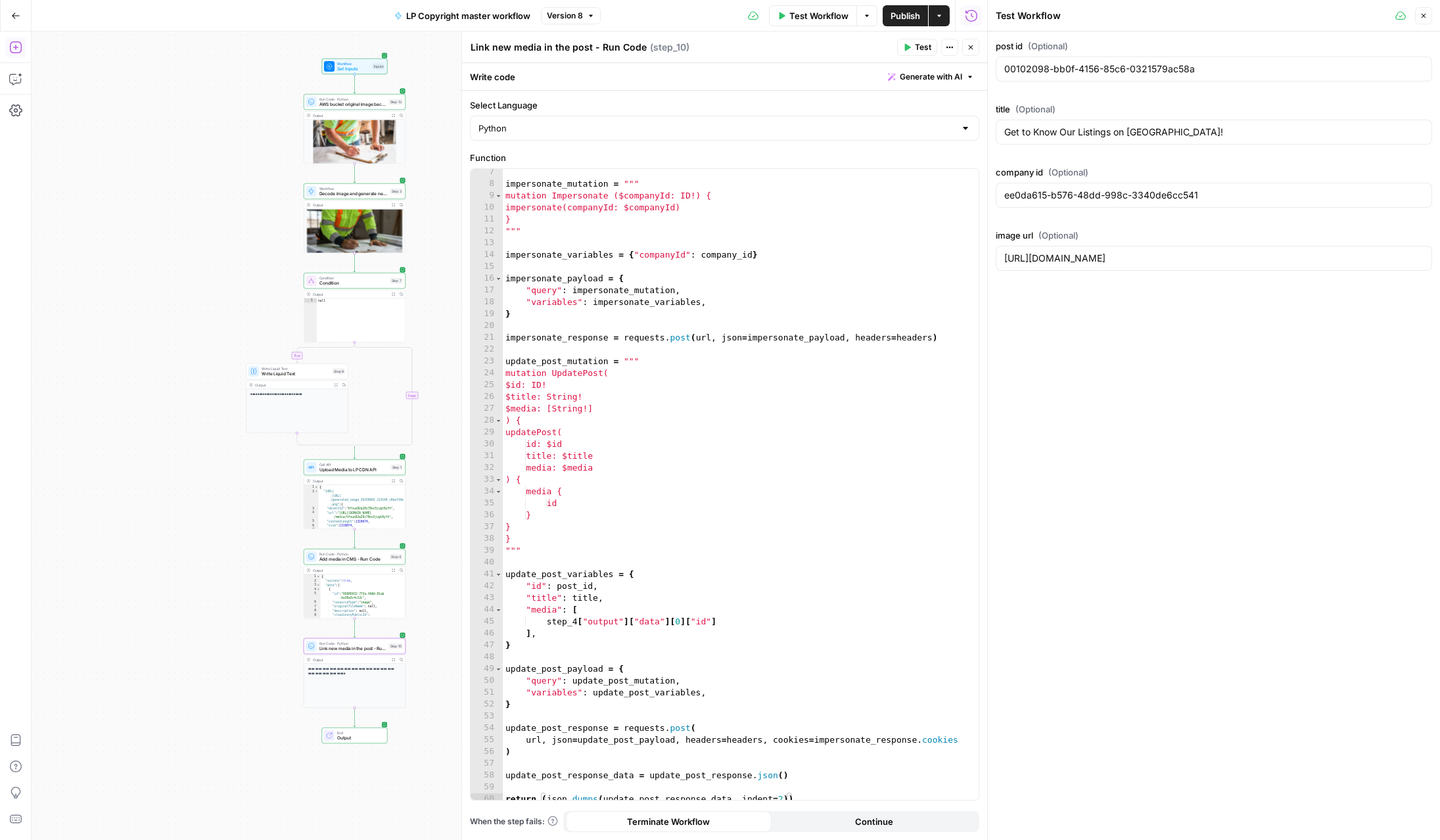
drag, startPoint x: 350, startPoint y: 302, endPoint x: 187, endPoint y: 454, distance: 222.9
click at [187, 454] on div "**********" at bounding box center [510, 436] width 956 height 808
click at [593, 15] on icon "button" at bounding box center [591, 16] width 8 height 8
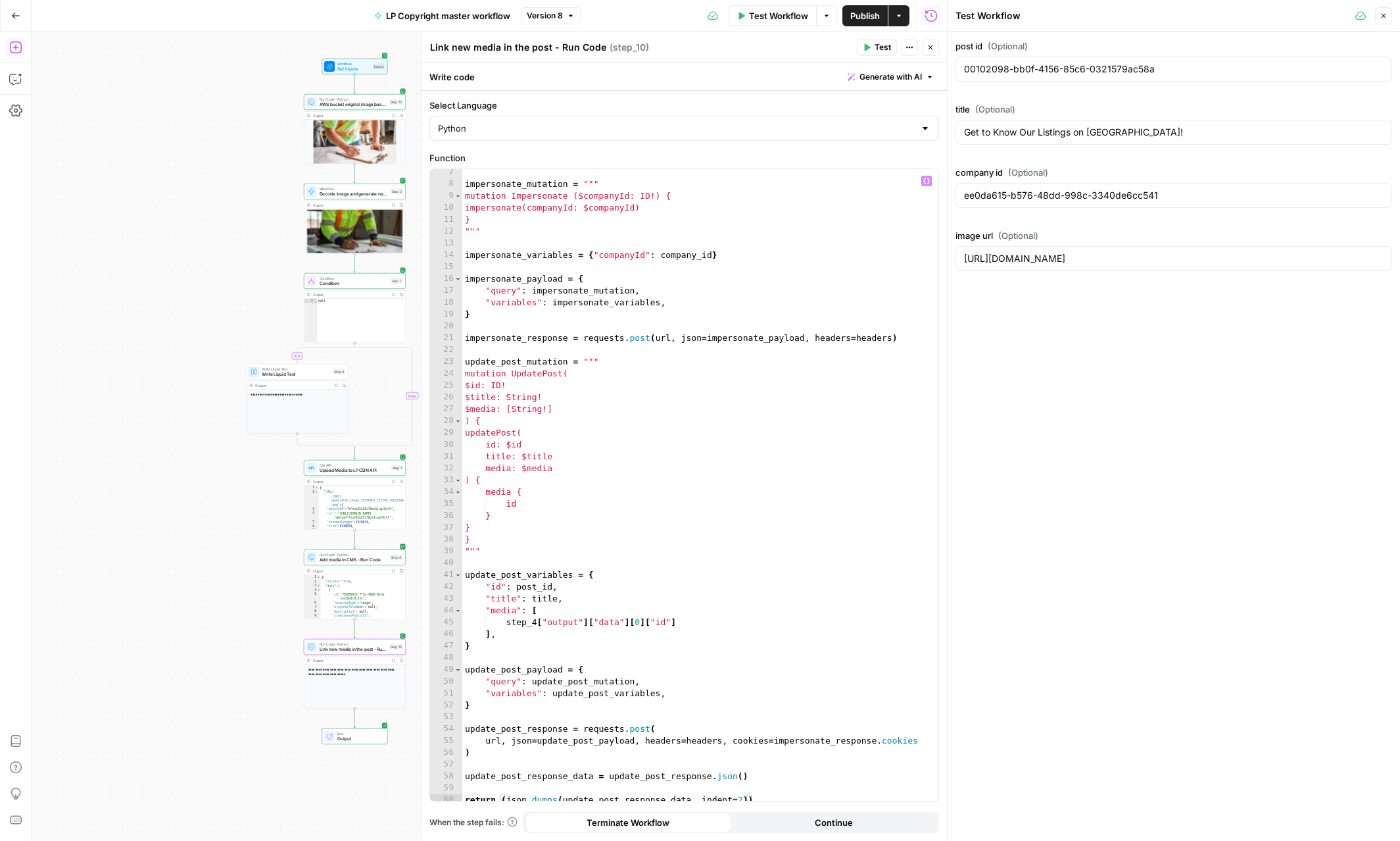
type textarea "**********"
click at [588, 395] on div "impersonate_mutation = """ mutation Impersonate ($companyId: ID!) { impersonate…" at bounding box center [700, 494] width 476 height 655
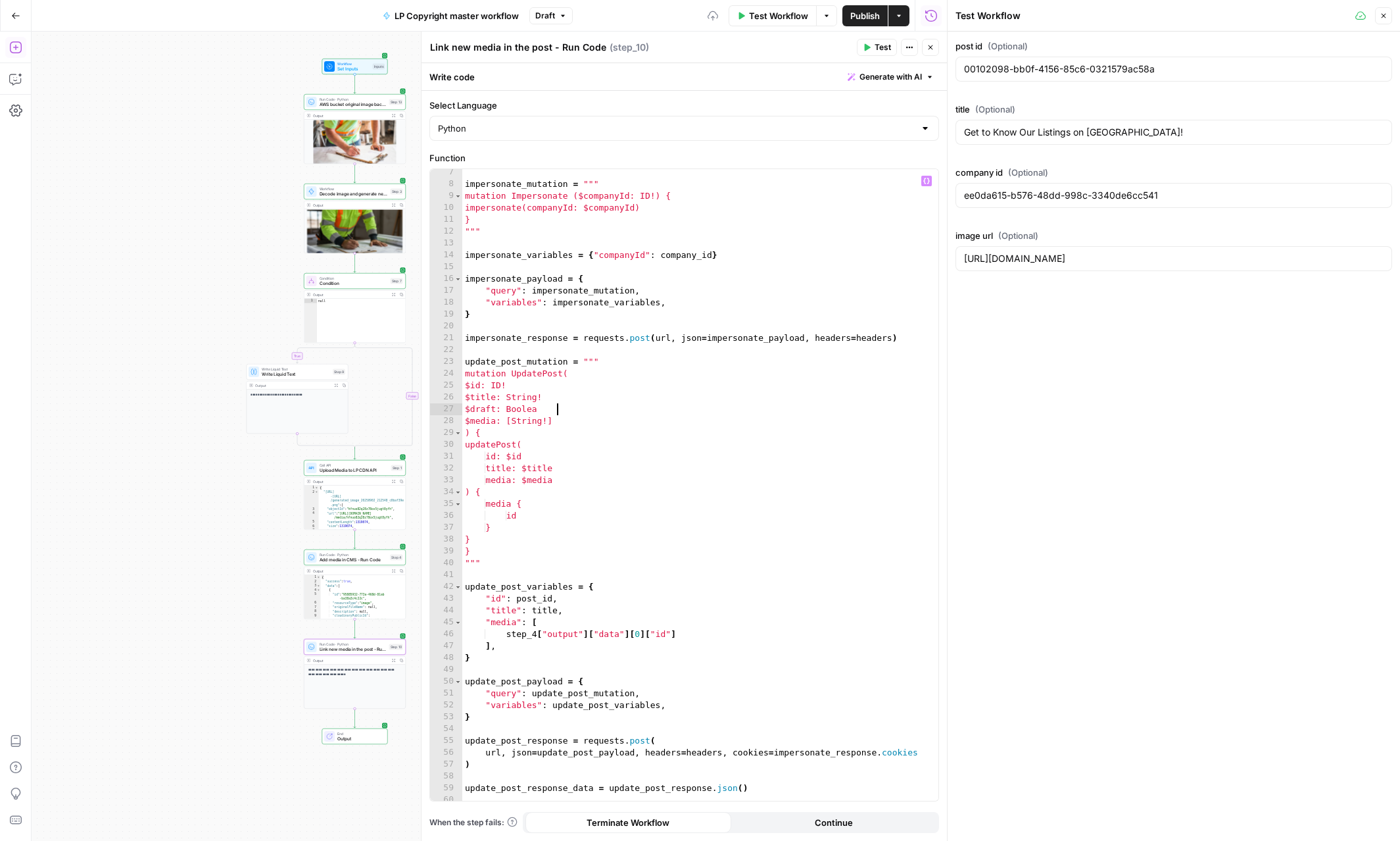
scroll to position [0, 6]
click at [576, 468] on div "impersonate_mutation = """ mutation Impersonate ($companyId: ID!) { impersonate…" at bounding box center [700, 494] width 476 height 655
type textarea "**********"
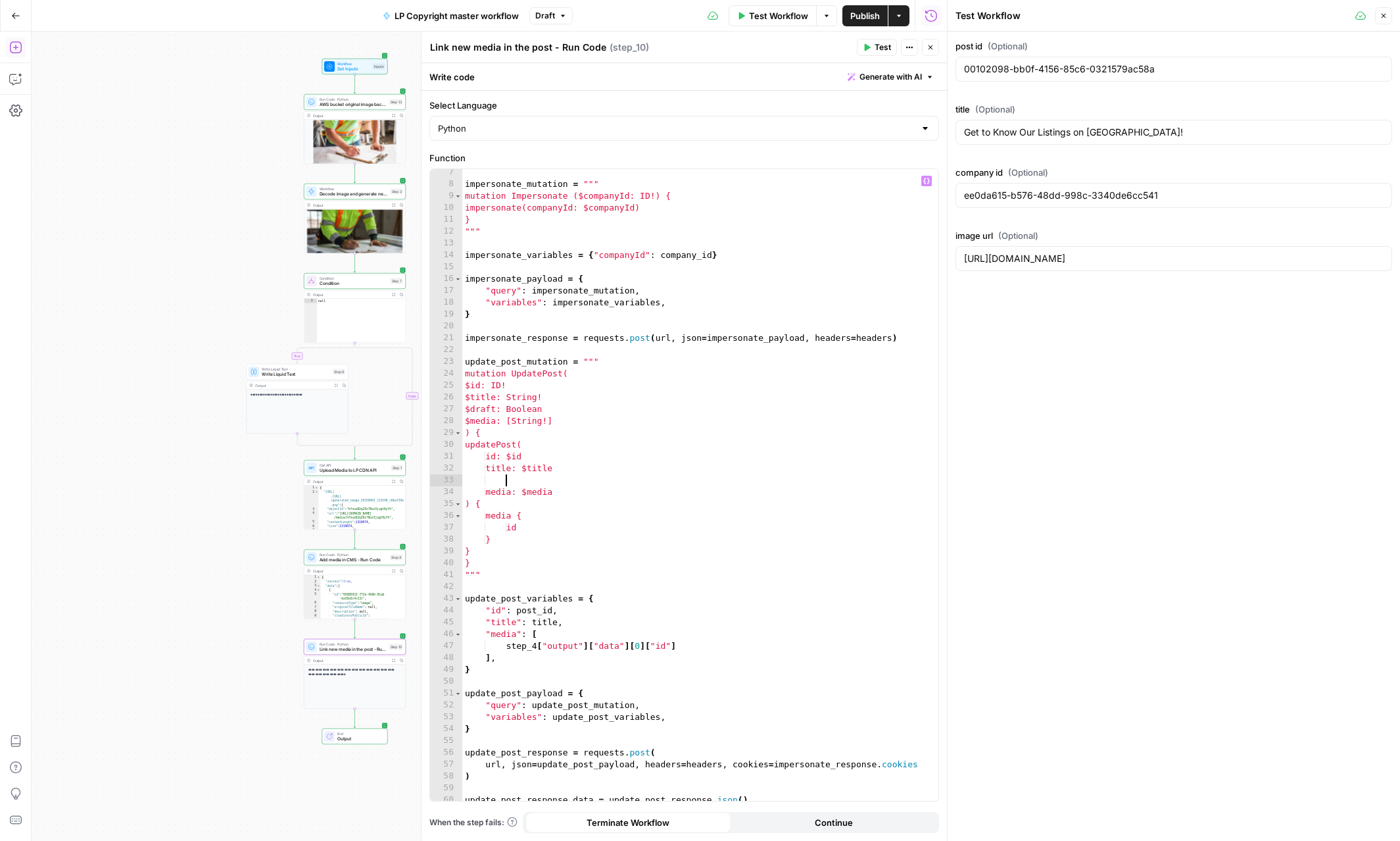
scroll to position [0, 3]
paste textarea "**********"
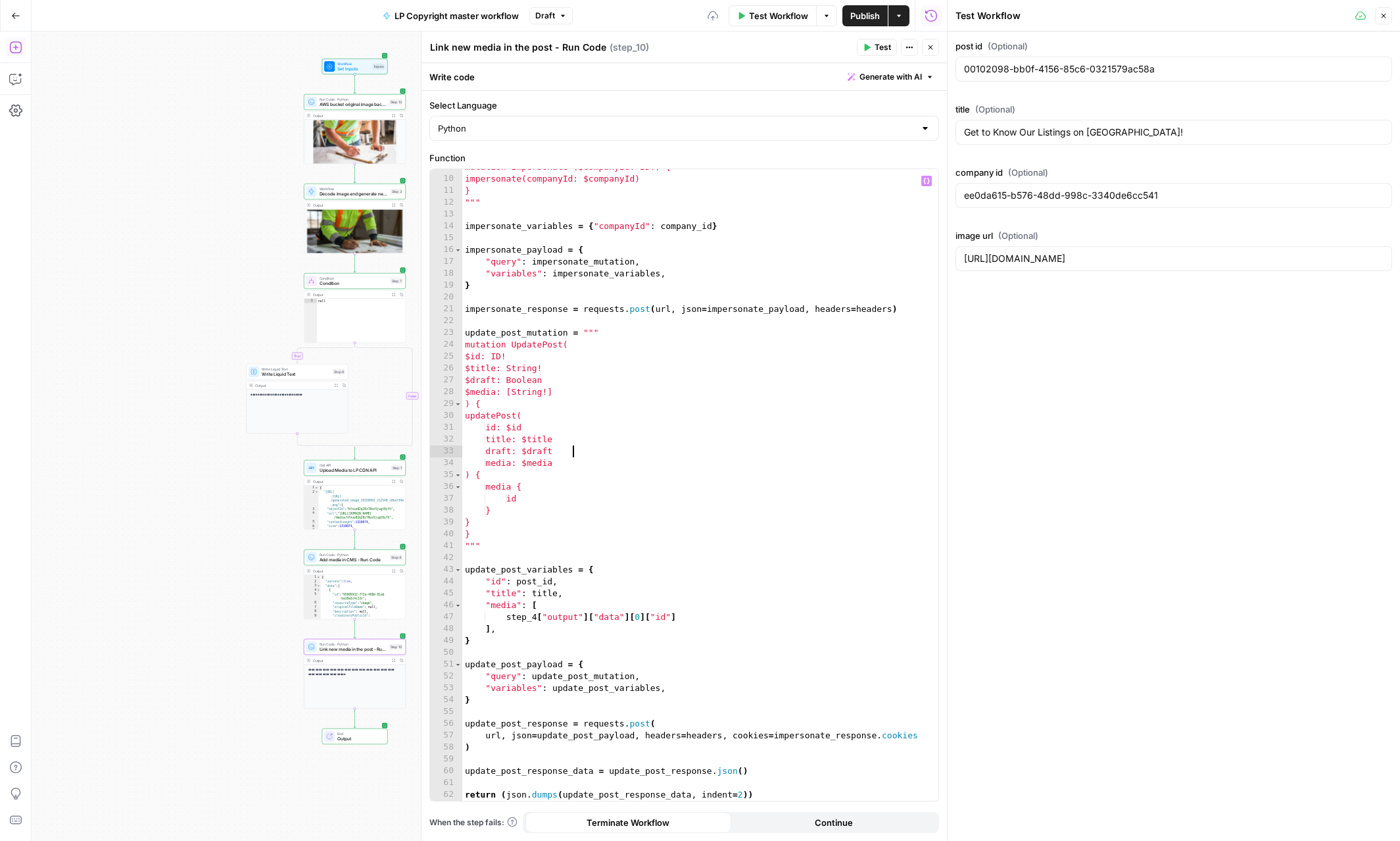
scroll to position [102, 0]
click at [574, 595] on div "mutation Impersonate ($companyId: ID!) { impersonate(companyId: $companyId) } "…" at bounding box center [700, 488] width 476 height 655
type textarea "**********"
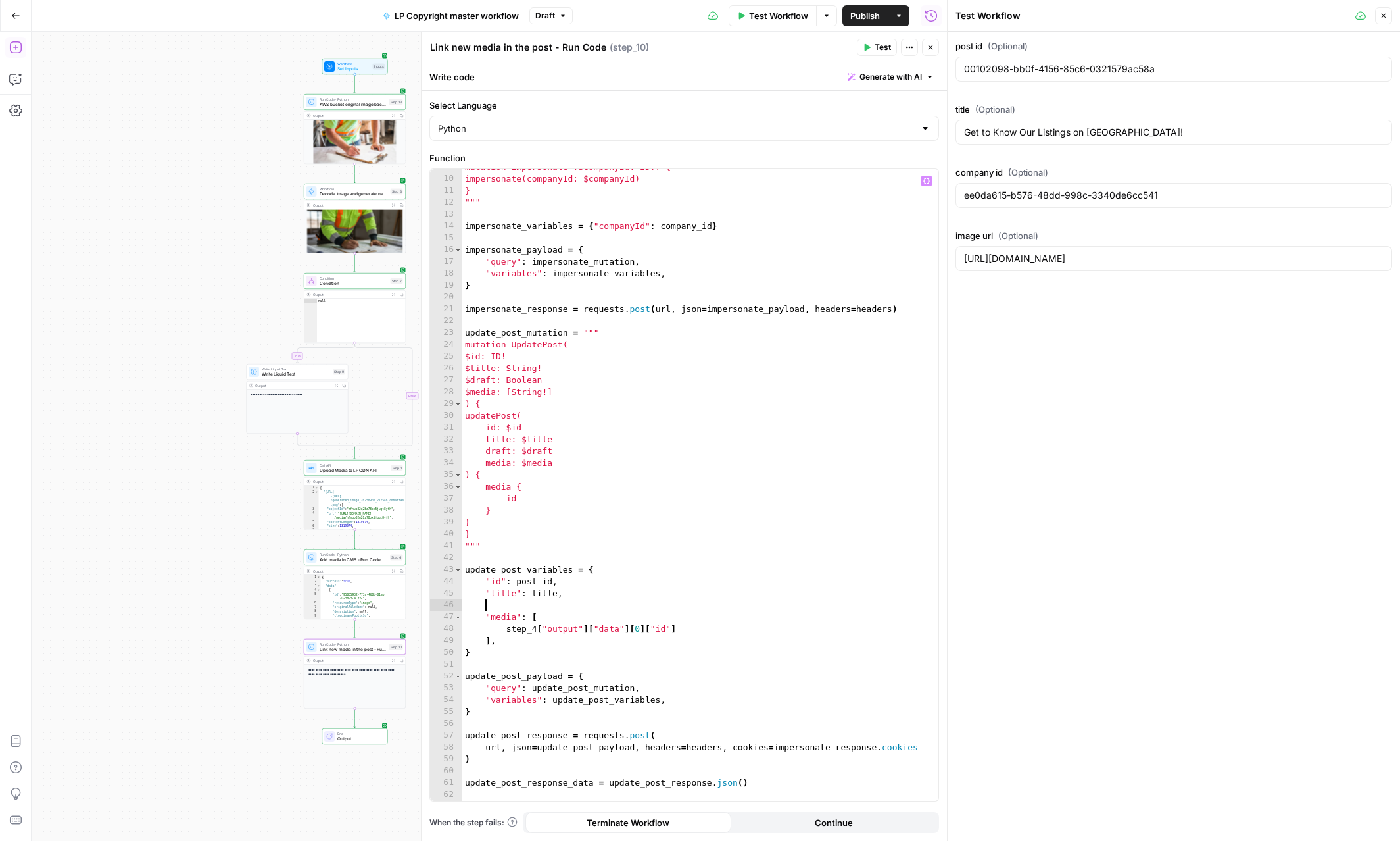
paste textarea "**********"
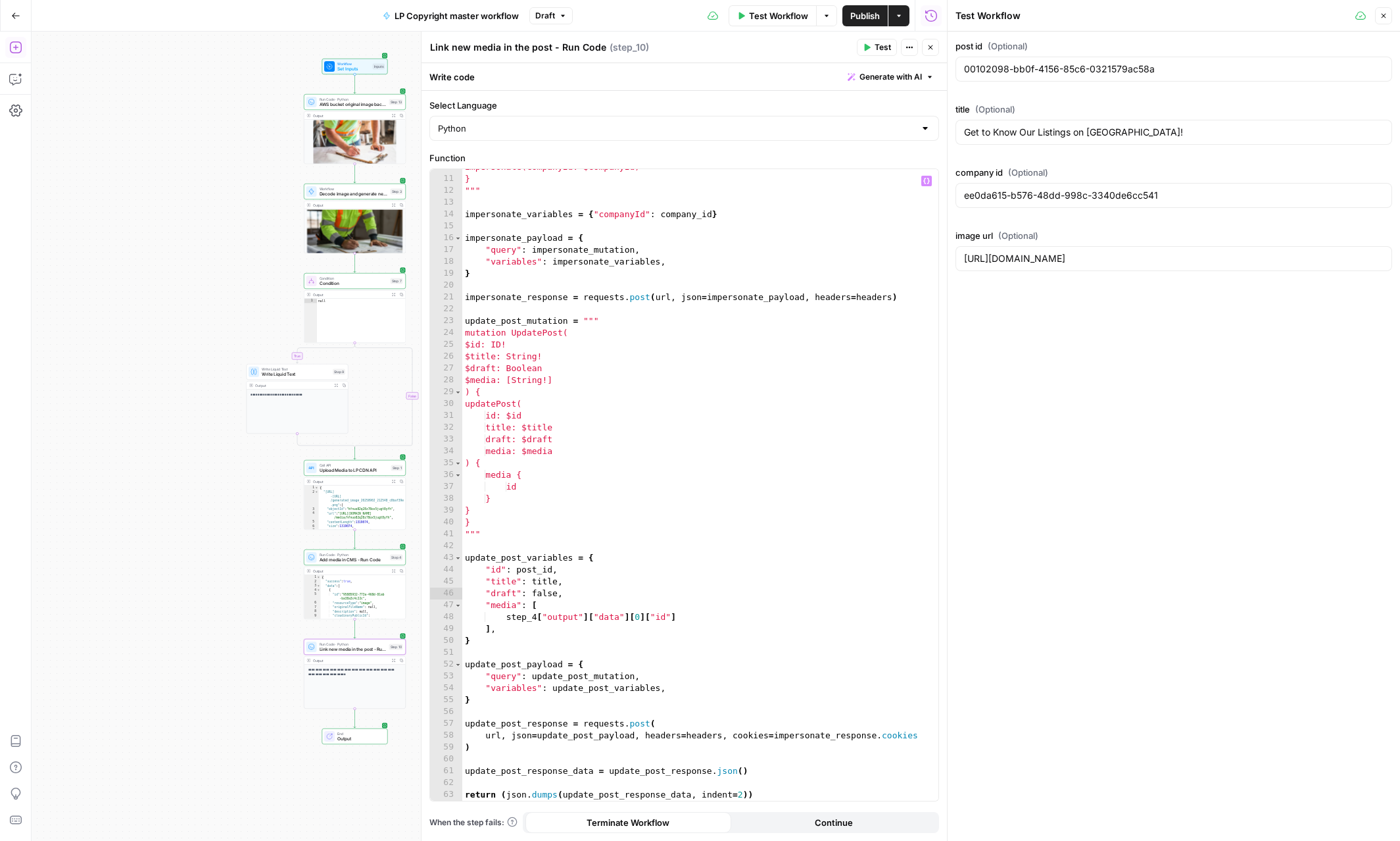
click at [873, 49] on button "Test" at bounding box center [877, 47] width 40 height 17
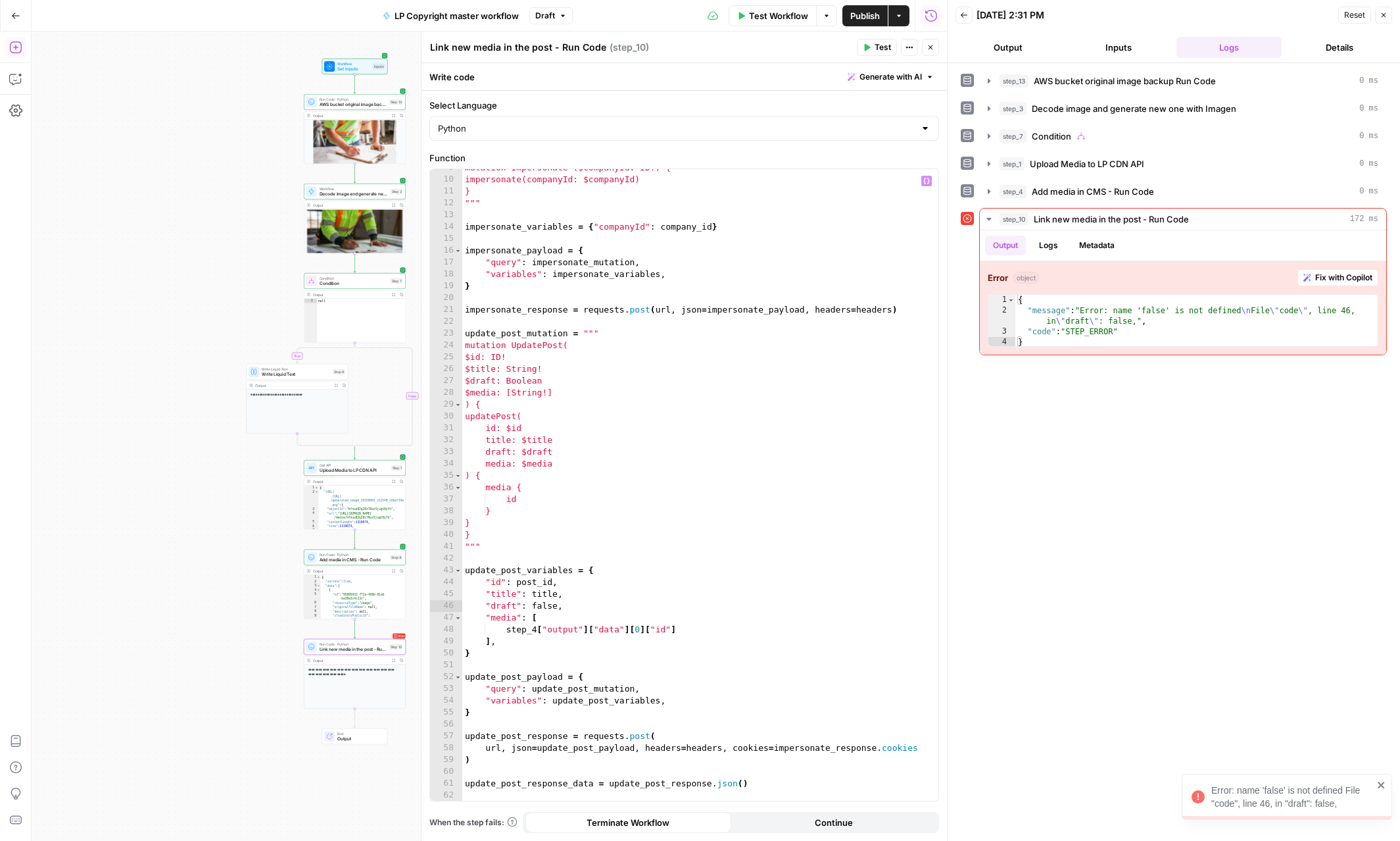
scroll to position [100, 0]
click at [538, 607] on div "mutation Impersonate ($companyId: ID!) { impersonate(companyId: $companyId) } "…" at bounding box center [700, 491] width 476 height 655
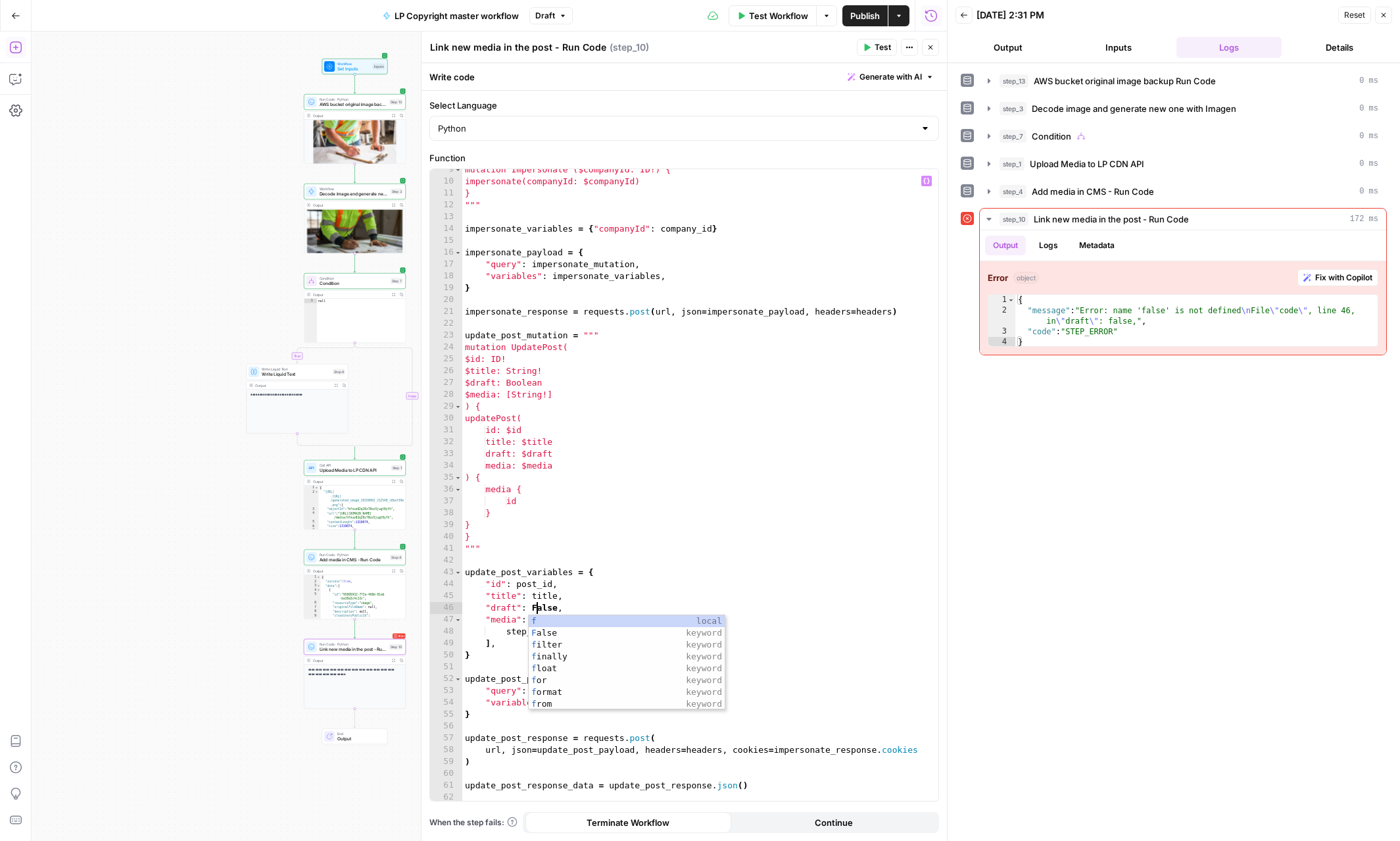
scroll to position [0, 6]
click at [698, 571] on div "mutation Impersonate ($companyId: ID!) { impersonate(companyId: $companyId) } "…" at bounding box center [700, 491] width 476 height 655
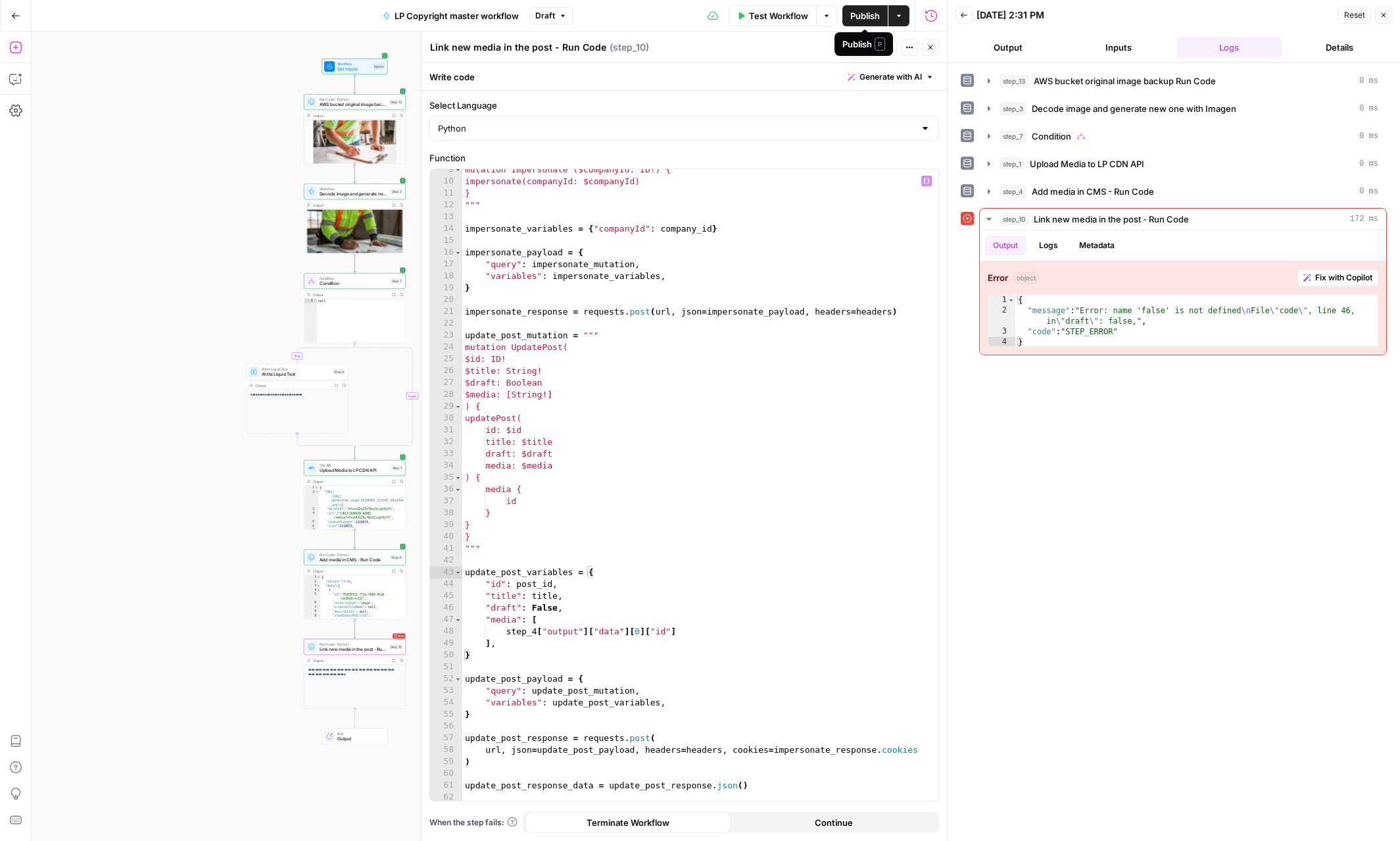
click at [878, 42] on span "P" at bounding box center [879, 44] width 11 height 13
click at [792, 47] on div "Link new media in the post - Run Code Link new media in the post - Run Code ( s…" at bounding box center [641, 47] width 423 height 15
click at [882, 44] on span "Test" at bounding box center [882, 47] width 16 height 12
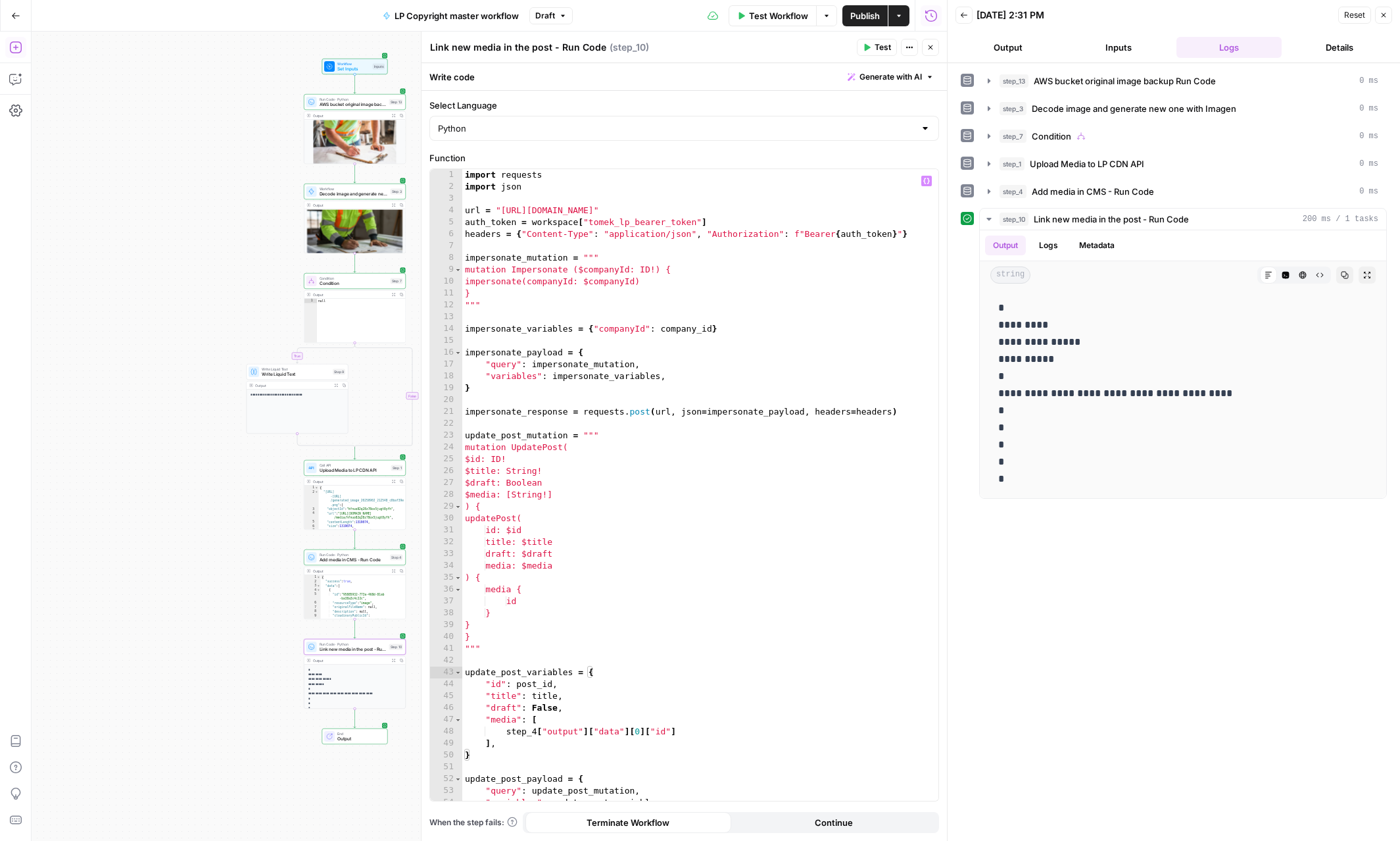
scroll to position [0, 0]
drag, startPoint x: 463, startPoint y: 270, endPoint x: 648, endPoint y: 296, distance: 186.8
click at [648, 296] on div "import requests import json url = "https://gw.luxurypresence.com/graphql" auth_…" at bounding box center [700, 497] width 476 height 655
type textarea "**********"
click at [273, 214] on div "**********" at bounding box center [489, 436] width 915 height 809
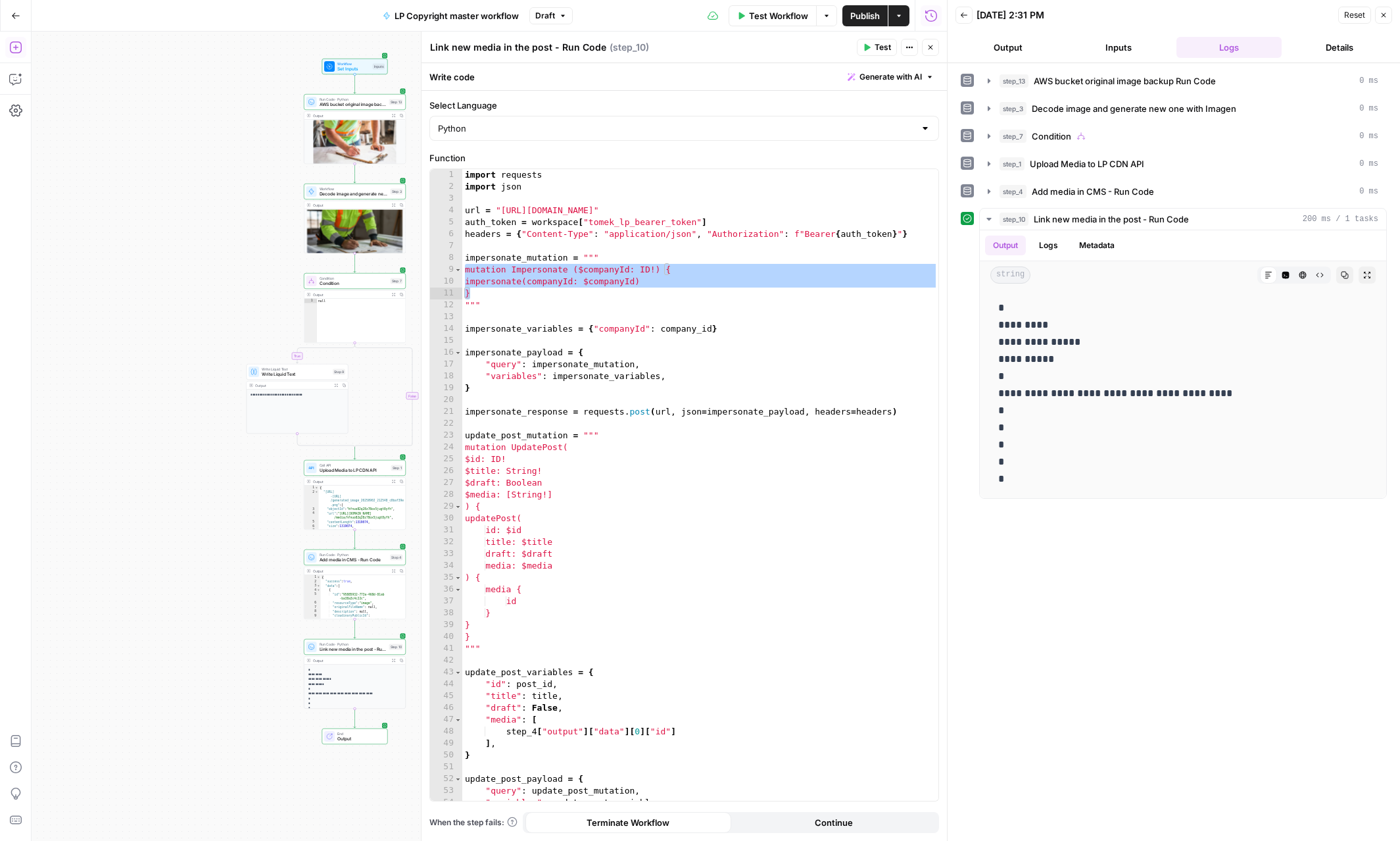
click at [927, 47] on icon "button" at bounding box center [930, 47] width 8 height 8
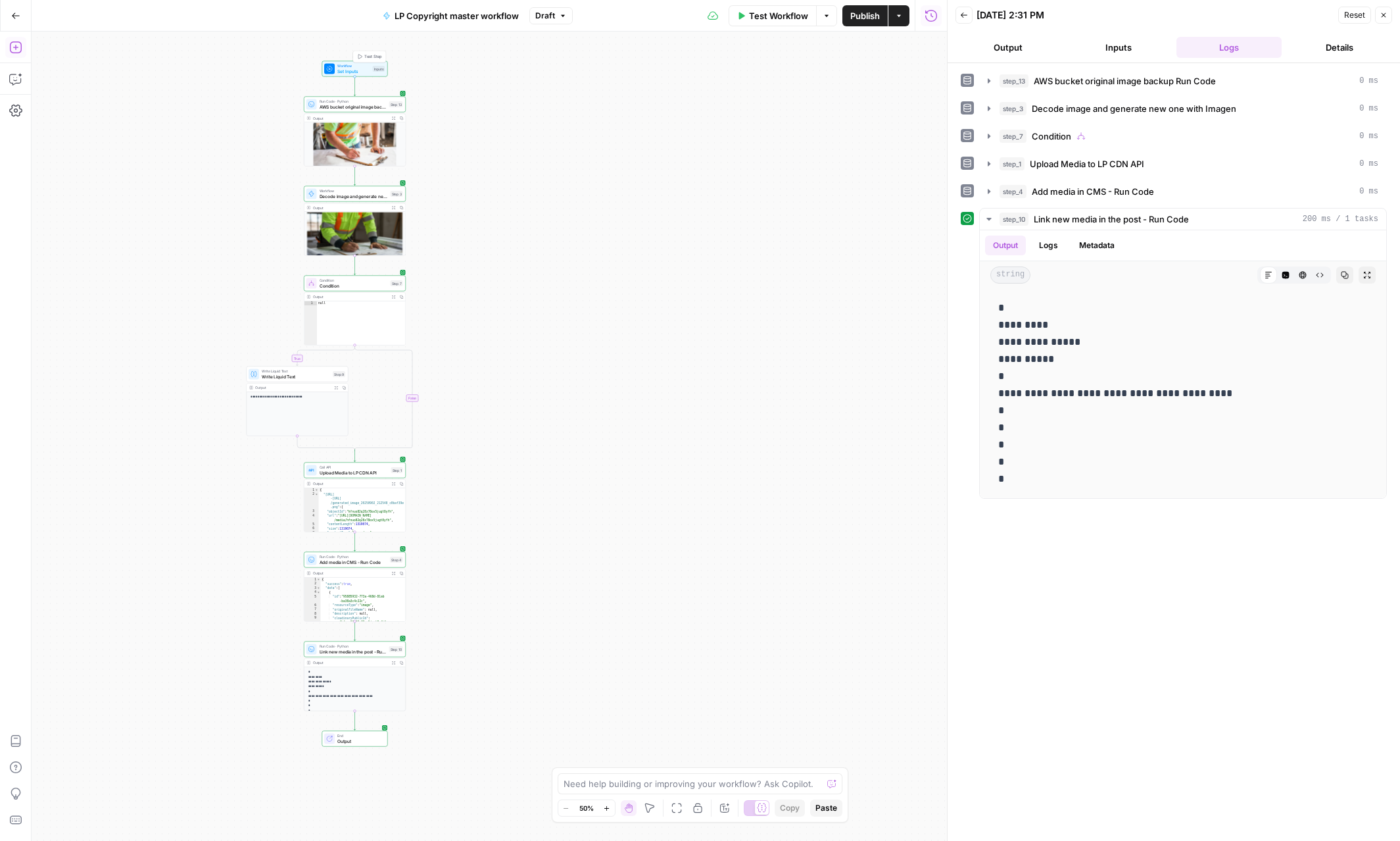
click at [365, 57] on span "Test Step" at bounding box center [373, 56] width 18 height 6
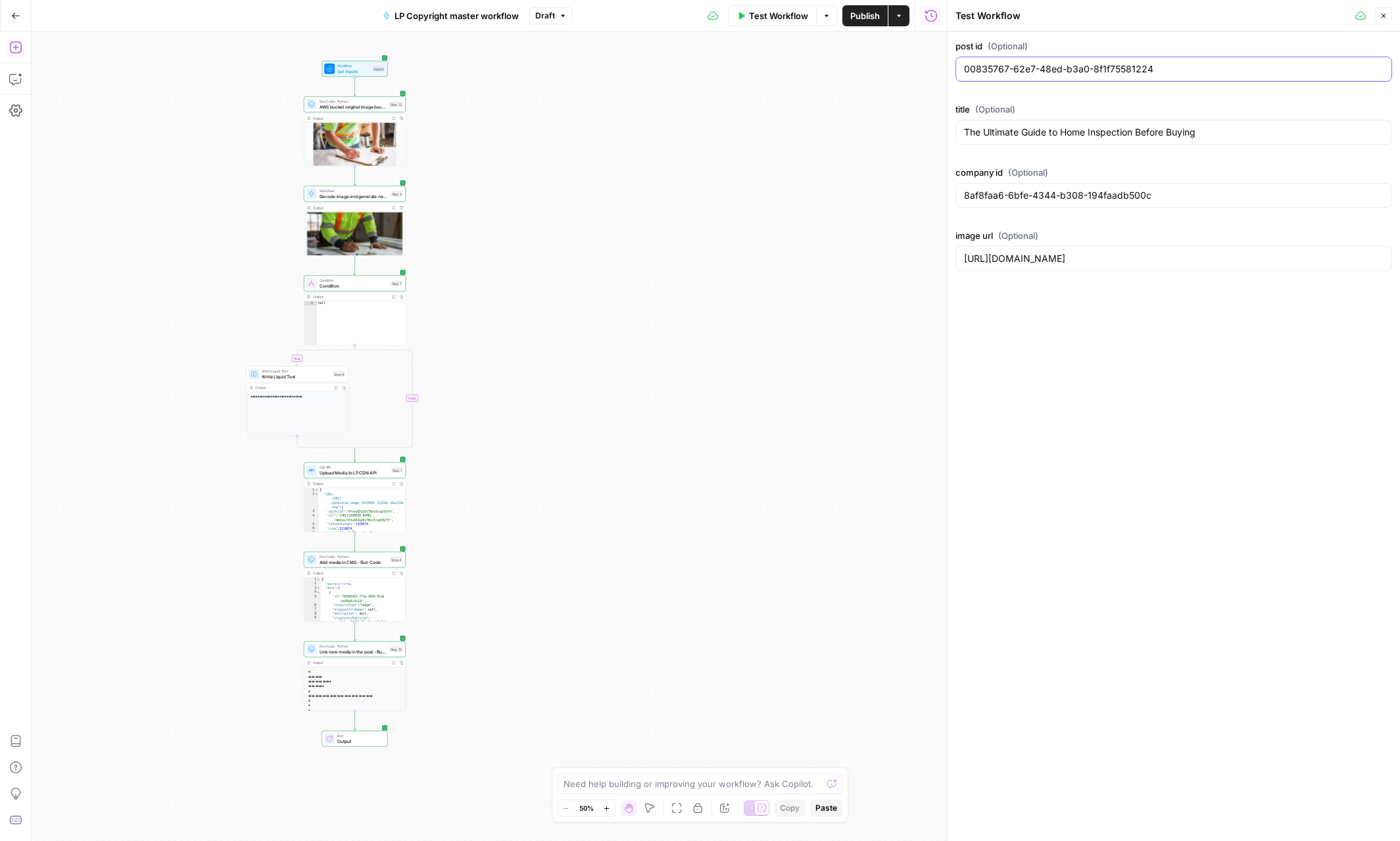
click at [1073, 73] on input "00835767-62e7-48ed-b3a0-8f1f75581224" at bounding box center [1174, 69] width 420 height 13
paste input "183bd6-d8f3-4665-aadc-f55652fb1e5d"
type input "00183bd6-d8f3-4665-aadc-f55652fb1e5d"
drag, startPoint x: 1019, startPoint y: 179, endPoint x: 1017, endPoint y: 190, distance: 11.2
click at [1018, 184] on div "company id (Optional) 8af8faa6-6bfe-4344-b308-194faadb500c" at bounding box center [1174, 189] width 437 height 47
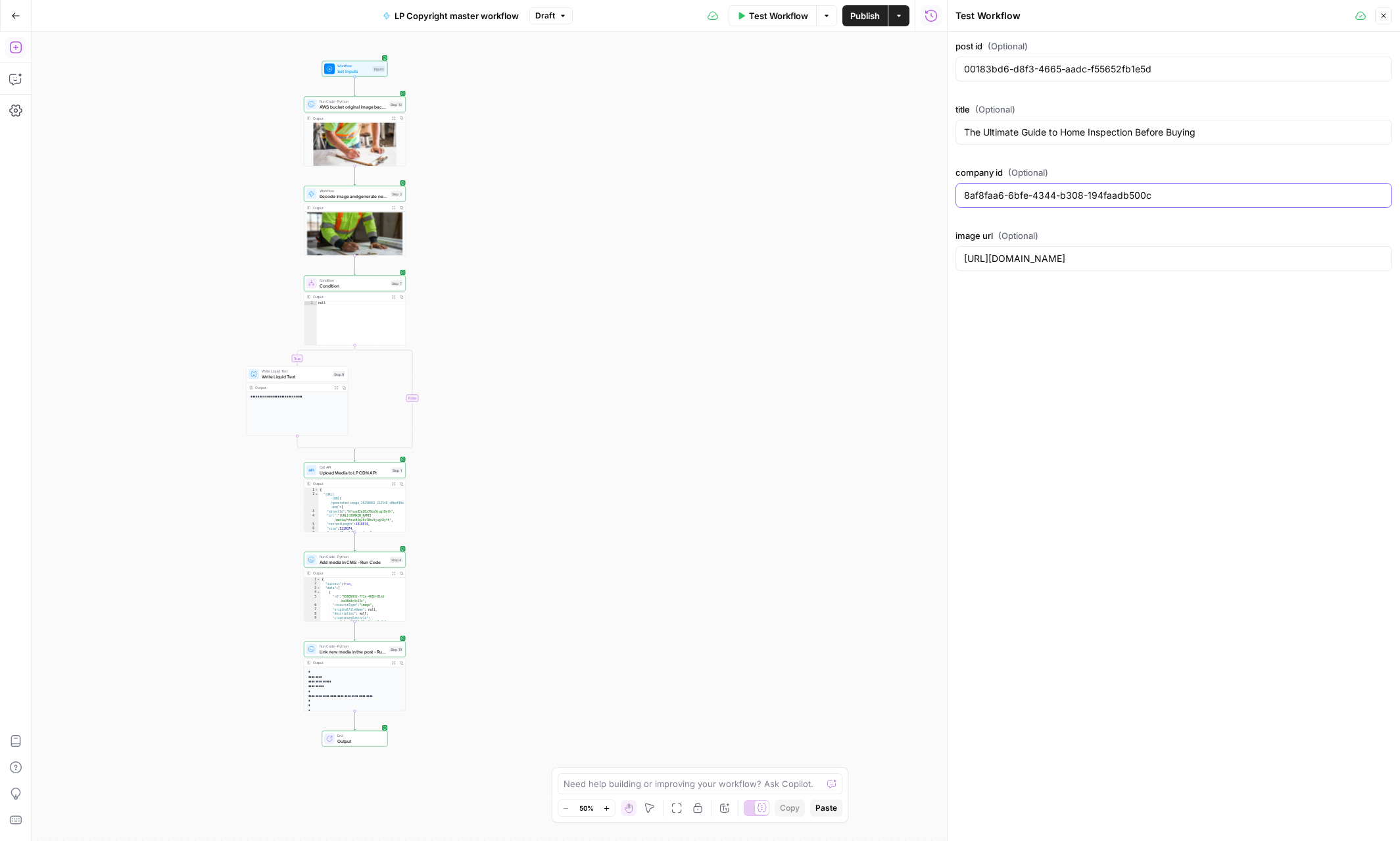
click at [1016, 193] on input "8af8faa6-6bfe-4344-b308-194faadb500c" at bounding box center [1174, 195] width 420 height 13
paste input "f68be46-7adc-44fb-97cf-056ea8da43eb"
type input "8f68be46-7adc-44fb-97cf-056ea8da43eb"
click at [930, 234] on div "**********" at bounding box center [489, 436] width 915 height 809
click at [1050, 252] on input "https://res.cloudinary.com/luxuryp/image/upload/v1710802757/wpspenff5lamlumydoa…" at bounding box center [1174, 258] width 420 height 13
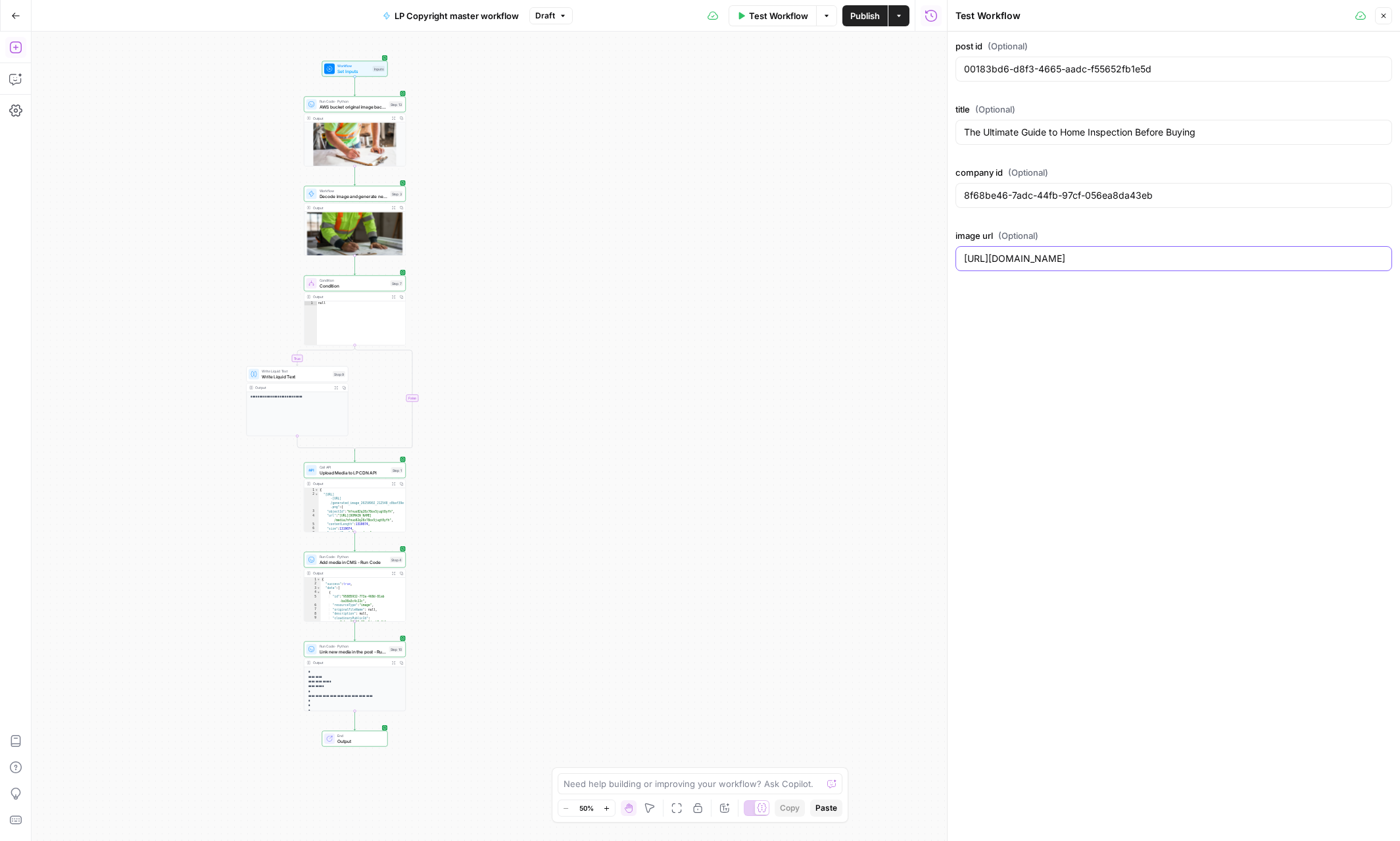
paste input "20745359/mximgs858ejuz9gy1dln"
type input "https://res.cloudinary.com/luxuryp/image/upload/v1720745359/mximgs858ejuz9gy1dl…"
drag, startPoint x: 1200, startPoint y: 131, endPoint x: 918, endPoint y: 121, distance: 282.2
click at [918, 121] on body "**********" at bounding box center [700, 420] width 1400 height 841
paste input "Best Phoenix Neighborhoods to Raise a Family"
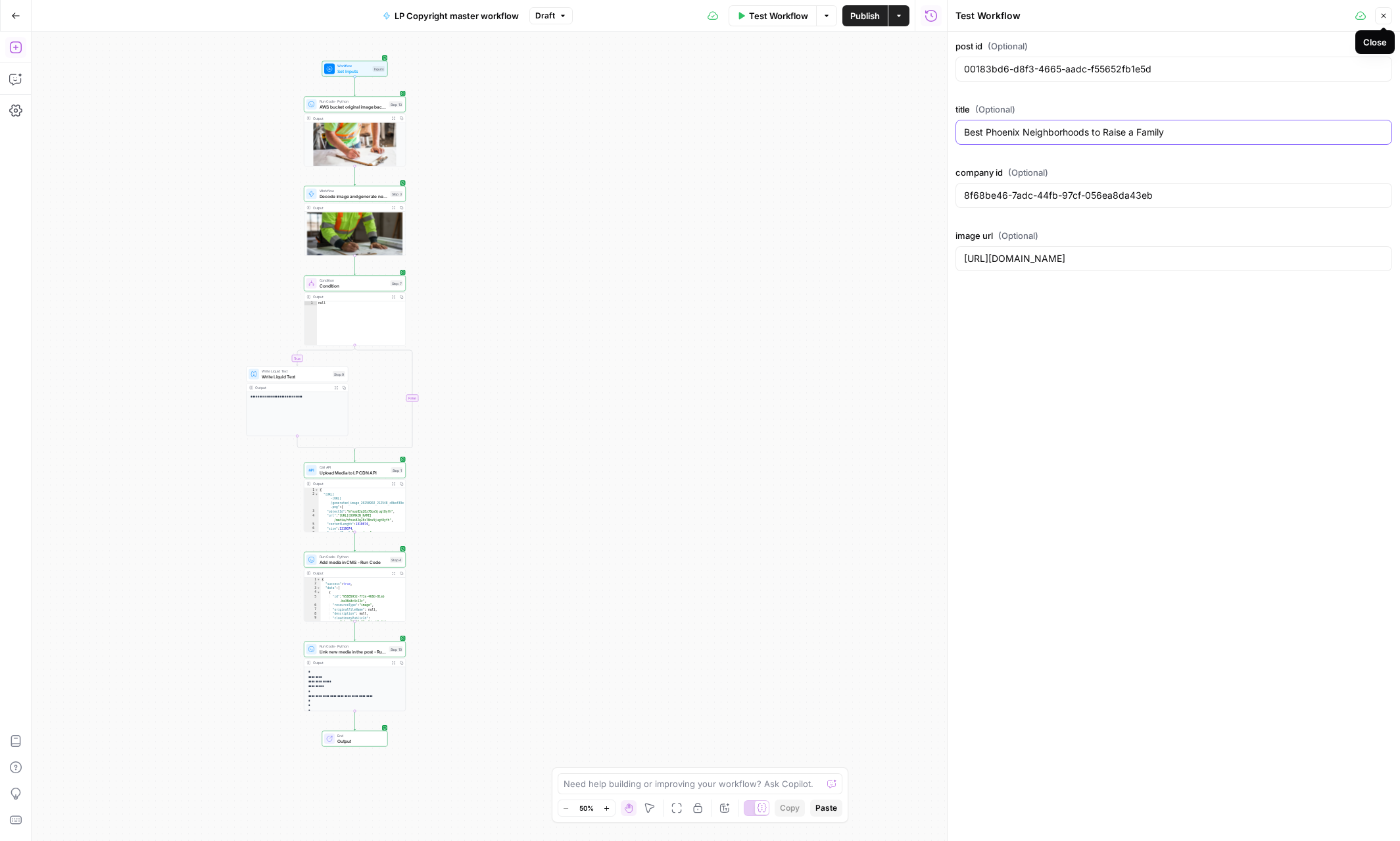
type input "Best Phoenix Neighborhoods to Raise a Family"
click at [1073, 14] on icon "button" at bounding box center [1383, 16] width 8 height 8
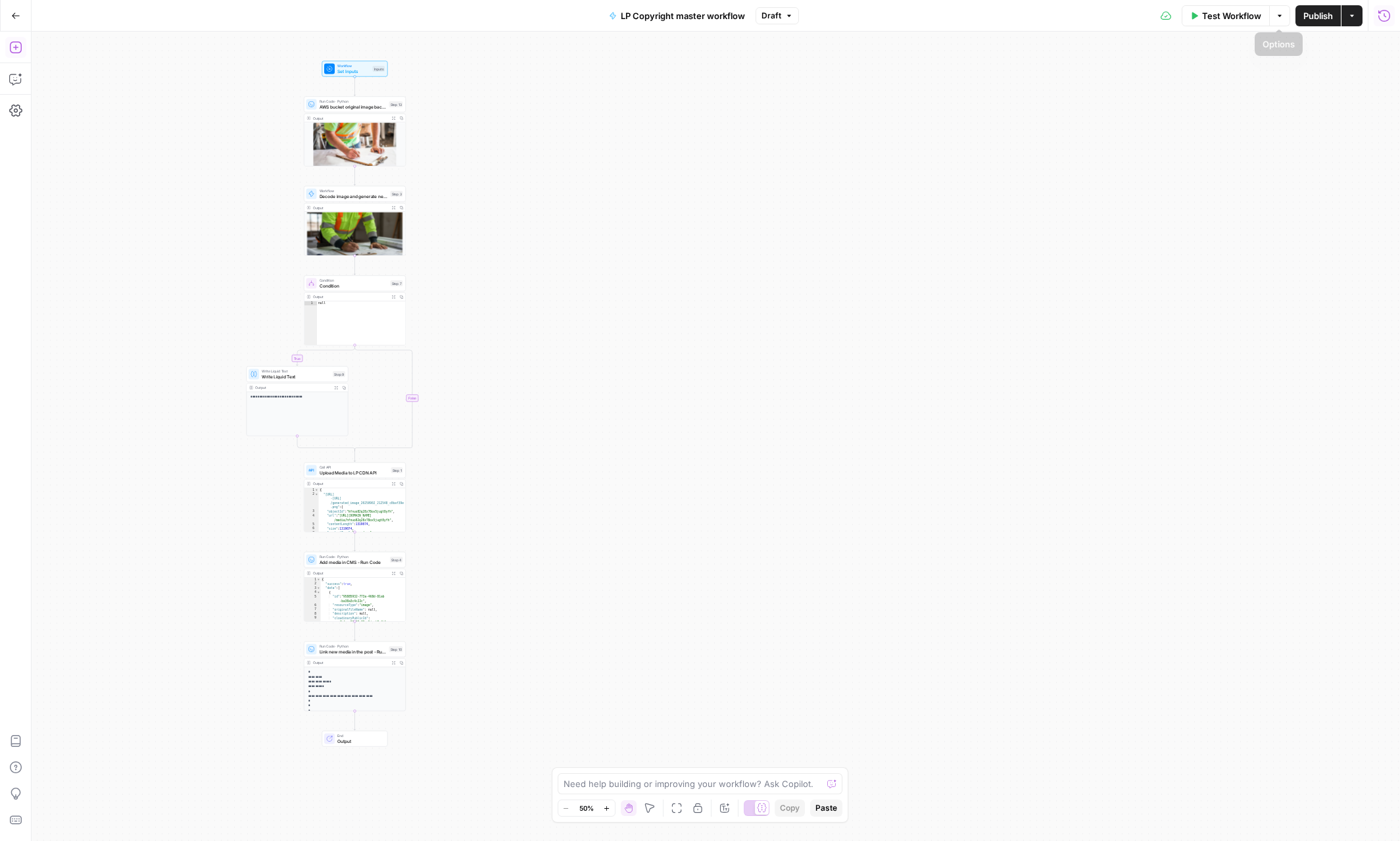
click at [1073, 18] on span "Test Workflow" at bounding box center [1231, 16] width 59 height 13
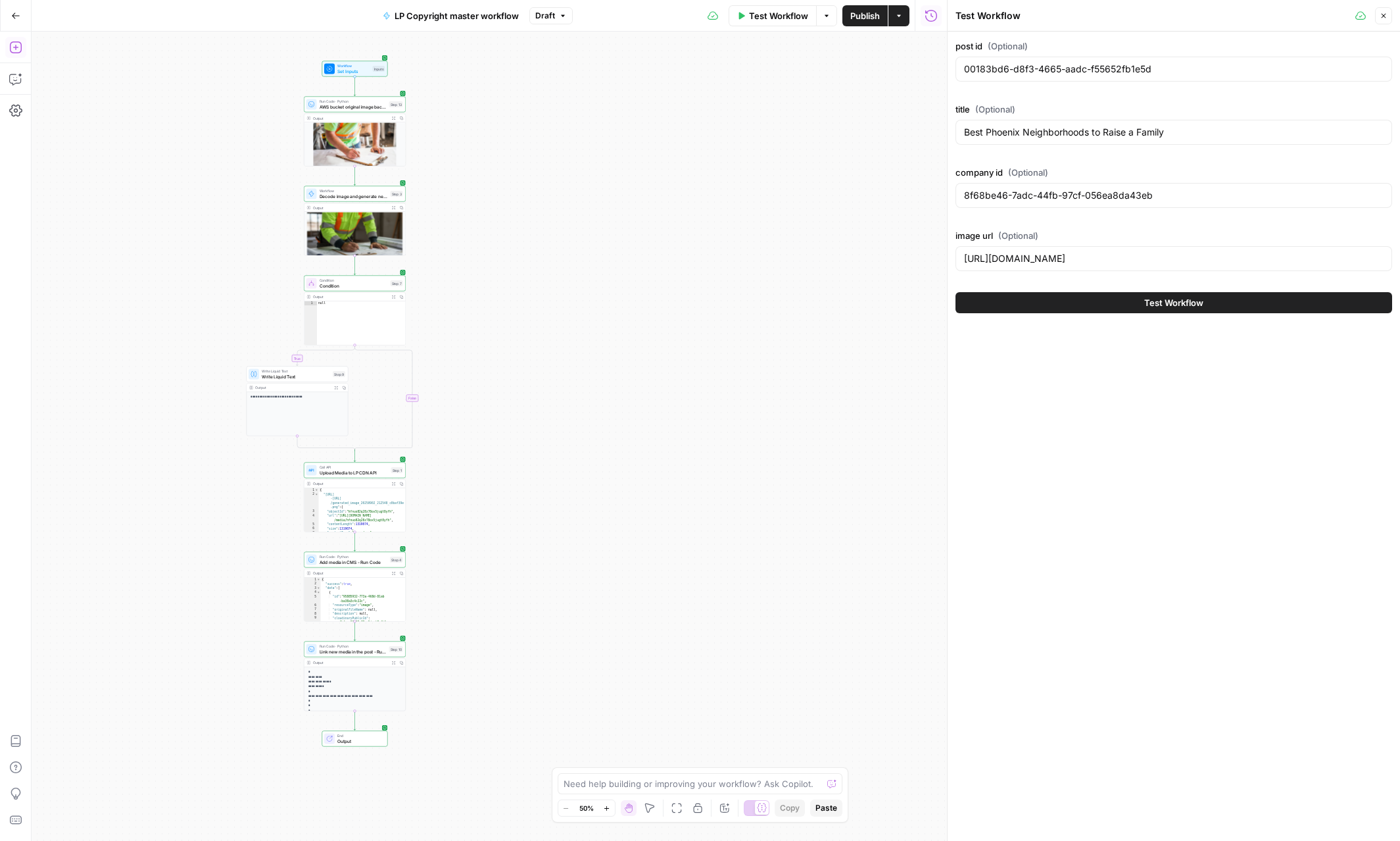
click at [1073, 301] on span "Test Workflow" at bounding box center [1174, 303] width 59 height 13
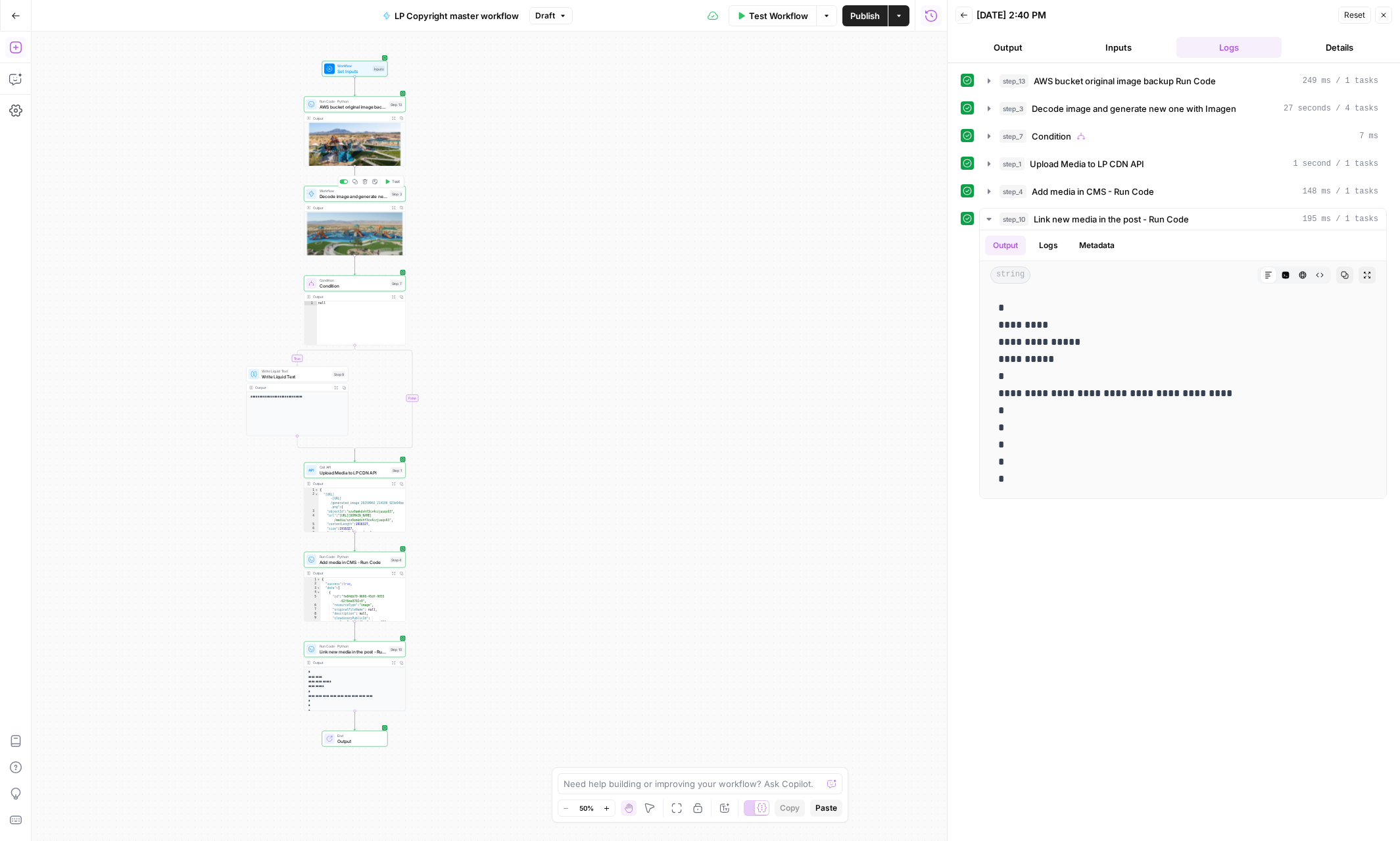
click at [388, 181] on icon "button" at bounding box center [388, 181] width 4 height 5
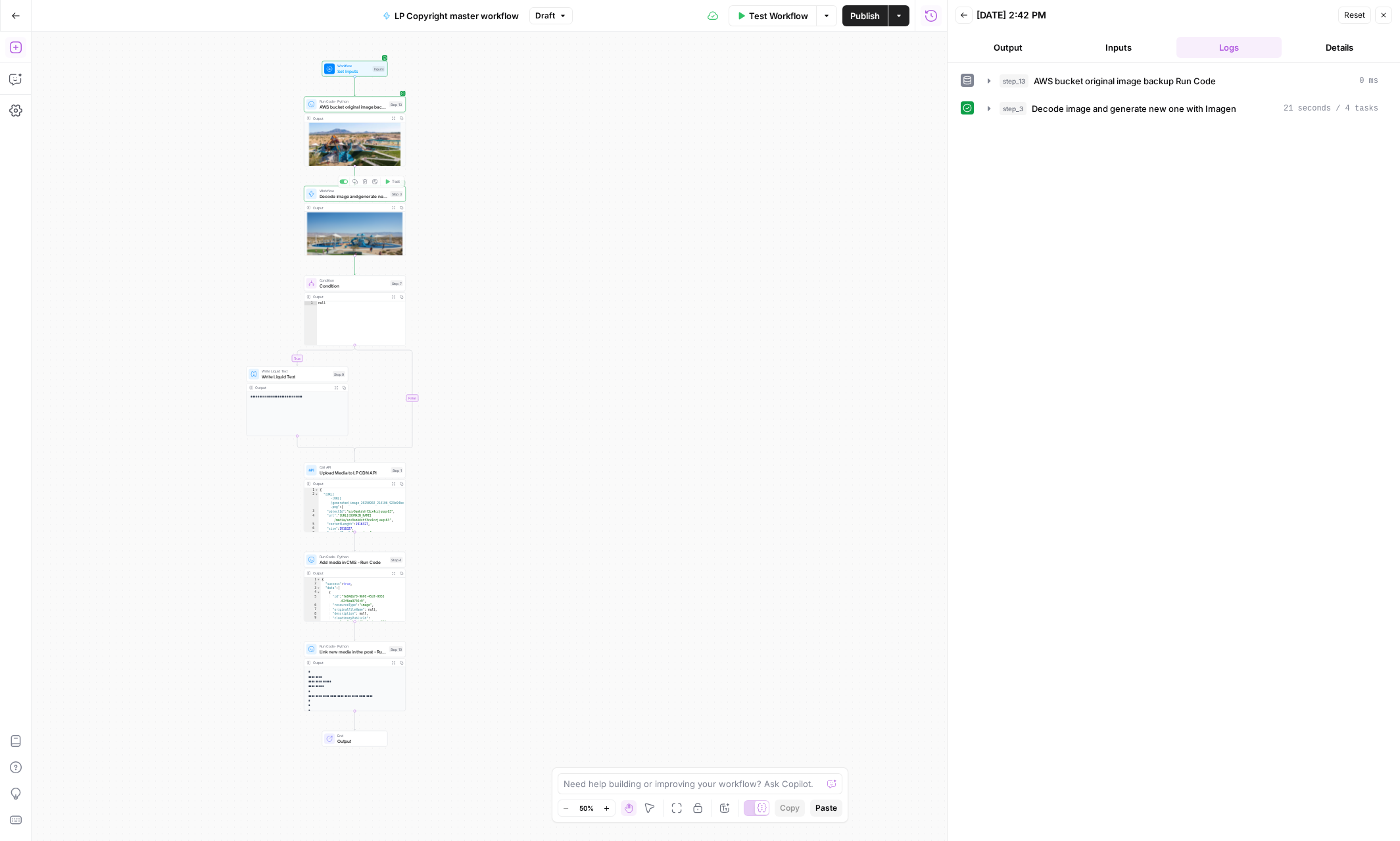
click at [393, 207] on icon "button" at bounding box center [394, 207] width 4 height 4
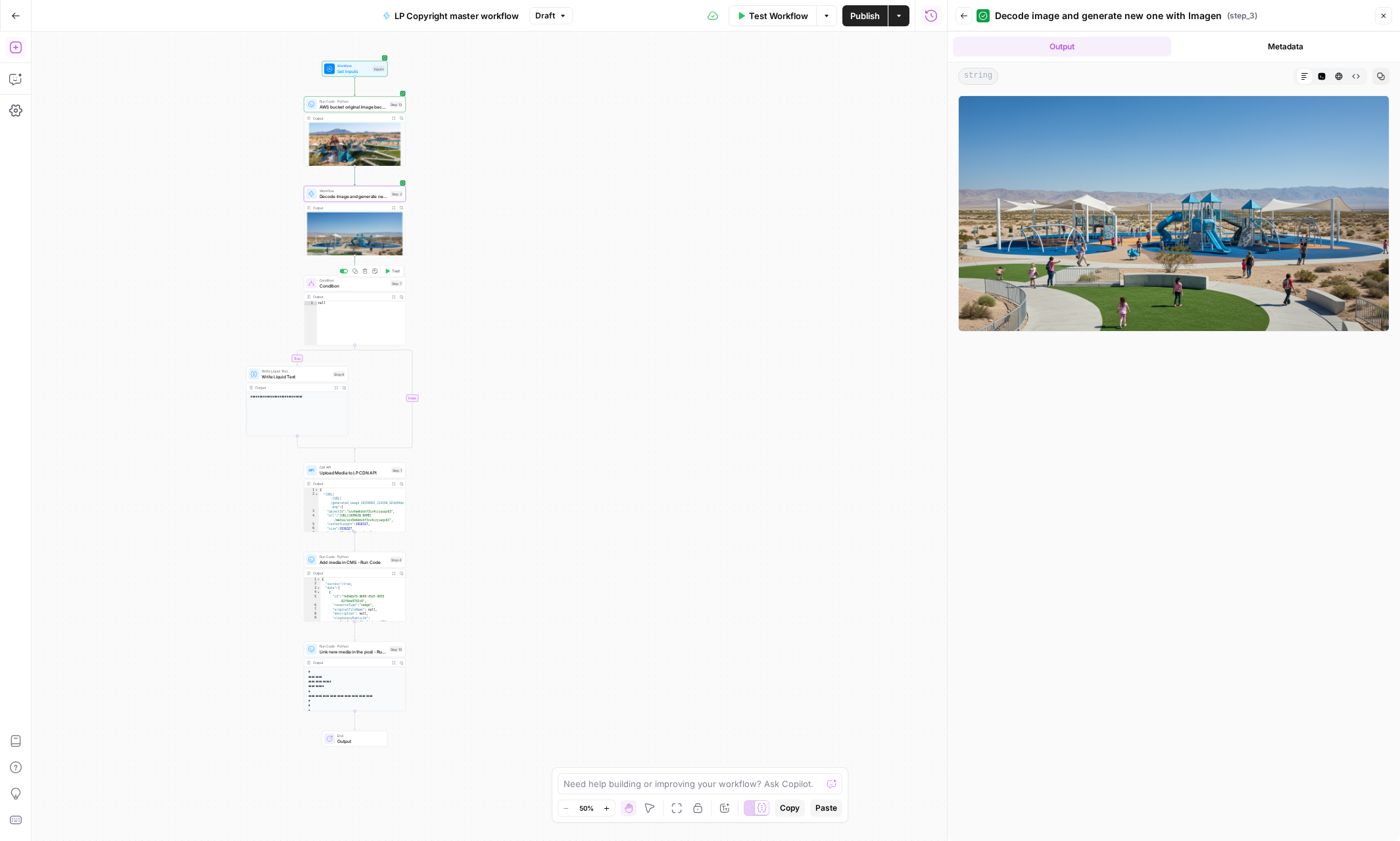
click at [393, 274] on button "Test" at bounding box center [392, 272] width 20 height 8
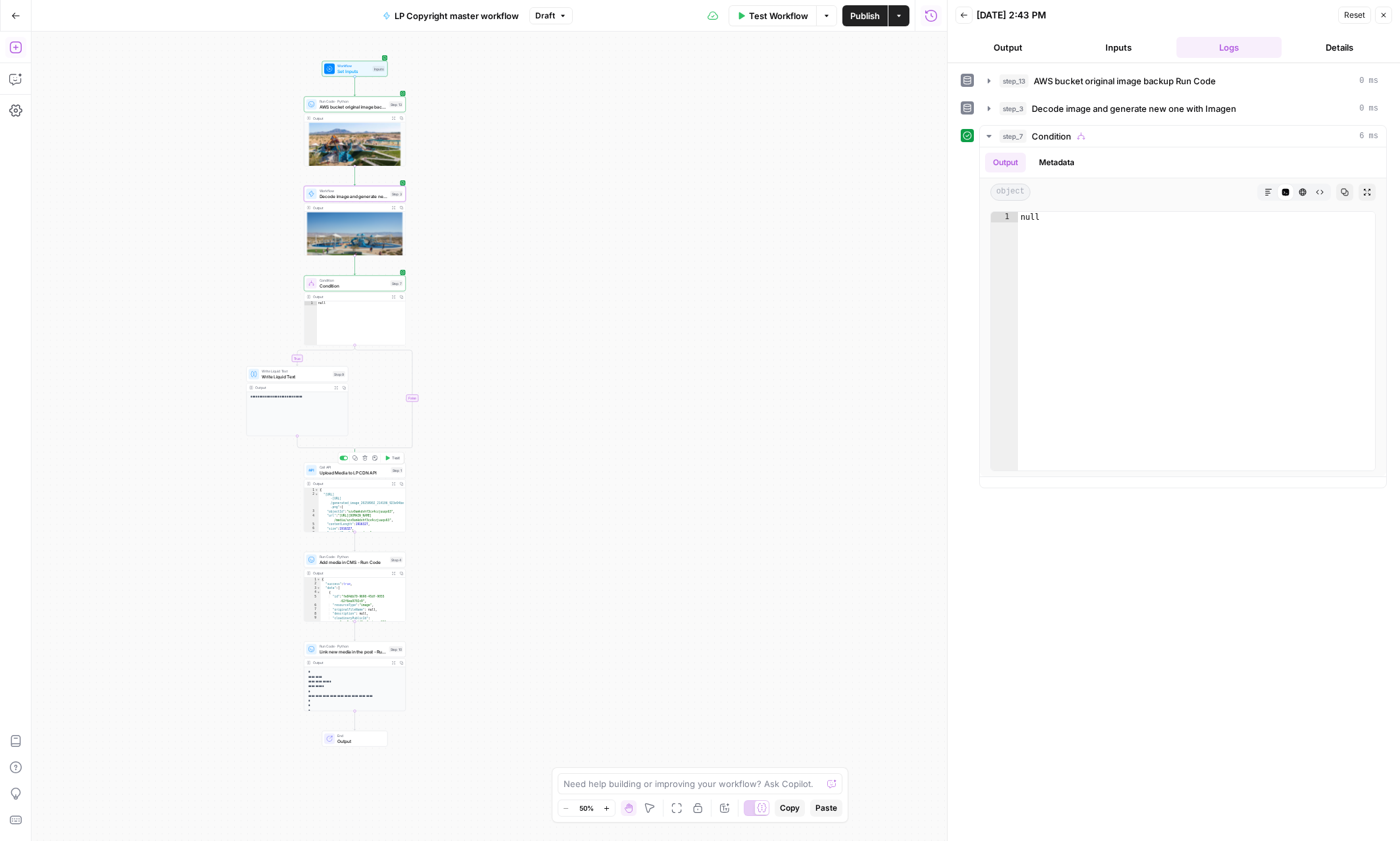
click at [392, 461] on span "Test" at bounding box center [396, 458] width 8 height 6
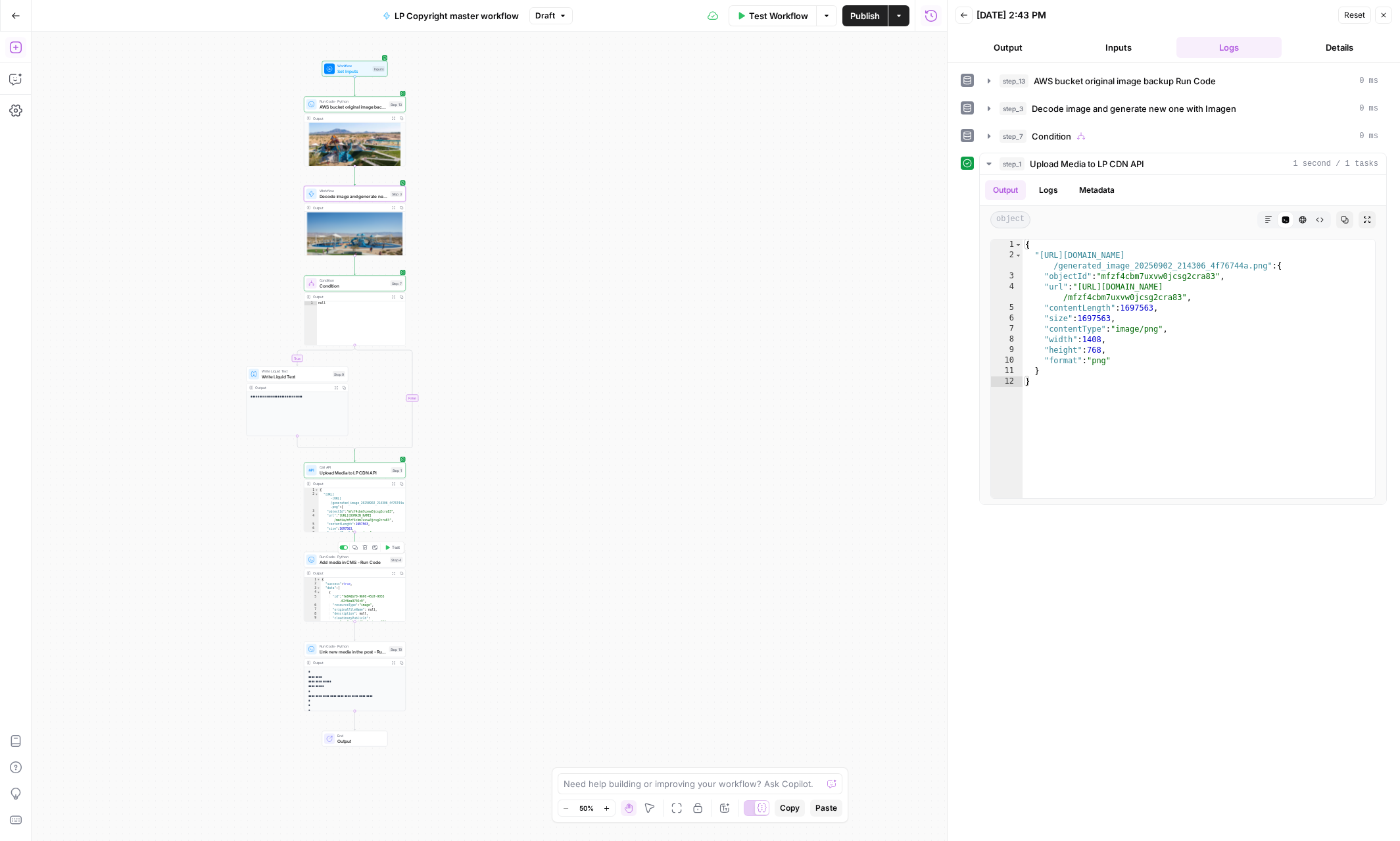
click at [394, 549] on span "Test" at bounding box center [396, 547] width 8 height 6
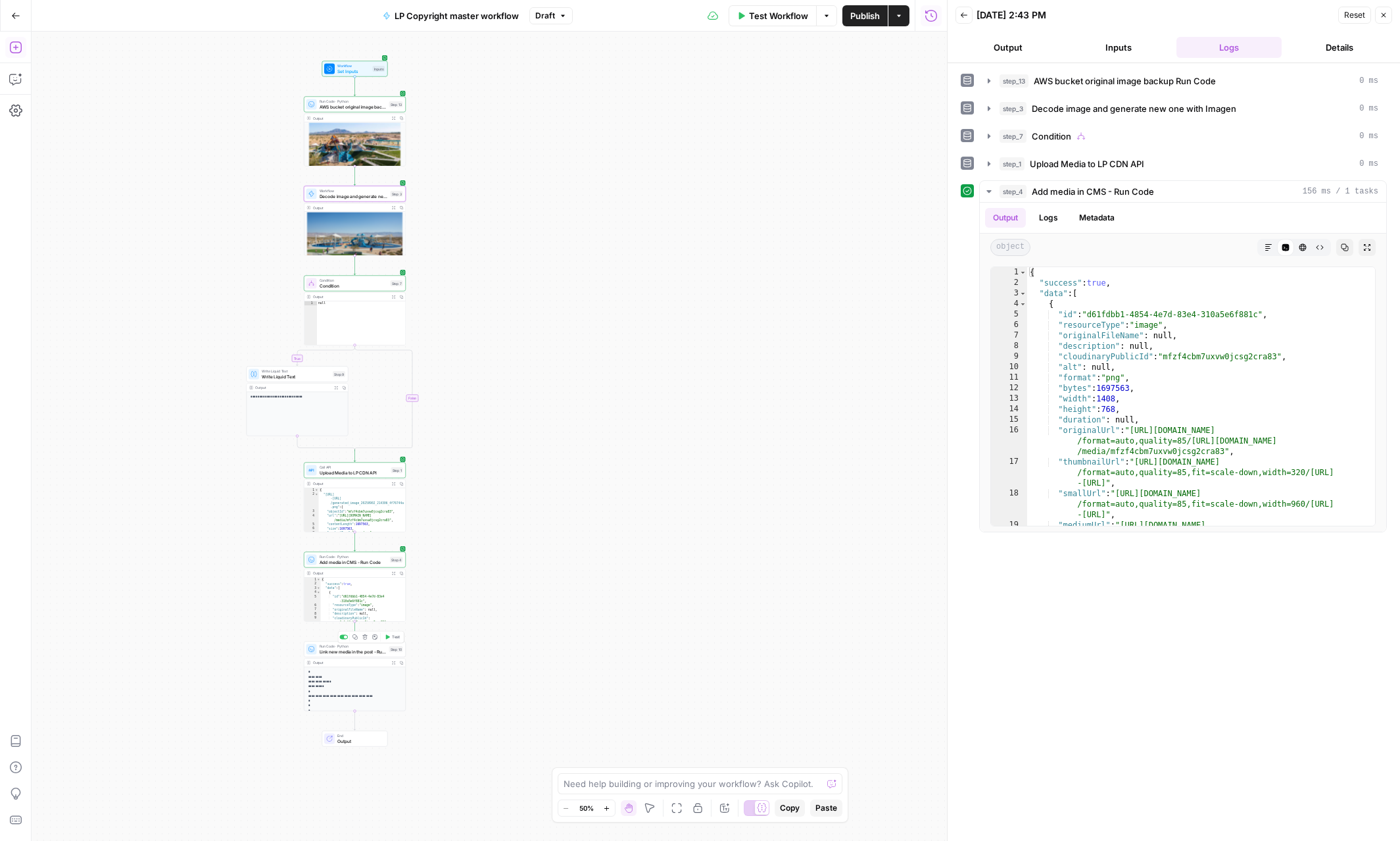
click at [397, 636] on span "Test" at bounding box center [396, 637] width 8 height 6
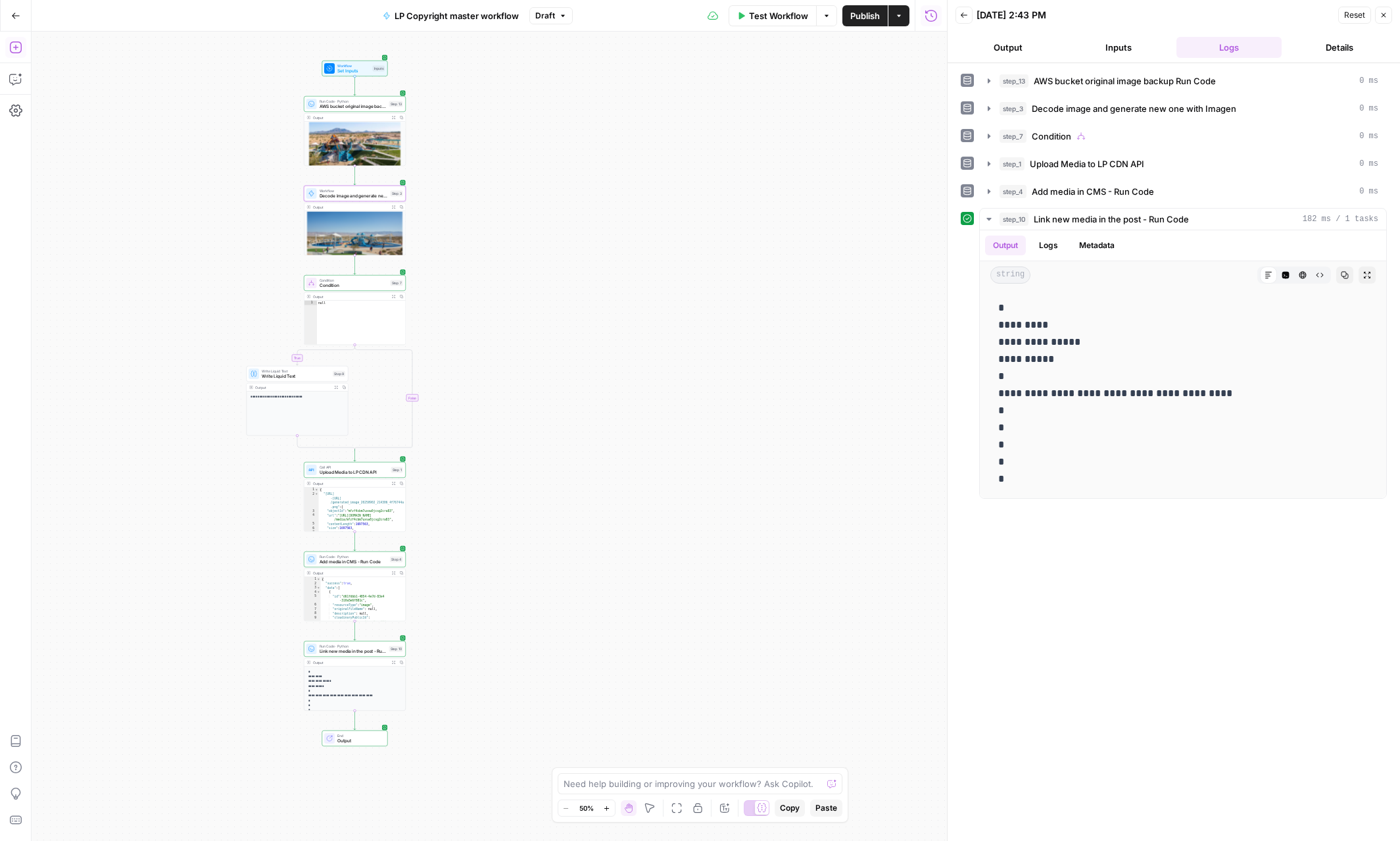
click at [851, 21] on span "Publish" at bounding box center [865, 16] width 30 height 13
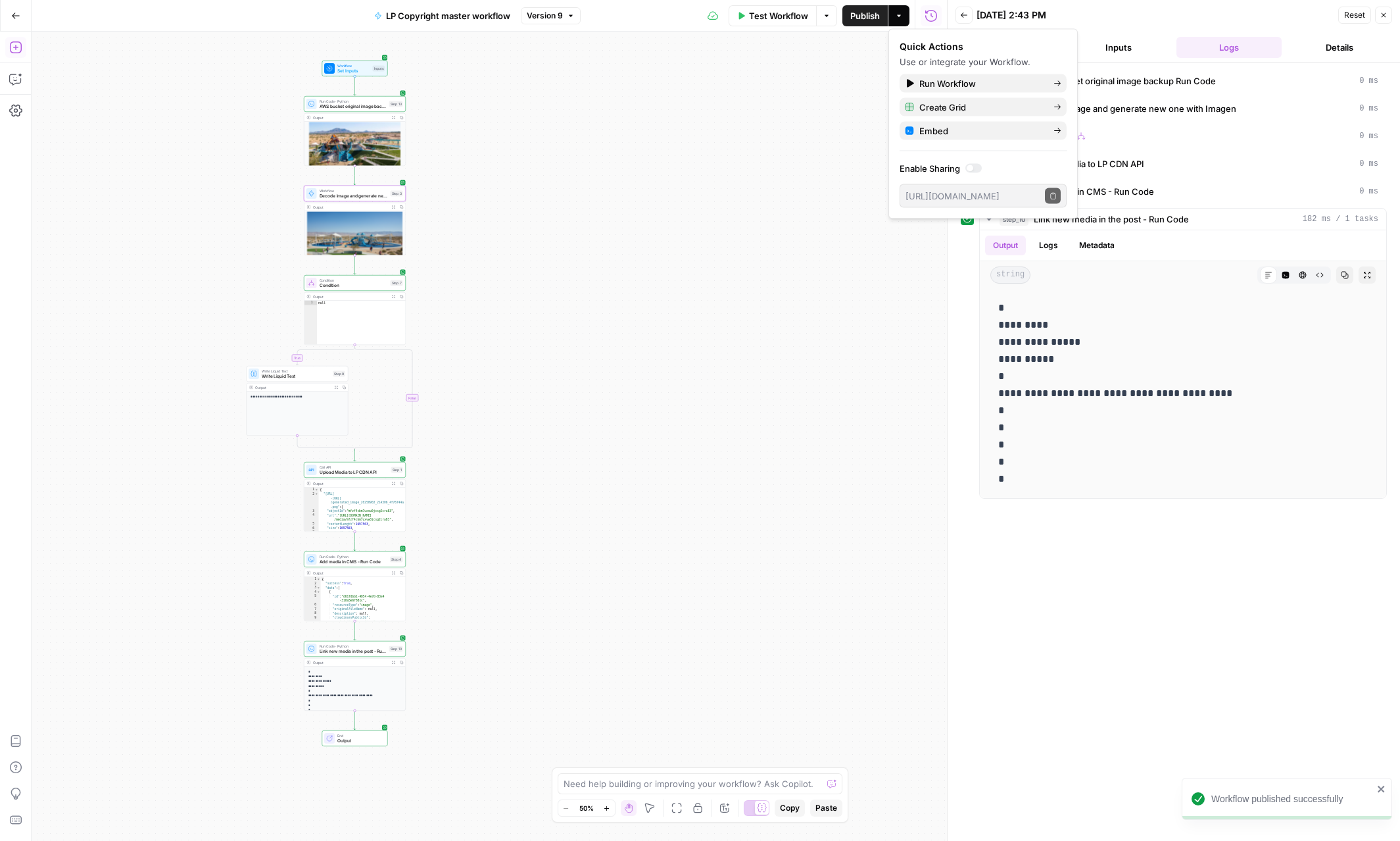
click at [367, 652] on span "Link new media in the post - Run Code" at bounding box center [353, 651] width 67 height 6
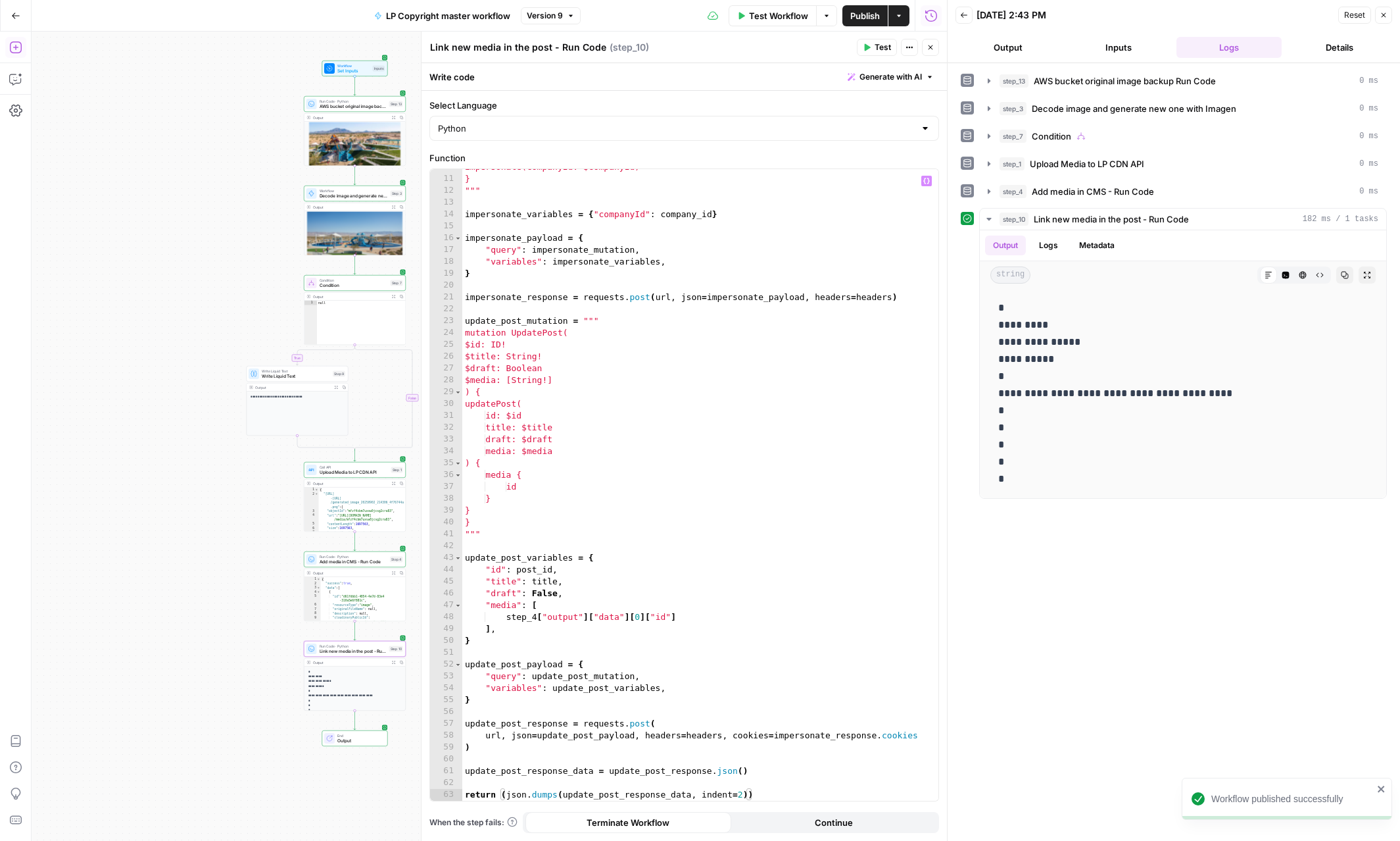
scroll to position [114, 0]
click at [612, 560] on div "impersonate(companyId: $companyId) } """ impersonate_variables = { "companyId" …" at bounding box center [700, 488] width 476 height 655
type textarea "**********"
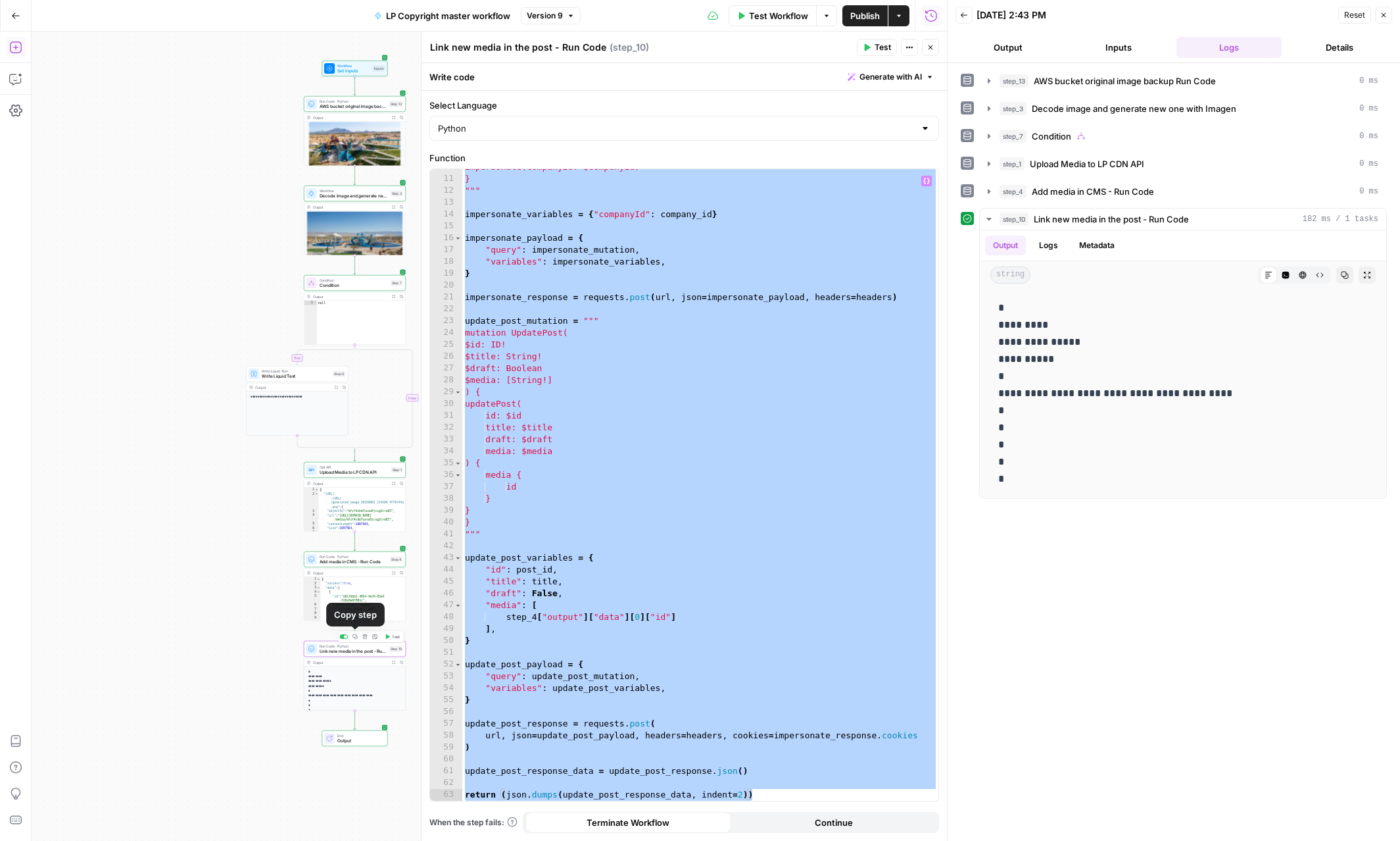
click at [354, 636] on icon "button" at bounding box center [355, 636] width 5 height 5
click at [355, 718] on icon "Edge from step_10 to end" at bounding box center [355, 720] width 2 height 19
click at [352, 739] on span "Generate post copy - Prompt LLM" at bounding box center [351, 740] width 62 height 6
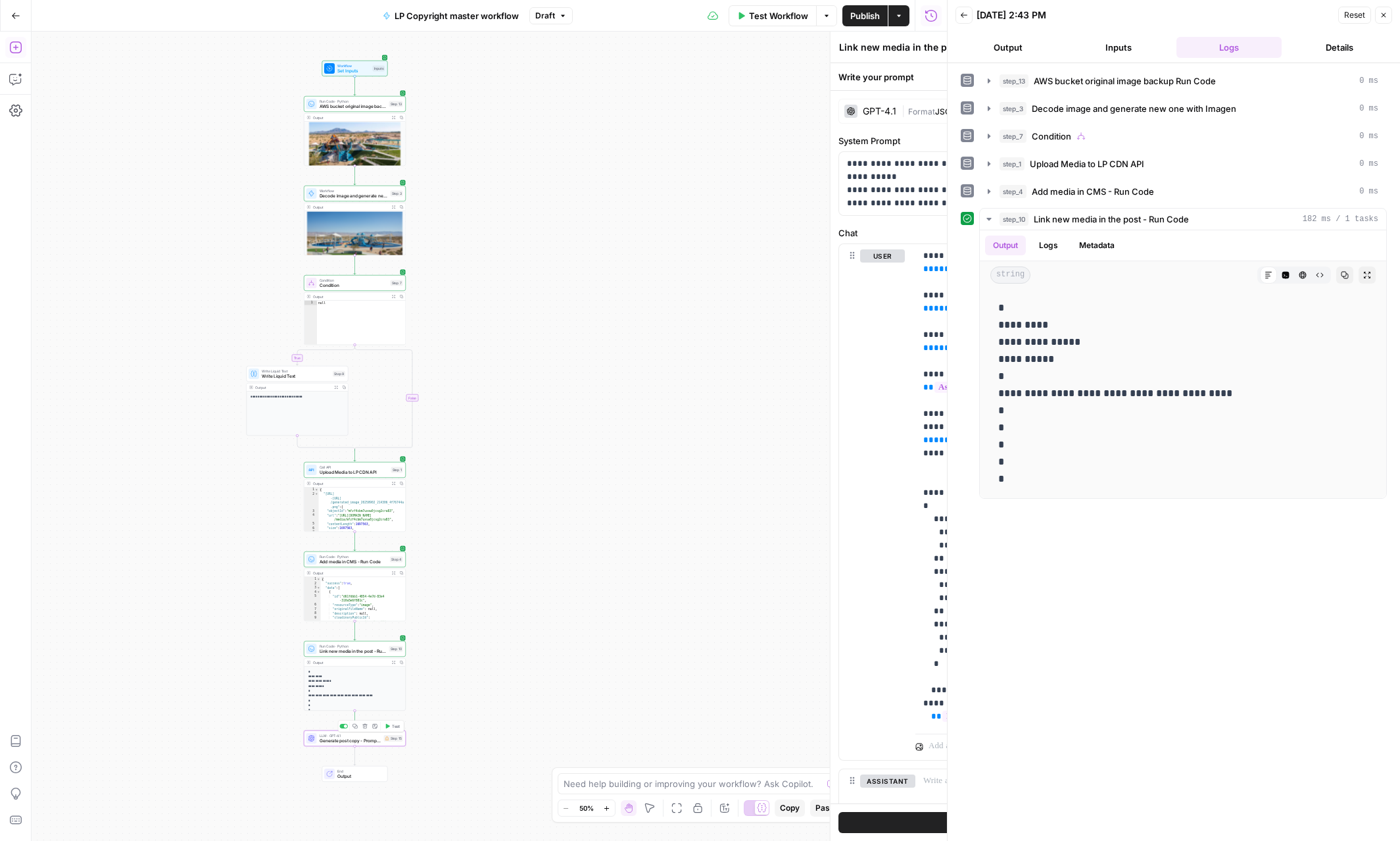
type textarea "Generate post copy - Prompt LLM"
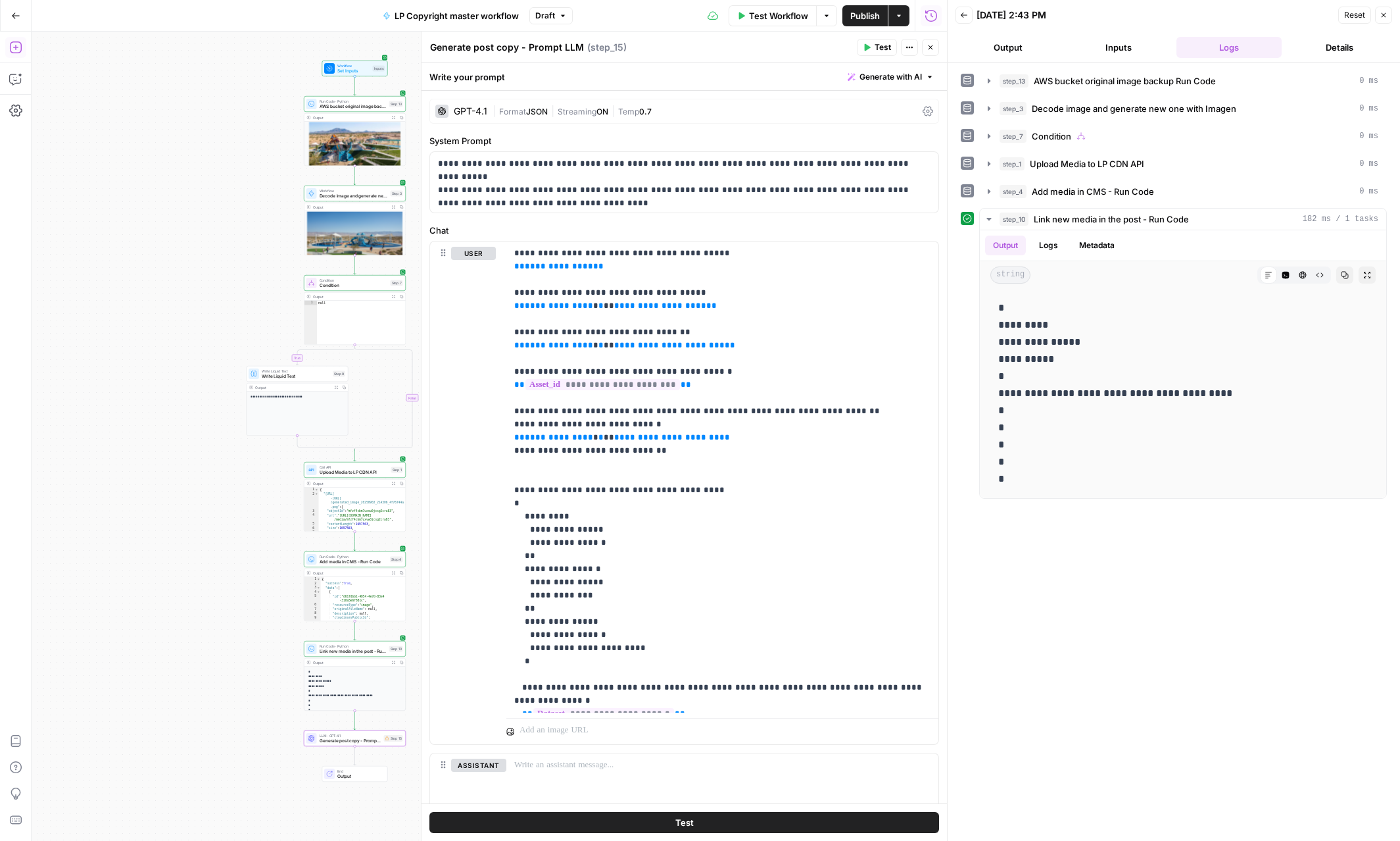
click at [936, 45] on button "Close" at bounding box center [930, 47] width 17 height 17
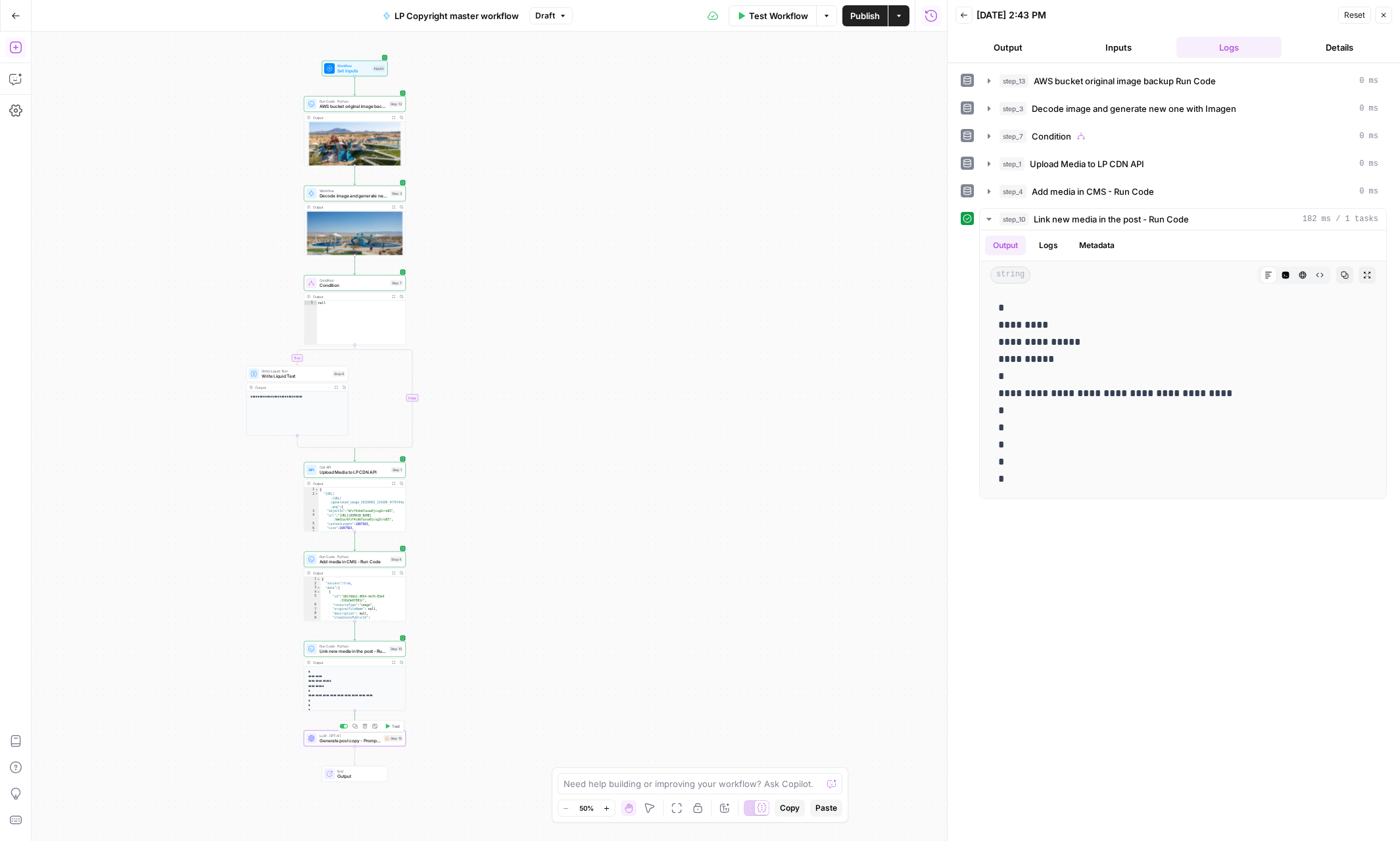
click at [365, 727] on icon "button" at bounding box center [365, 726] width 5 height 5
click at [656, 172] on span "Delete Step" at bounding box center [664, 167] width 51 height 13
click at [356, 638] on icon "button" at bounding box center [355, 636] width 5 height 5
click at [355, 719] on icon "Edge from step_10 to end" at bounding box center [355, 720] width 2 height 19
click at [355, 737] on span "Link new media in the post - Run Code" at bounding box center [353, 740] width 67 height 6
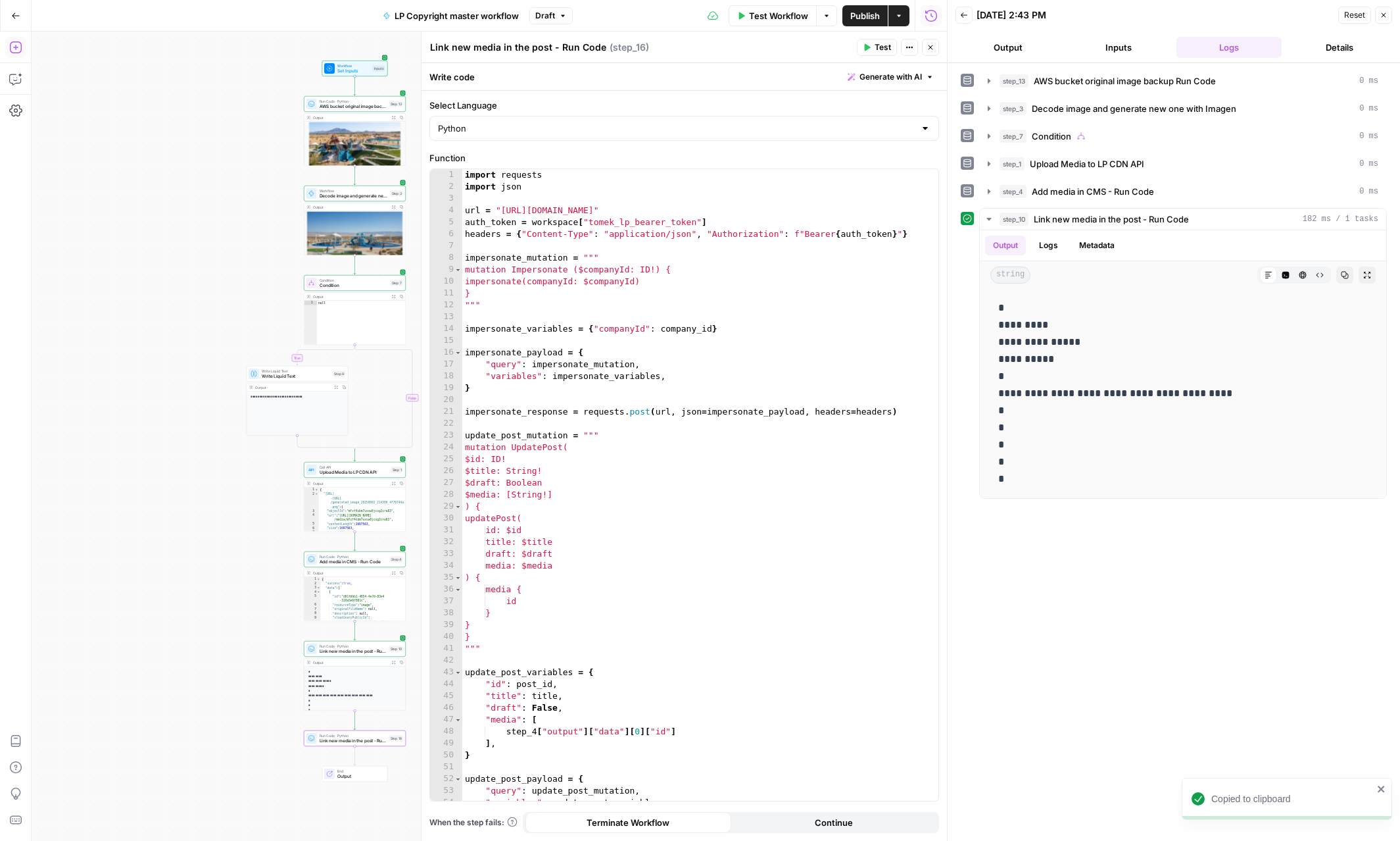
click at [430, 47] on textarea "Link new media in the post - Run Code" at bounding box center [518, 47] width 176 height 13
type textarea "Delete original media - Run Code"
click at [571, 344] on div "import requests import json url = "https://gw.luxurypresence.com/graphql" auth_…" at bounding box center [700, 497] width 476 height 655
type textarea "**********"
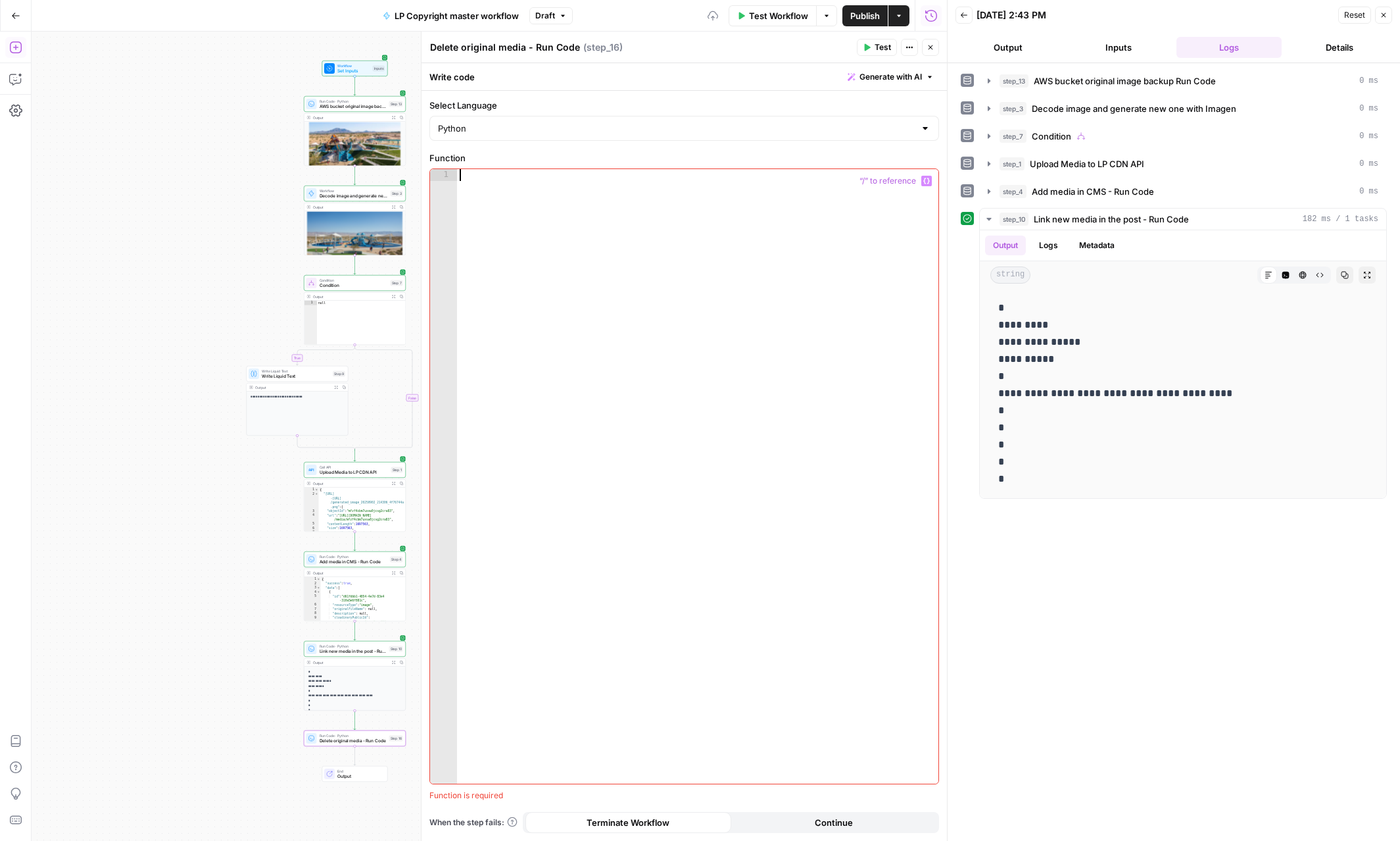
paste textarea "**********"
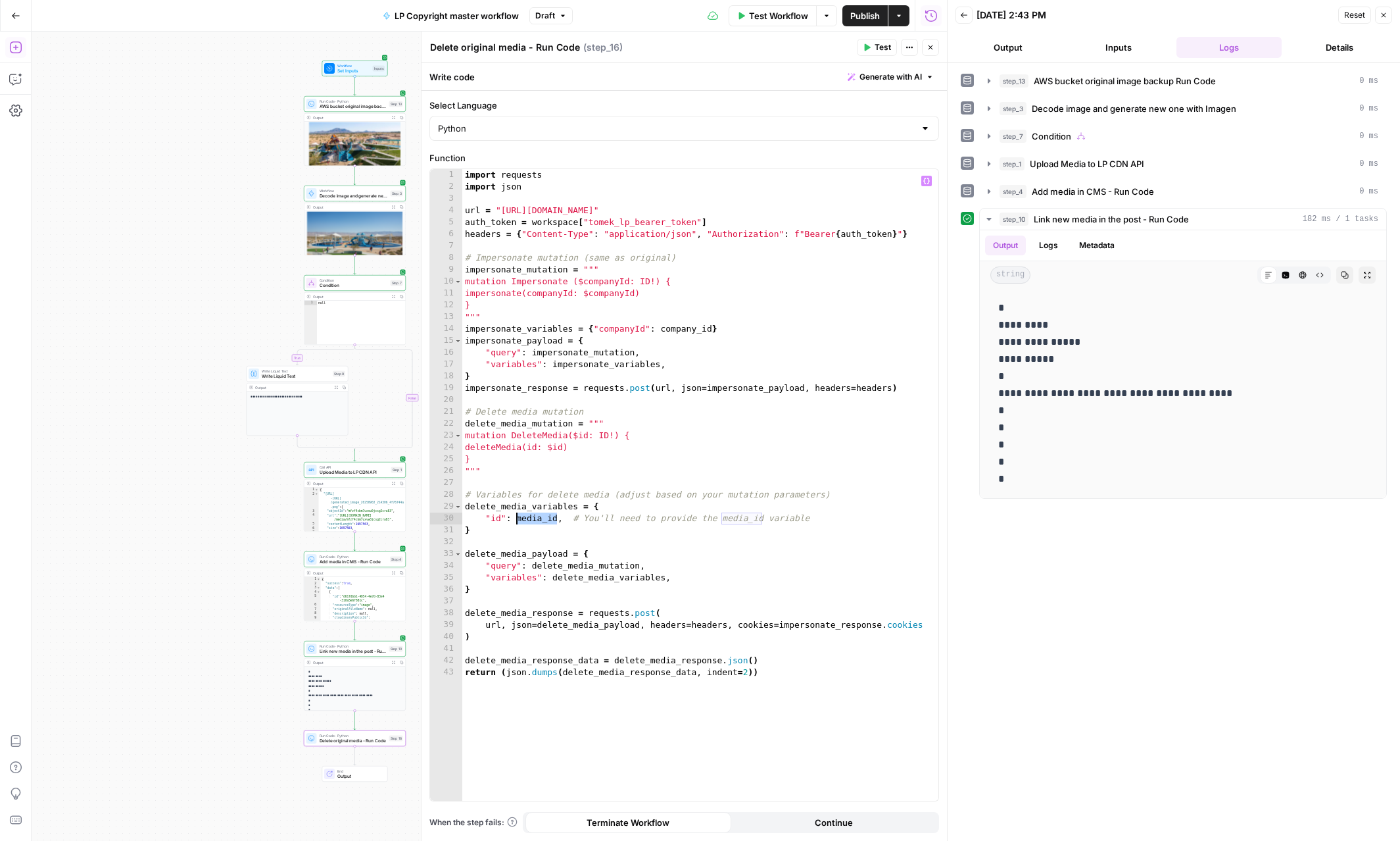
drag, startPoint x: 557, startPoint y: 519, endPoint x: 520, endPoint y: 516, distance: 37.1
click at [518, 519] on div "import requests import json url = "https://gw.luxurypresence.com/graphql" auth_…" at bounding box center [700, 497] width 476 height 655
type textarea "**********"
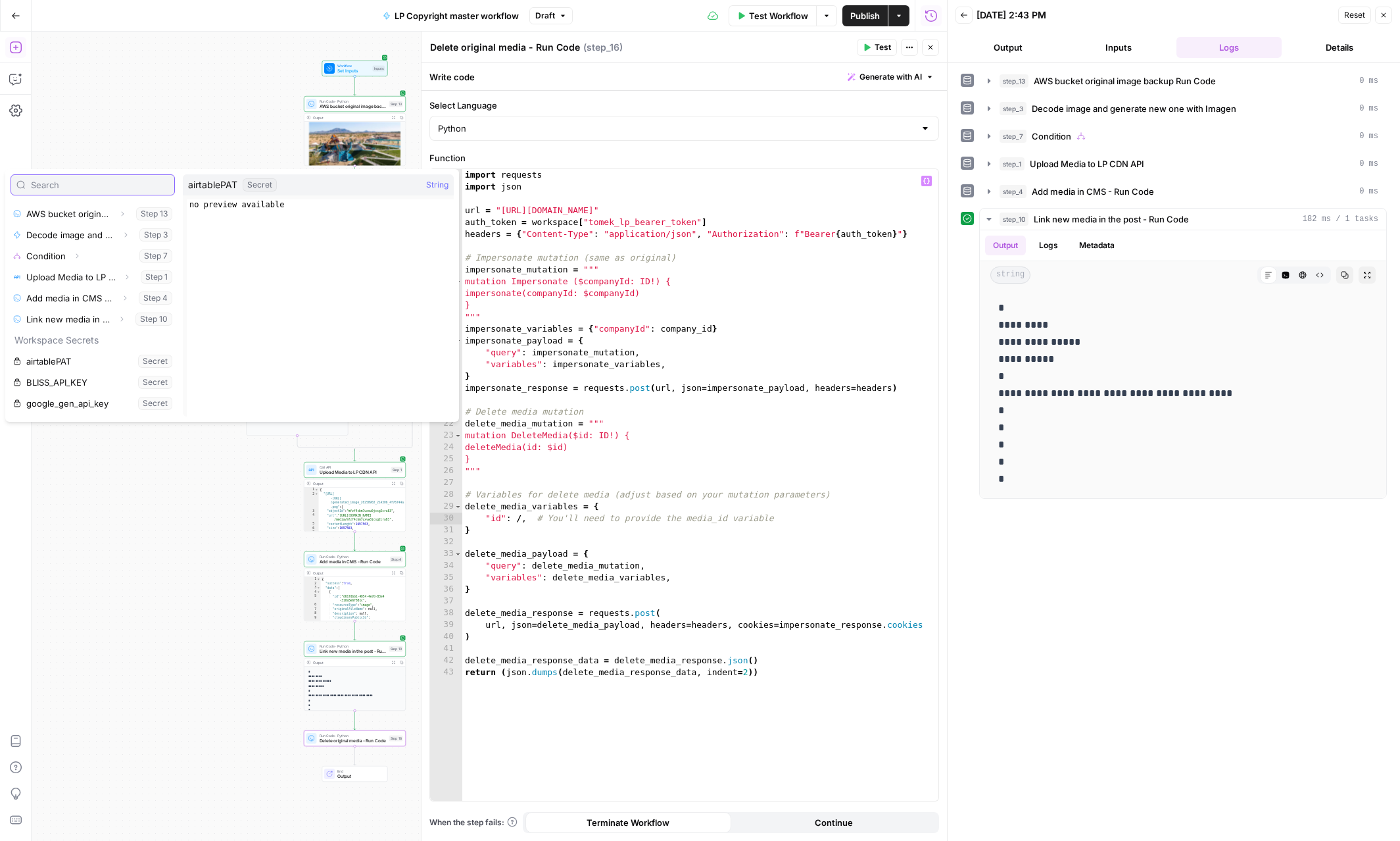
scroll to position [0, 0]
click at [556, 598] on div "import requests import json url = "https://gw.luxurypresence.com/graphql" auth_…" at bounding box center [700, 497] width 476 height 655
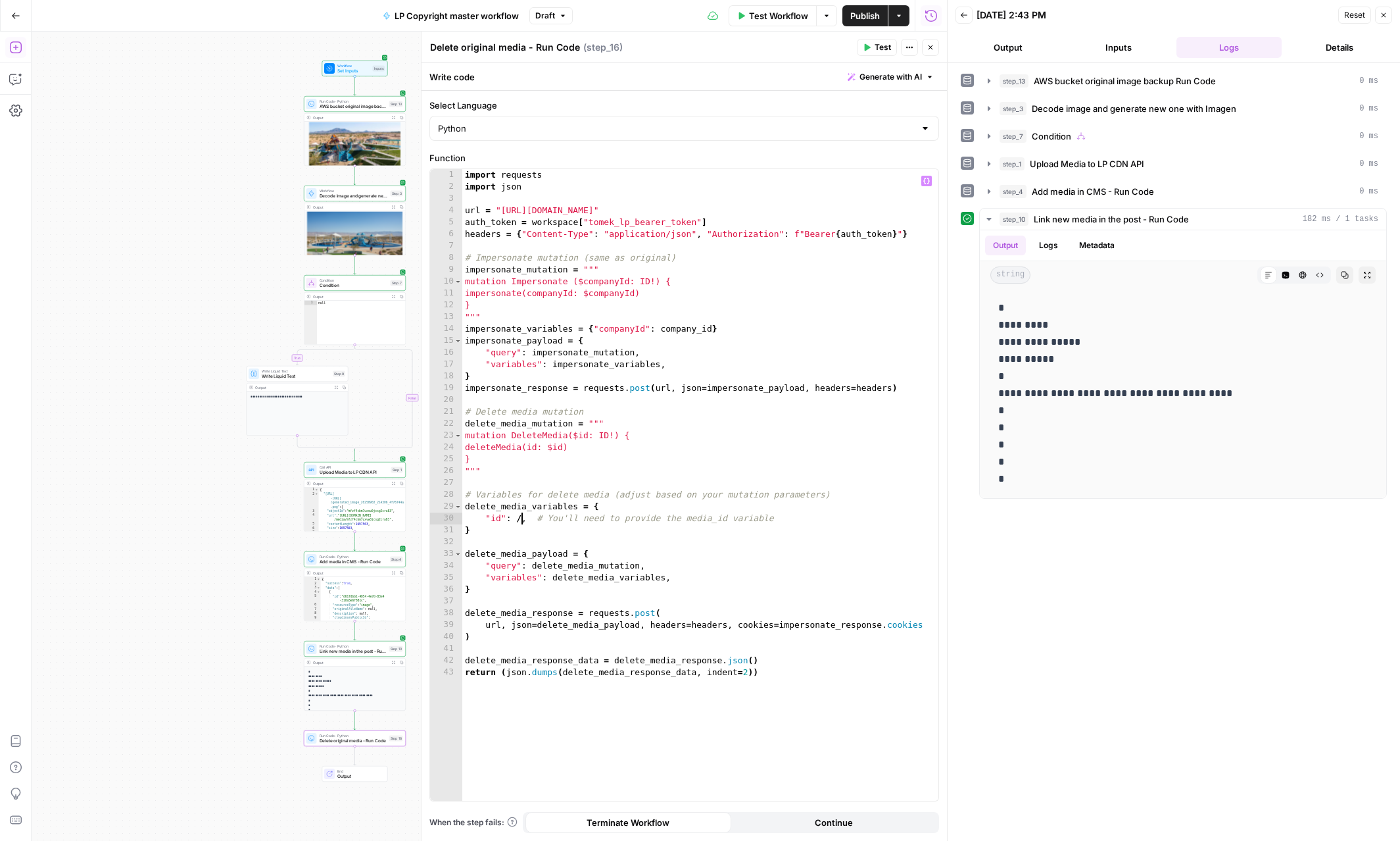
click at [523, 518] on div "import requests import json url = "https://gw.luxurypresence.com/graphql" auth_…" at bounding box center [700, 497] width 476 height 655
paste textarea "**********"
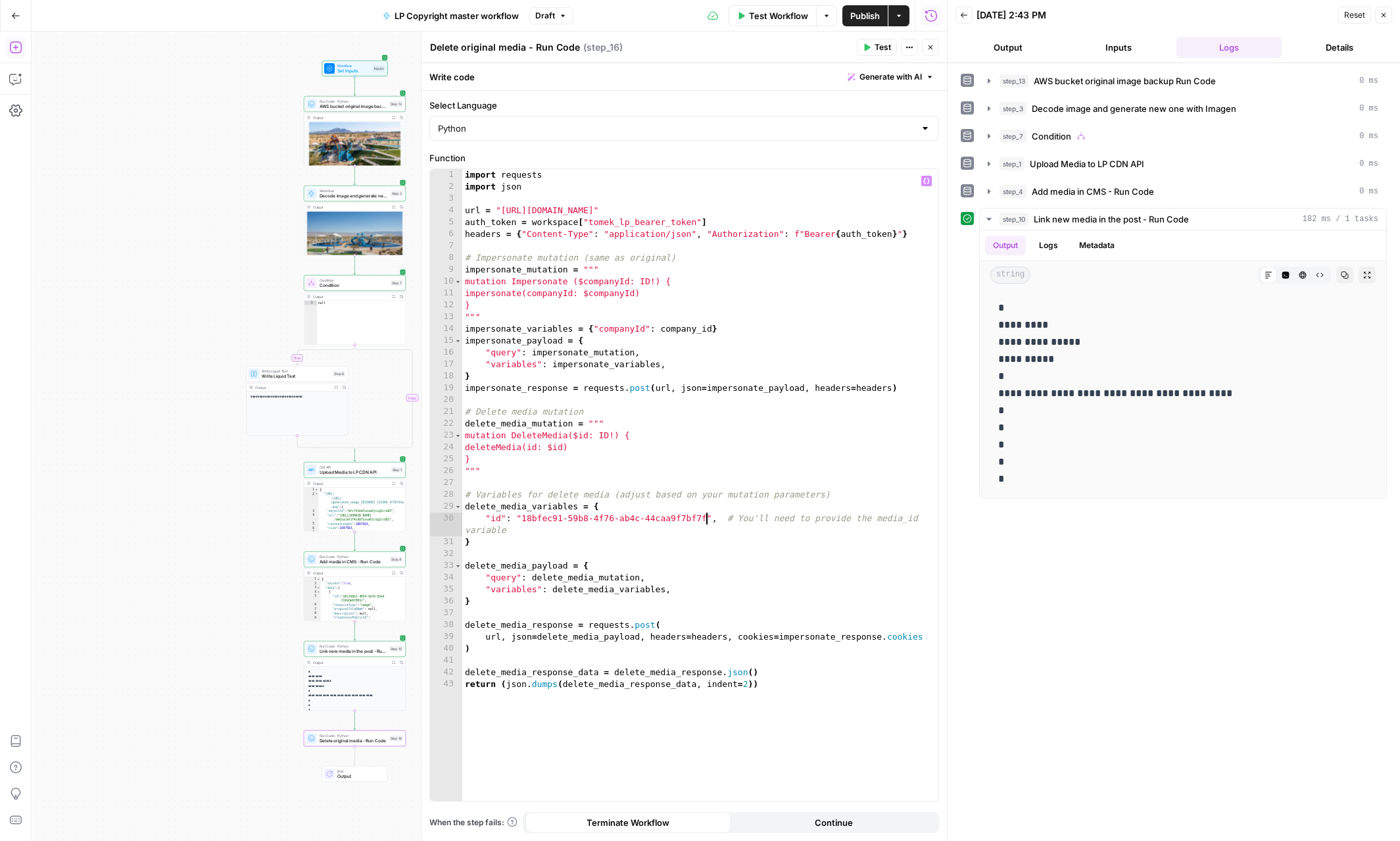
type textarea "**********"
click at [875, 52] on span "Test" at bounding box center [882, 47] width 16 height 12
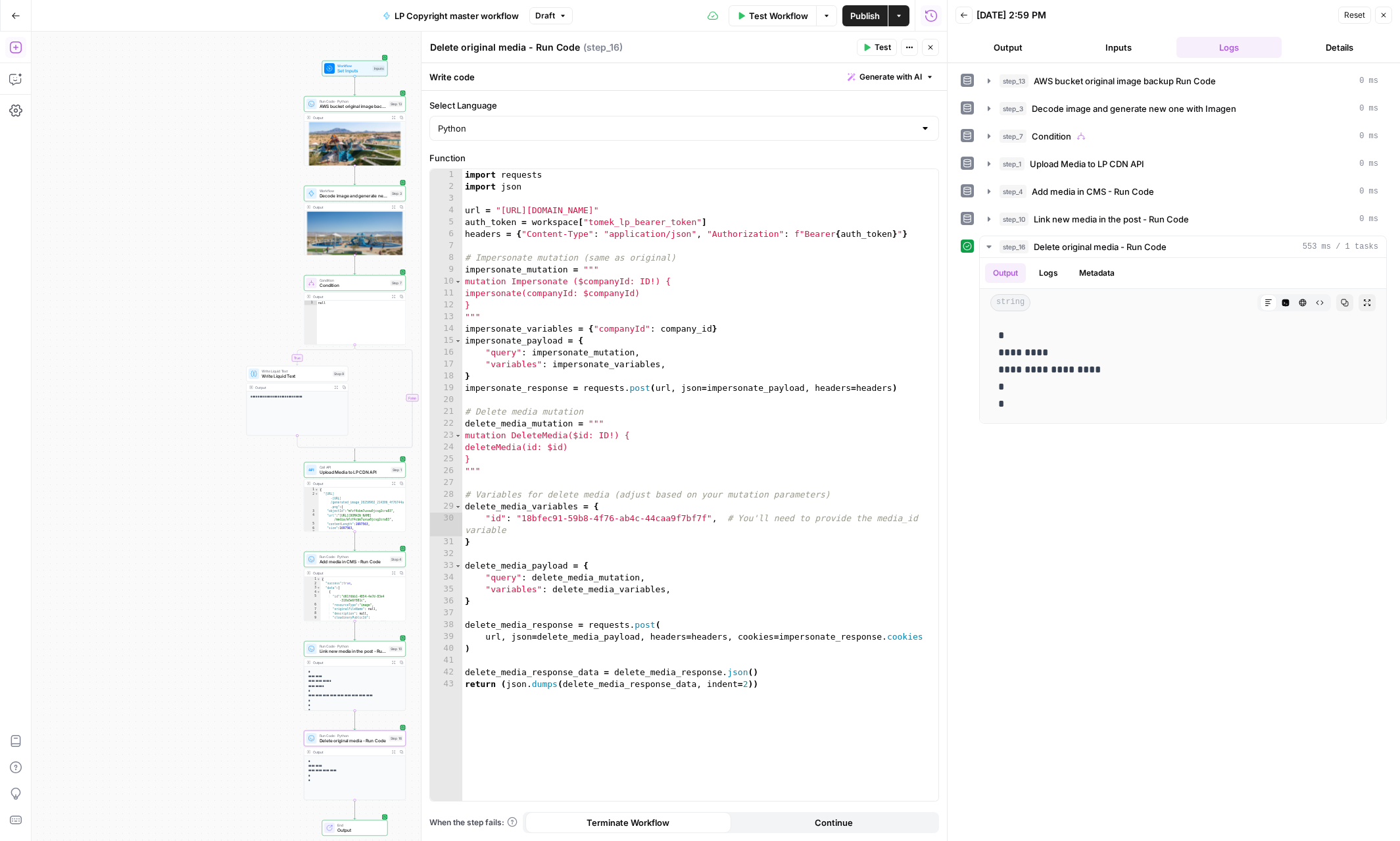
click at [937, 46] on button "Close" at bounding box center [930, 47] width 17 height 17
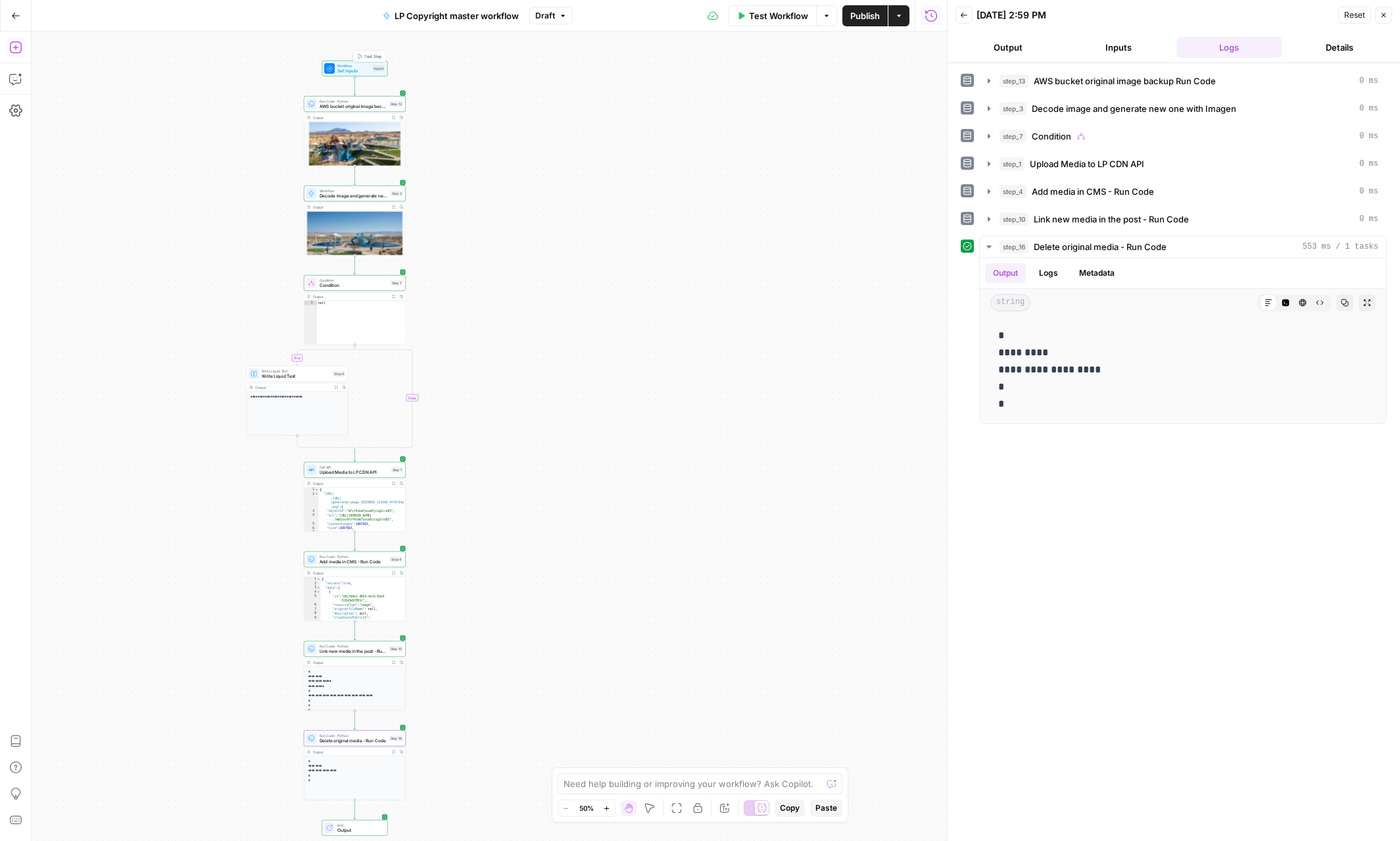
click at [355, 68] on span "Set Inputs" at bounding box center [353, 71] width 33 height 6
click at [732, 303] on button "Add Field" at bounding box center [673, 305] width 482 height 21
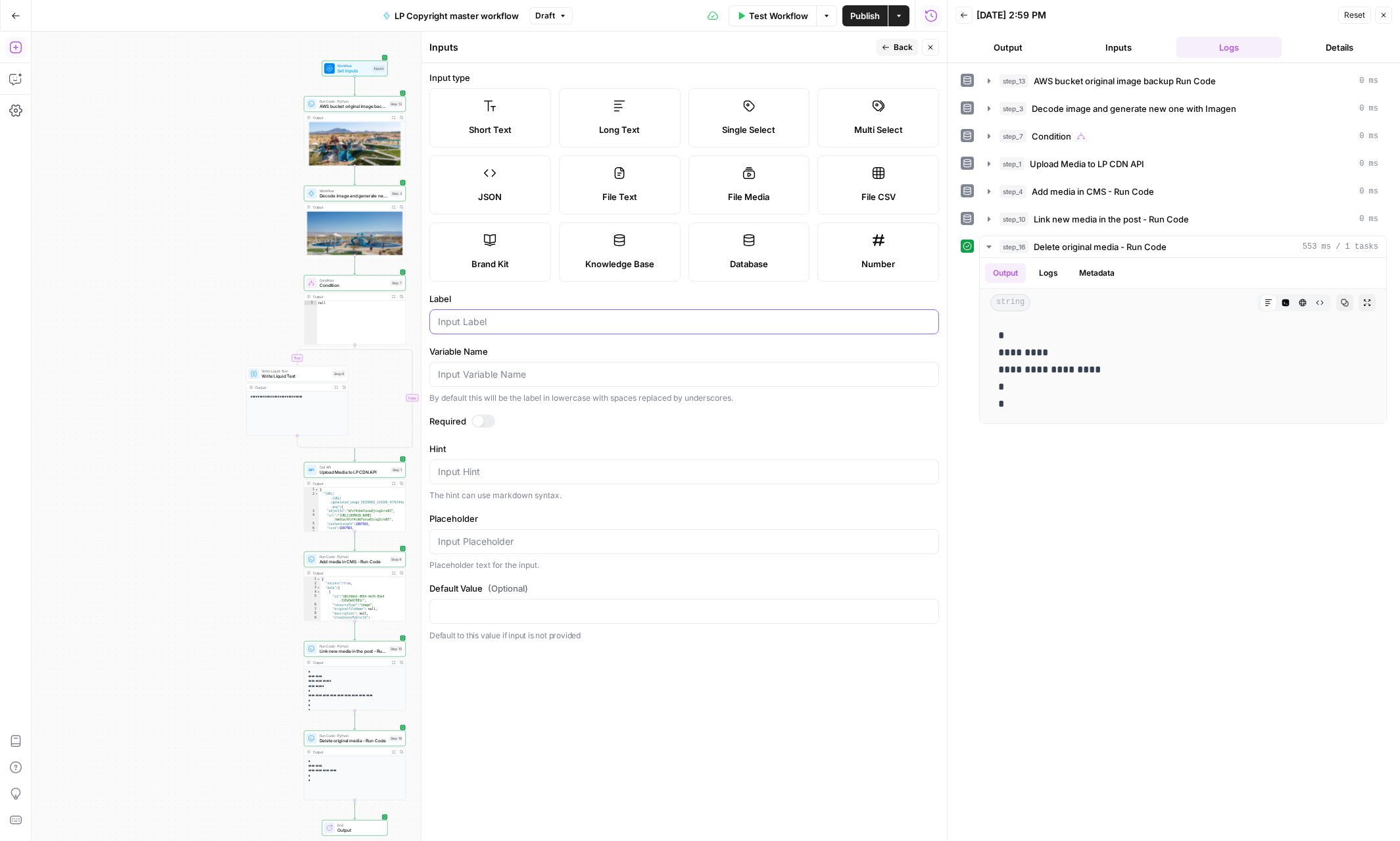
click at [681, 326] on input "Label" at bounding box center [684, 322] width 492 height 13
type input "original media id"
click at [901, 43] on span "Back" at bounding box center [903, 47] width 19 height 12
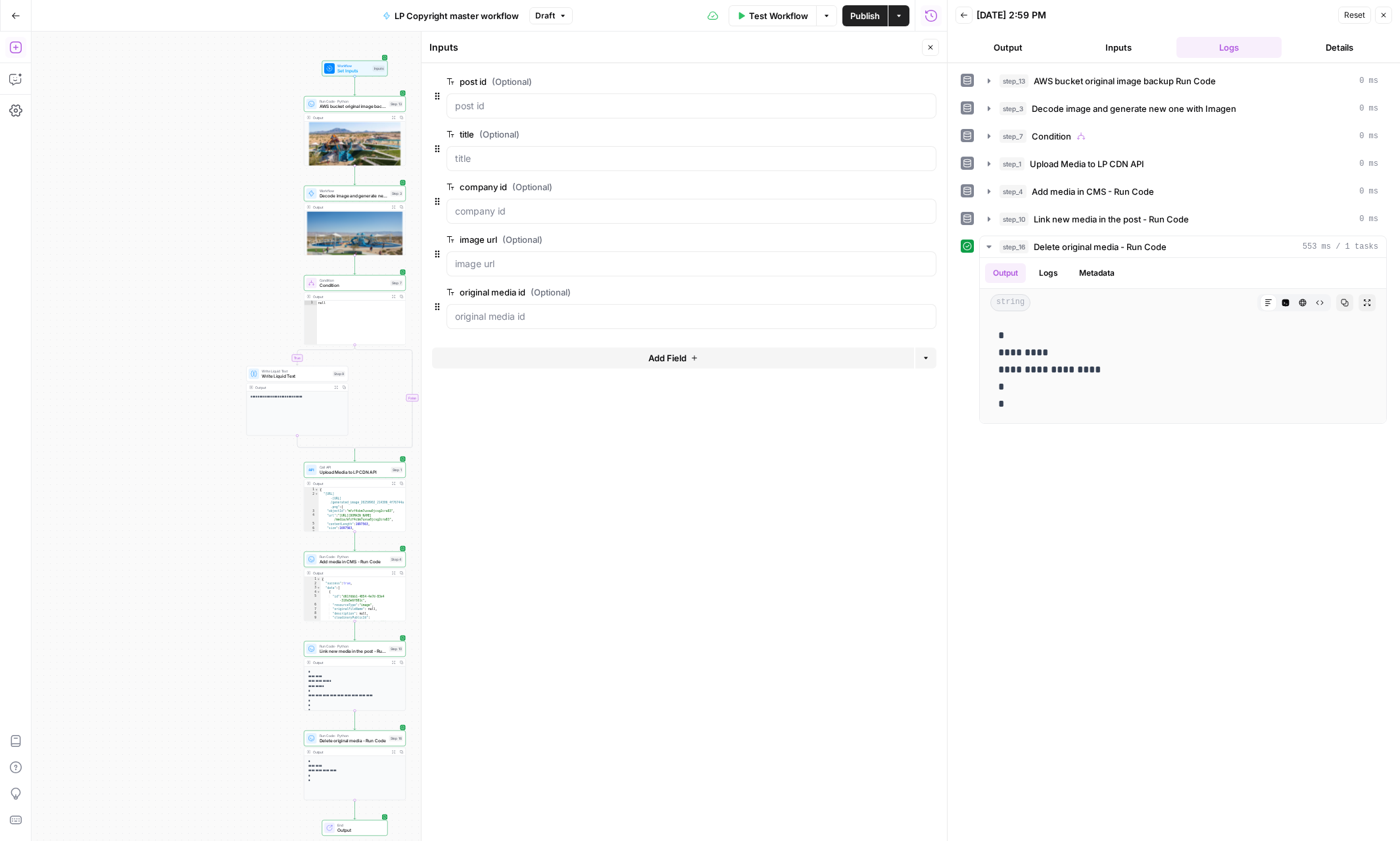
click at [927, 49] on icon "button" at bounding box center [930, 47] width 8 height 8
click at [359, 739] on span "Delete original media - Run Code" at bounding box center [353, 740] width 67 height 6
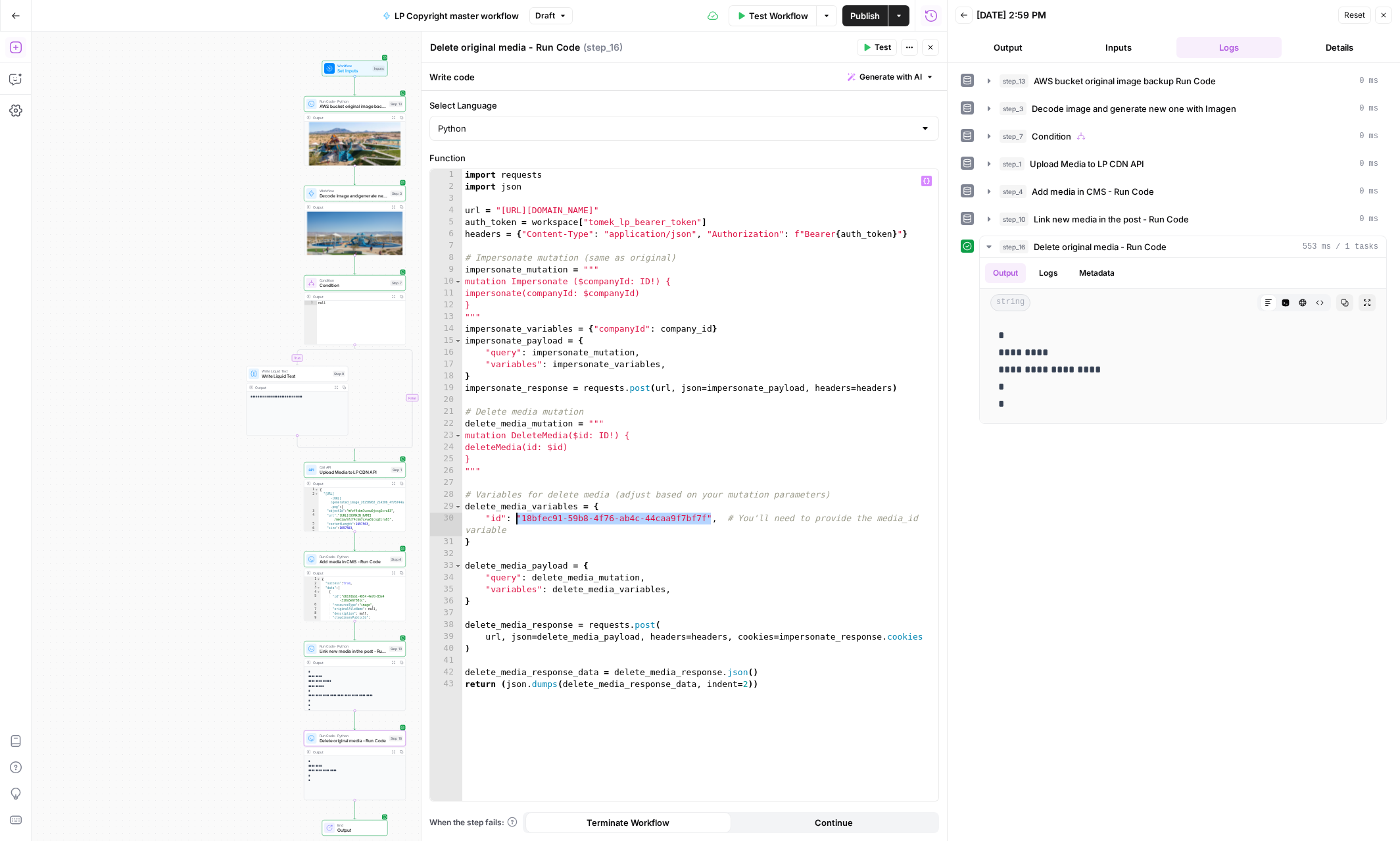
drag, startPoint x: 708, startPoint y: 517, endPoint x: 516, endPoint y: 516, distance: 192.0
click at [516, 516] on div "import requests import json url = "https://gw.luxurypresence.com/graphql" auth_…" at bounding box center [700, 497] width 476 height 655
type textarea "**********"
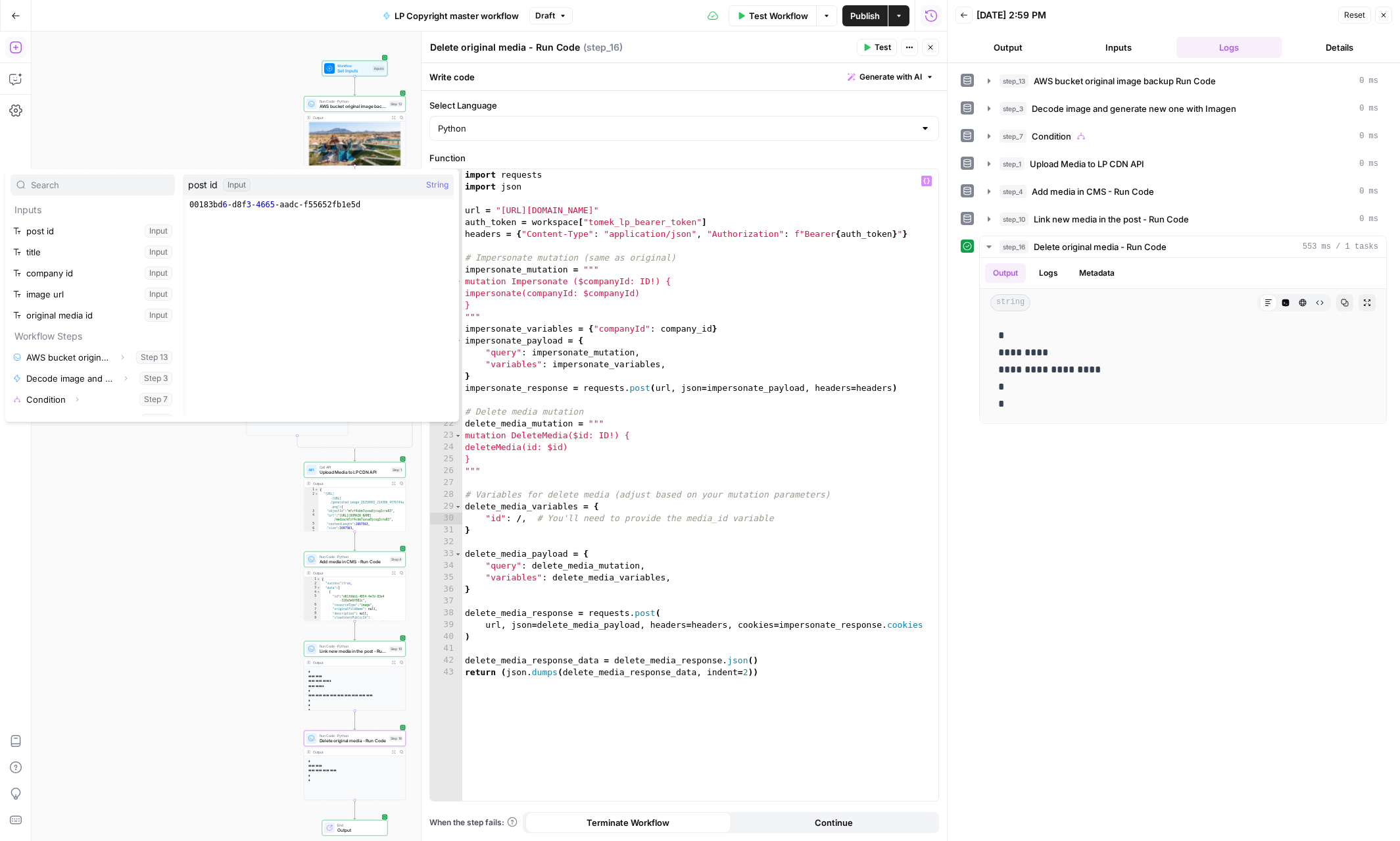
type input "m"
type input "media"
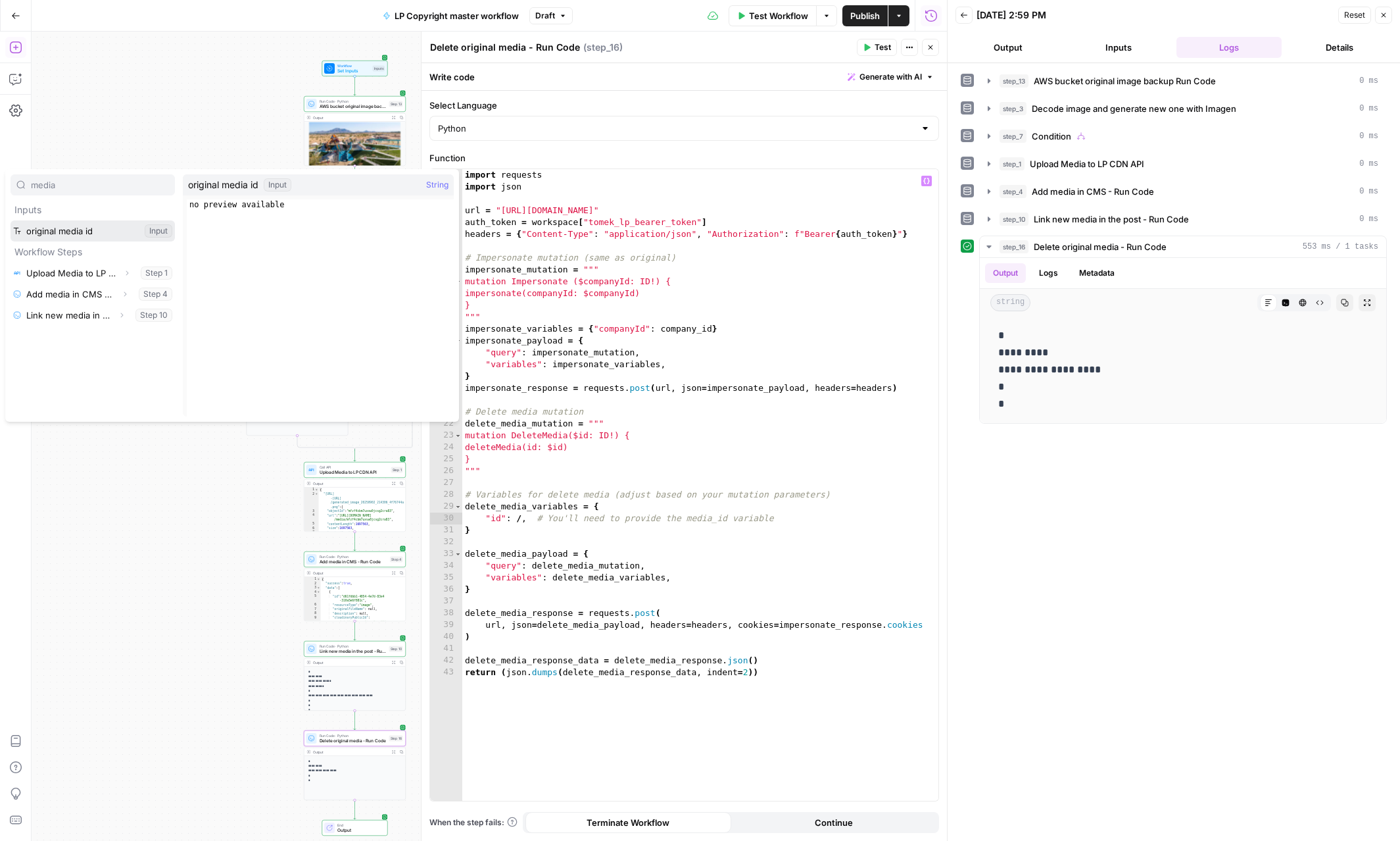
click at [11, 220] on button "Select variable original media id" at bounding box center [92, 231] width 164 height 21
type textarea "**********"
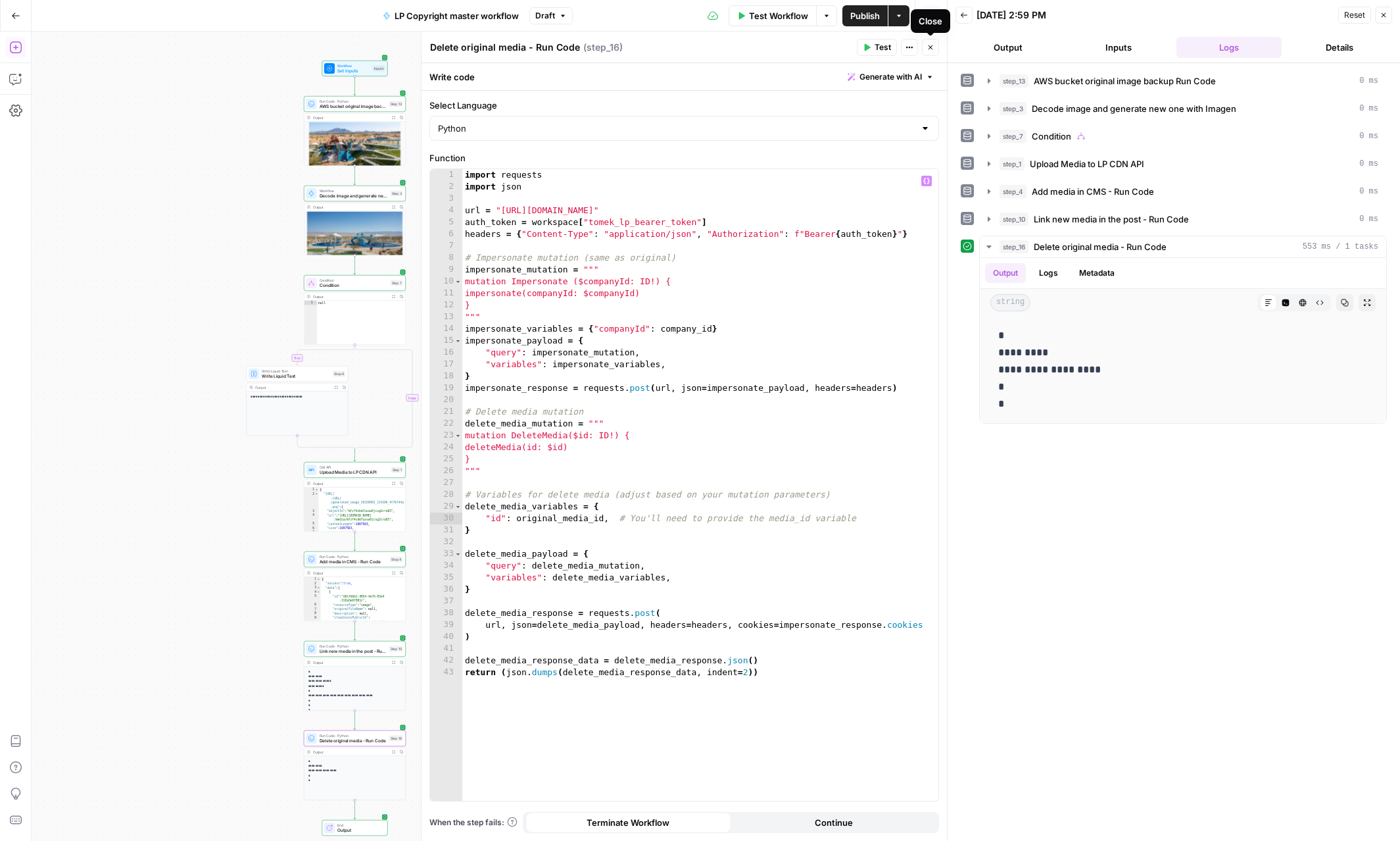
click at [929, 46] on icon "button" at bounding box center [930, 47] width 5 height 5
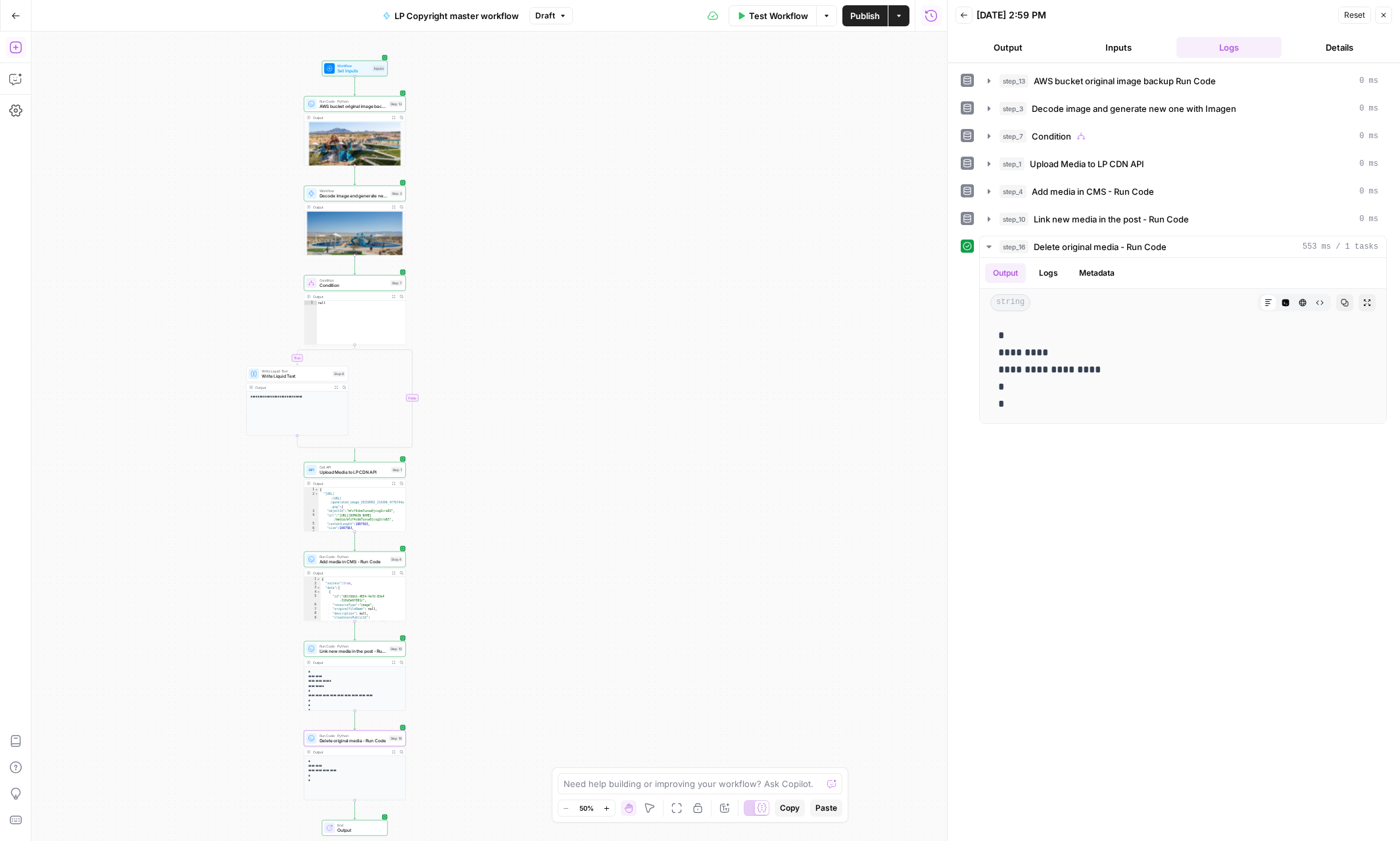
click at [859, 19] on span "Publish" at bounding box center [865, 16] width 30 height 13
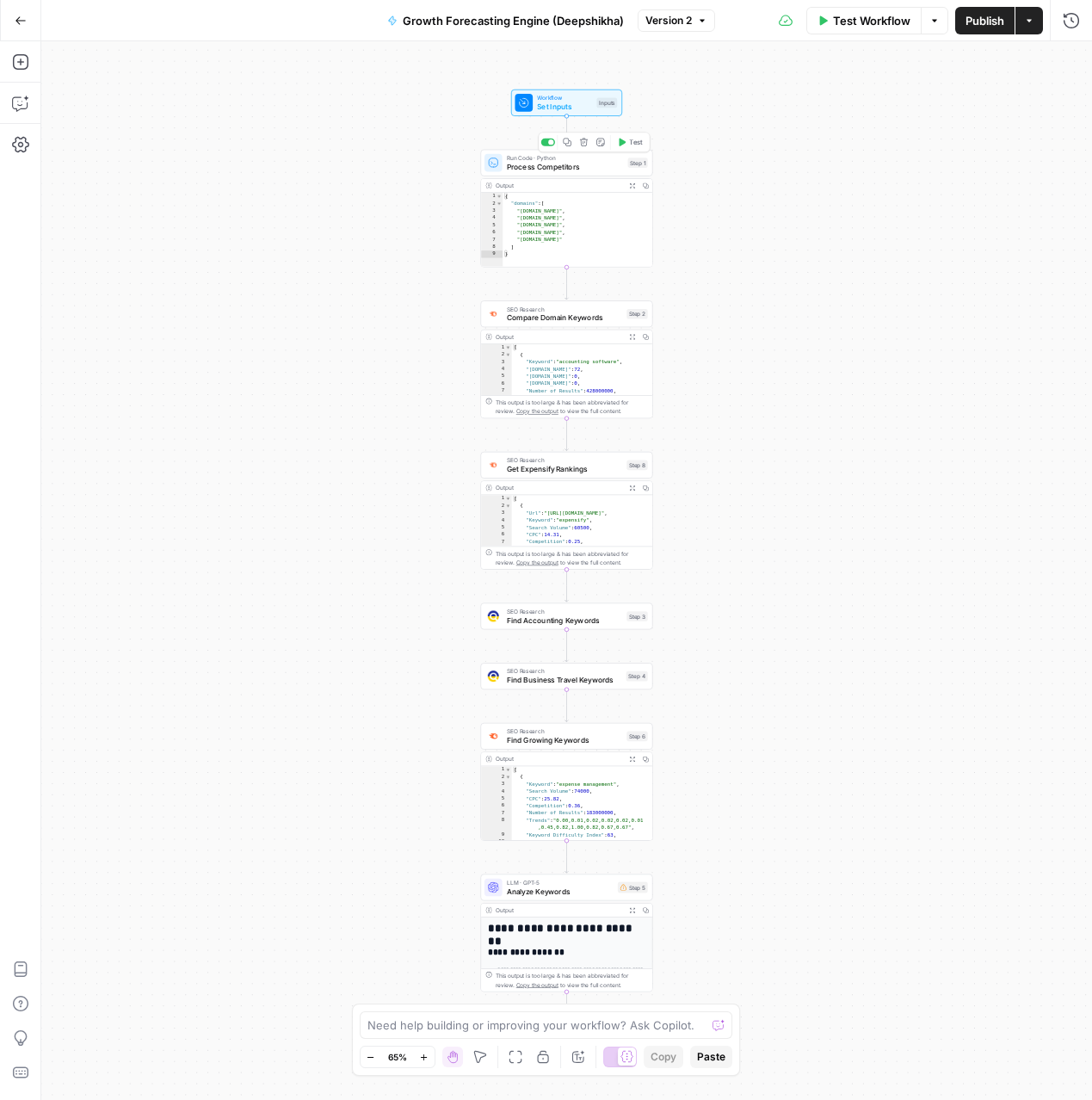
click at [628, 144] on button "Test" at bounding box center [630, 142] width 34 height 15
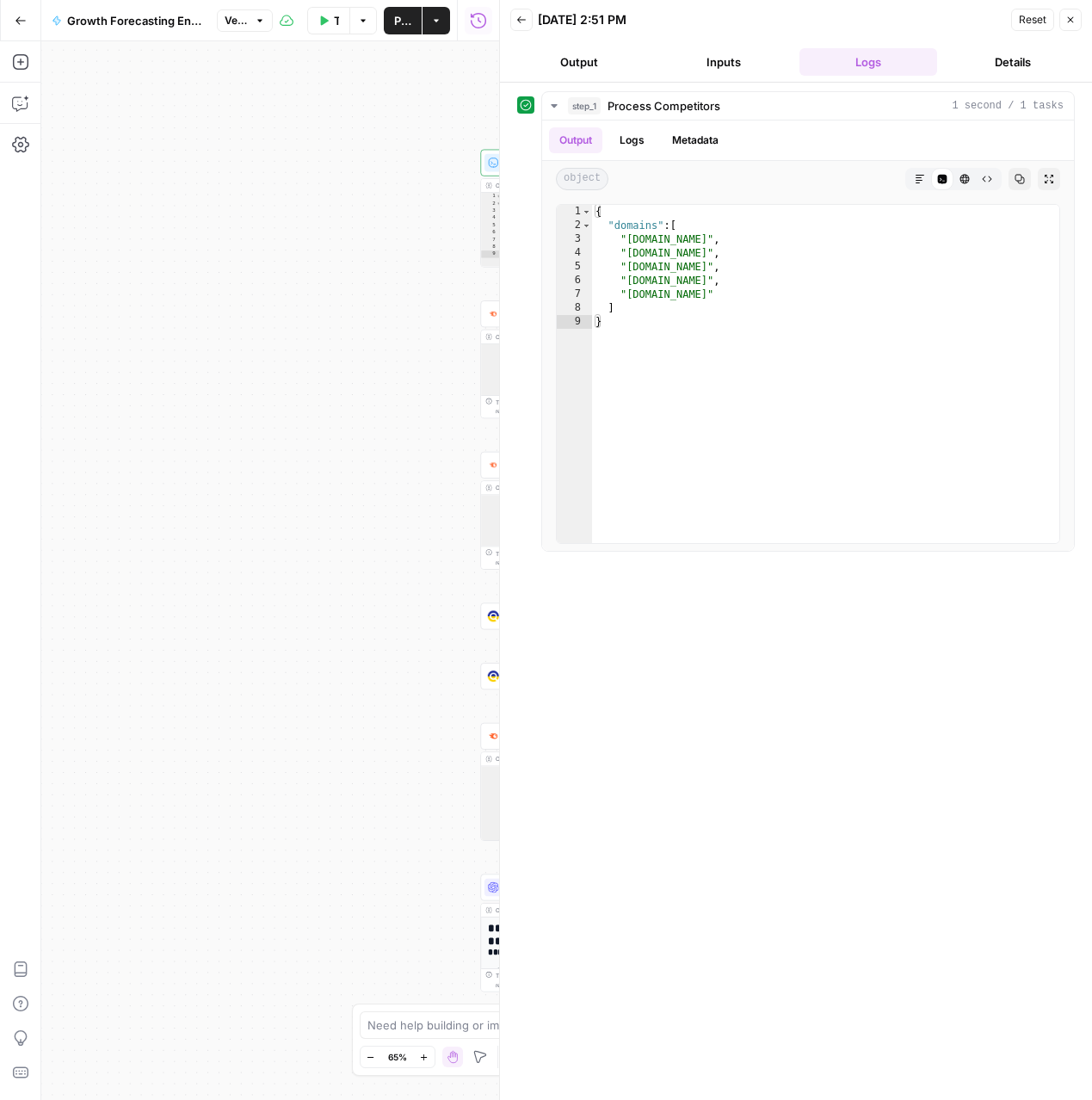
click at [1076, 18] on button "Close" at bounding box center [1071, 19] width 22 height 22
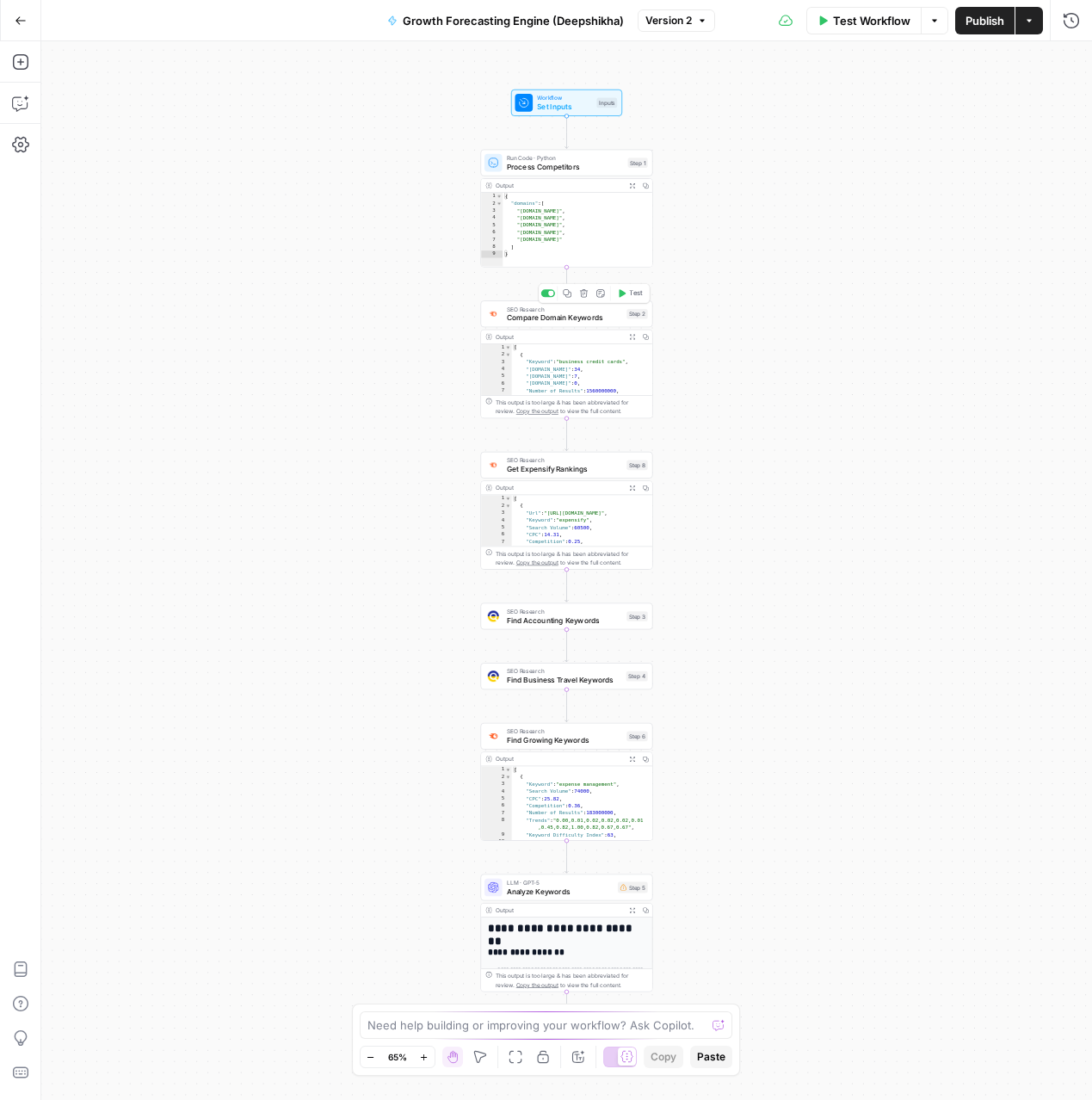
click at [598, 317] on span "Compare Domain Keywords" at bounding box center [564, 317] width 115 height 11
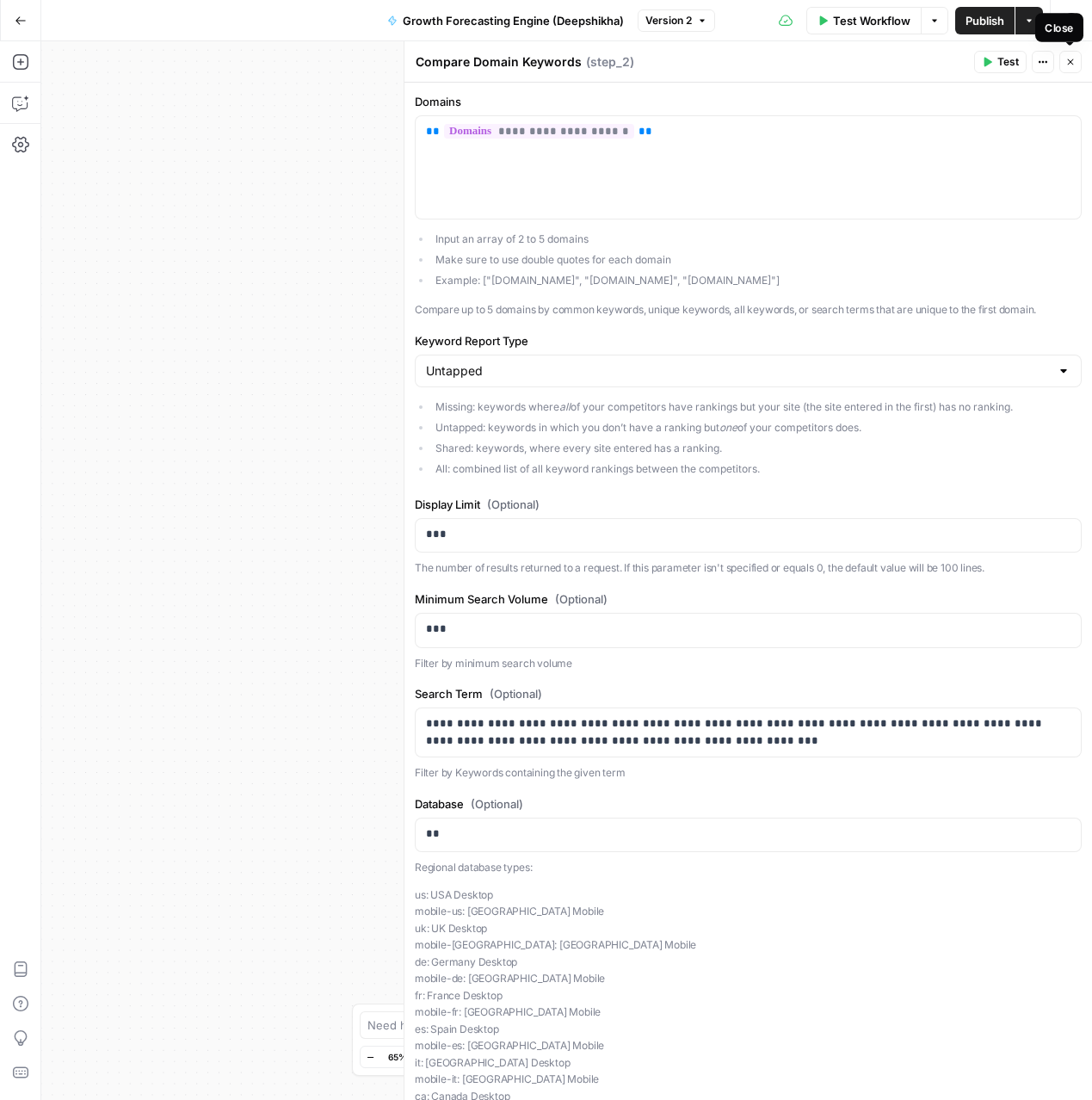
click at [1069, 63] on icon "button" at bounding box center [1070, 62] width 10 height 10
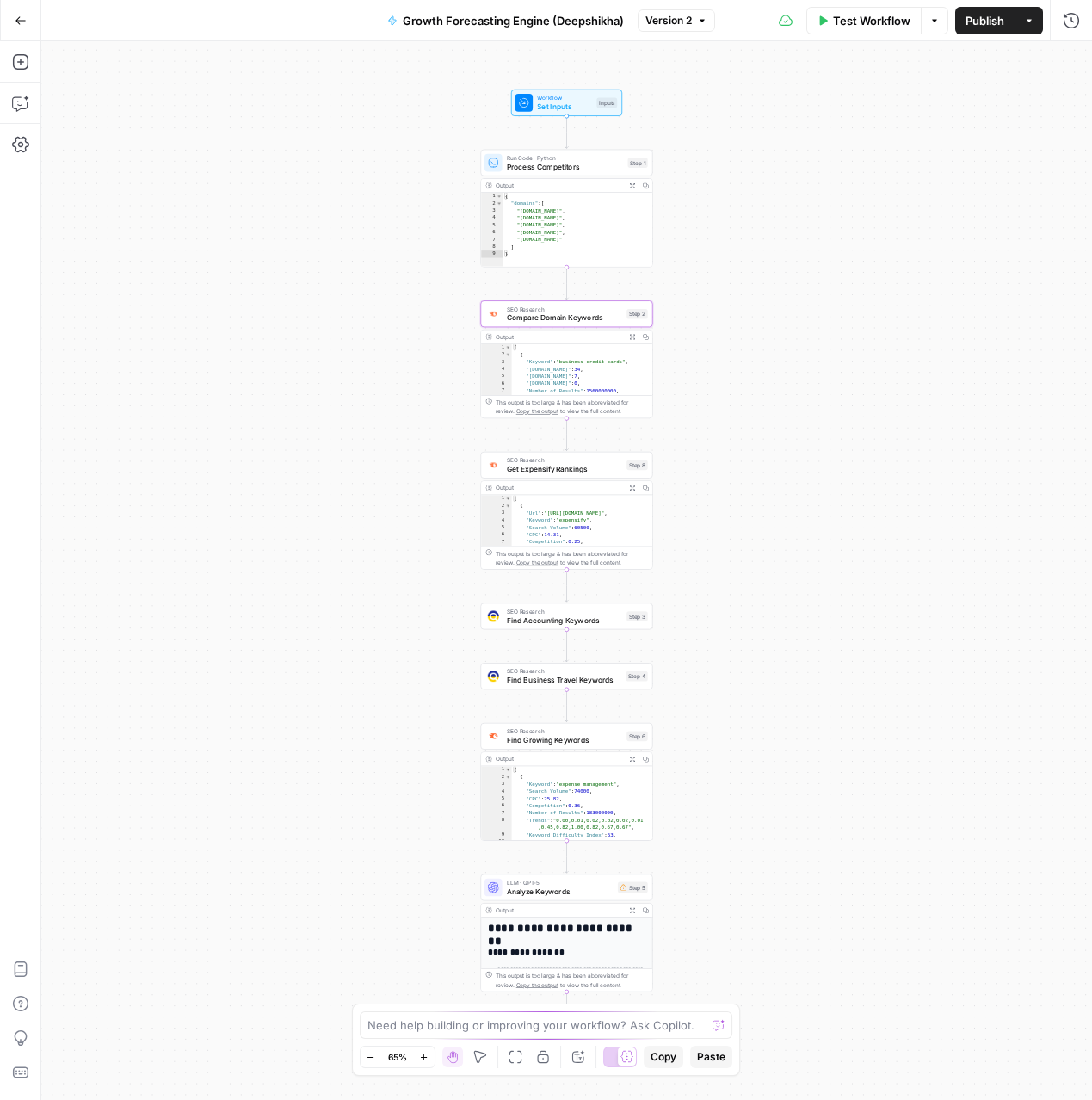
click at [630, 339] on button "Expand Output" at bounding box center [632, 336] width 13 height 13
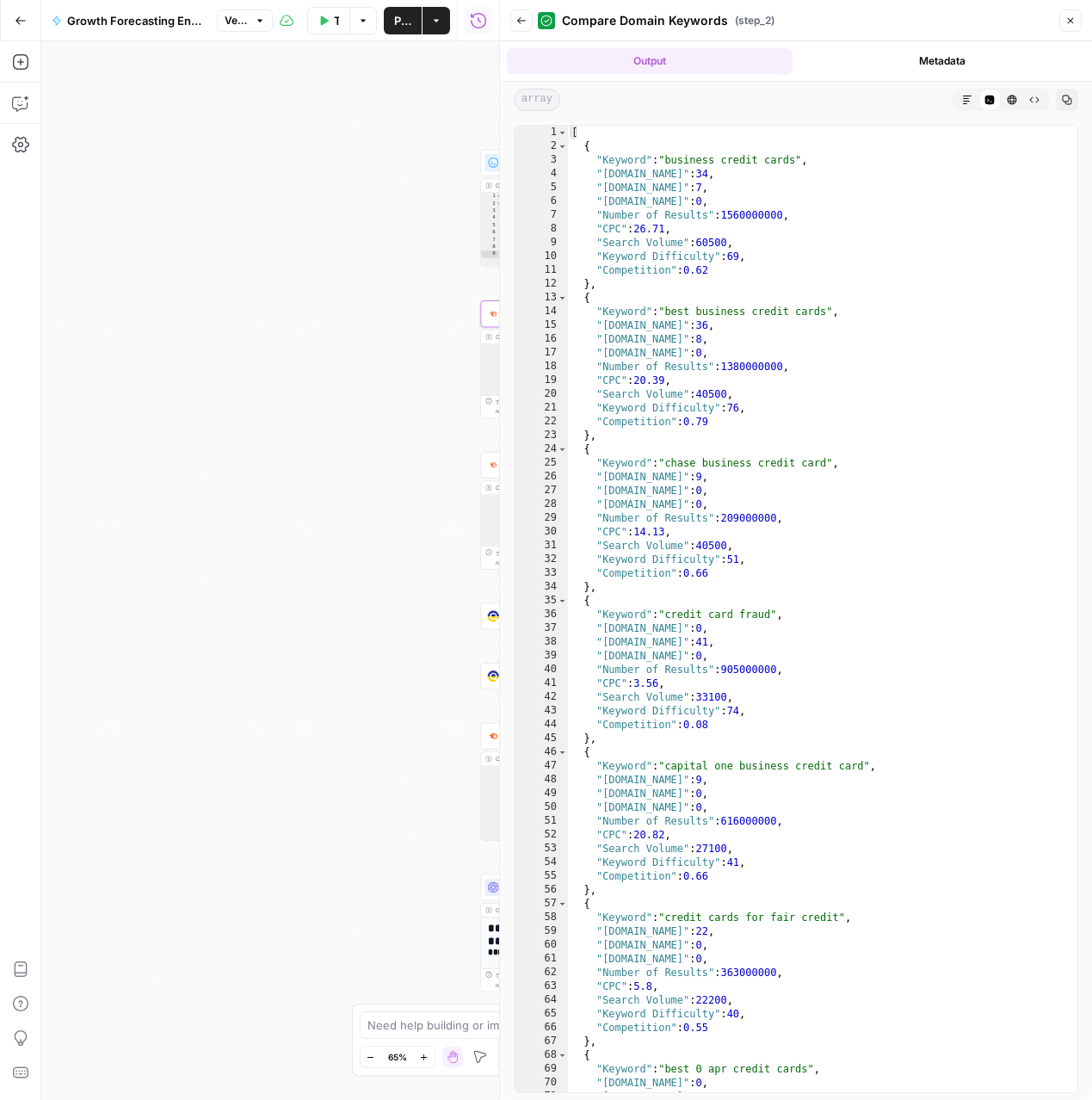
scroll to position [1, 0]
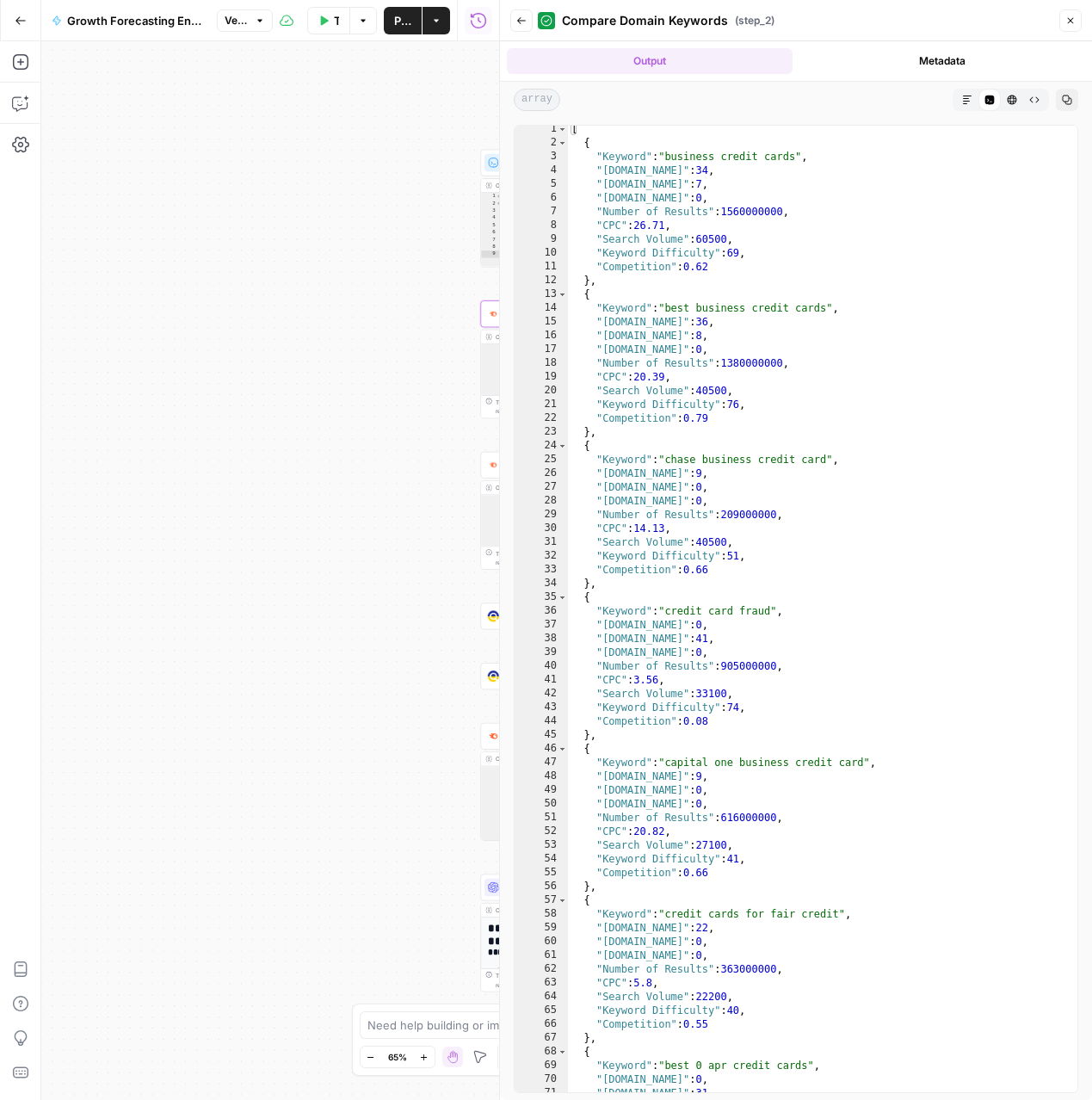
click at [1068, 25] on icon "button" at bounding box center [1070, 20] width 10 height 10
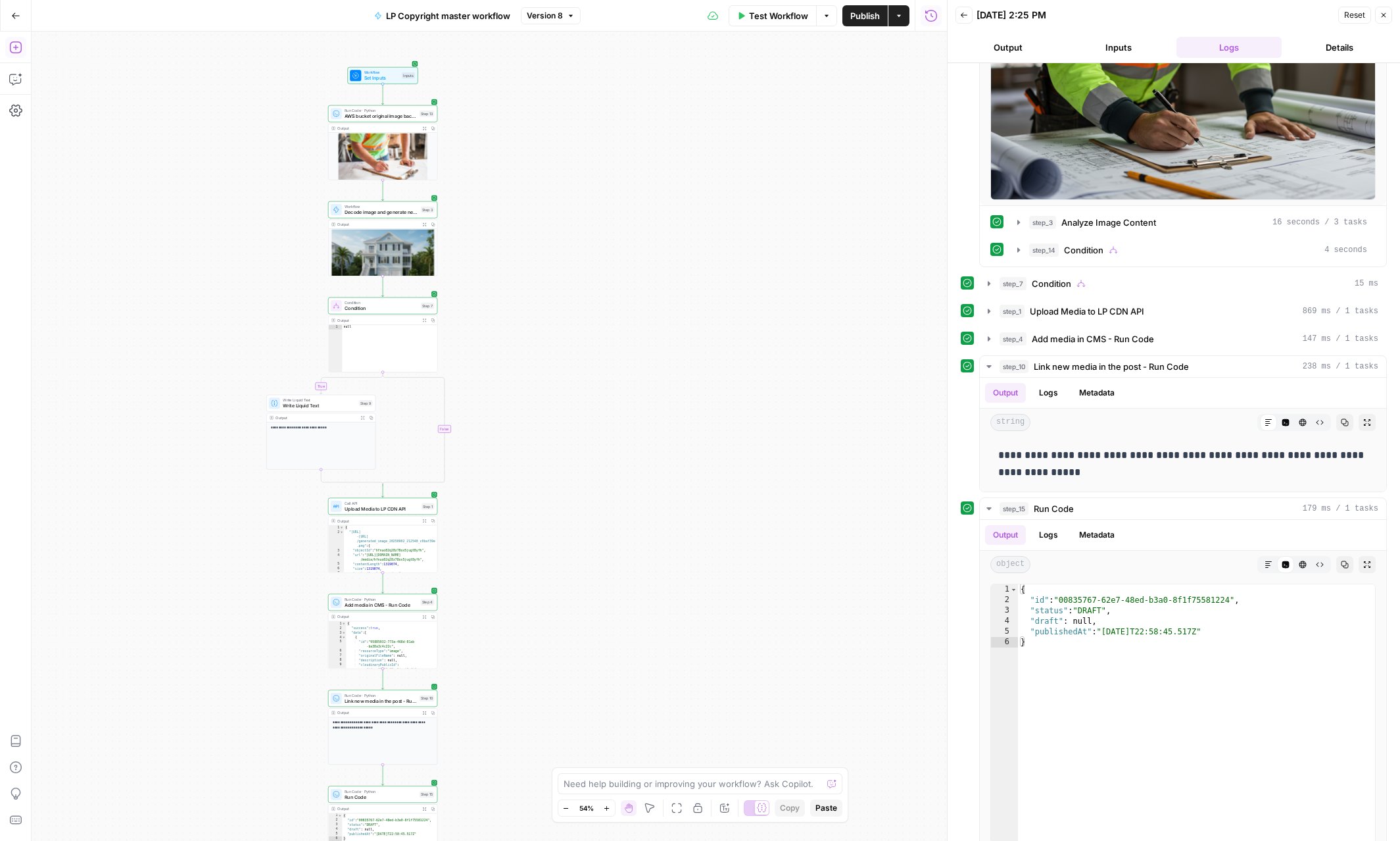
scroll to position [209, 0]
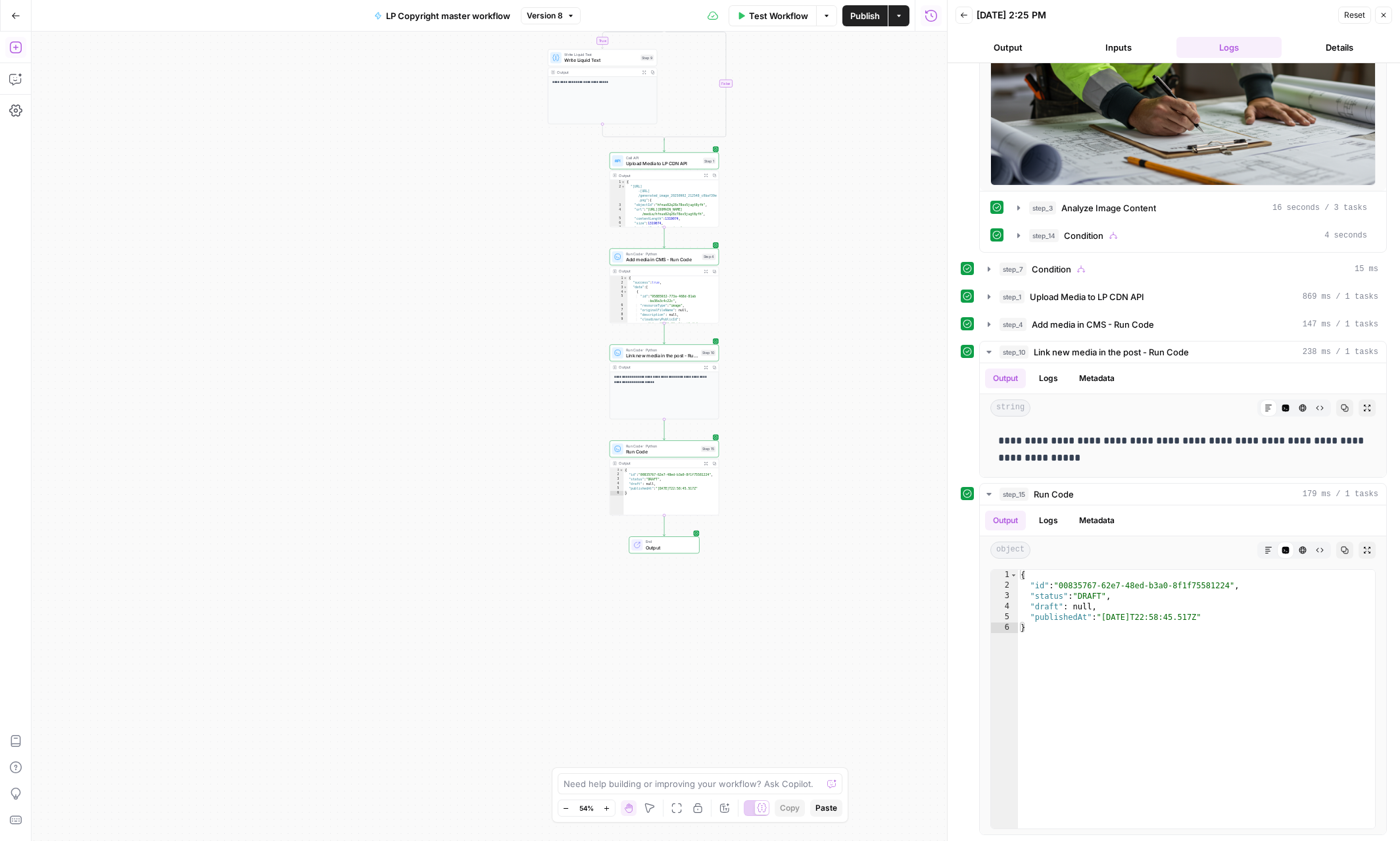
drag, startPoint x: 523, startPoint y: 346, endPoint x: 804, endPoint y: 329, distance: 281.5
click at [803, 329] on div "**********" at bounding box center [489, 436] width 915 height 809
click at [649, 165] on span "Upload Media to LP CDN API" at bounding box center [663, 164] width 74 height 7
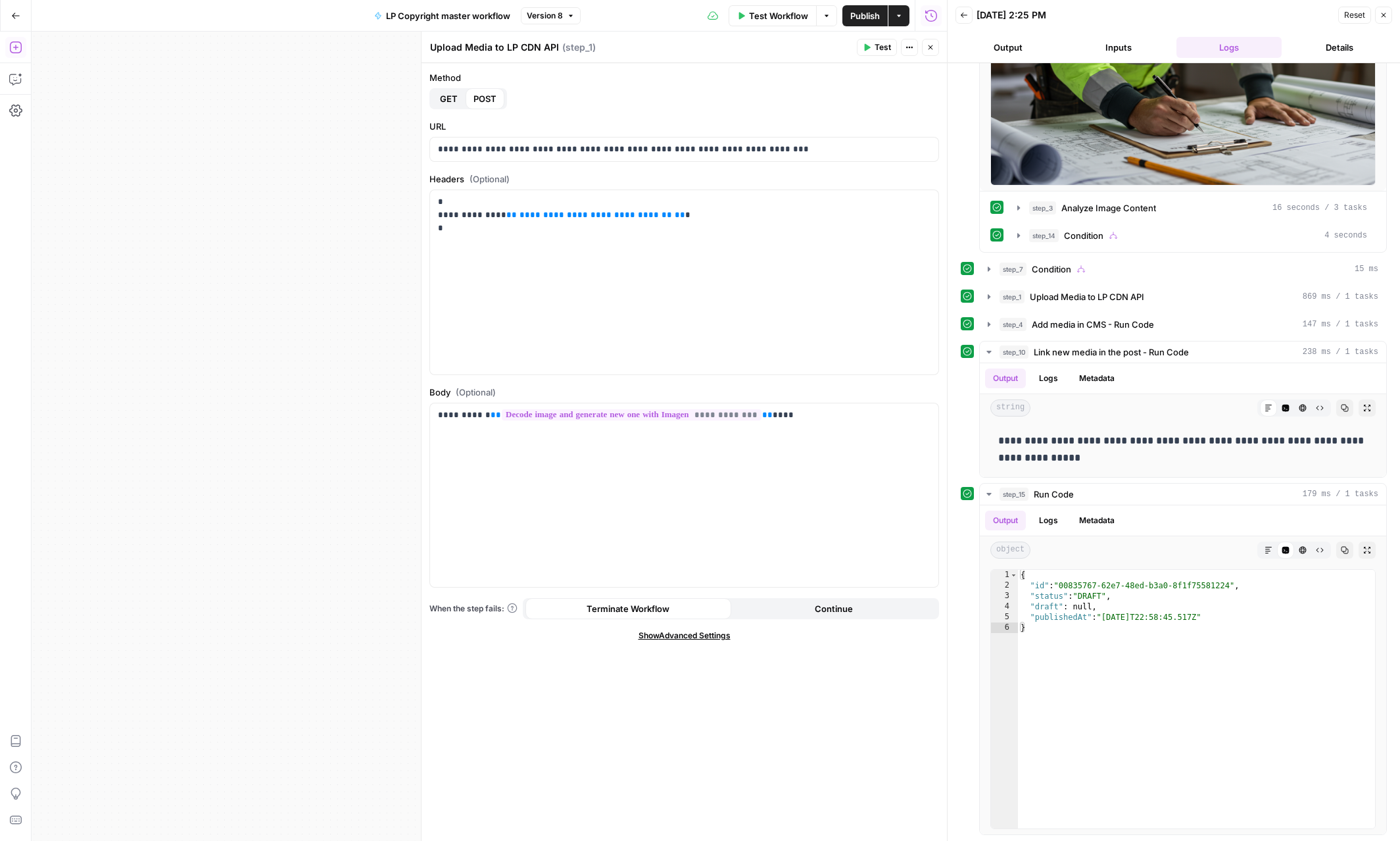
click at [931, 44] on icon "button" at bounding box center [930, 47] width 8 height 8
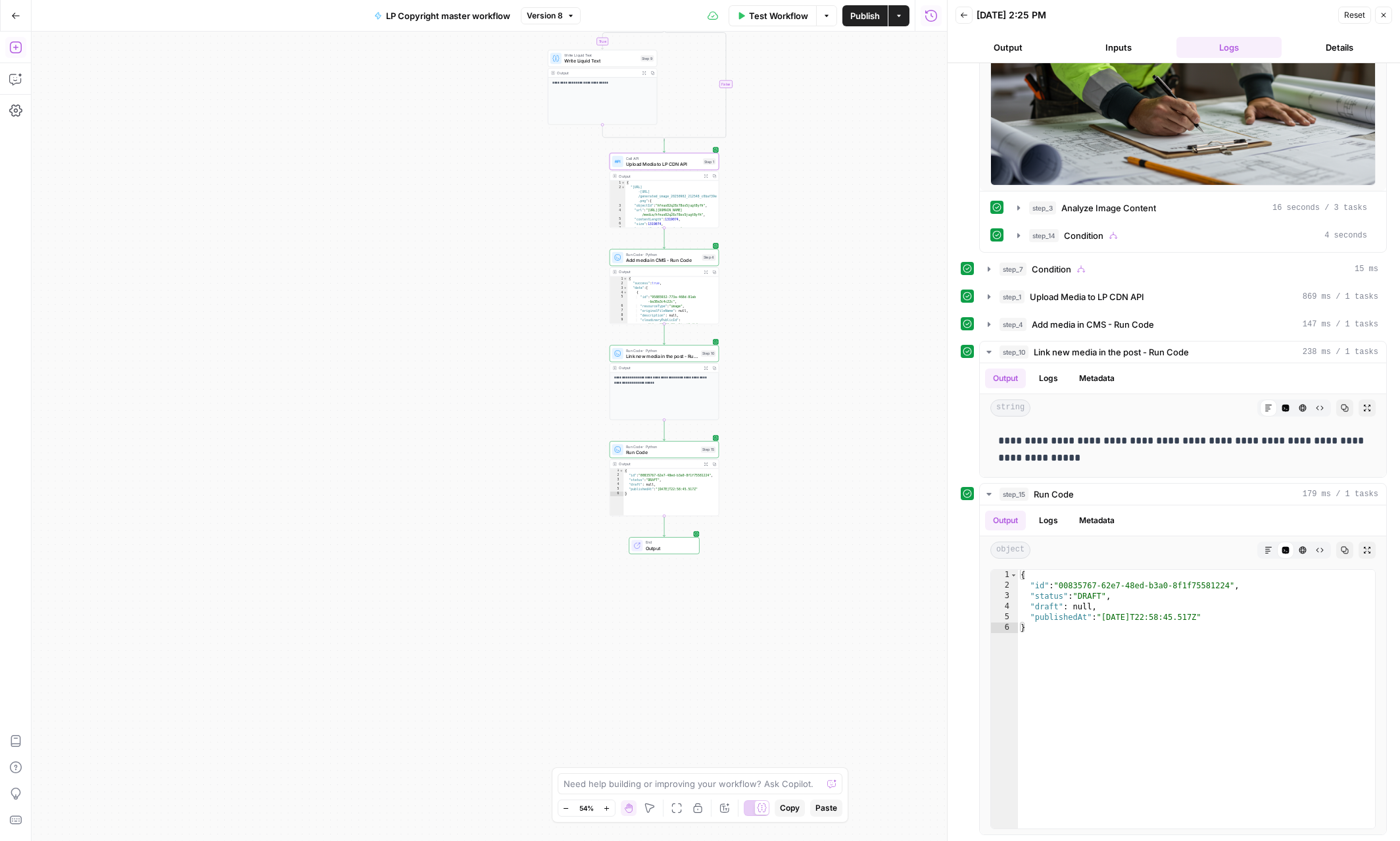
click at [870, 28] on div "Test Workflow Options Publish Actions Run History" at bounding box center [763, 16] width 366 height 31
click at [871, 21] on span "Publish" at bounding box center [865, 16] width 30 height 13
click at [768, 785] on textarea at bounding box center [693, 783] width 259 height 13
paste textarea "We consolidate the steps 4, 10, and 15 into one step with code to save on tasks."
type textarea "can We consolidate the steps 4, 10, and 15 into one step with code to save on t…"
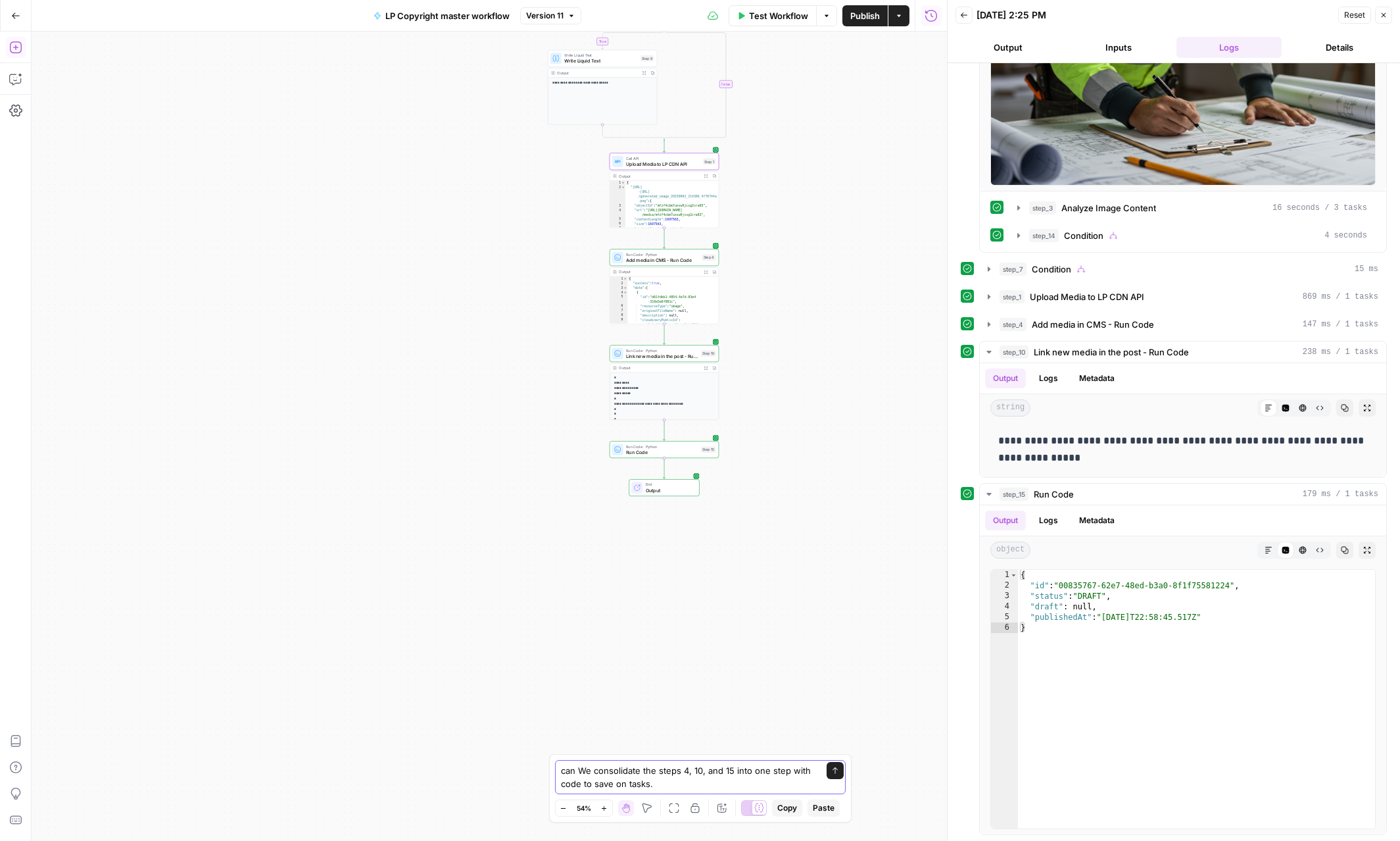
click at [836, 770] on icon "submit" at bounding box center [834, 770] width 8 height 8
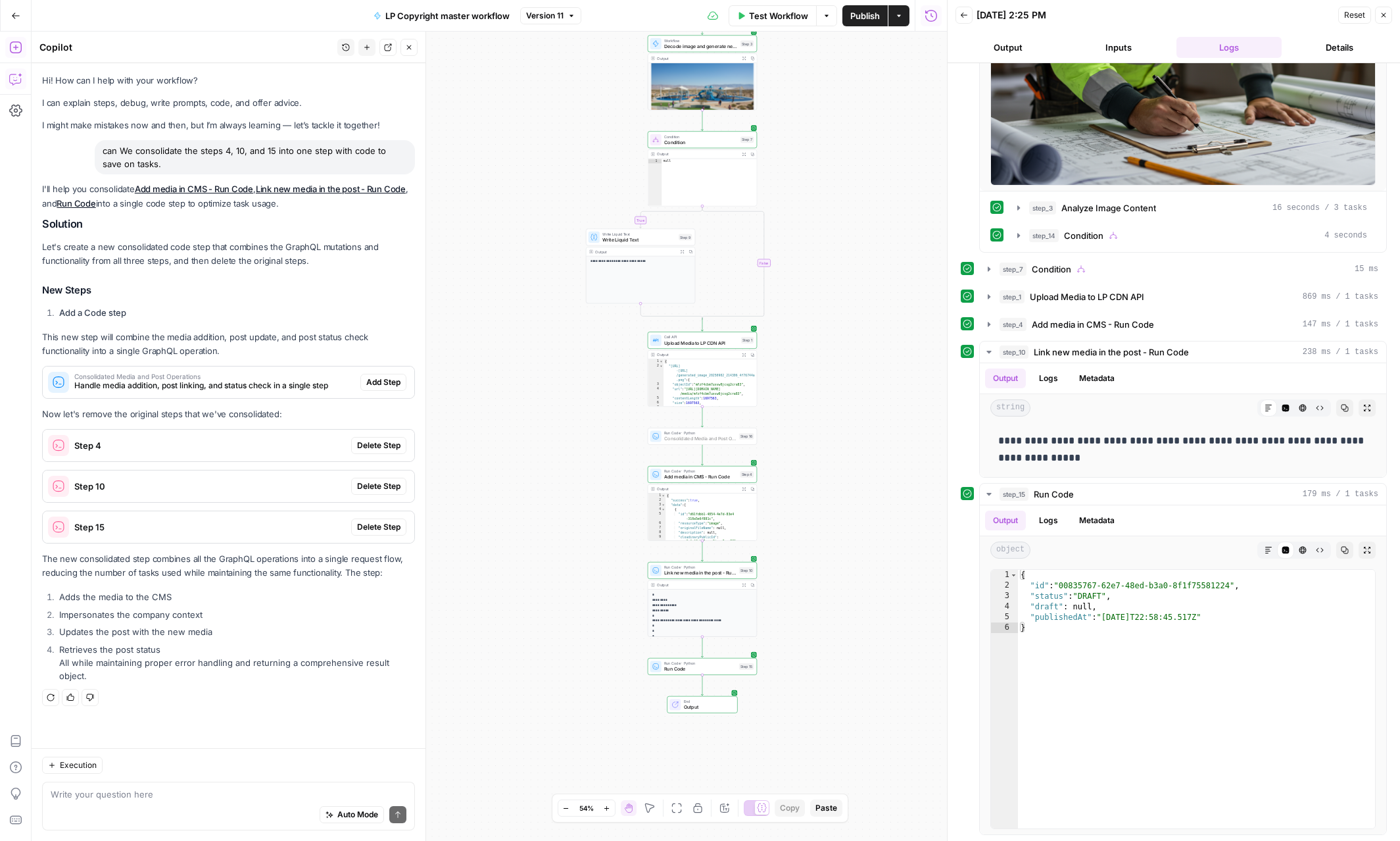
click at [386, 383] on span "Add Step" at bounding box center [383, 382] width 34 height 12
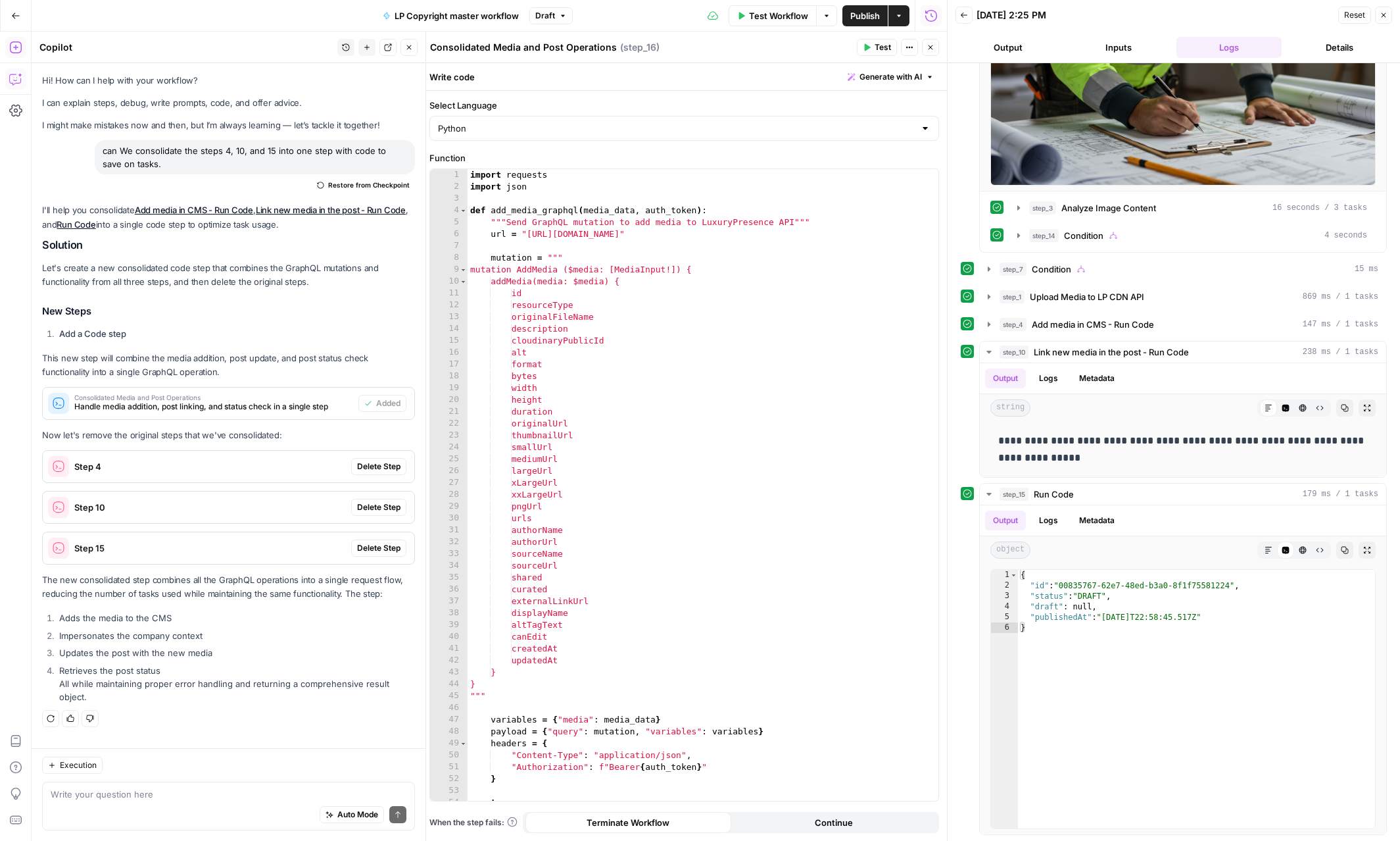
click at [929, 45] on icon "button" at bounding box center [930, 47] width 8 height 8
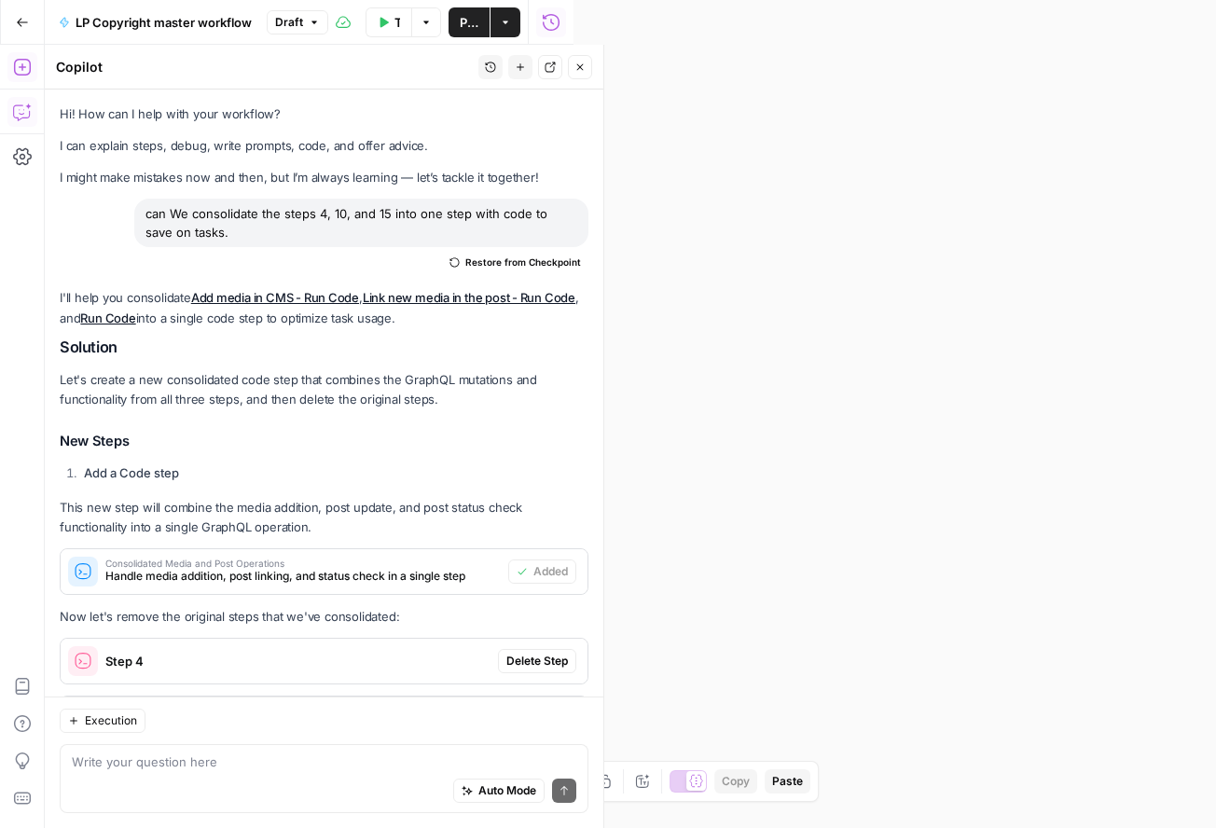
scroll to position [332, 0]
